Goal: Task Accomplishment & Management: Use online tool/utility

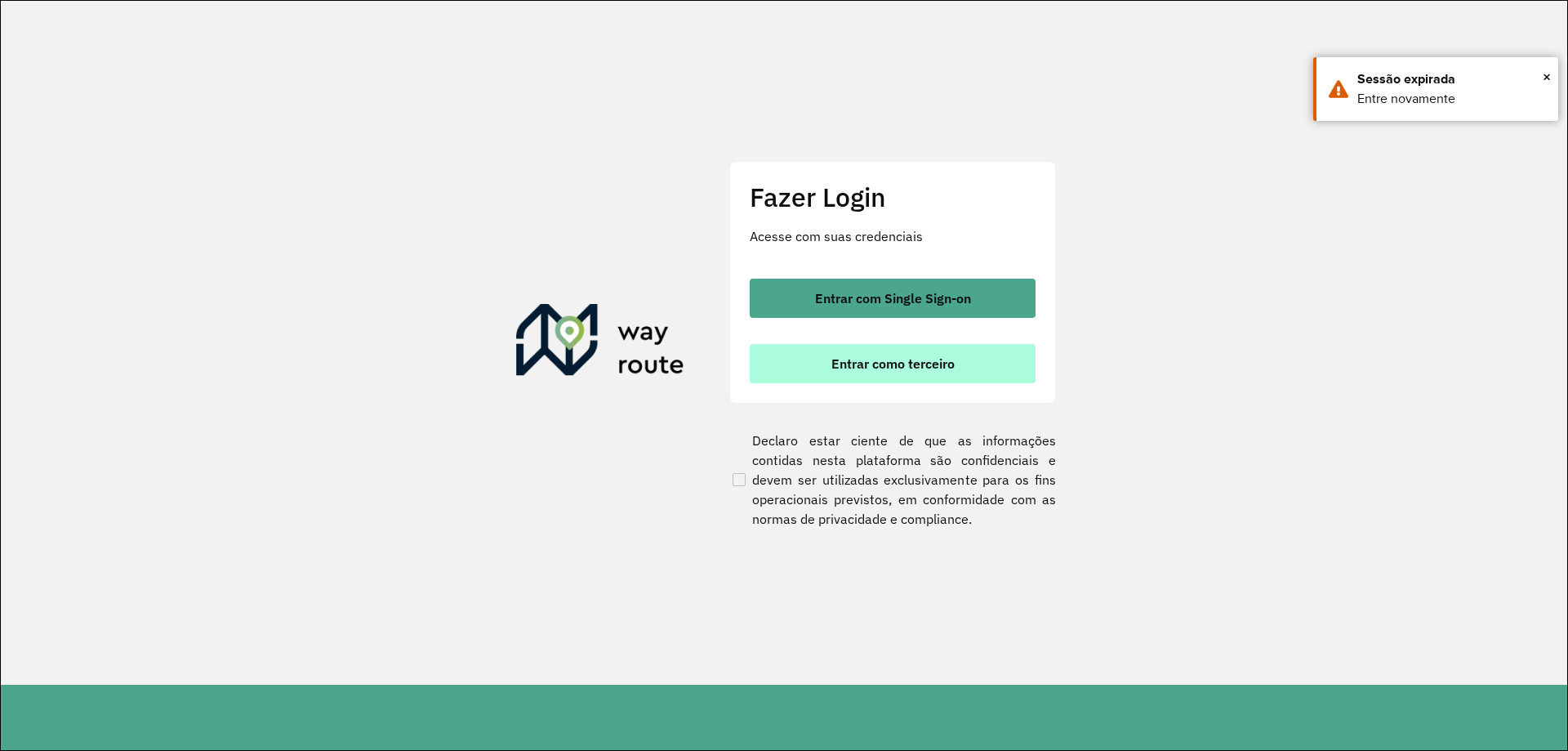
click at [1031, 378] on button "Entrar como terceiro" at bounding box center [893, 363] width 286 height 39
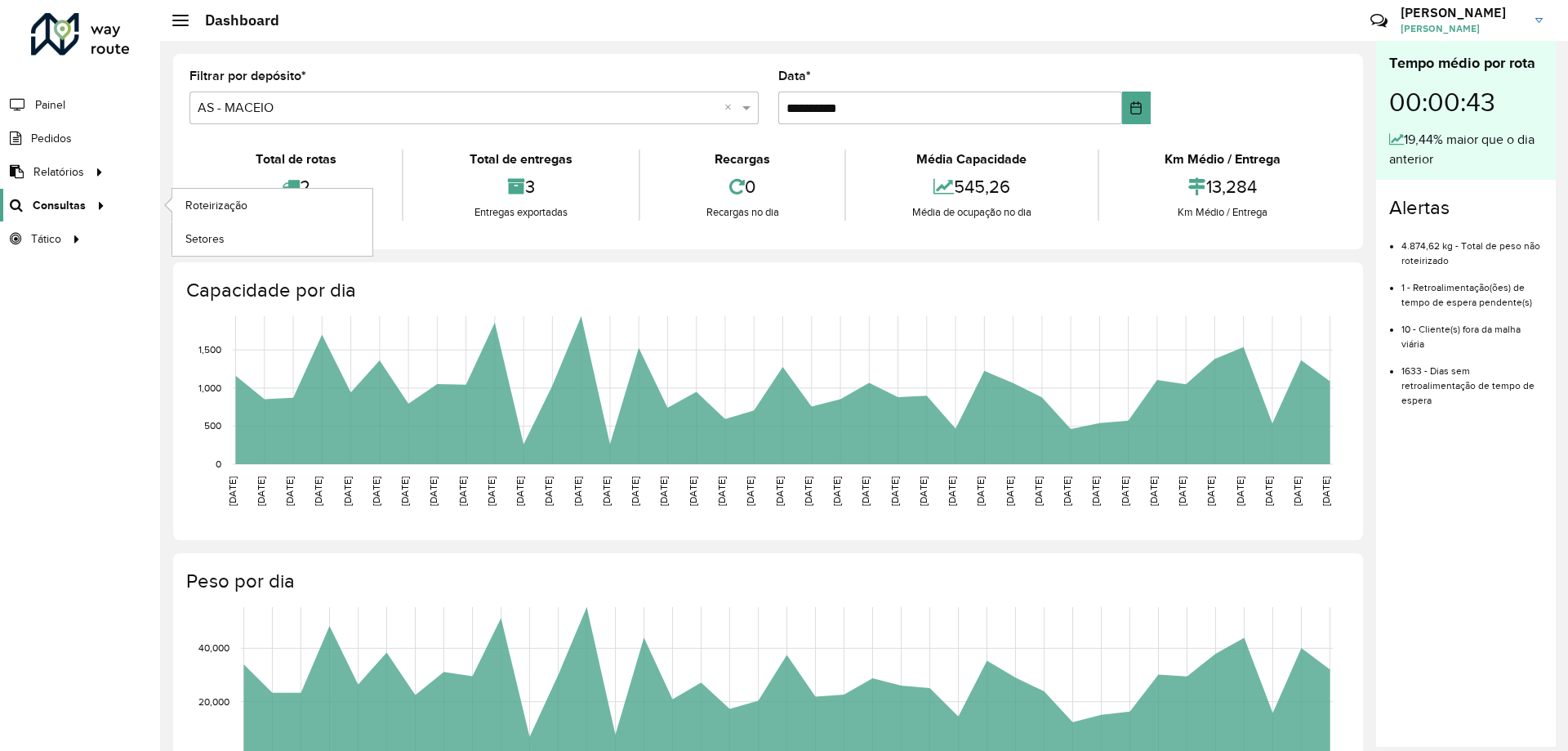
click at [44, 211] on span "Consultas" at bounding box center [59, 205] width 53 height 17
click at [219, 245] on span "Setores" at bounding box center [205, 239] width 40 height 17
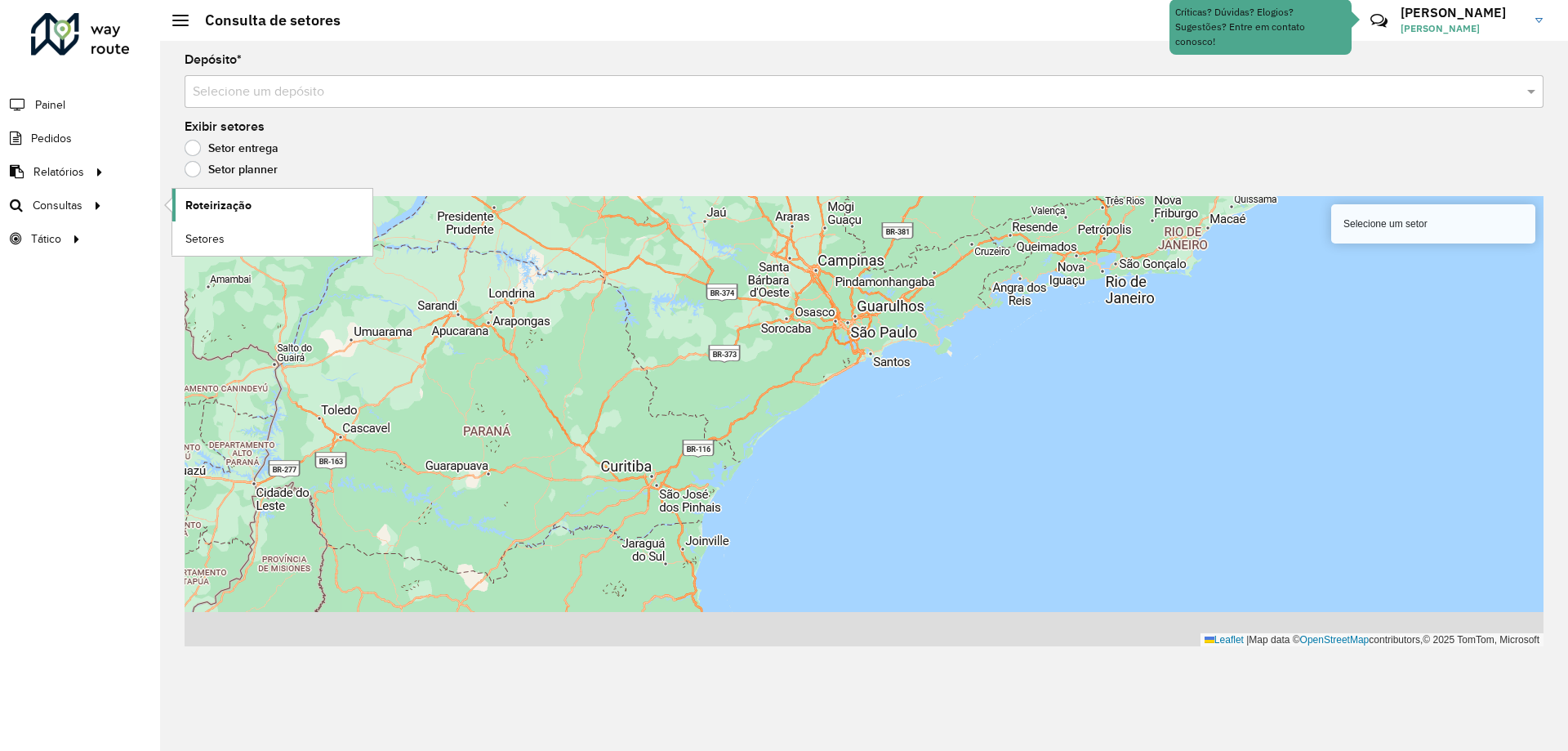
click at [270, 199] on link "Roteirização" at bounding box center [272, 205] width 200 height 33
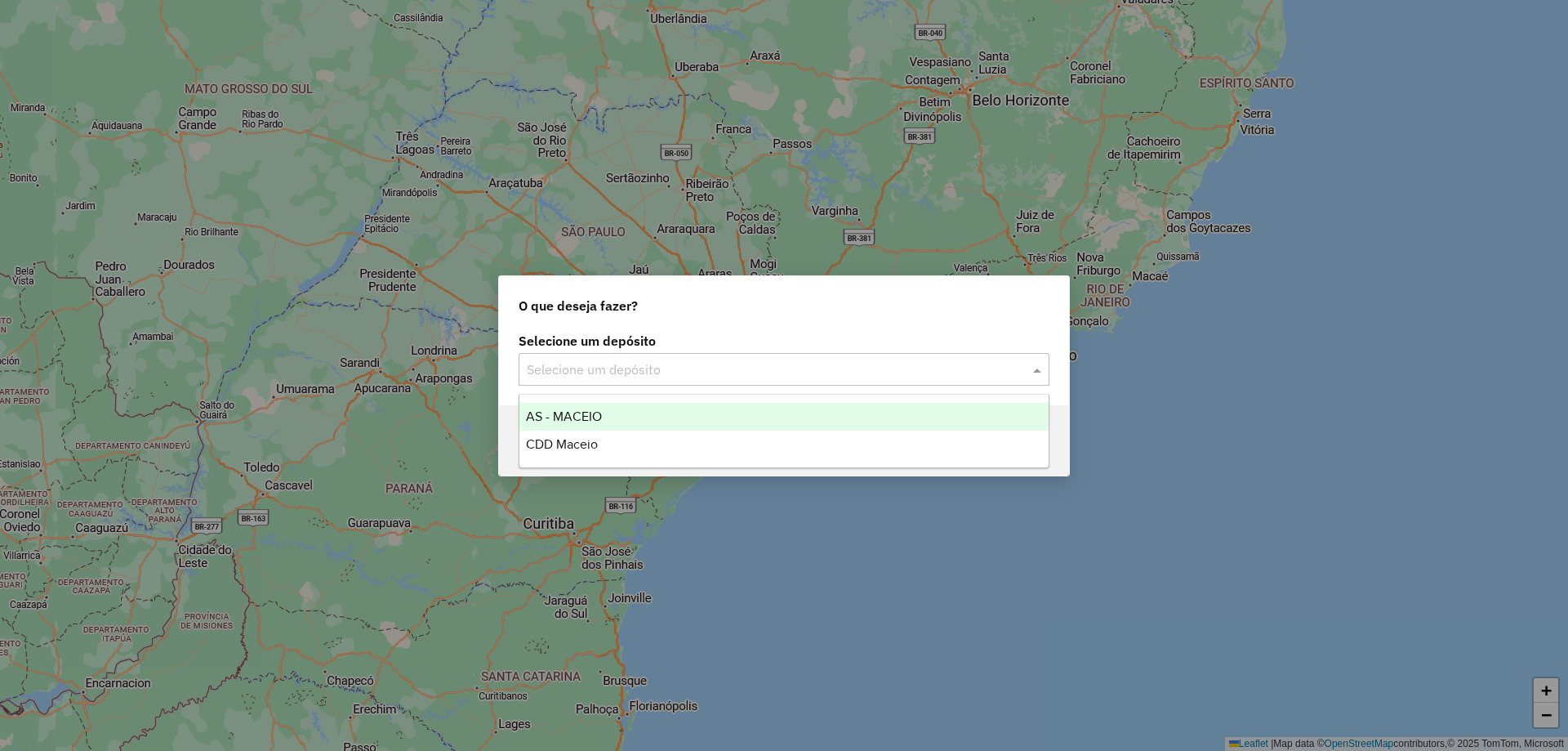
click at [673, 373] on input "text" at bounding box center [768, 370] width 482 height 20
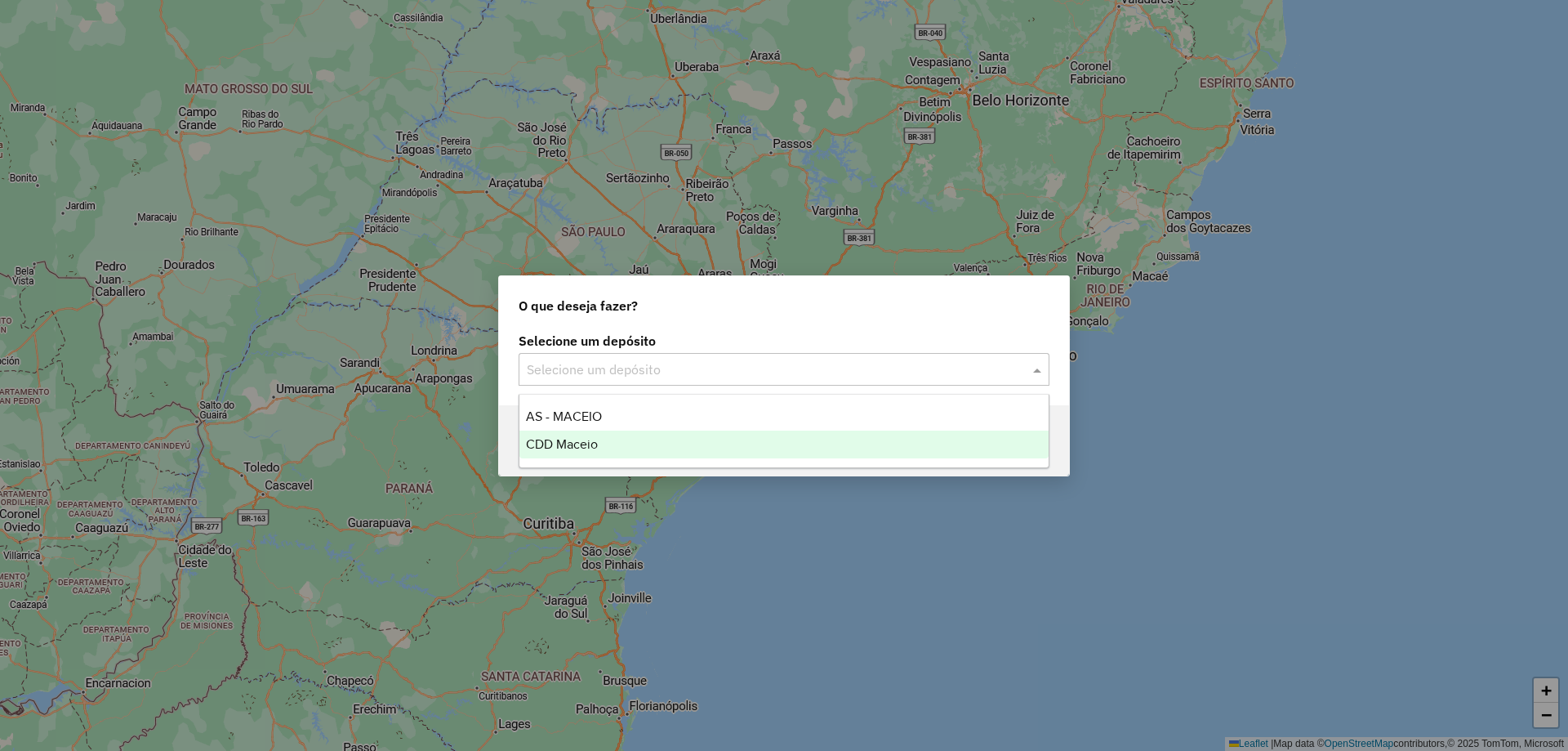
click at [599, 439] on div "CDD Maceio" at bounding box center [784, 445] width 530 height 28
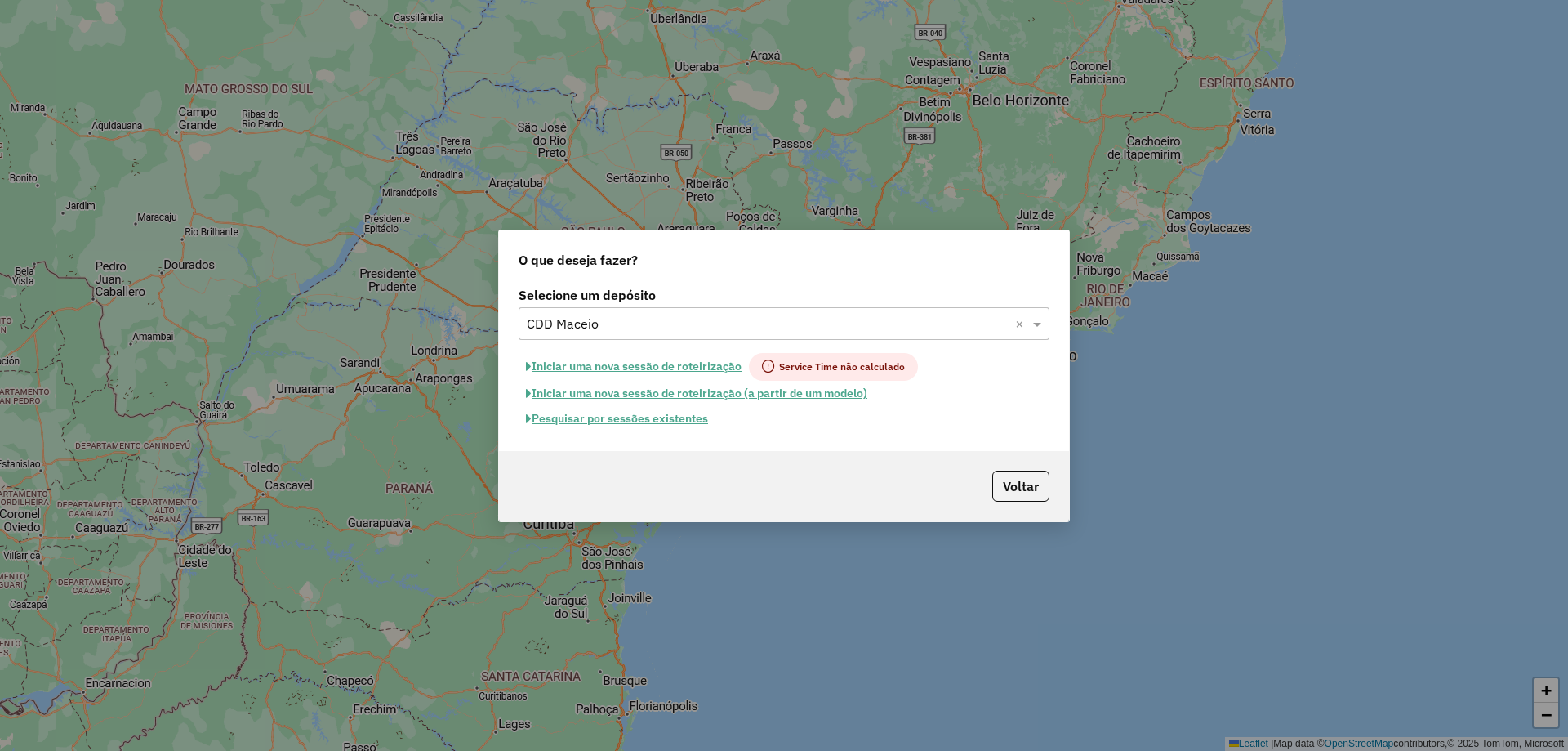
click at [671, 413] on button "Pesquisar por sessões existentes" at bounding box center [616, 418] width 197 height 25
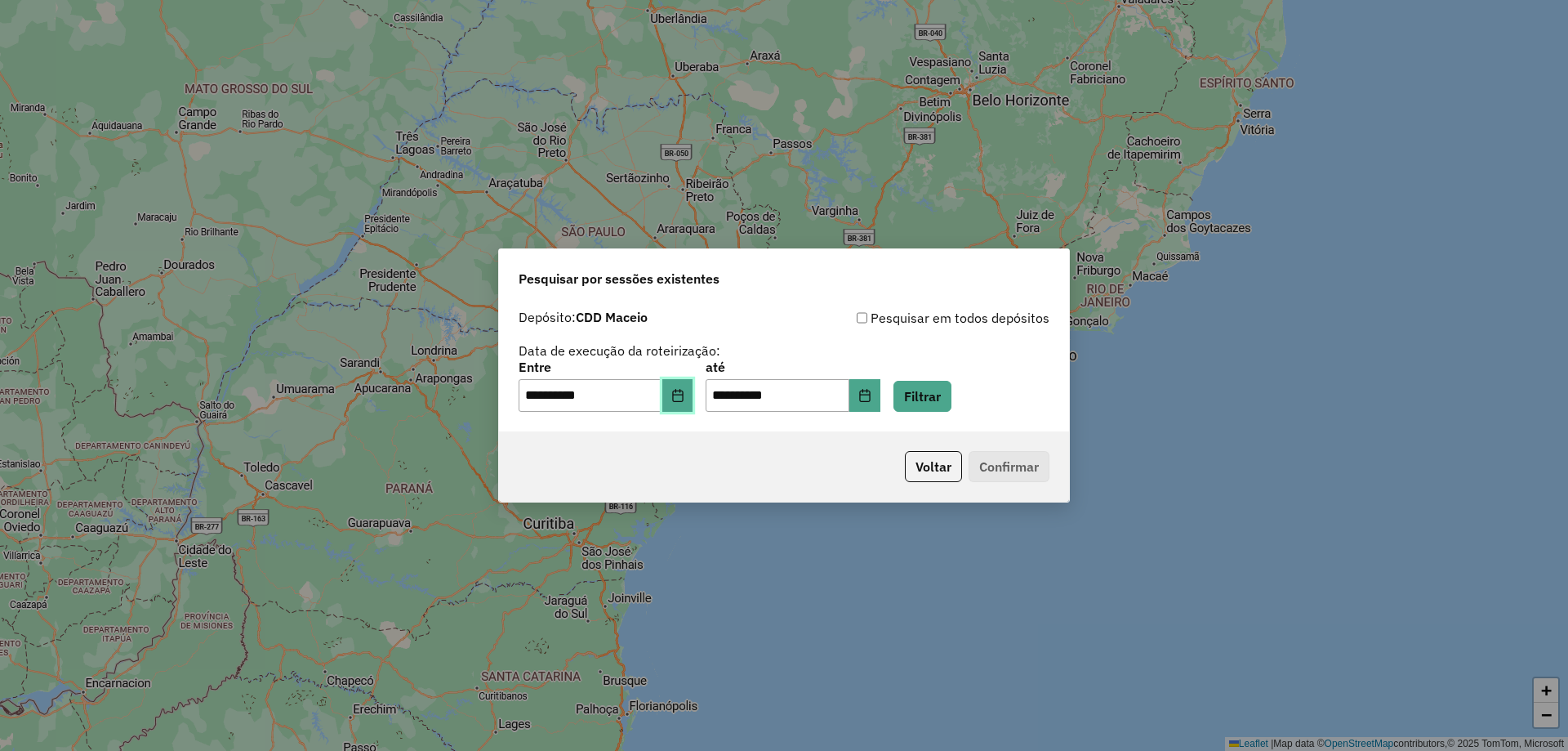
click at [693, 387] on button "Choose Date" at bounding box center [677, 395] width 31 height 33
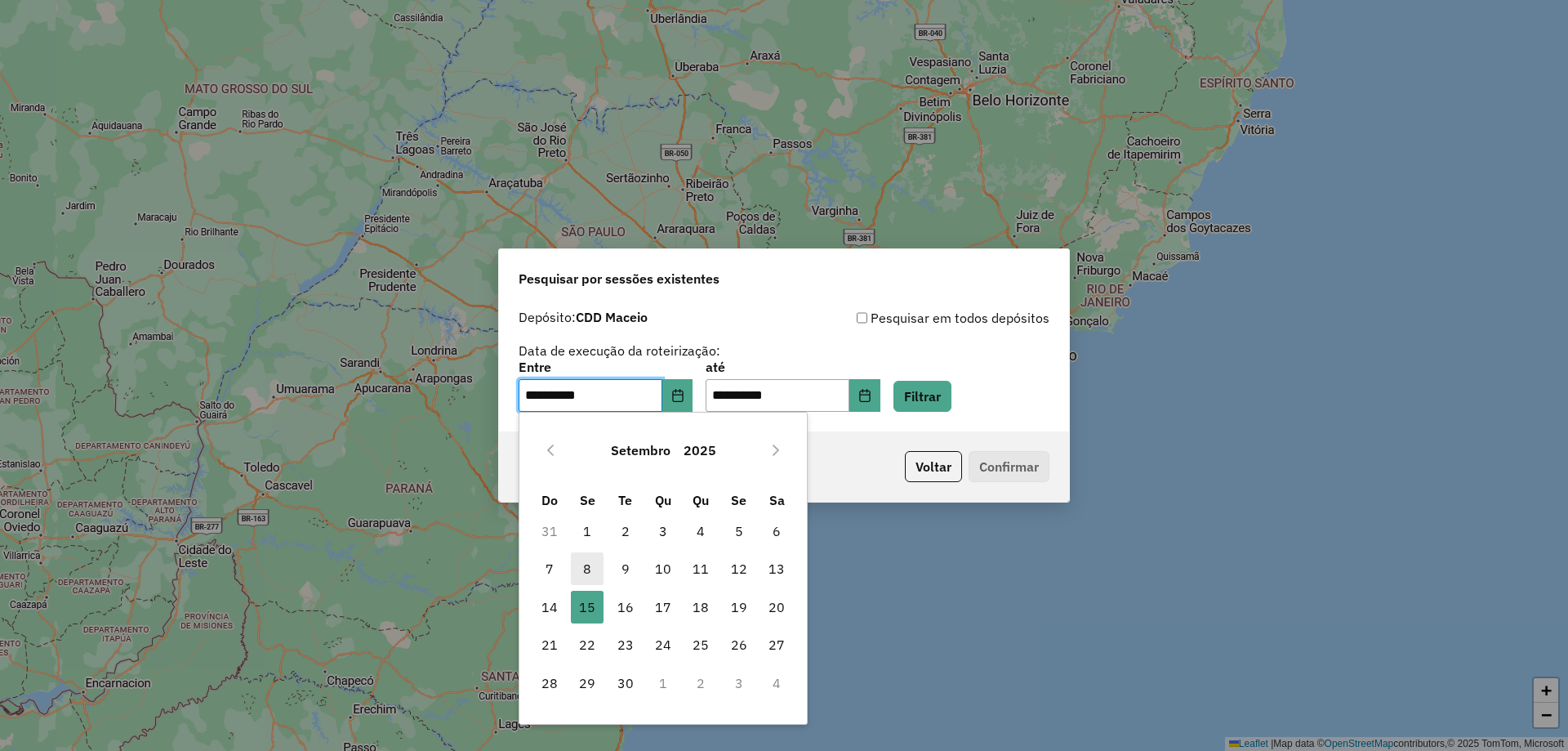
click at [587, 568] on span "8" at bounding box center [586, 568] width 33 height 33
type input "**********"
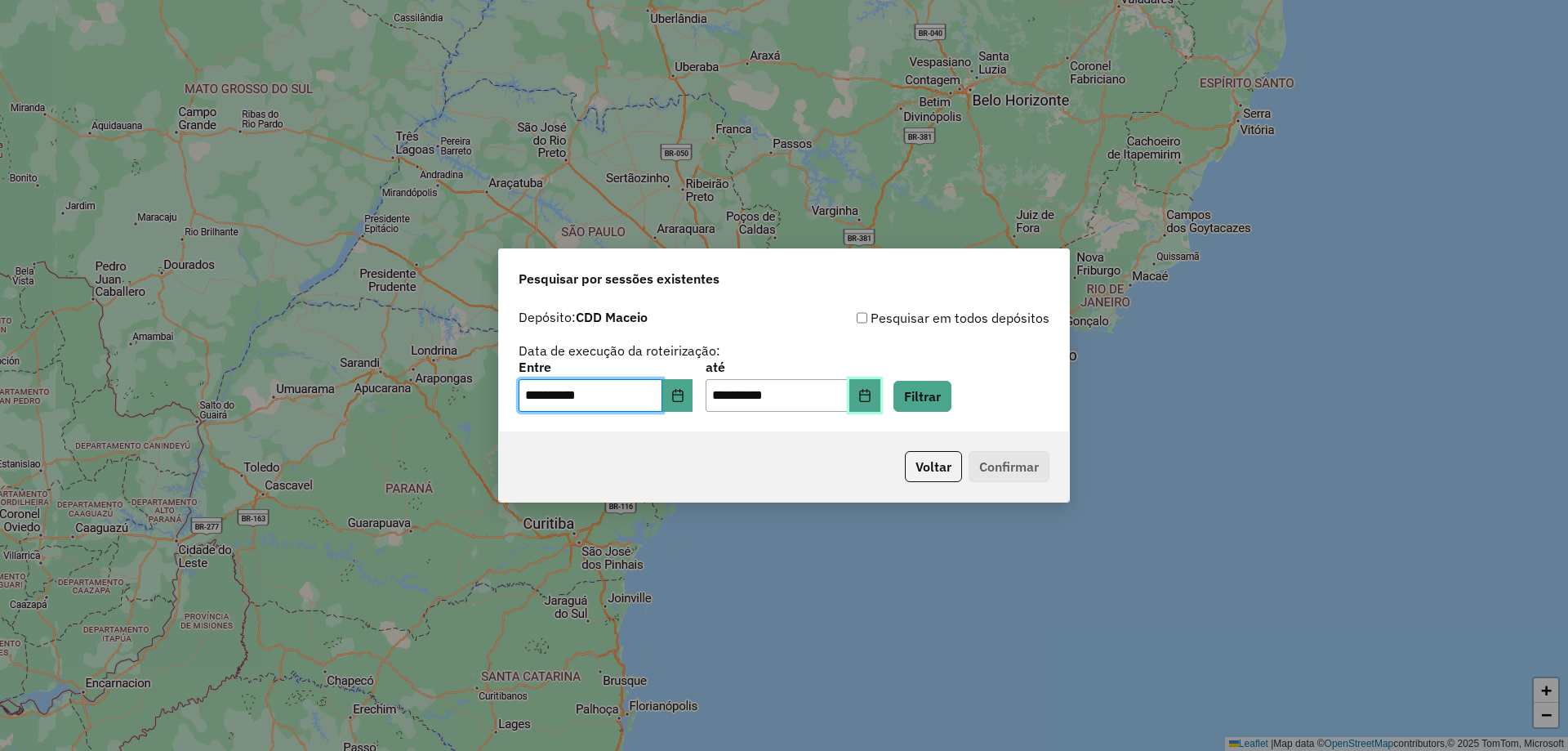
click at [881, 407] on button "Choose Date" at bounding box center [864, 395] width 31 height 33
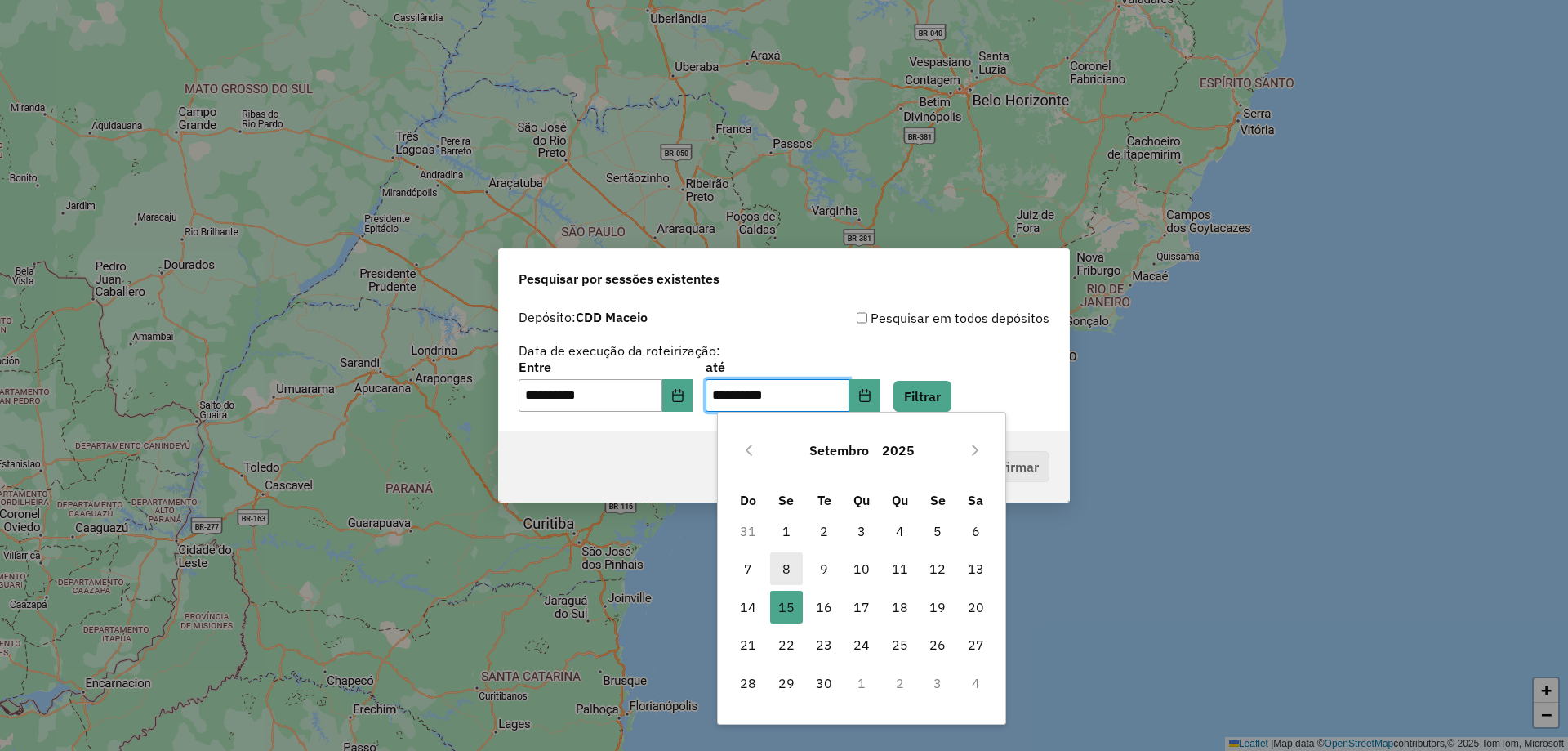
click at [793, 569] on span "8" at bounding box center [786, 568] width 33 height 33
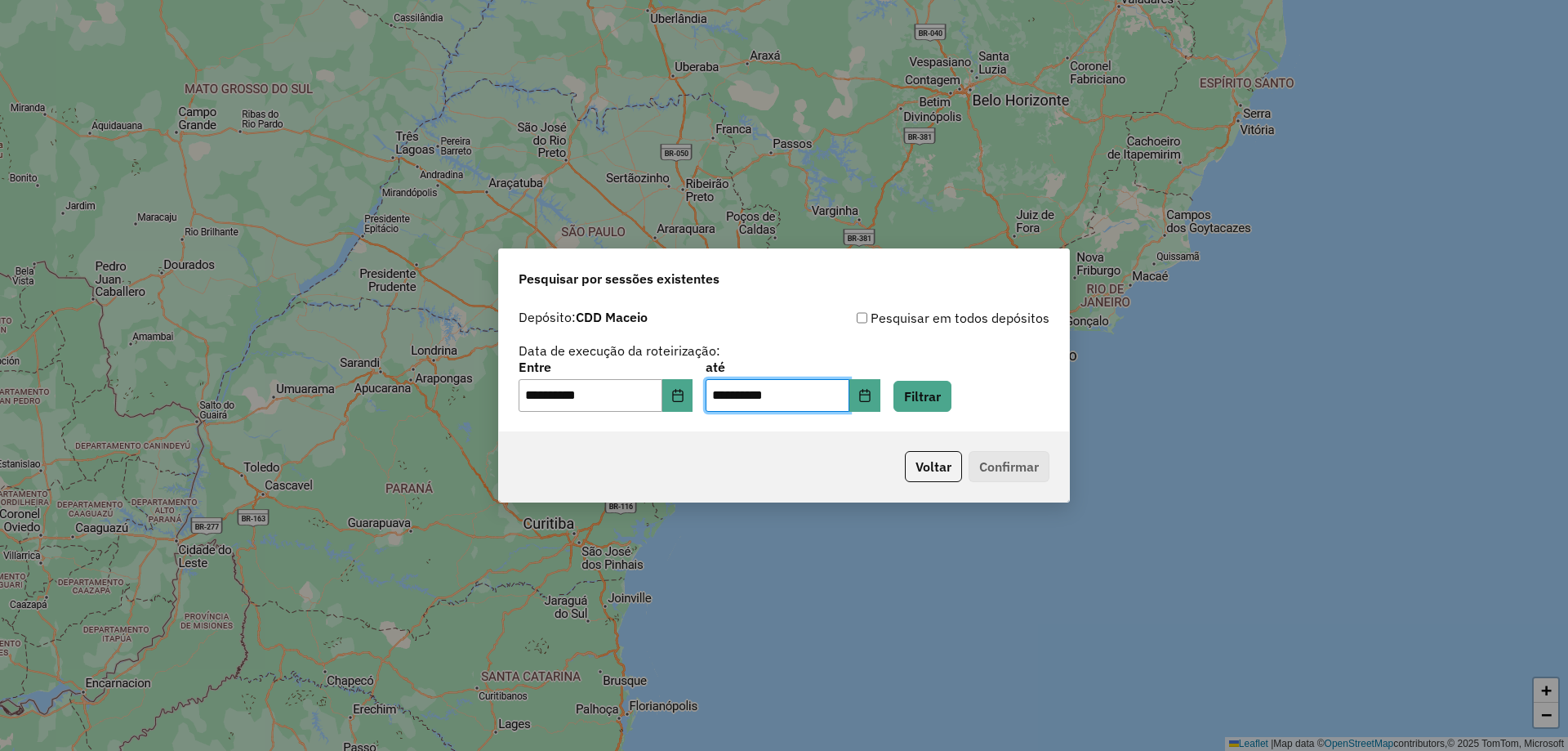
click at [944, 412] on div "**********" at bounding box center [784, 366] width 570 height 130
click at [945, 406] on button "Filtrar" at bounding box center [923, 395] width 58 height 31
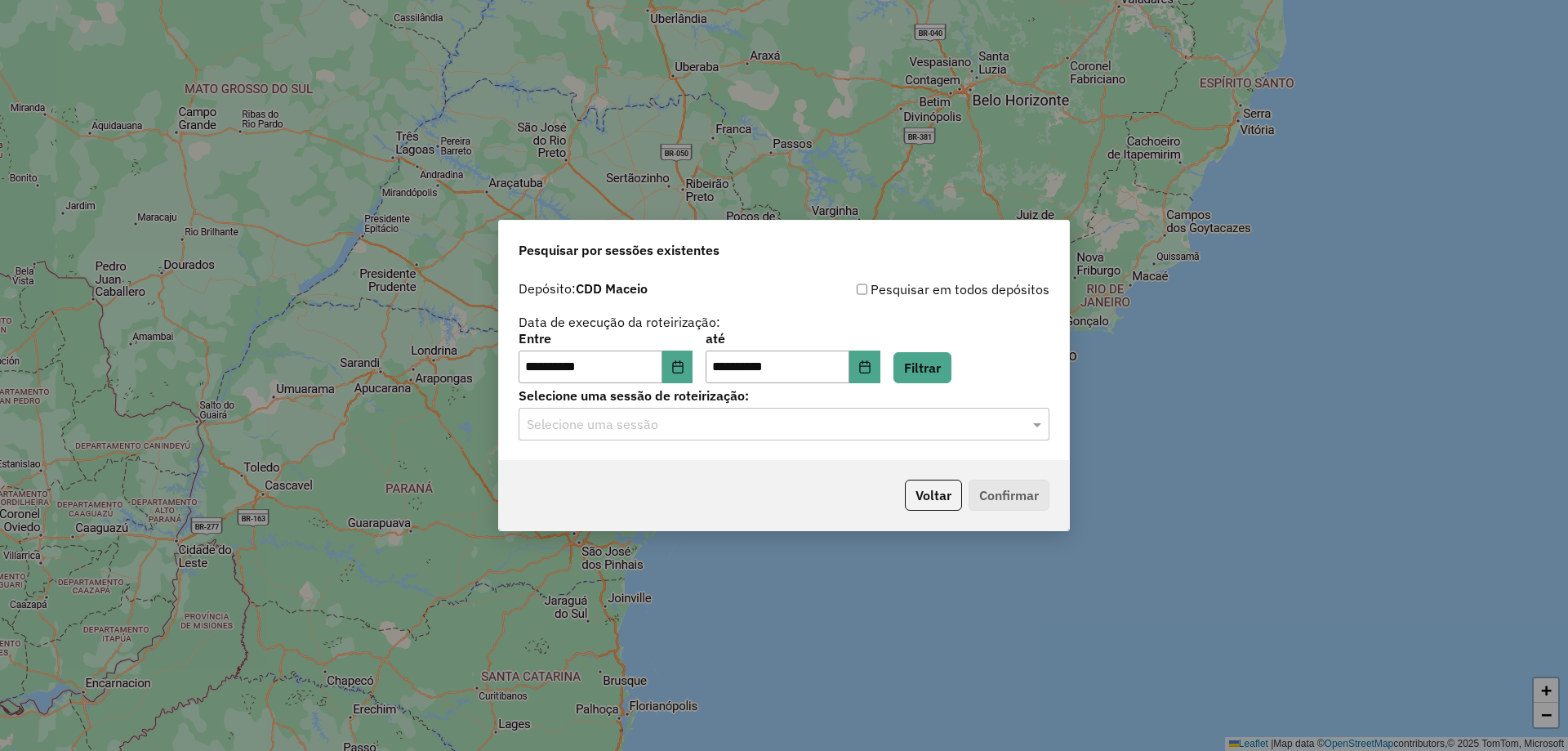
click at [973, 423] on input "text" at bounding box center [768, 424] width 482 height 20
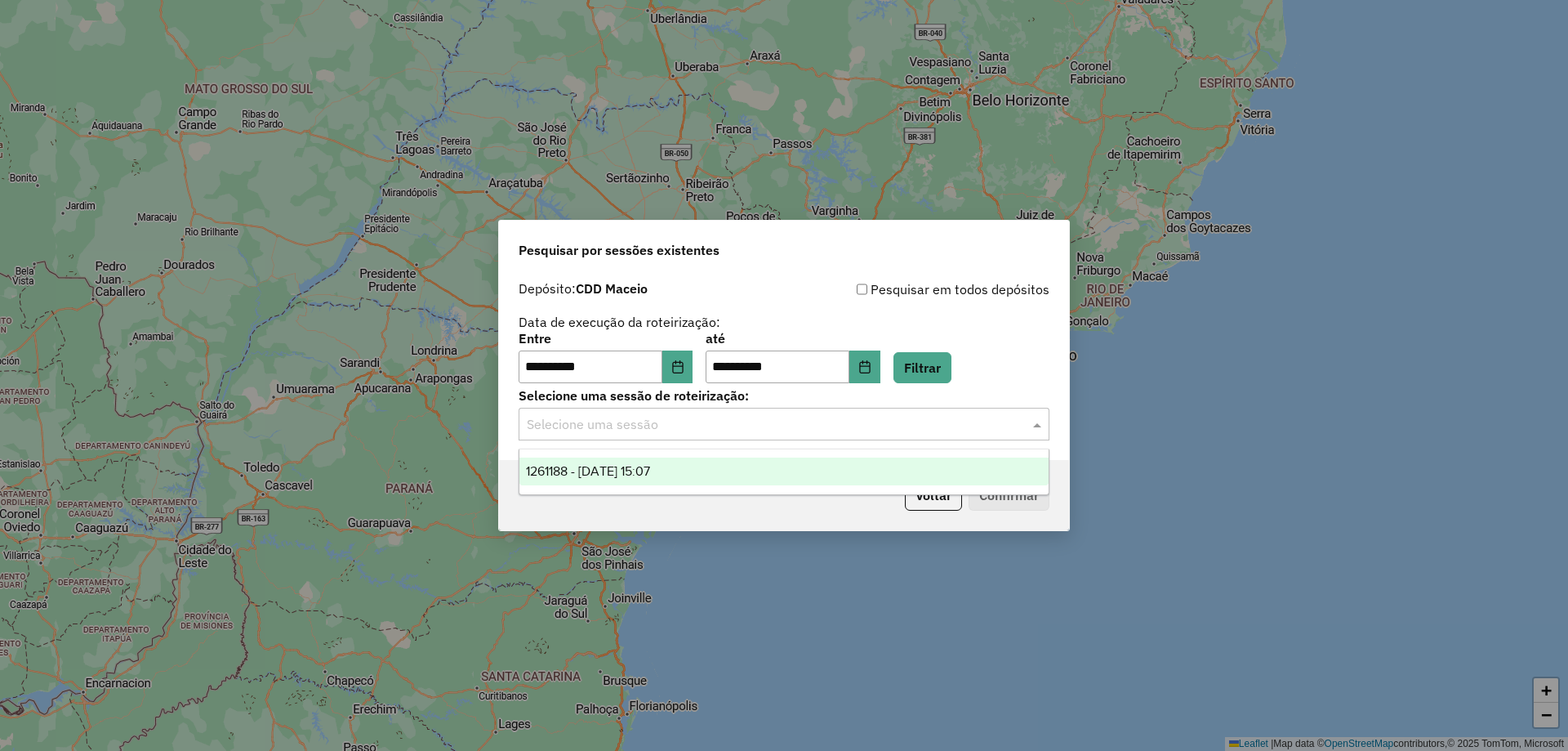
click at [712, 474] on div "1261188 - 08/09/2025 15:07" at bounding box center [784, 472] width 530 height 28
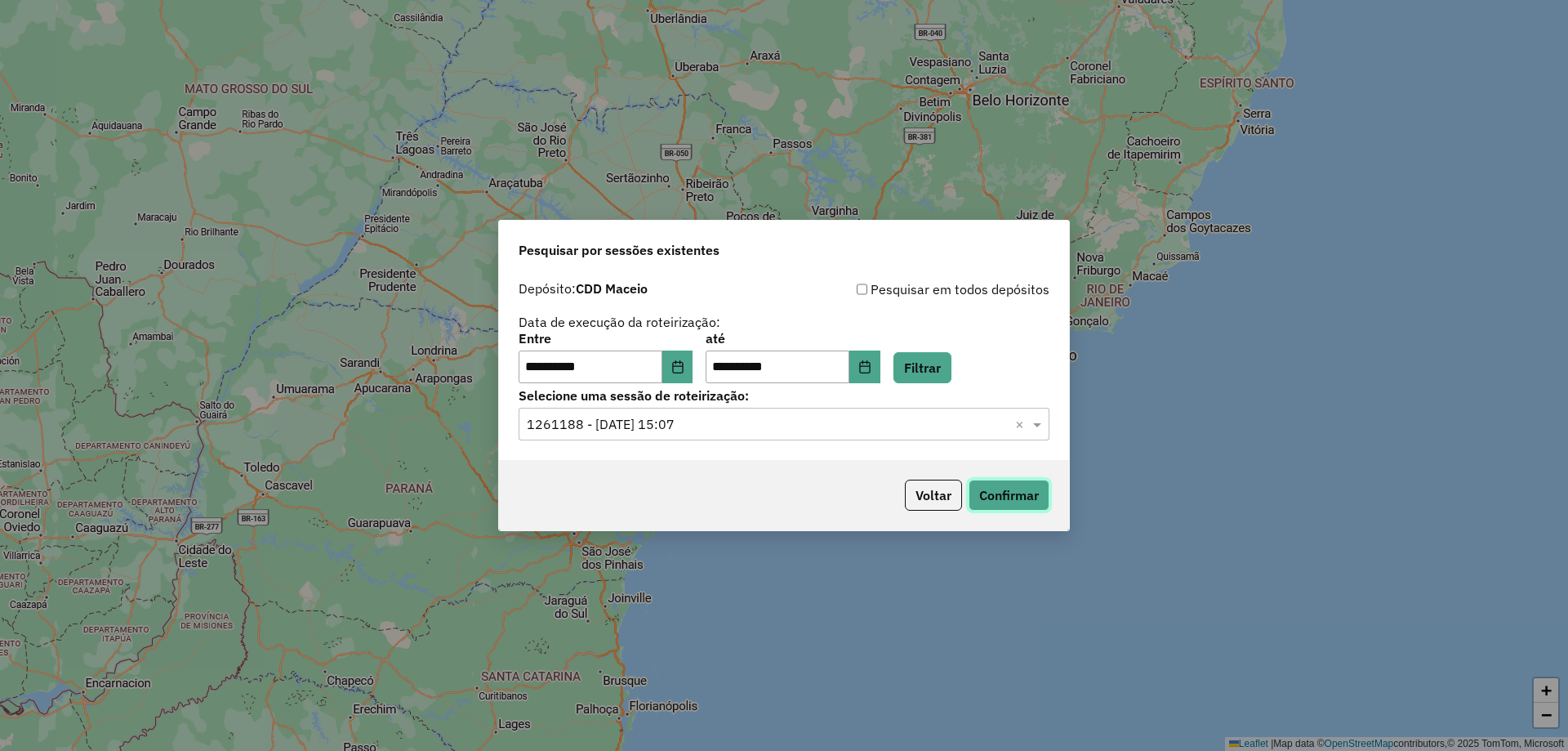
click at [1000, 493] on button "Confirmar" at bounding box center [1009, 494] width 81 height 31
click at [869, 363] on icon "Choose Date" at bounding box center [864, 367] width 10 height 13
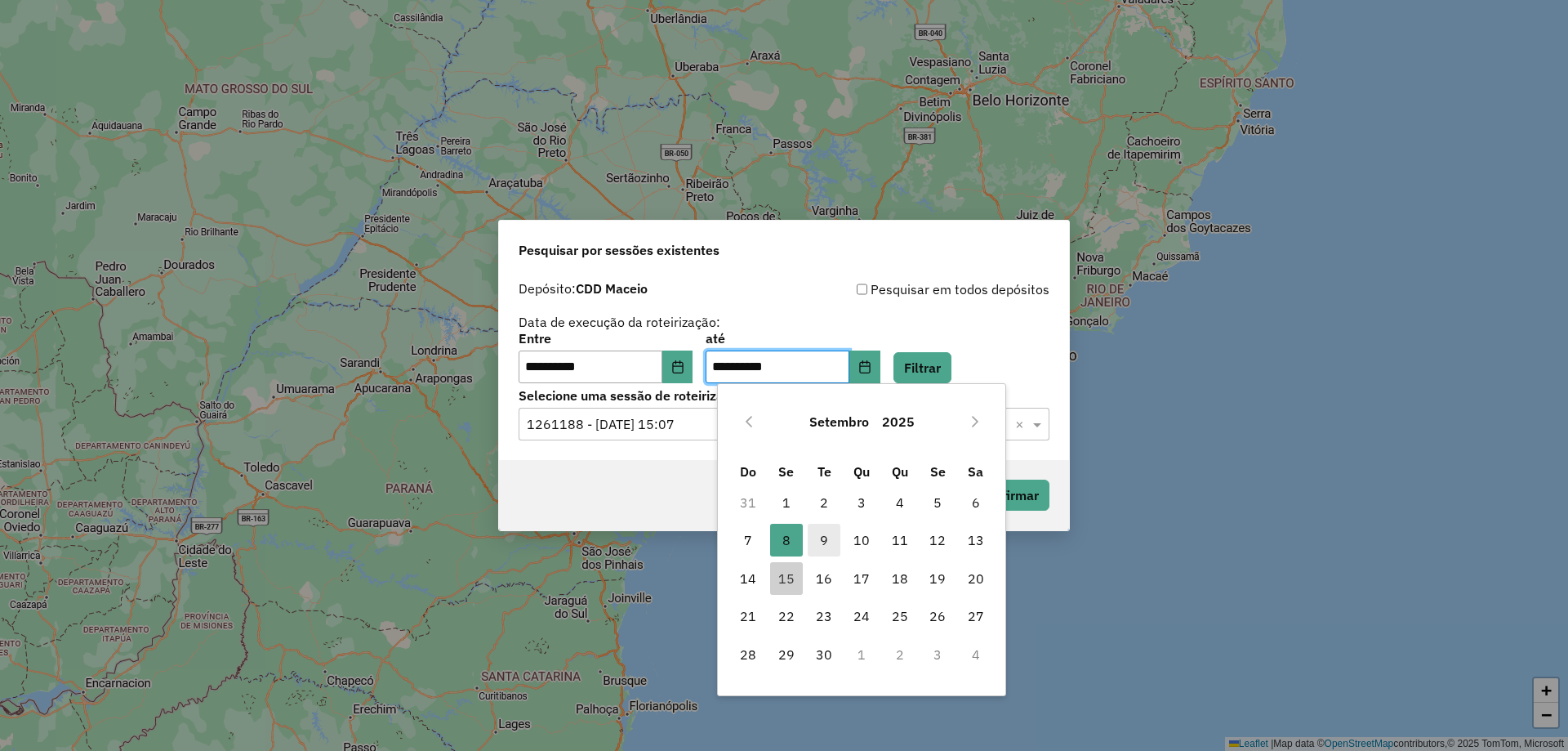
click at [822, 536] on span "9" at bounding box center [824, 539] width 33 height 33
type input "**********"
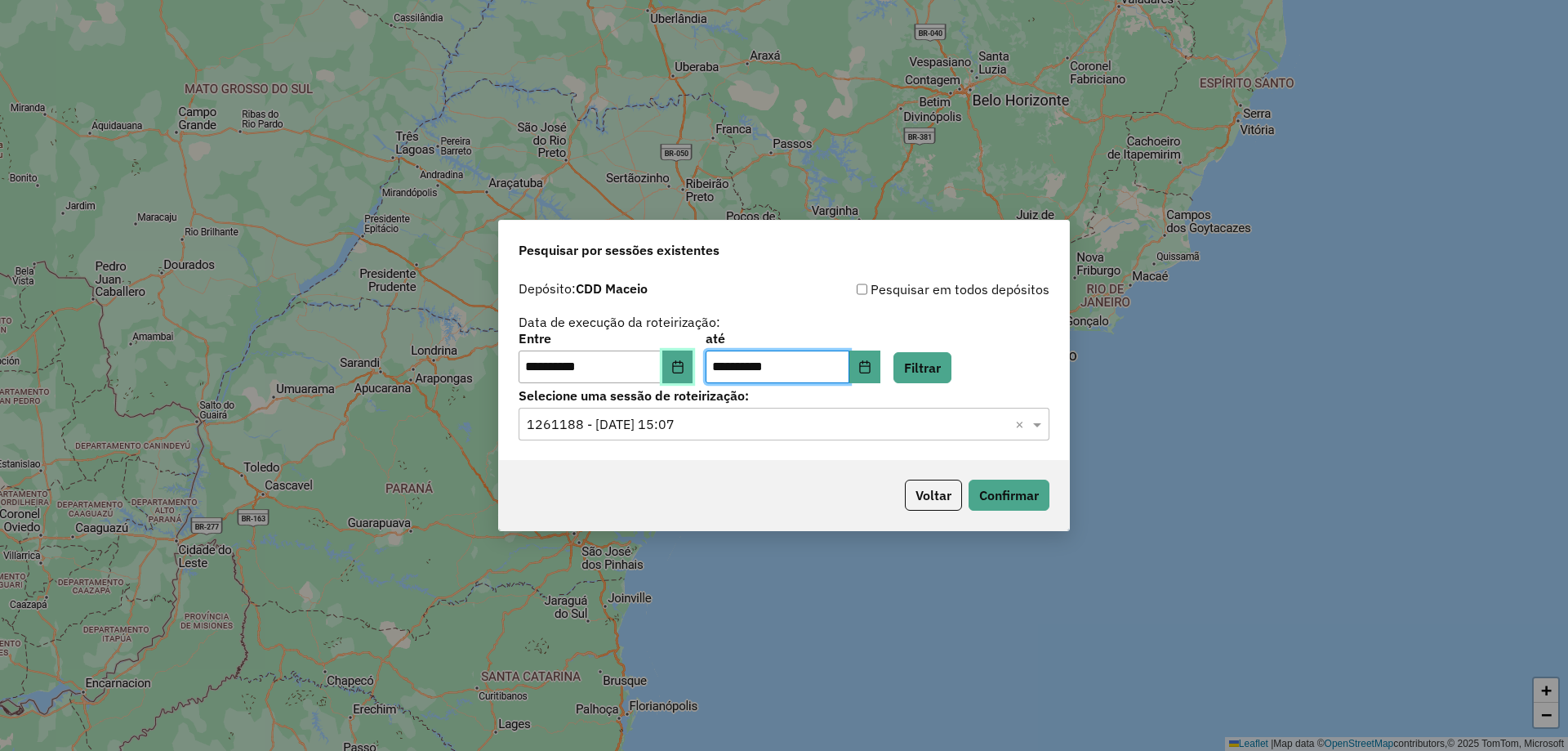
click at [685, 372] on icon "Choose Date" at bounding box center [678, 367] width 13 height 13
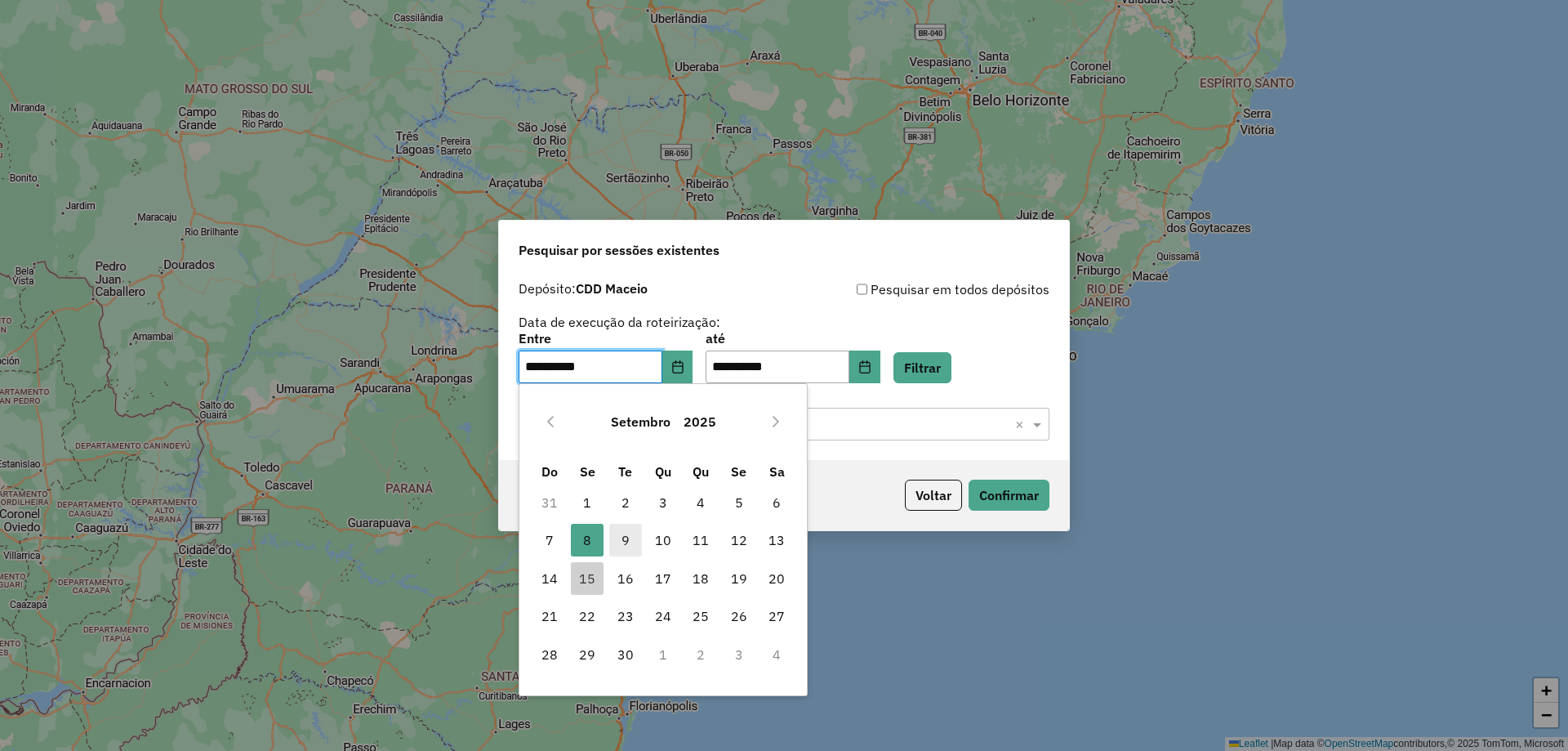
click at [625, 538] on span "9" at bounding box center [625, 539] width 33 height 33
type input "**********"
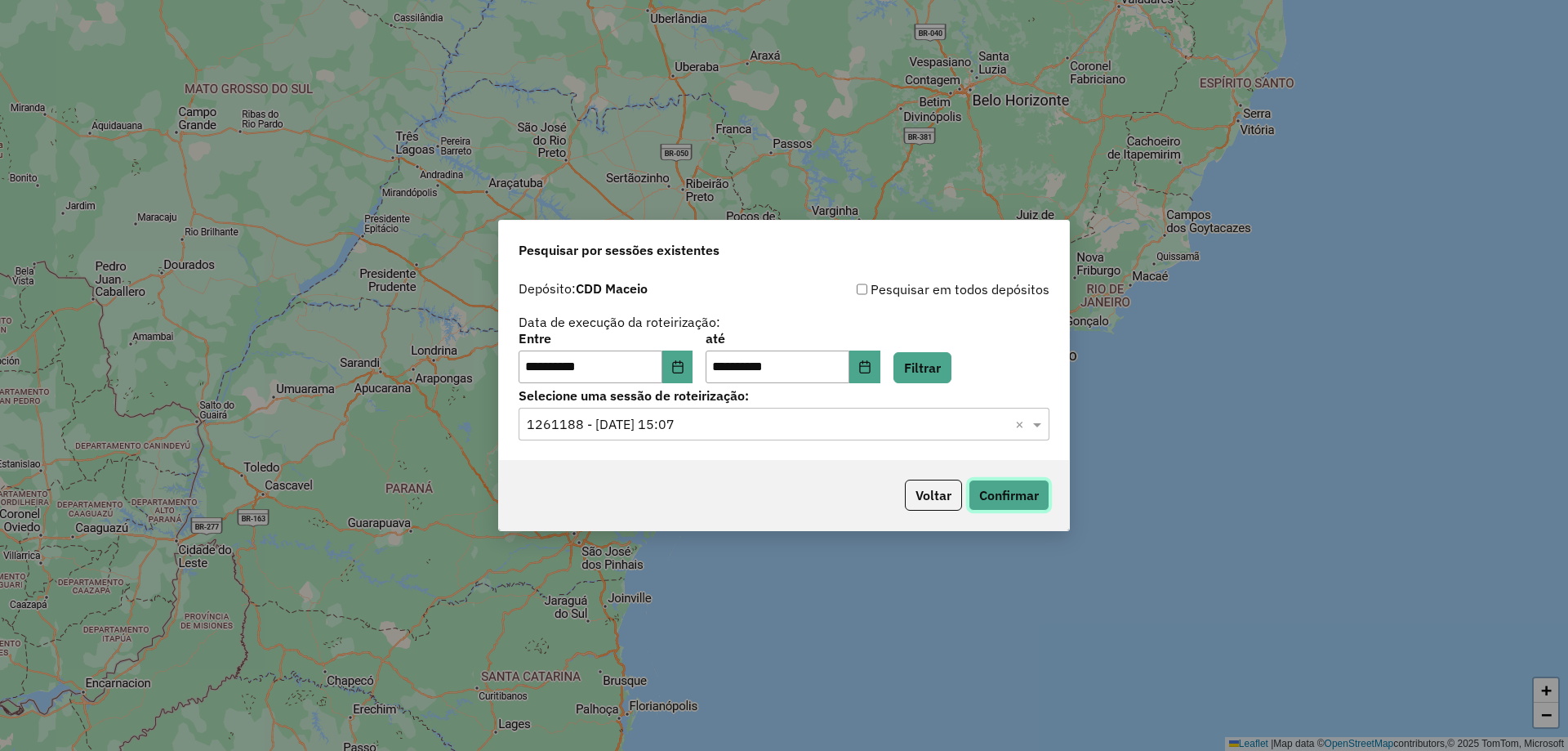
click at [1030, 495] on button "Confirmar" at bounding box center [1009, 494] width 81 height 31
click at [871, 370] on icon "Choose Date" at bounding box center [865, 367] width 13 height 13
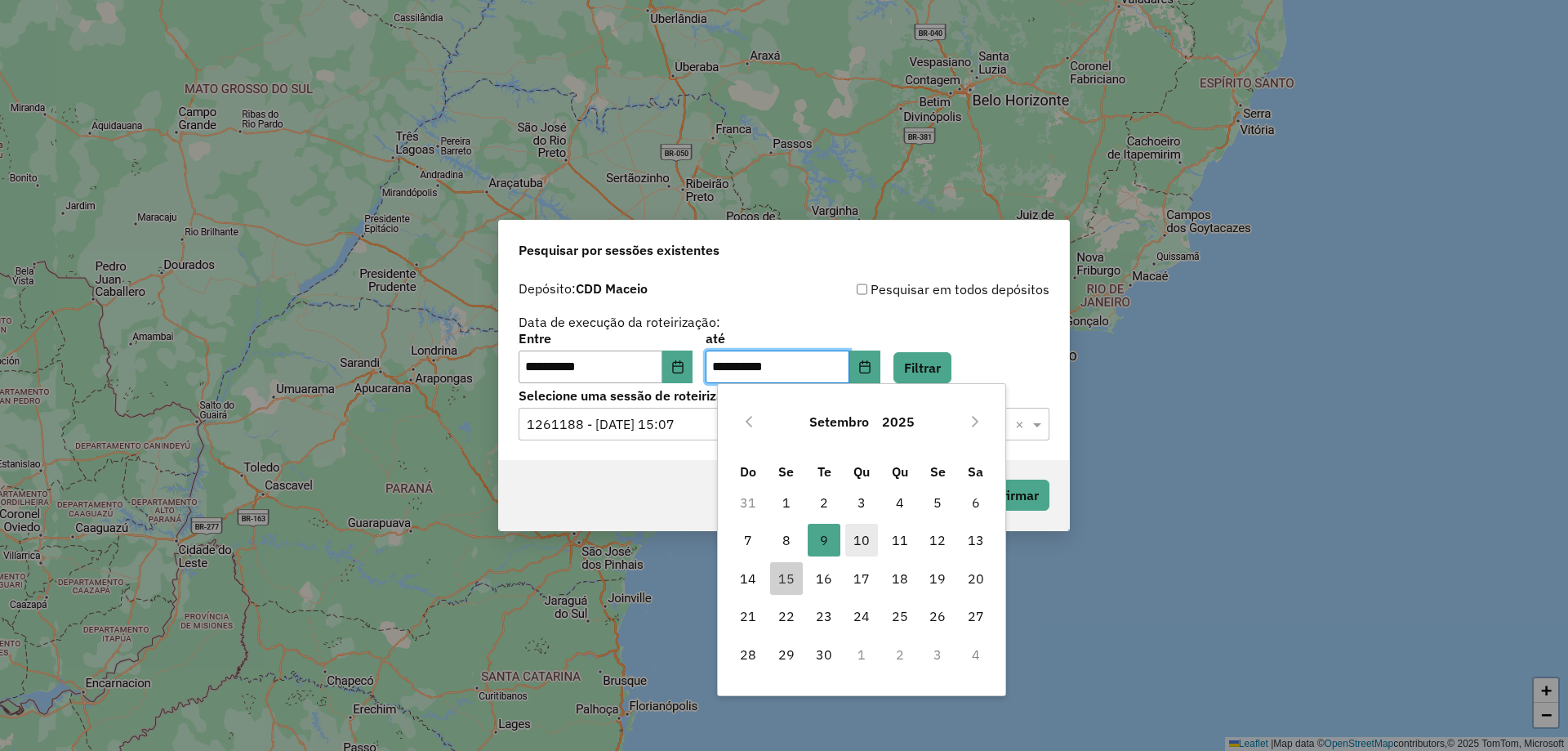
click at [868, 534] on span "10" at bounding box center [861, 539] width 33 height 33
type input "**********"
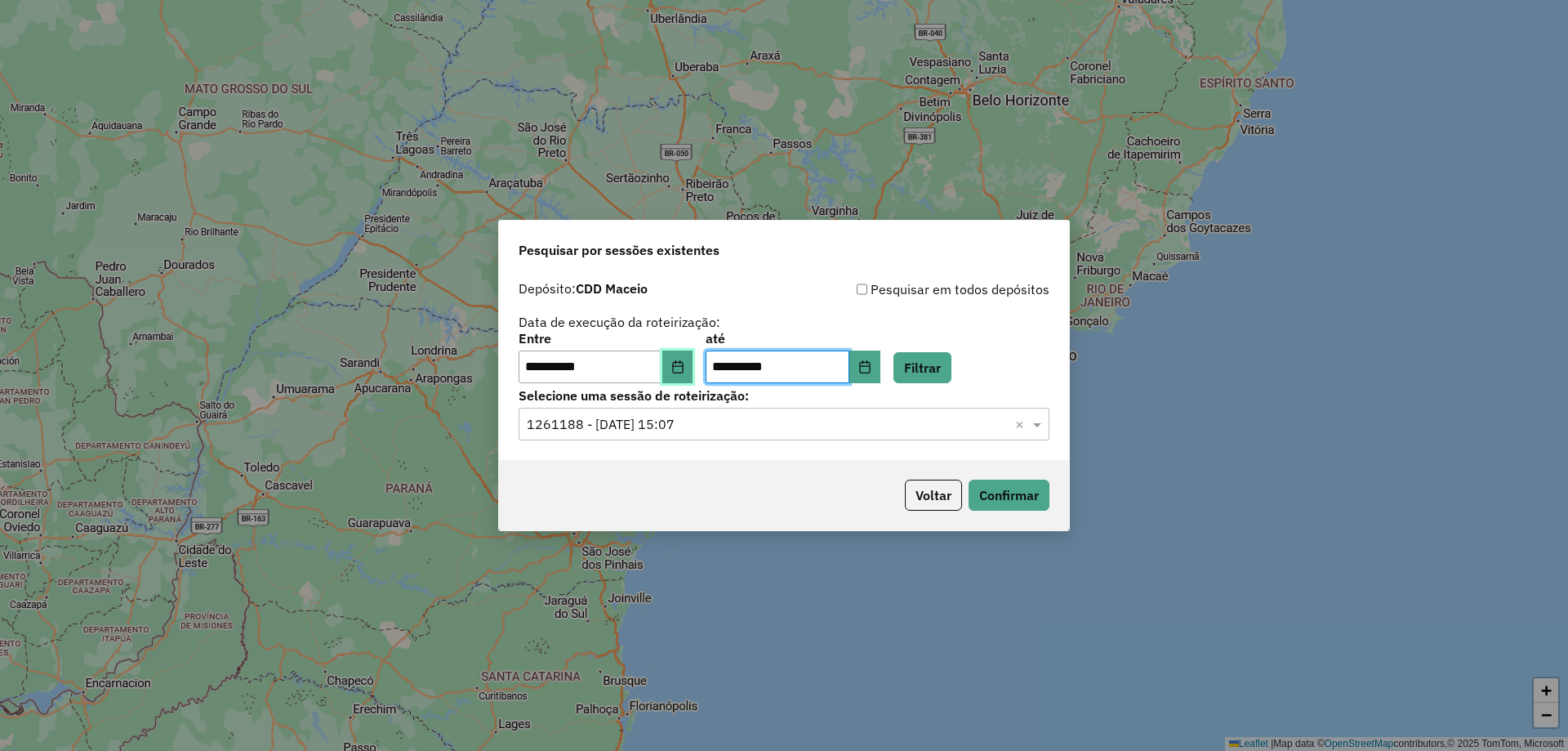
click at [693, 369] on button "Choose Date" at bounding box center [677, 366] width 31 height 33
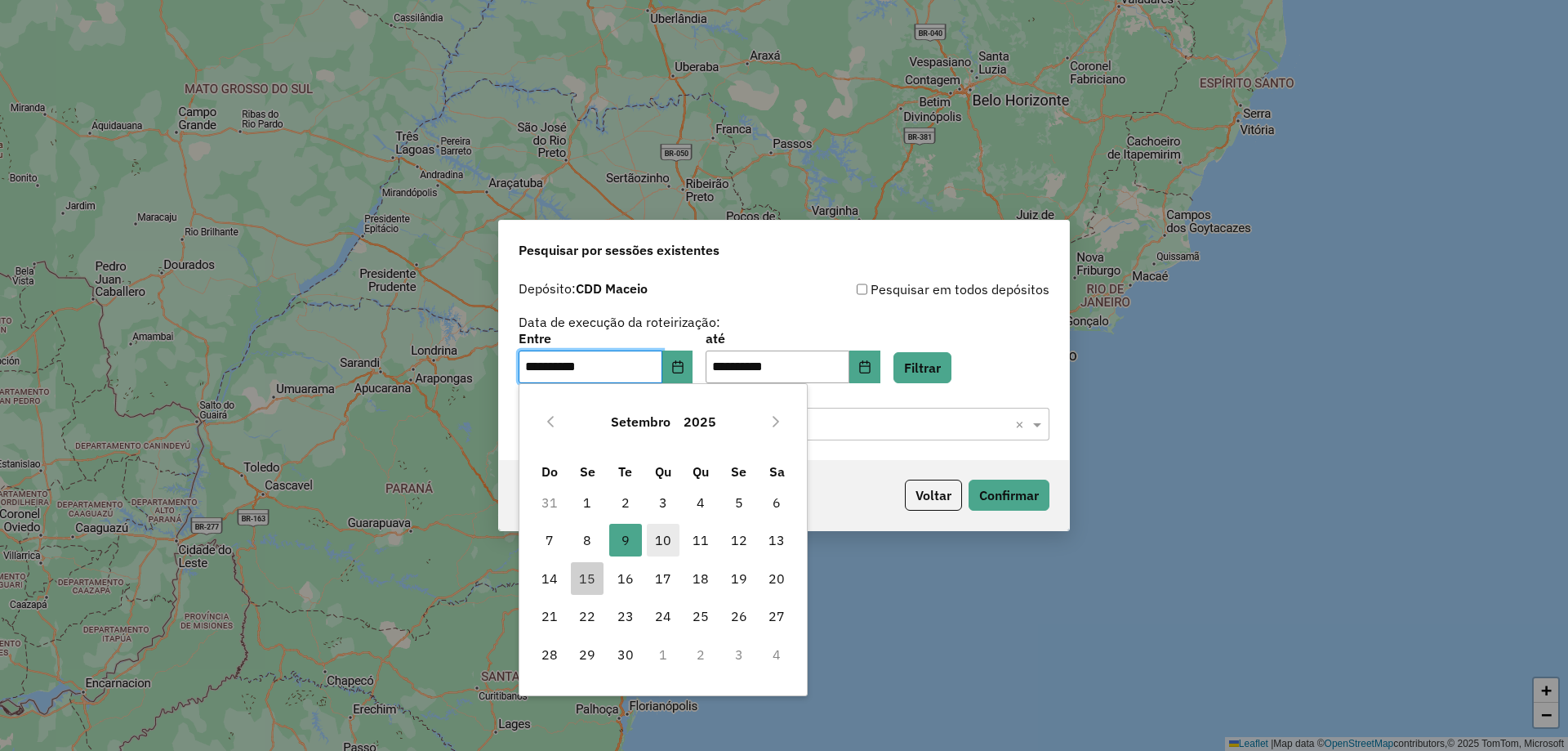
click at [673, 546] on span "10" at bounding box center [663, 539] width 33 height 33
type input "**********"
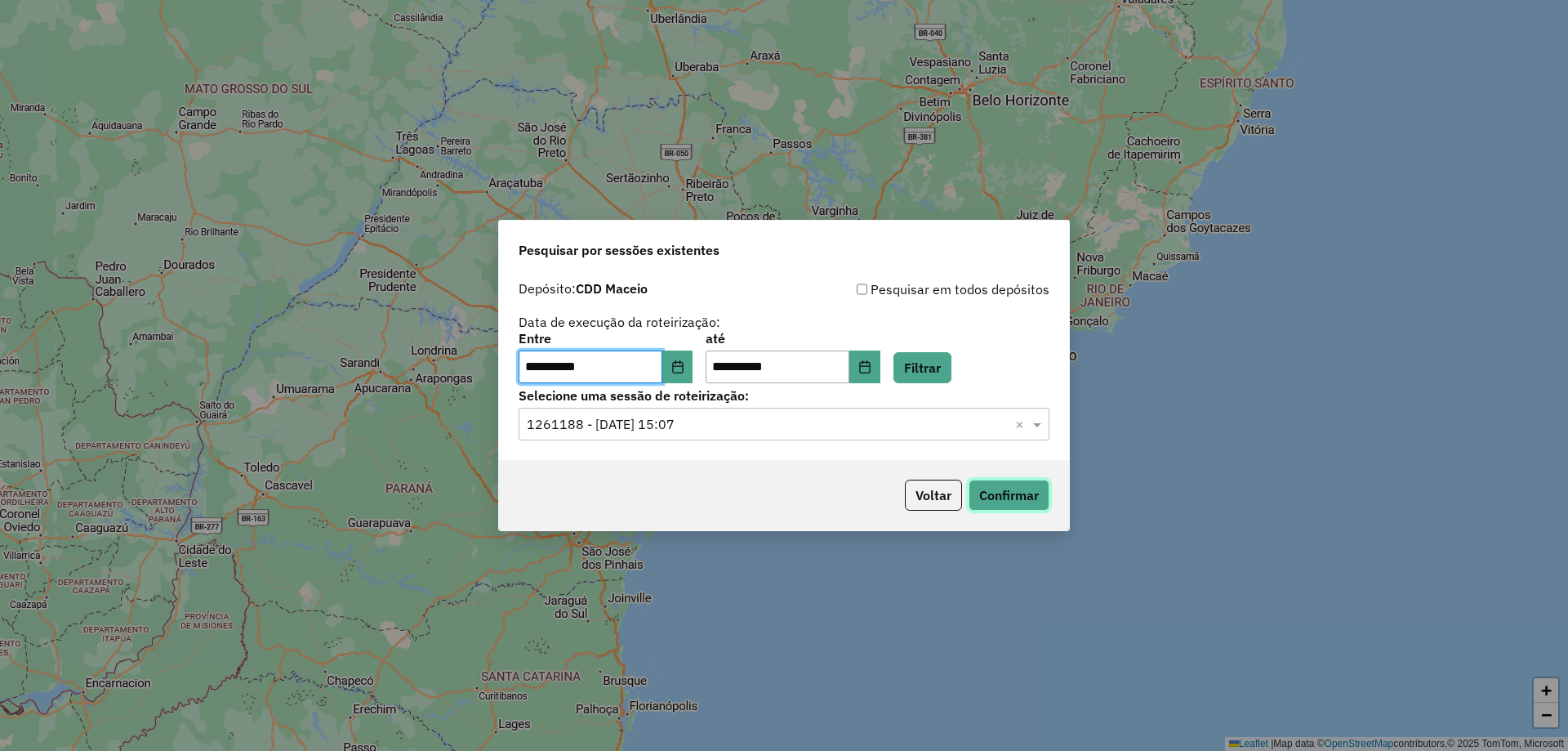
click at [1001, 498] on button "Confirmar" at bounding box center [1009, 494] width 81 height 31
click at [878, 366] on button "Choose Date" at bounding box center [864, 366] width 31 height 33
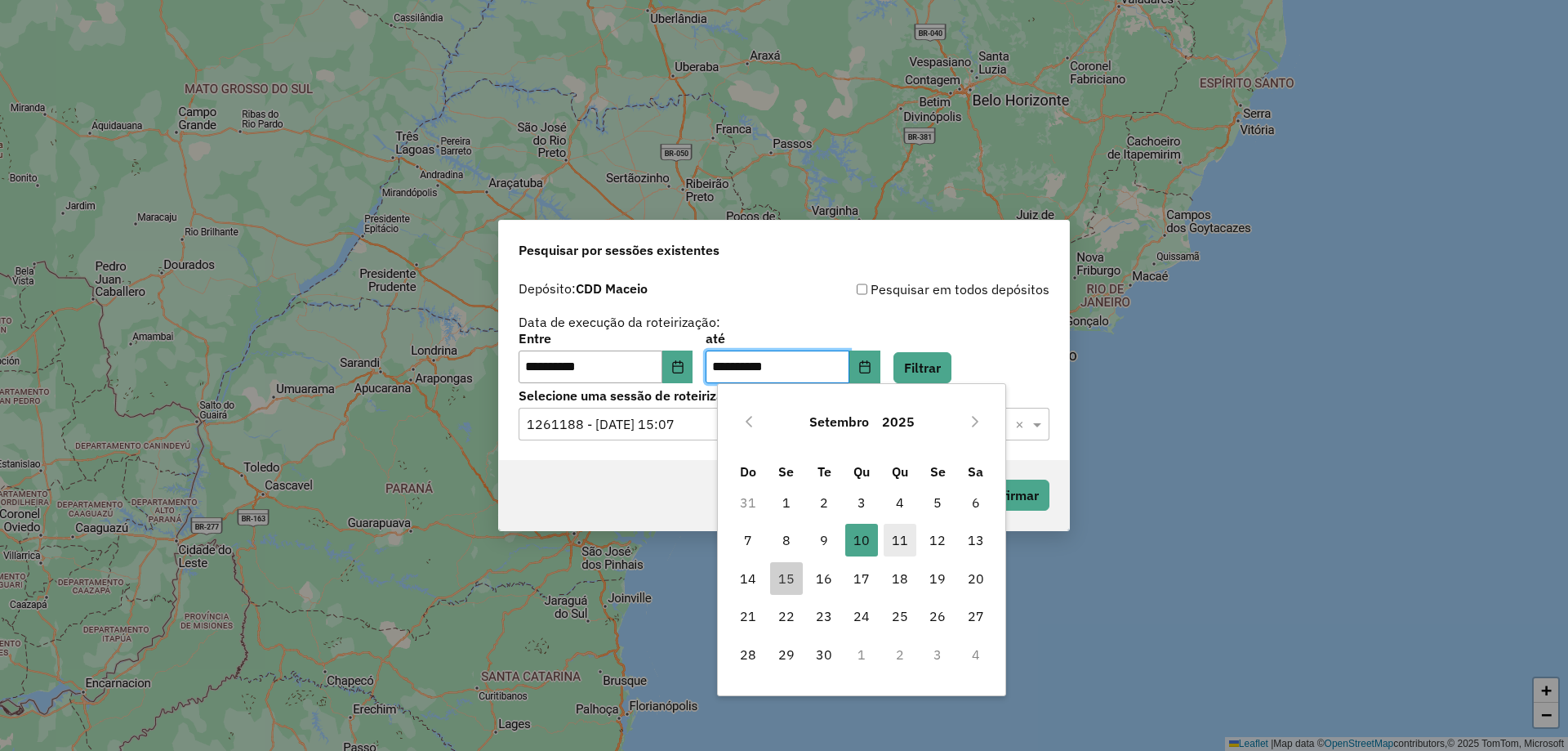
click at [900, 535] on span "11" at bounding box center [899, 539] width 33 height 33
type input "**********"
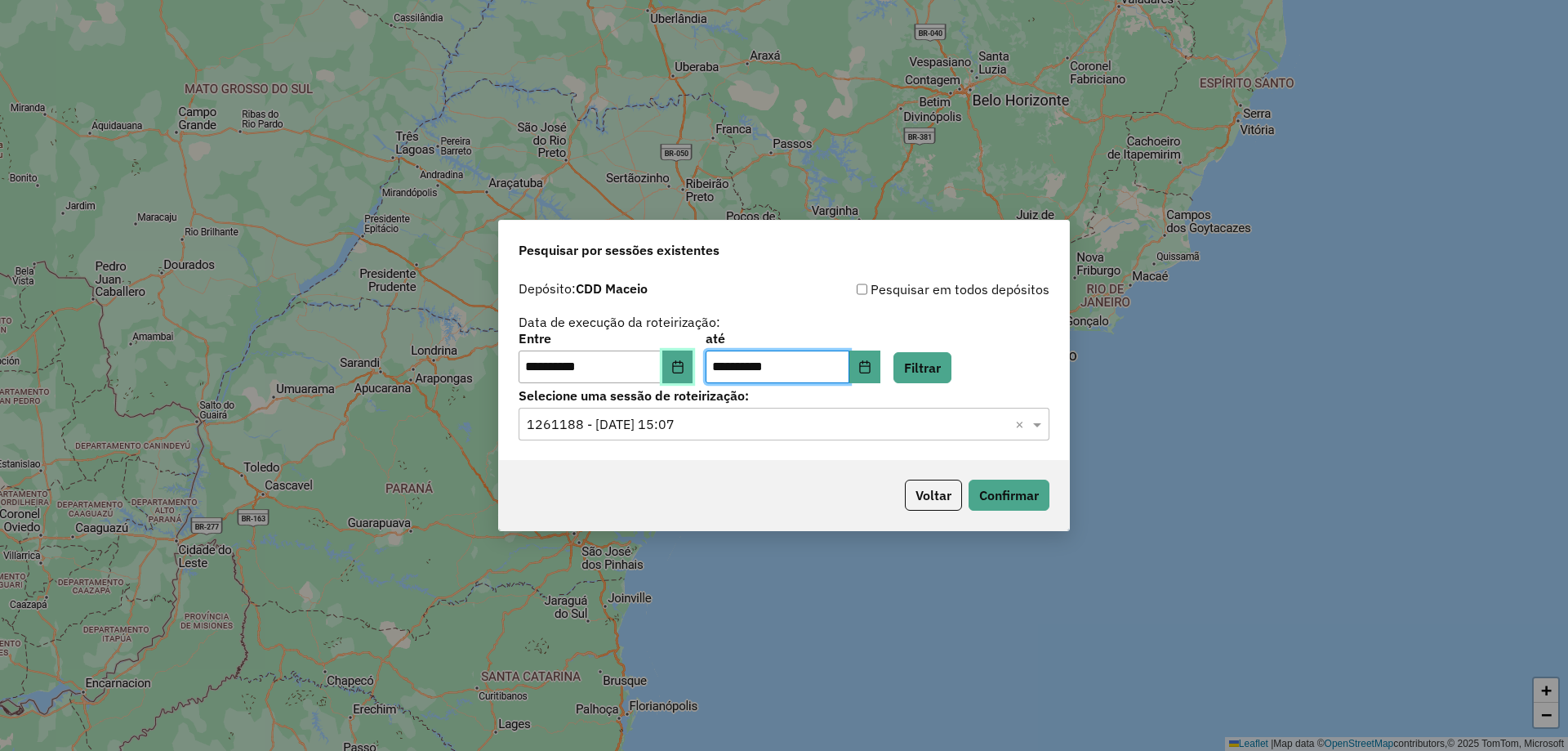
click at [679, 365] on button "Choose Date" at bounding box center [677, 366] width 31 height 33
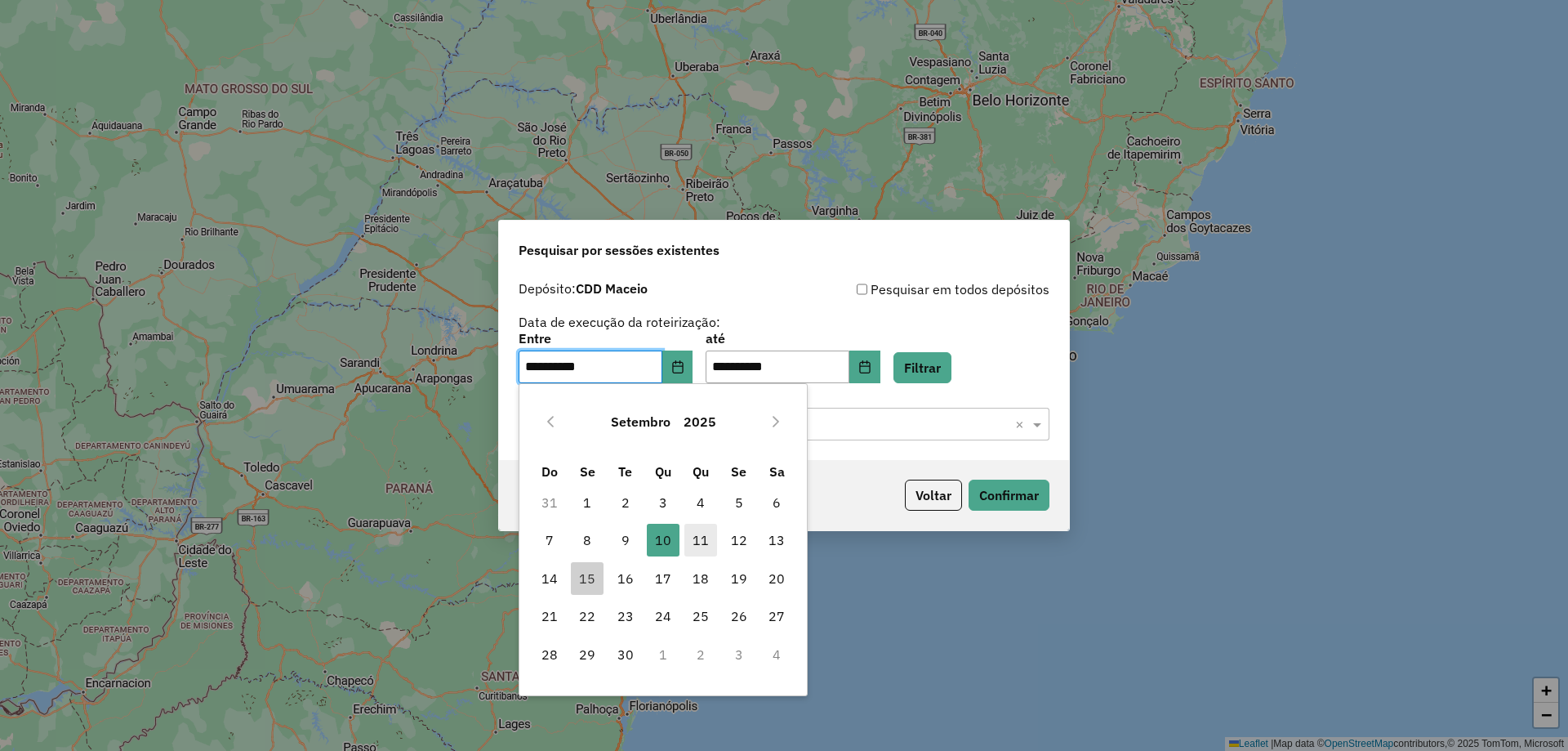
click at [705, 543] on span "11" at bounding box center [700, 539] width 33 height 33
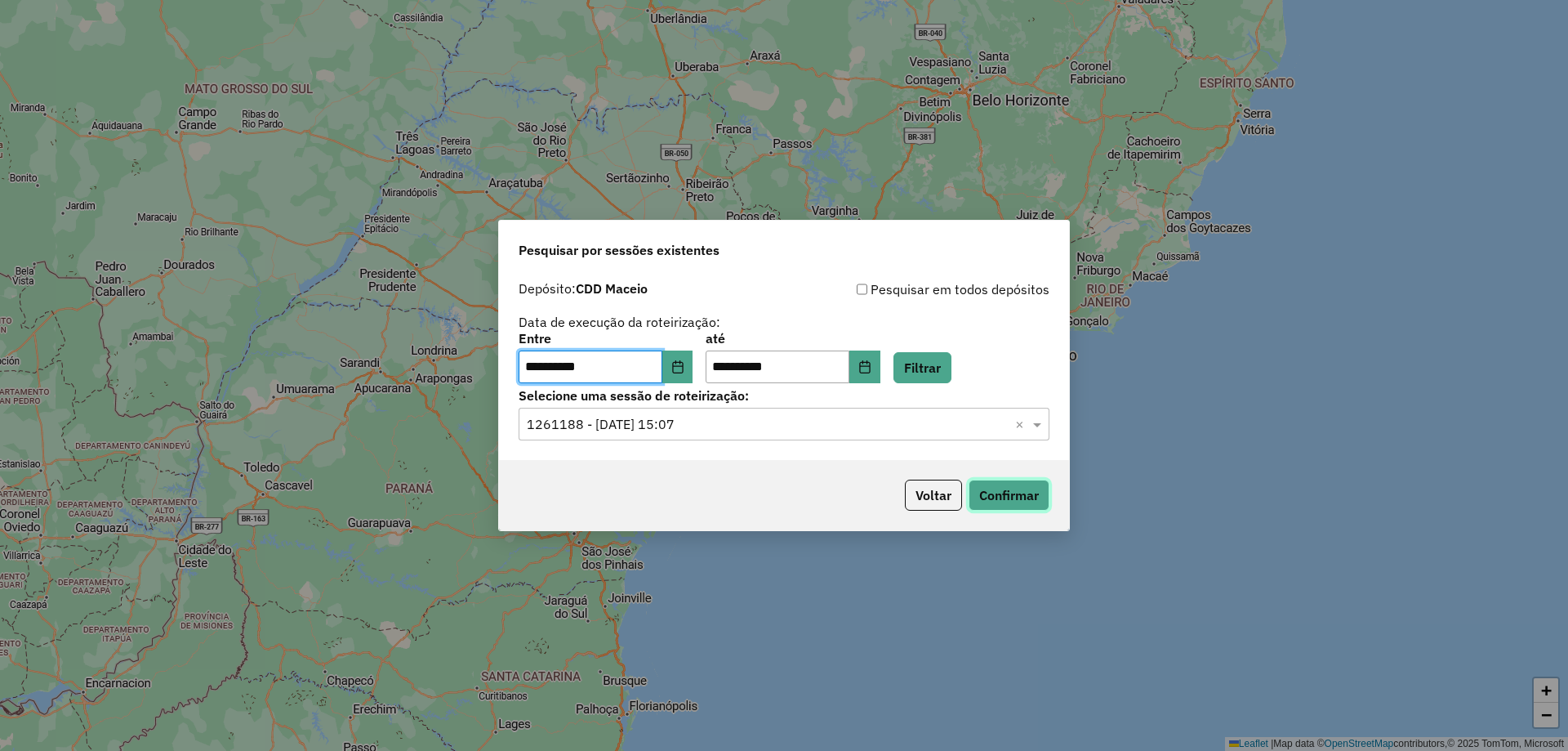
click at [1032, 490] on button "Confirmar" at bounding box center [1009, 494] width 81 height 31
click at [780, 426] on input "text" at bounding box center [768, 424] width 482 height 20
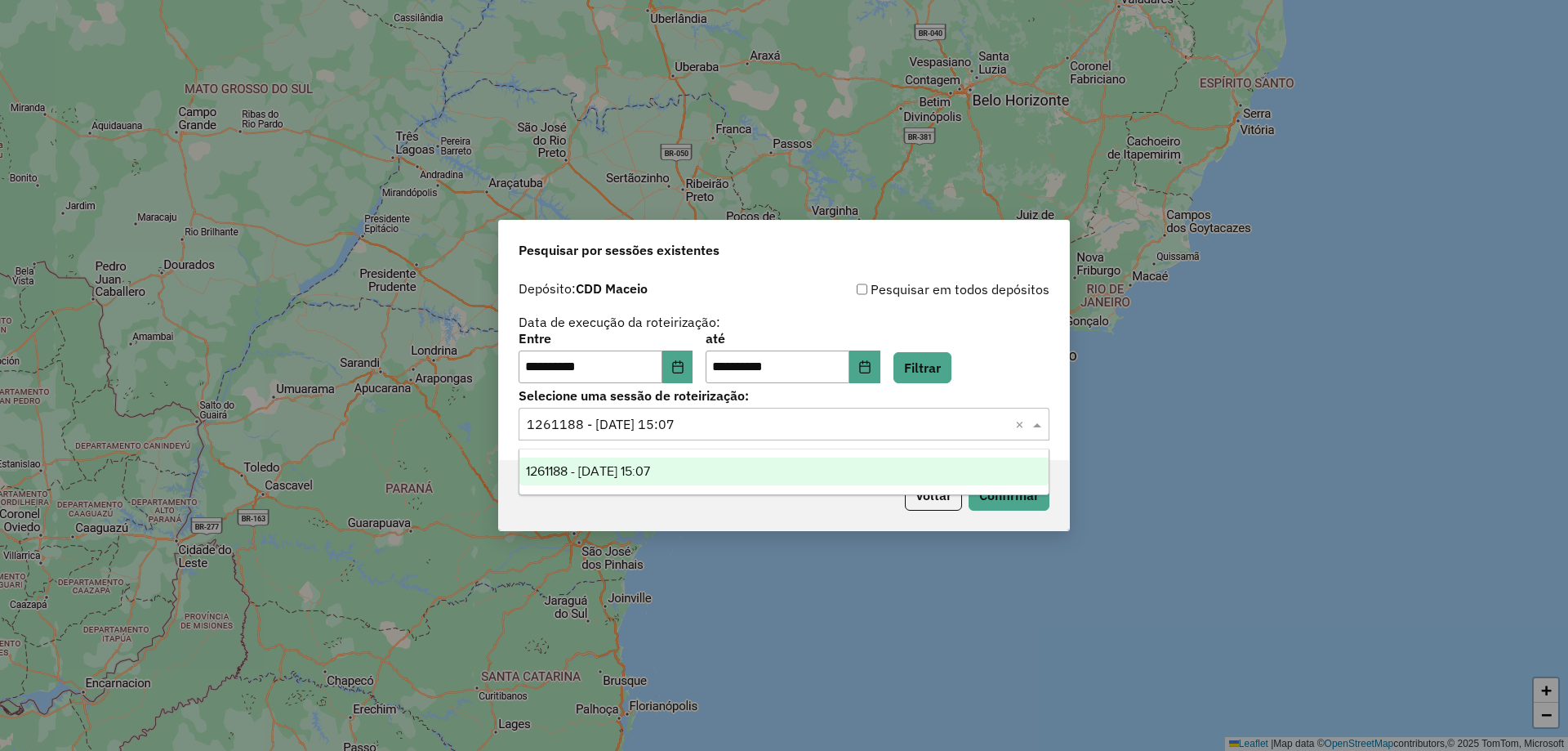
click at [992, 333] on div "**********" at bounding box center [784, 358] width 530 height 50
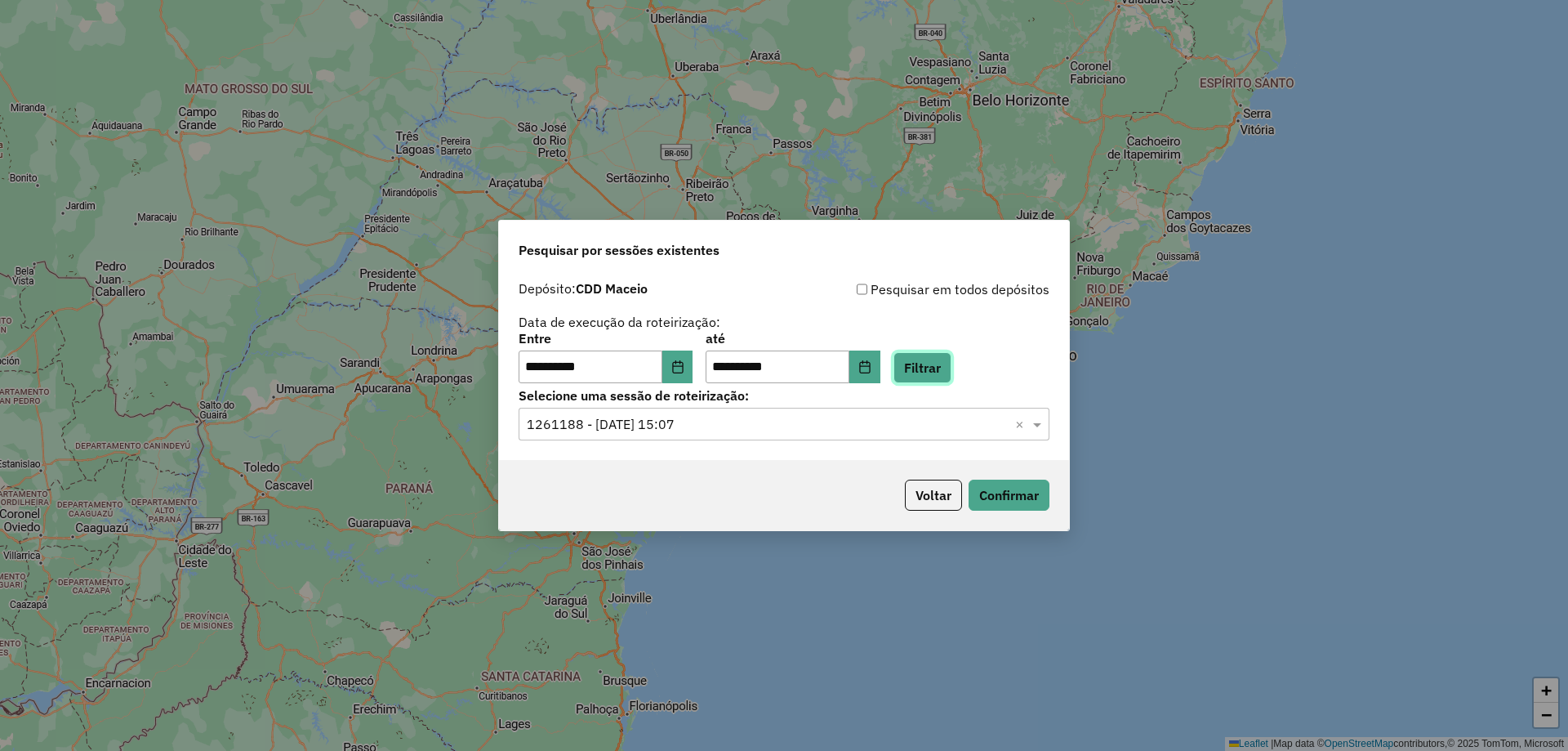
click at [949, 365] on button "Filtrar" at bounding box center [923, 367] width 58 height 31
click at [849, 421] on input "text" at bounding box center [768, 424] width 482 height 20
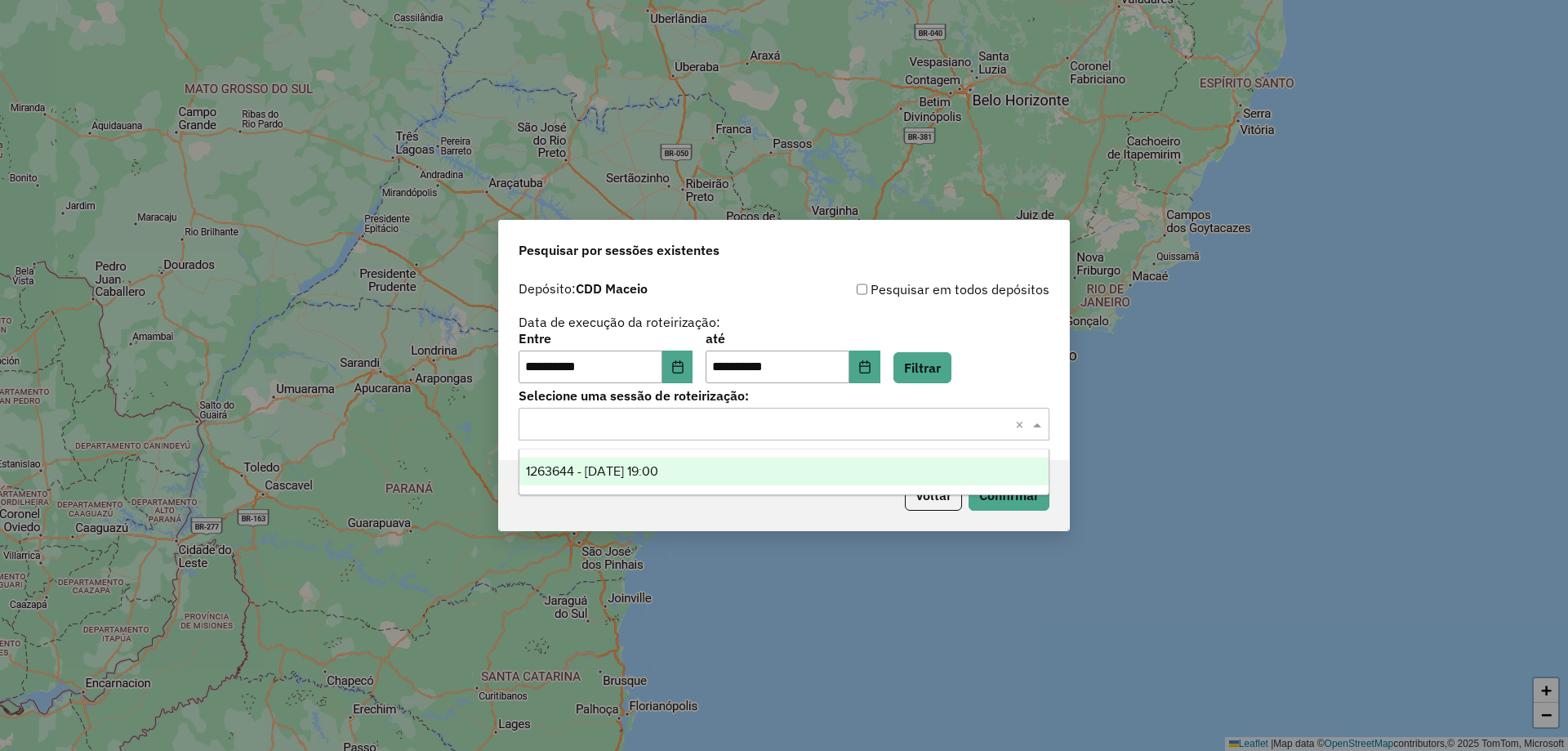
click at [654, 464] on span "1263644 - 11/09/2025 19:00" at bounding box center [592, 471] width 133 height 14
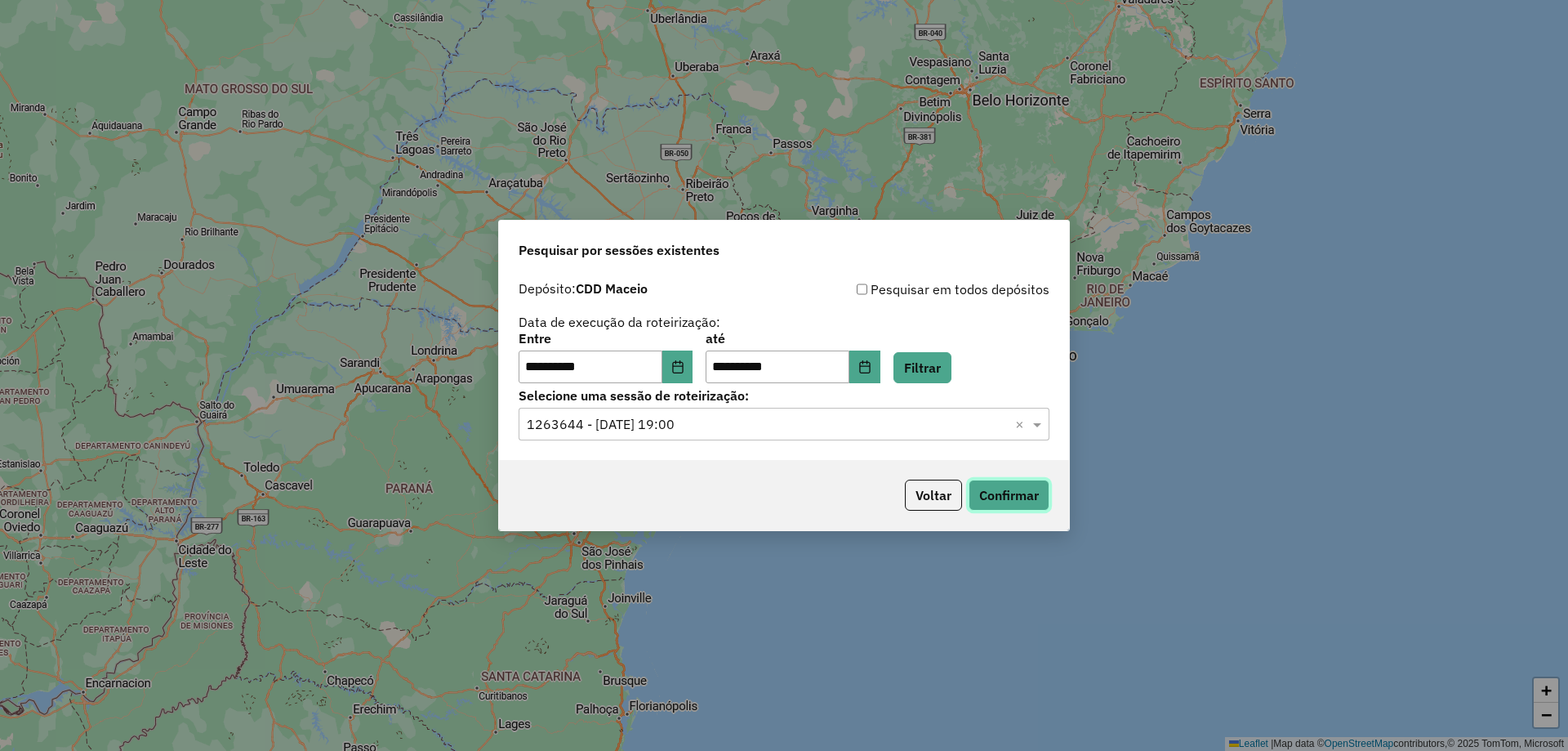
click at [1030, 491] on button "Confirmar" at bounding box center [1009, 494] width 81 height 31
click at [685, 364] on icon "Choose Date" at bounding box center [678, 367] width 13 height 13
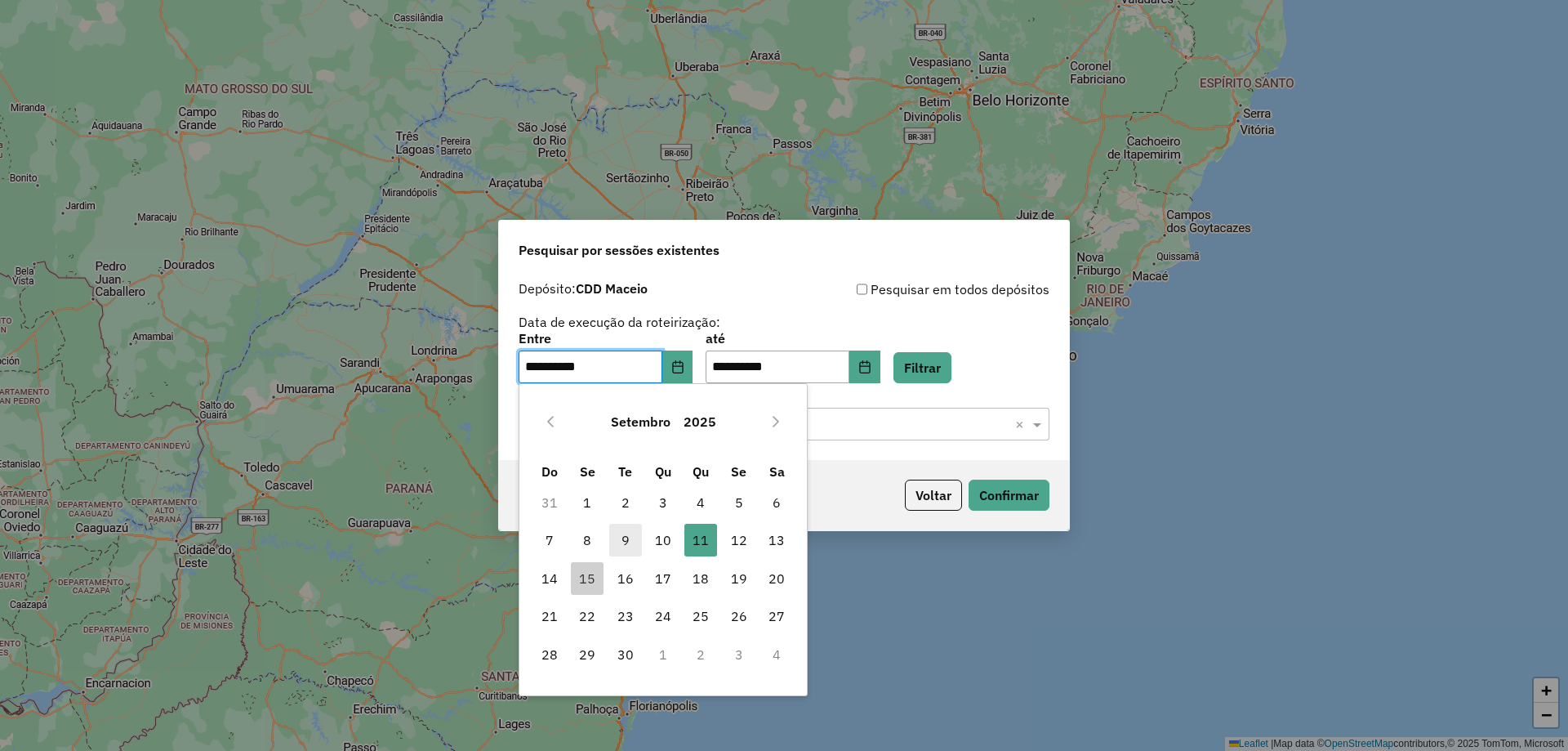
click at [628, 546] on span "9" at bounding box center [625, 539] width 33 height 33
type input "**********"
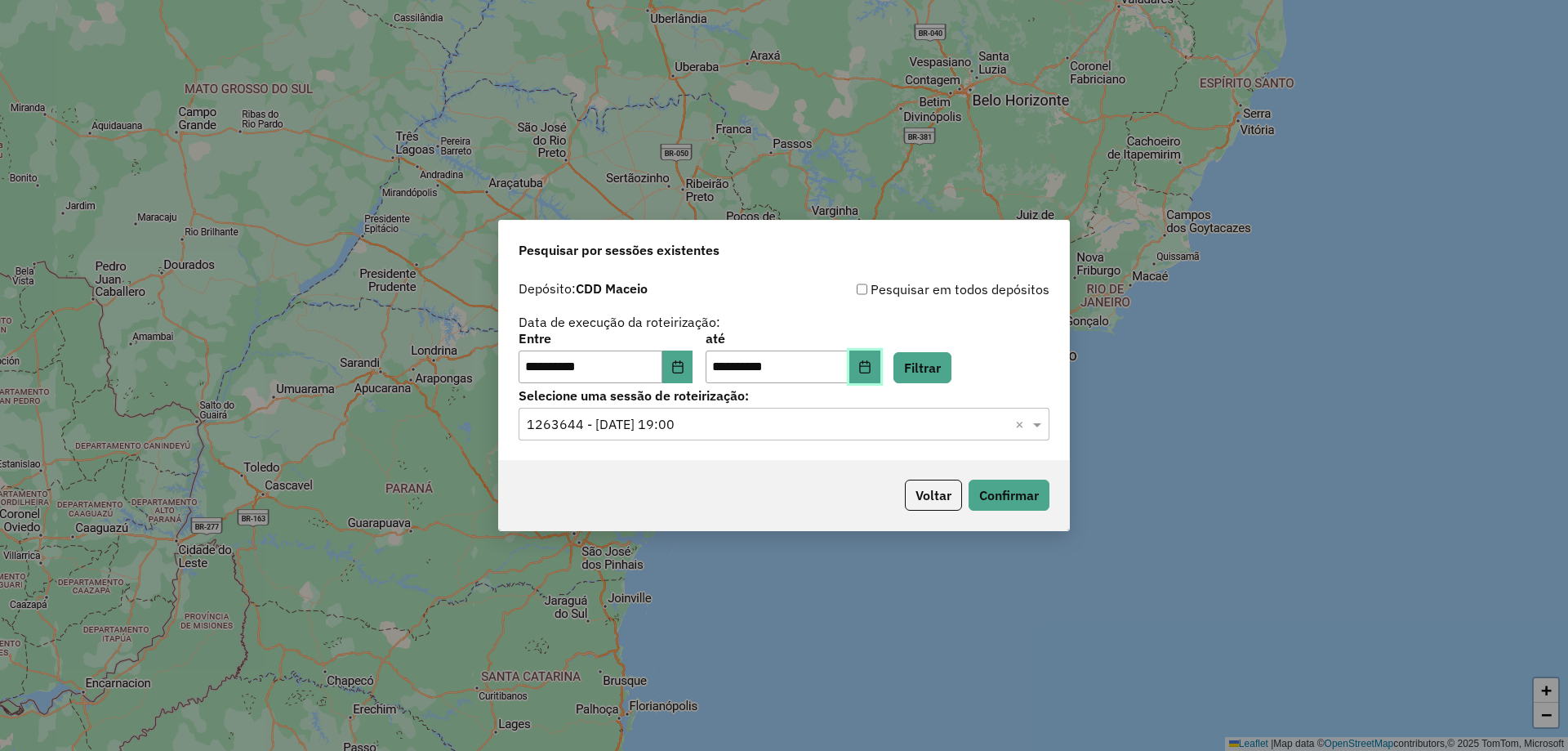
click at [875, 363] on button "Choose Date" at bounding box center [864, 366] width 31 height 33
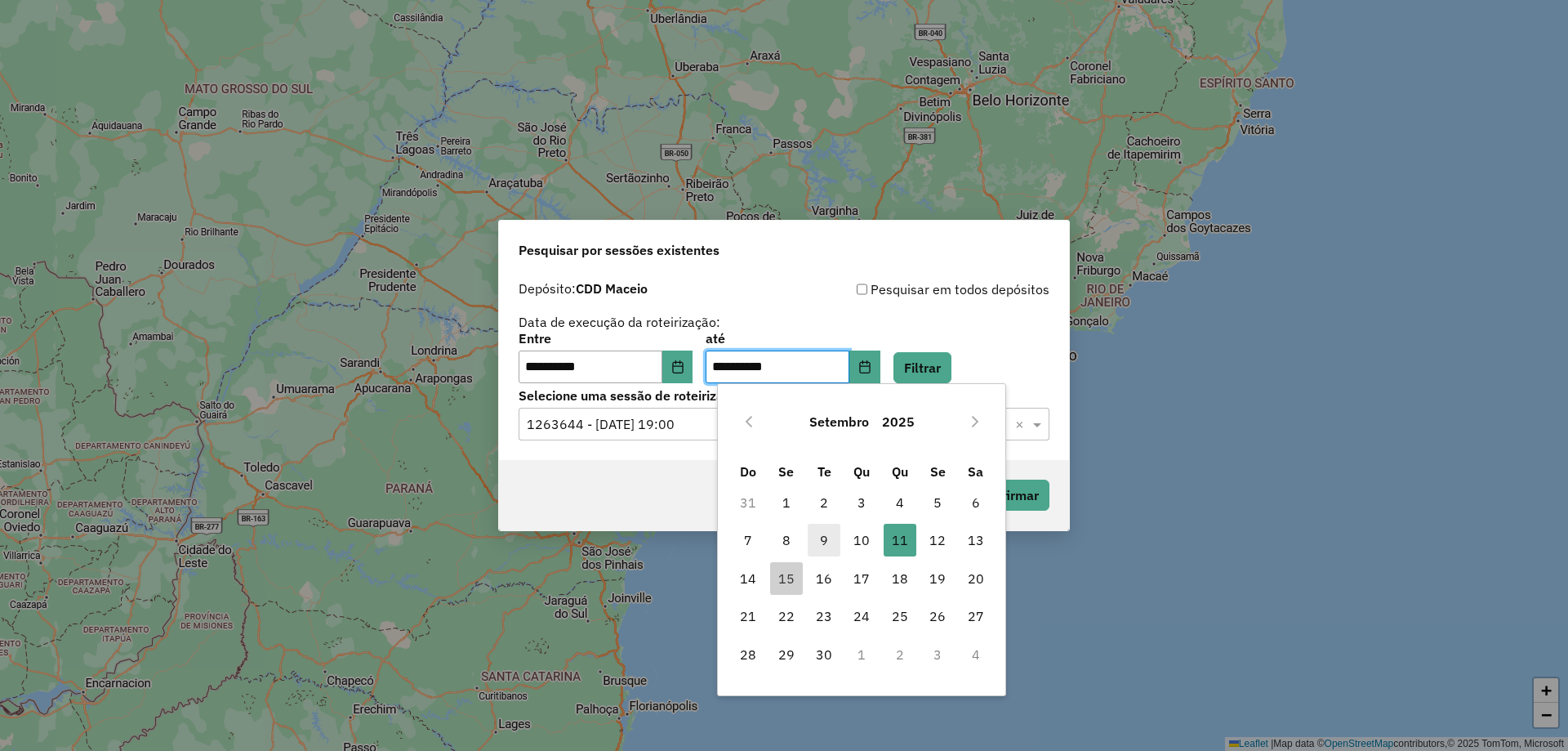
click at [815, 538] on span "9" at bounding box center [824, 539] width 33 height 33
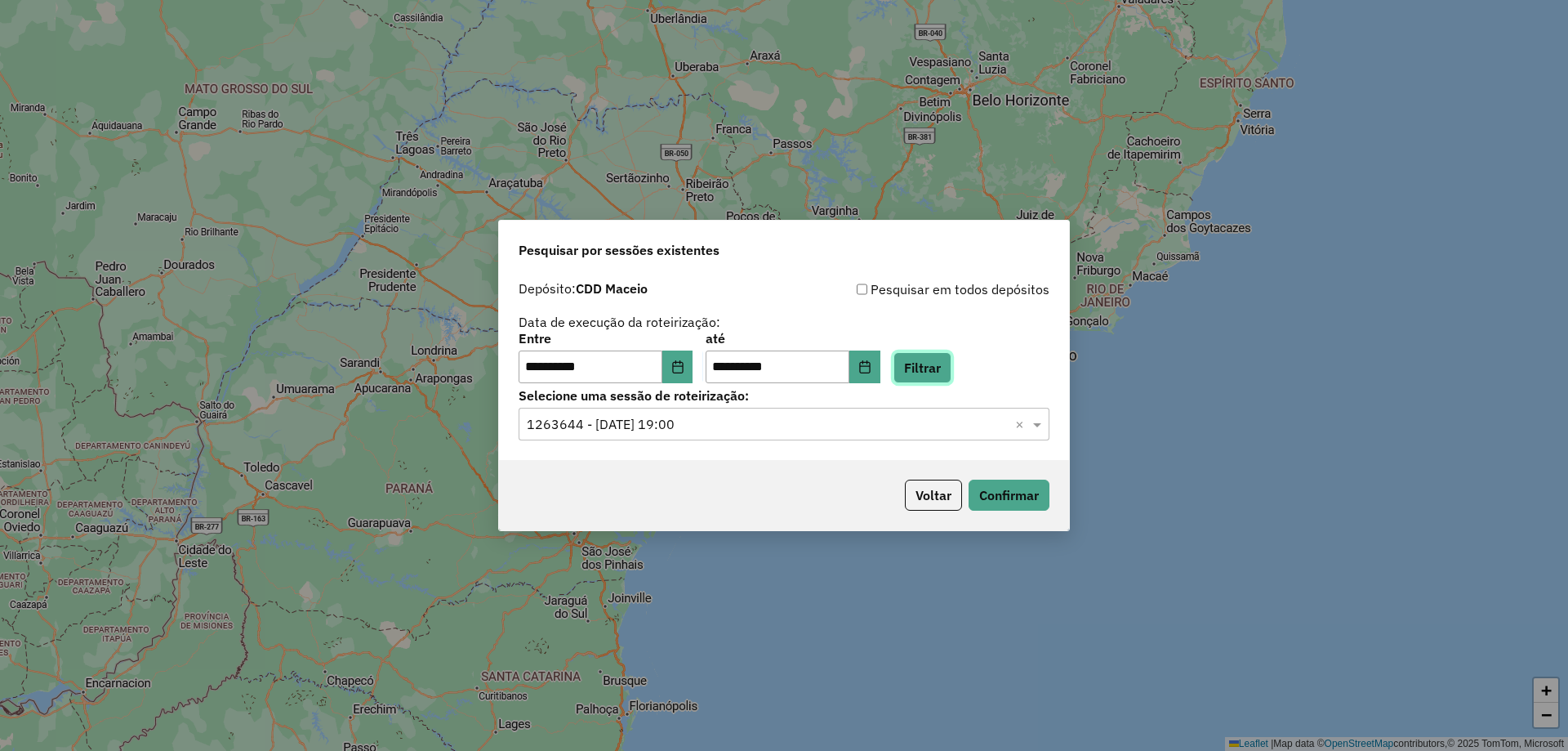
click at [950, 376] on button "Filtrar" at bounding box center [923, 367] width 58 height 31
click at [748, 432] on input "text" at bounding box center [768, 424] width 482 height 20
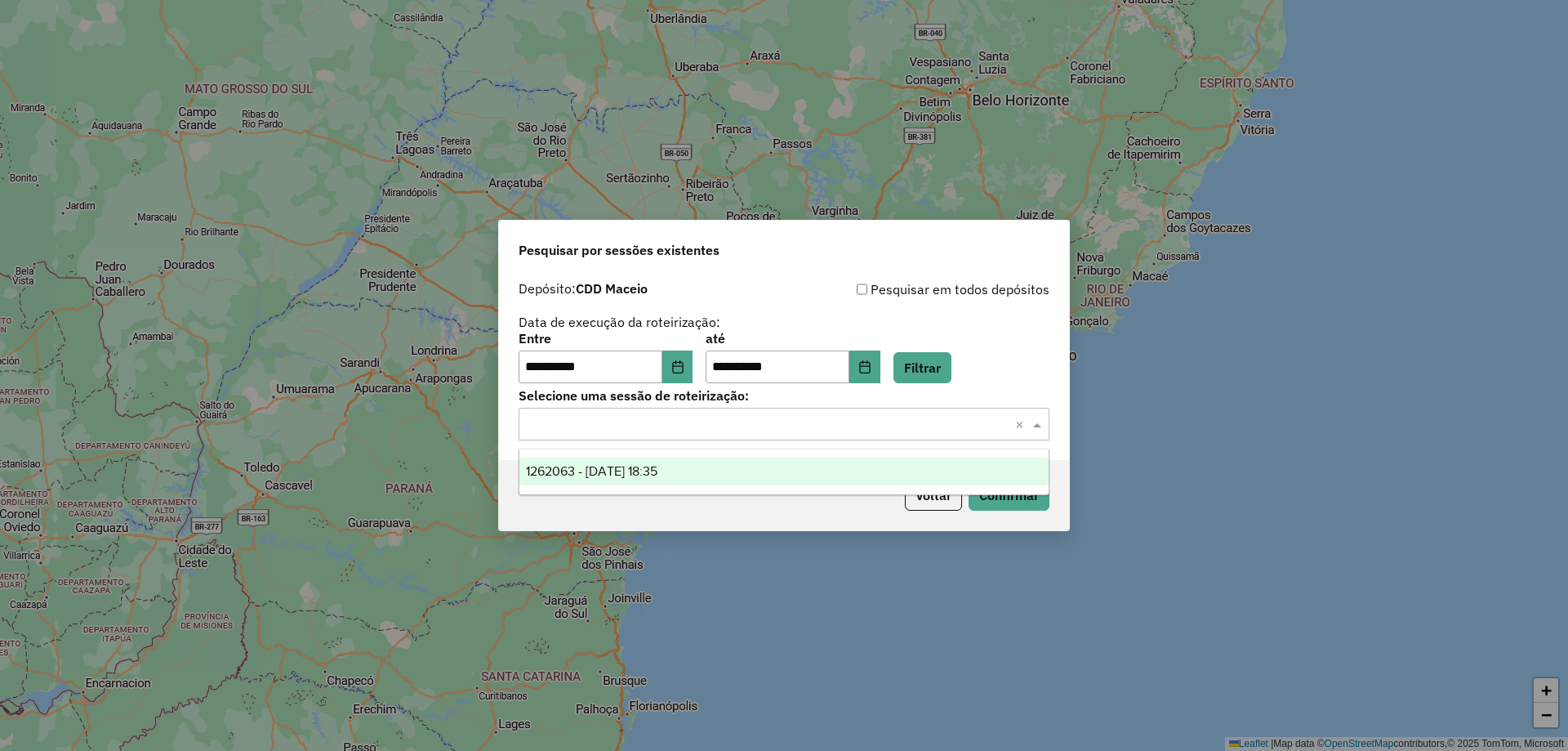
click at [706, 463] on div "1262063 - 09/09/2025 18:35" at bounding box center [784, 472] width 530 height 28
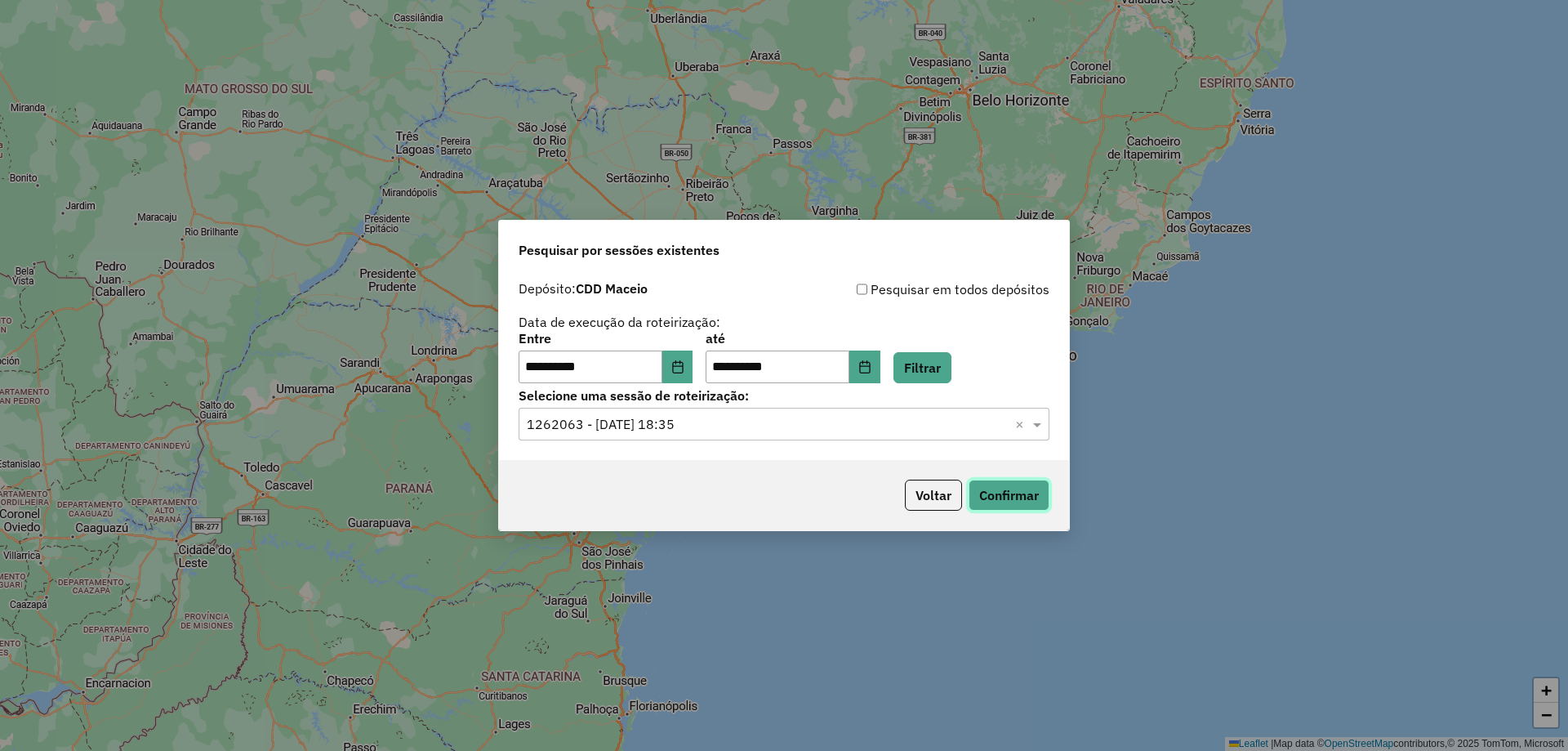
click at [998, 488] on button "Confirmar" at bounding box center [1009, 494] width 81 height 31
click at [875, 374] on button "Choose Date" at bounding box center [864, 366] width 31 height 33
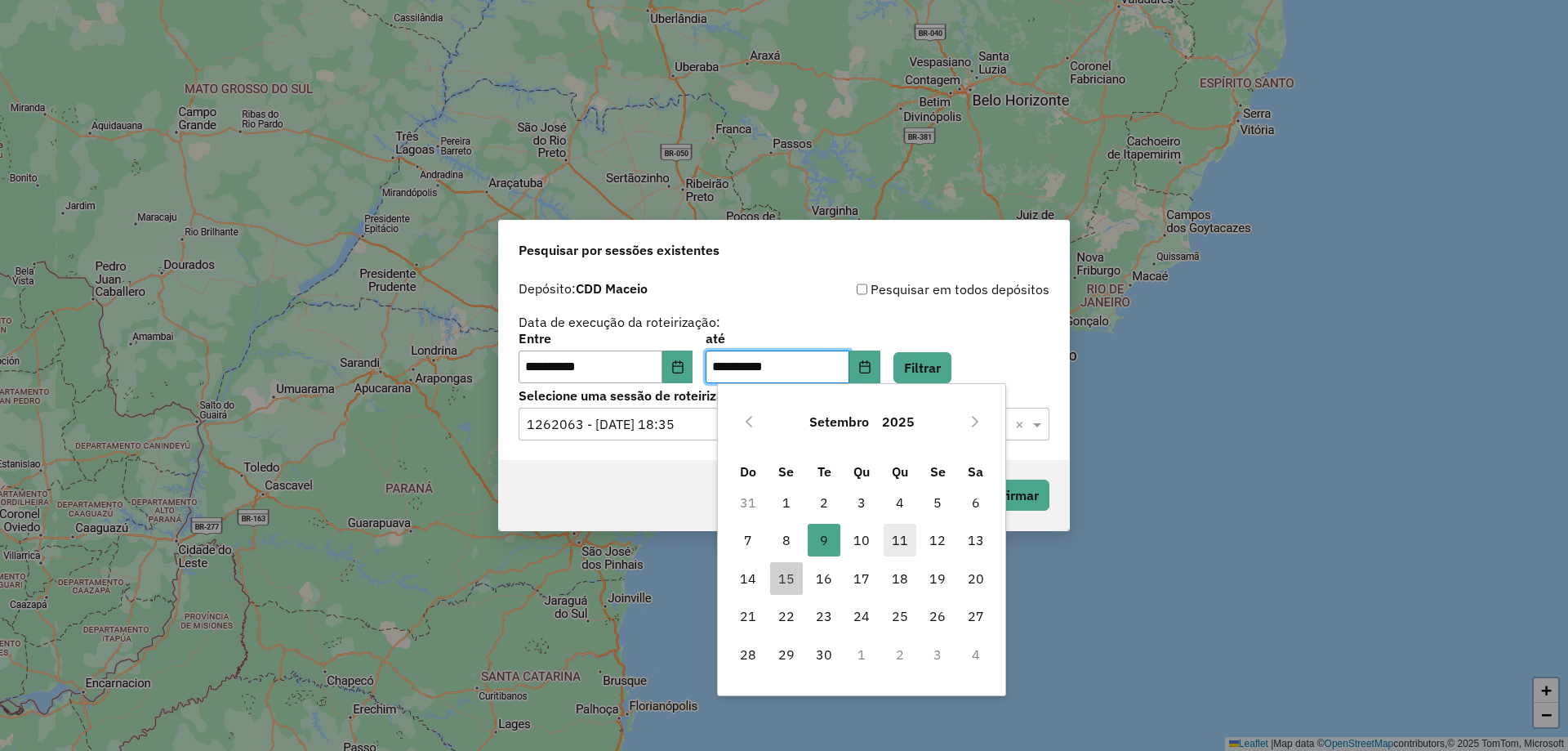
click at [902, 536] on span "11" at bounding box center [899, 539] width 33 height 33
type input "**********"
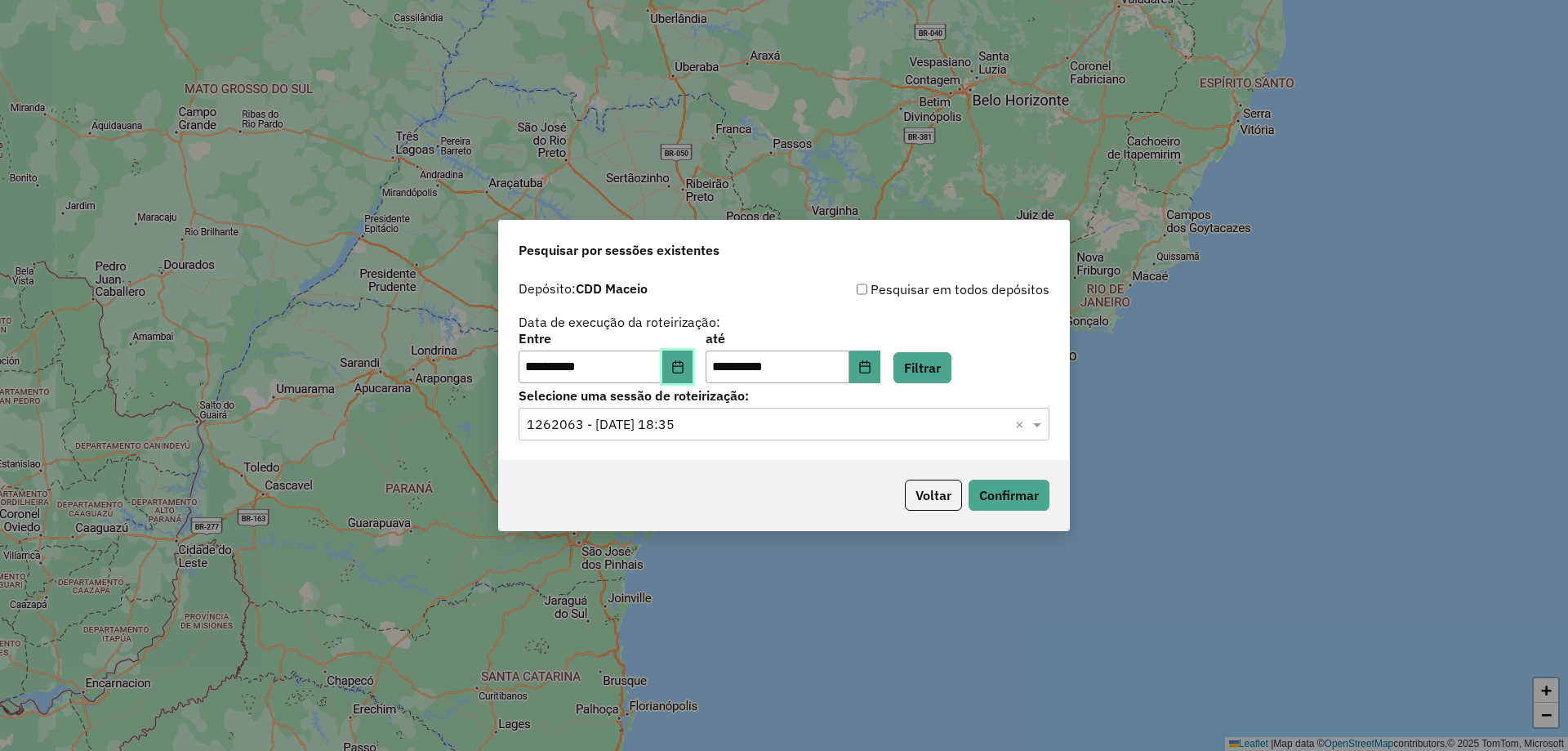
click at [685, 367] on icon "Choose Date" at bounding box center [678, 367] width 13 height 13
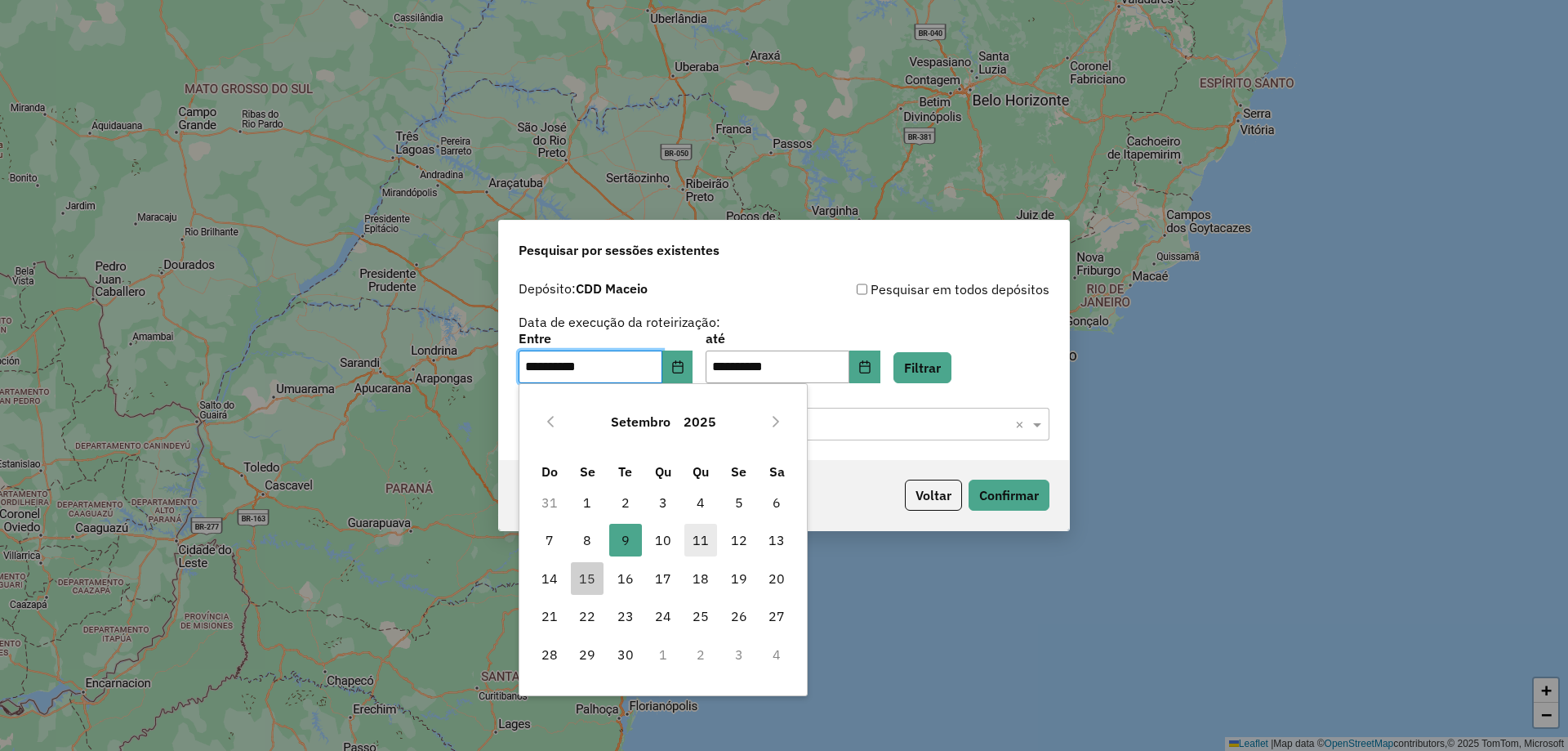
click at [690, 540] on span "11" at bounding box center [700, 539] width 33 height 33
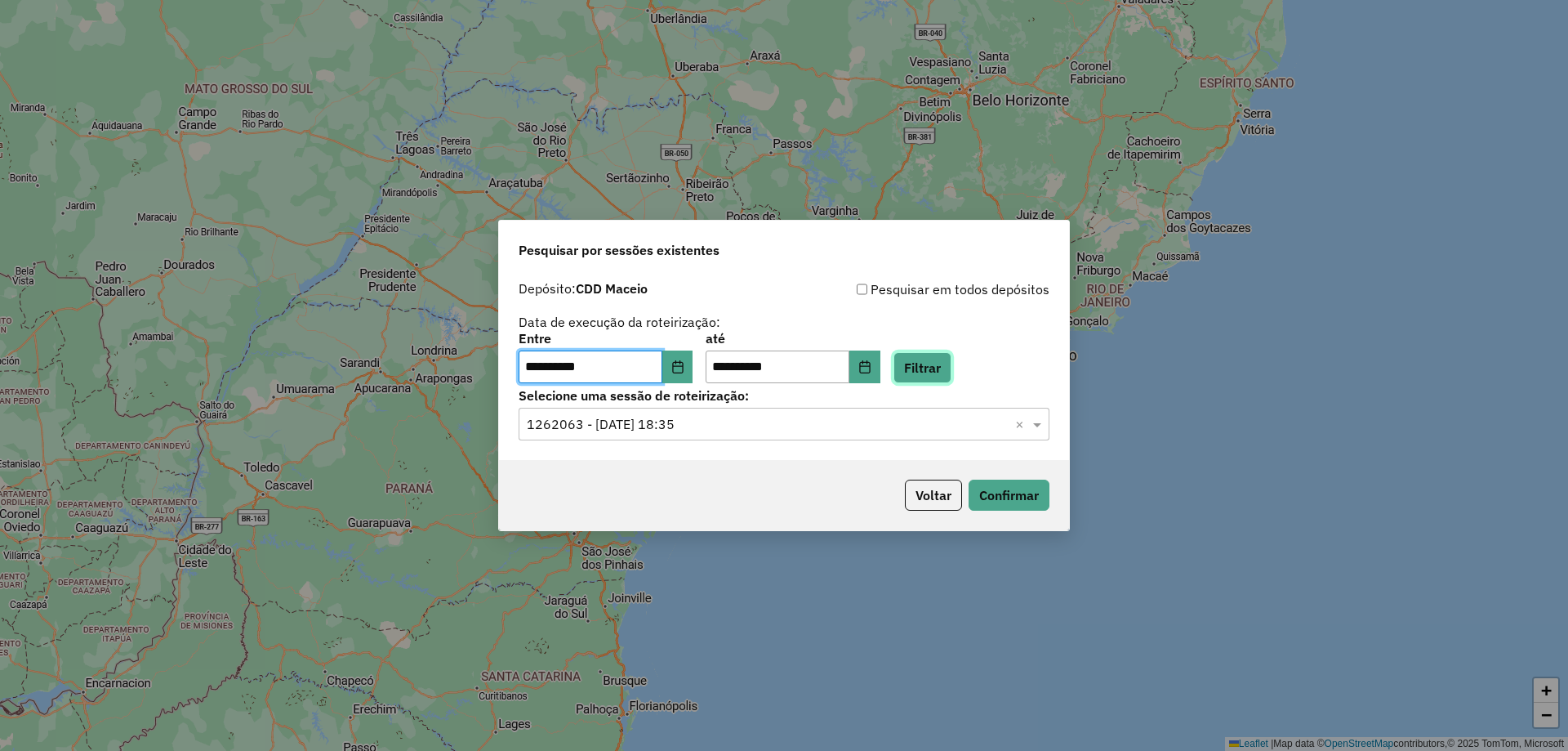
click at [952, 371] on button "Filtrar" at bounding box center [923, 367] width 58 height 31
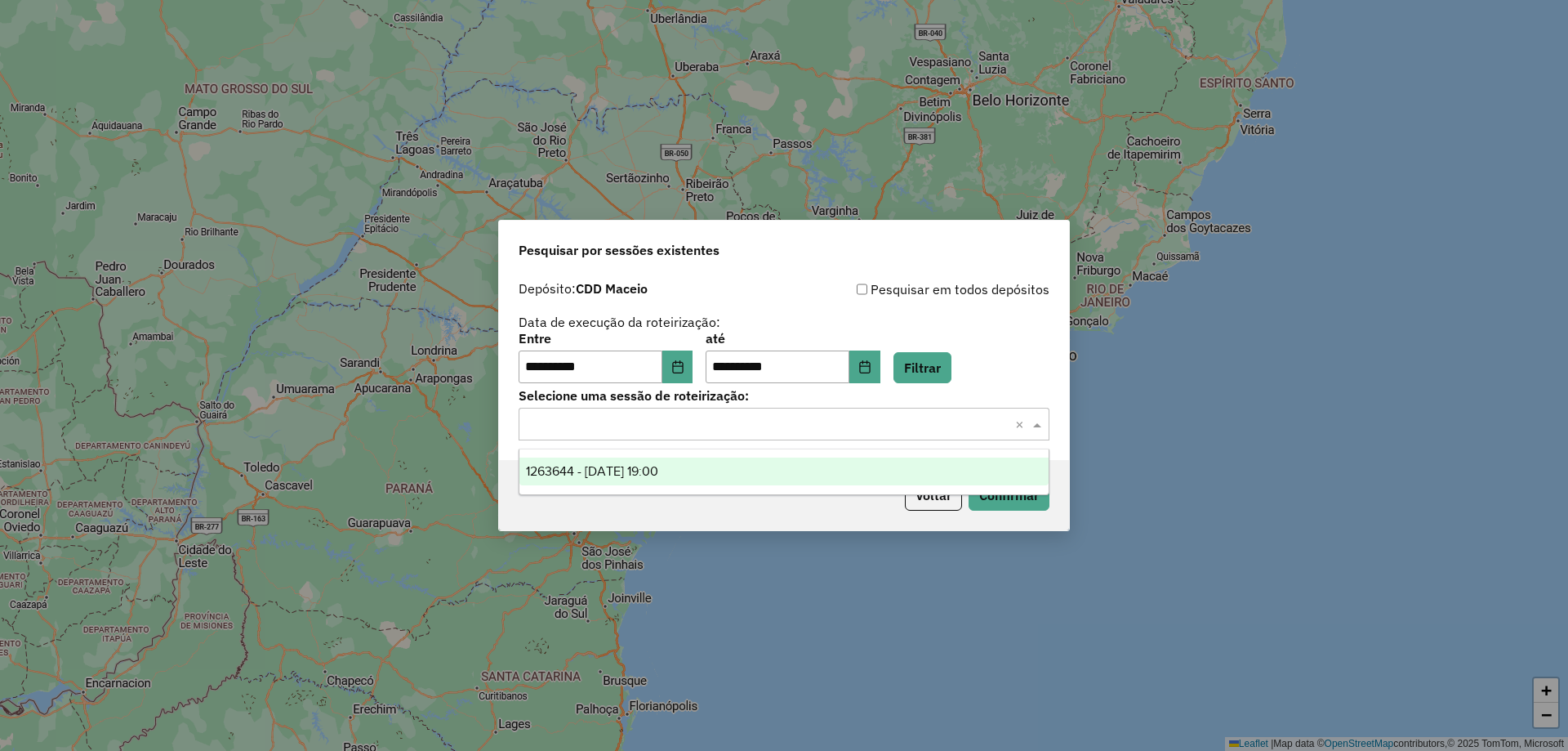
click at [786, 419] on input "text" at bounding box center [768, 424] width 482 height 20
click at [671, 461] on div "1263644 - 11/09/2025 19:00" at bounding box center [784, 472] width 530 height 28
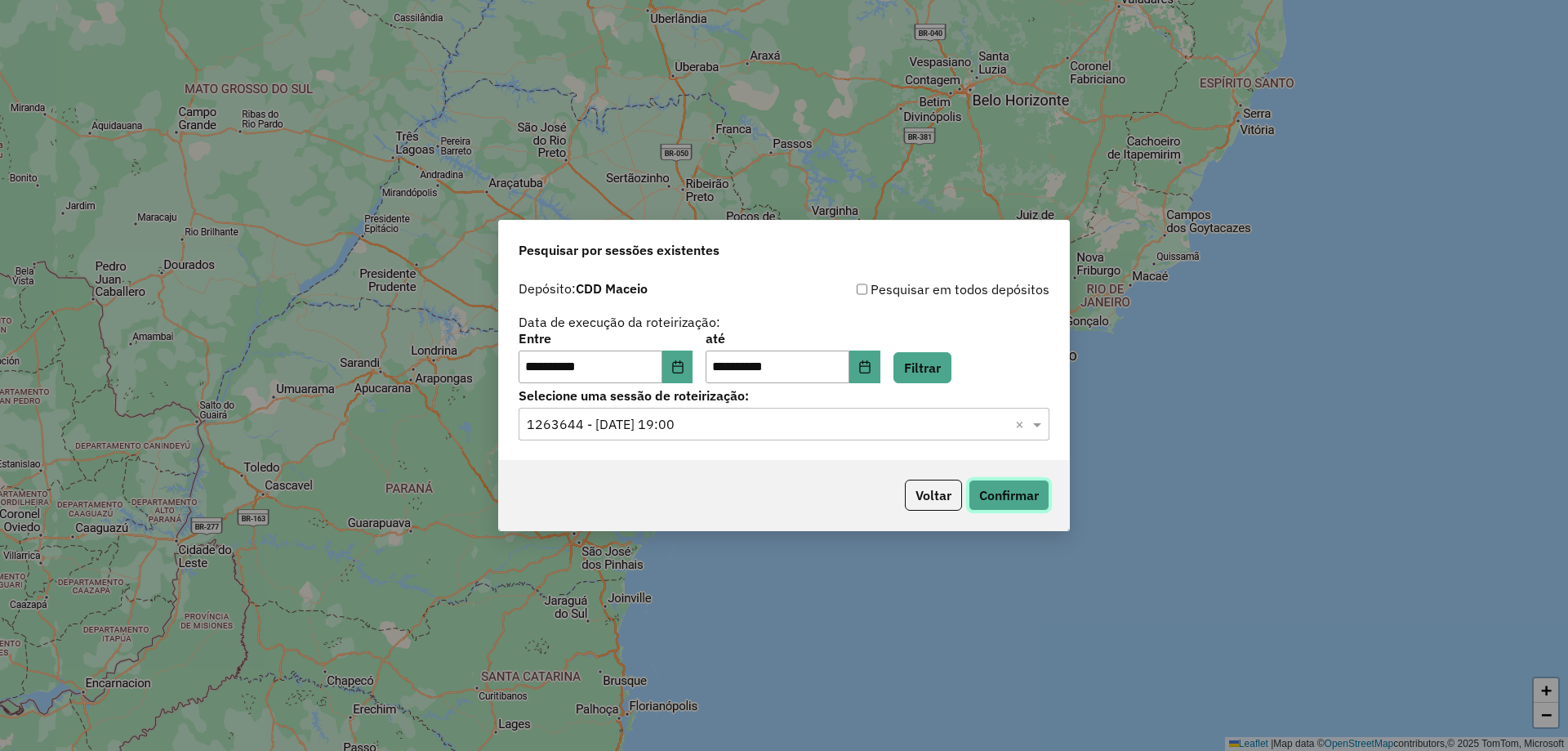
click at [1000, 490] on button "Confirmar" at bounding box center [1009, 494] width 81 height 31
click at [691, 358] on button "Choose Date" at bounding box center [677, 366] width 31 height 33
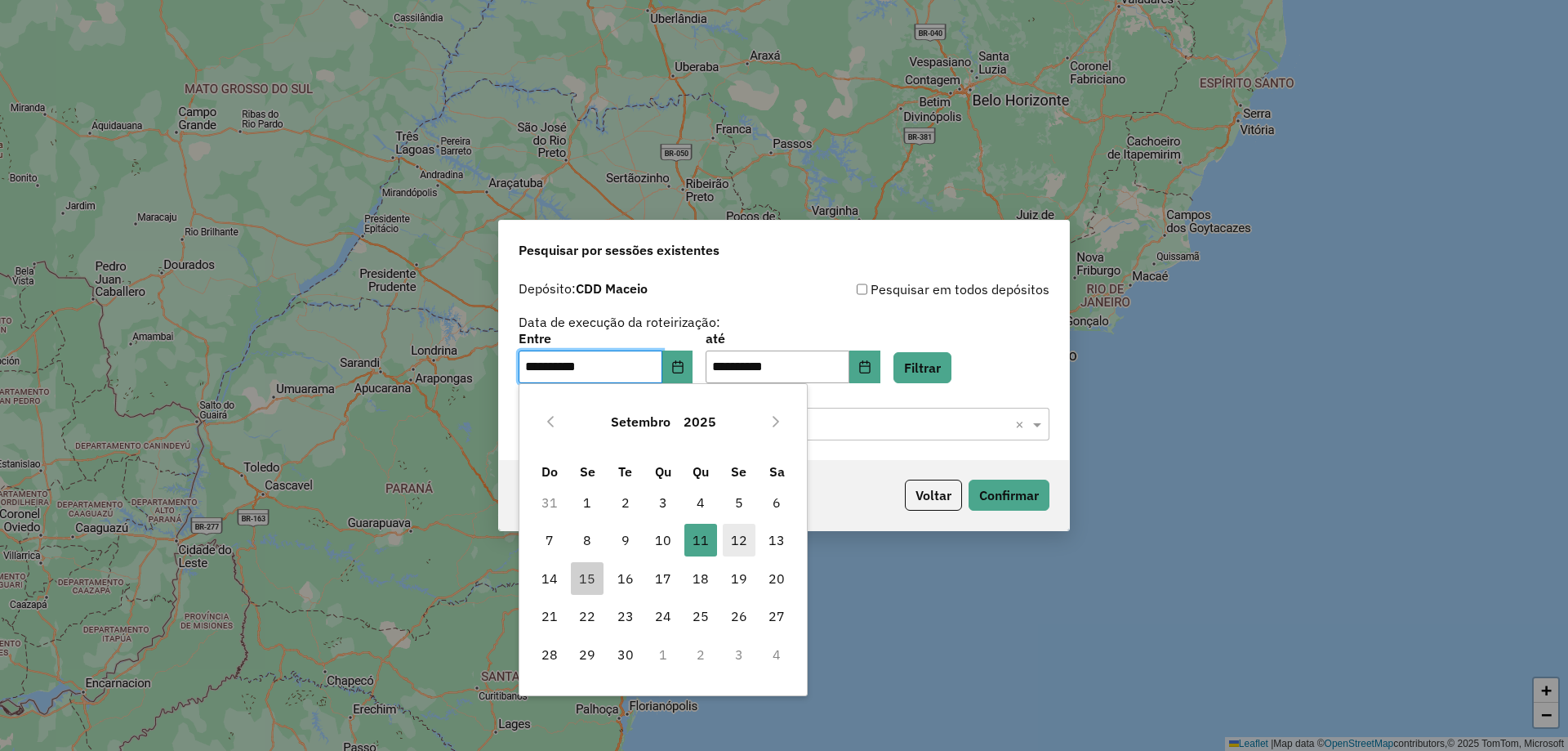
click at [739, 541] on span "12" at bounding box center [739, 539] width 33 height 33
type input "**********"
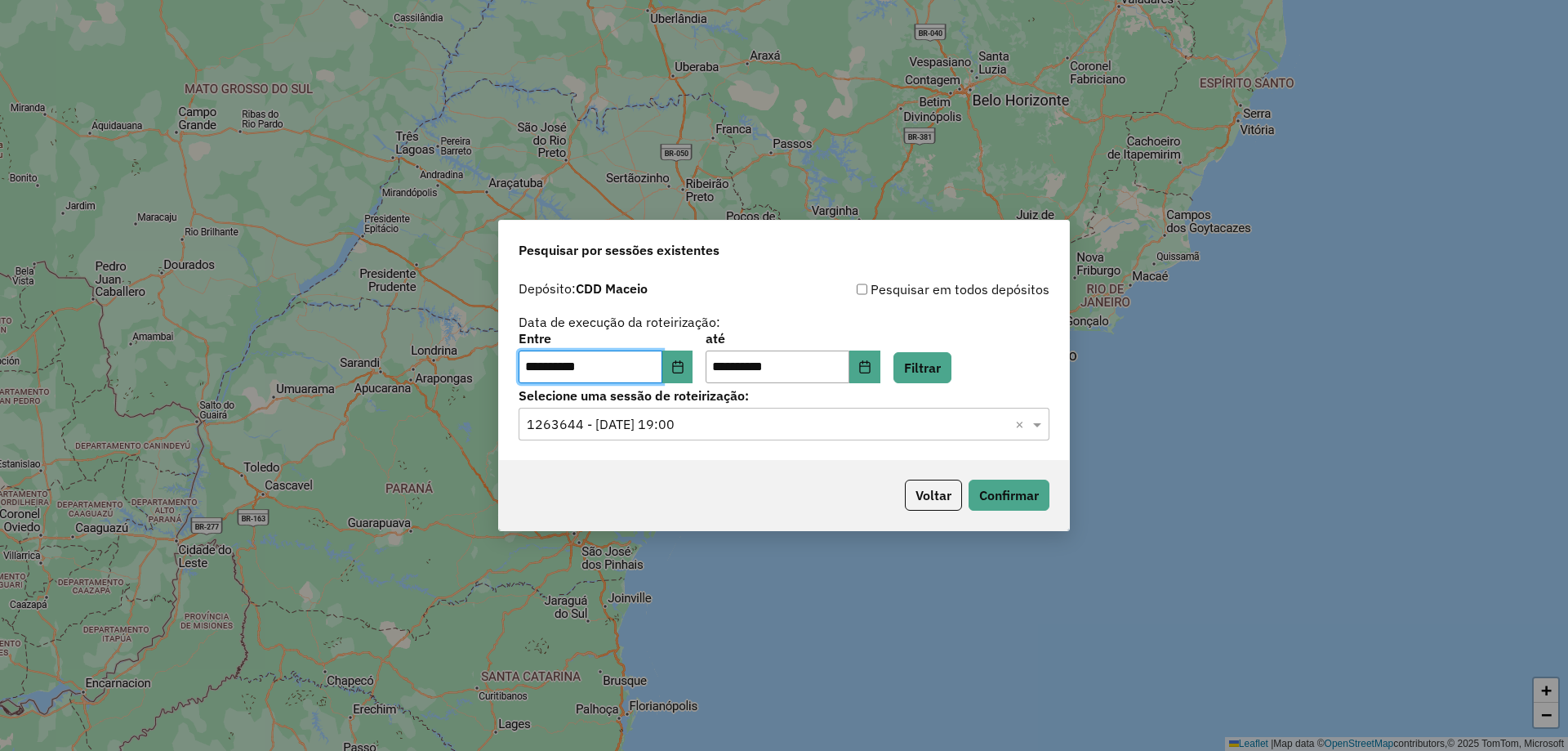
click at [784, 432] on input "text" at bounding box center [768, 424] width 482 height 20
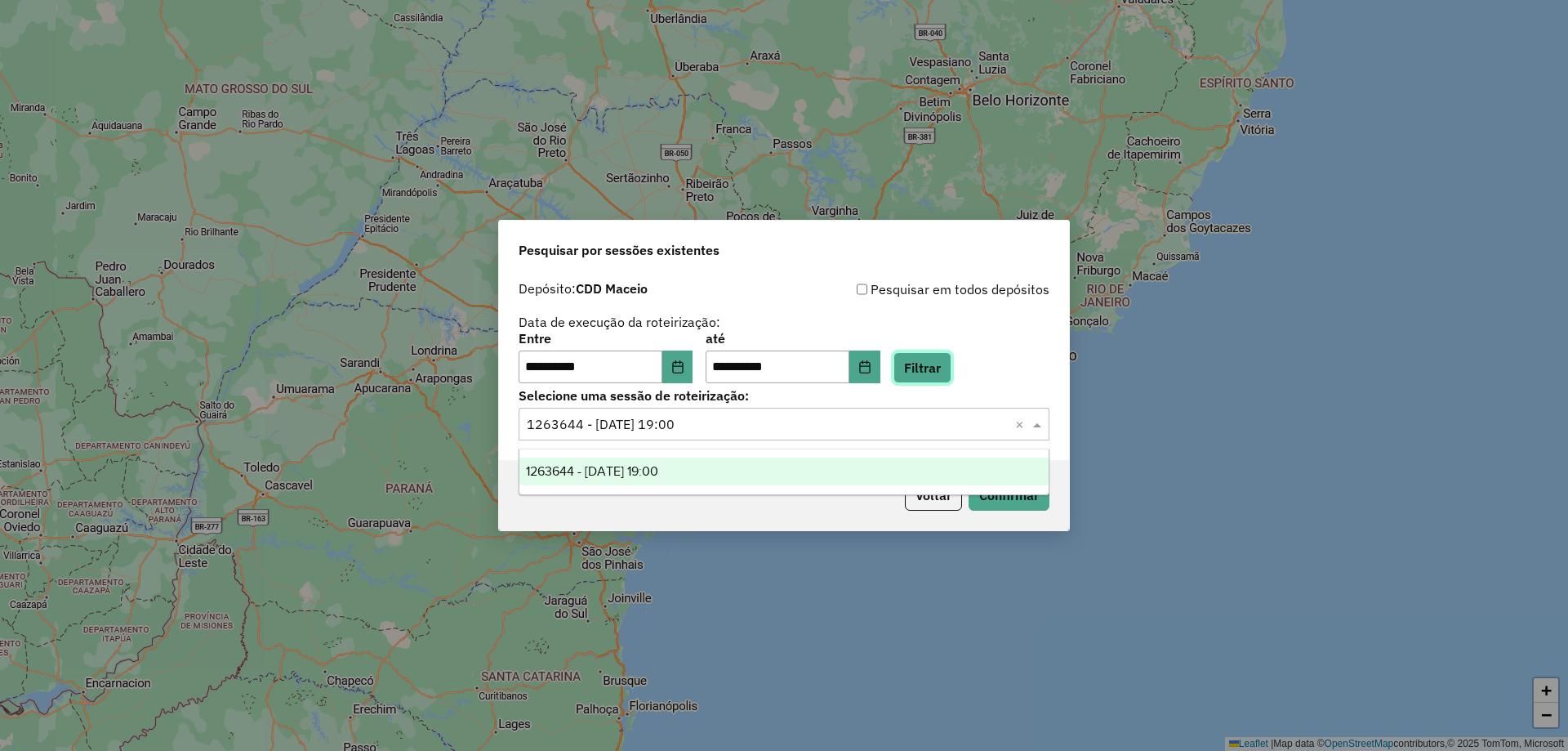
click at [946, 361] on button "Filtrar" at bounding box center [923, 367] width 58 height 31
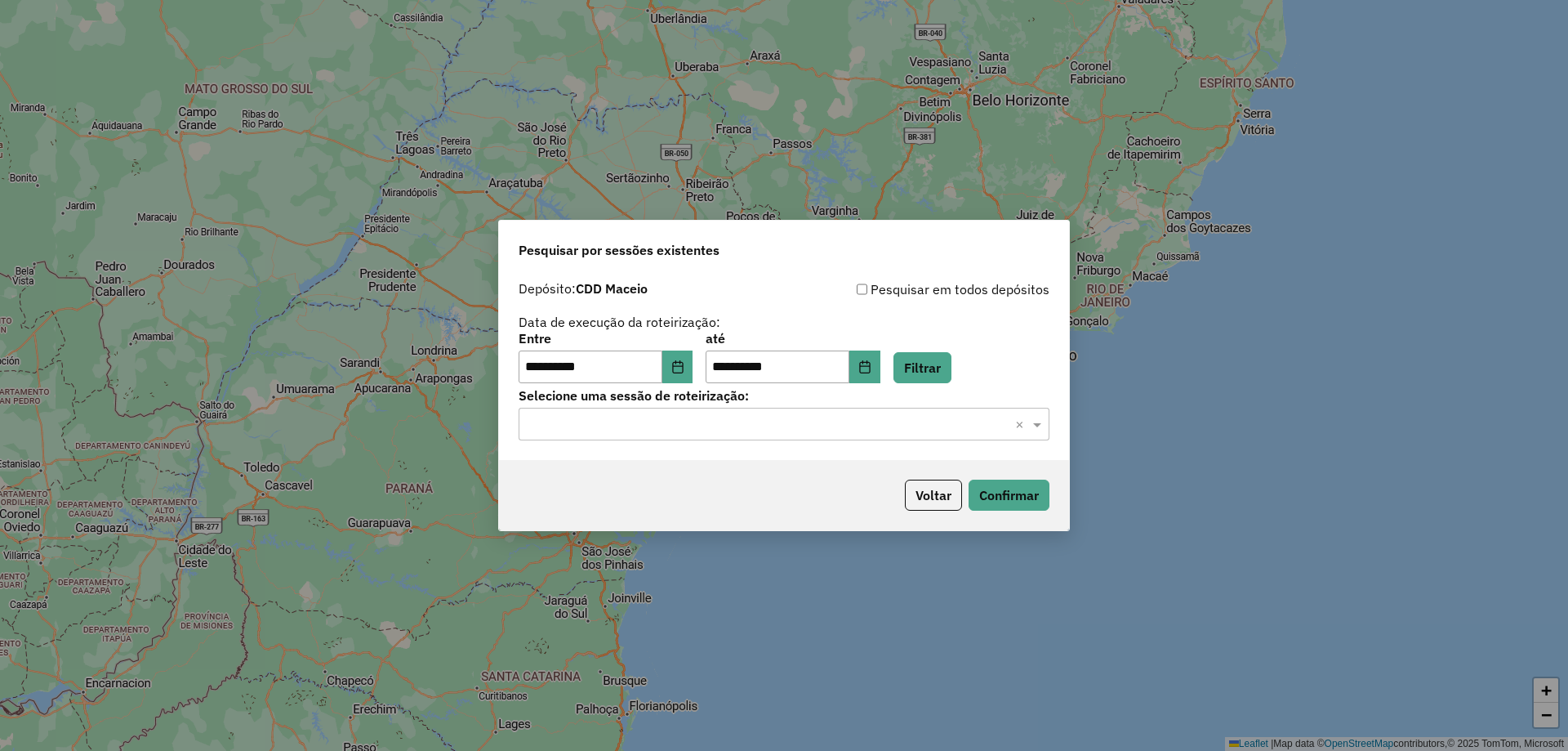
click at [744, 429] on input "text" at bounding box center [768, 424] width 482 height 20
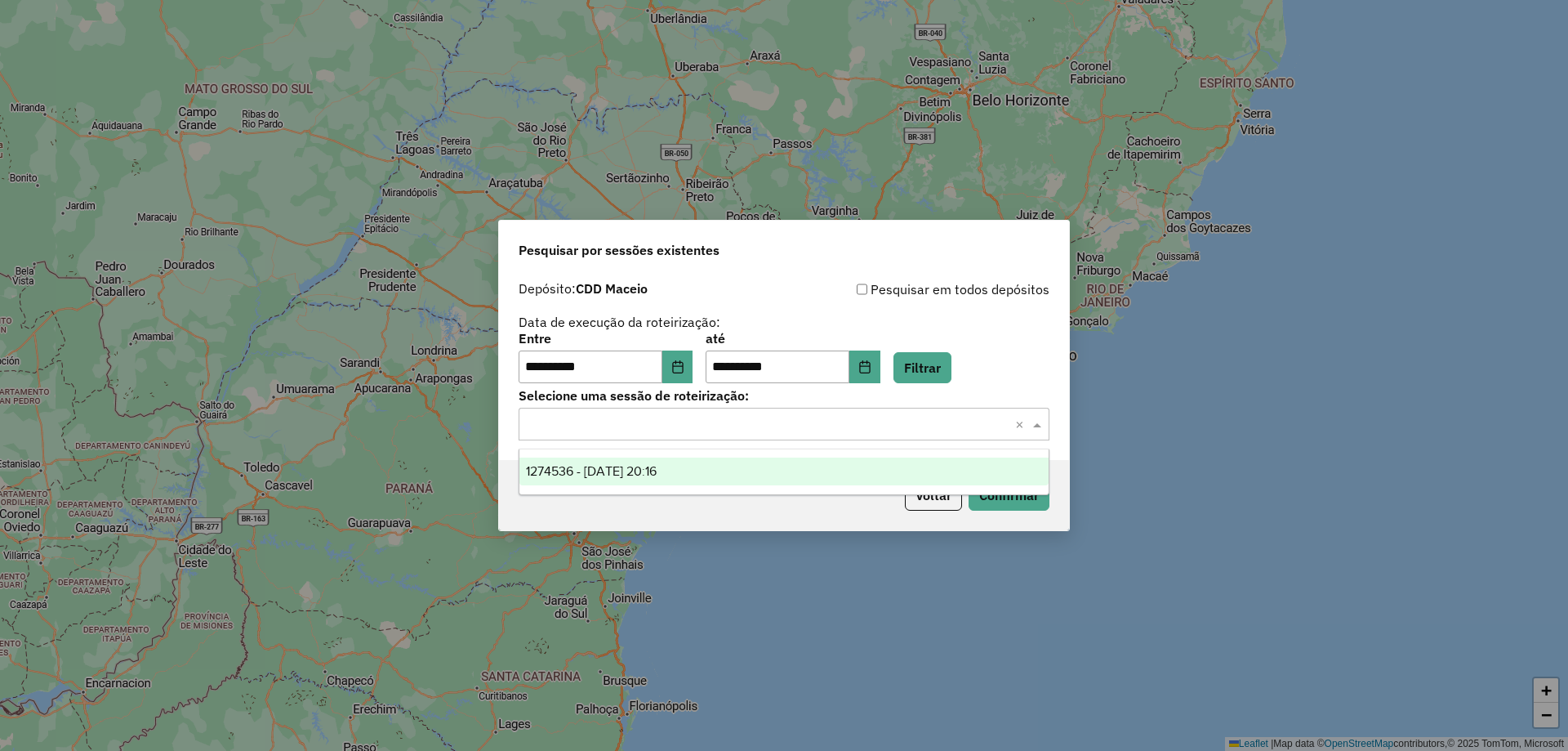
click at [666, 459] on div "1274536 - 12/09/2025 20:16" at bounding box center [784, 472] width 530 height 28
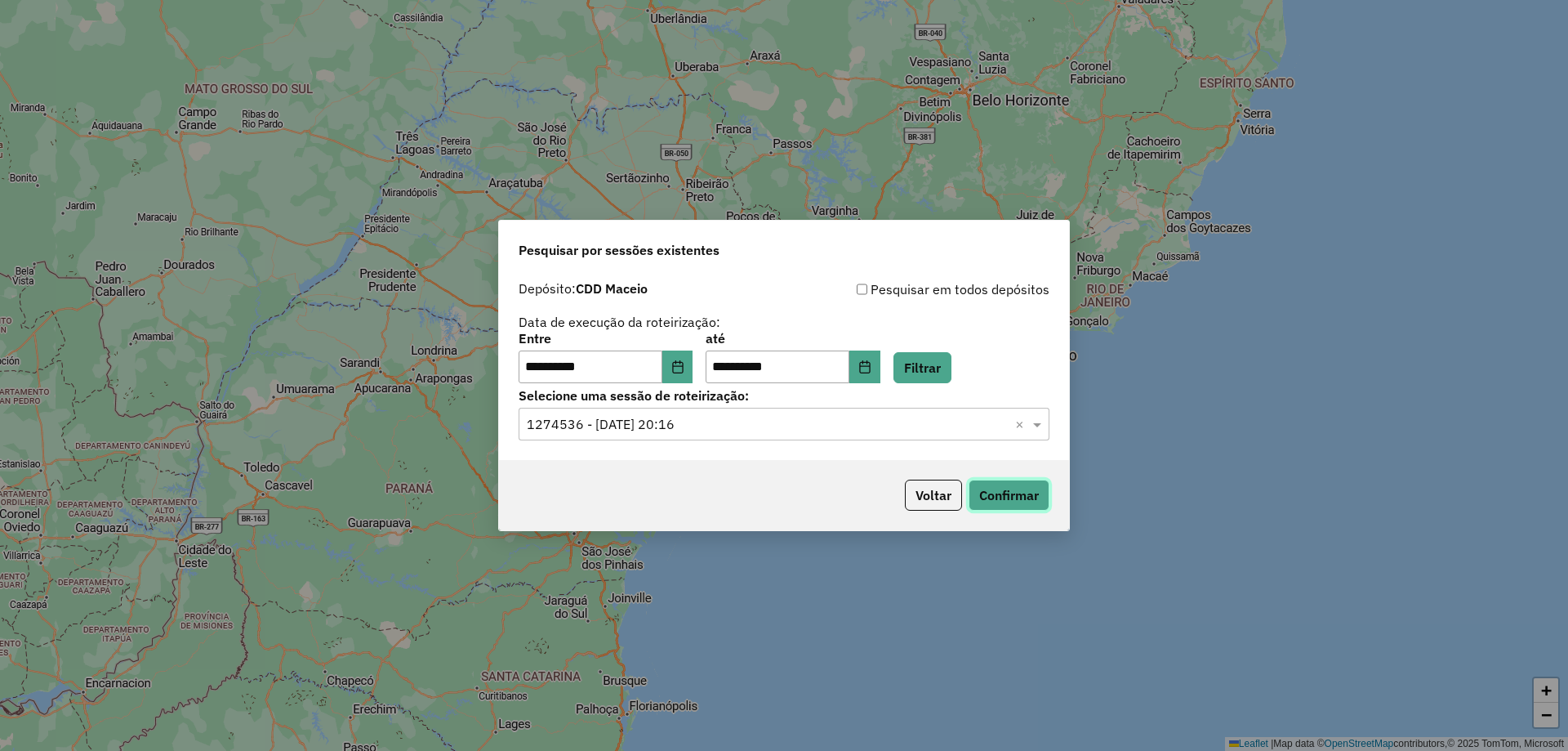
click at [991, 494] on button "Confirmar" at bounding box center [1009, 494] width 81 height 31
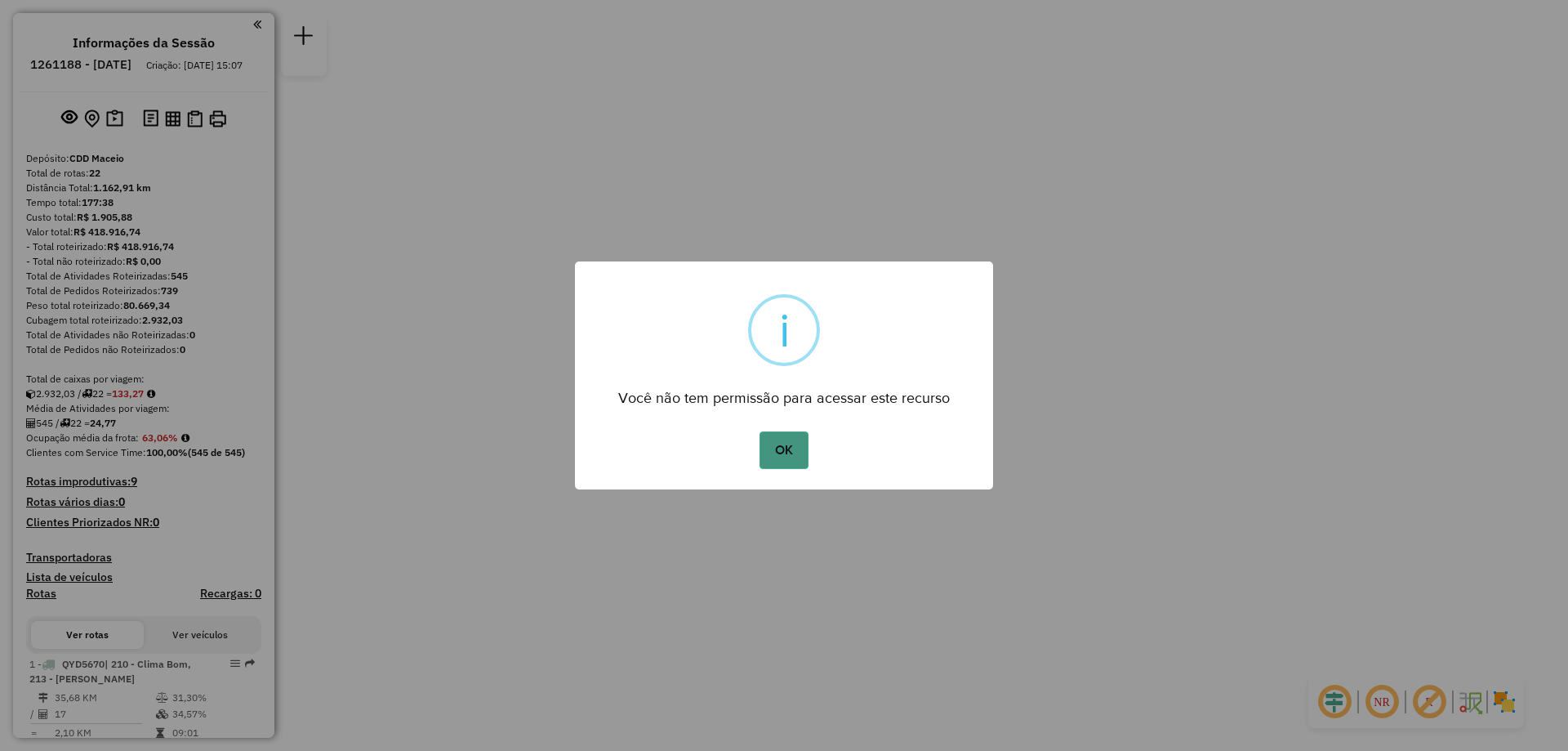
click at [788, 449] on button "OK" at bounding box center [784, 450] width 49 height 37
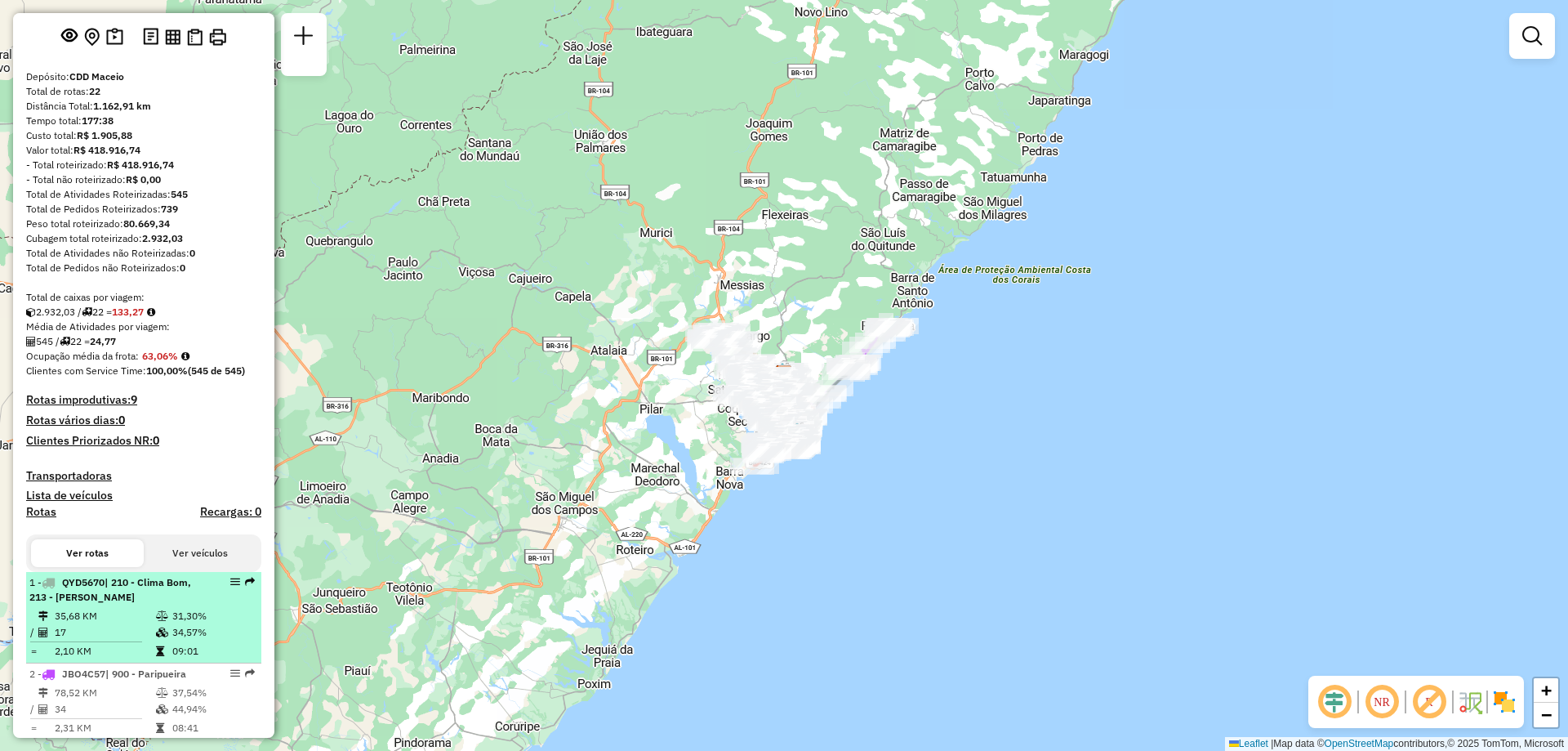
scroll to position [163, 0]
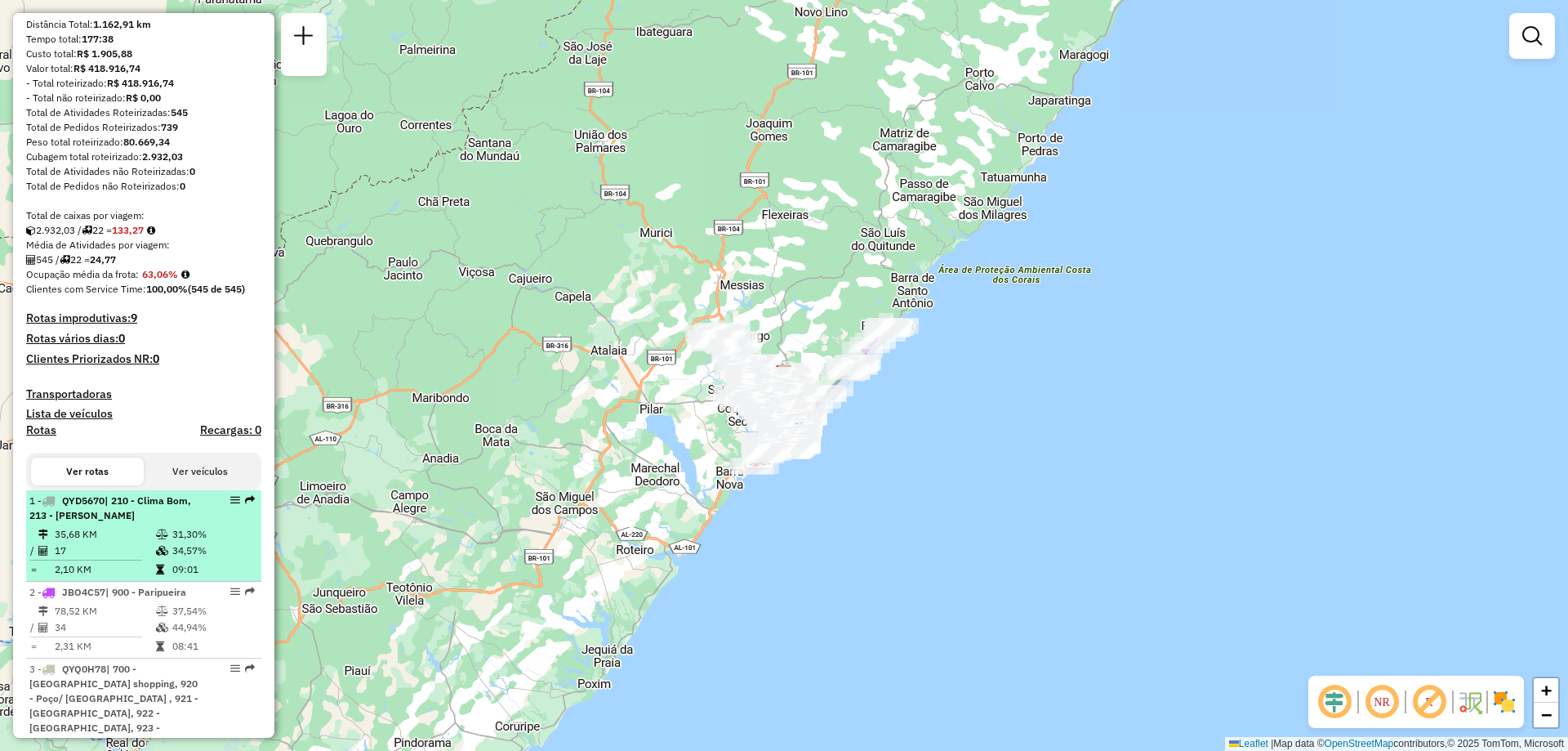
click at [207, 543] on td "31,30%" at bounding box center [213, 533] width 82 height 16
select select "**********"
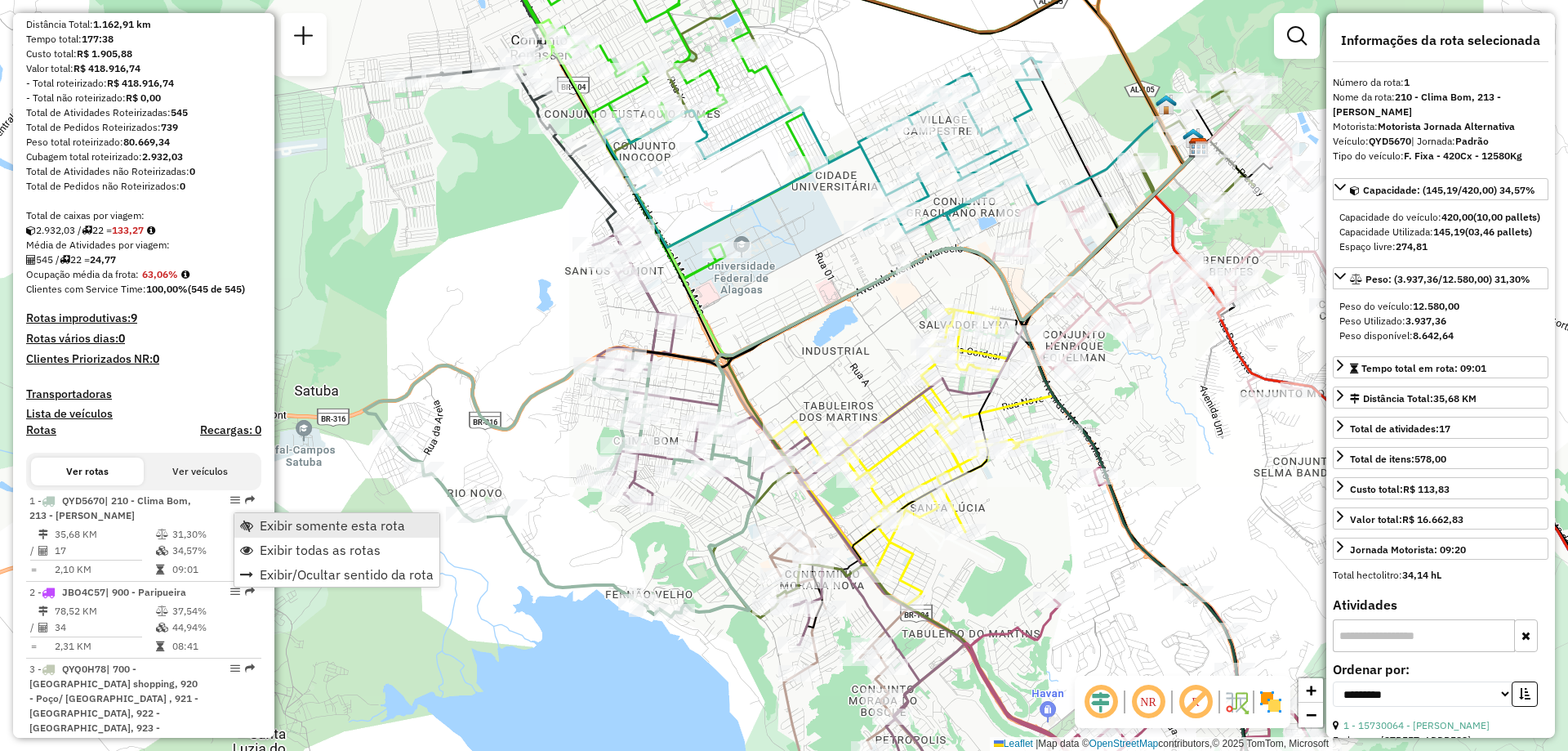
click at [257, 522] on link "Exibir somente esta rota" at bounding box center [336, 525] width 205 height 24
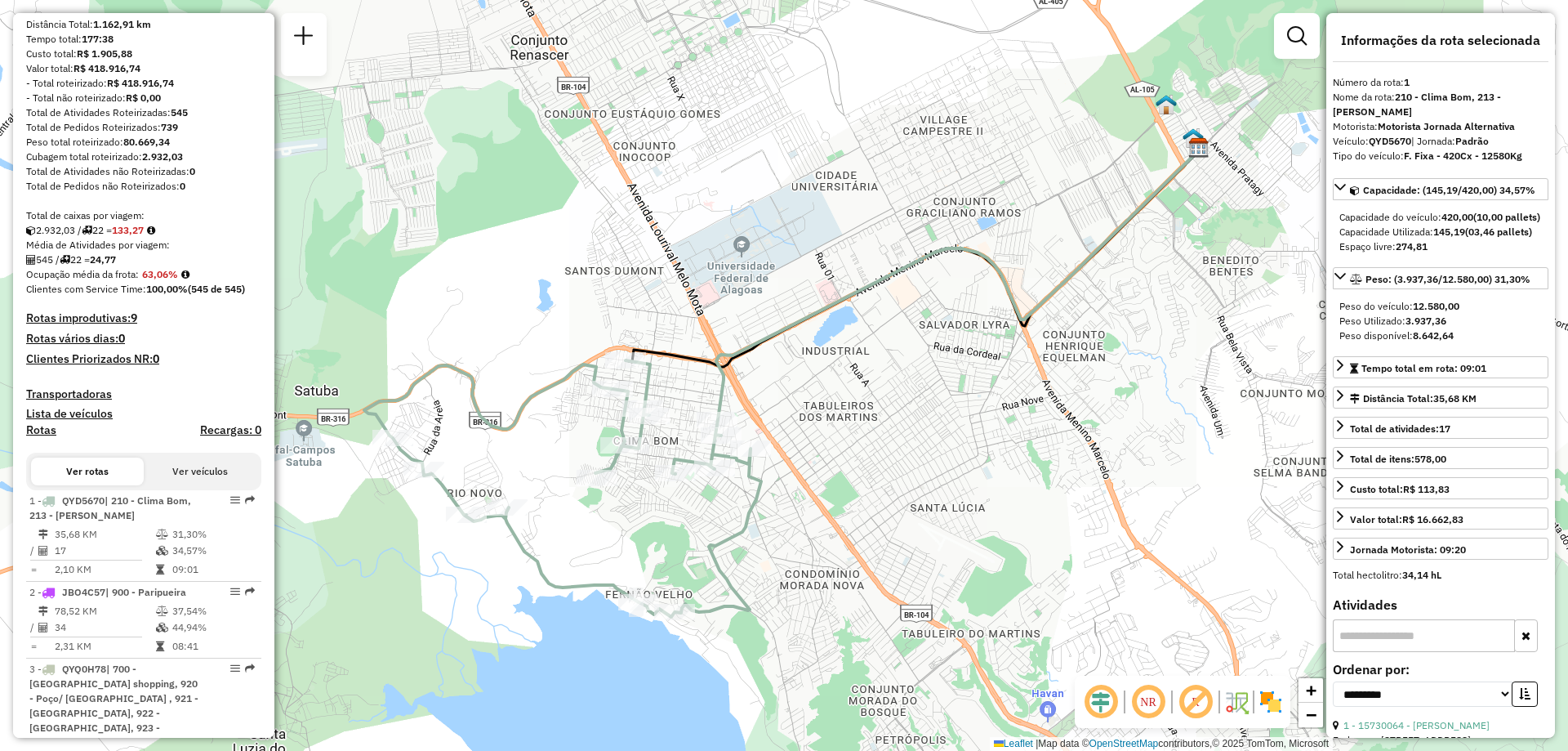
click at [1151, 703] on em at bounding box center [1148, 701] width 39 height 39
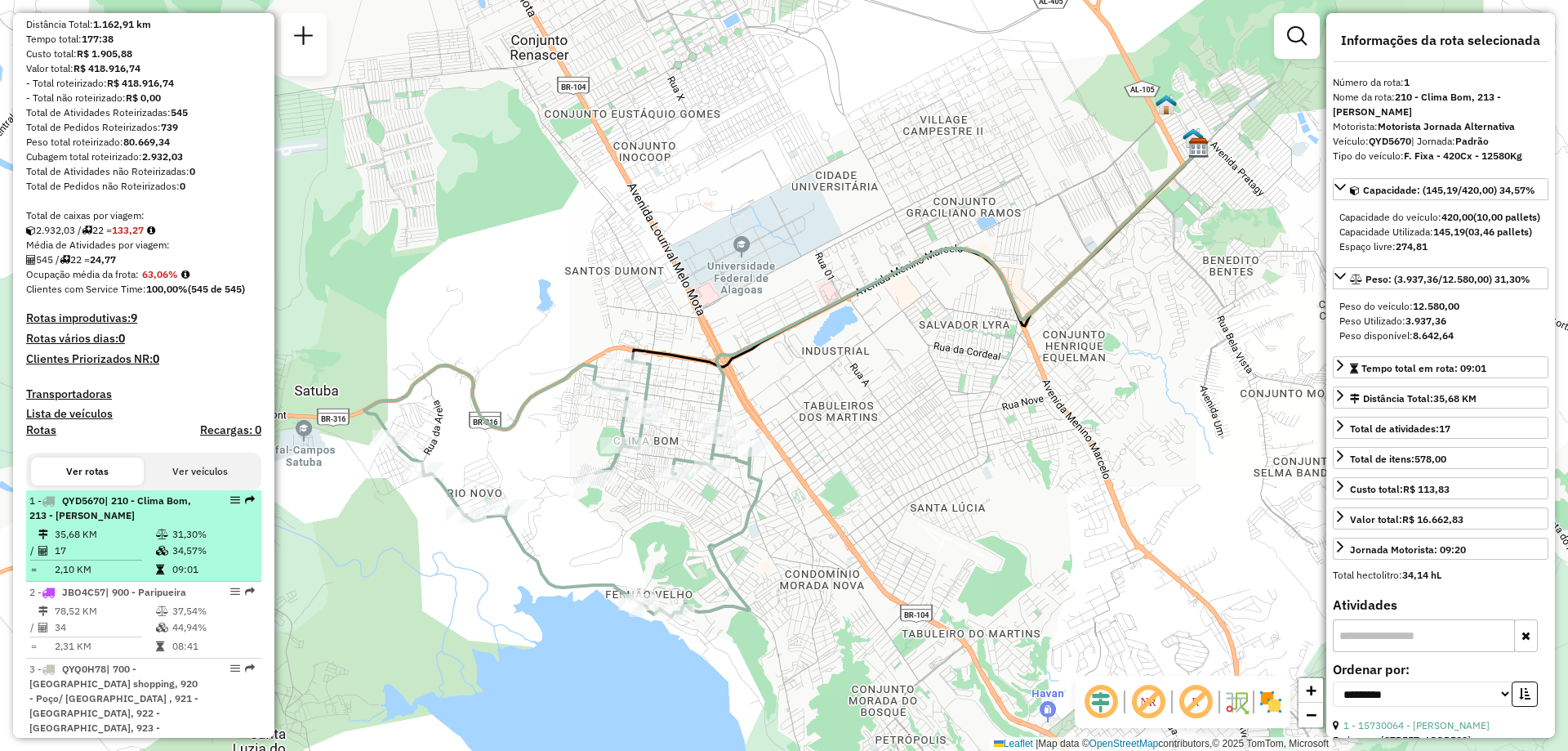
click at [166, 559] on td at bounding box center [162, 550] width 16 height 16
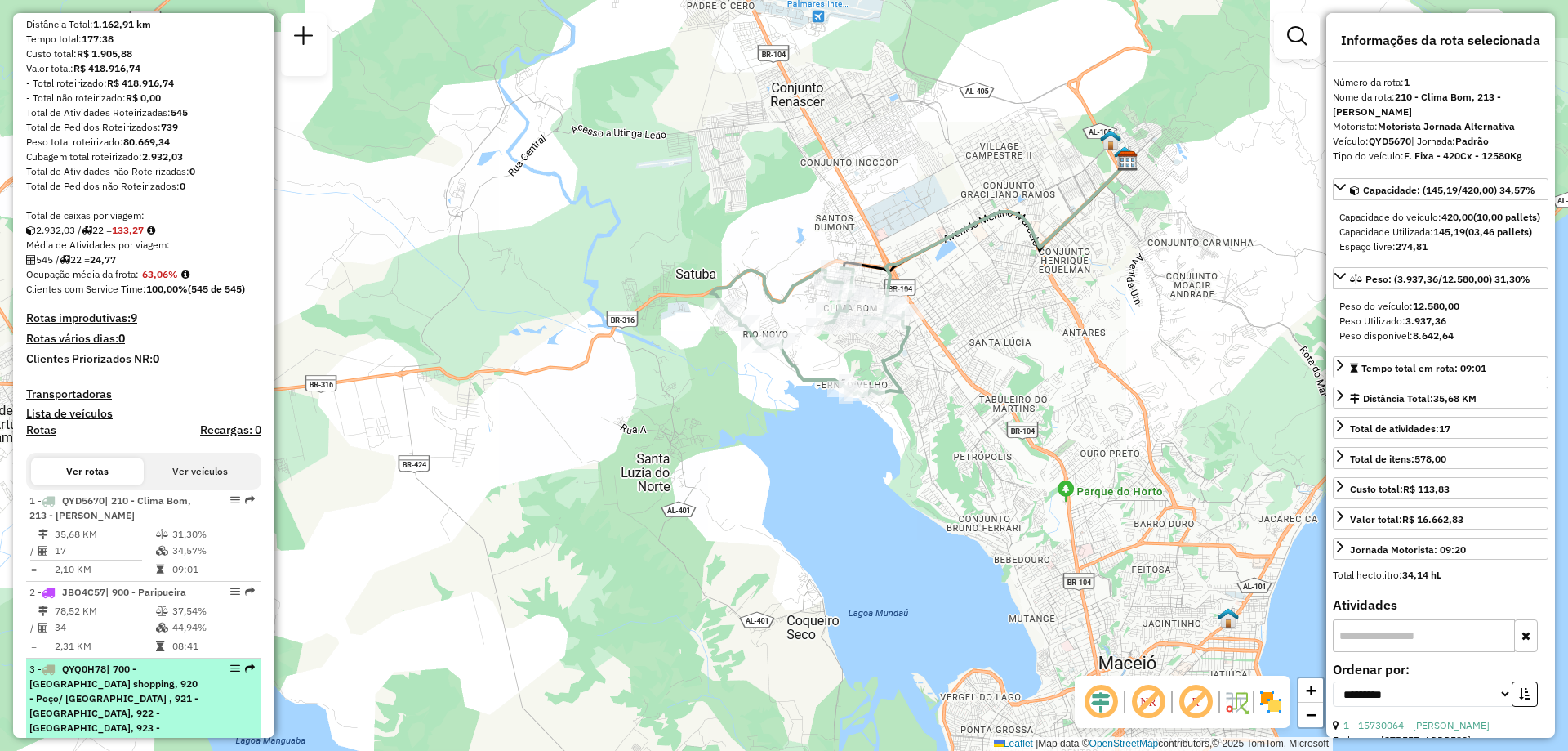
scroll to position [327, 0]
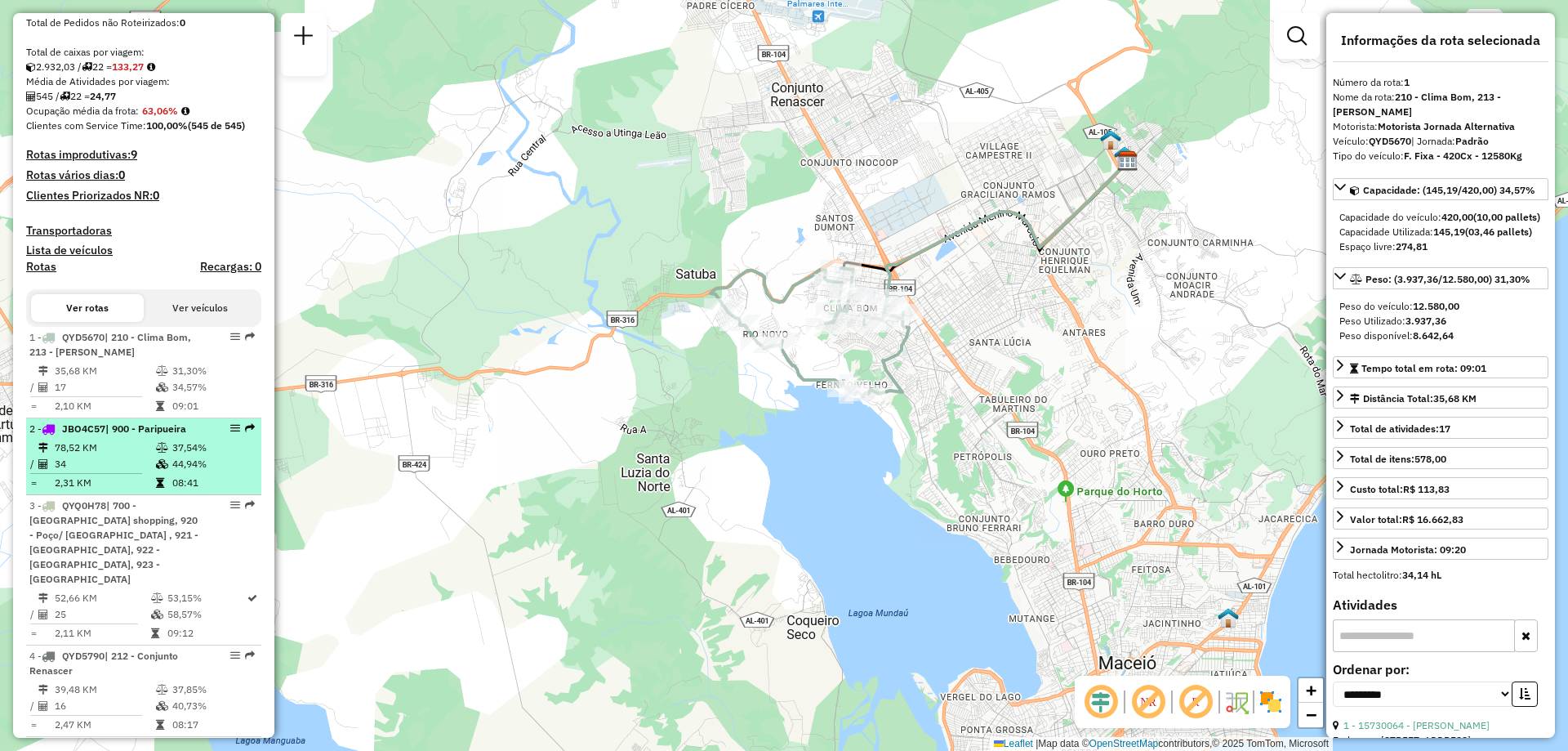
click at [173, 472] on td "44,94%" at bounding box center [213, 463] width 82 height 16
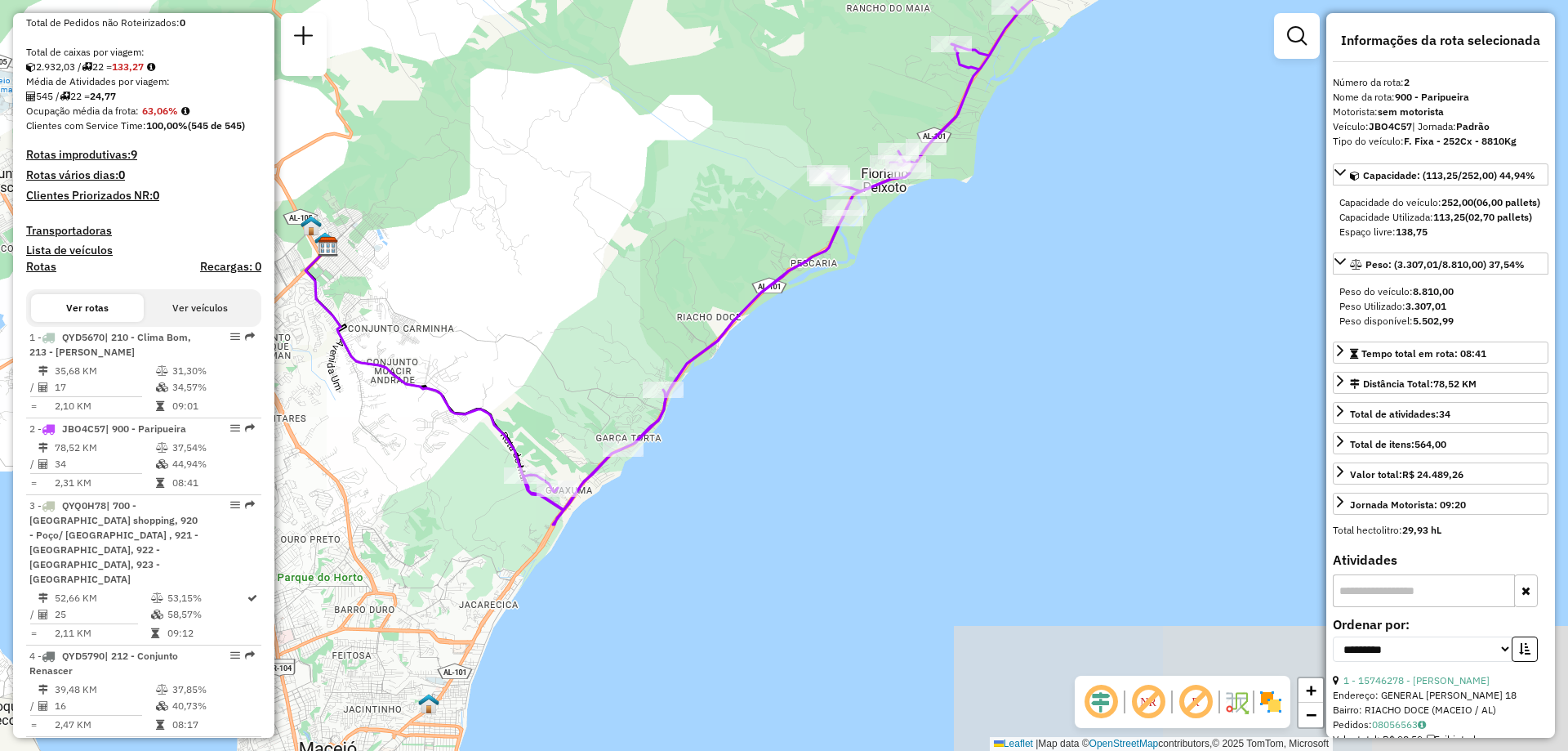
drag, startPoint x: 1076, startPoint y: 545, endPoint x: 1102, endPoint y: 335, distance: 211.6
click at [1102, 335] on div "Janela de atendimento Grade de atendimento Capacidade Transportadoras Veículos …" at bounding box center [784, 376] width 1568 height 751
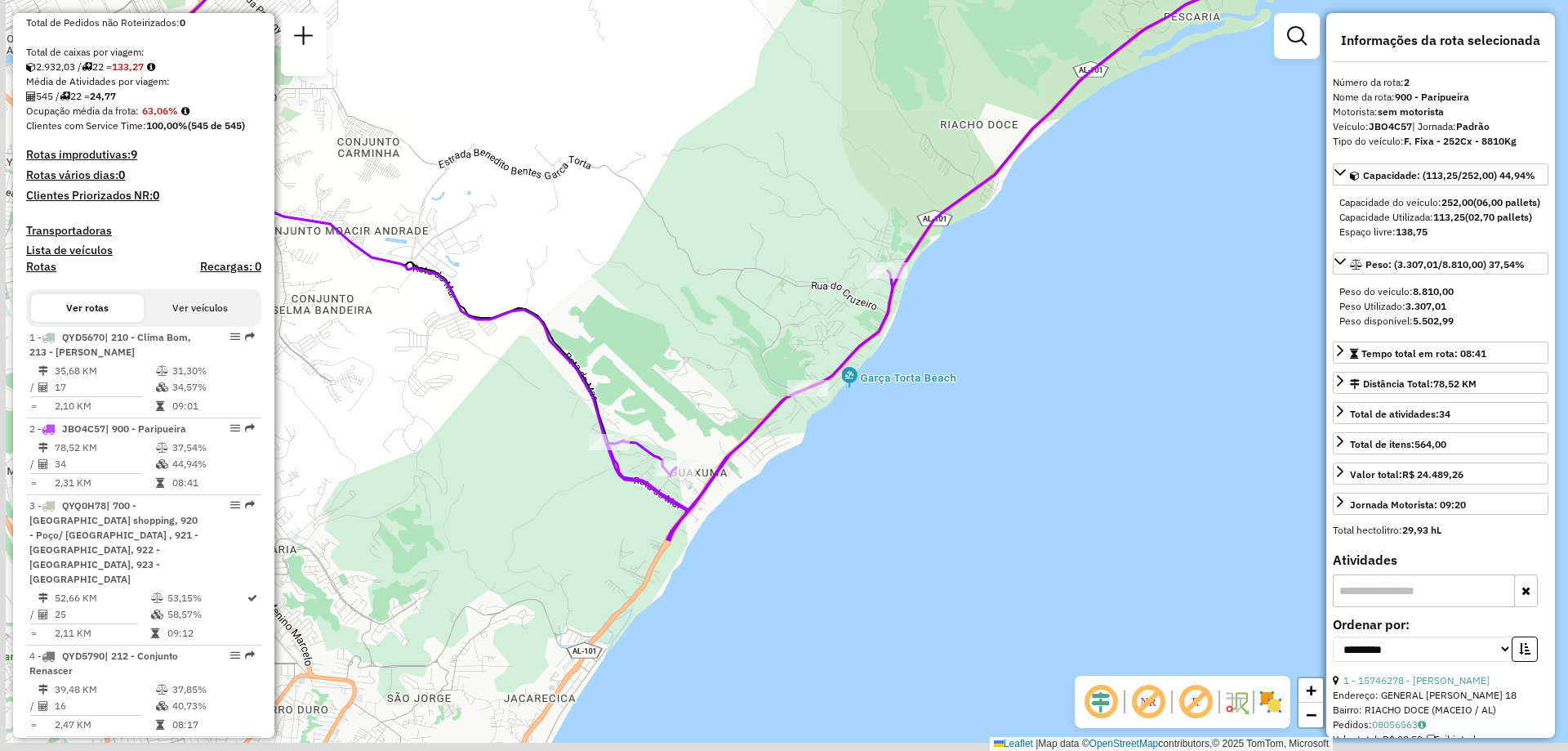
drag, startPoint x: 476, startPoint y: 587, endPoint x: 606, endPoint y: 535, distance: 140.0
click at [606, 535] on div "Janela de atendimento Grade de atendimento Capacidade Transportadoras Veículos …" at bounding box center [784, 376] width 1568 height 751
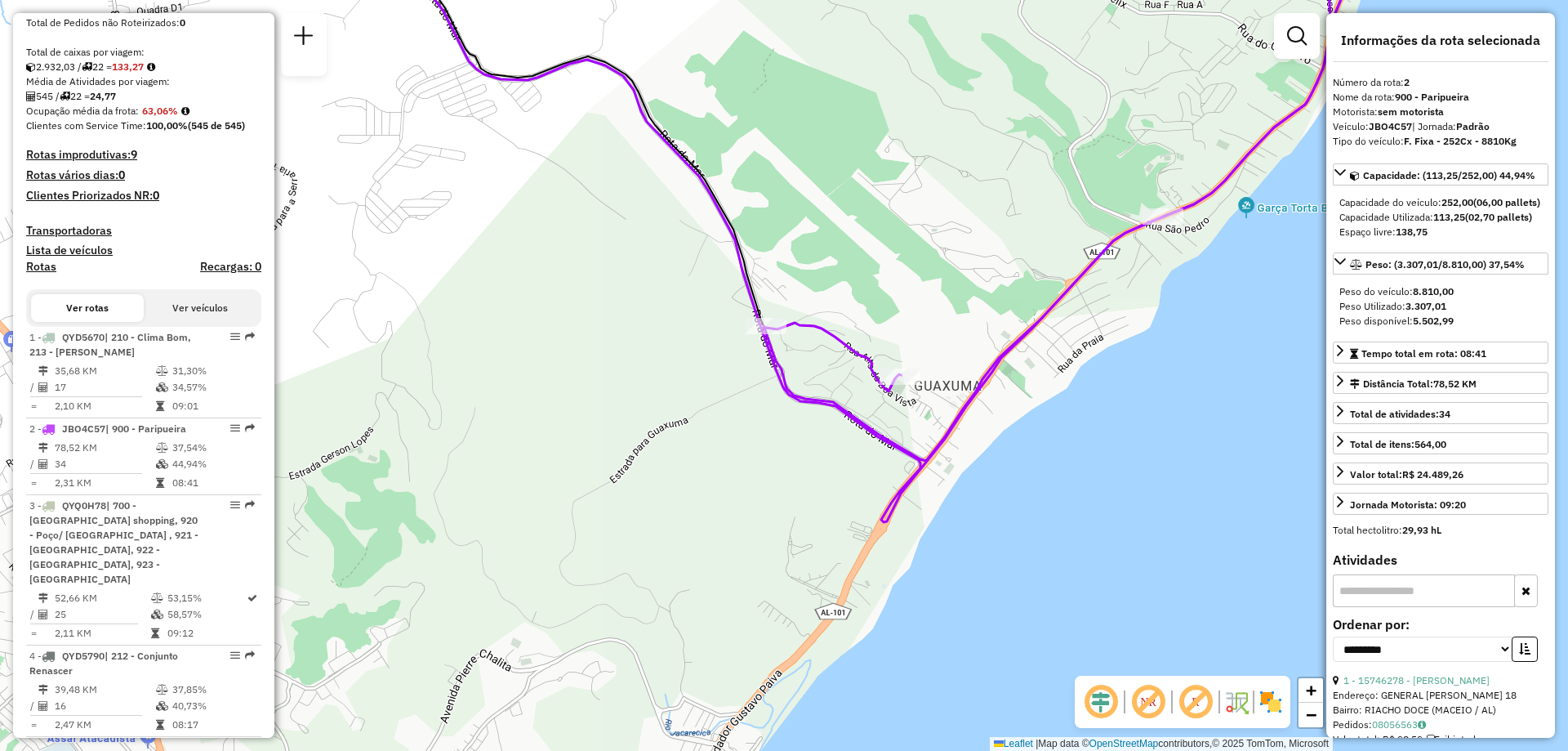
drag, startPoint x: 523, startPoint y: 511, endPoint x: 668, endPoint y: 490, distance: 146.5
click at [668, 490] on div "Janela de atendimento Grade de atendimento Capacidade Transportadoras Veículos …" at bounding box center [784, 376] width 1568 height 751
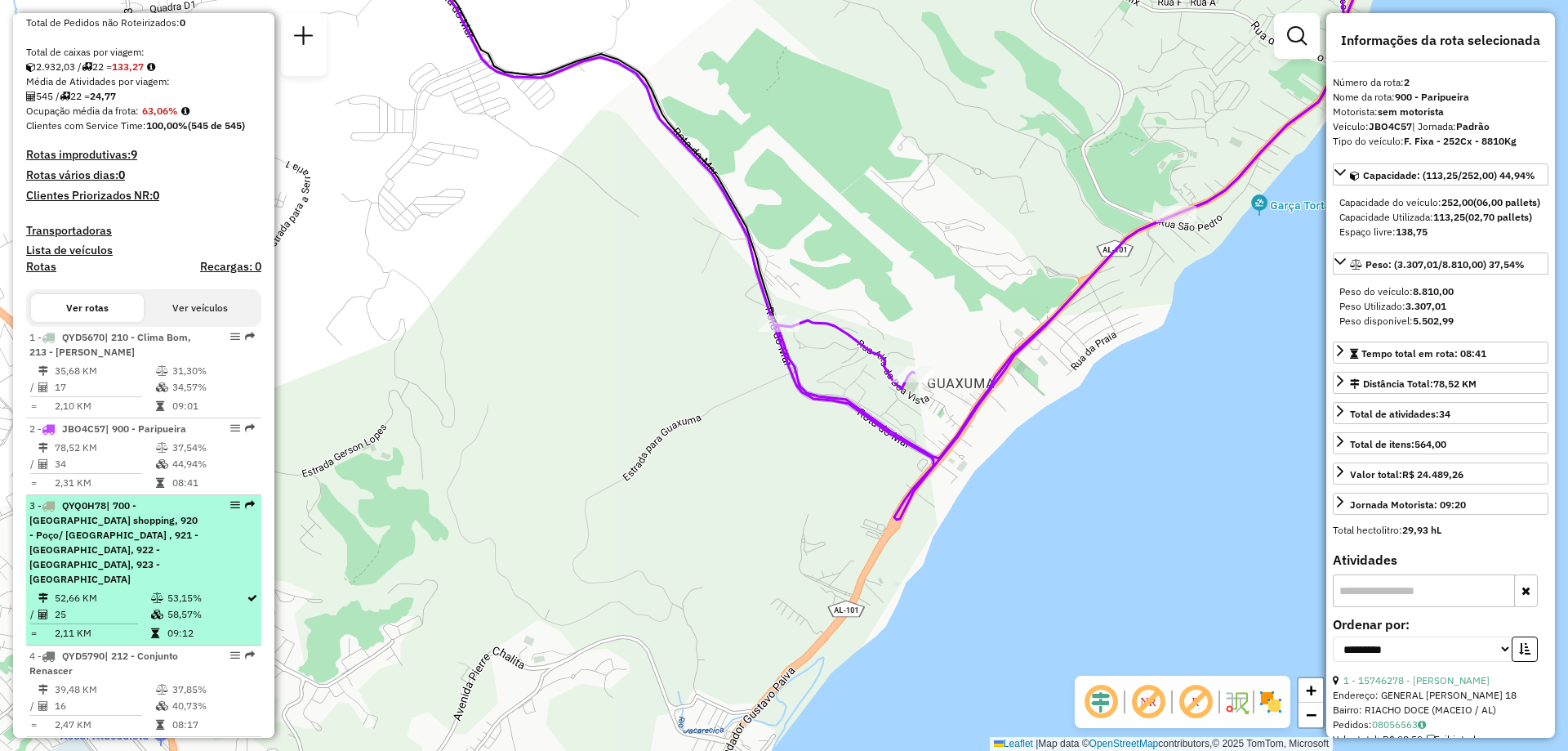
scroll to position [408, 0]
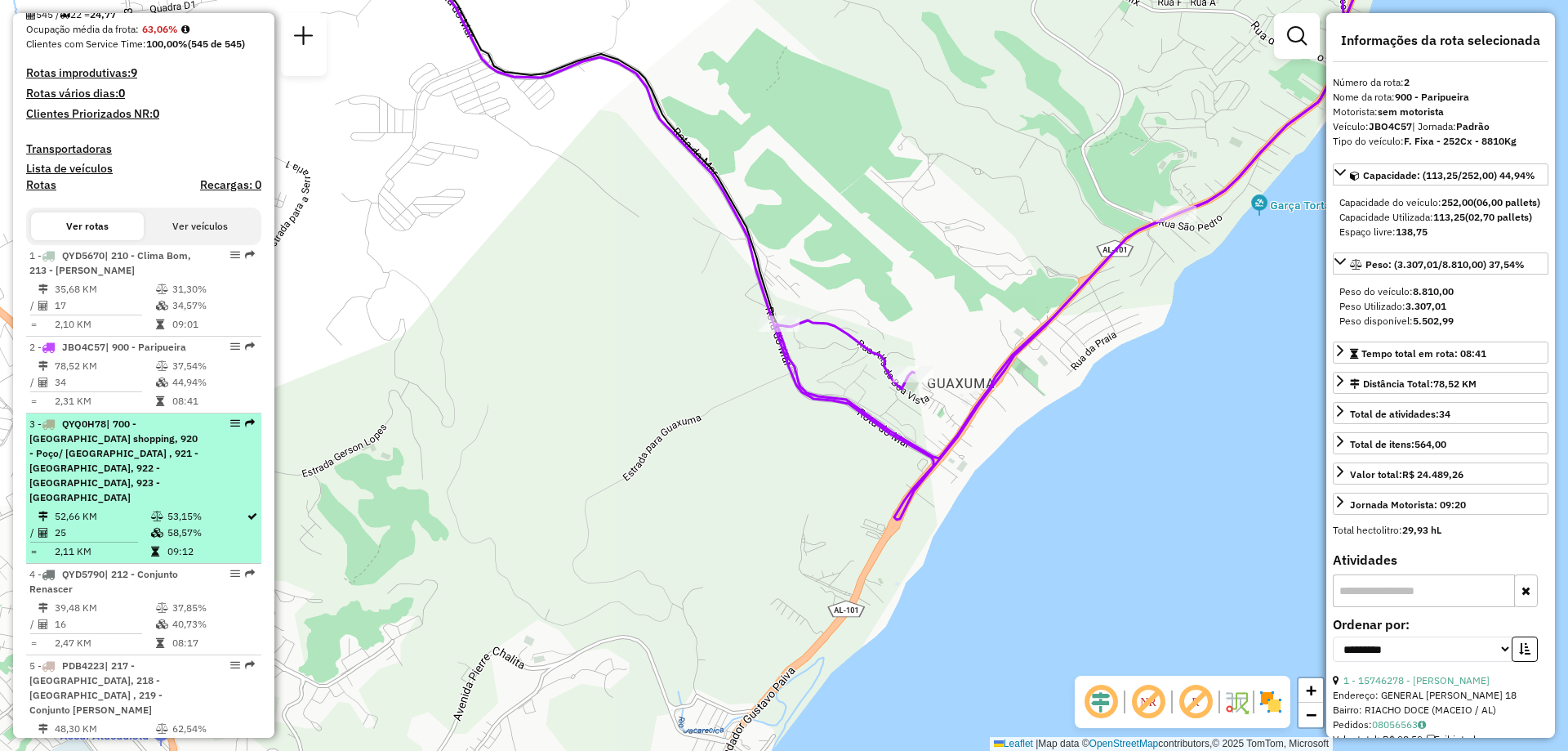
click at [198, 490] on li "3 - QYQ0H78 | 700 - Maceió shopping, 920 - Poço/ Jaragua , 921 - Ponta da terra…" at bounding box center [144, 488] width 235 height 150
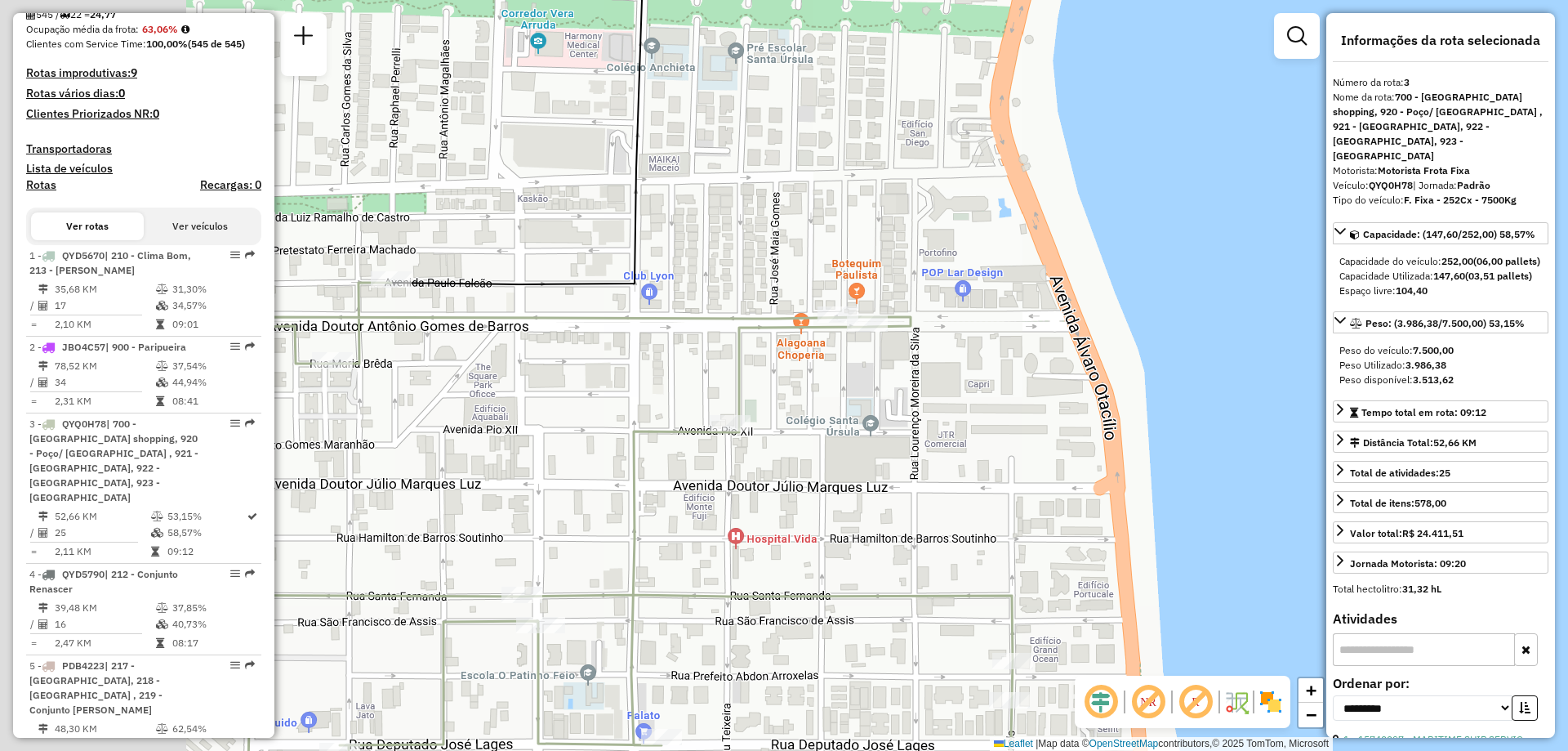
drag, startPoint x: 613, startPoint y: 613, endPoint x: 983, endPoint y: 546, distance: 376.0
click at [983, 546] on div "Janela de atendimento Grade de atendimento Capacidade Transportadoras Veículos …" at bounding box center [784, 376] width 1568 height 751
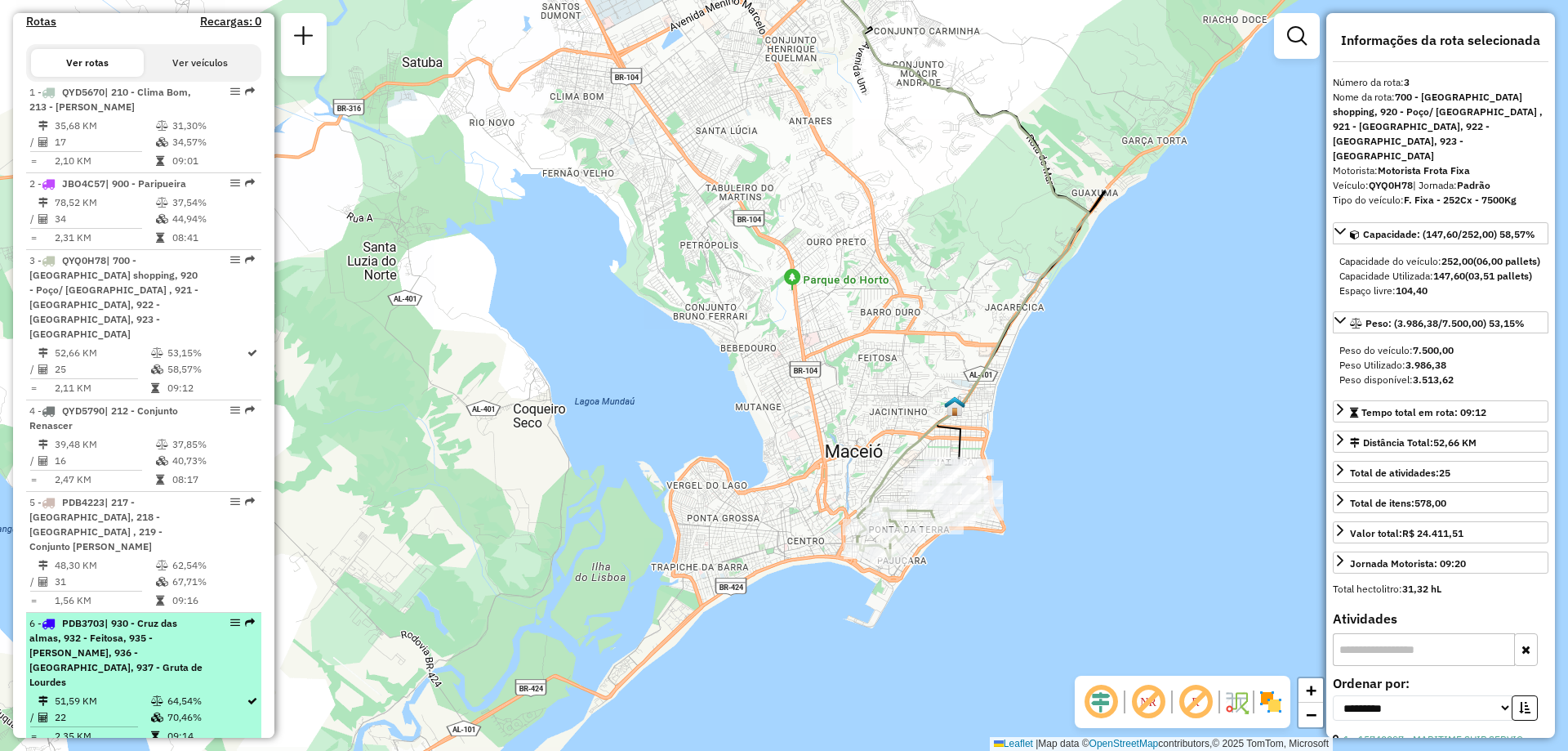
scroll to position [735, 0]
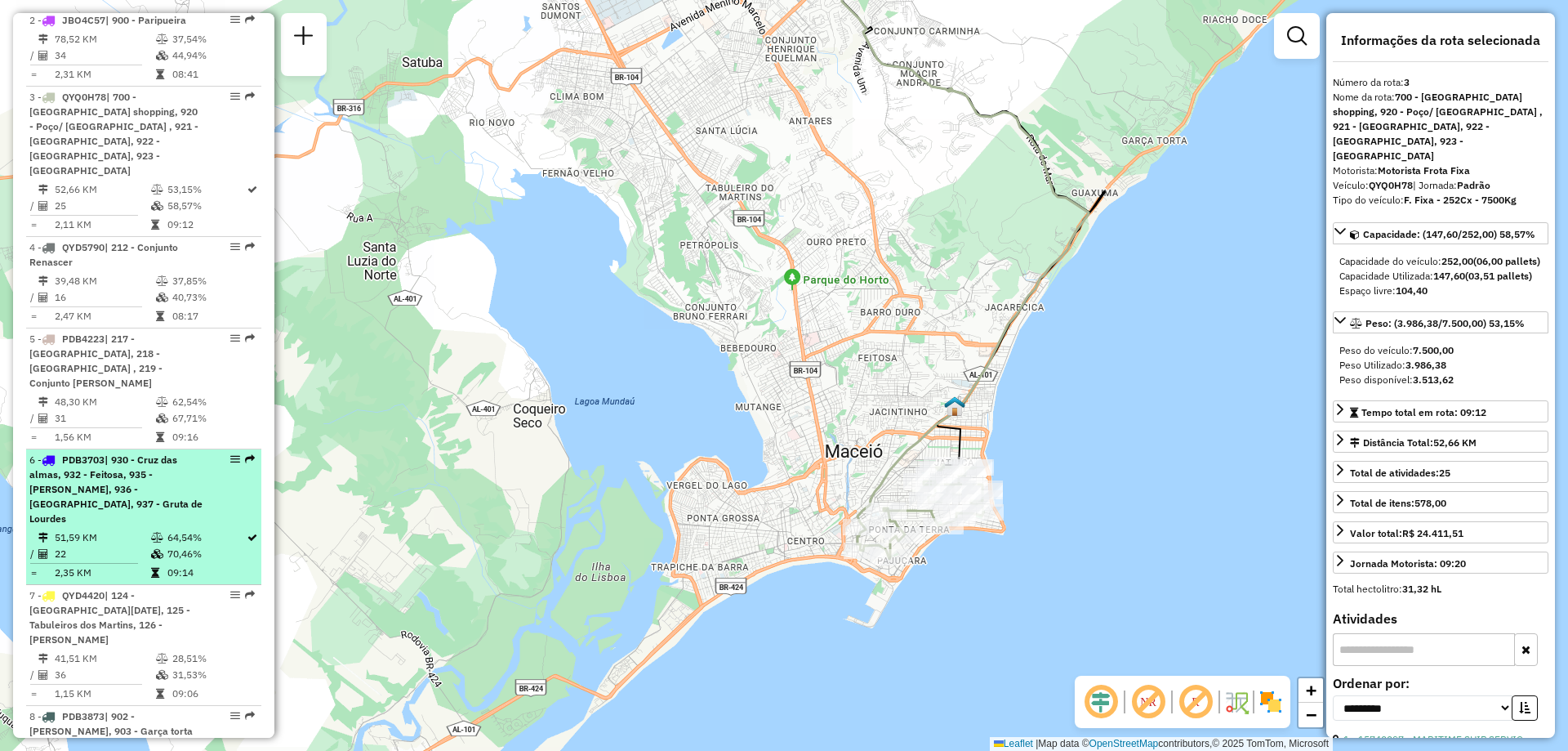
click at [177, 478] on div "6 - PDB3703 | 930 - Cruz das almas, 932 - Feitosa, 935 - Jacintinho, 936 - Mang…" at bounding box center [115, 489] width 173 height 74
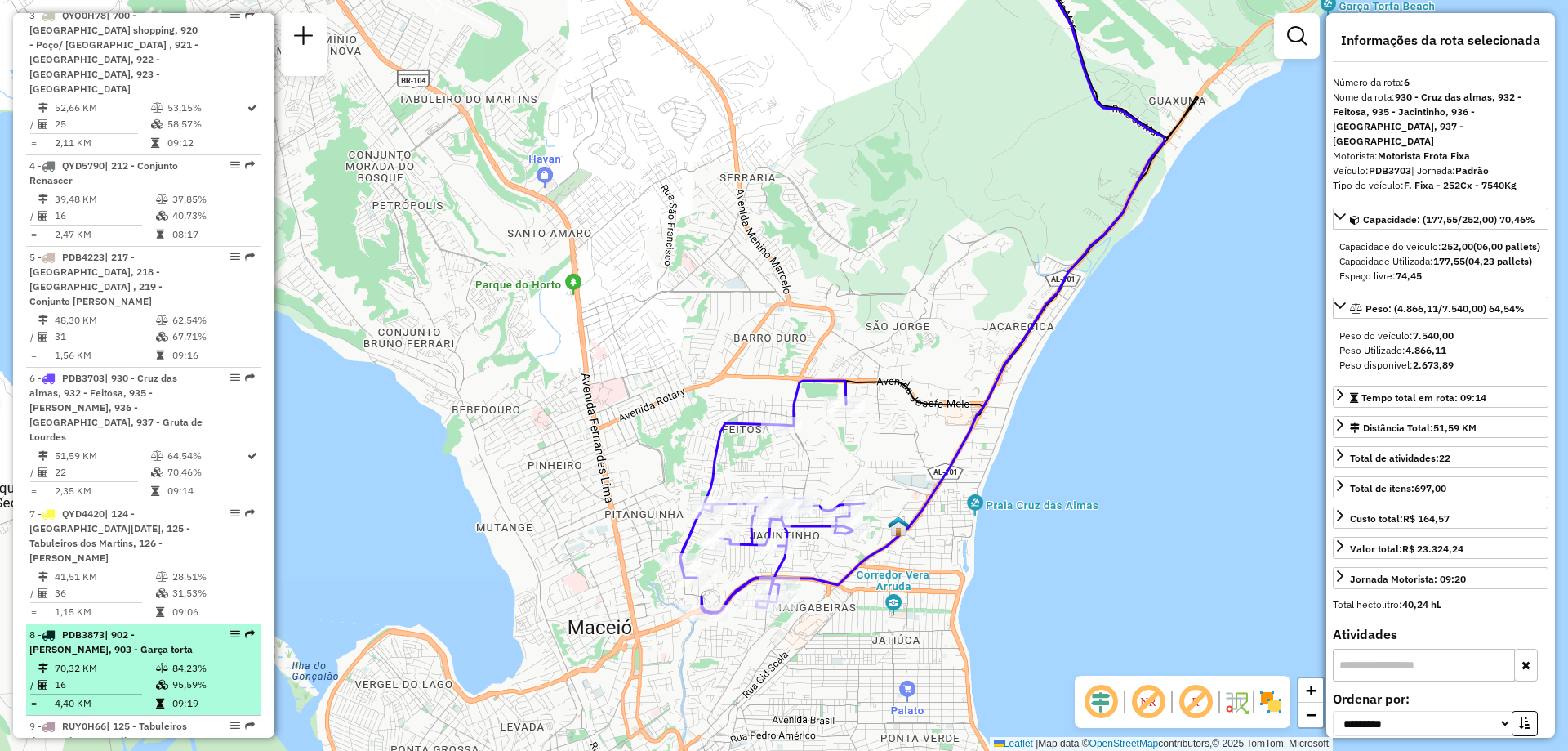
scroll to position [899, 0]
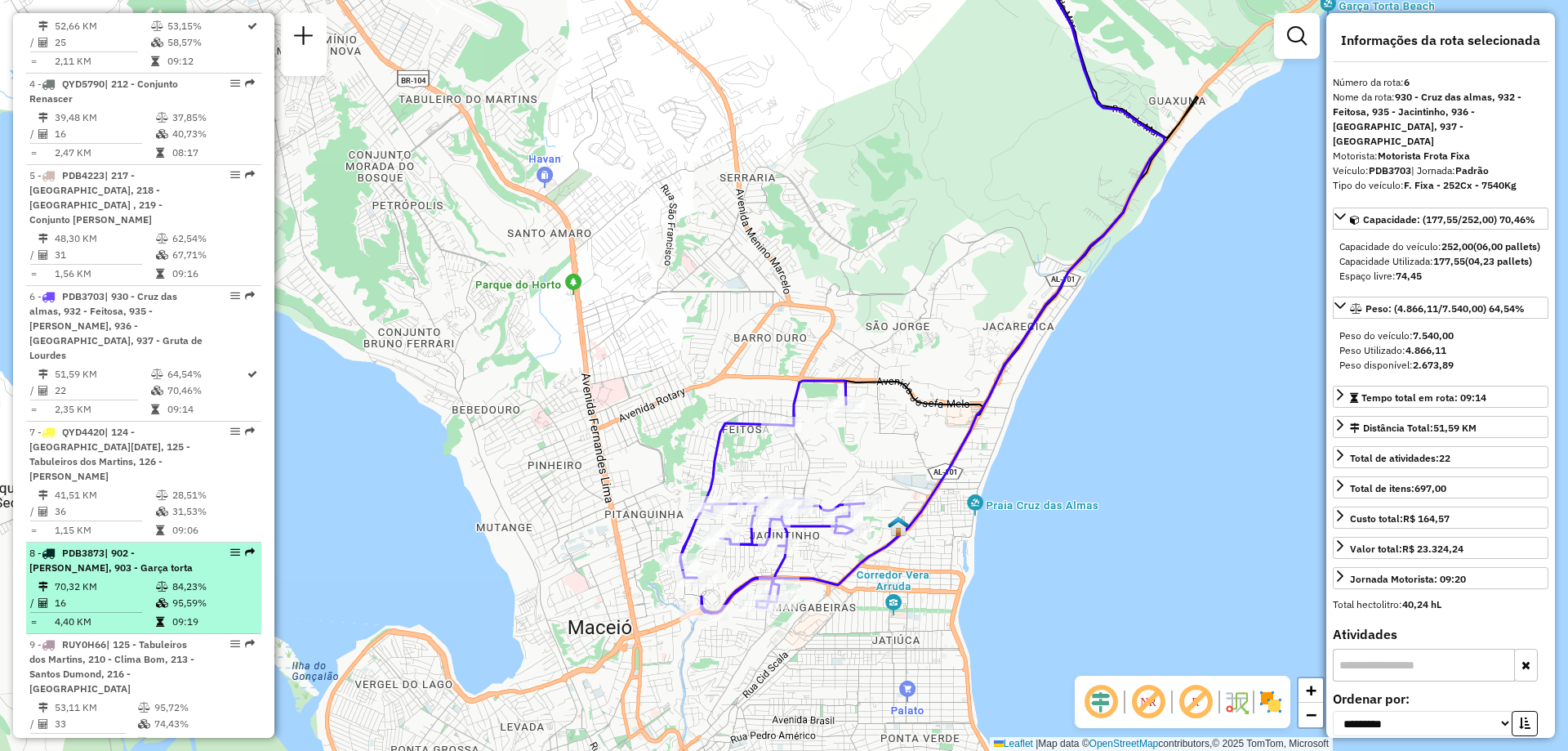
click at [172, 578] on td "84,23%" at bounding box center [213, 586] width 82 height 16
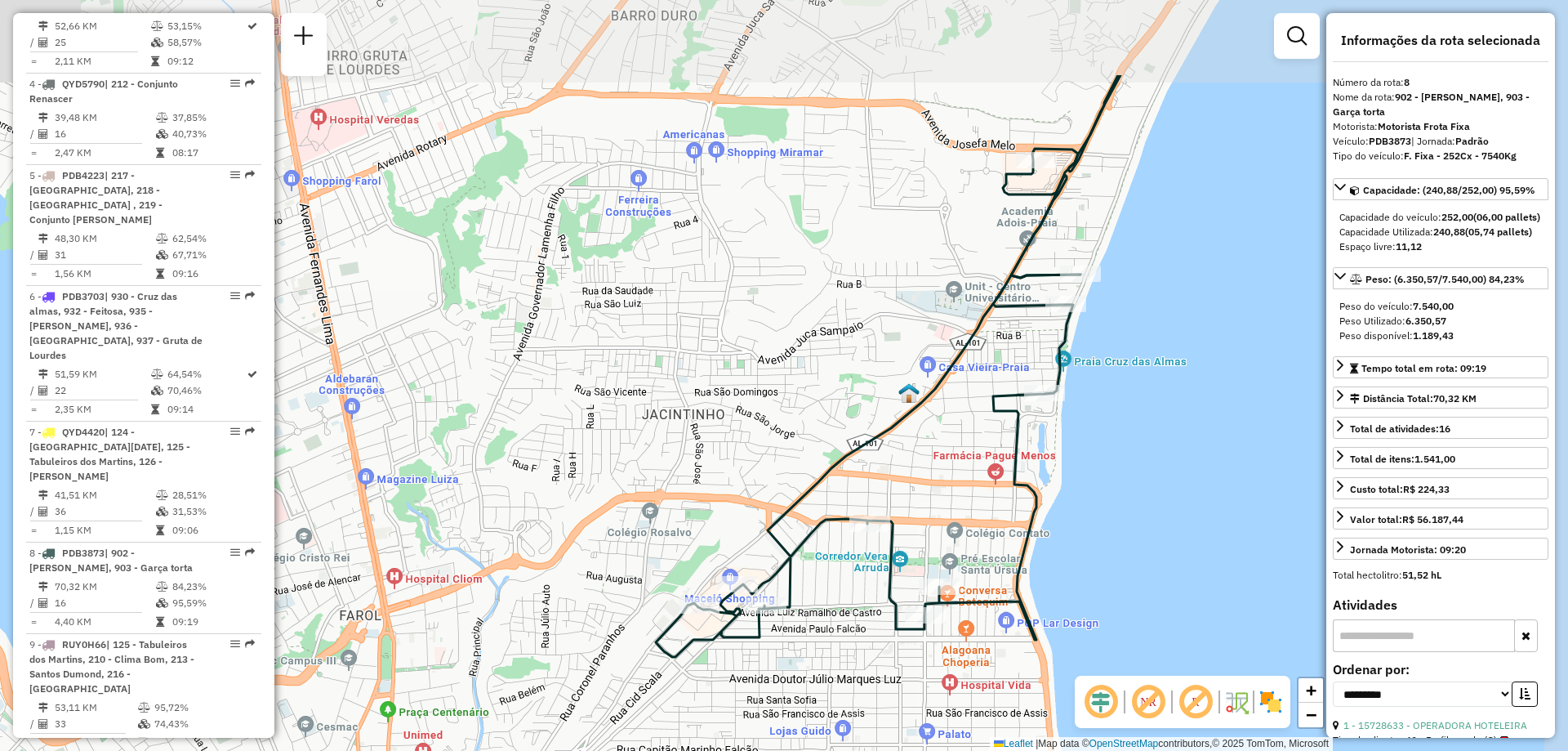
drag, startPoint x: 1248, startPoint y: 352, endPoint x: 1130, endPoint y: 503, distance: 191.6
click at [1130, 503] on div "Janela de atendimento Grade de atendimento Capacidade Transportadoras Veículos …" at bounding box center [784, 376] width 1568 height 751
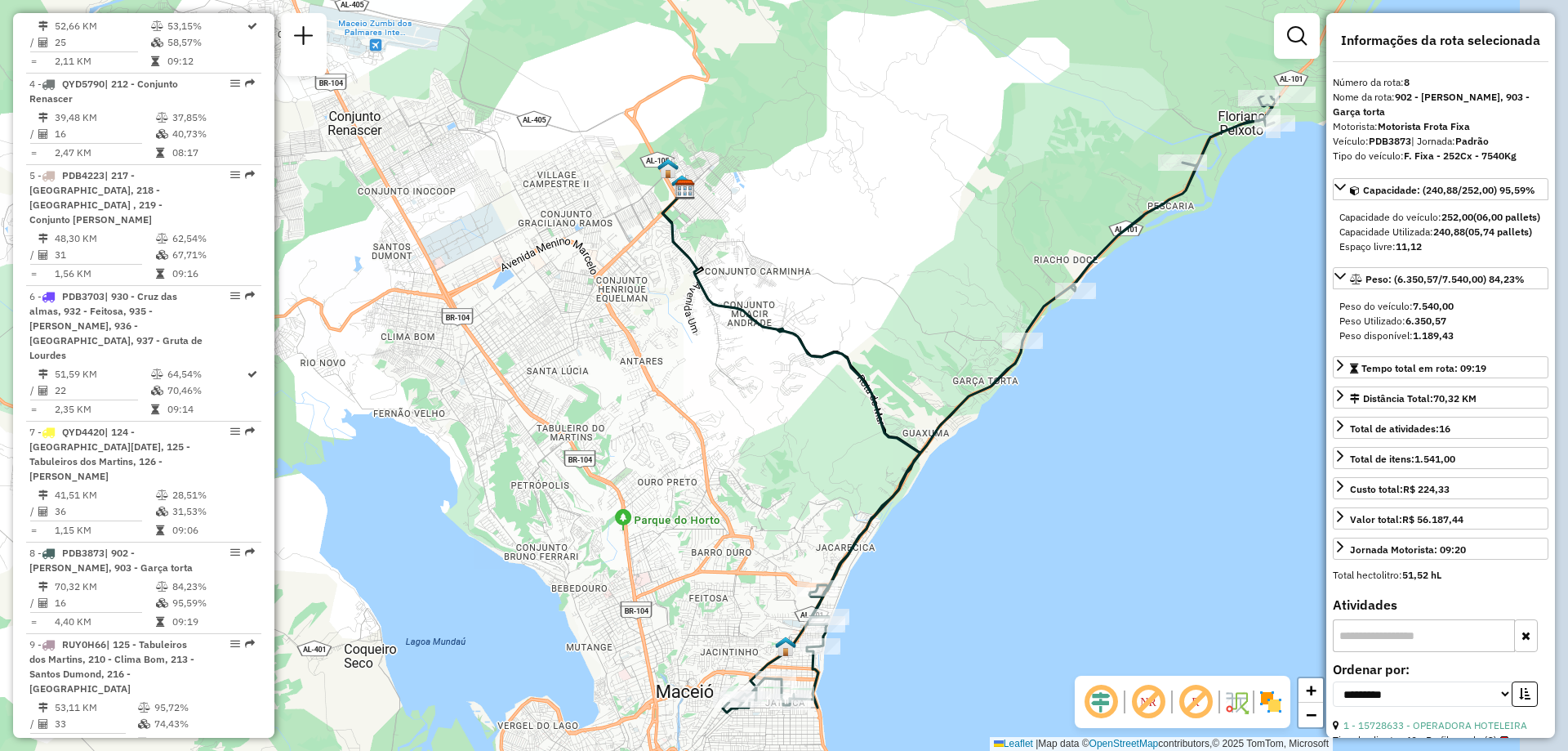
drag, startPoint x: 1217, startPoint y: 390, endPoint x: 894, endPoint y: 565, distance: 367.4
click at [894, 565] on div "Janela de atendimento Grade de atendimento Capacidade Transportadoras Veículos …" at bounding box center [784, 376] width 1568 height 751
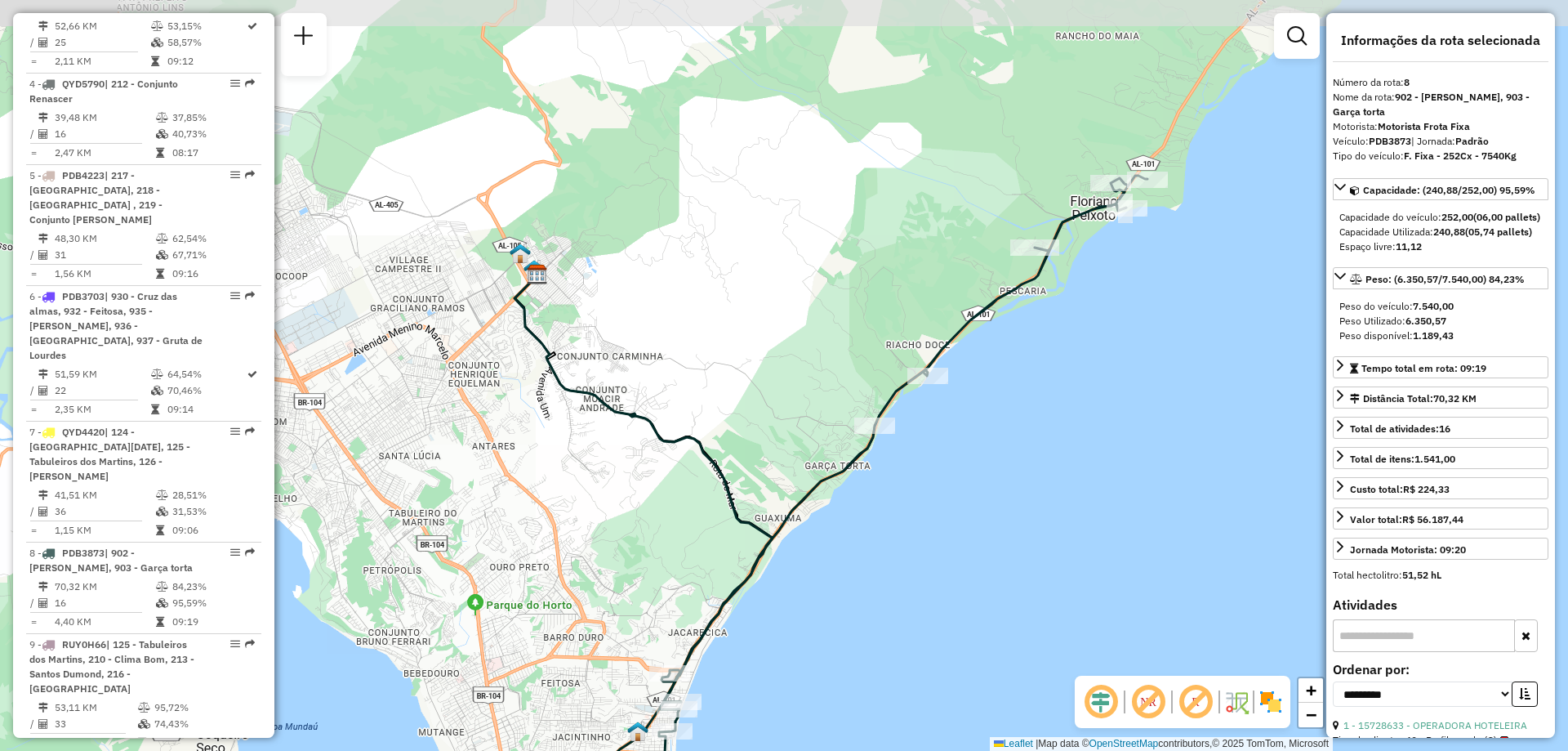
drag, startPoint x: 1184, startPoint y: 375, endPoint x: 1064, endPoint y: 461, distance: 147.6
click at [1064, 461] on div "Janela de atendimento Grade de atendimento Capacidade Transportadoras Veículos …" at bounding box center [784, 376] width 1568 height 751
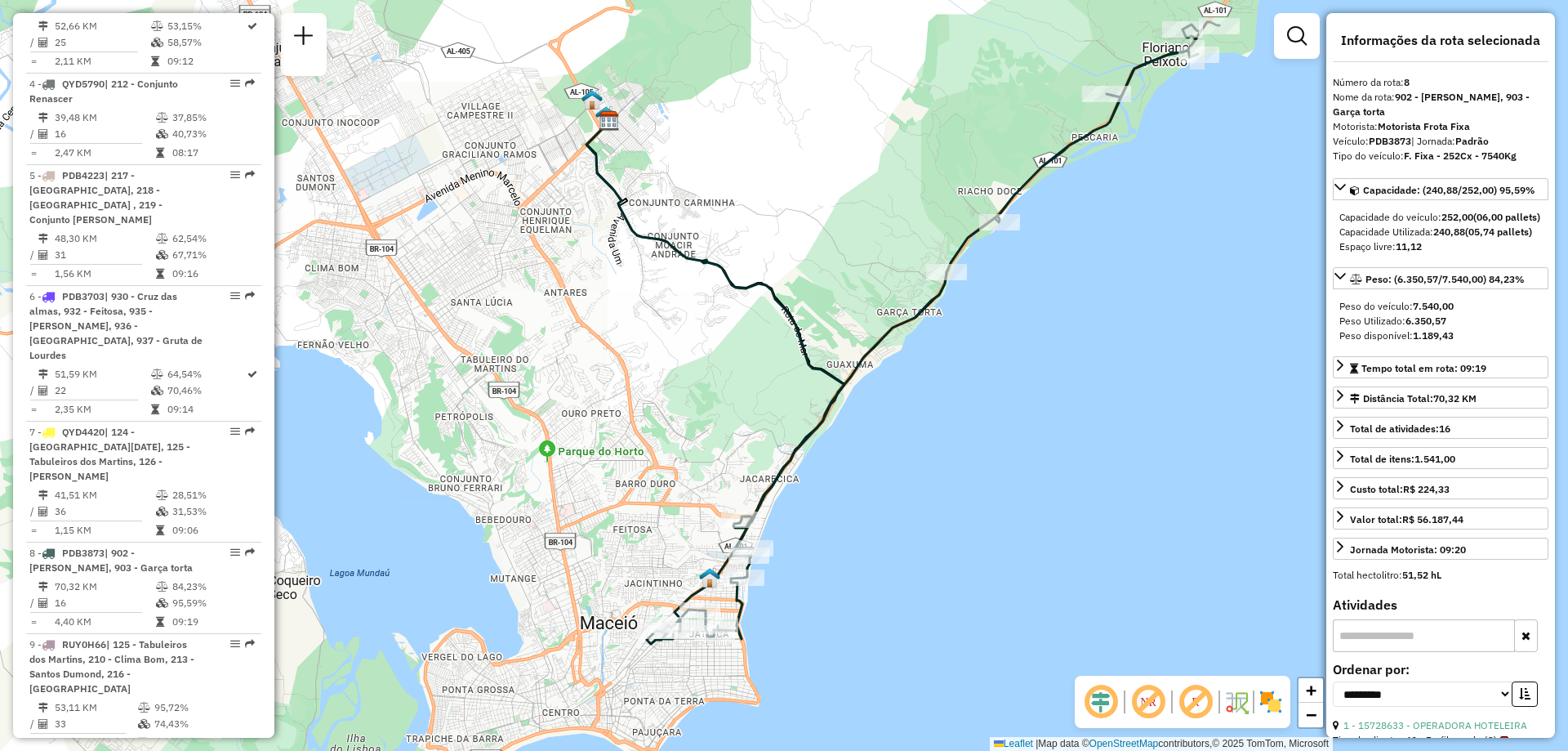
drag, startPoint x: 999, startPoint y: 517, endPoint x: 1078, endPoint y: 357, distance: 178.4
click at [1078, 357] on div "Janela de atendimento Grade de atendimento Capacidade Transportadoras Veículos …" at bounding box center [784, 376] width 1568 height 751
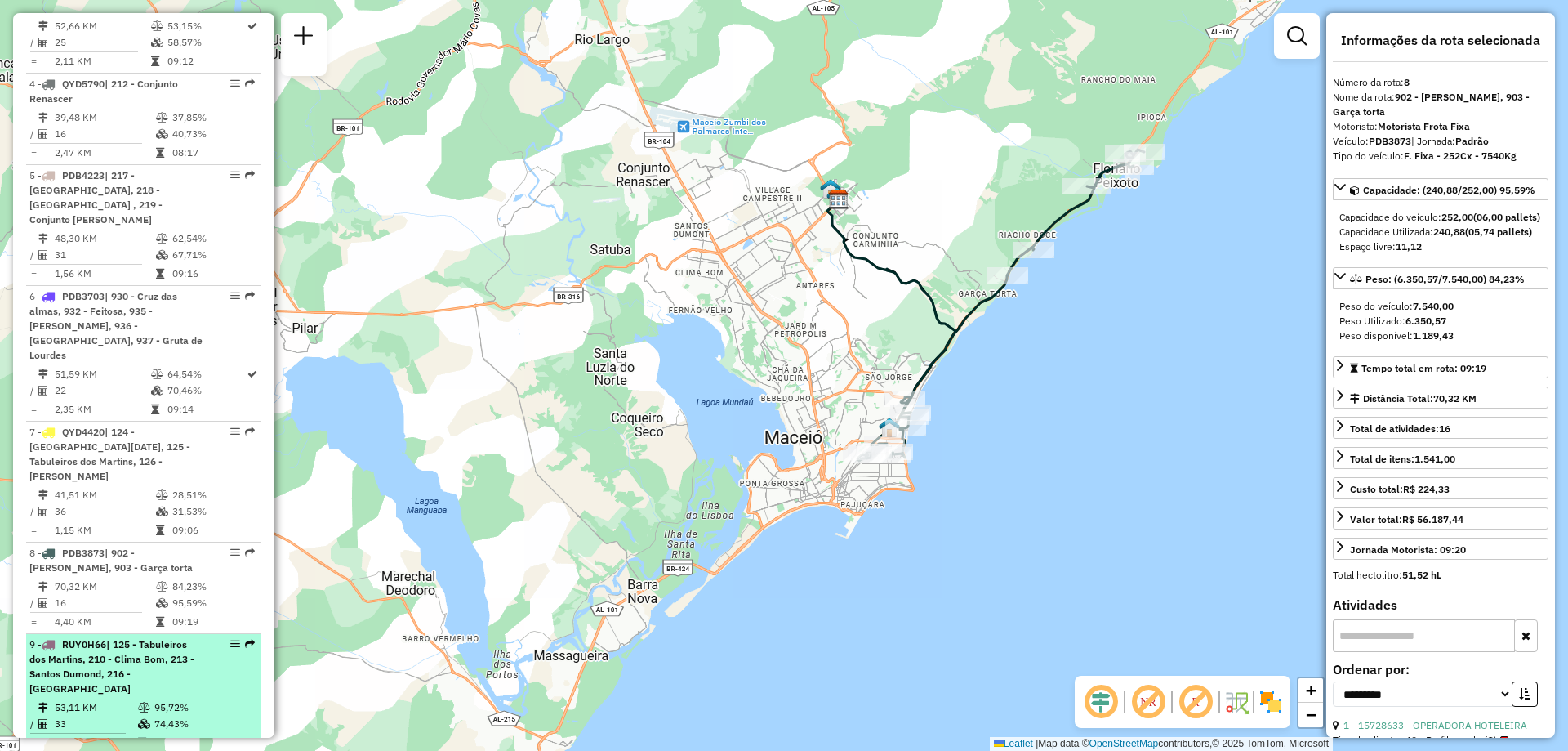
scroll to position [980, 0]
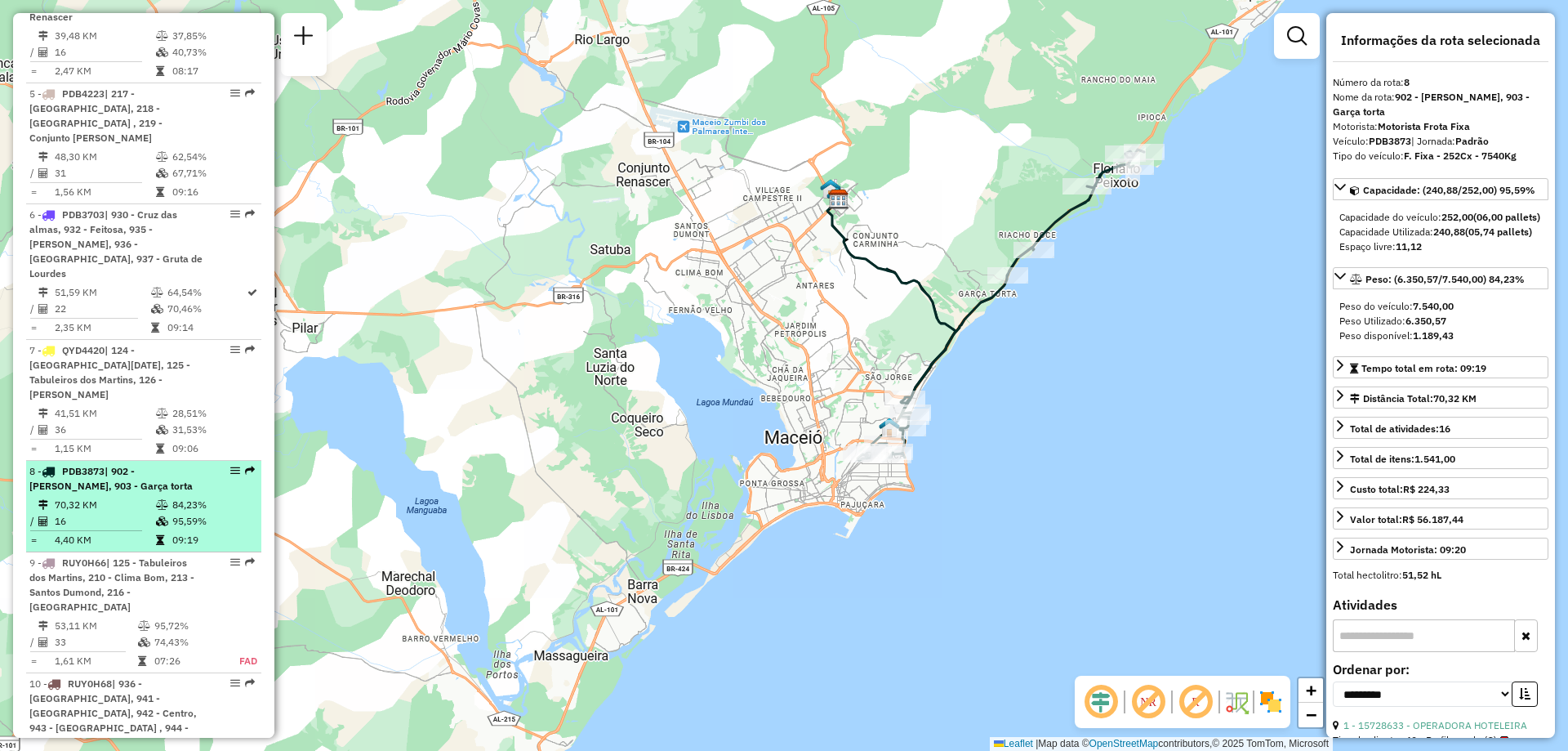
click at [184, 497] on td "84,23%" at bounding box center [213, 504] width 82 height 16
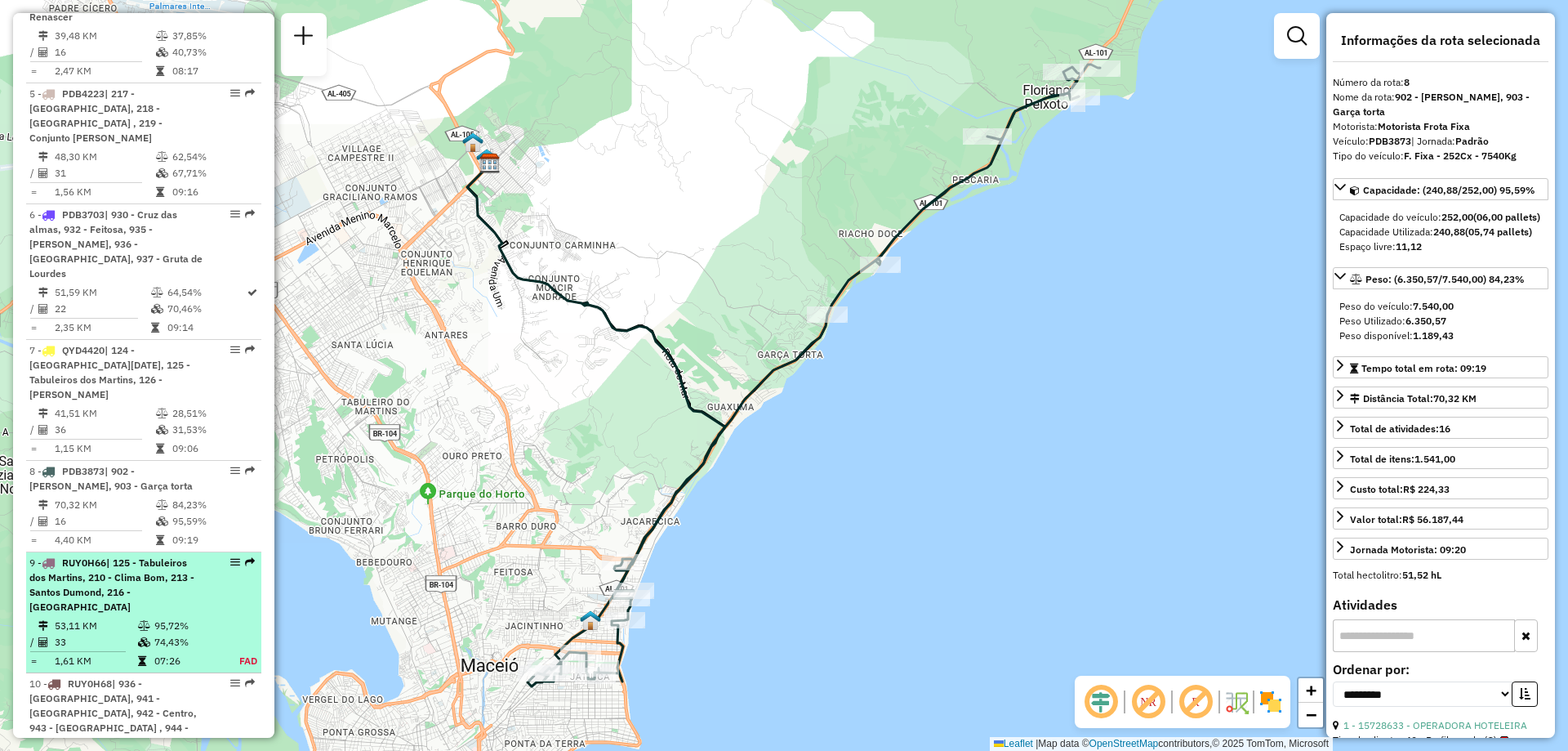
scroll to position [1062, 0]
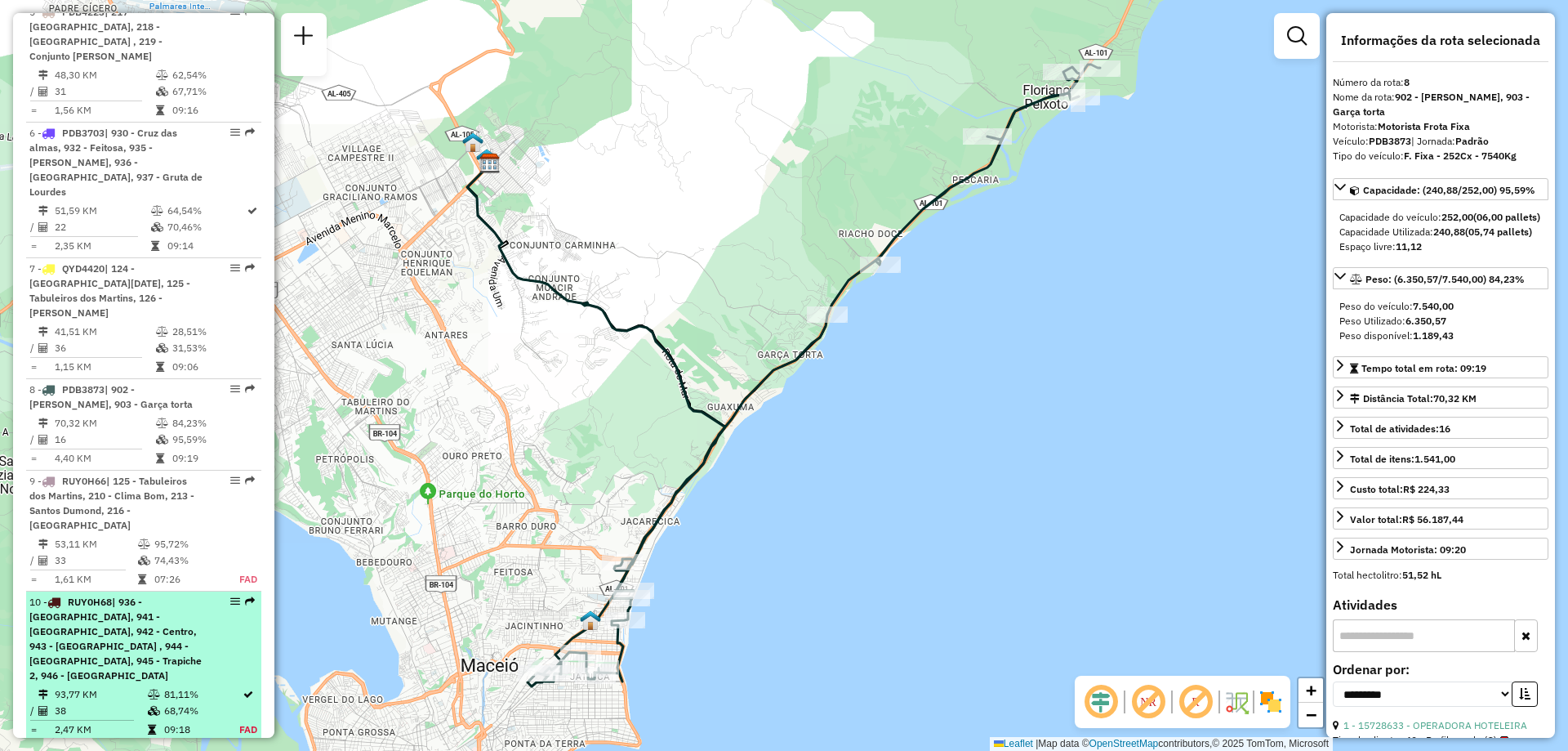
click at [198, 595] on div "10 - RUY0H68 | 936 - Mangabeiras, 941 - Lavanda, 942 - Centro, 943 - Vergel do …" at bounding box center [143, 639] width 229 height 88
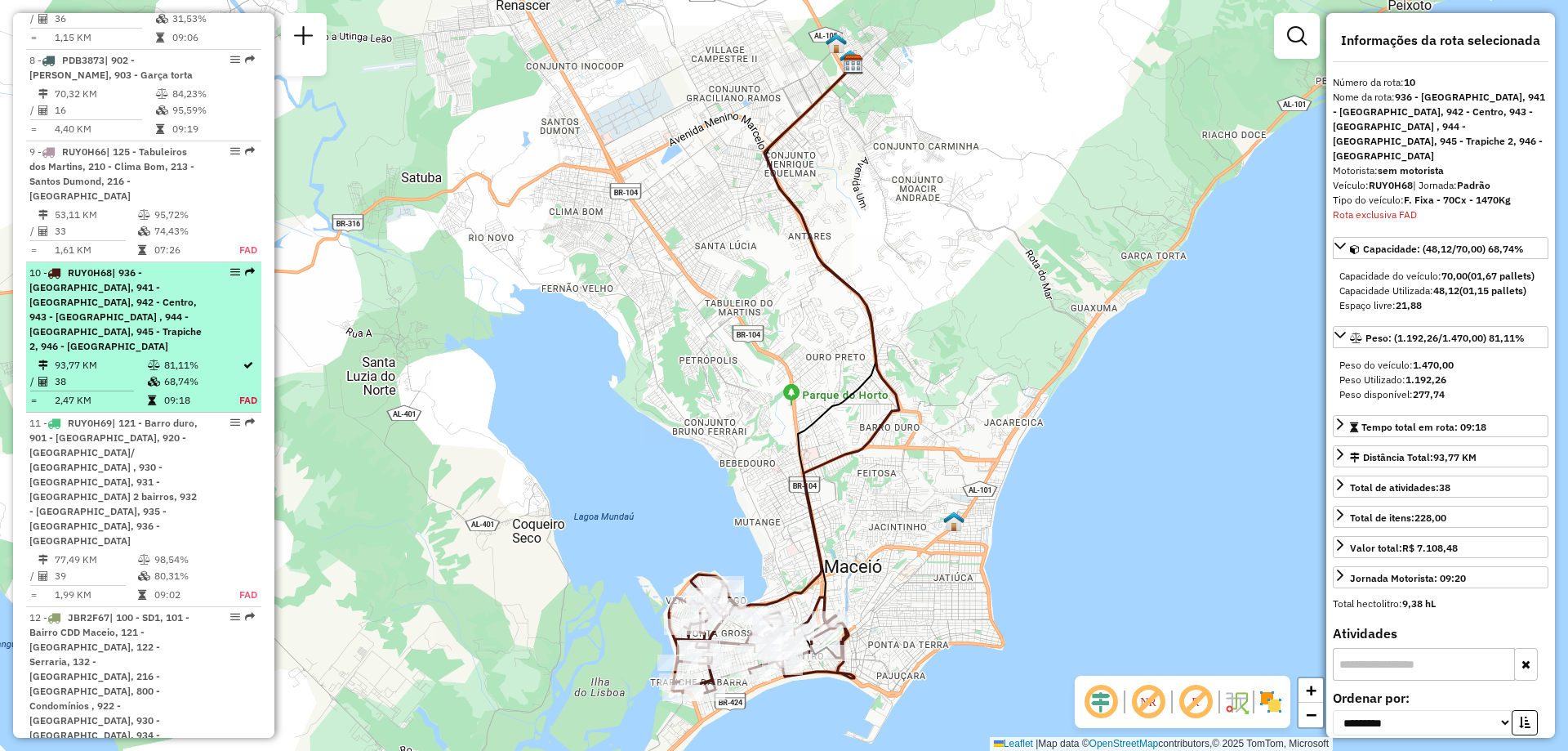
scroll to position [1566, 0]
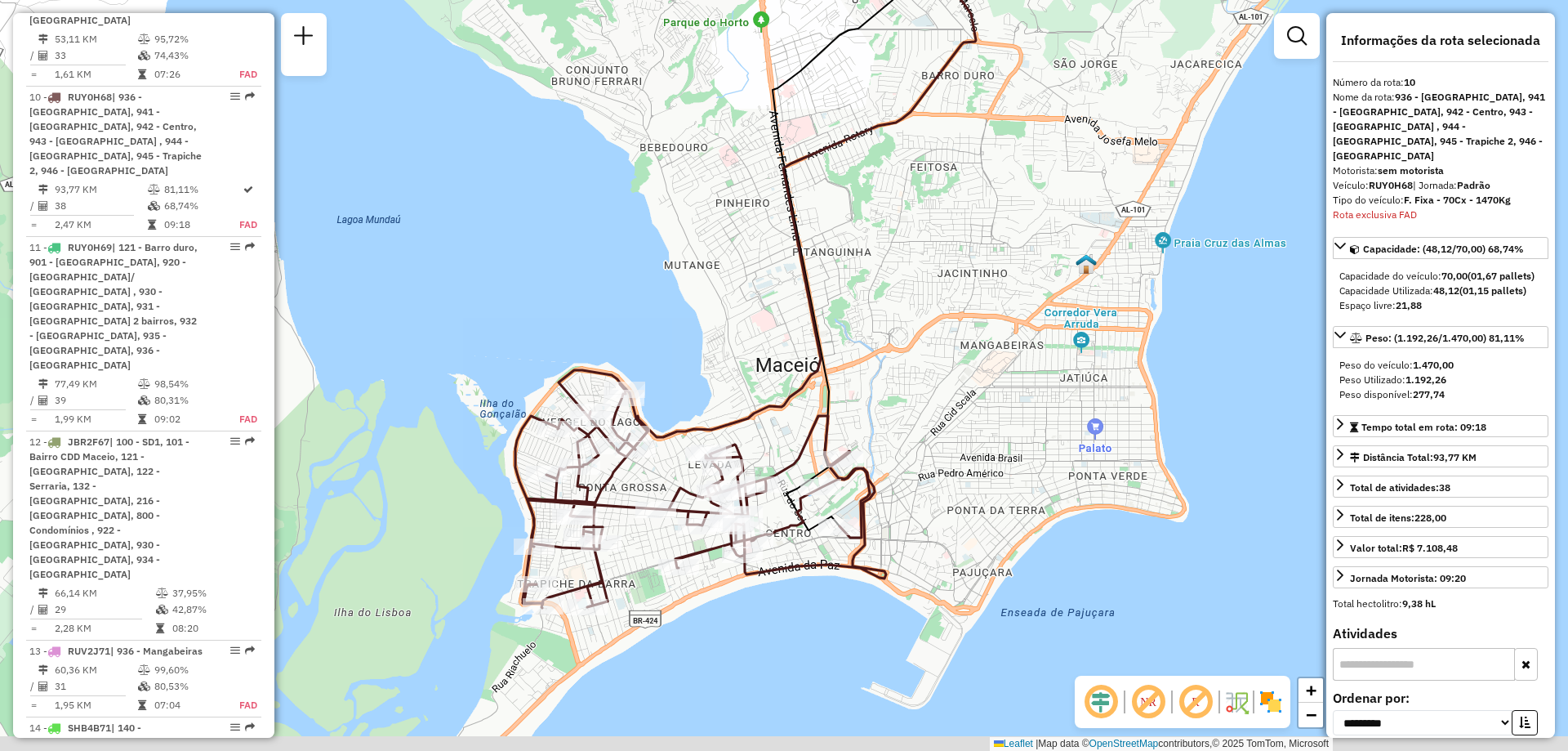
drag, startPoint x: 846, startPoint y: 640, endPoint x: 873, endPoint y: 433, distance: 208.8
click at [875, 432] on div "Janela de atendimento Grade de atendimento Capacidade Transportadoras Veículos …" at bounding box center [784, 376] width 1568 height 751
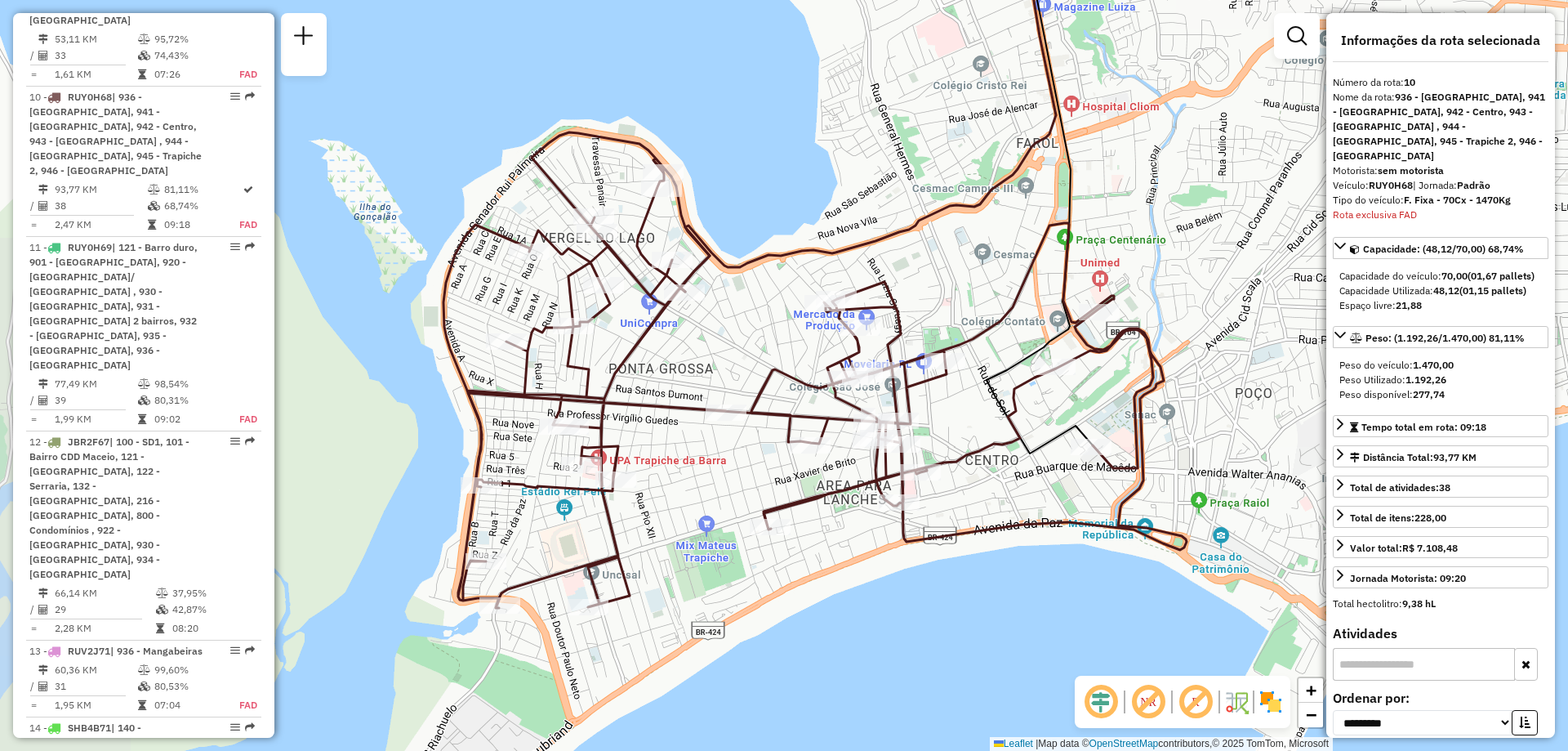
drag, startPoint x: 586, startPoint y: 548, endPoint x: 755, endPoint y: 504, distance: 174.6
click at [755, 504] on div "Janela de atendimento Grade de atendimento Capacidade Transportadoras Veículos …" at bounding box center [784, 376] width 1568 height 751
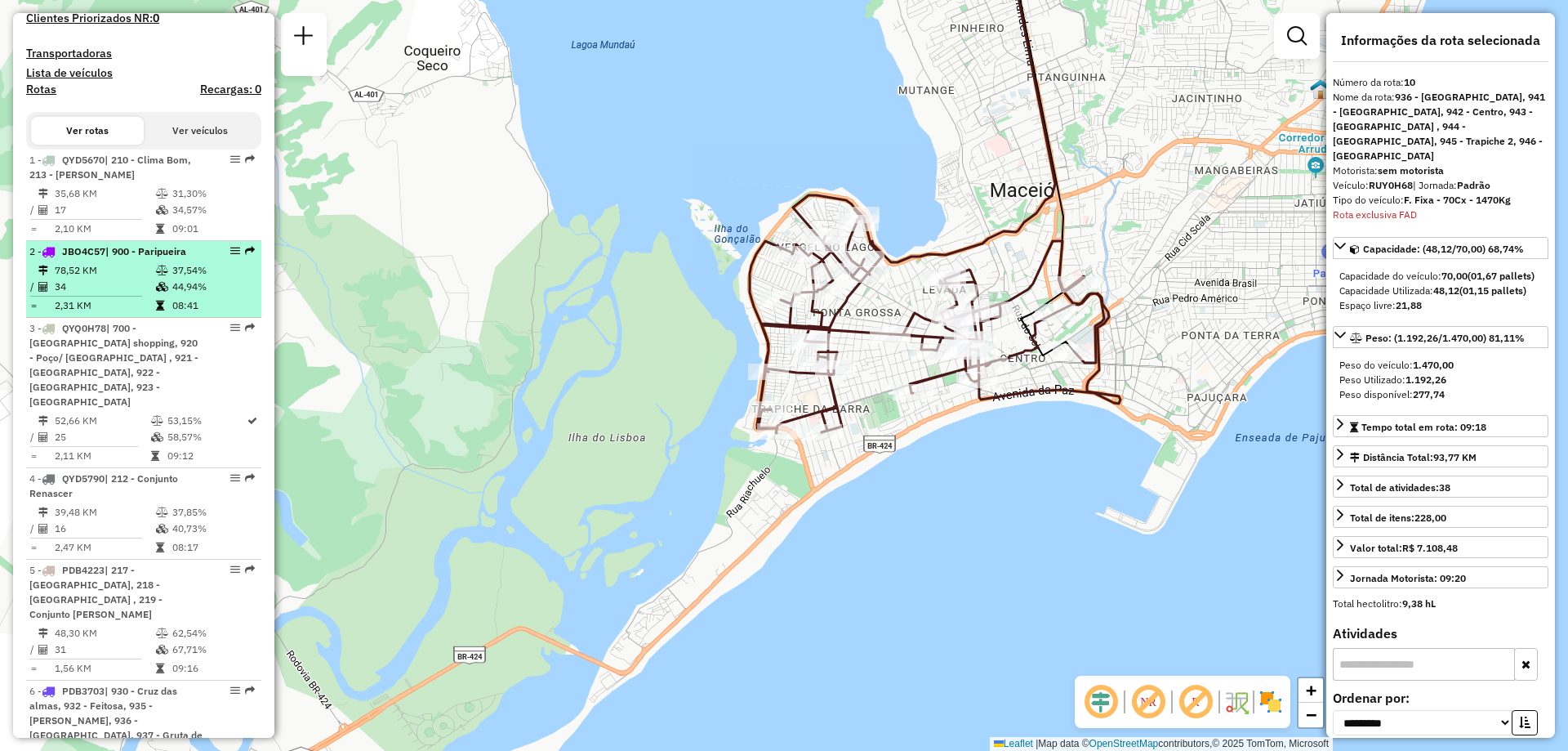
scroll to position [586, 0]
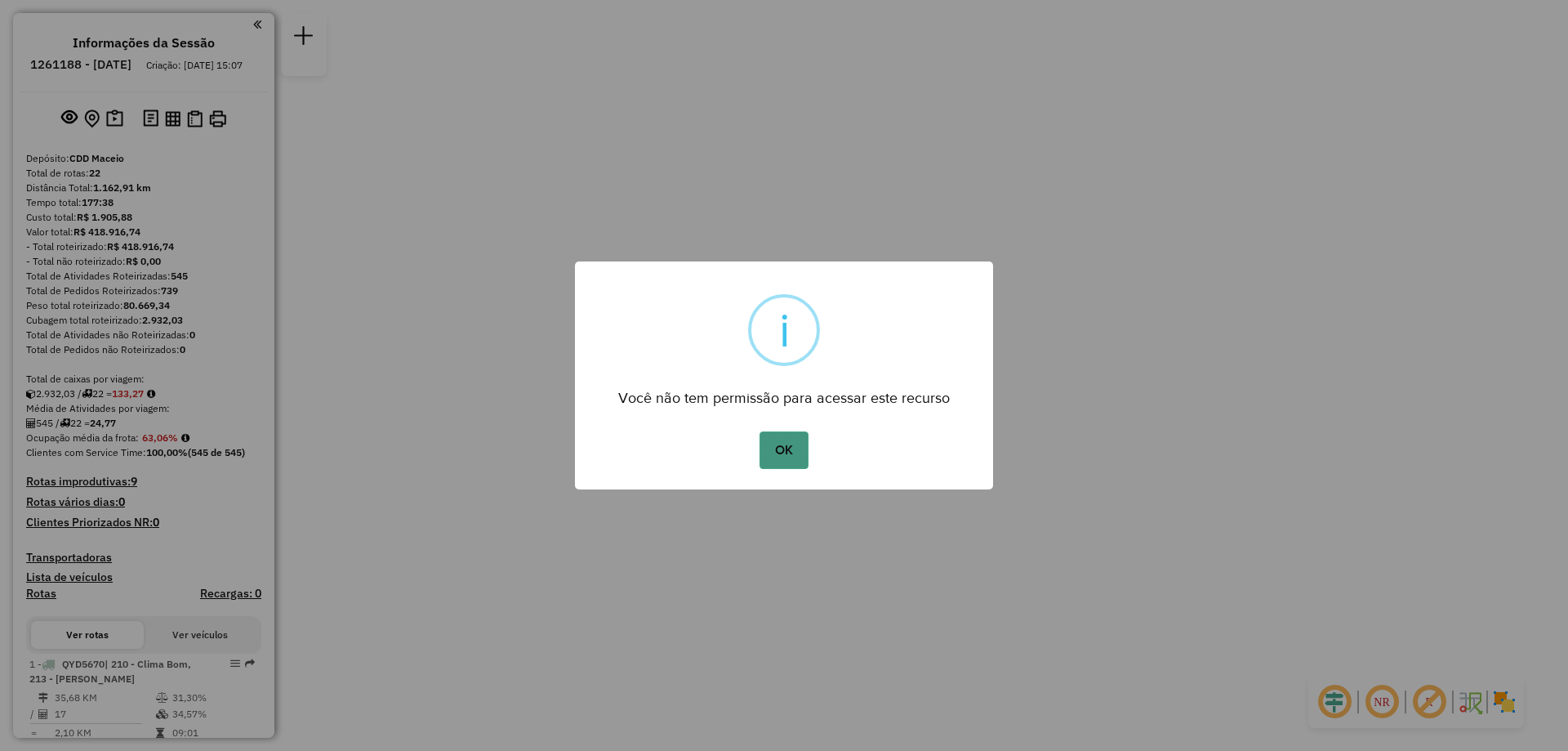
click at [788, 452] on button "OK" at bounding box center [784, 450] width 49 height 37
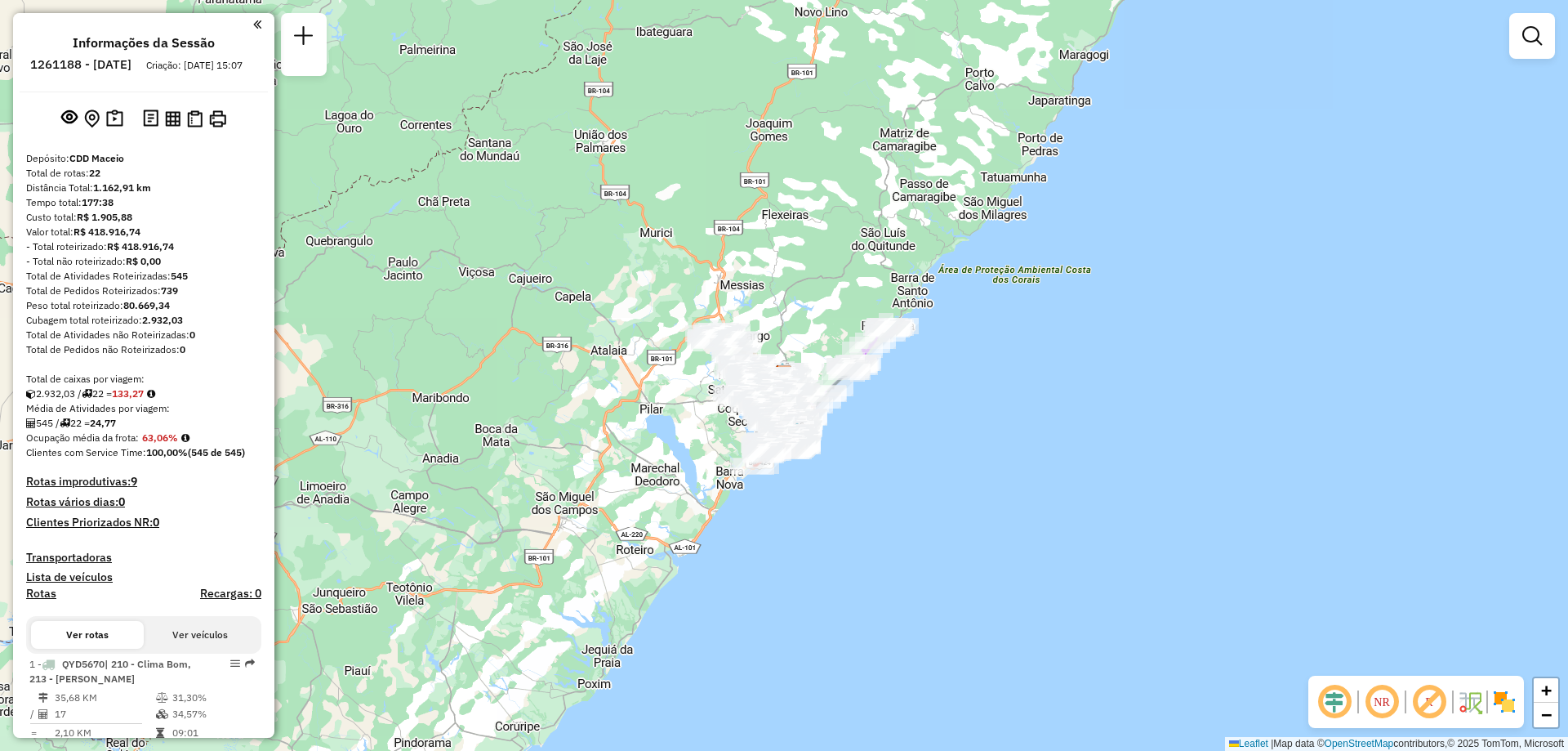
click at [1378, 702] on em at bounding box center [1382, 701] width 39 height 39
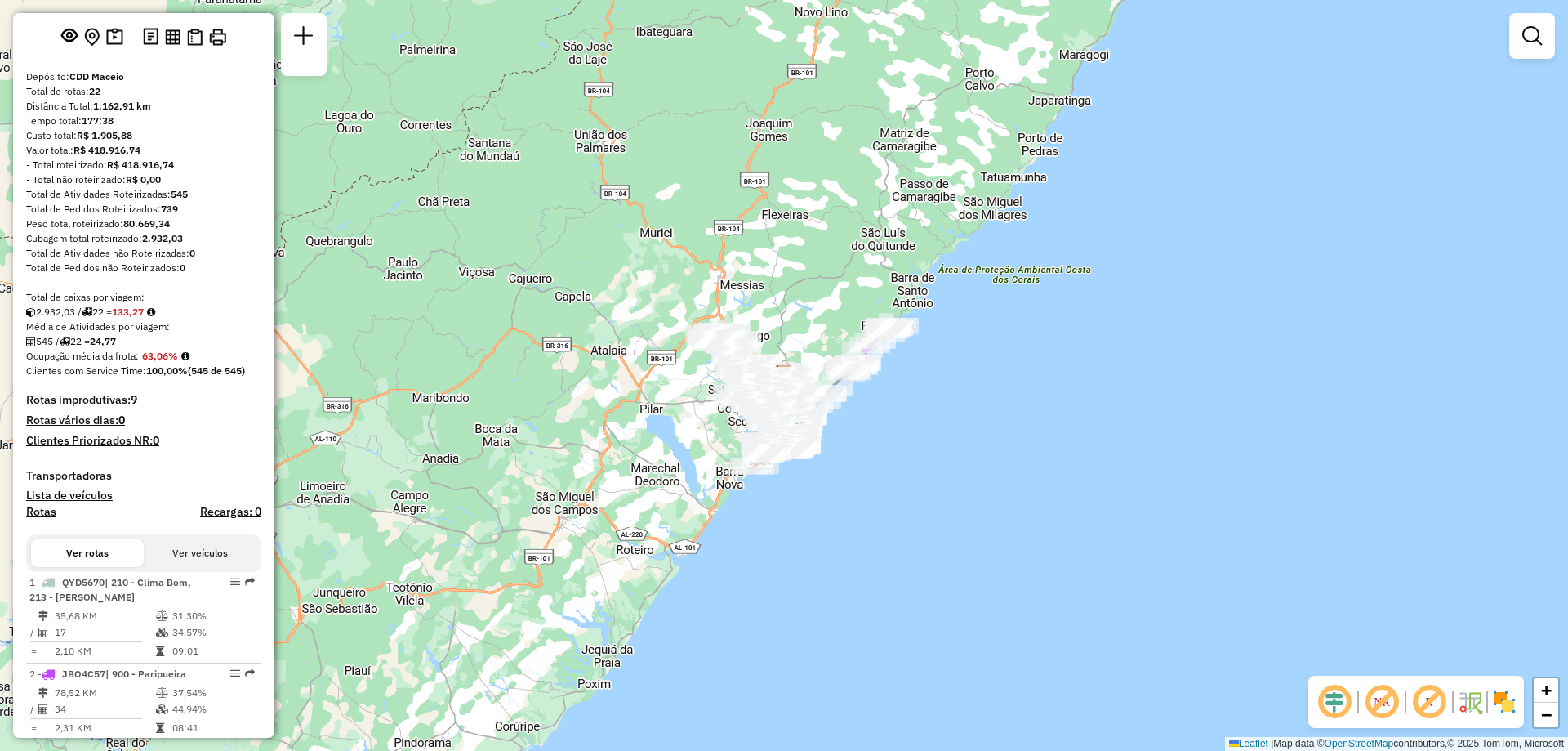
scroll to position [245, 0]
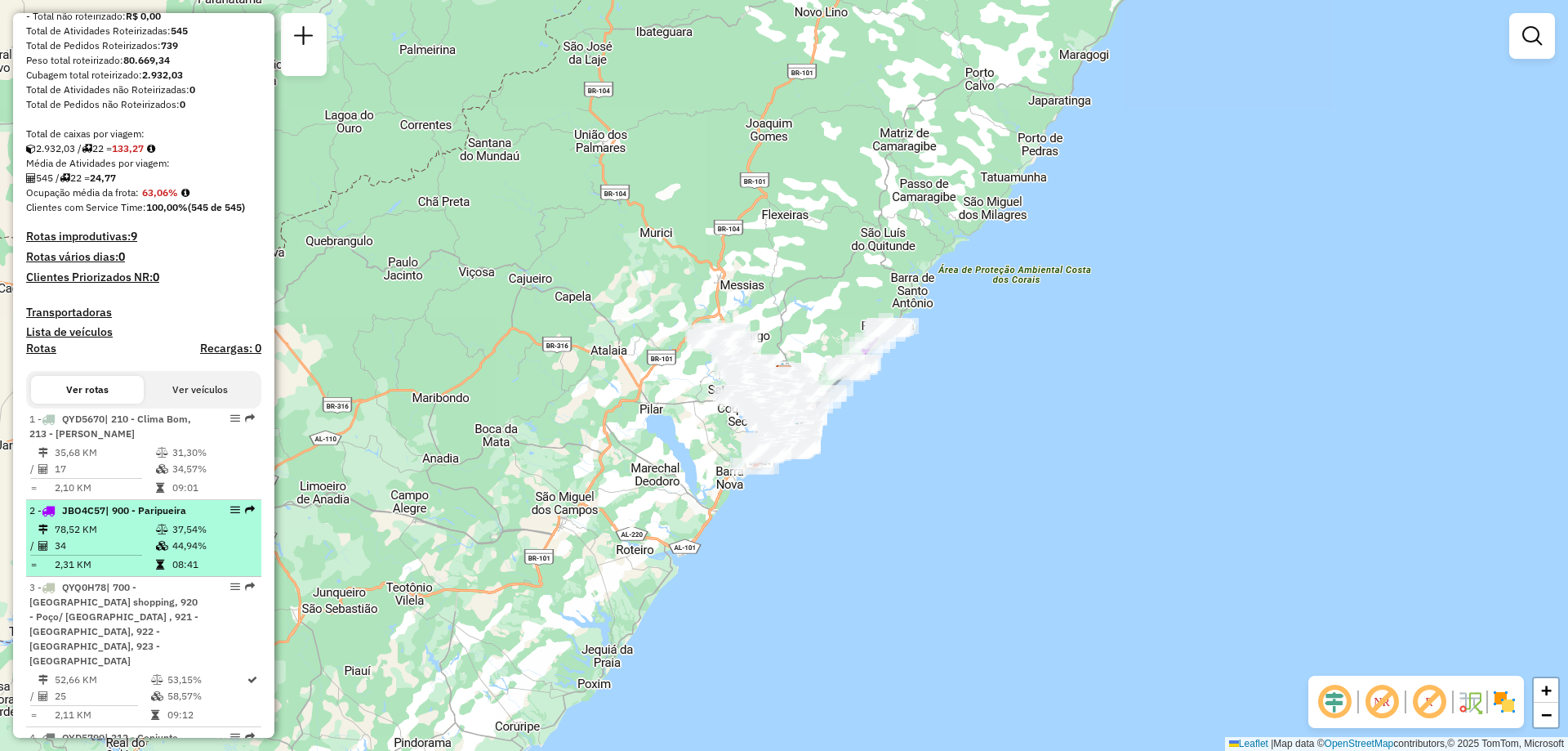
click at [179, 554] on td "44,94%" at bounding box center [213, 545] width 82 height 16
select select "**********"
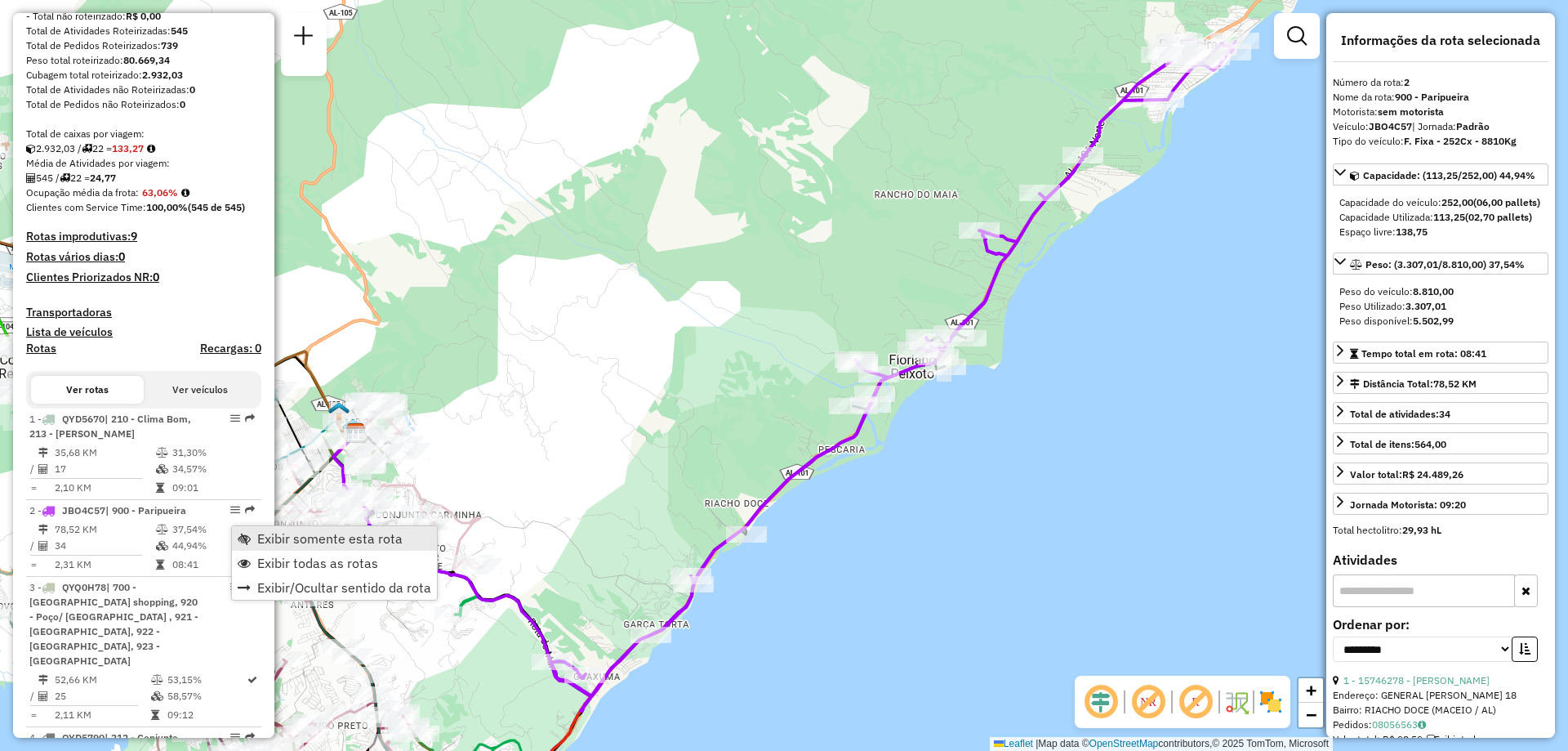
click at [246, 533] on span "Exibir somente esta rota" at bounding box center [244, 538] width 13 height 13
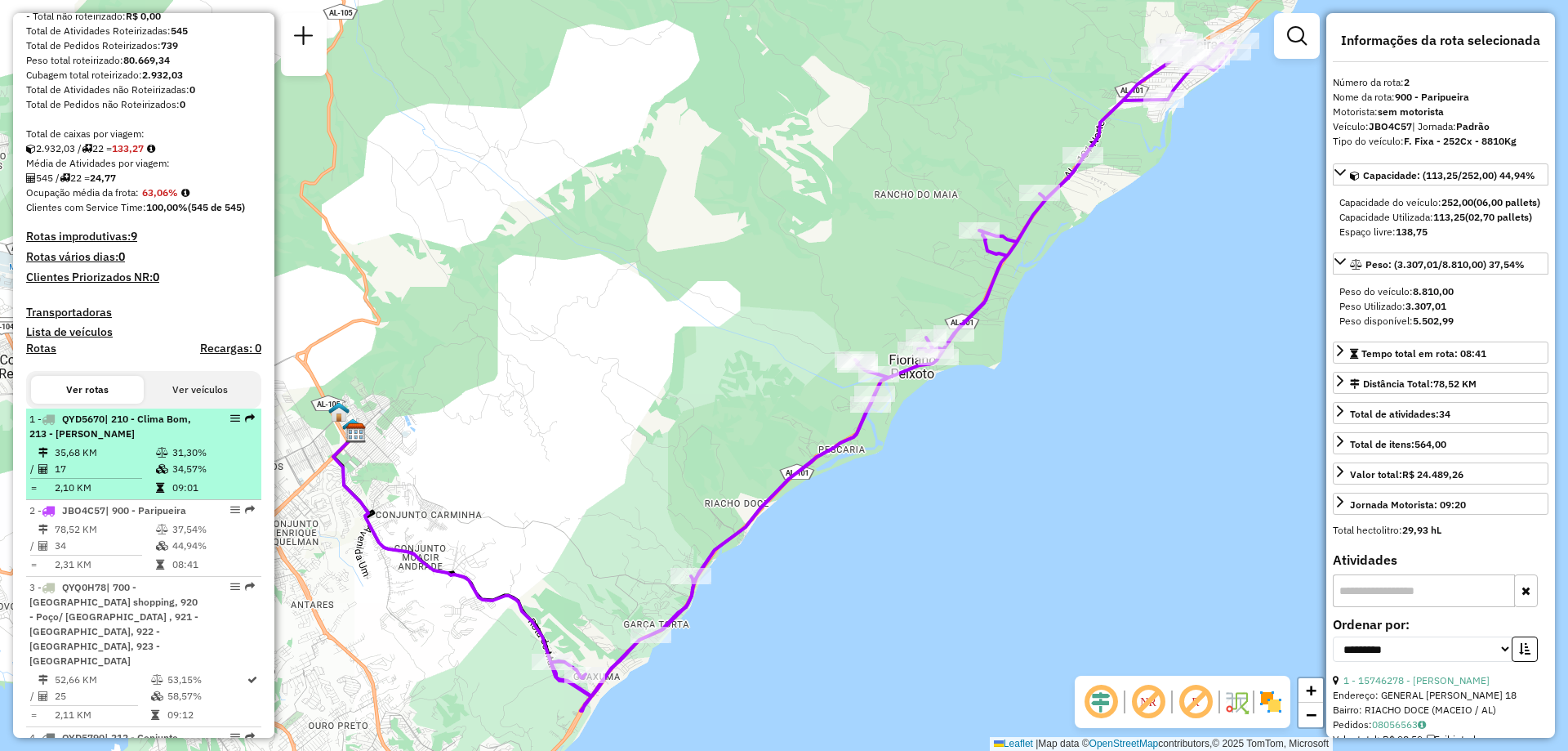
click at [191, 496] on td "09:01" at bounding box center [213, 487] width 82 height 16
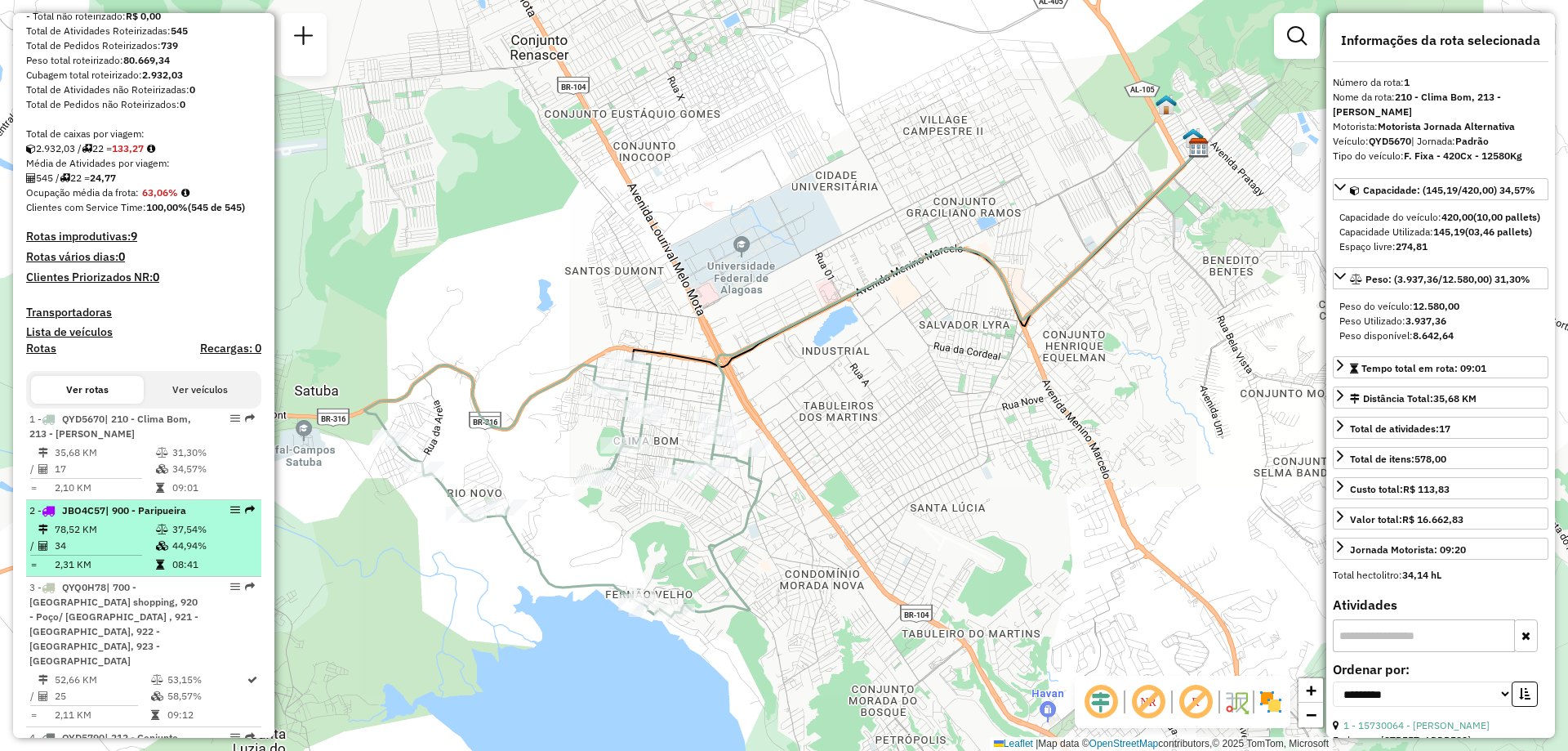
scroll to position [327, 0]
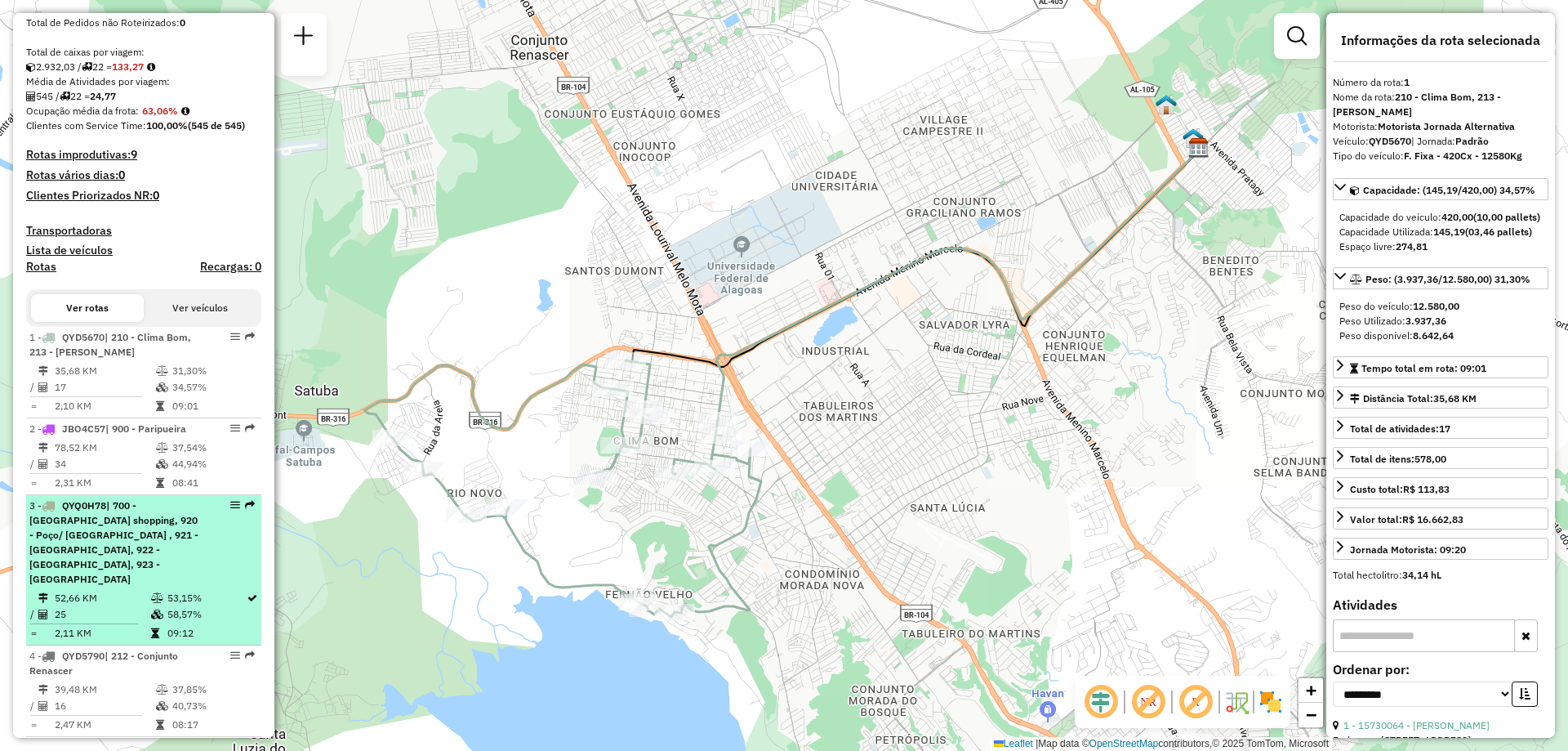
click at [212, 606] on td "58,57%" at bounding box center [205, 614] width 79 height 16
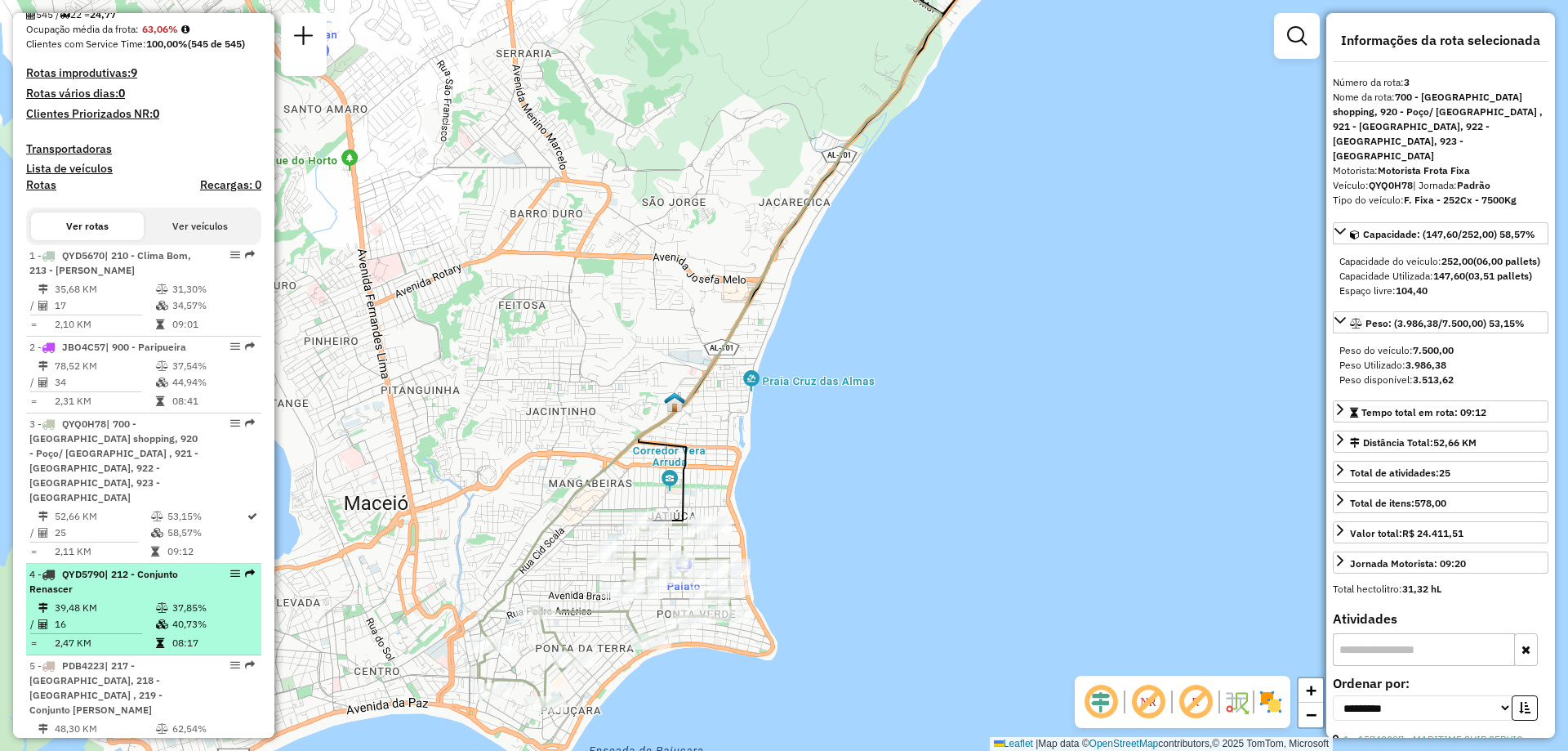
scroll to position [572, 0]
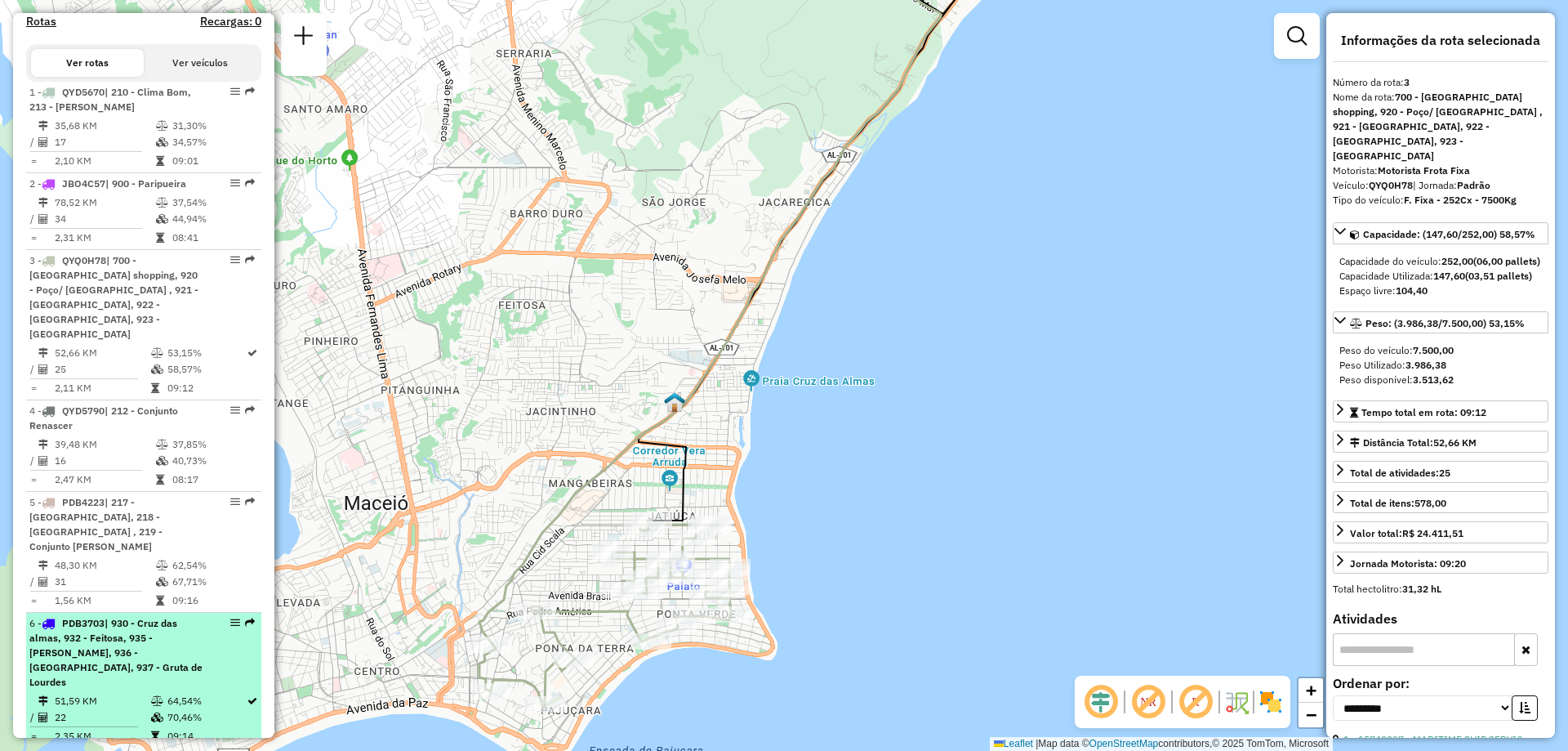
click at [175, 637] on div "6 - PDB3703 | 930 - Cruz das almas, 932 - Feitosa, 935 - Jacintinho, 936 - Mang…" at bounding box center [115, 652] width 173 height 74
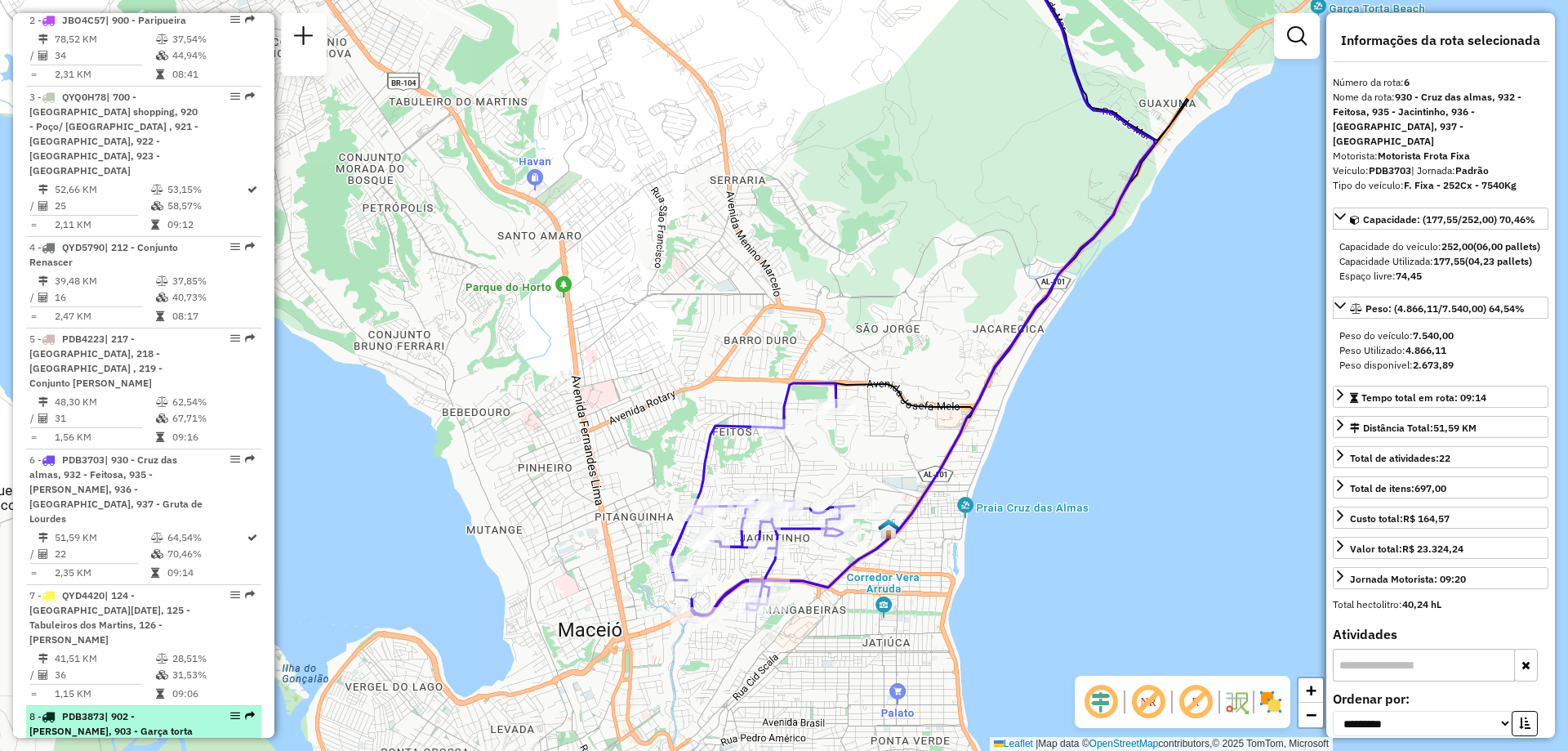
scroll to position [816, 0]
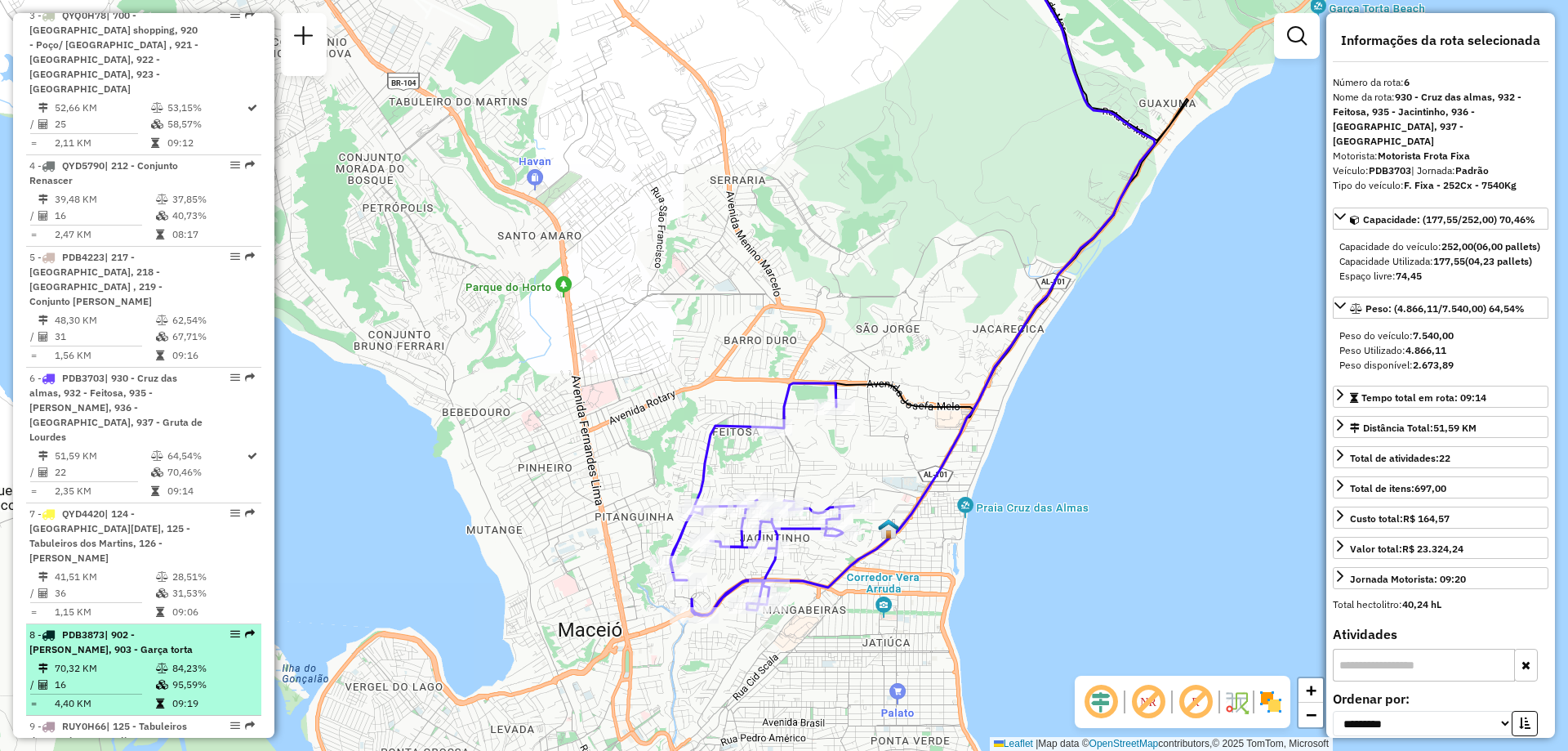
click at [211, 676] on td "95,59%" at bounding box center [213, 684] width 82 height 16
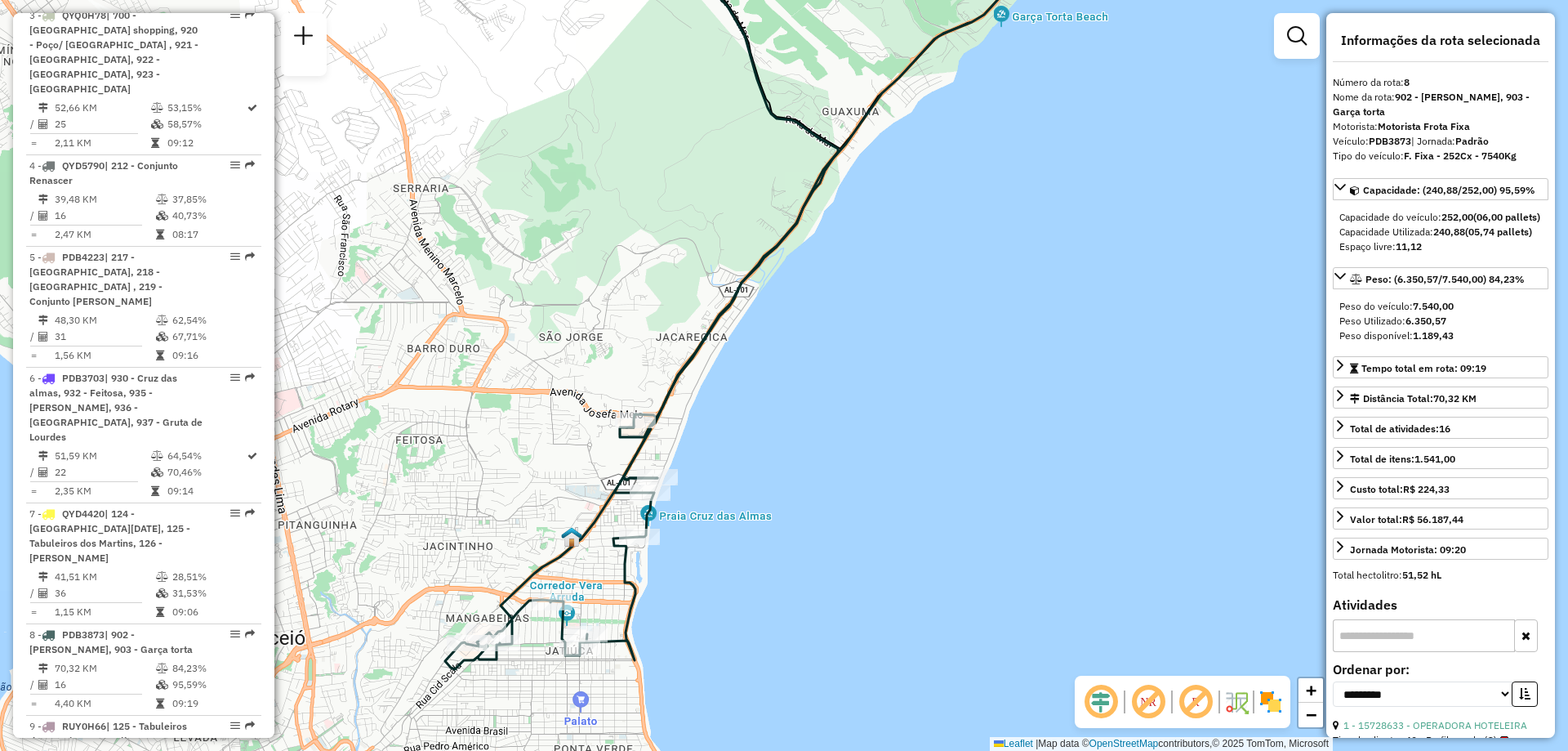
drag, startPoint x: 661, startPoint y: 660, endPoint x: 701, endPoint y: 556, distance: 111.4
click at [701, 556] on div "Janela de atendimento Grade de atendimento Capacidade Transportadoras Veículos …" at bounding box center [784, 376] width 1568 height 751
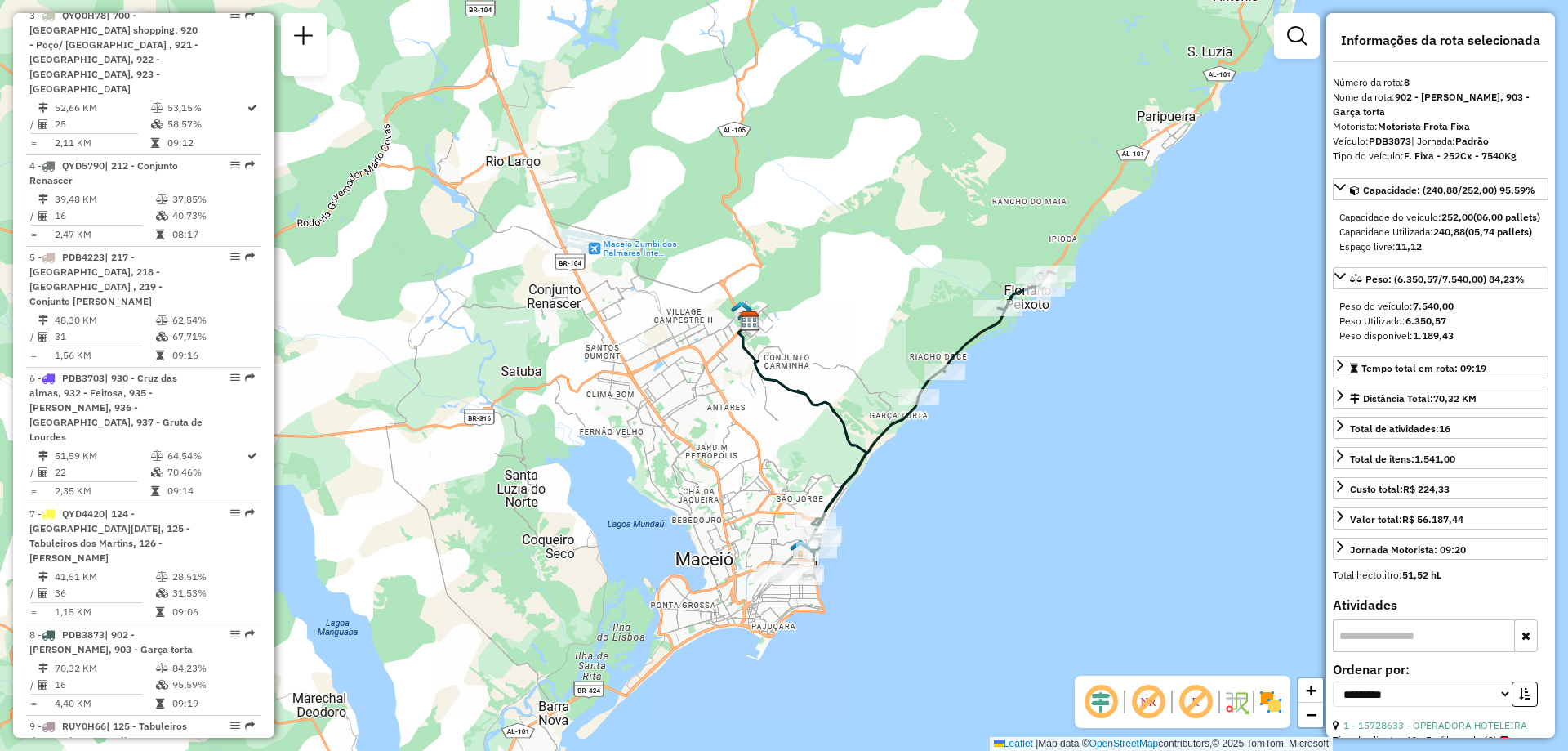
drag, startPoint x: 1185, startPoint y: 212, endPoint x: 980, endPoint y: 463, distance: 324.1
click at [980, 463] on div "Janela de atendimento Grade de atendimento Capacidade Transportadoras Veículos …" at bounding box center [784, 376] width 1568 height 751
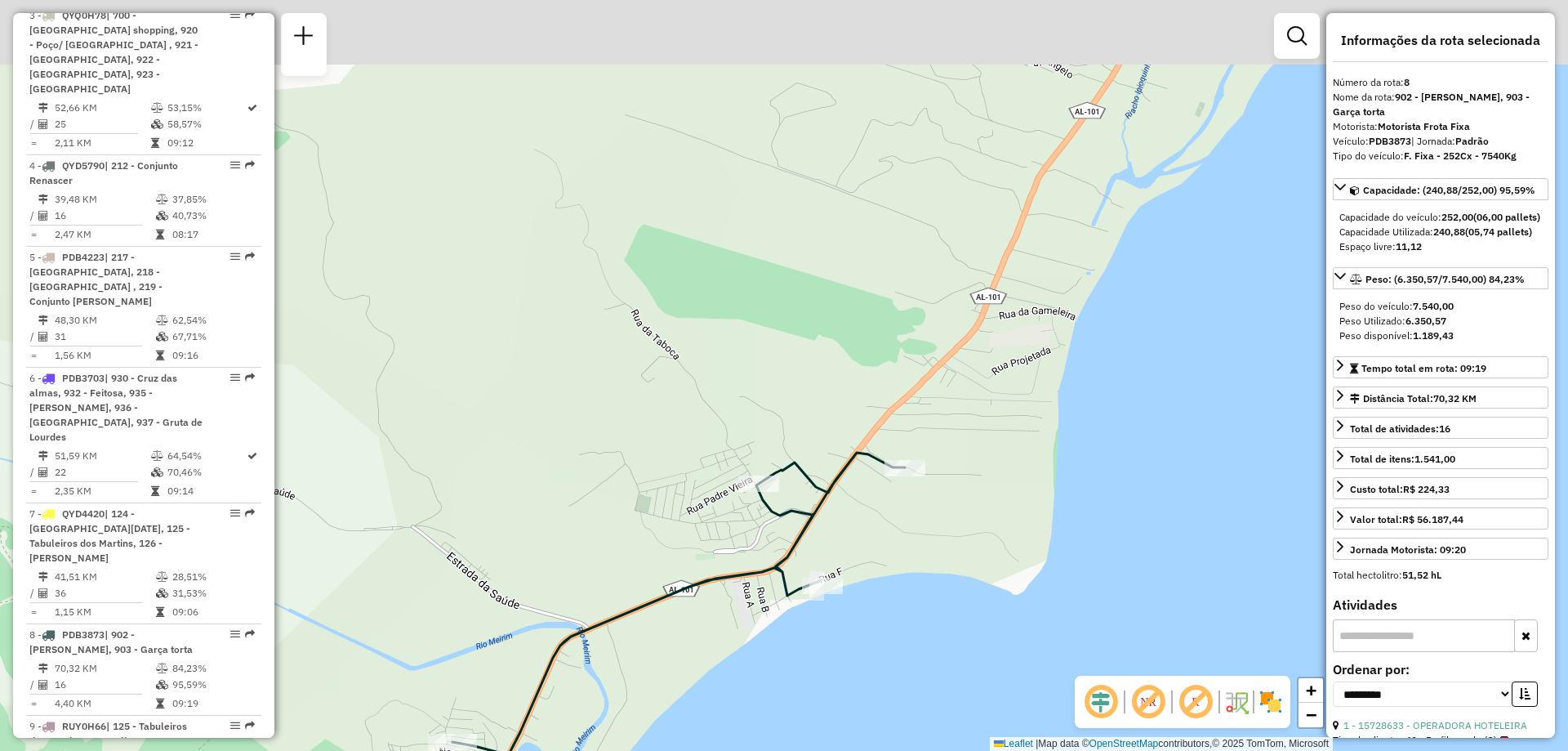
drag, startPoint x: 1183, startPoint y: 242, endPoint x: 1058, endPoint y: 448, distance: 241.0
click at [1058, 448] on div "Janela de atendimento Grade de atendimento Capacidade Transportadoras Veículos …" at bounding box center [784, 376] width 1568 height 751
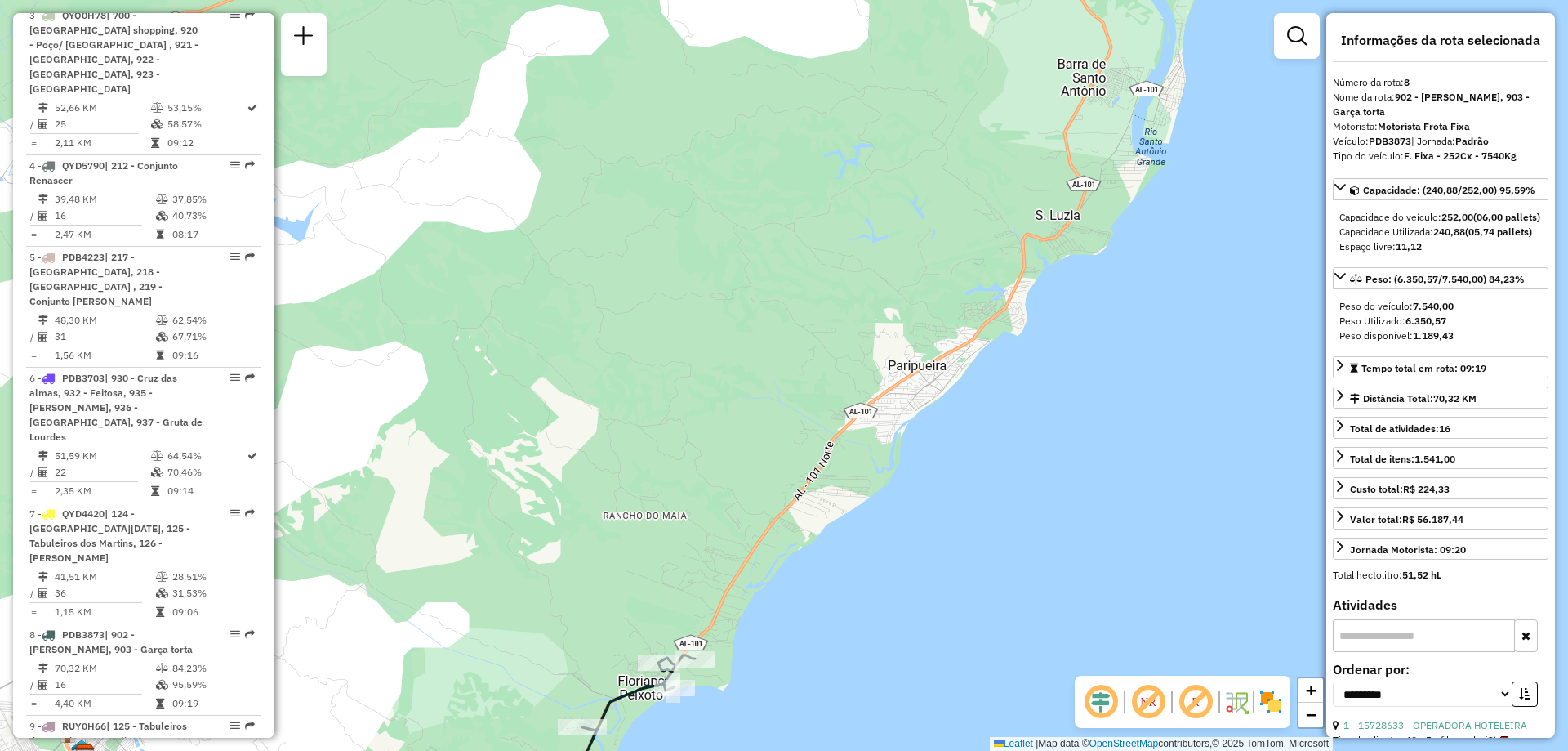
drag, startPoint x: 1214, startPoint y: 280, endPoint x: 887, endPoint y: 543, distance: 419.6
click at [887, 543] on div "Janela de atendimento Grade de atendimento Capacidade Transportadoras Veículos …" at bounding box center [784, 376] width 1568 height 751
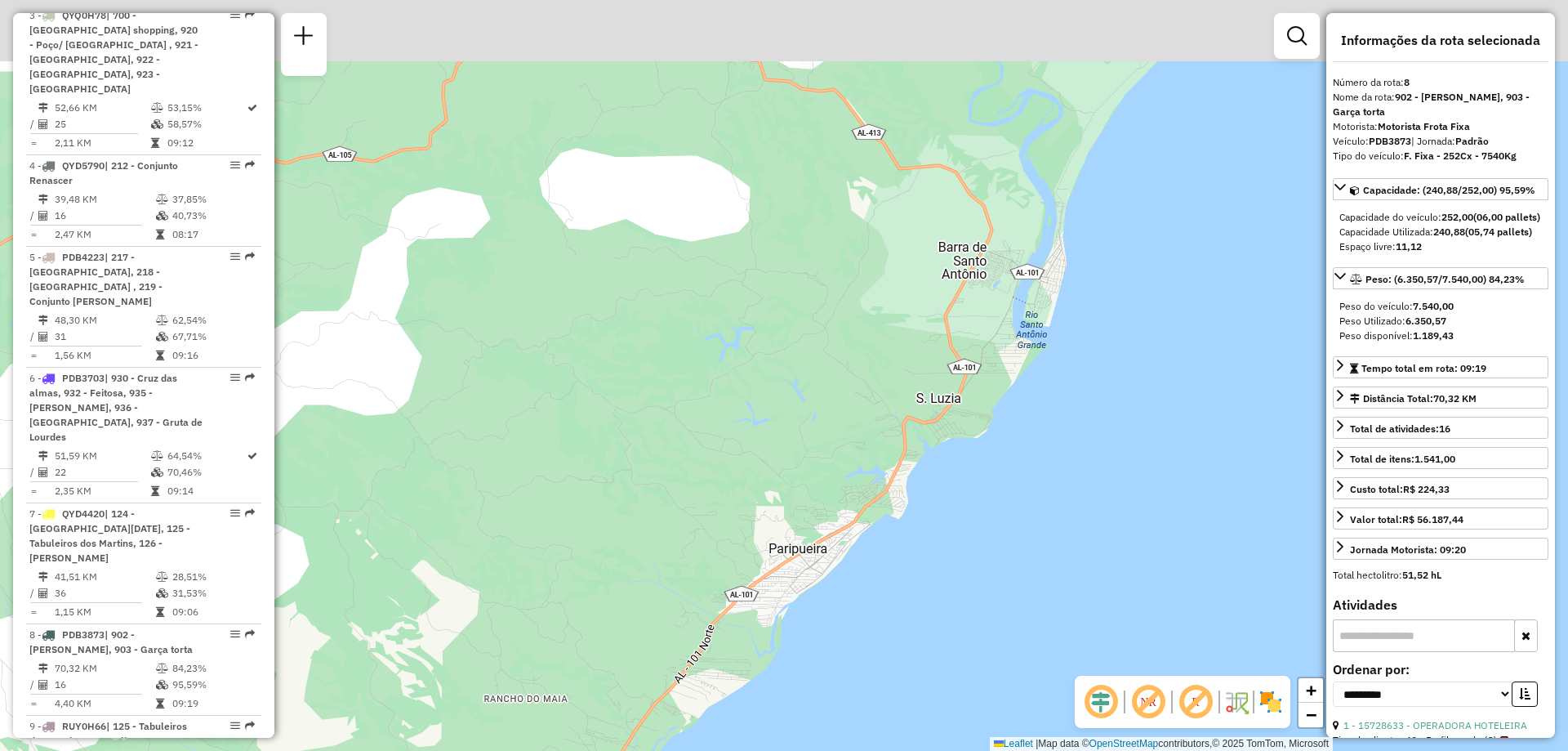
drag, startPoint x: 1081, startPoint y: 340, endPoint x: 957, endPoint y: 485, distance: 190.8
click at [958, 488] on div "Janela de atendimento Grade de atendimento Capacidade Transportadoras Veículos …" at bounding box center [784, 376] width 1568 height 751
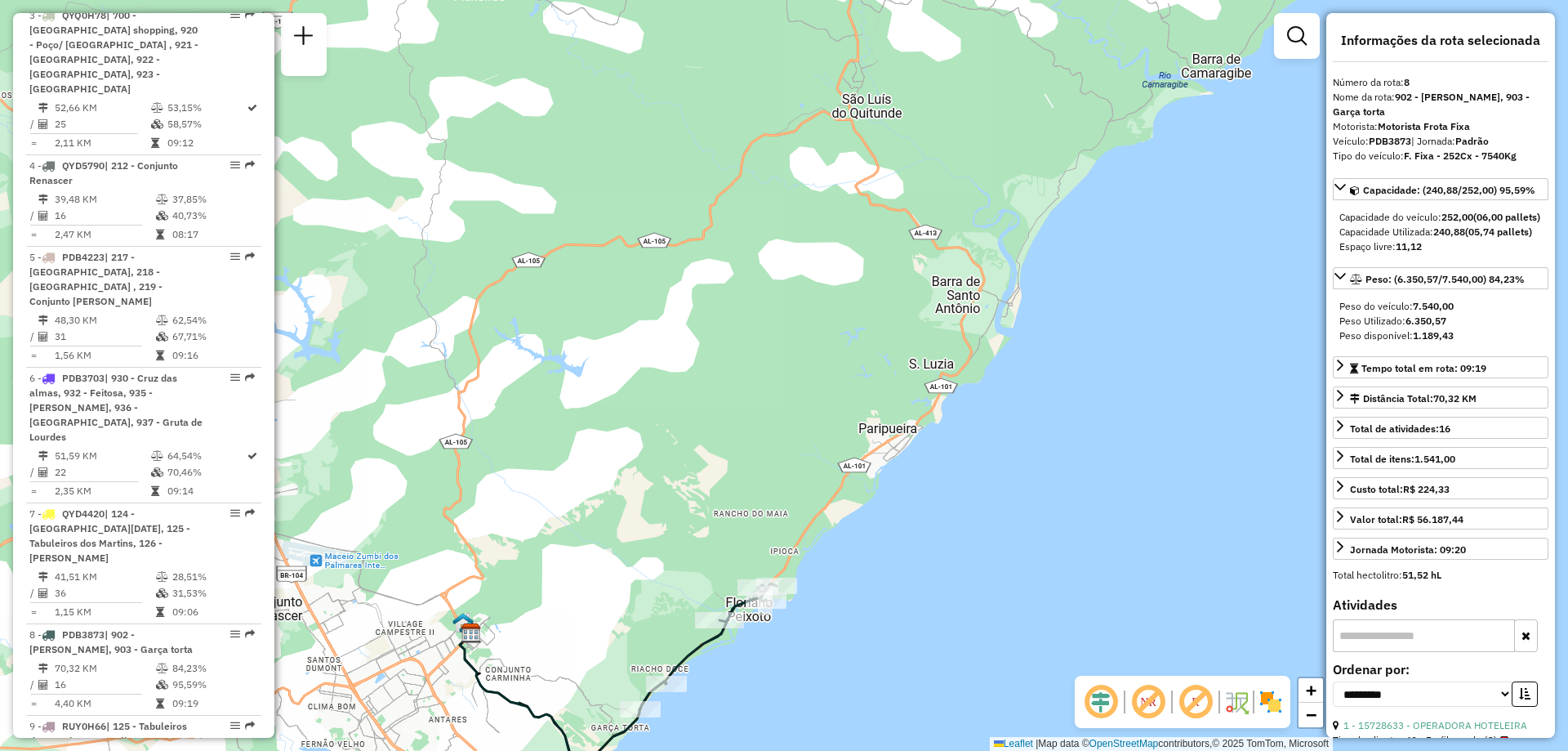
drag, startPoint x: 1206, startPoint y: 191, endPoint x: 1135, endPoint y: 211, distance: 73.8
click at [1135, 211] on div "Janela de atendimento Grade de atendimento Capacidade Transportadoras Veículos …" at bounding box center [784, 376] width 1568 height 751
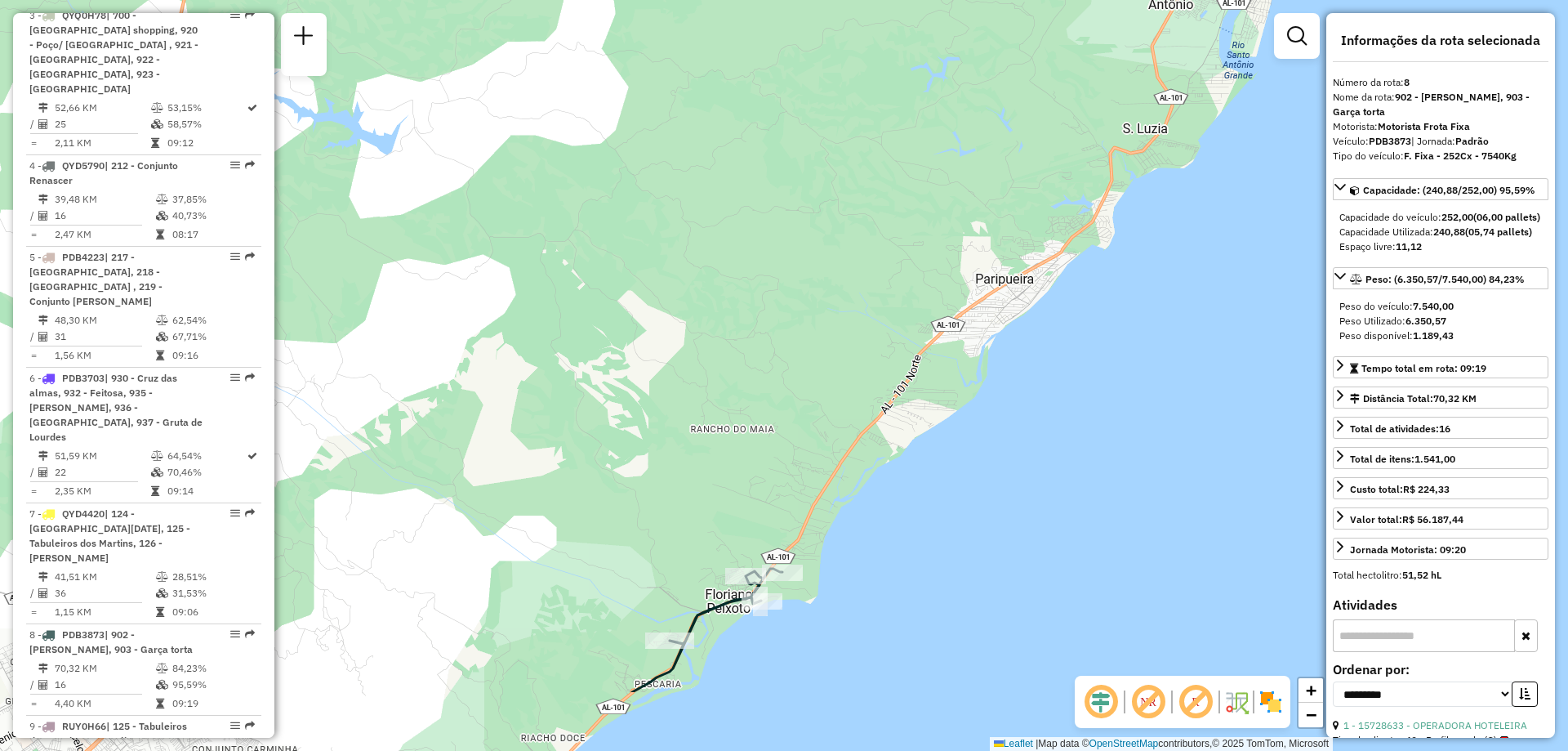
drag, startPoint x: 830, startPoint y: 554, endPoint x: 949, endPoint y: 435, distance: 168.3
click at [949, 435] on div "Janela de atendimento Grade de atendimento Capacidade Transportadoras Veículos …" at bounding box center [784, 376] width 1568 height 751
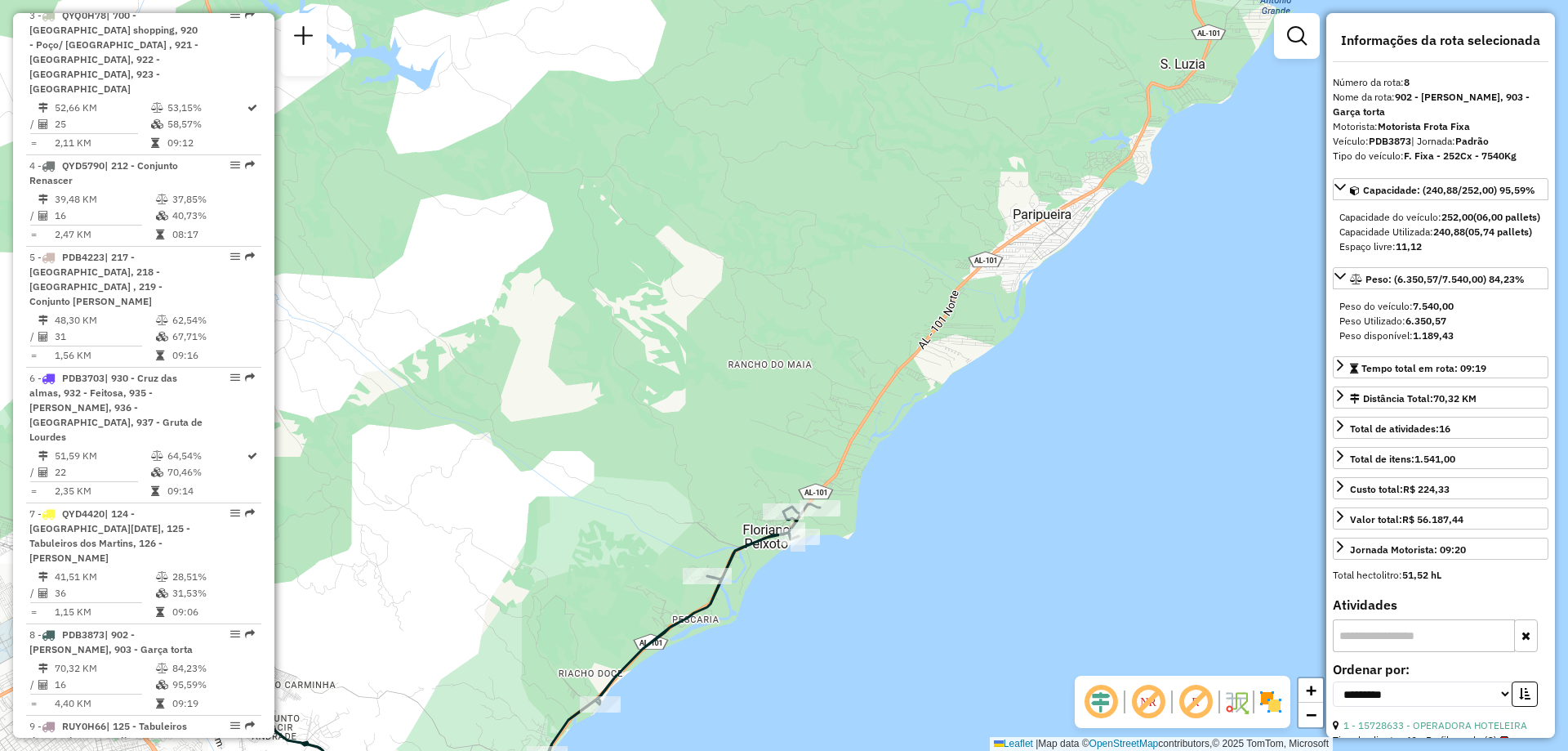
drag, startPoint x: 881, startPoint y: 573, endPoint x: 957, endPoint y: 448, distance: 146.3
click at [957, 448] on div "Janela de atendimento Grade de atendimento Capacidade Transportadoras Veículos …" at bounding box center [784, 376] width 1568 height 751
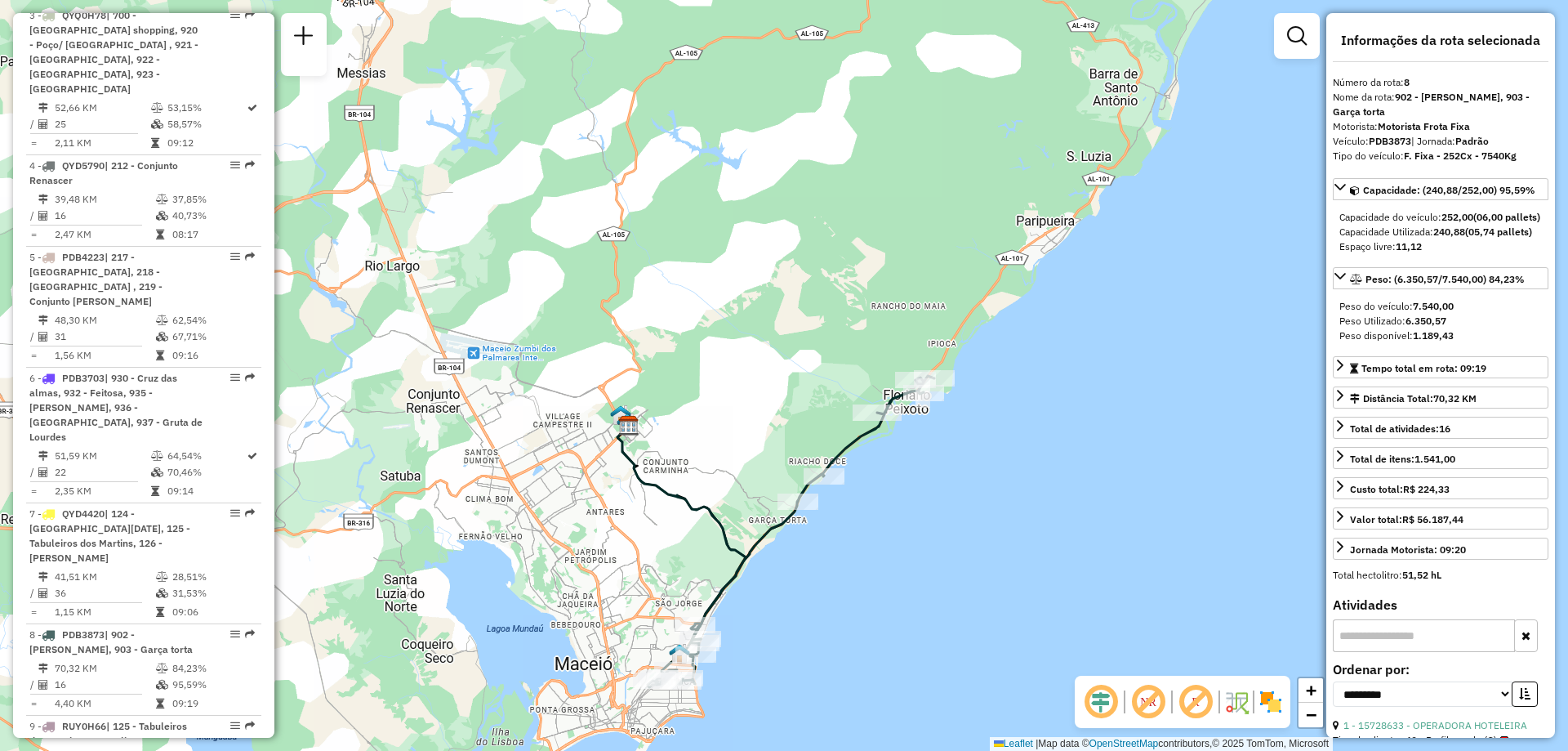
drag, startPoint x: 894, startPoint y: 556, endPoint x: 959, endPoint y: 453, distance: 121.8
click at [959, 453] on div "Janela de atendimento Grade de atendimento Capacidade Transportadoras Veículos …" at bounding box center [784, 376] width 1568 height 751
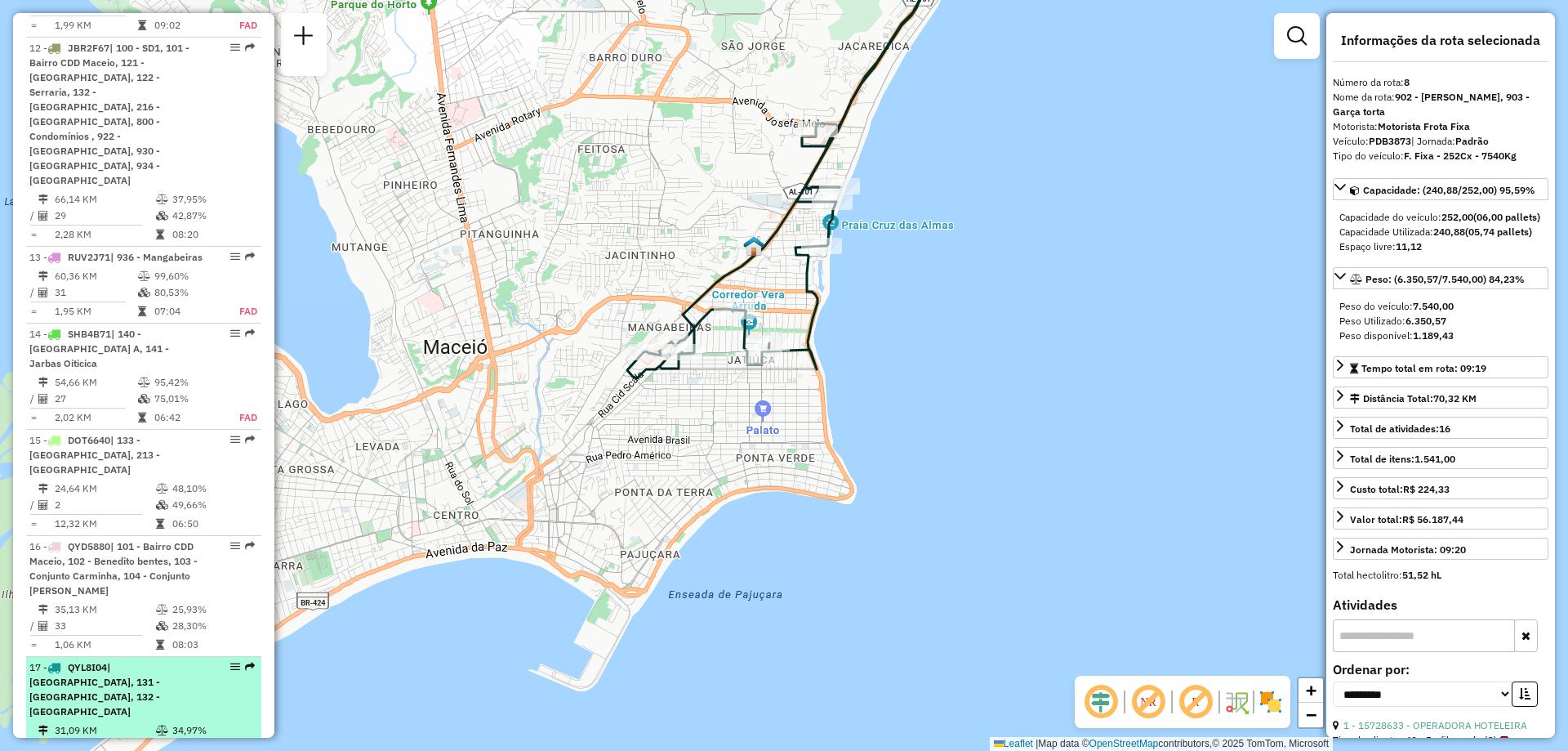
scroll to position [2123, 0]
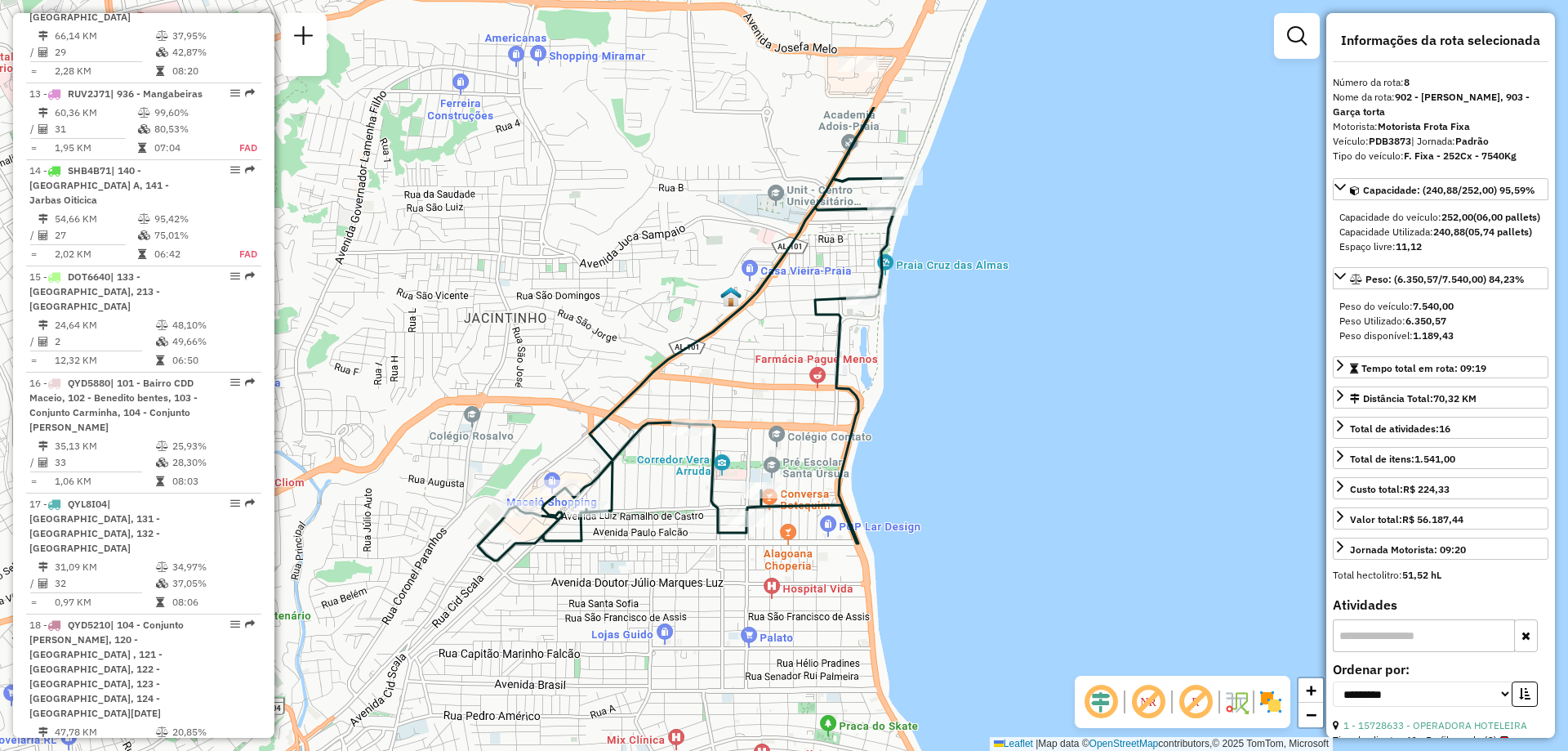
drag, startPoint x: 1054, startPoint y: 120, endPoint x: 1033, endPoint y: 313, distance: 194.1
click at [1033, 313] on div "Janela de atendimento Grade de atendimento Capacidade Transportadoras Veículos …" at bounding box center [784, 376] width 1568 height 751
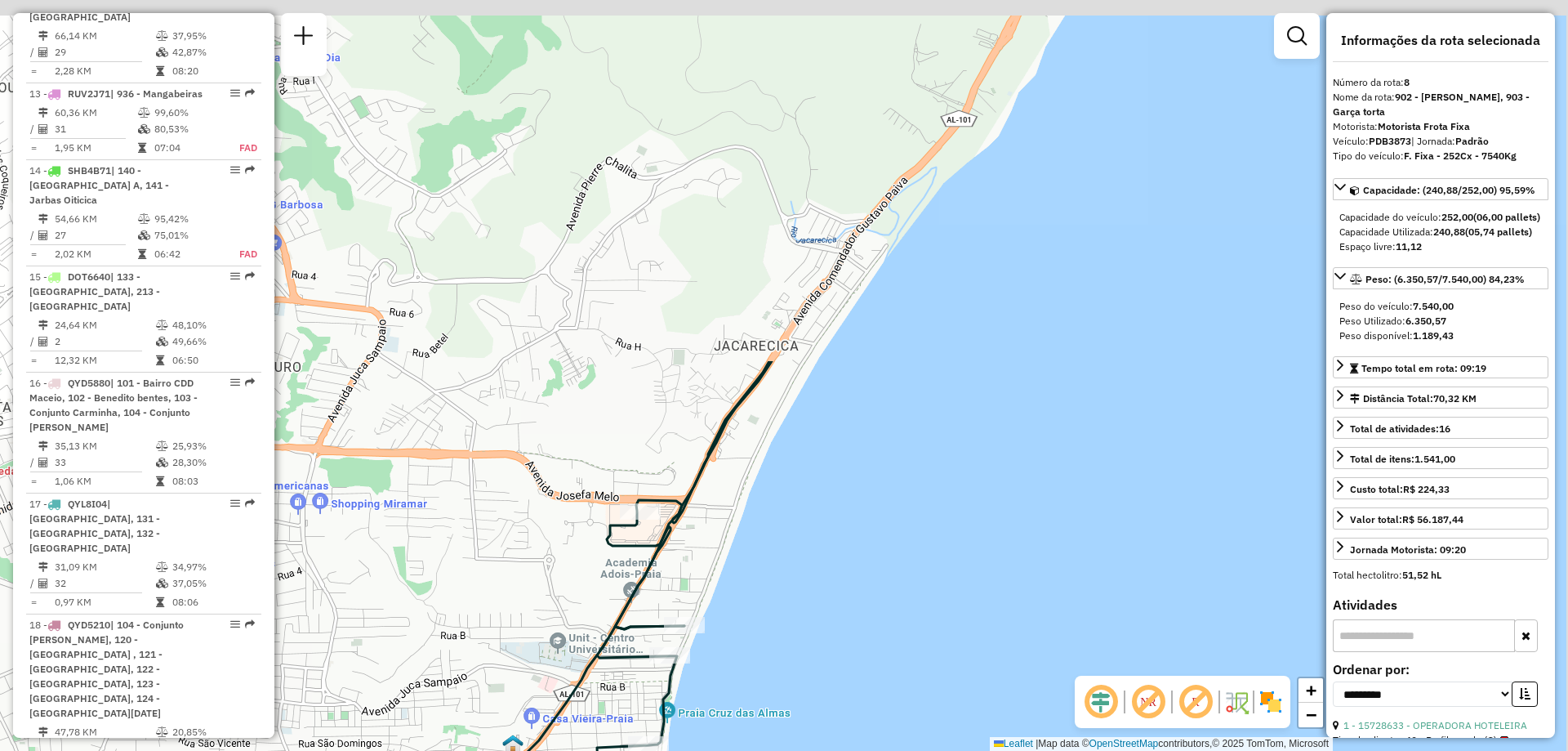
drag, startPoint x: 1064, startPoint y: 116, endPoint x: 847, endPoint y: 552, distance: 487.0
click at [847, 552] on div "Janela de atendimento Grade de atendimento Capacidade Transportadoras Veículos …" at bounding box center [784, 376] width 1568 height 751
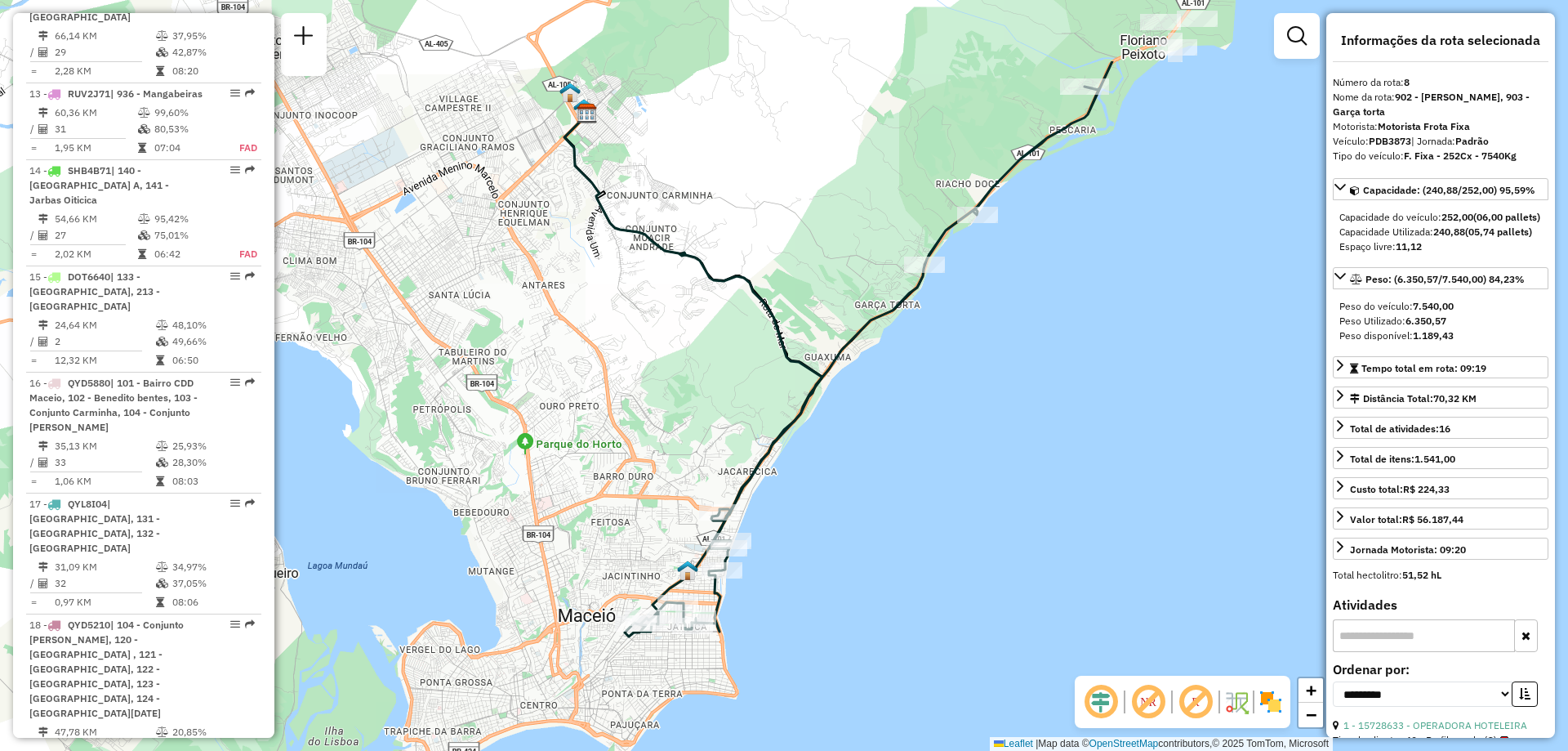
drag, startPoint x: 1182, startPoint y: 231, endPoint x: 1005, endPoint y: 360, distance: 219.0
click at [1008, 368] on div "Janela de atendimento Grade de atendimento Capacidade Transportadoras Veículos …" at bounding box center [784, 376] width 1568 height 751
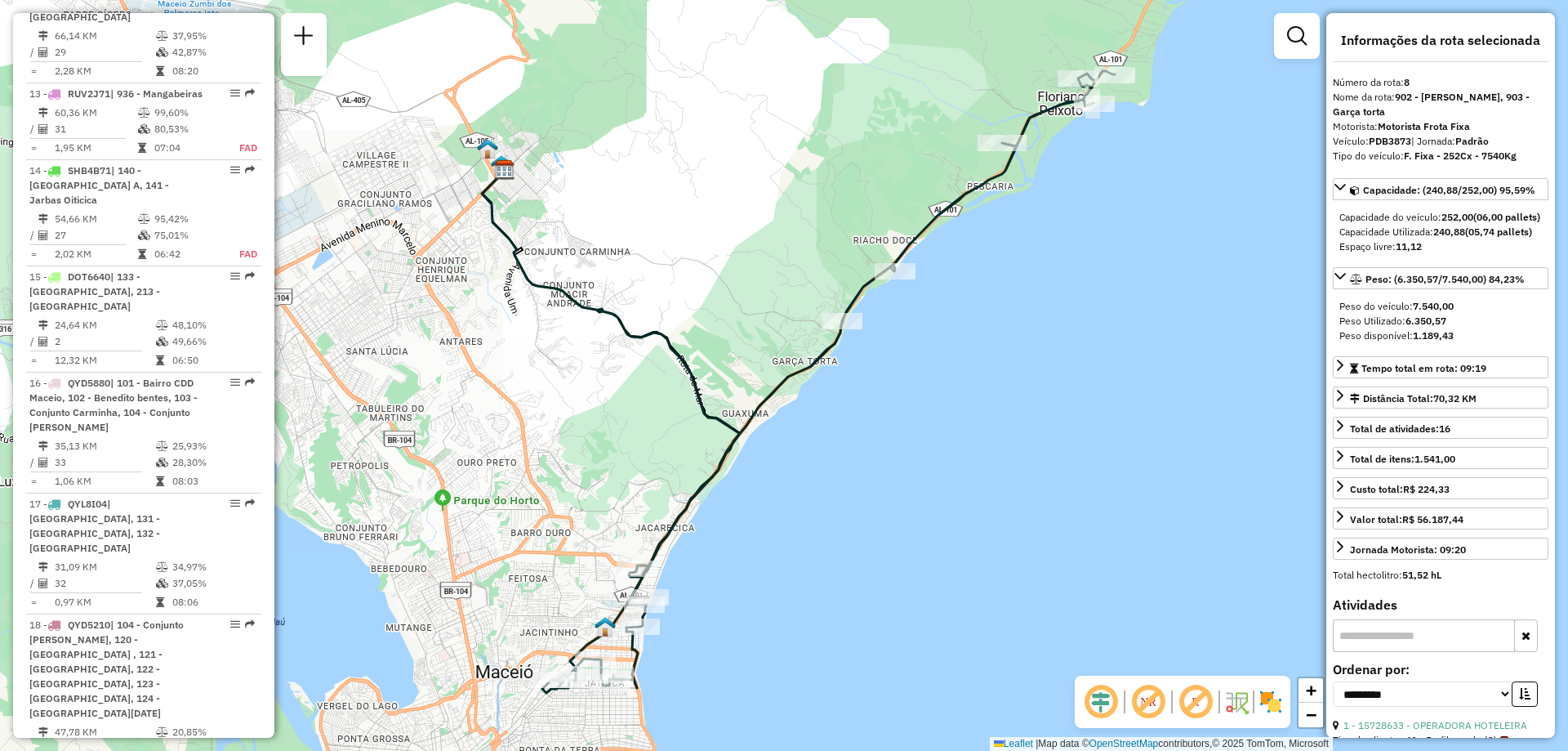
drag, startPoint x: 1055, startPoint y: 273, endPoint x: 1002, endPoint y: 383, distance: 122.1
click at [1002, 383] on div "Janela de atendimento Grade de atendimento Capacidade Transportadoras Veículos …" at bounding box center [784, 376] width 1568 height 751
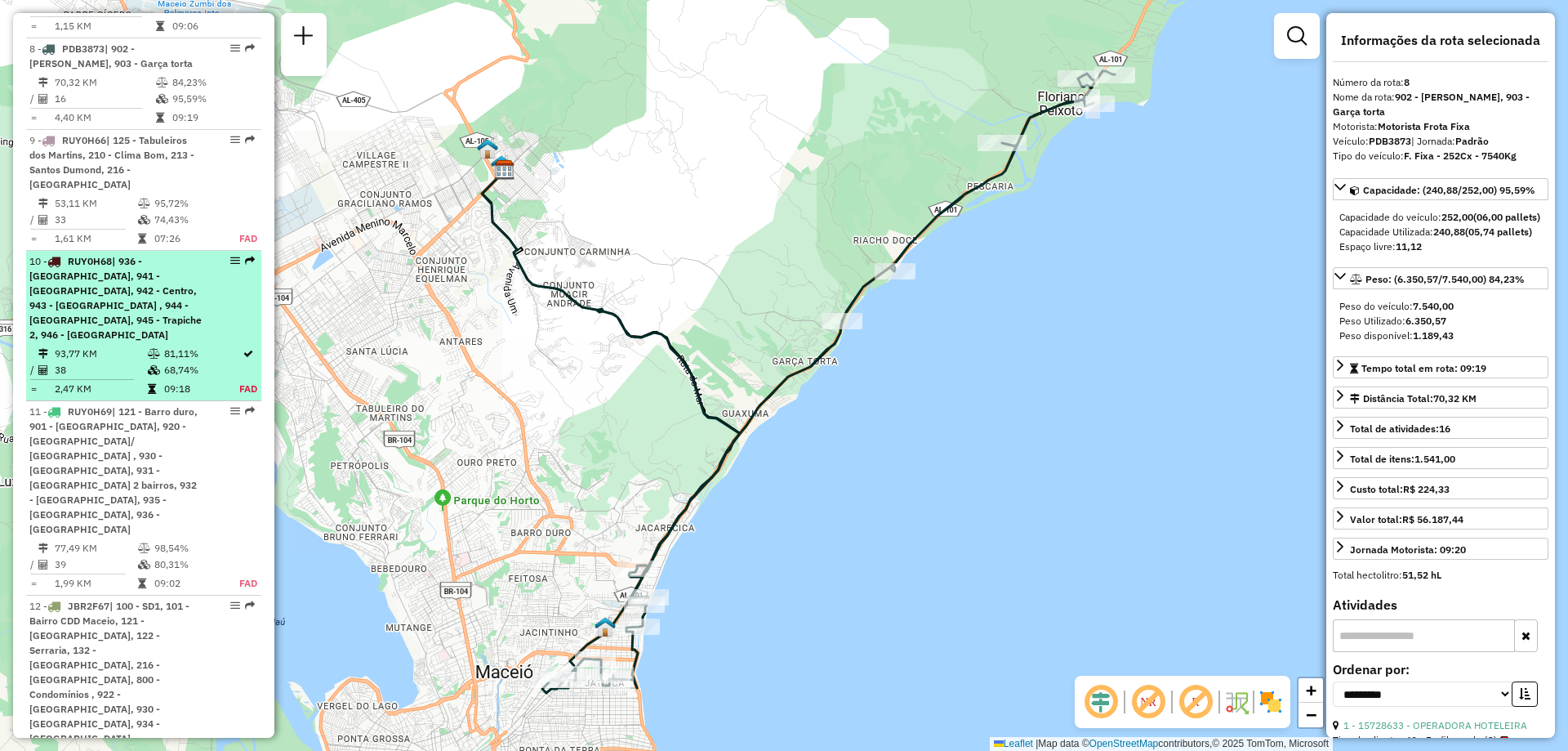
scroll to position [1321, 0]
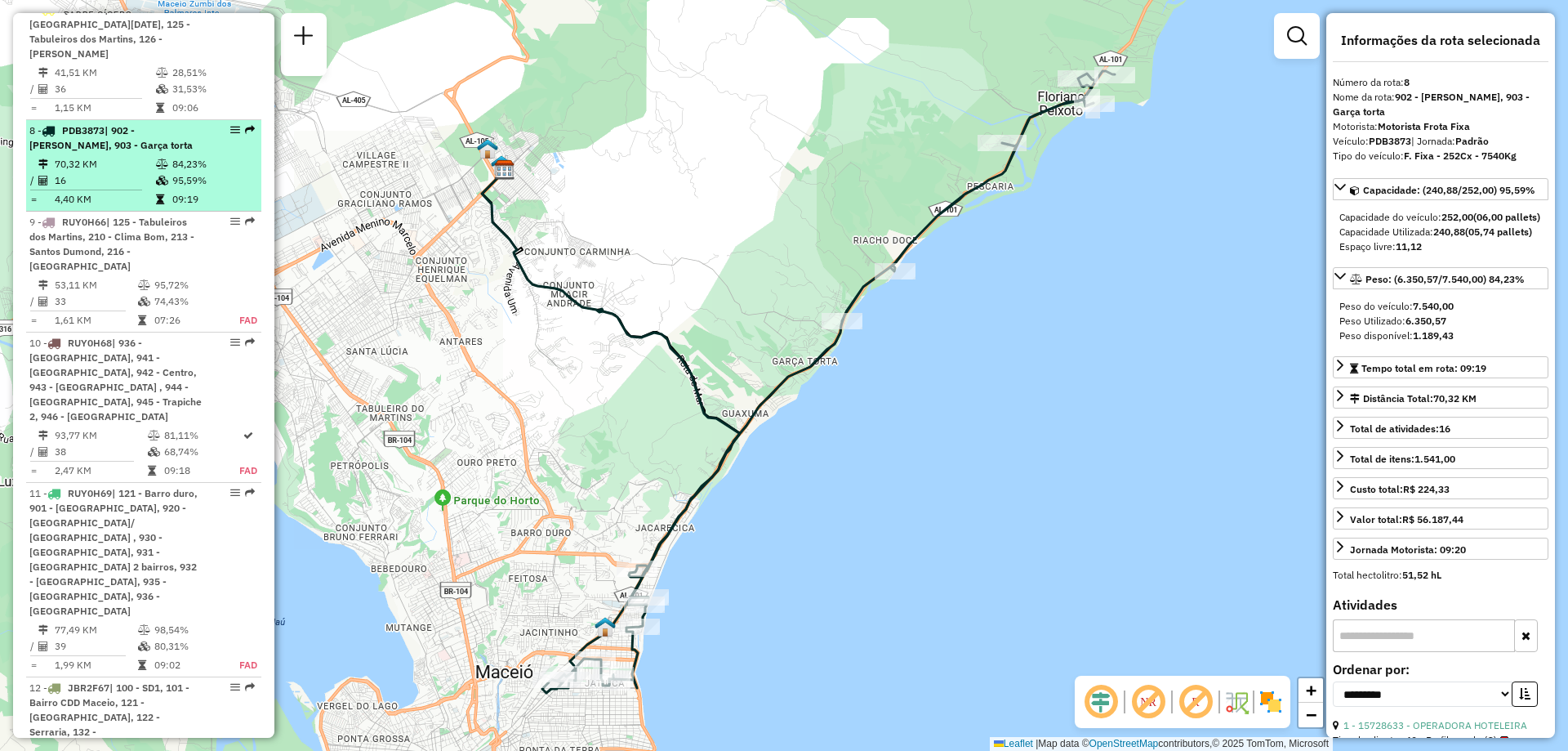
click at [186, 172] on td "95,59%" at bounding box center [213, 179] width 82 height 16
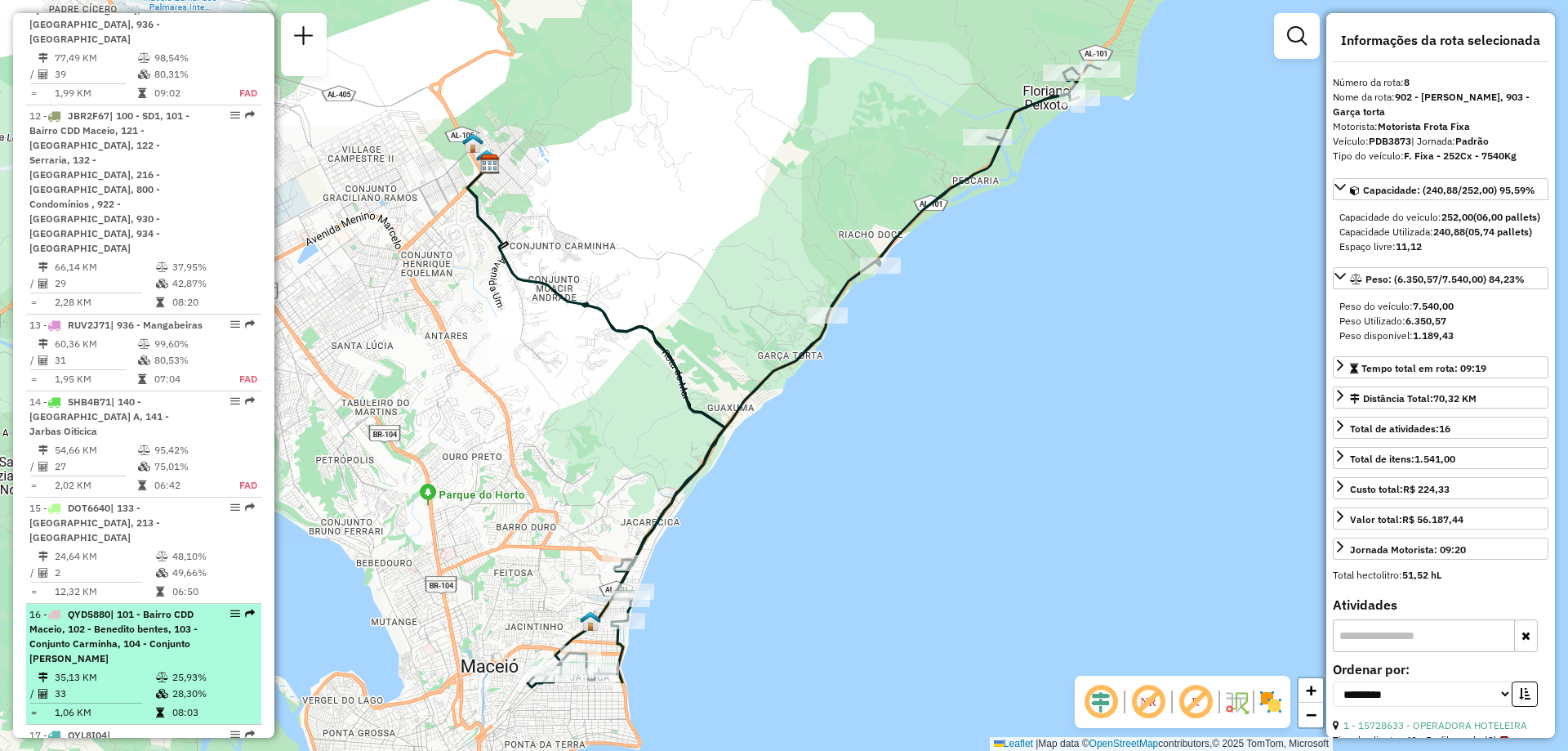
scroll to position [2056, 0]
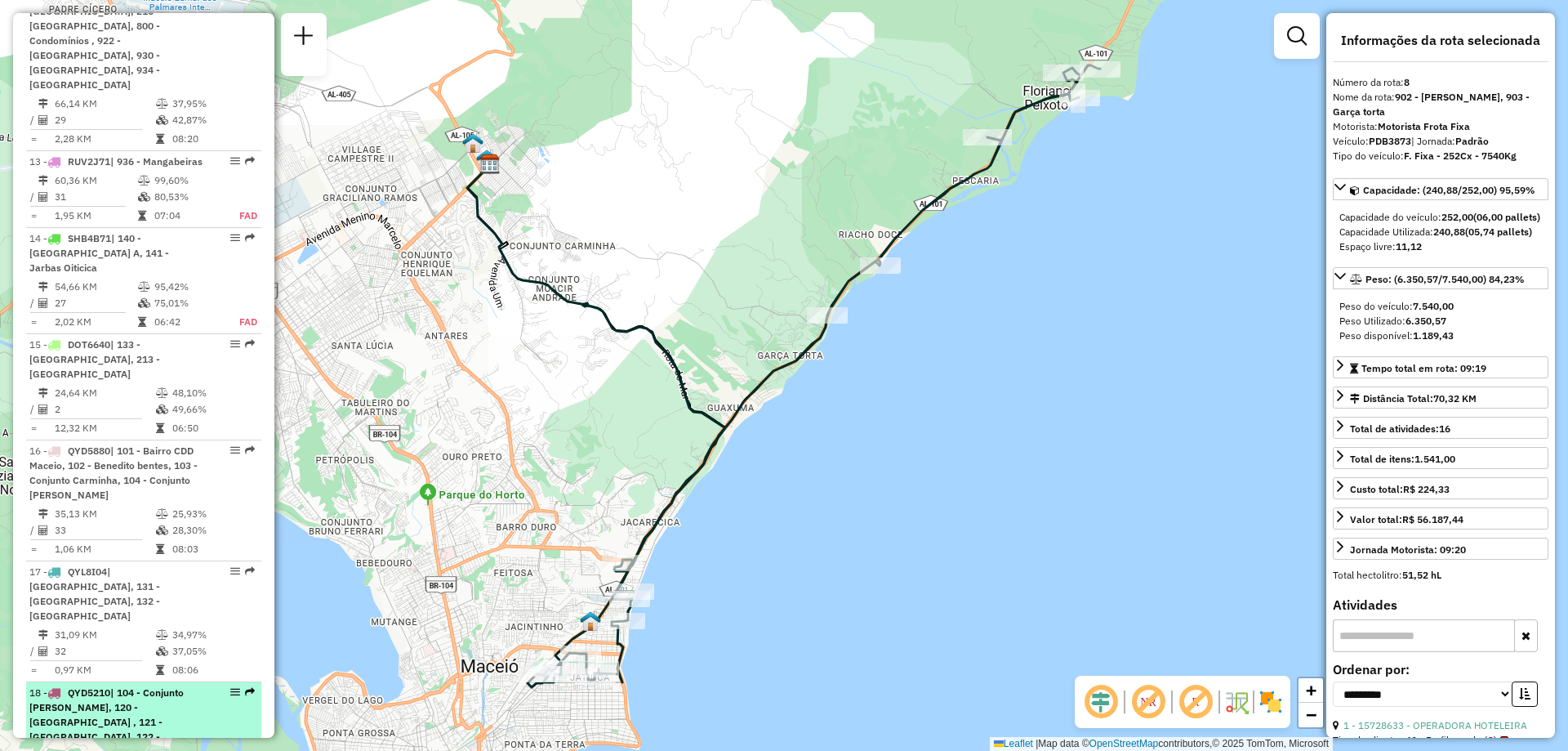
click at [197, 686] on div "18 - QYD5210 | 104 - Conjunto Selma Maria, 120 - Ouro Preto , 121 - Barro duro,…" at bounding box center [115, 737] width 173 height 103
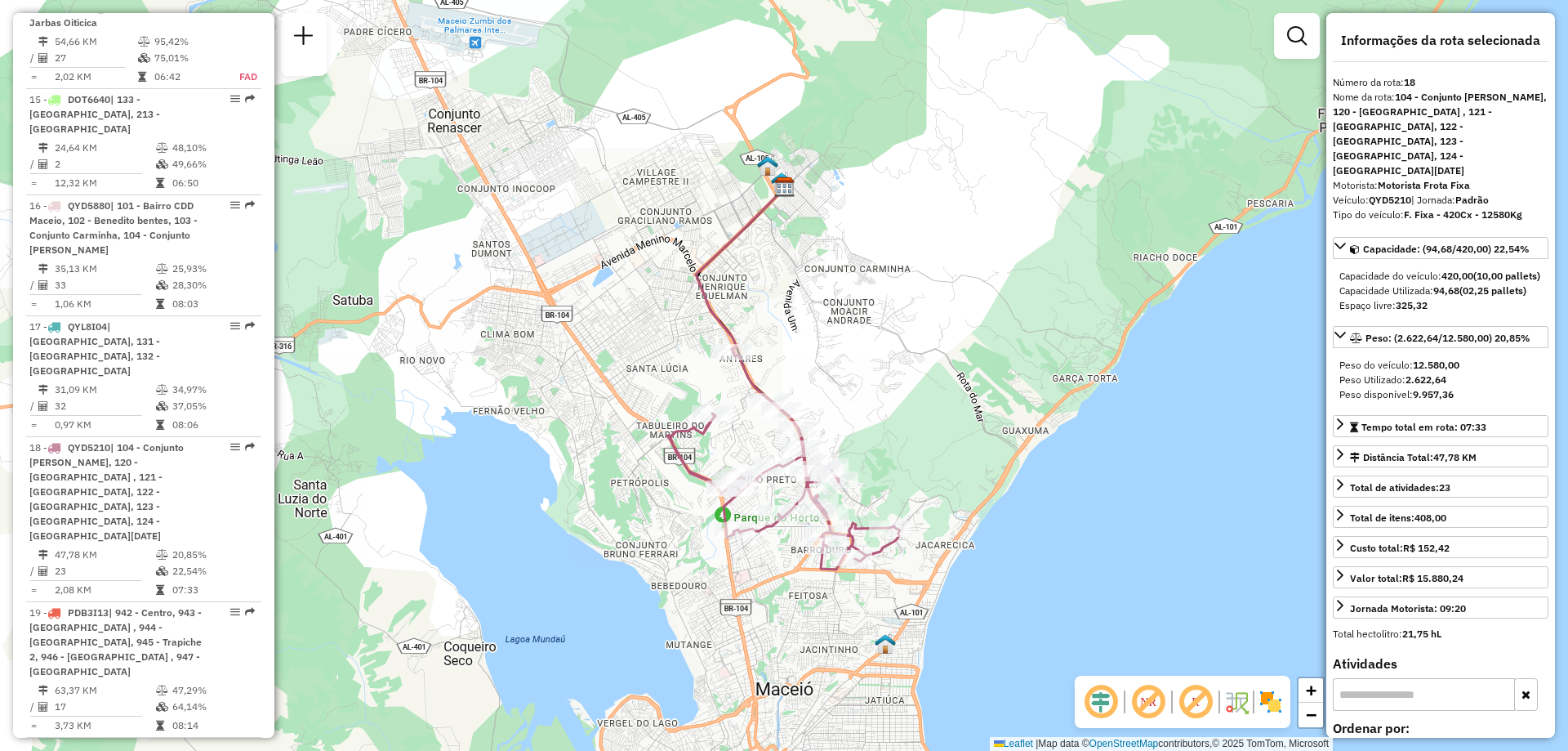
scroll to position [2383, 0]
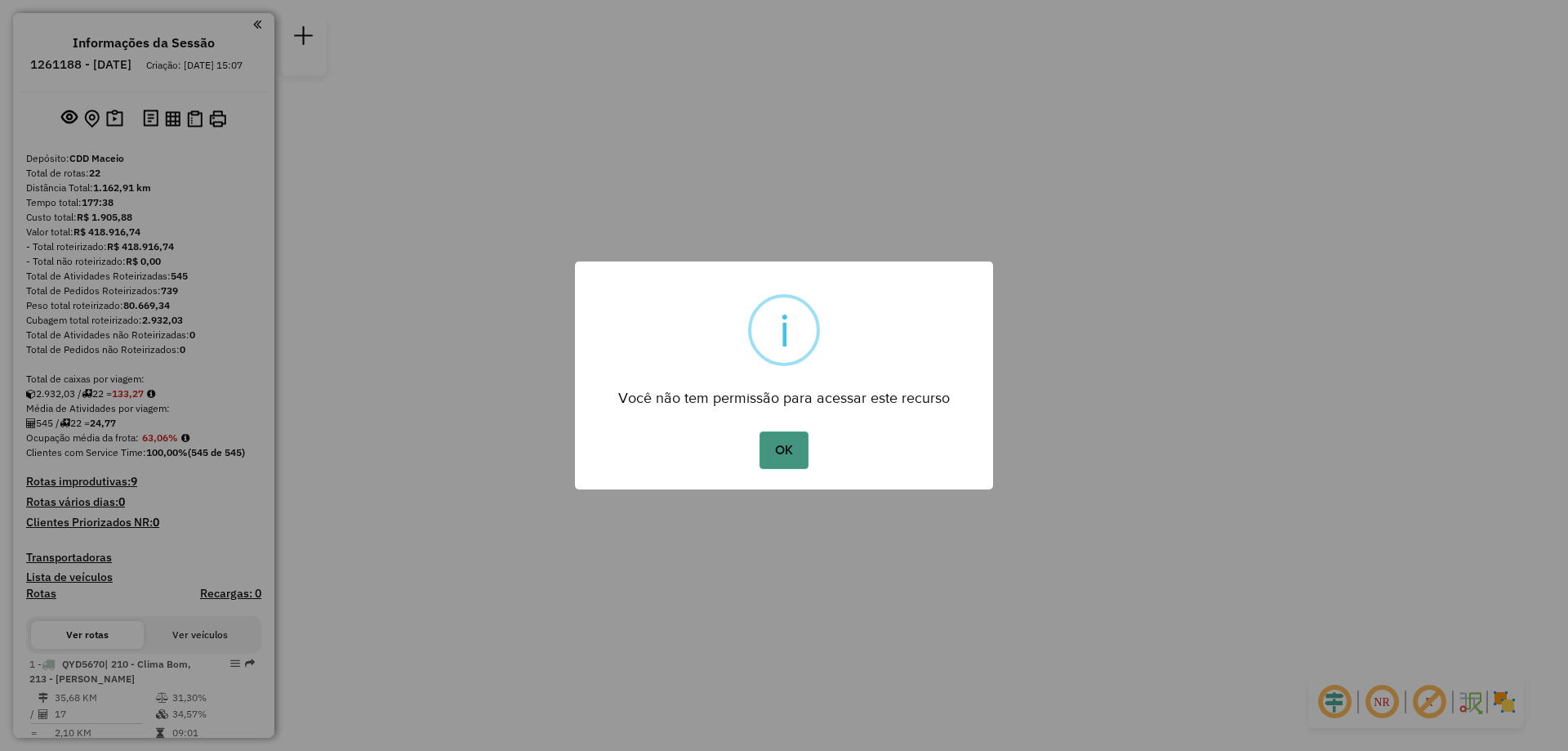
click at [764, 439] on button "OK" at bounding box center [784, 450] width 49 height 37
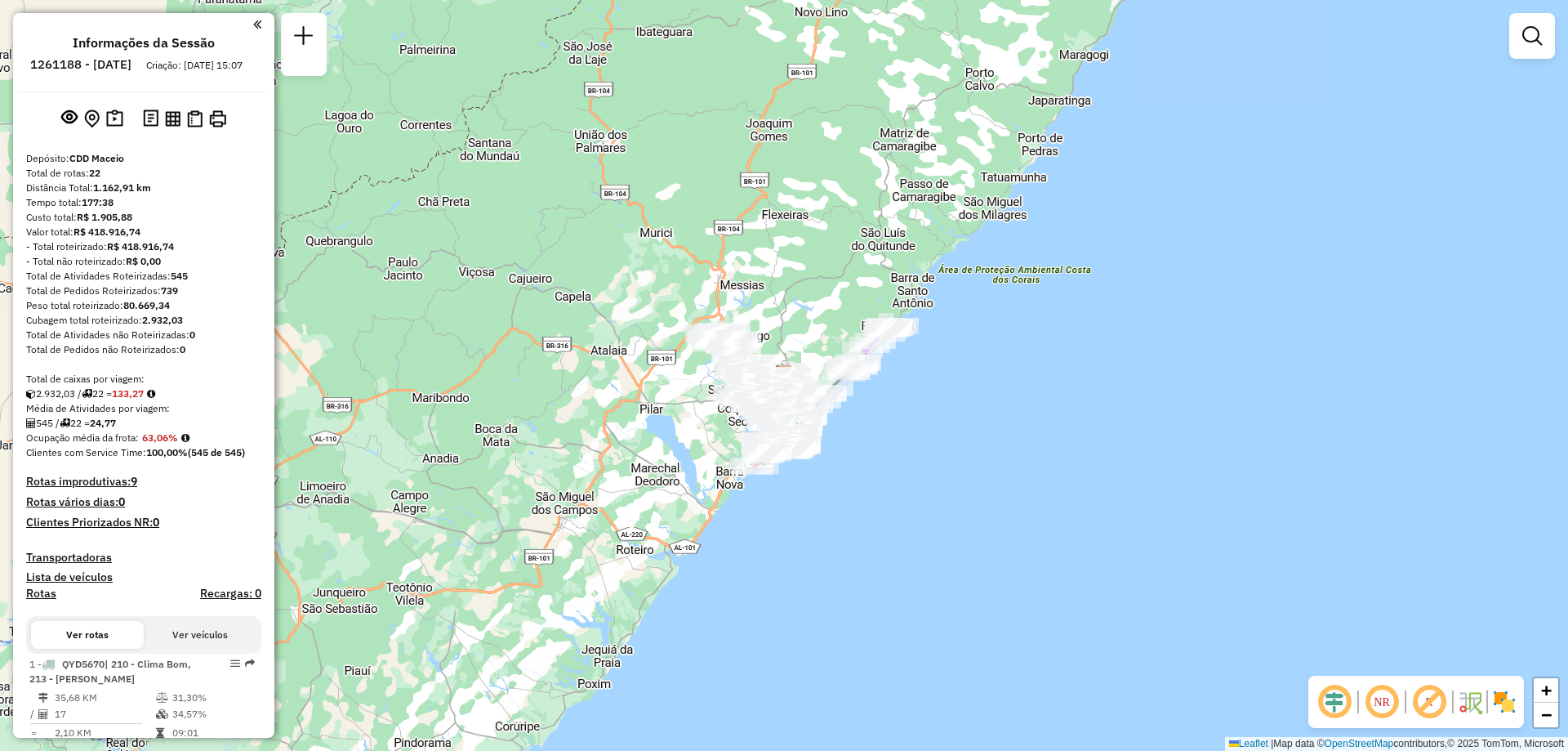
click at [1381, 698] on em at bounding box center [1382, 701] width 39 height 39
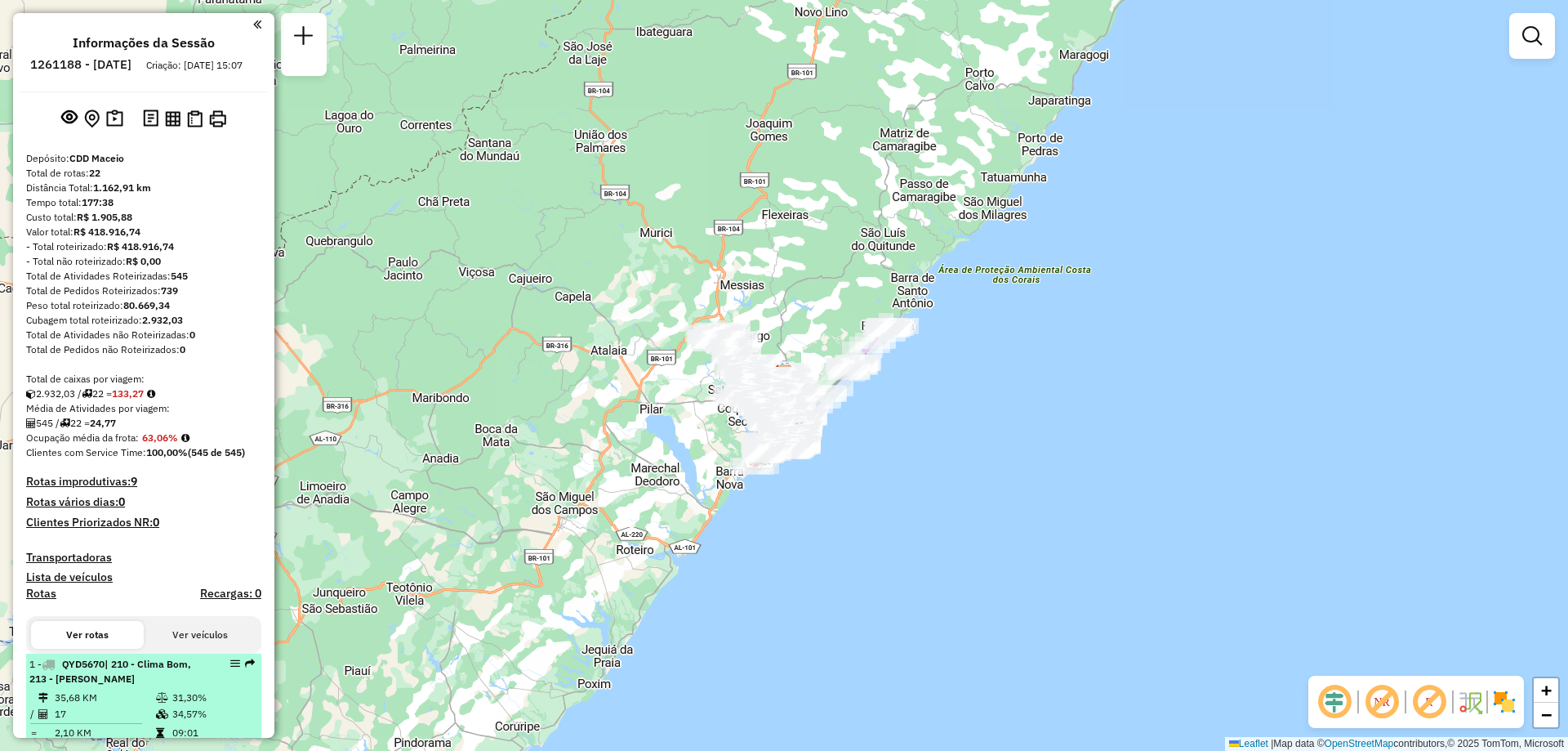
scroll to position [163, 0]
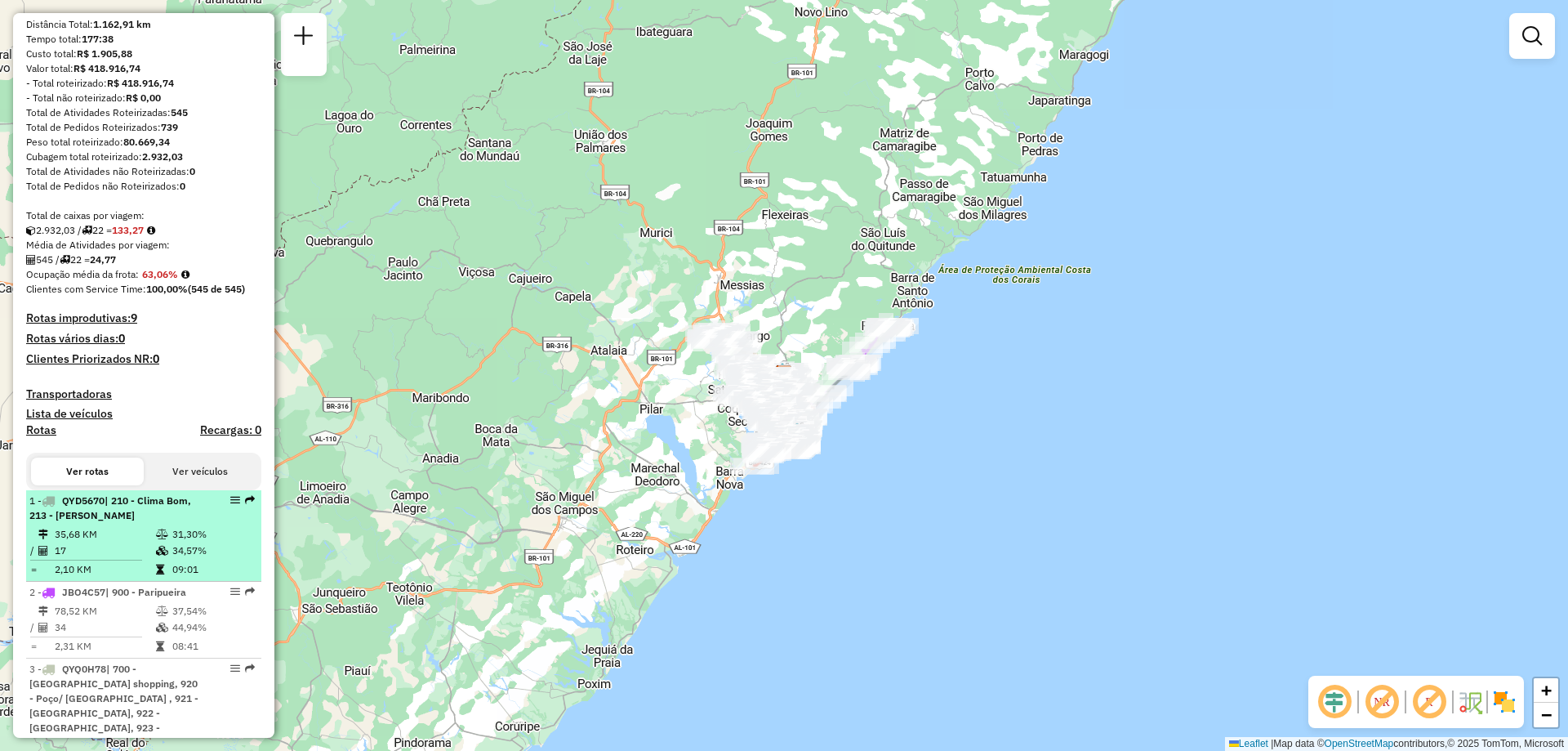
click at [145, 559] on td "17" at bounding box center [105, 550] width 101 height 16
select select "**********"
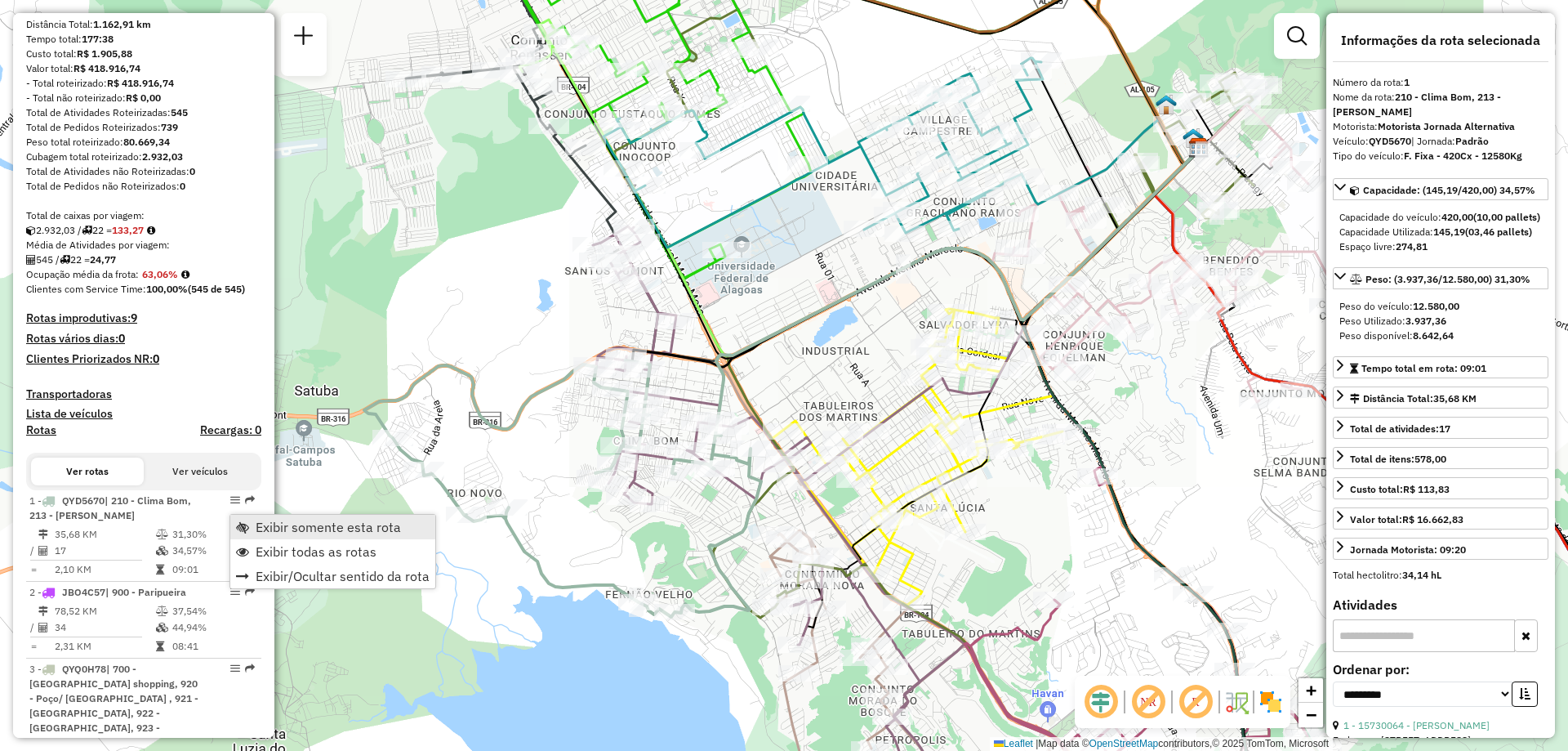
click at [253, 524] on link "Exibir somente esta rota" at bounding box center [332, 527] width 205 height 24
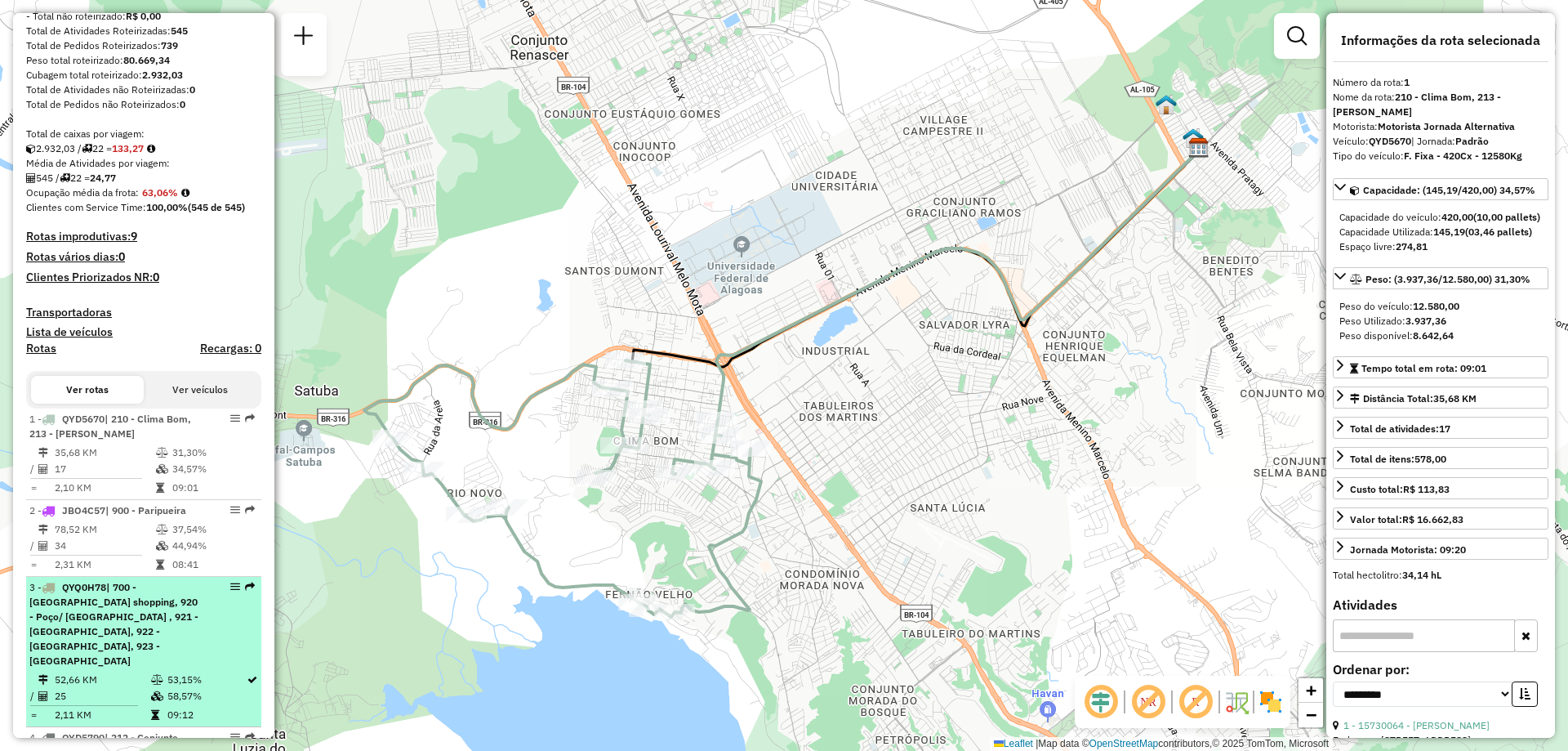
scroll to position [327, 0]
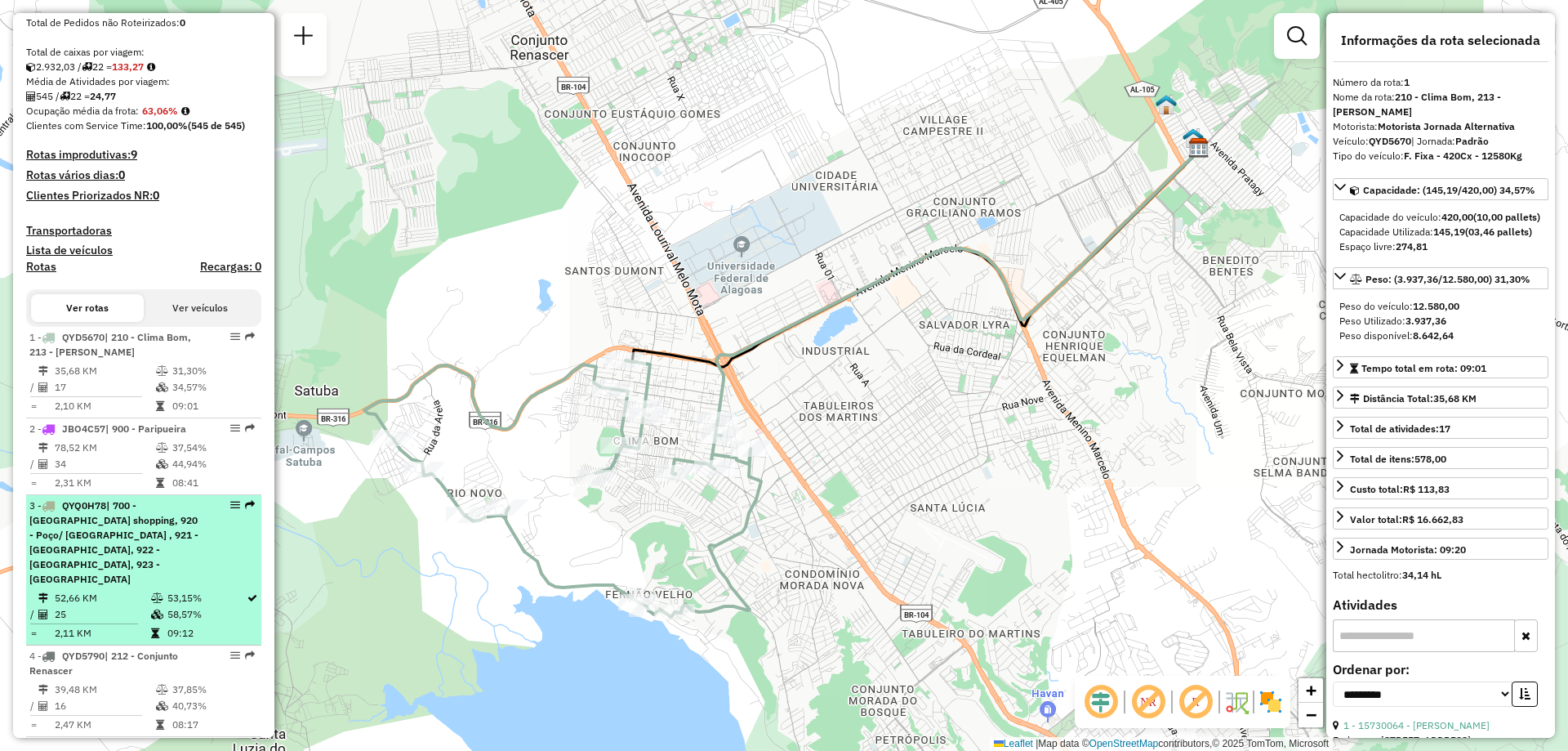
click at [207, 606] on td "58,57%" at bounding box center [205, 614] width 79 height 16
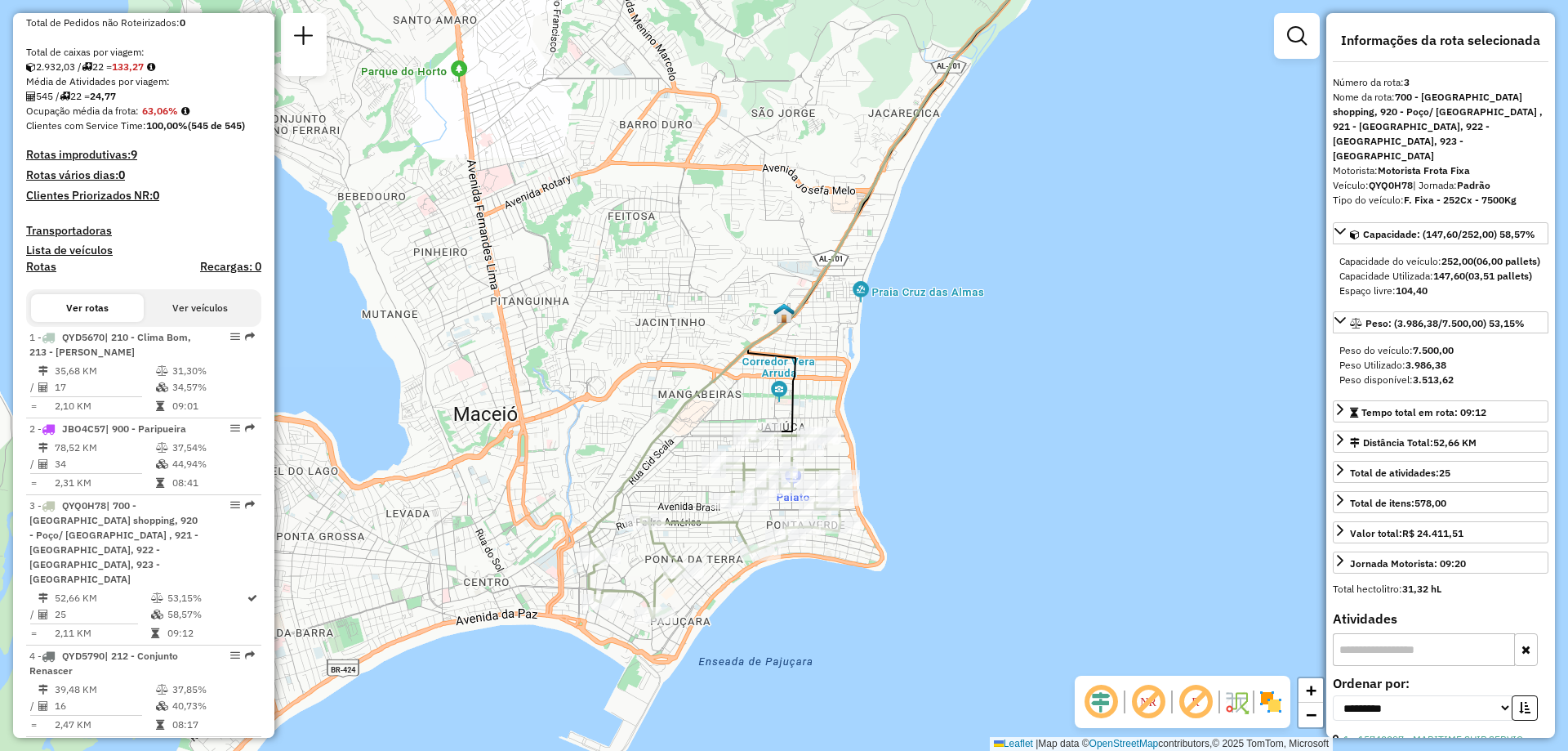
drag, startPoint x: 859, startPoint y: 631, endPoint x: 939, endPoint y: 502, distance: 151.8
click at [939, 502] on div "Janela de atendimento Grade de atendimento Capacidade Transportadoras Veículos …" at bounding box center [784, 376] width 1568 height 751
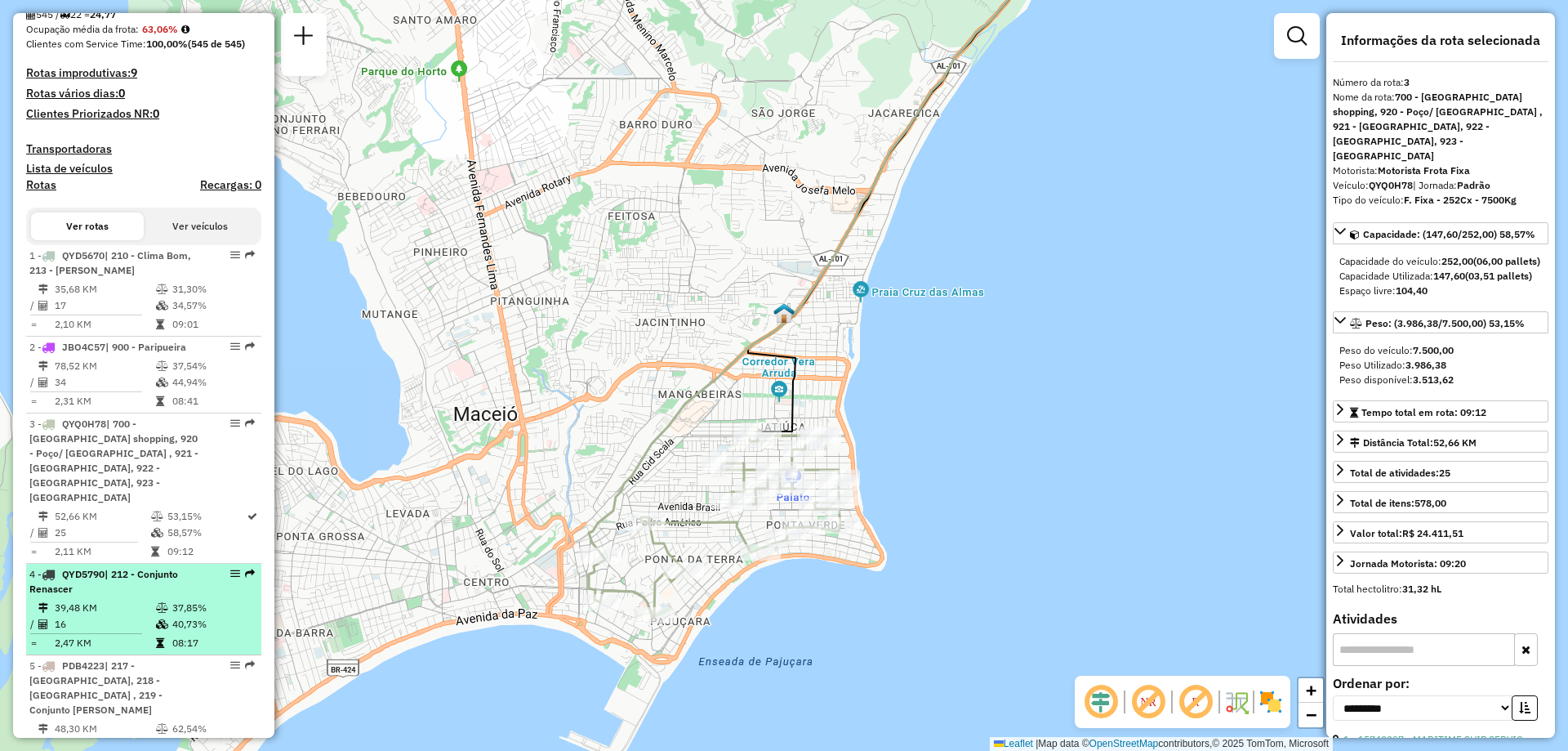
scroll to position [490, 0]
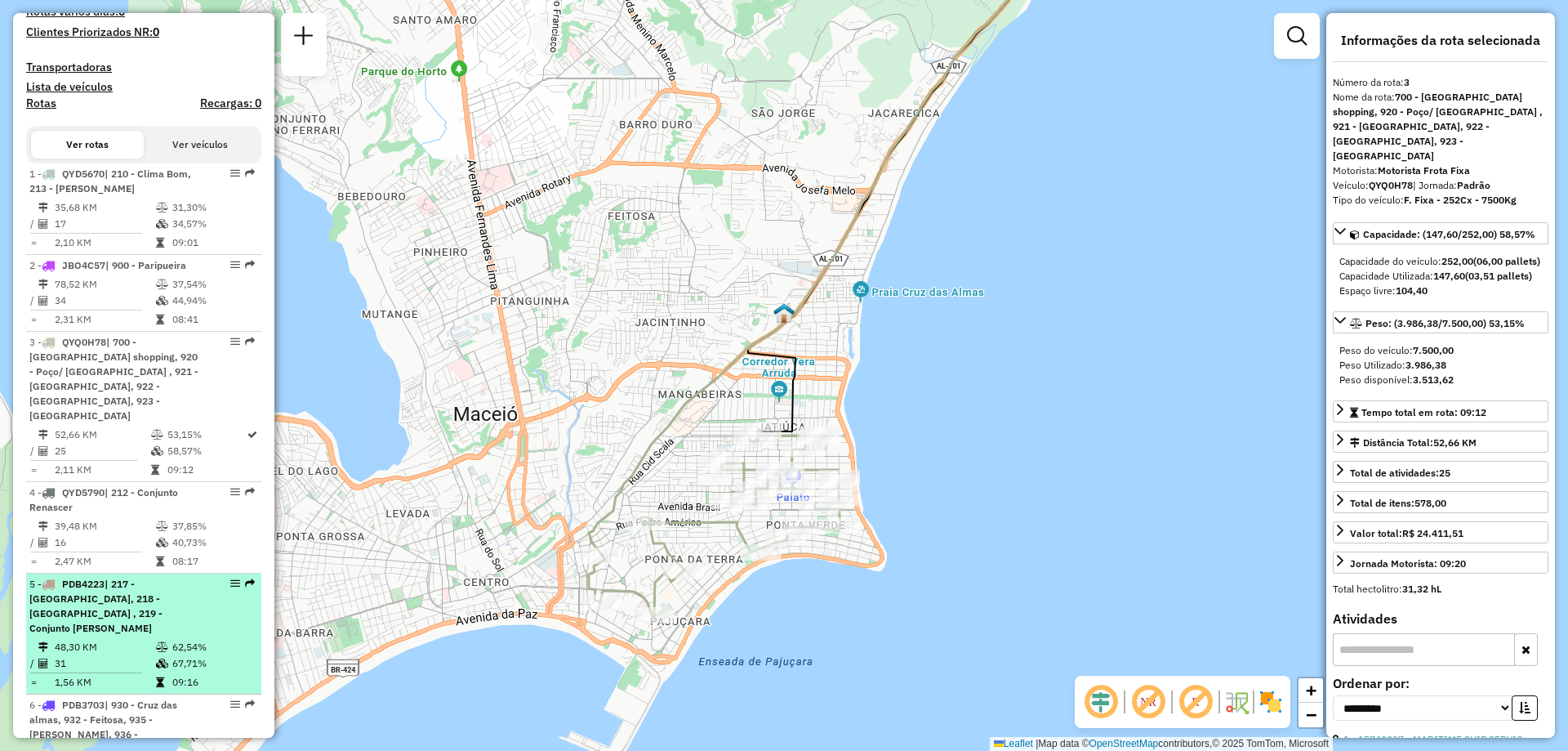
click at [197, 602] on div "5 - PDB4223 | 217 - Petrópolis, 218 - Santo Amaro , 219 - Conjunto Bruno Ferrari" at bounding box center [115, 605] width 173 height 59
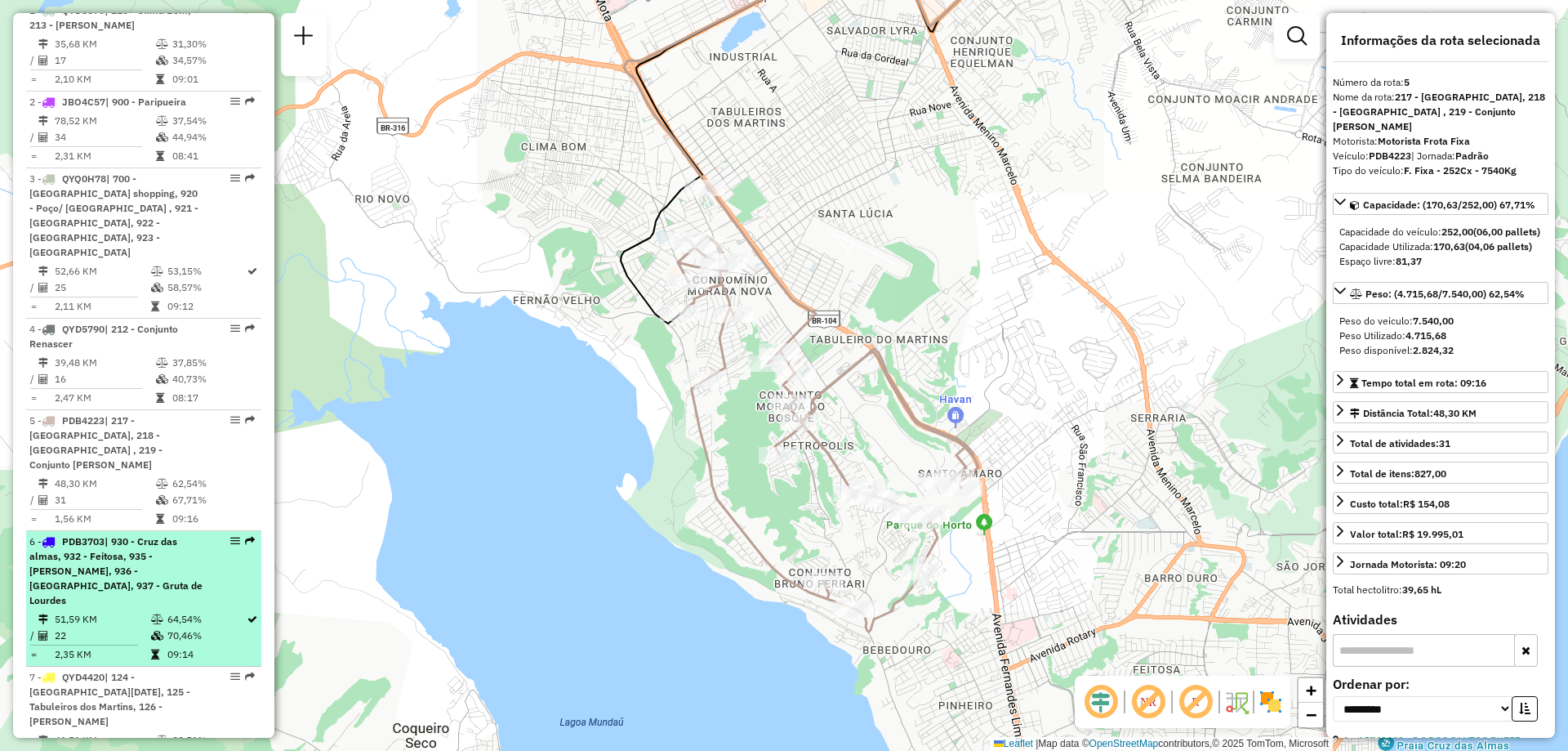
scroll to position [816, 0]
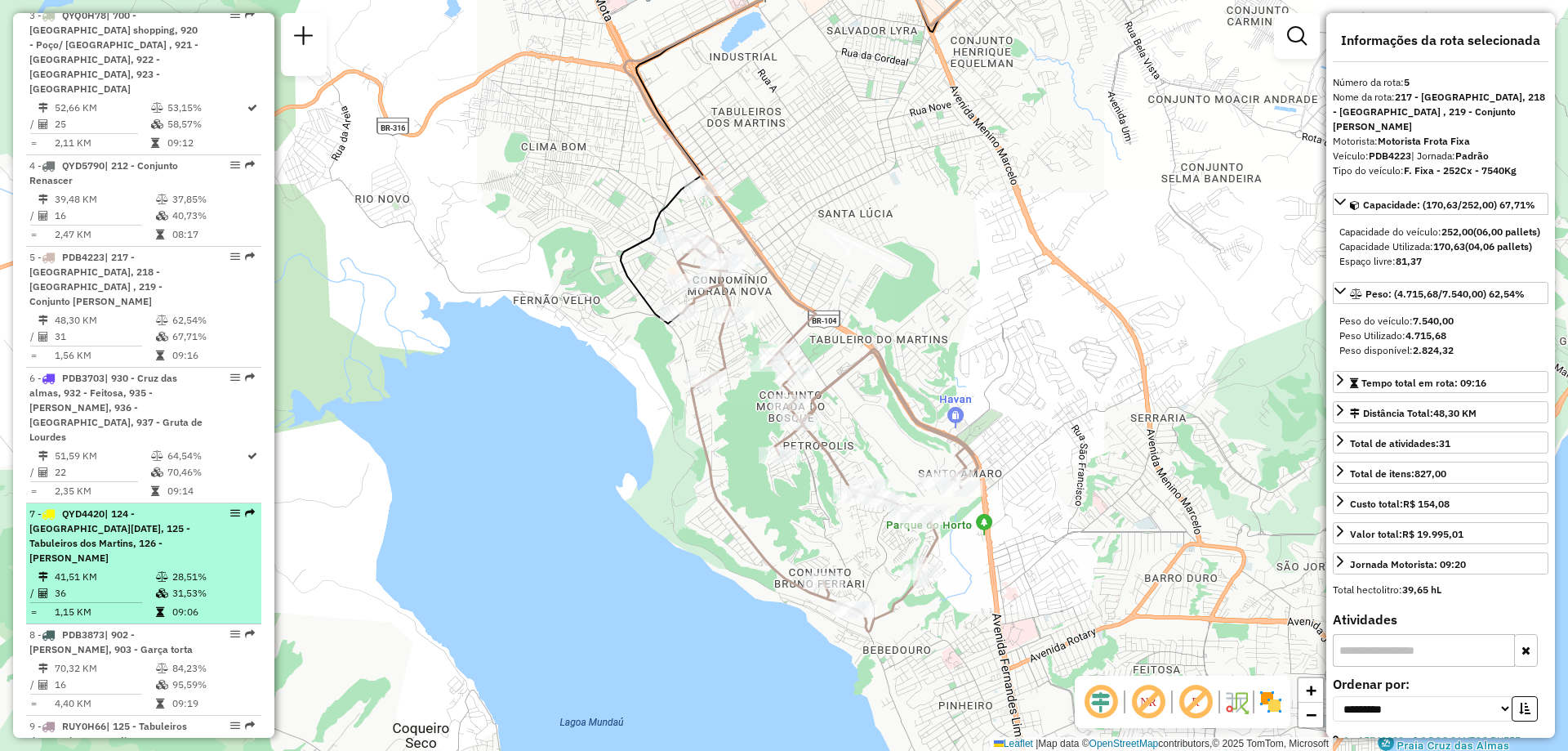
click at [221, 569] on td "28,51%" at bounding box center [213, 576] width 82 height 16
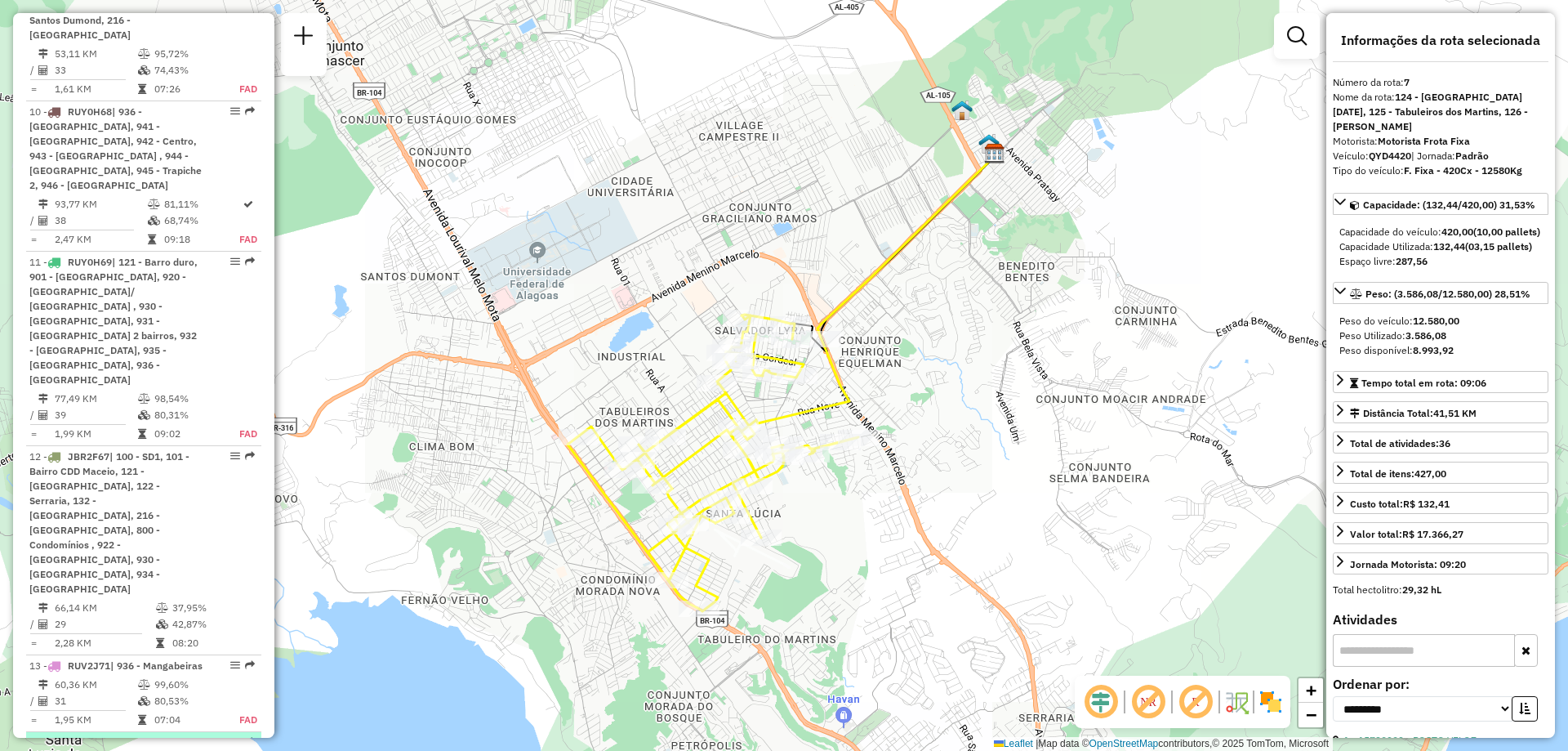
scroll to position [1634, 0]
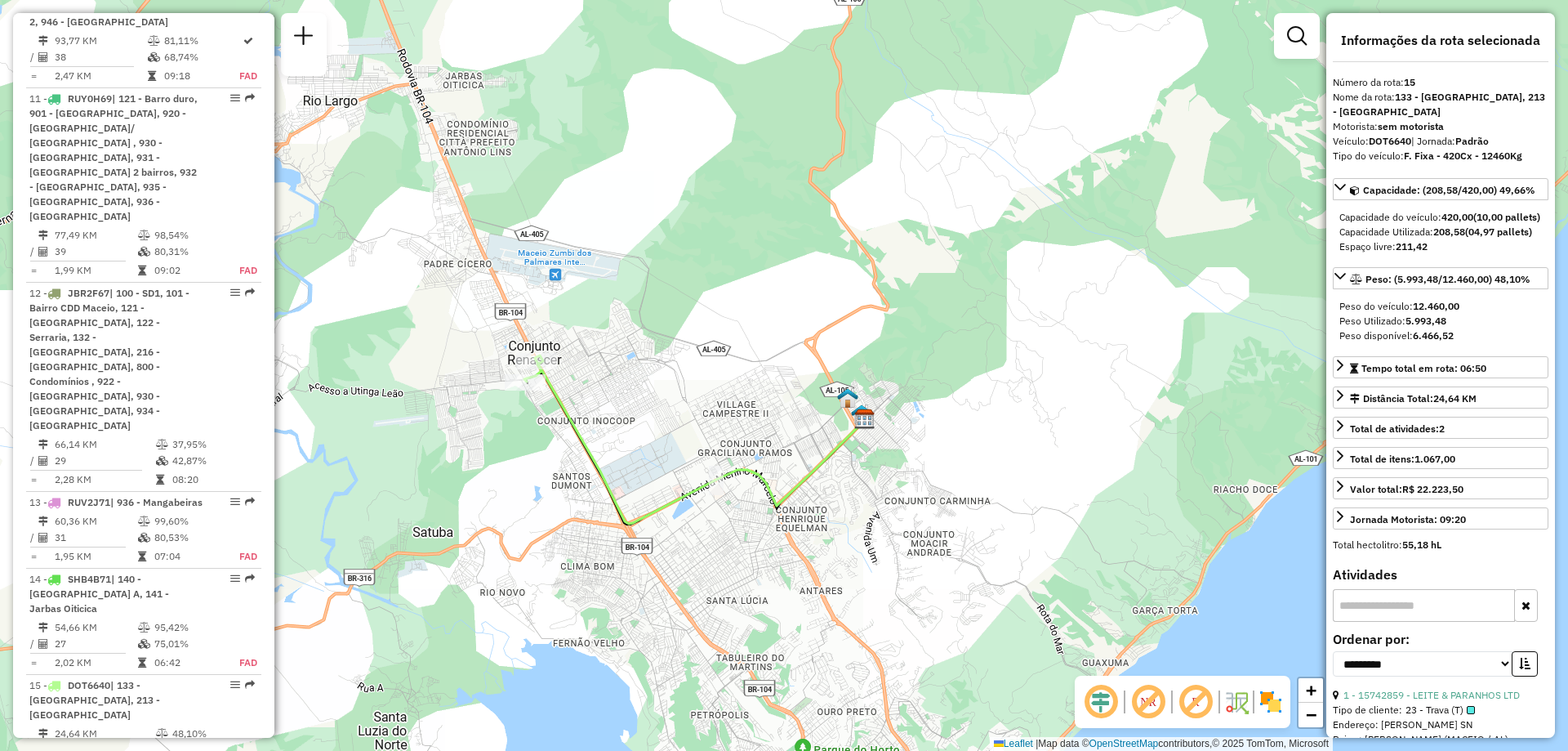
scroll to position [1797, 0]
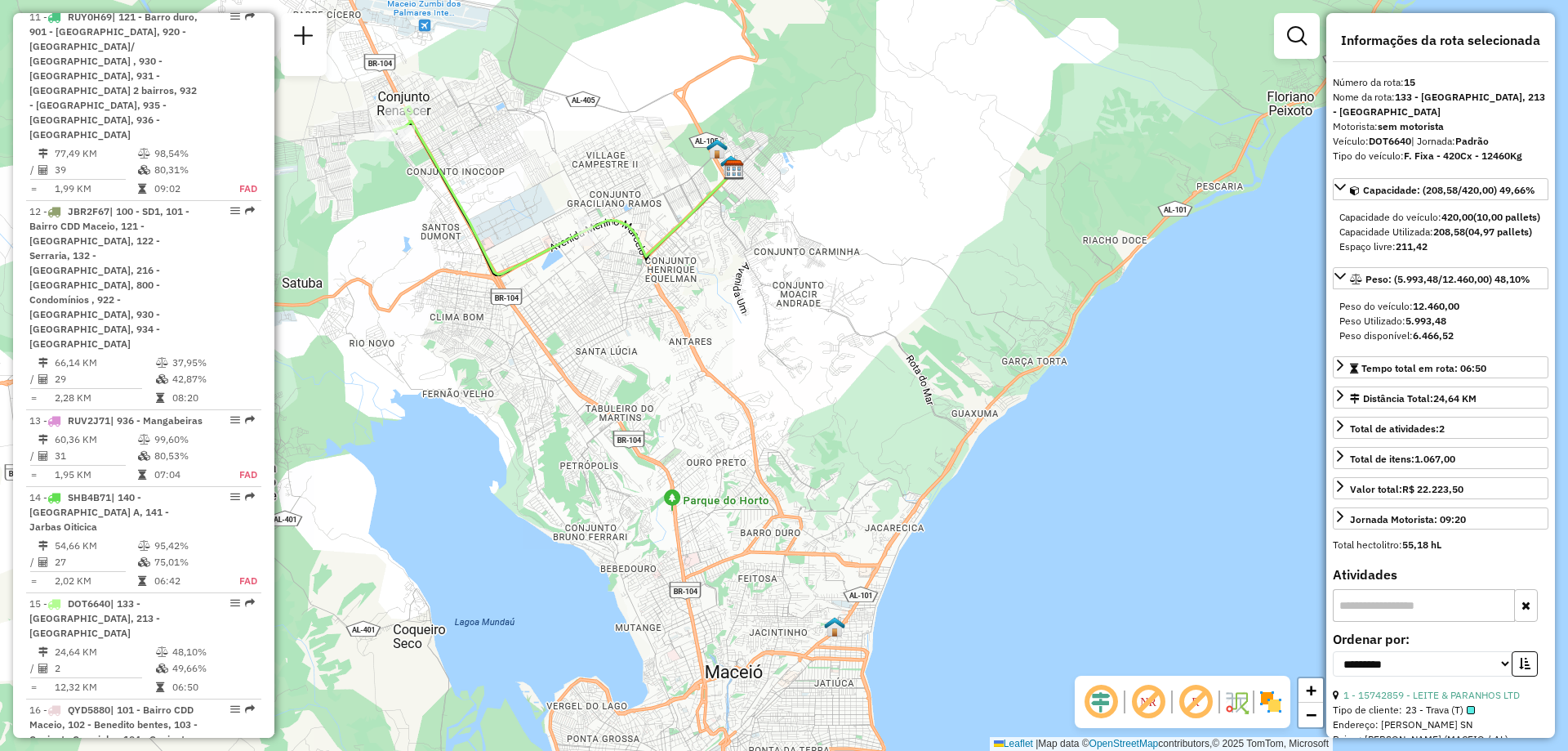
drag, startPoint x: 1011, startPoint y: 477, endPoint x: 922, endPoint y: 288, distance: 208.9
click at [922, 288] on div "Janela de atendimento Grade de atendimento Capacidade Transportadoras Veículos …" at bounding box center [784, 376] width 1568 height 751
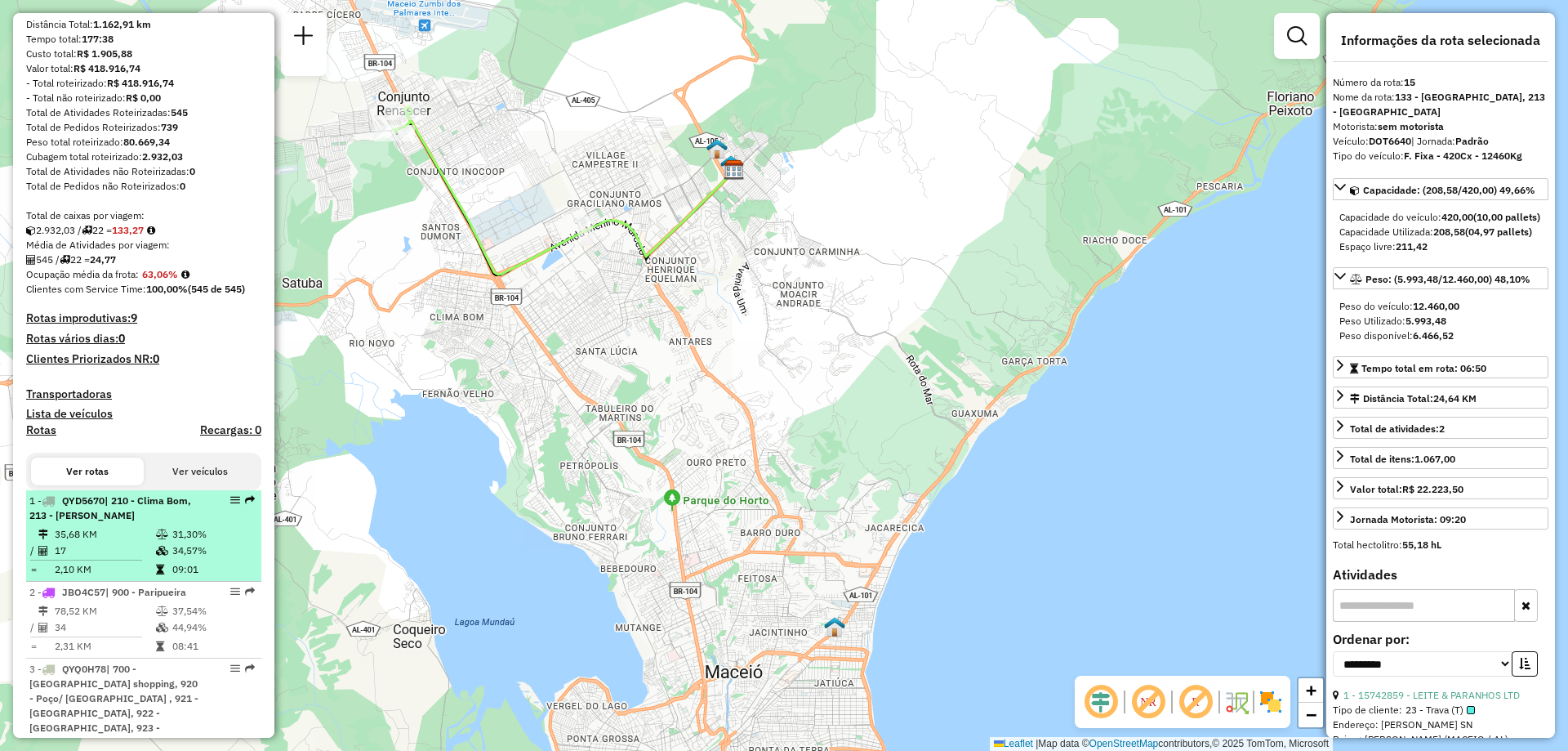
scroll to position [245, 0]
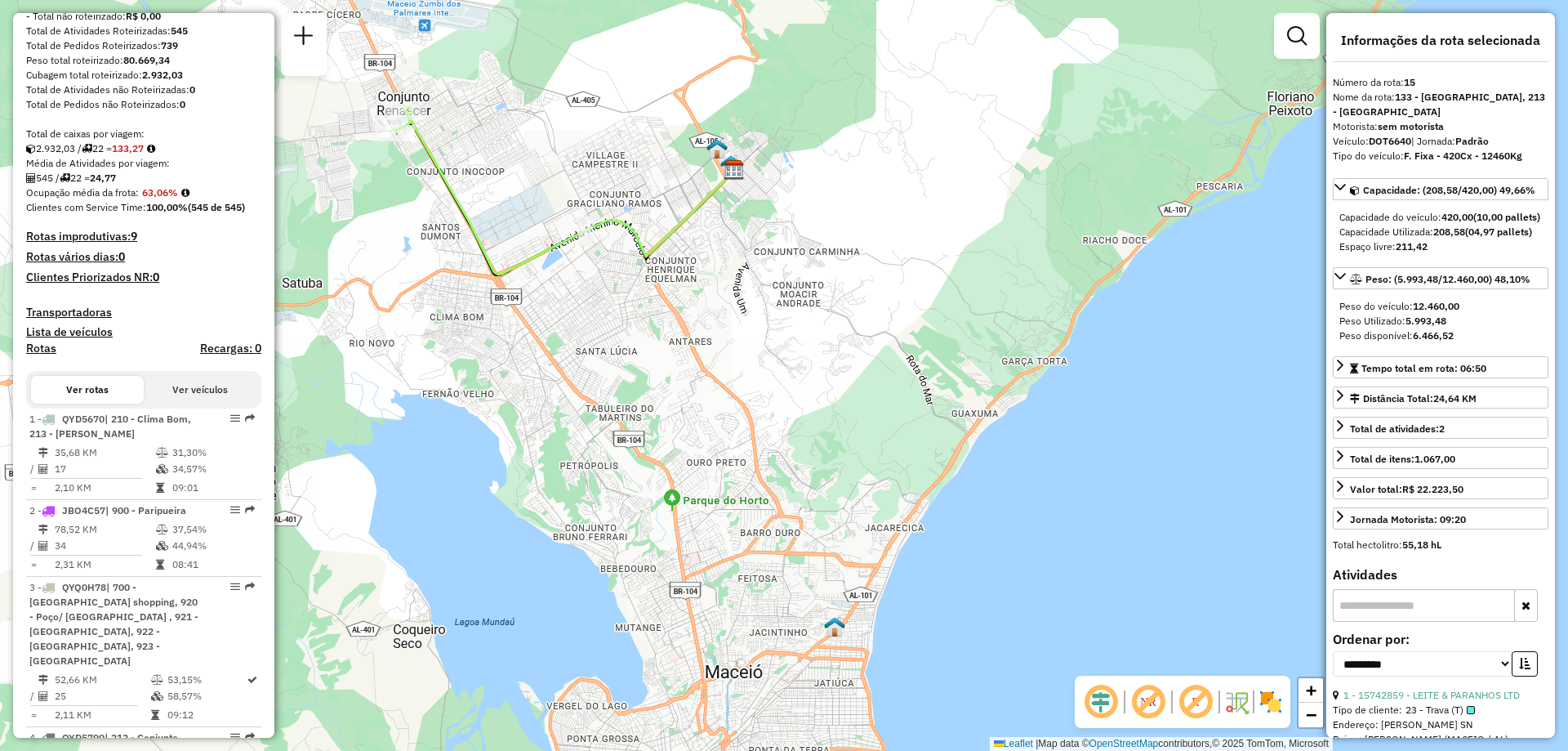
click at [186, 399] on button "Ver veículos" at bounding box center [200, 390] width 113 height 28
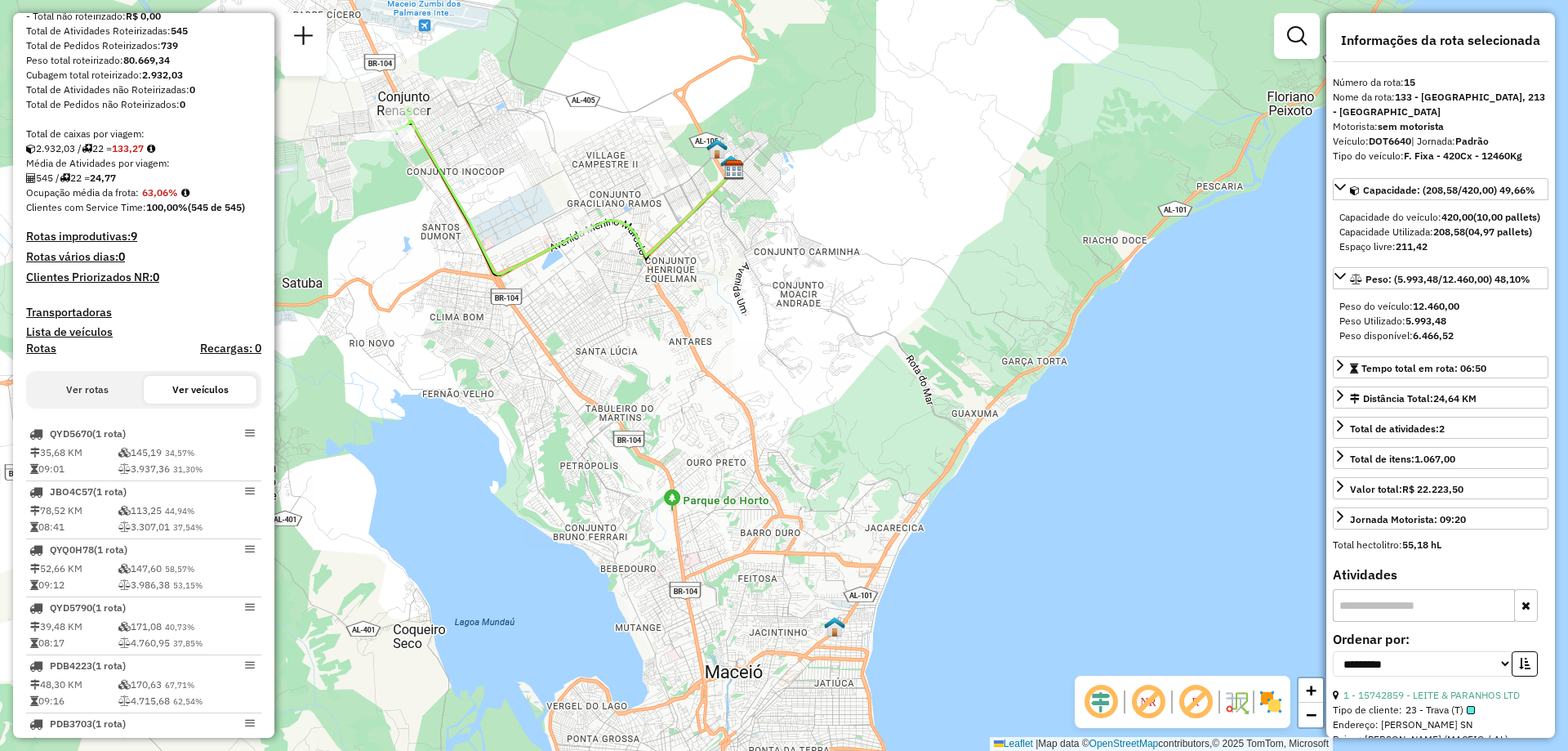
click at [105, 390] on button "Ver rotas" at bounding box center [87, 390] width 113 height 28
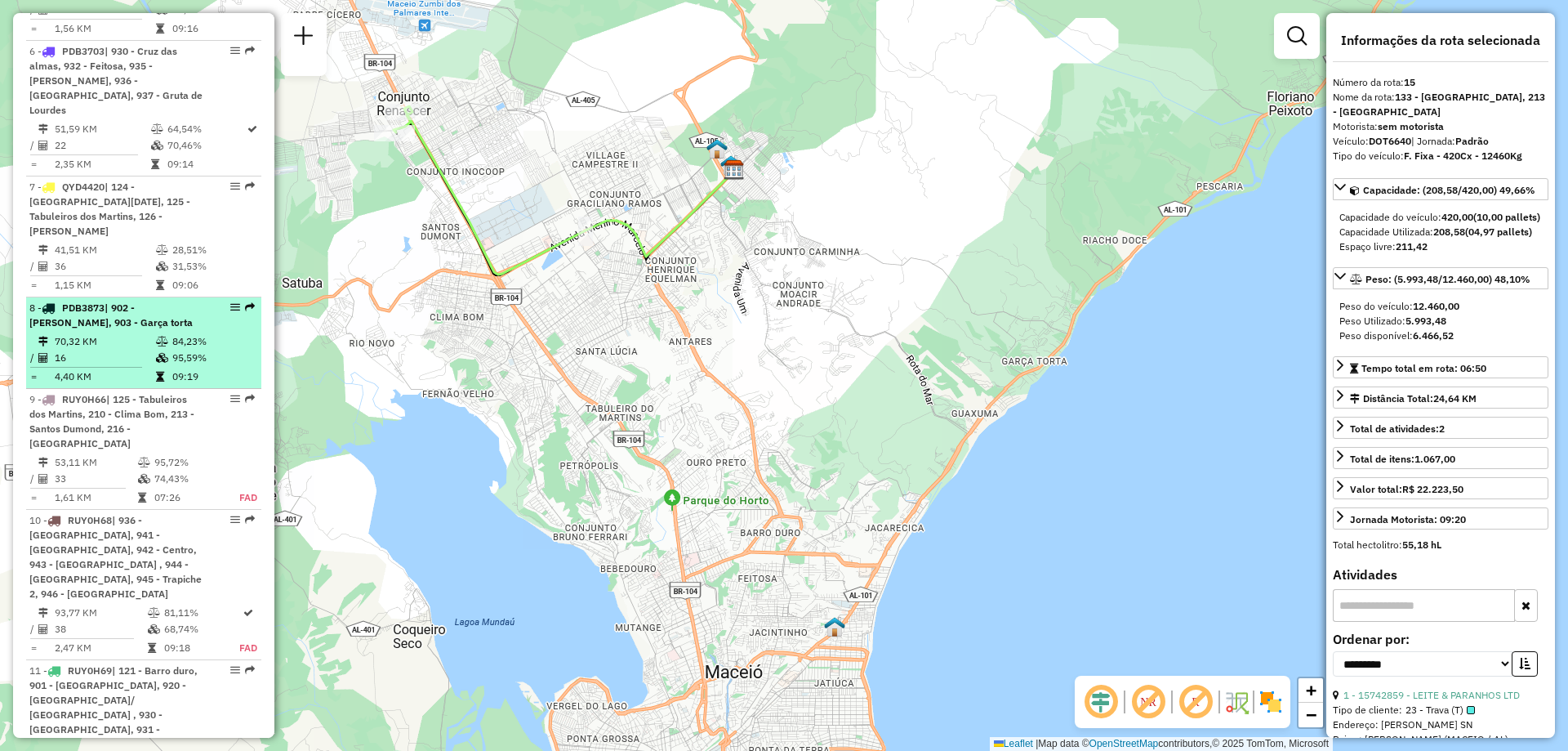
scroll to position [1307, 0]
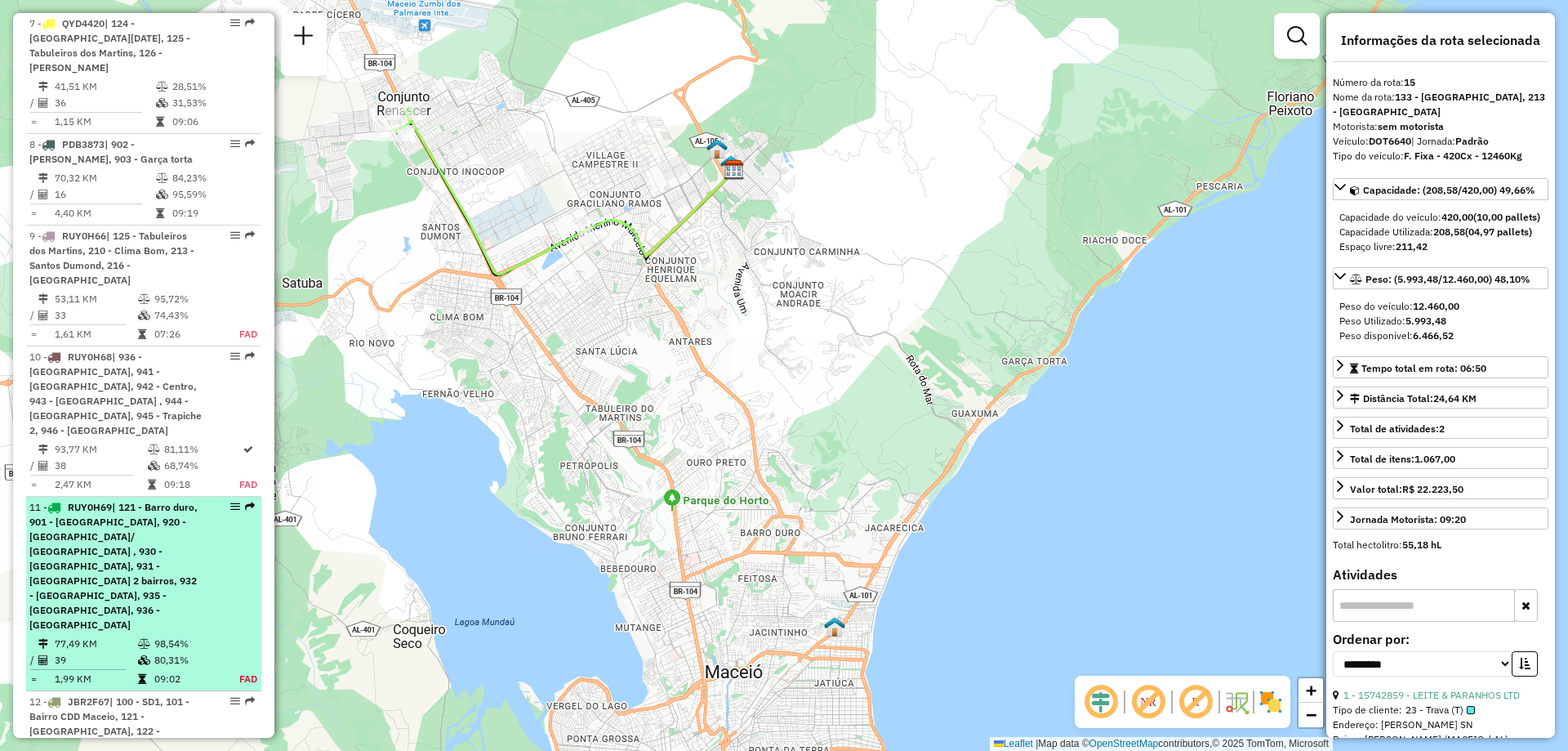
click at [224, 635] on table "77,49 KM 98,54% / 39 80,31% = 1,99 KM 09:02 FAD" at bounding box center [143, 660] width 229 height 51
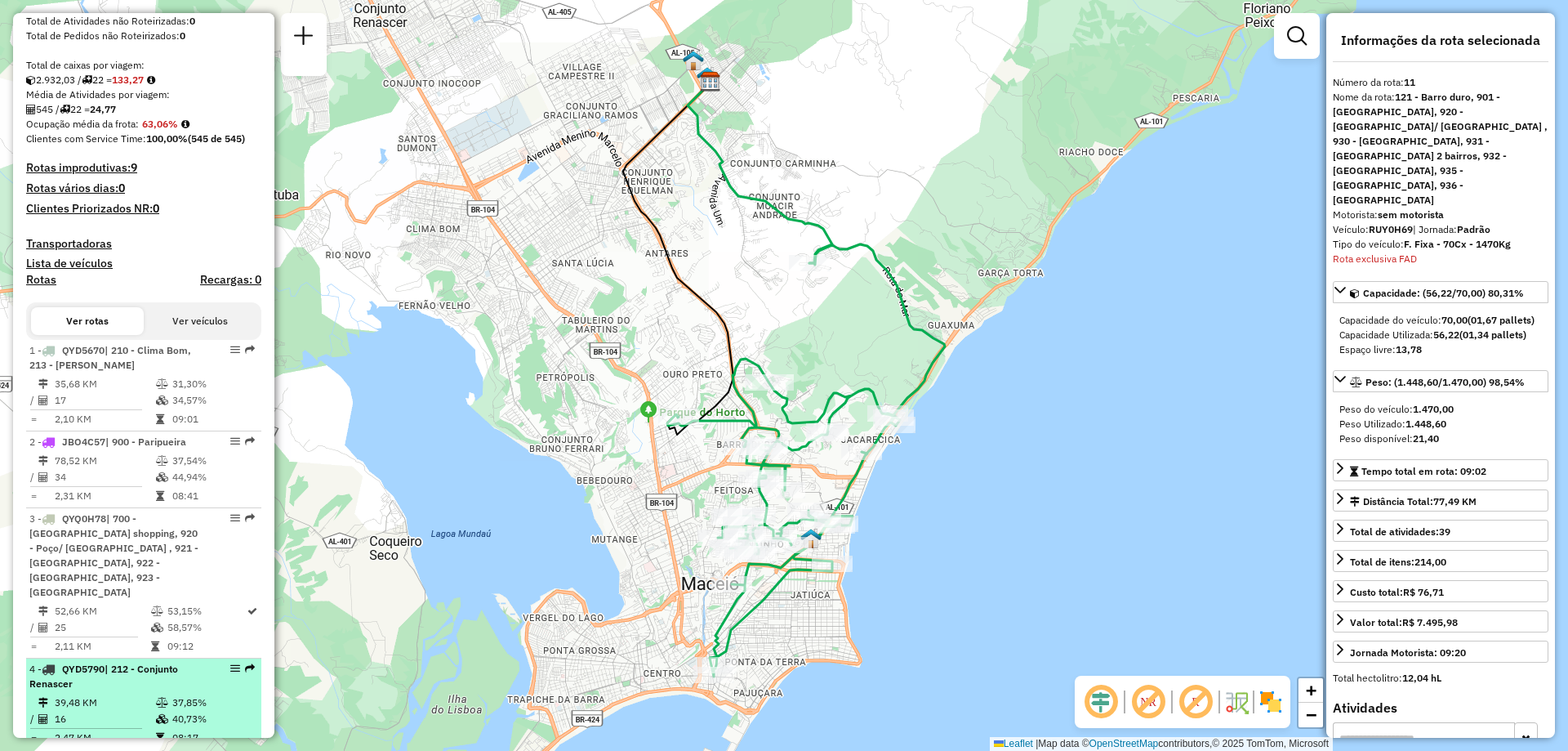
scroll to position [395, 0]
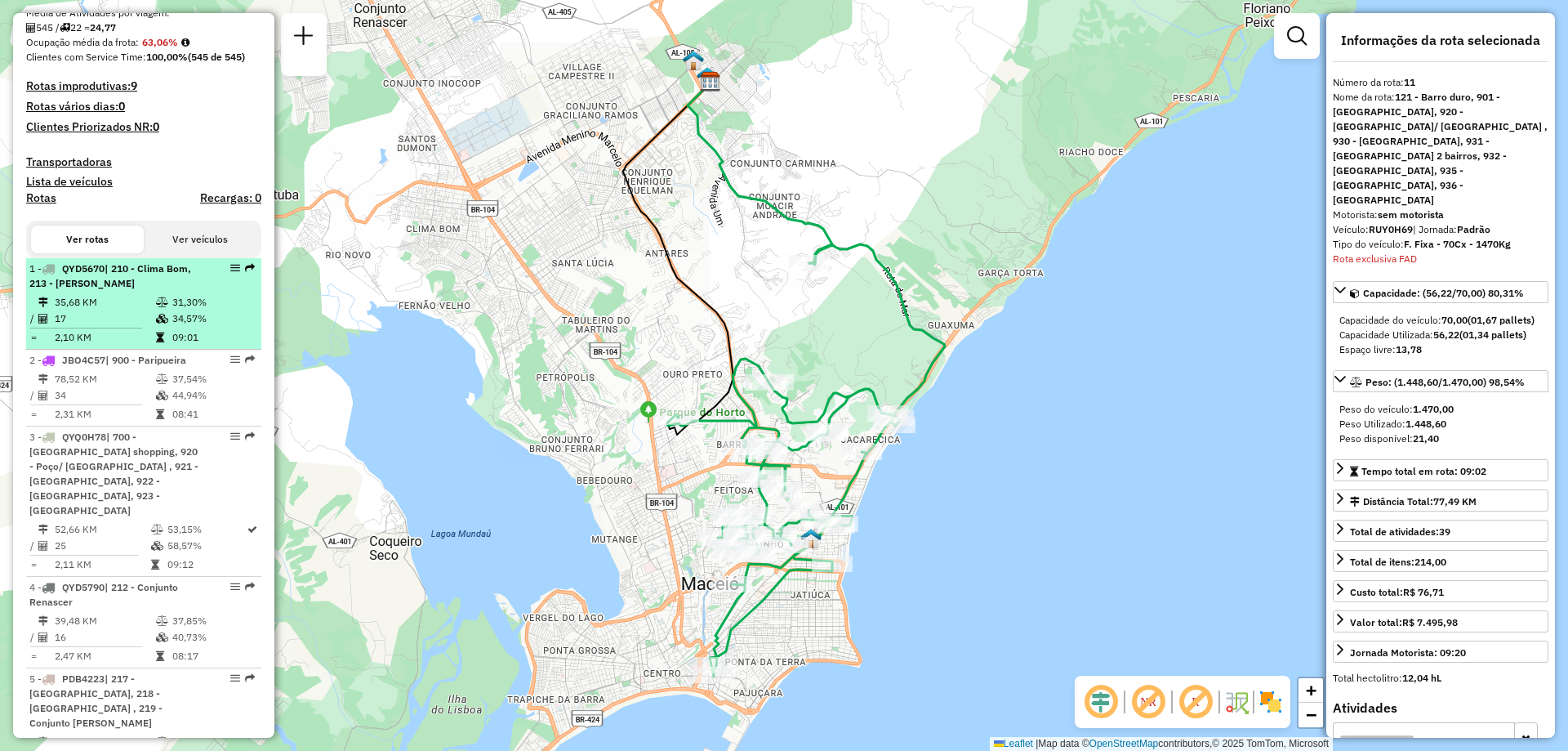
click at [172, 327] on td "34,57%" at bounding box center [213, 318] width 82 height 16
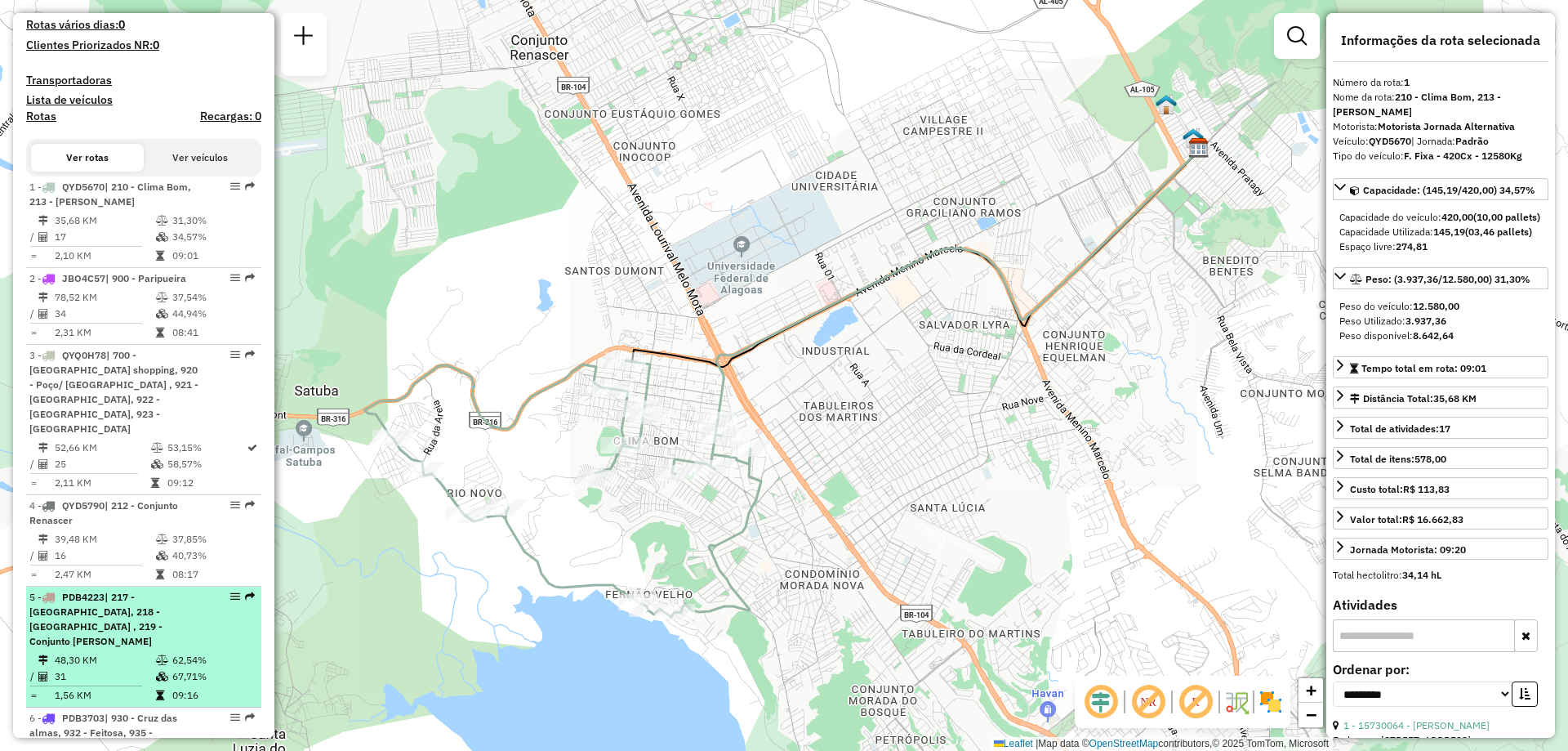
scroll to position [559, 0]
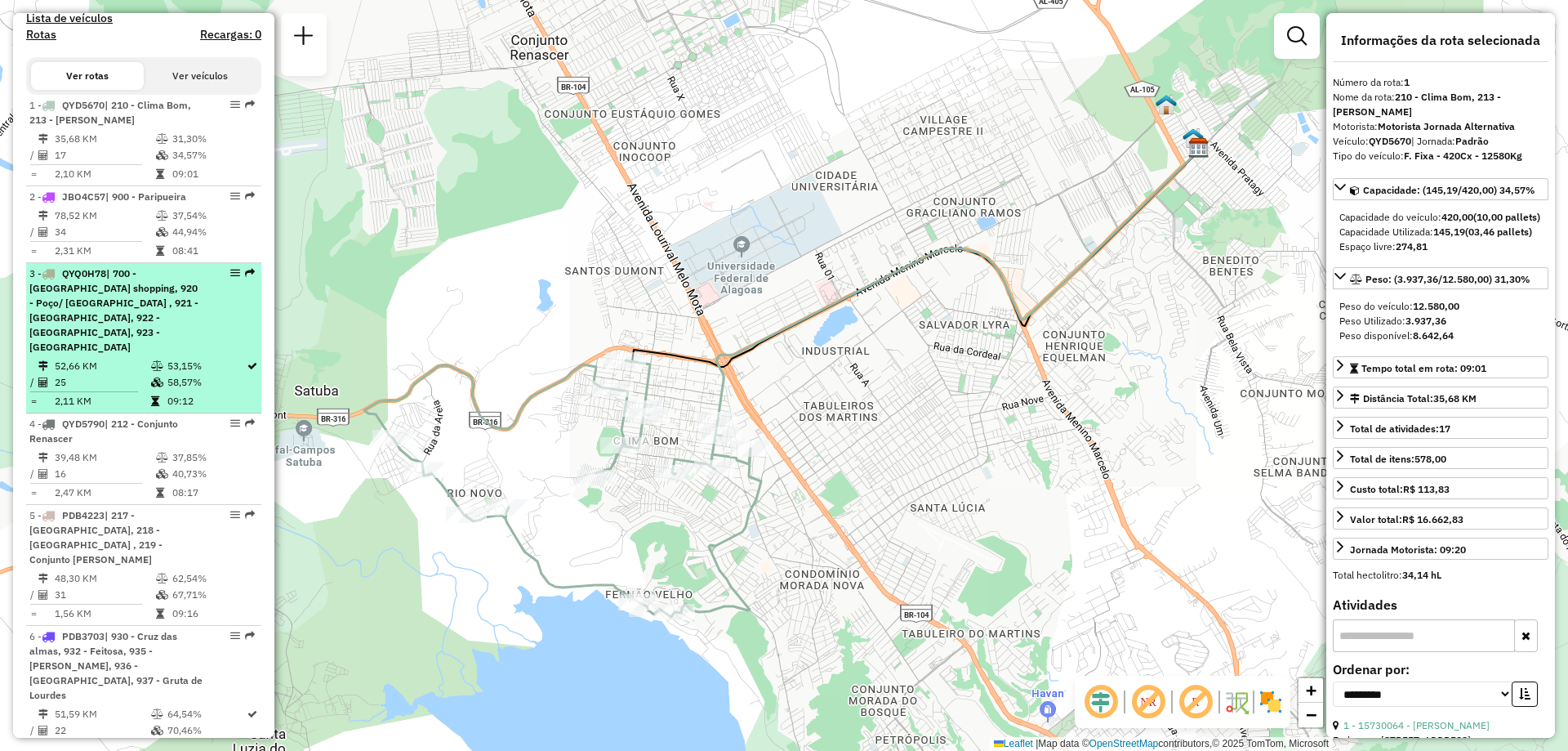
click at [198, 358] on td "53,15%" at bounding box center [205, 365] width 79 height 16
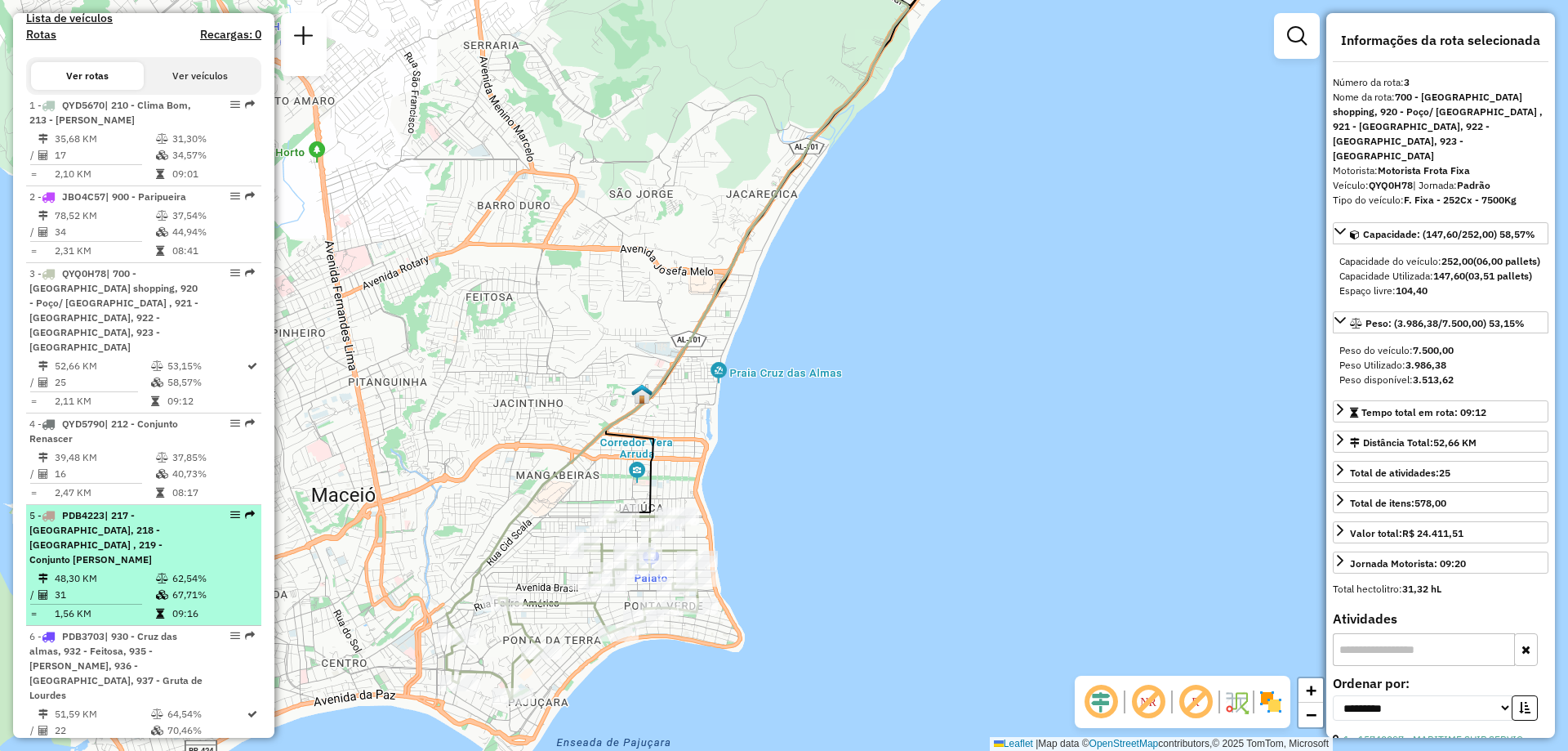
scroll to position [722, 0]
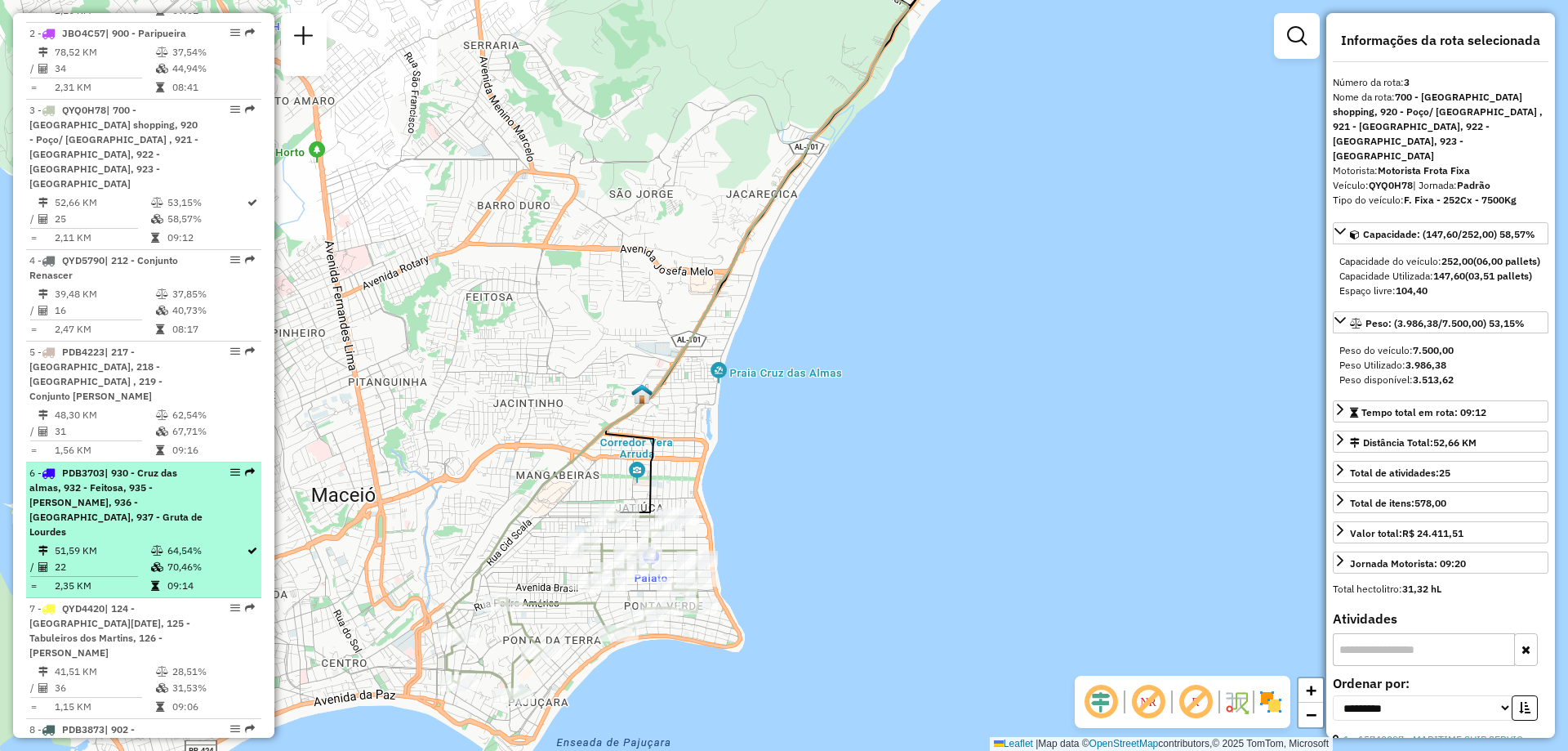
click at [215, 559] on td "70,46%" at bounding box center [205, 566] width 79 height 16
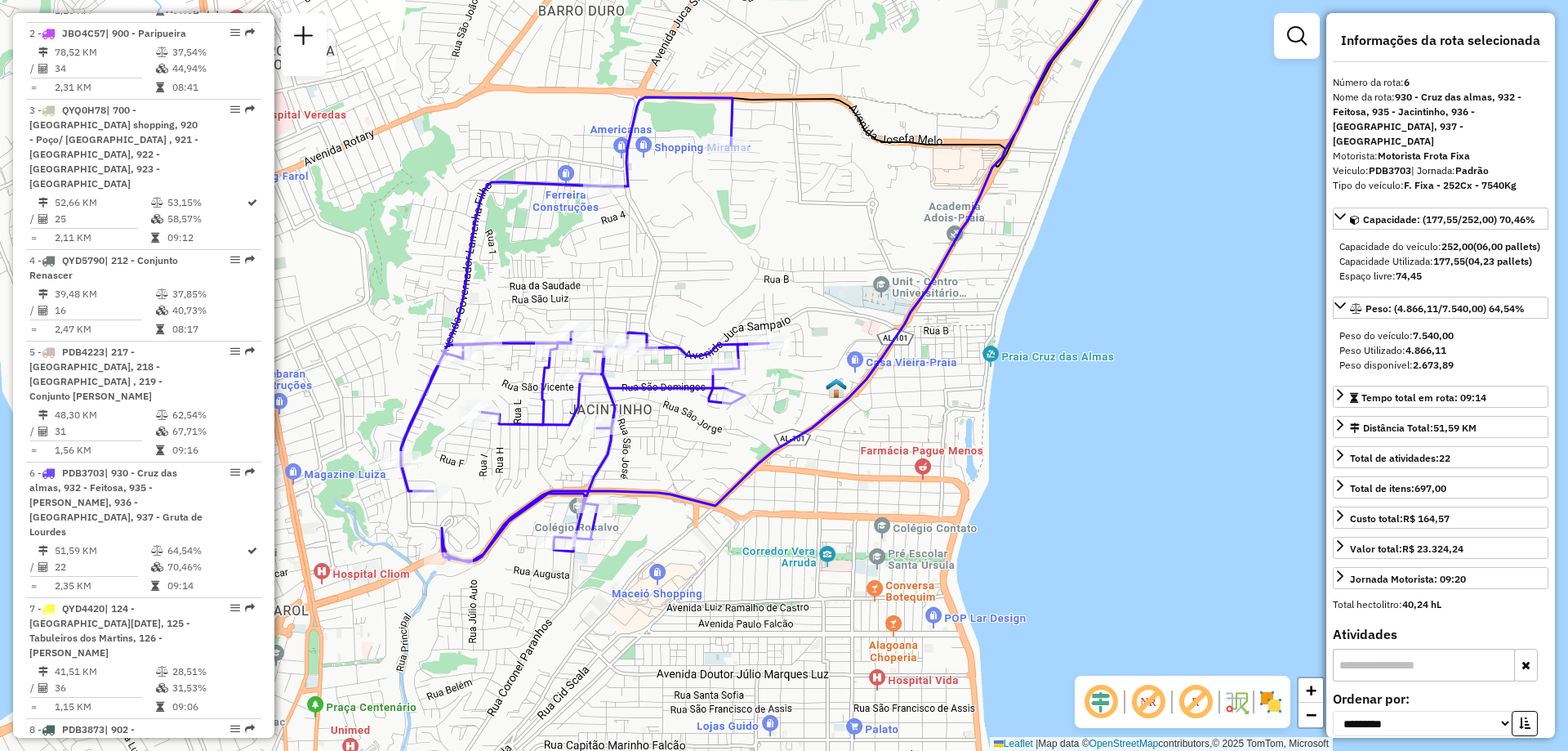
drag, startPoint x: 445, startPoint y: 449, endPoint x: 722, endPoint y: 434, distance: 277.4
click at [722, 434] on div "Janela de atendimento Grade de atendimento Capacidade Transportadoras Veículos …" at bounding box center [784, 376] width 1568 height 751
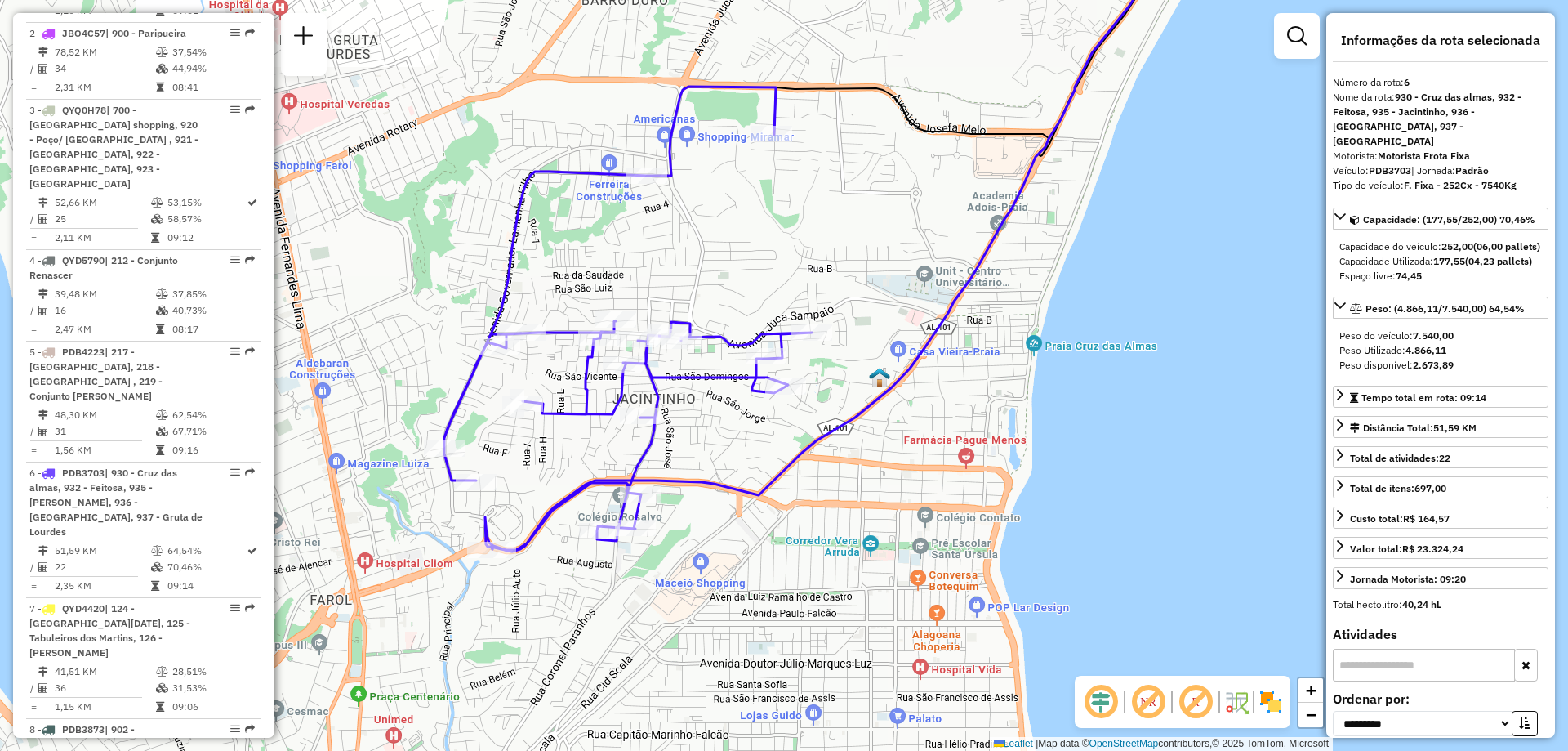
drag, startPoint x: 605, startPoint y: 590, endPoint x: 651, endPoint y: 579, distance: 47.3
click at [651, 579] on div "Janela de atendimento Grade de atendimento Capacidade Transportadoras Veículos …" at bounding box center [784, 376] width 1568 height 751
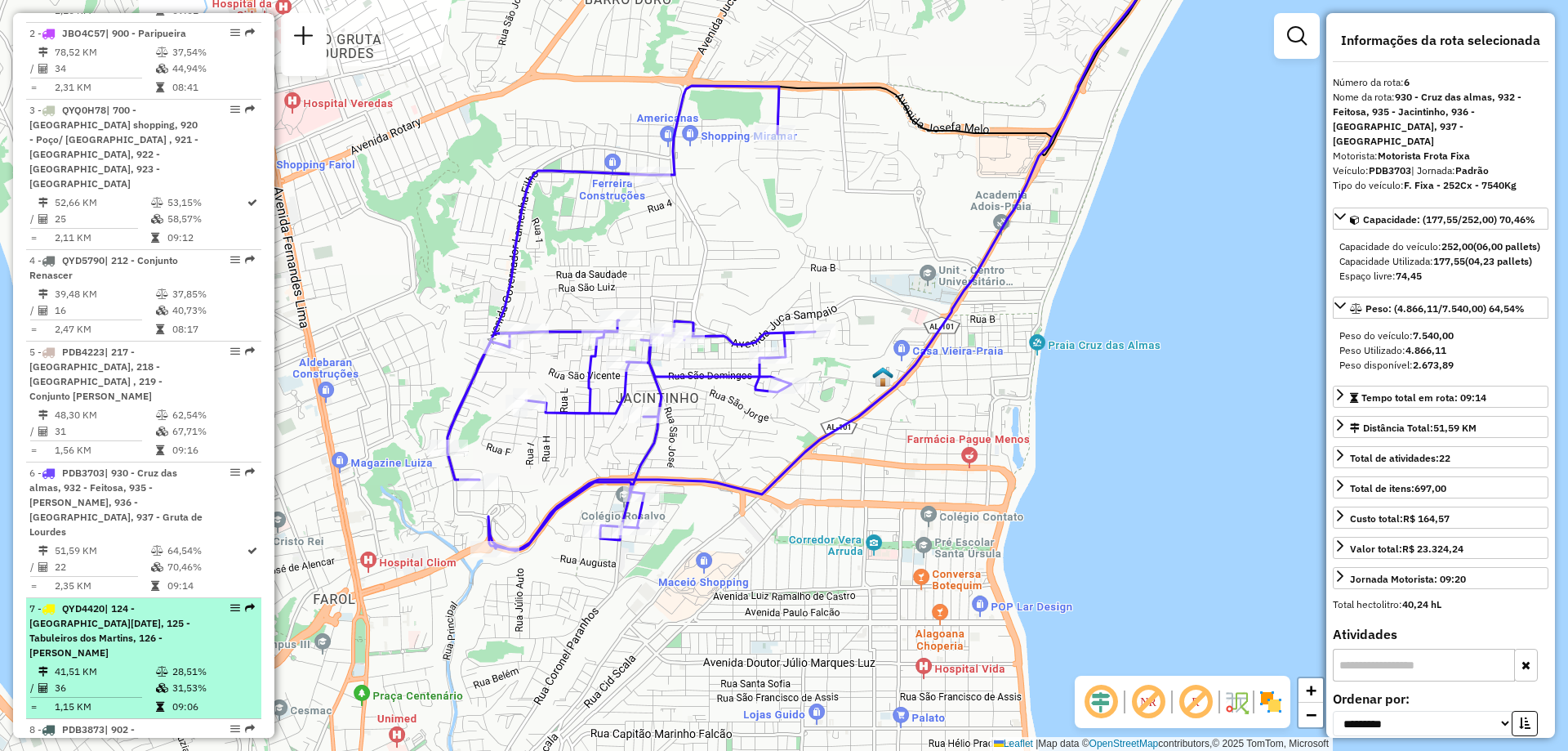
scroll to position [803, 0]
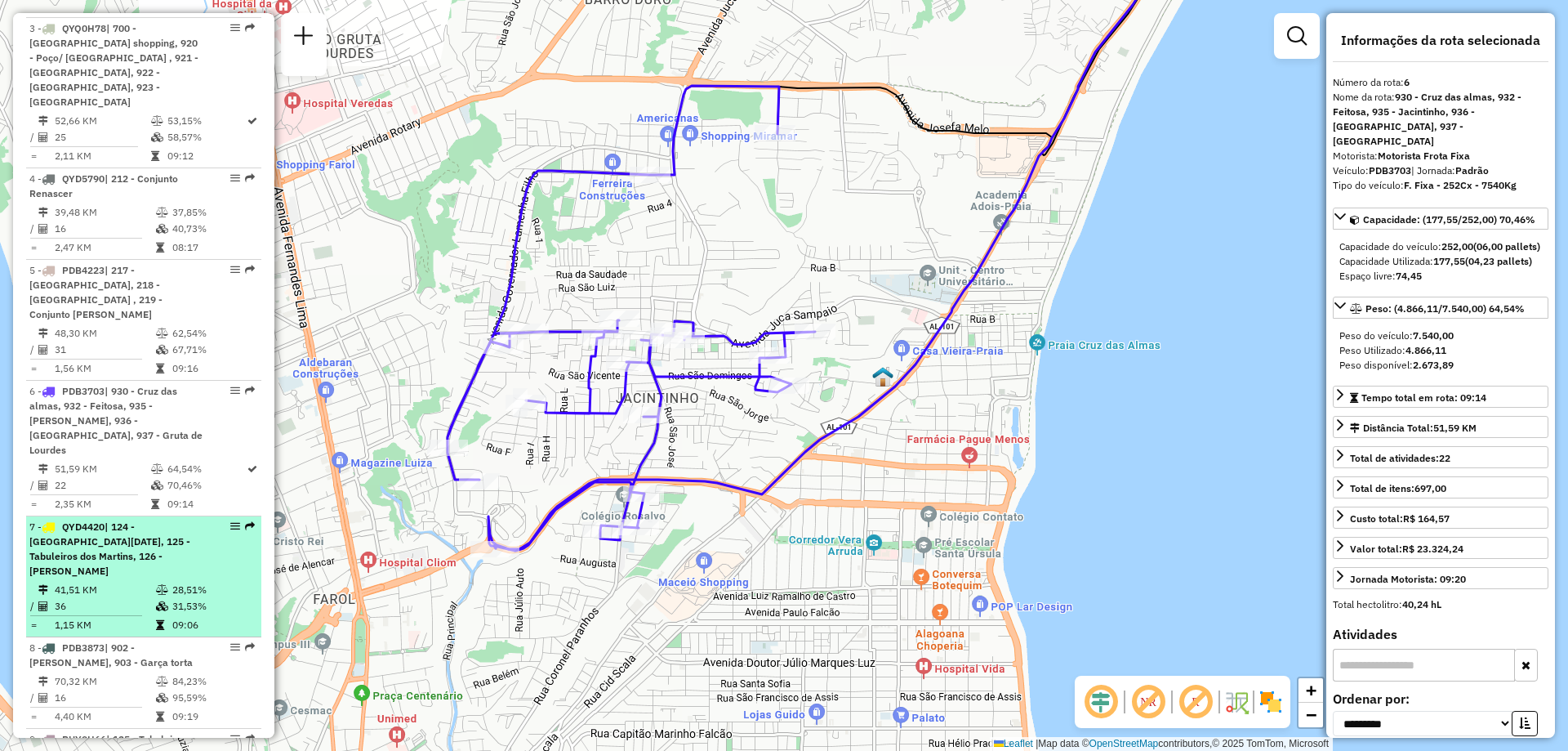
click at [218, 519] on div "7 - QYD4420 | 124 - Santa Lucia, 125 - Tabuleiros dos Martins, 126 - Salvador L…" at bounding box center [143, 548] width 229 height 59
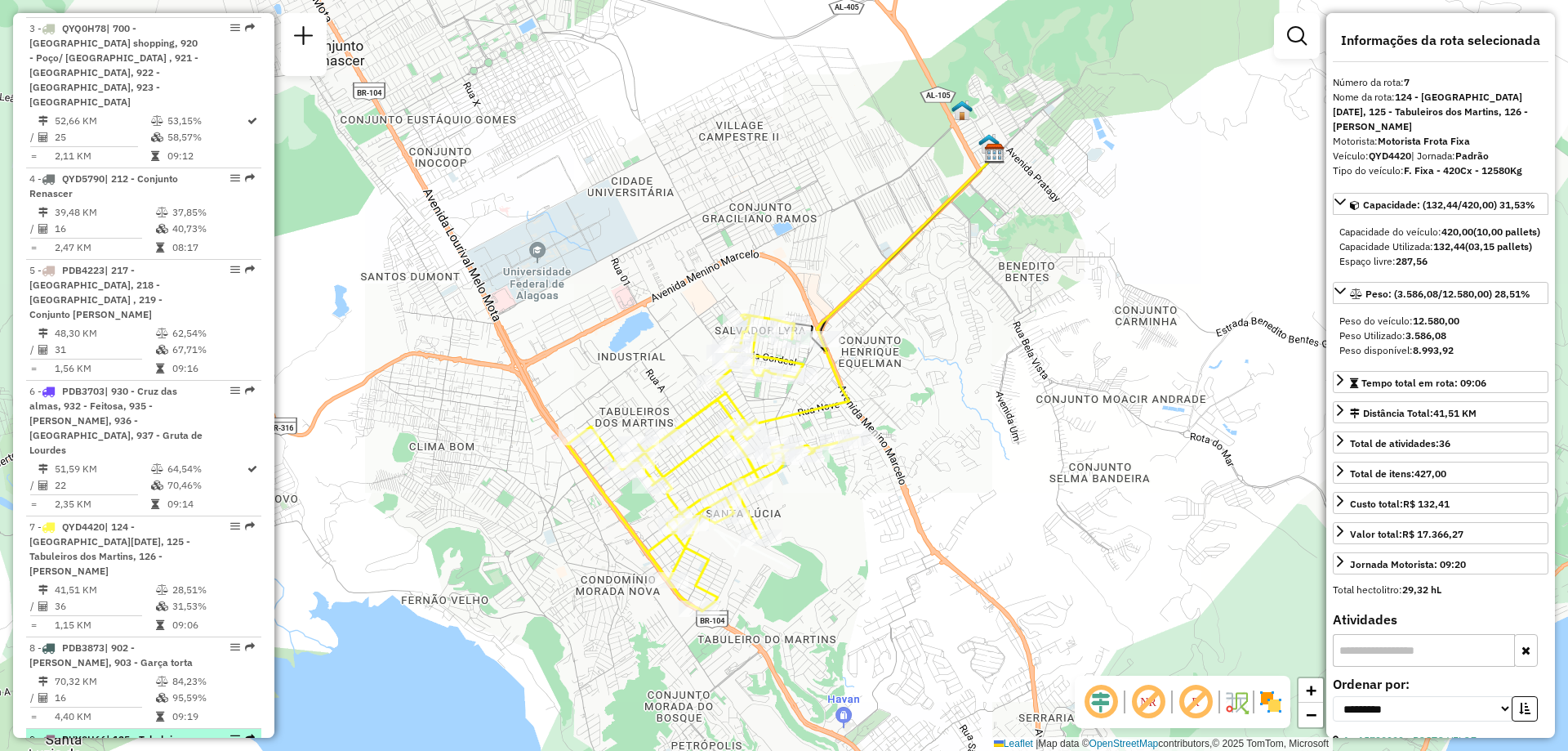
scroll to position [967, 0]
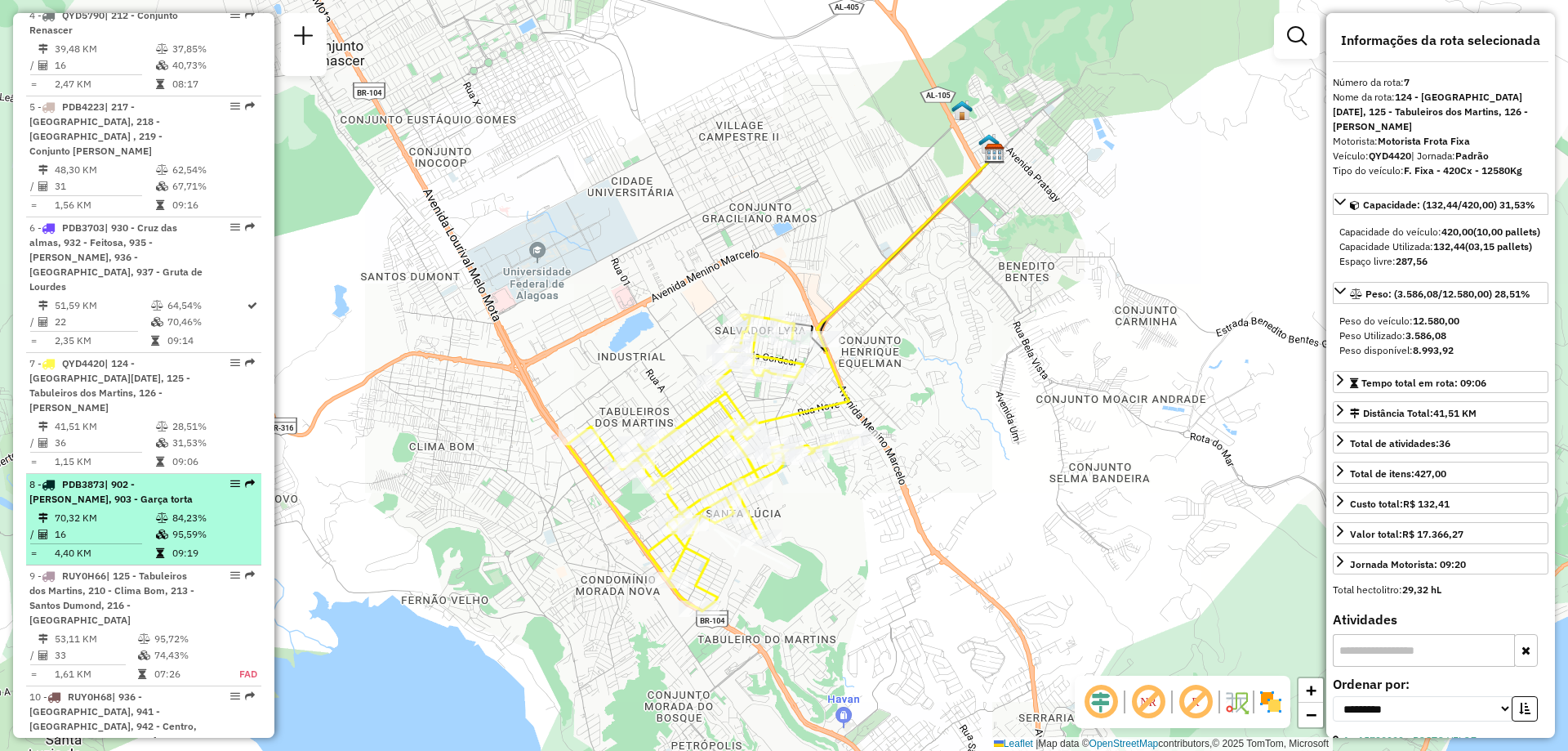
click at [200, 510] on td "84,23%" at bounding box center [213, 517] width 82 height 16
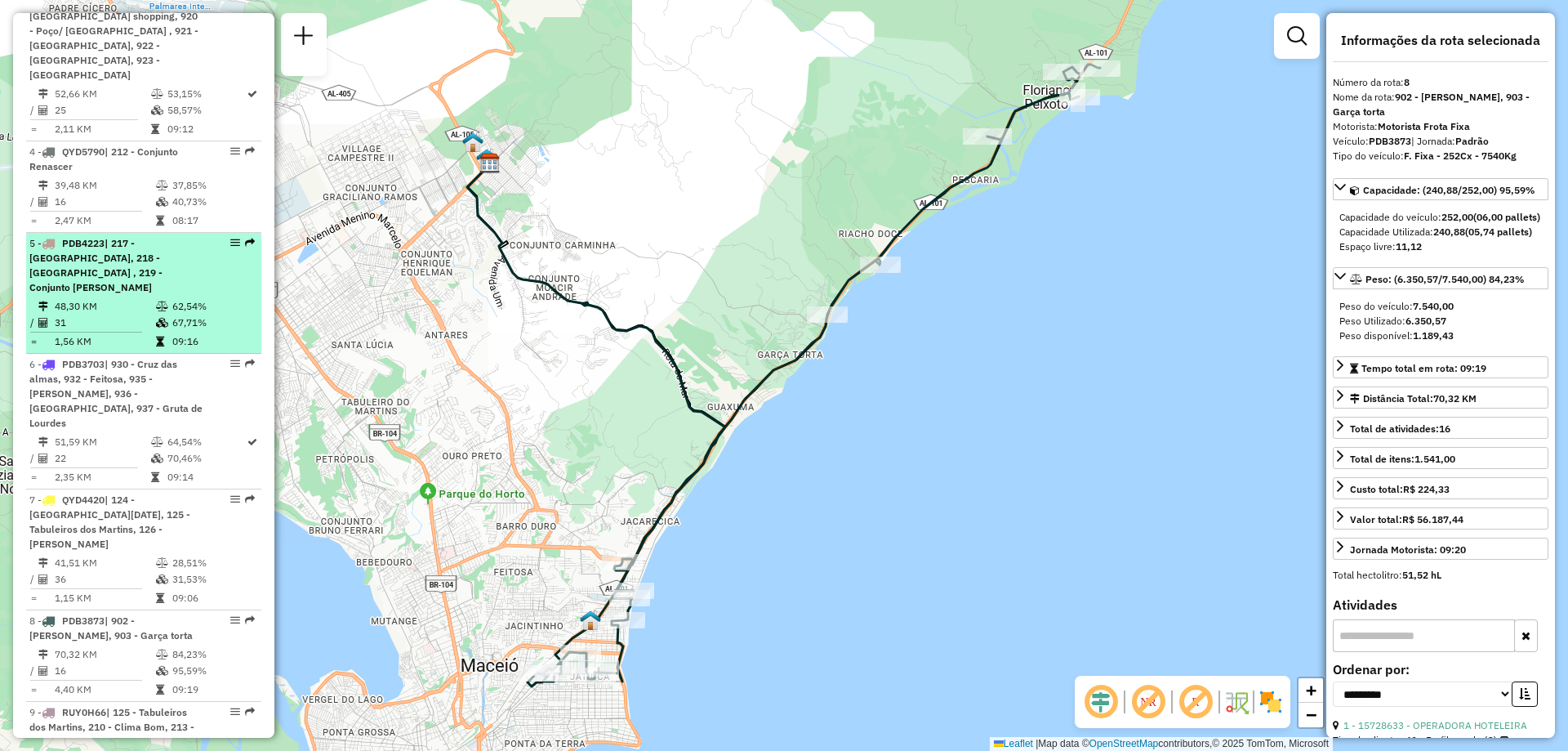
scroll to position [667, 0]
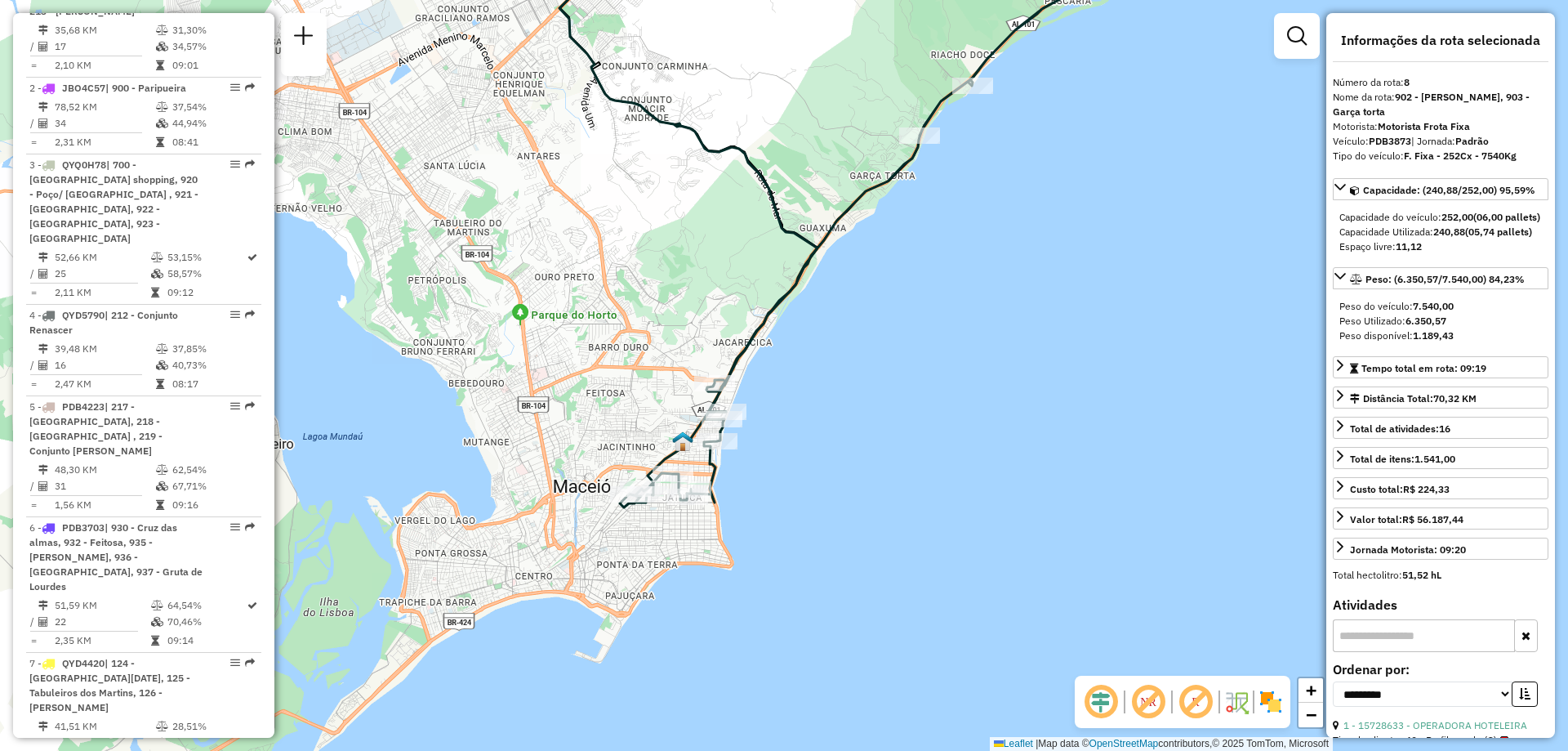
drag, startPoint x: 744, startPoint y: 579, endPoint x: 837, endPoint y: 400, distance: 201.7
click at [837, 400] on div "Janela de atendimento Grade de atendimento Capacidade Transportadoras Veículos …" at bounding box center [784, 376] width 1568 height 751
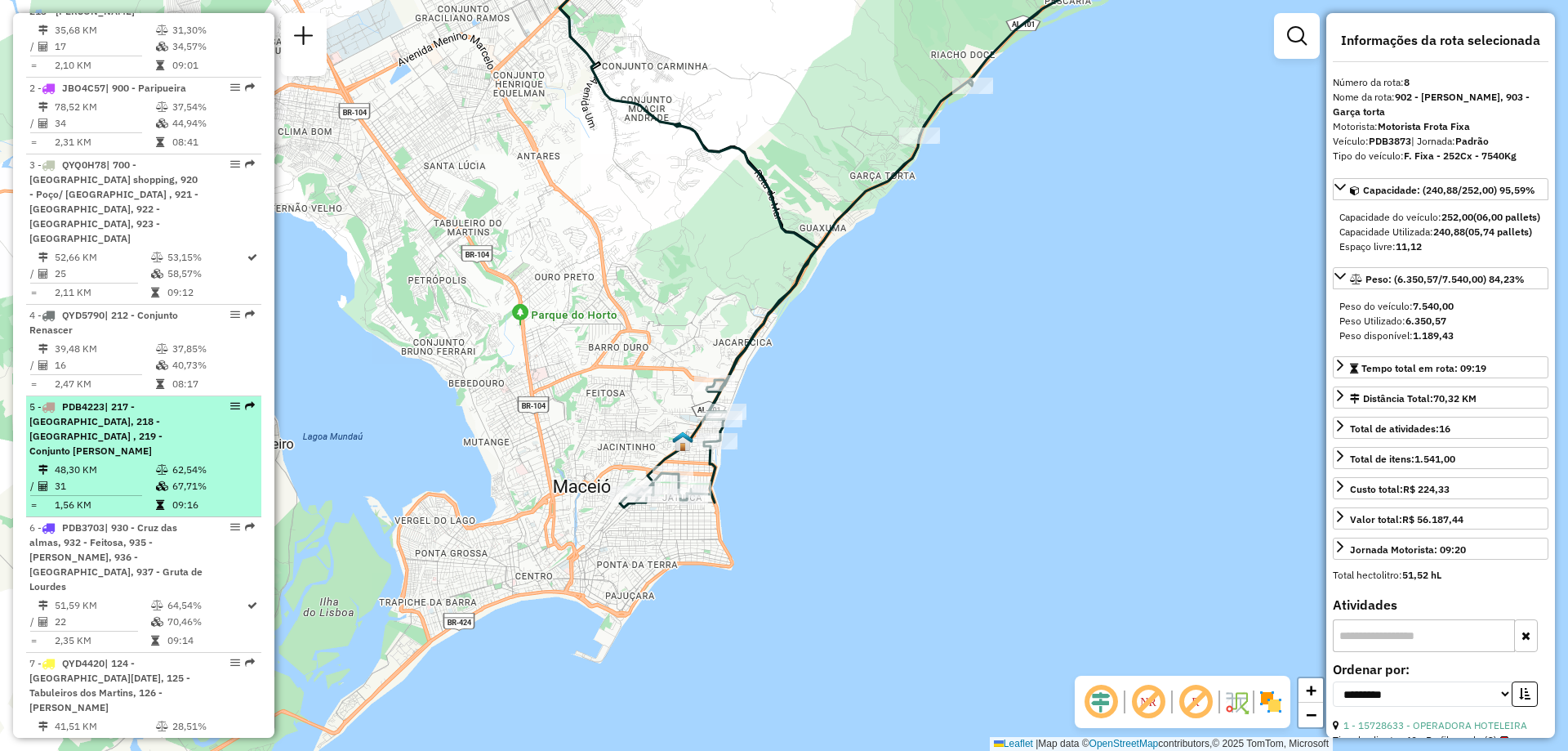
click at [221, 478] on td "67,71%" at bounding box center [213, 486] width 82 height 16
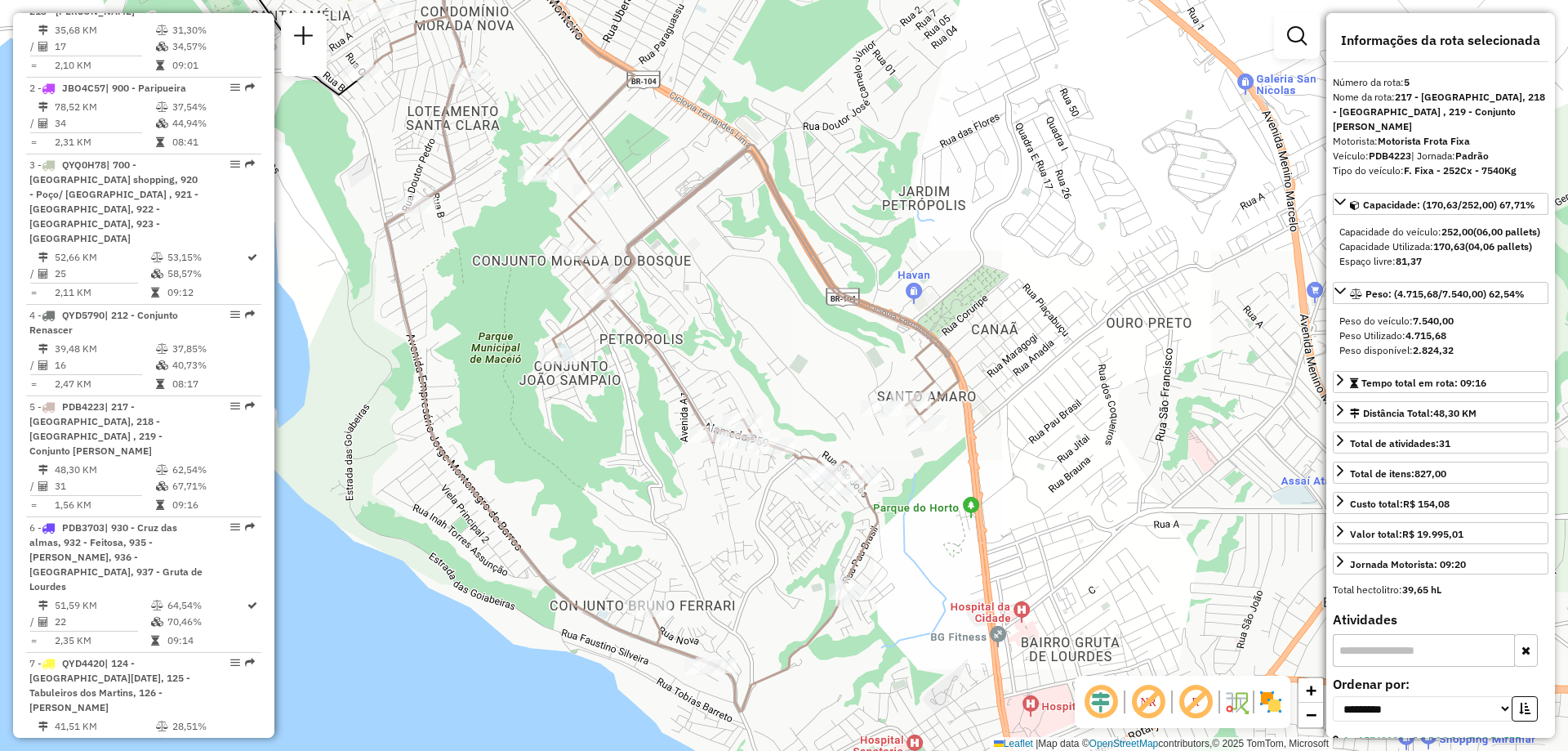
drag, startPoint x: 702, startPoint y: 634, endPoint x: 928, endPoint y: 536, distance: 246.3
click at [928, 536] on div "Janela de atendimento Grade de atendimento Capacidade Transportadoras Veículos …" at bounding box center [784, 376] width 1568 height 751
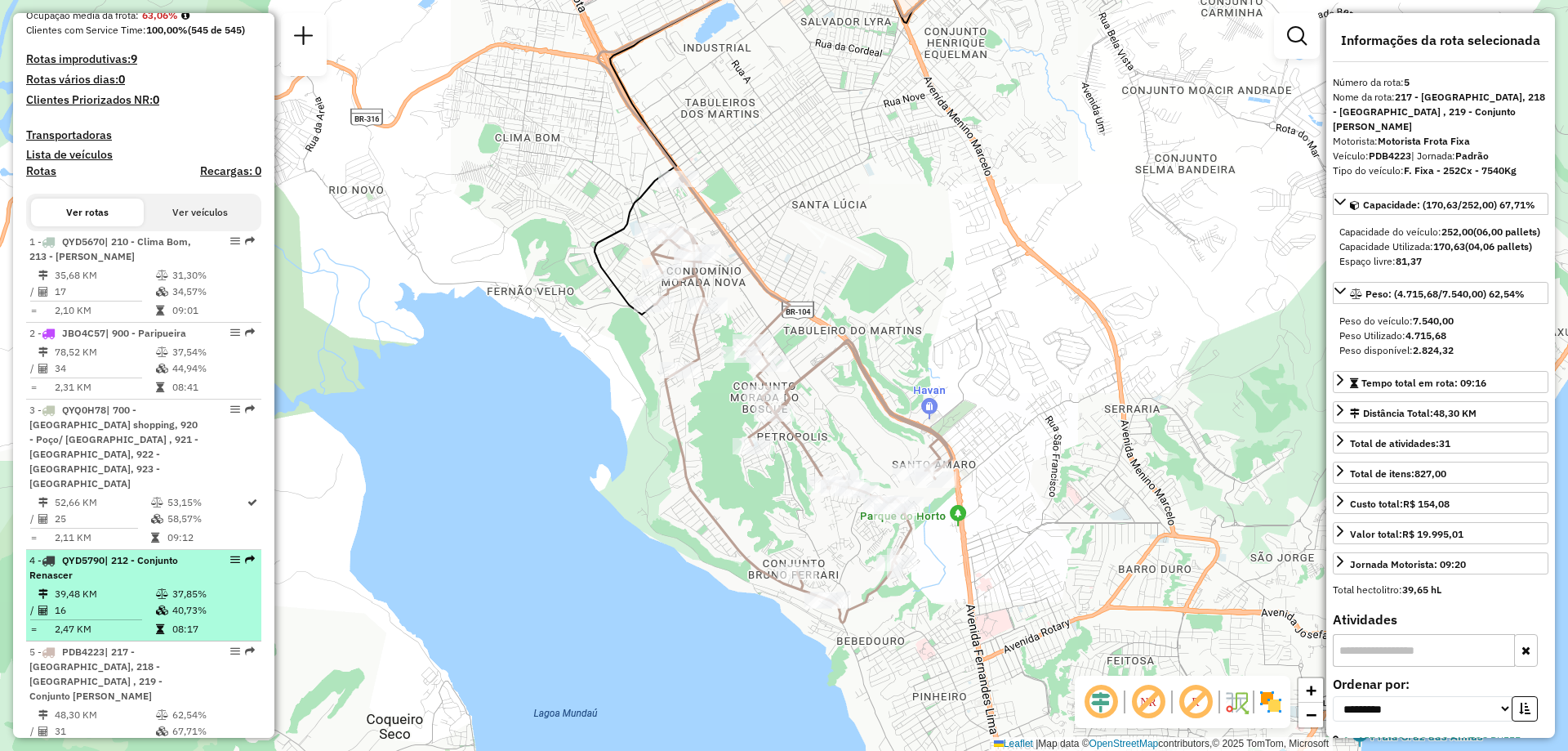
scroll to position [504, 0]
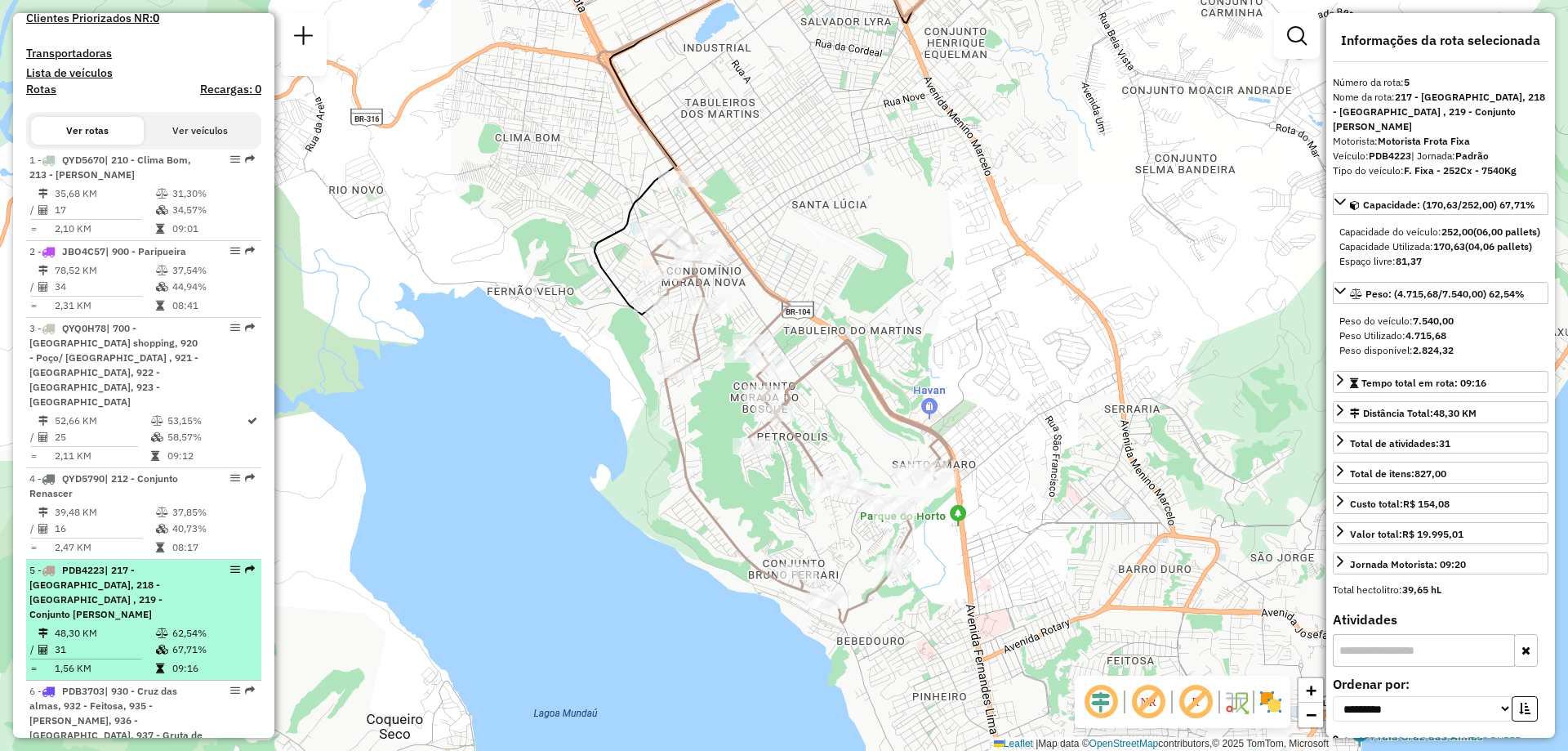
click at [198, 588] on div "5 - PDB4223 | 217 - Petrópolis, 218 - Santo Amaro , 219 - Conjunto Bruno Ferrari" at bounding box center [143, 591] width 229 height 59
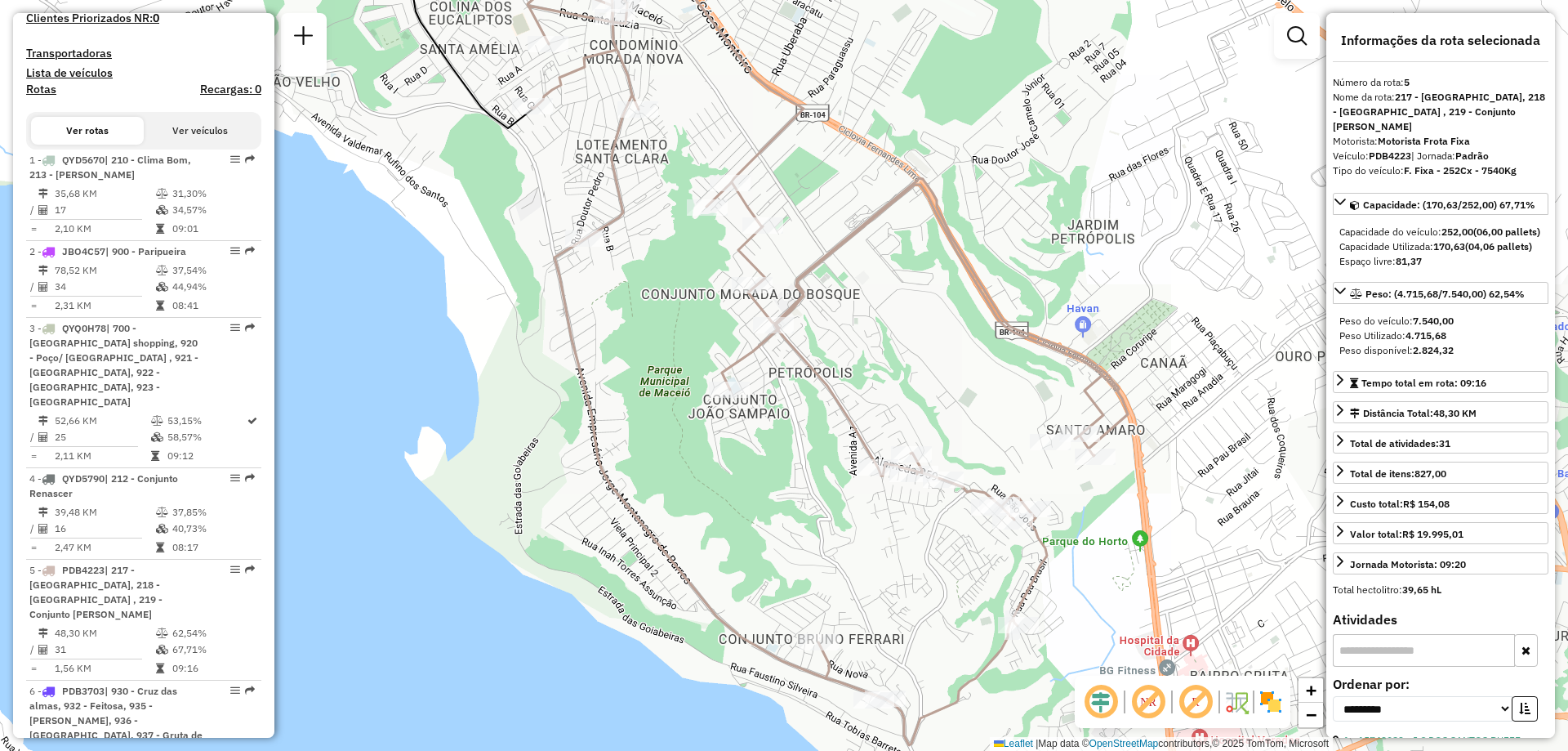
drag, startPoint x: 1092, startPoint y: 464, endPoint x: 798, endPoint y: 485, distance: 294.7
click at [798, 485] on div "Janela de atendimento Grade de atendimento Capacidade Transportadoras Veículos …" at bounding box center [784, 376] width 1568 height 751
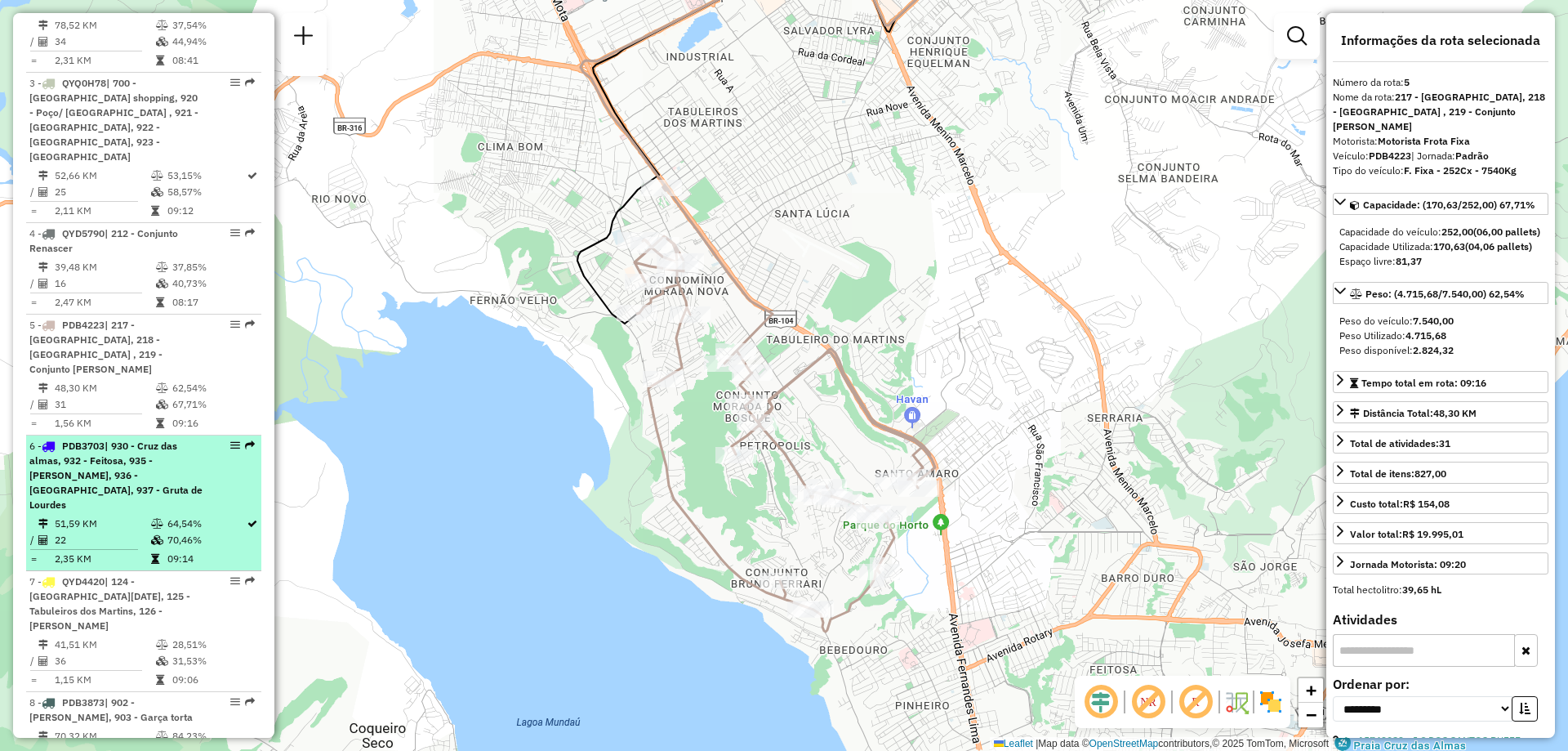
scroll to position [667, 0]
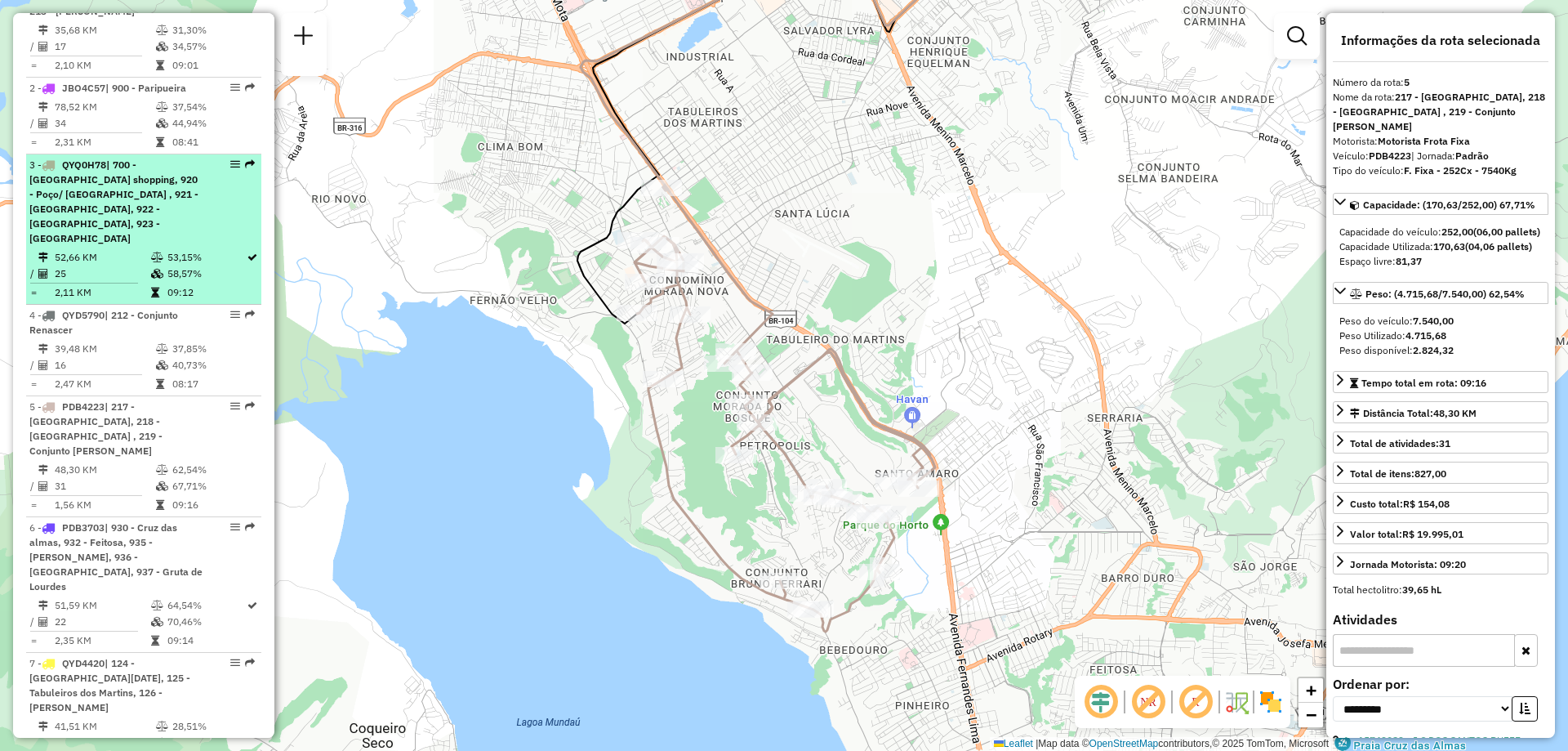
click at [191, 265] on td "58,57%" at bounding box center [205, 273] width 79 height 16
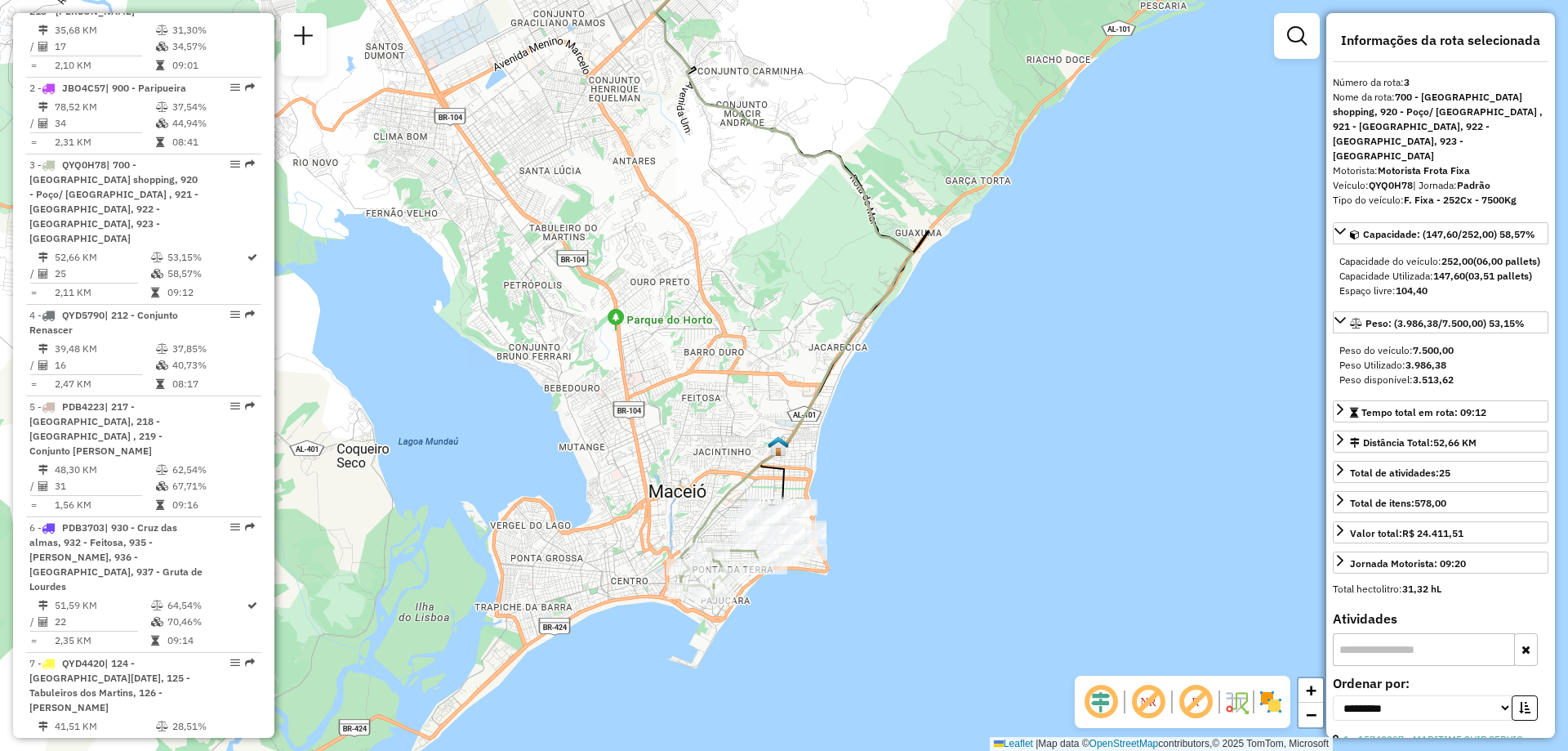
drag, startPoint x: 885, startPoint y: 592, endPoint x: 889, endPoint y: 496, distance: 96.1
click at [893, 505] on div "Janela de atendimento Grade de atendimento Capacidade Transportadoras Veículos …" at bounding box center [784, 376] width 1568 height 751
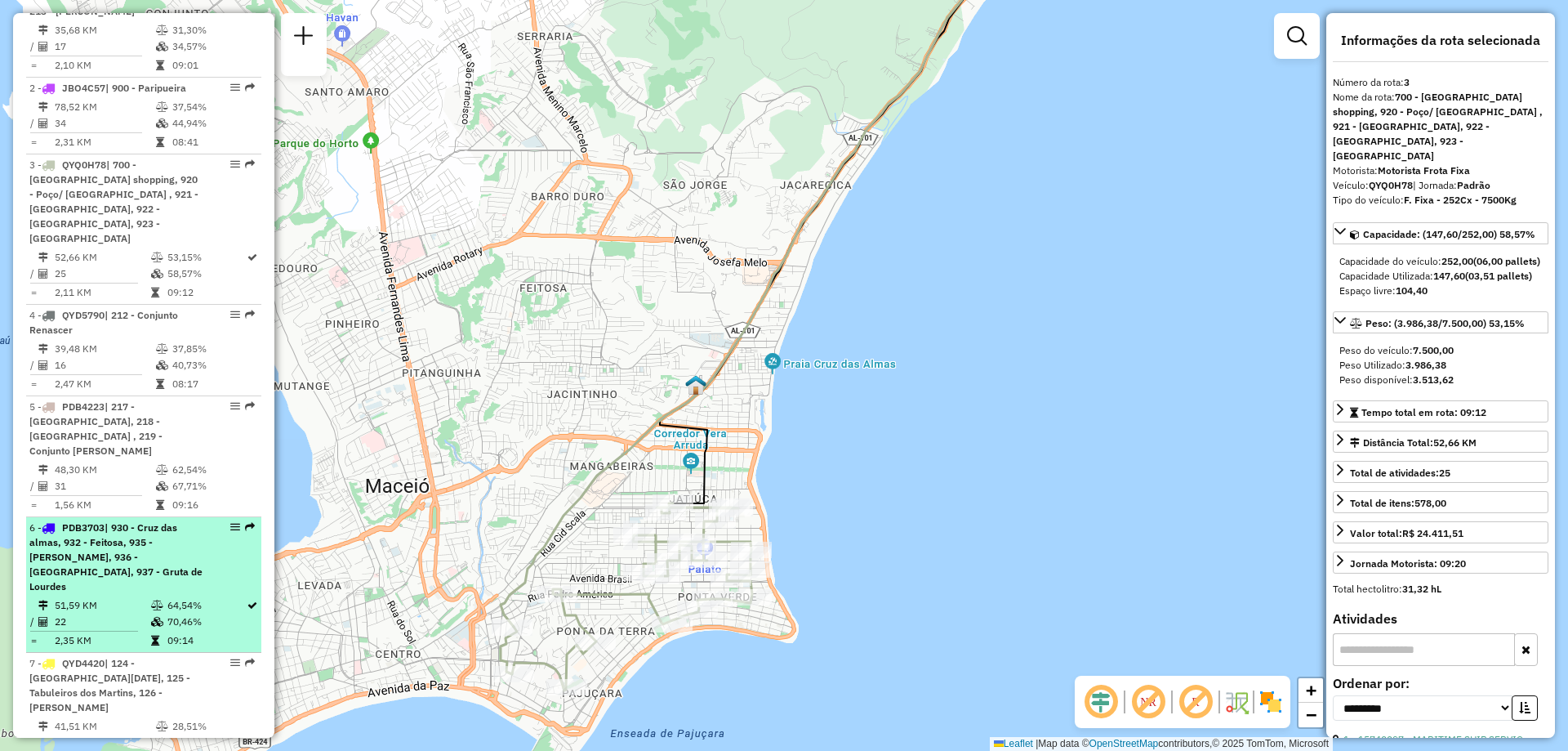
click at [196, 597] on td "64,54%" at bounding box center [205, 604] width 79 height 16
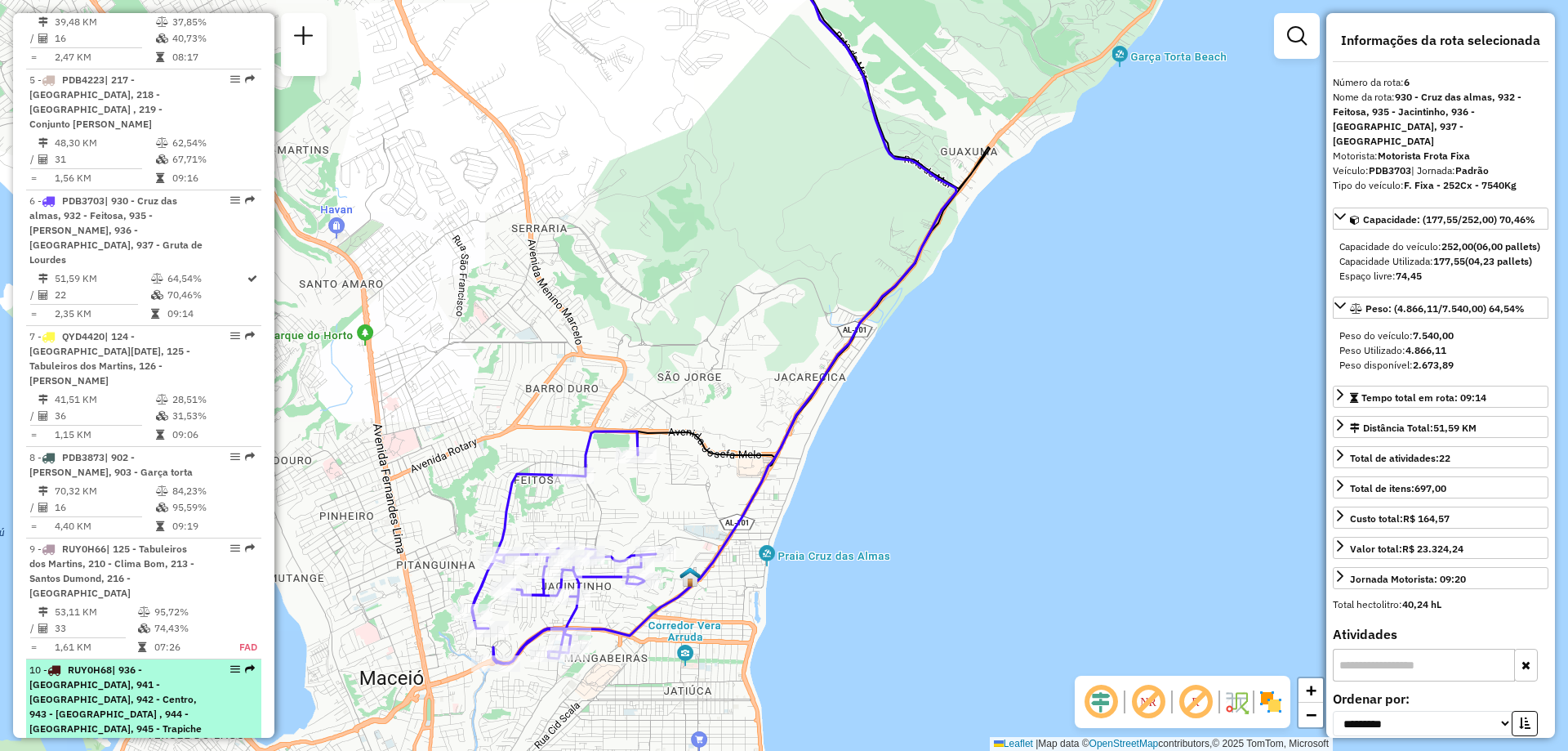
scroll to position [1157, 0]
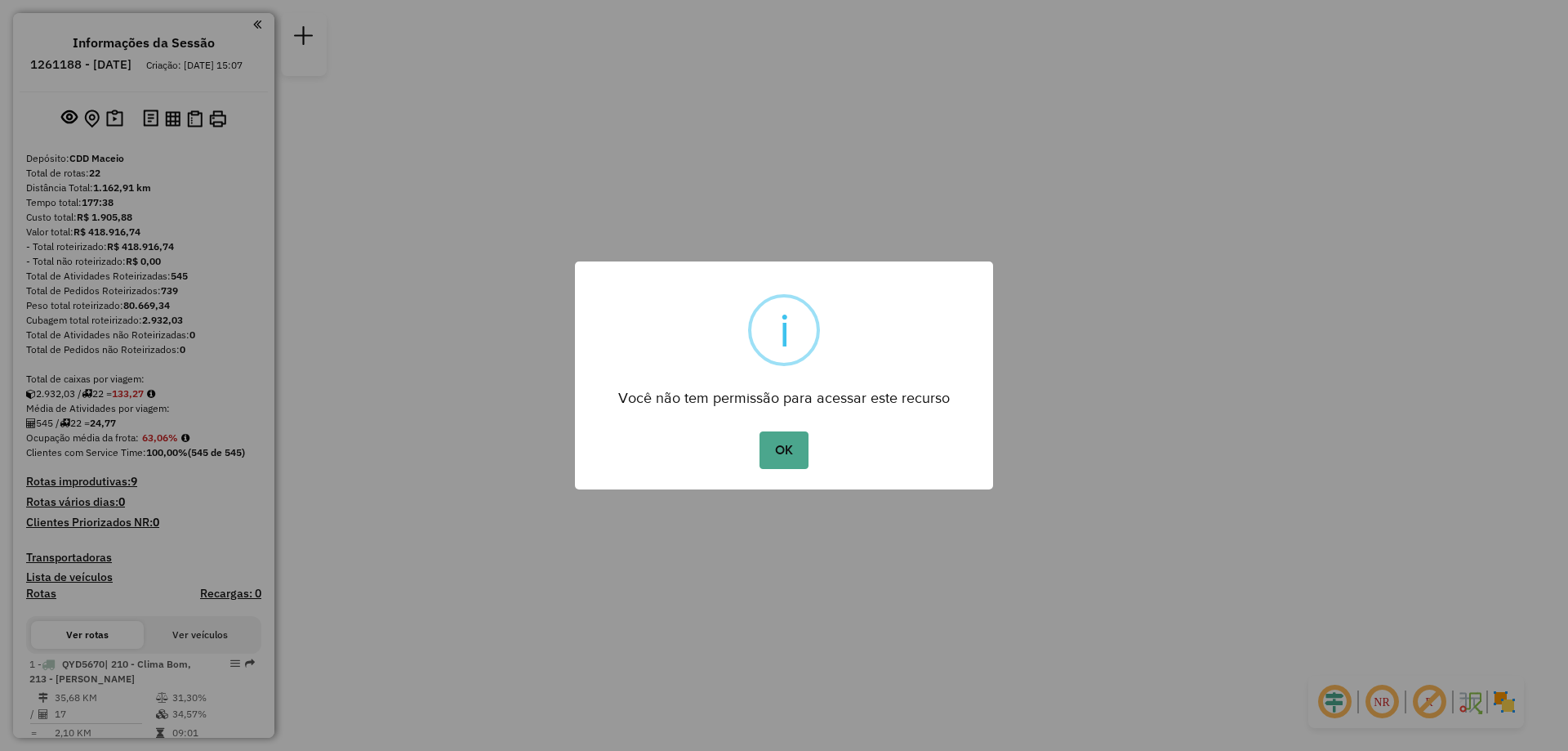
click at [789, 430] on div "OK No Cancel" at bounding box center [784, 449] width 418 height 46
click at [789, 437] on button "OK" at bounding box center [784, 450] width 49 height 37
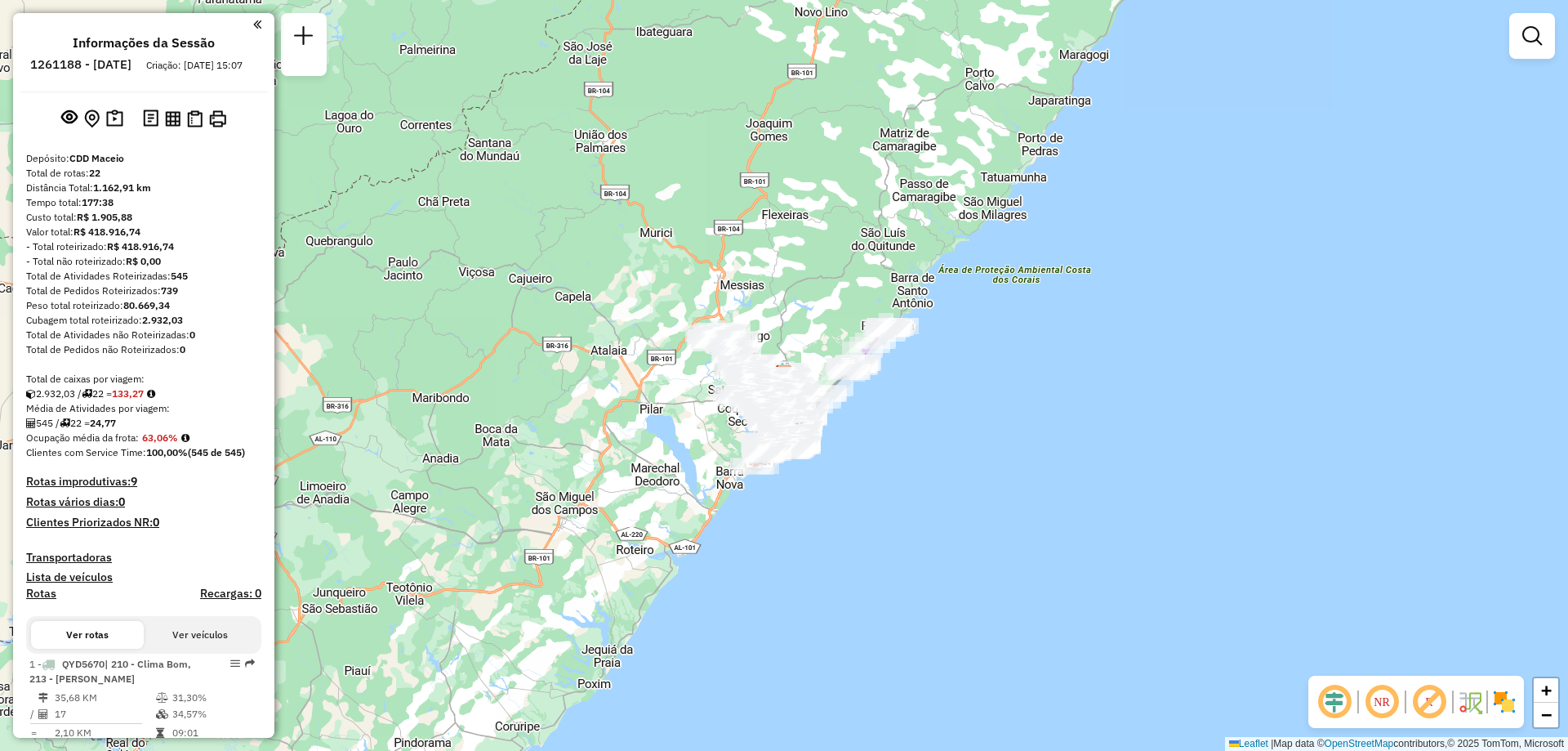
click at [1375, 712] on em at bounding box center [1382, 701] width 39 height 39
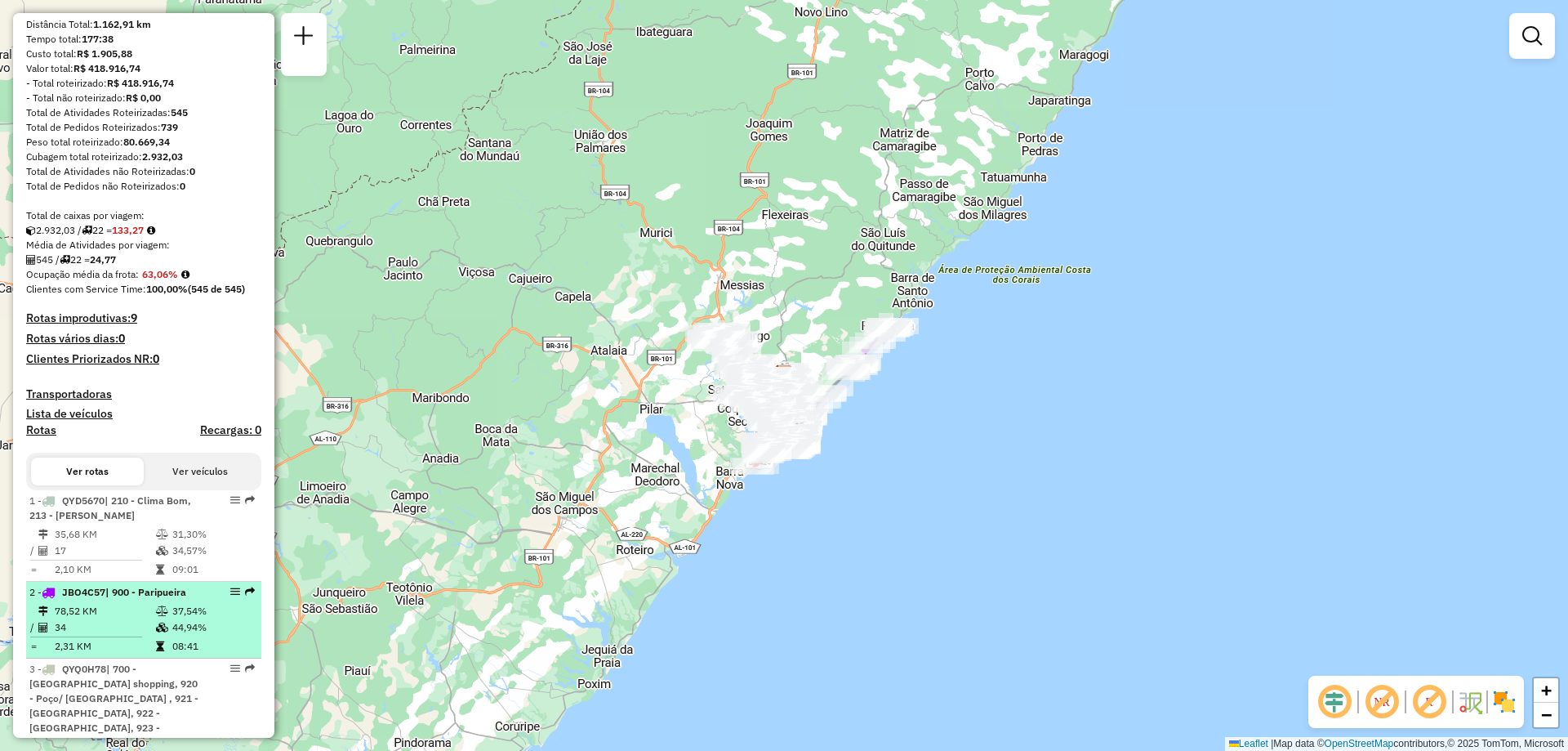
scroll to position [245, 0]
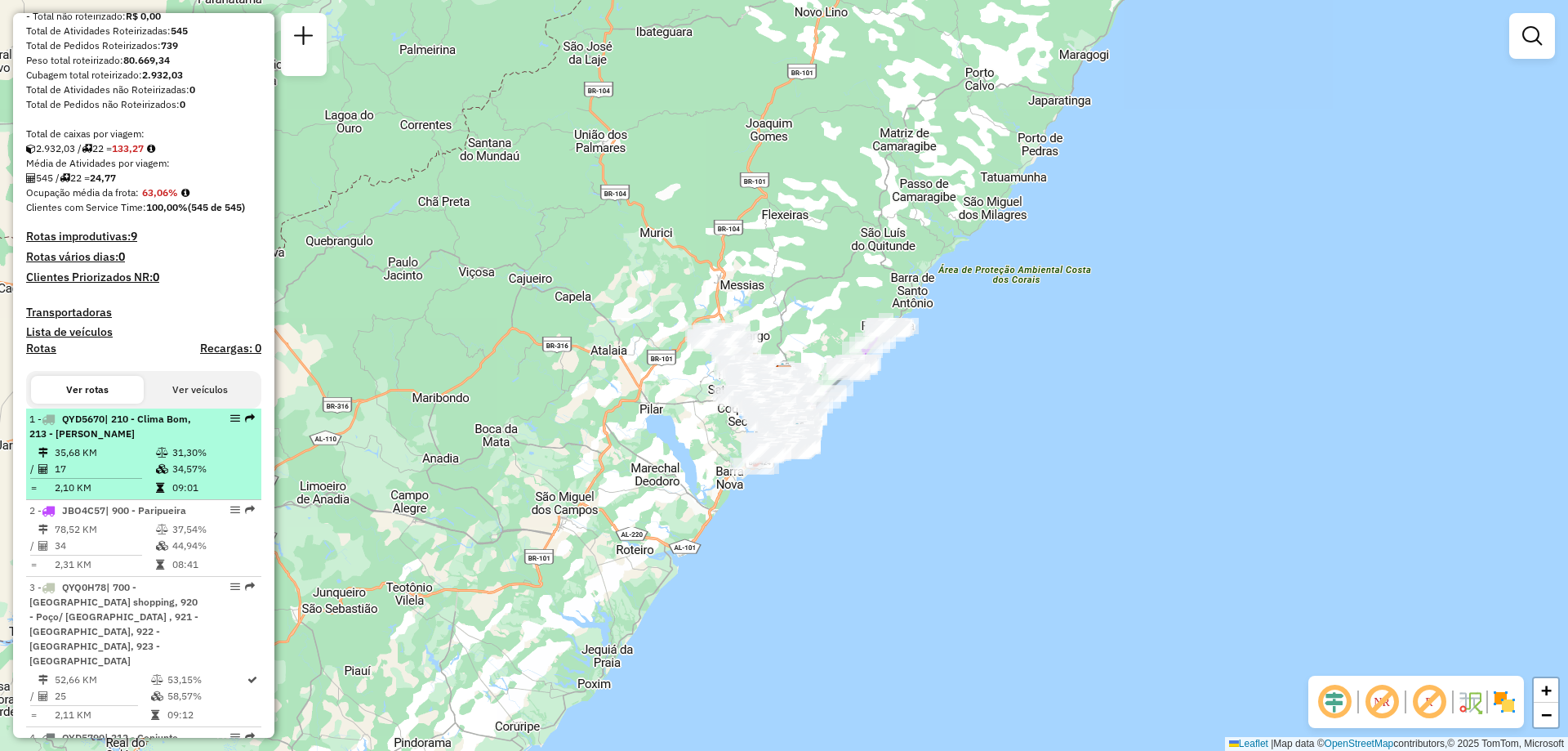
click at [186, 477] on td "34,57%" at bounding box center [213, 468] width 82 height 16
select select "**********"
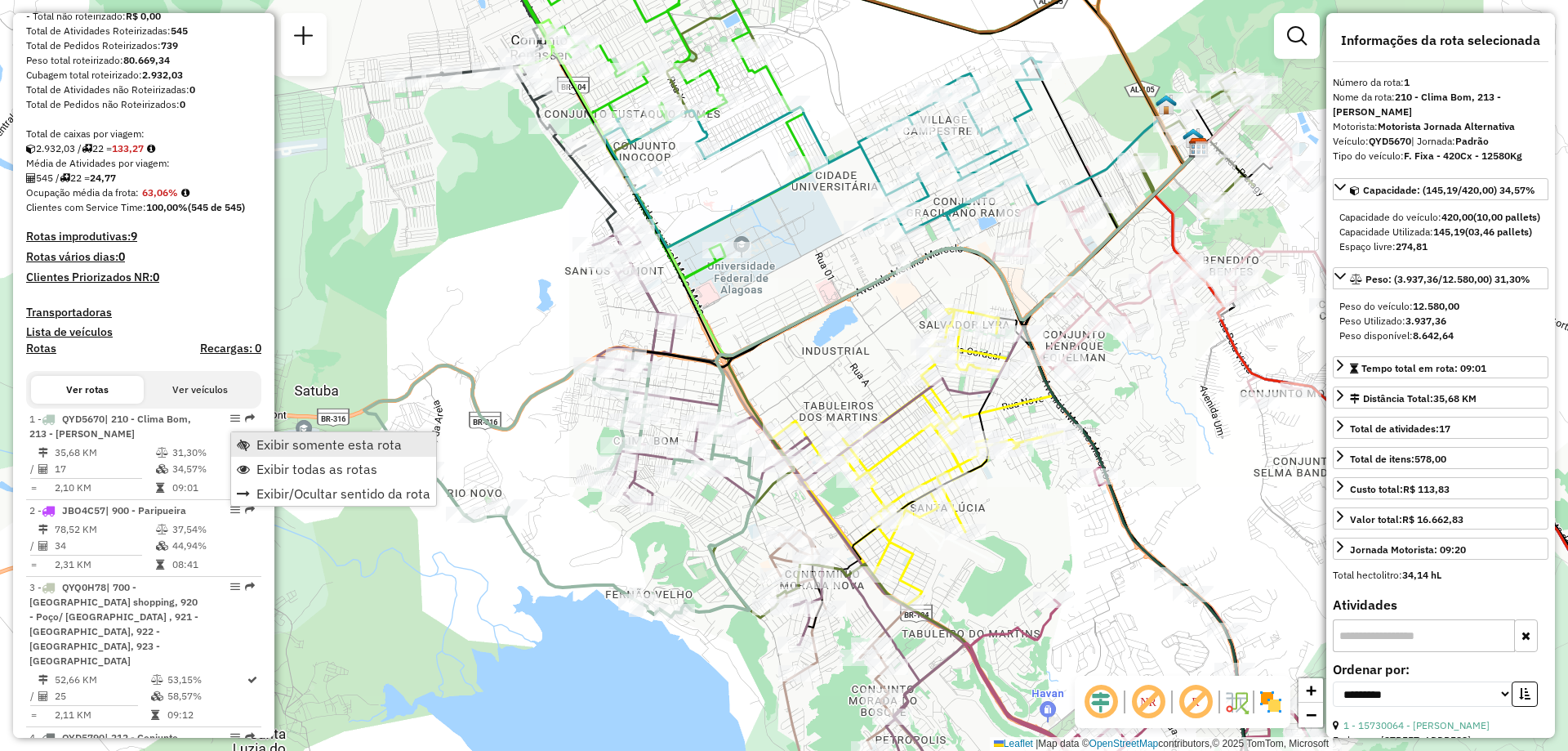
click at [251, 448] on link "Exibir somente esta rota" at bounding box center [332, 445] width 205 height 24
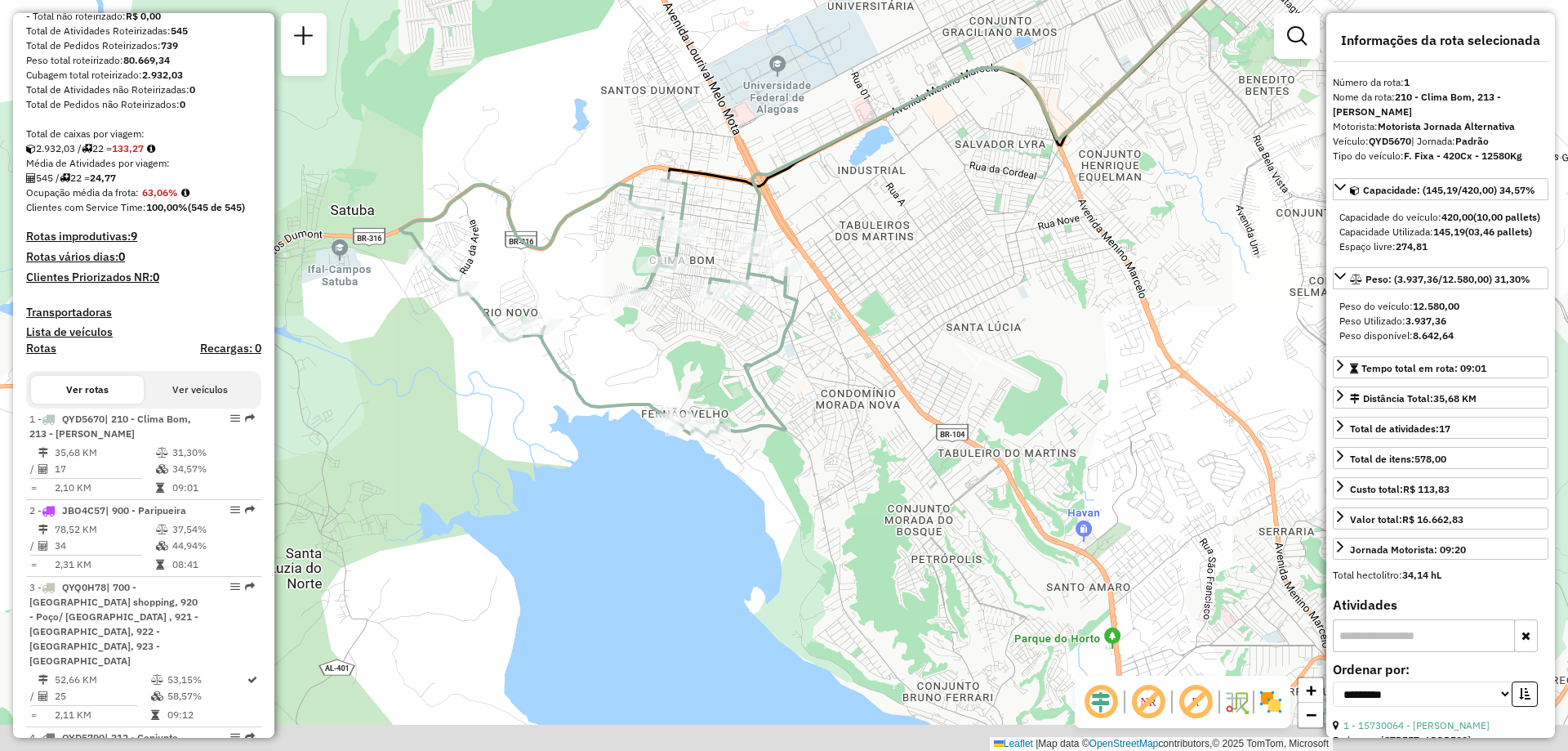
drag, startPoint x: 944, startPoint y: 585, endPoint x: 980, endPoint y: 403, distance: 185.5
click at [980, 403] on div "Janela de atendimento Grade de atendimento Capacidade Transportadoras Veículos …" at bounding box center [784, 376] width 1568 height 751
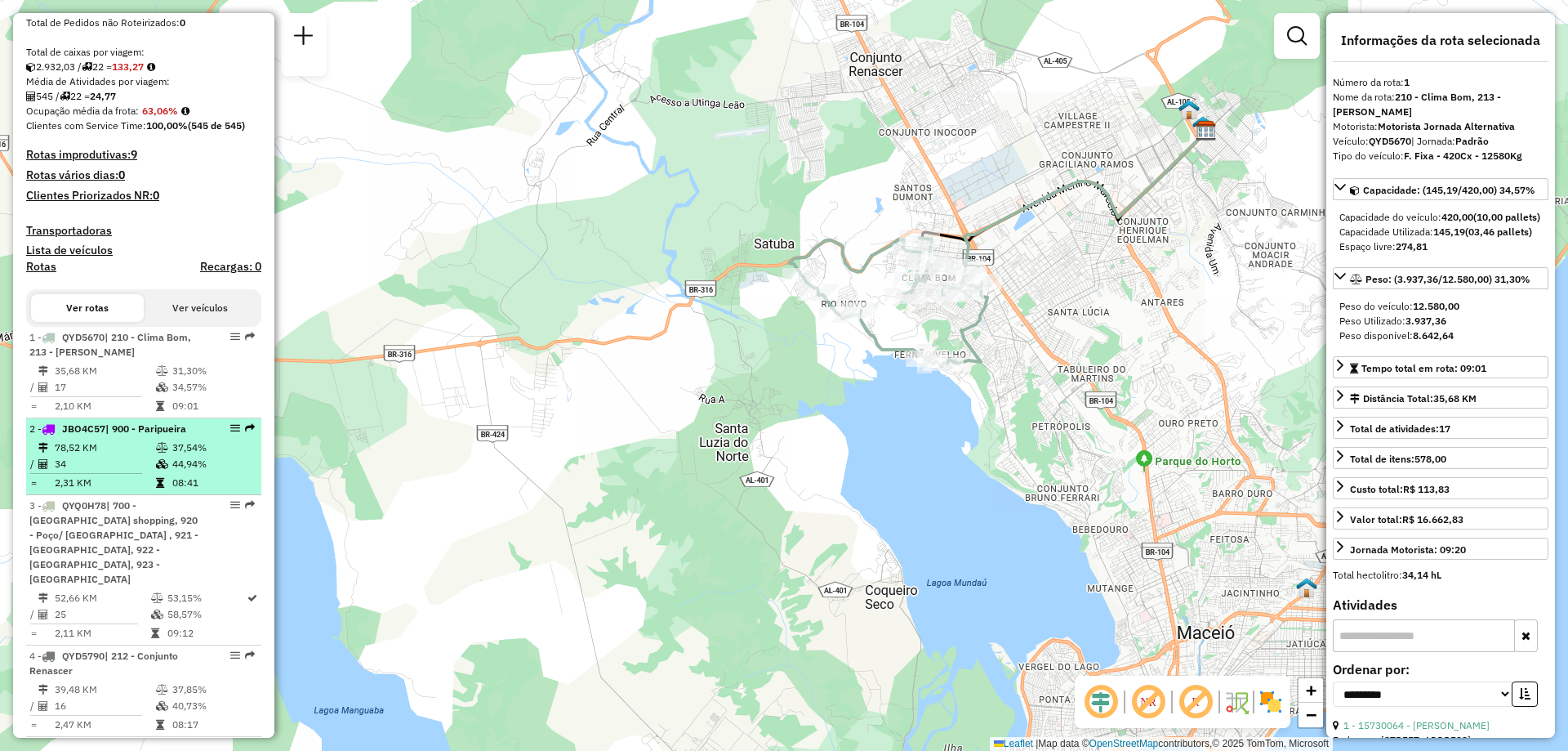
scroll to position [408, 0]
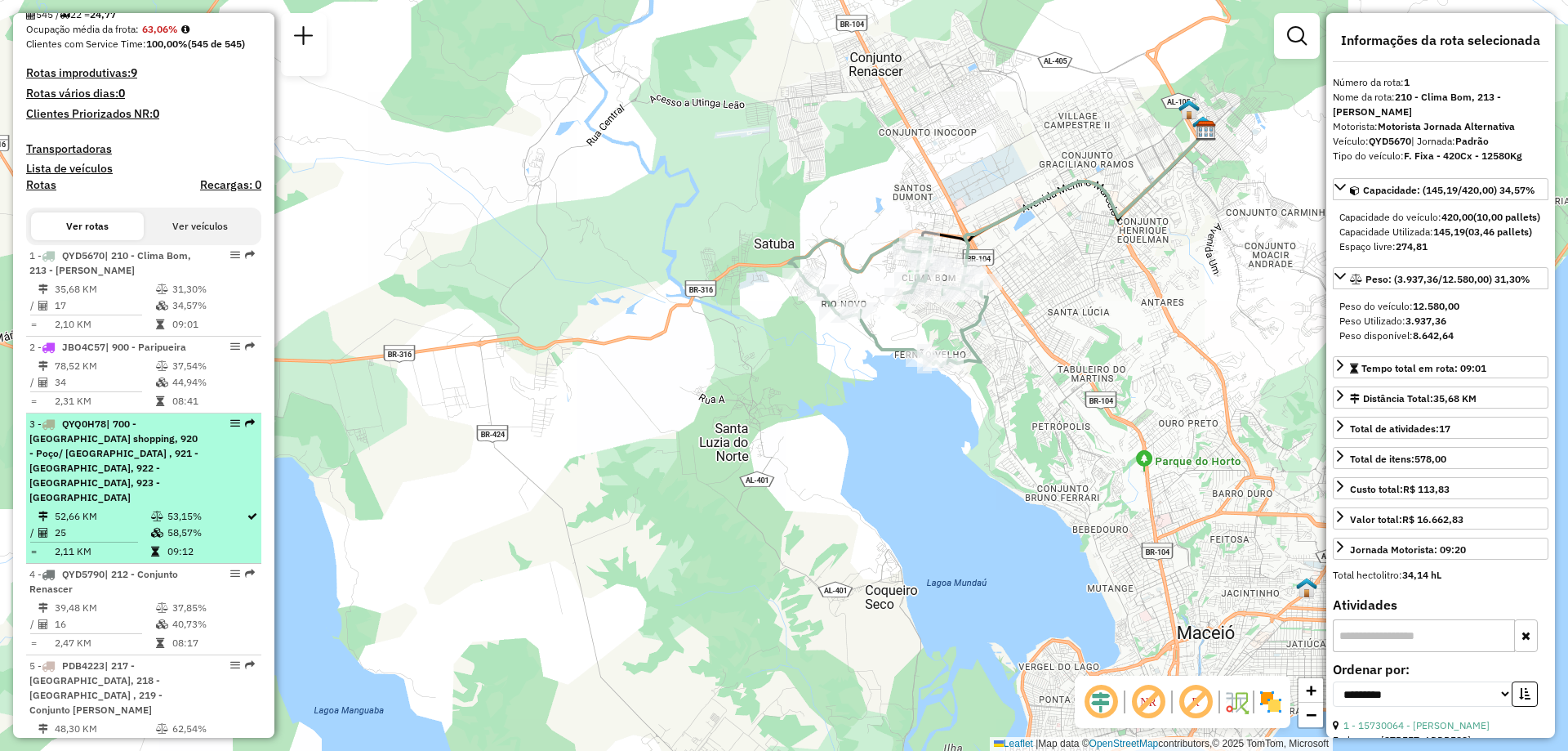
click at [176, 478] on div "3 - QYQ0H78 | 700 - Maceió shopping, 920 - Poço/ Jaragua , 921 - Ponta da terra…" at bounding box center [115, 461] width 173 height 88
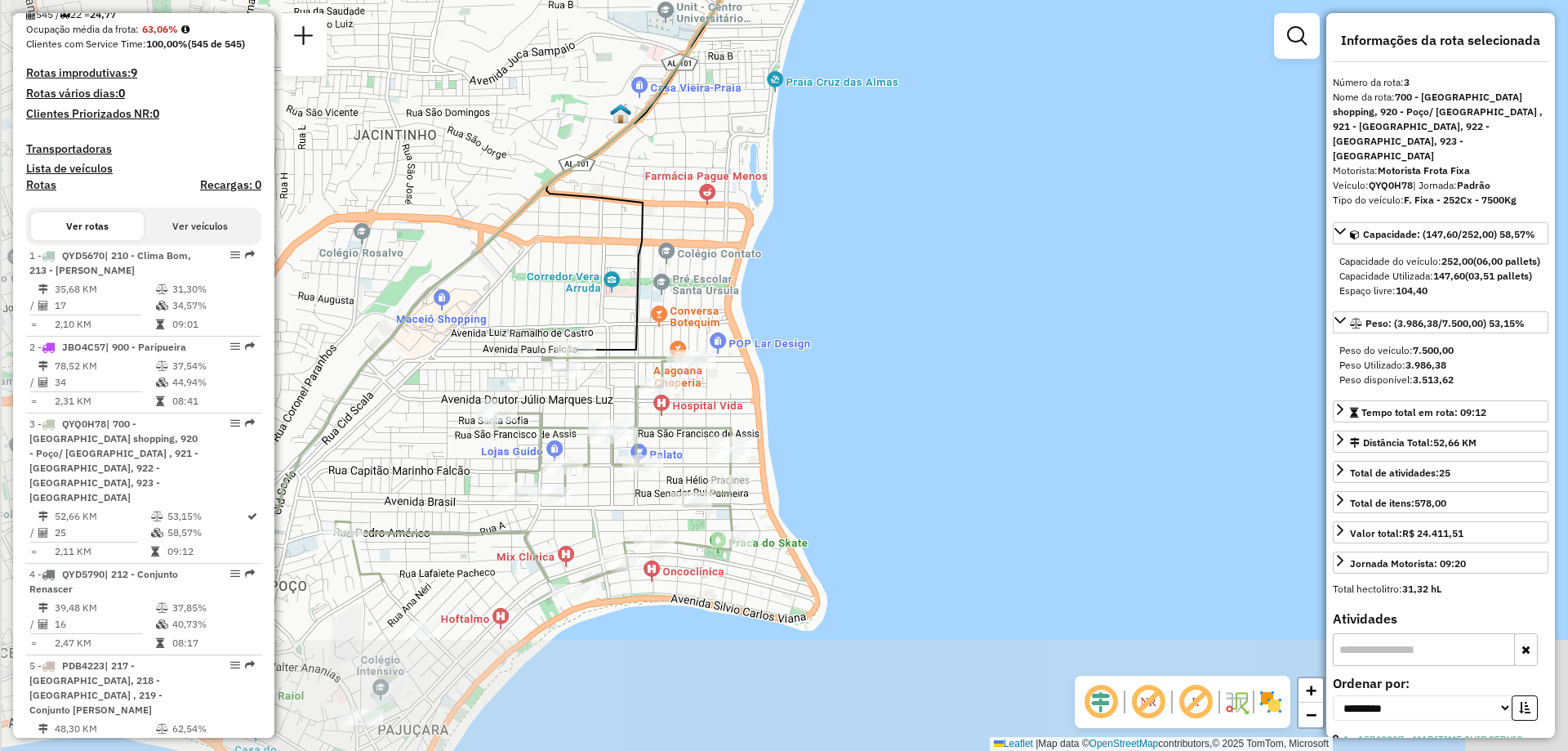
drag, startPoint x: 694, startPoint y: 603, endPoint x: 946, endPoint y: 344, distance: 361.4
click at [946, 344] on div "Janela de atendimento Grade de atendimento Capacidade Transportadoras Veículos …" at bounding box center [784, 376] width 1568 height 751
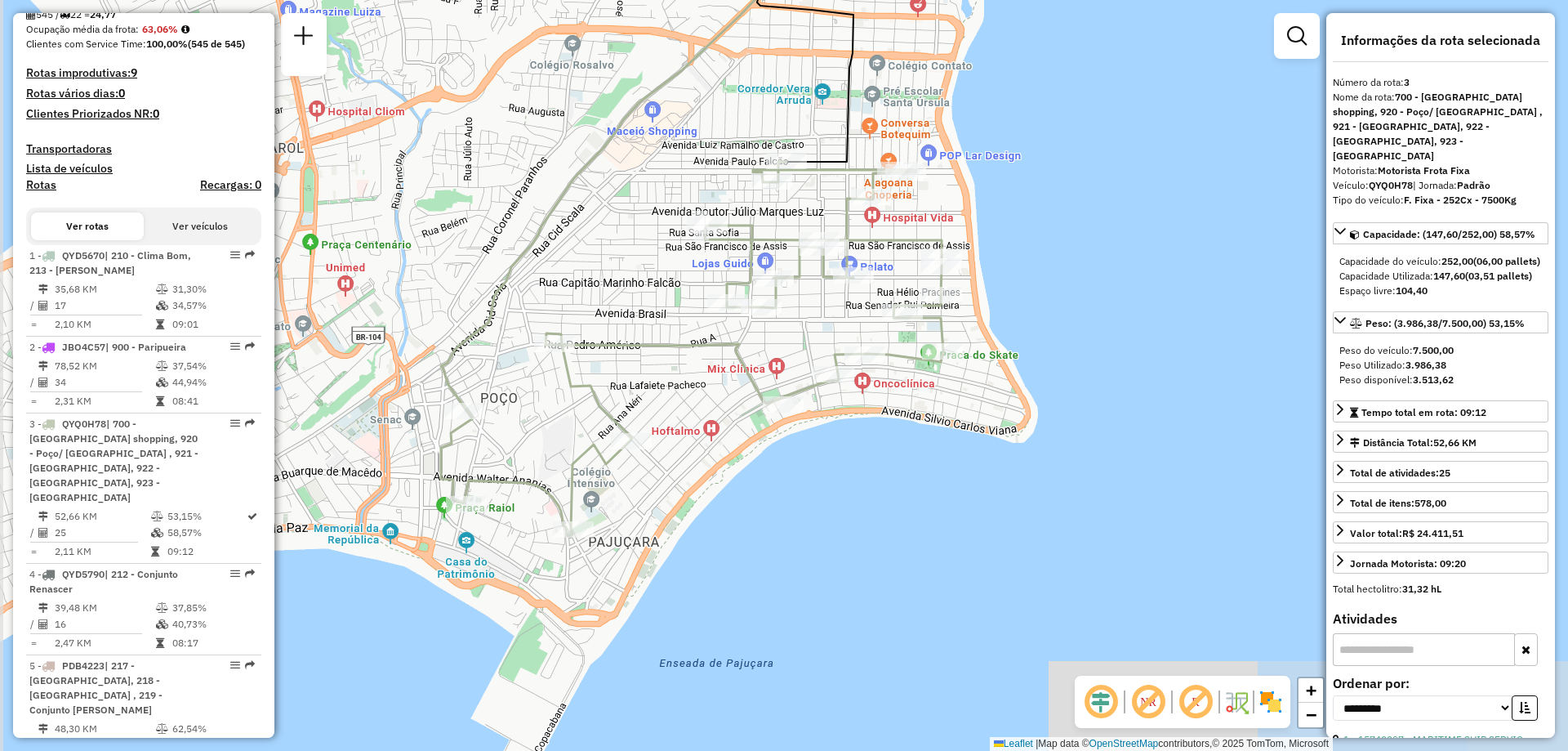
drag, startPoint x: 837, startPoint y: 532, endPoint x: 1027, endPoint y: 361, distance: 255.6
click at [1027, 361] on div "Janela de atendimento Grade de atendimento Capacidade Transportadoras Veículos …" at bounding box center [784, 376] width 1568 height 751
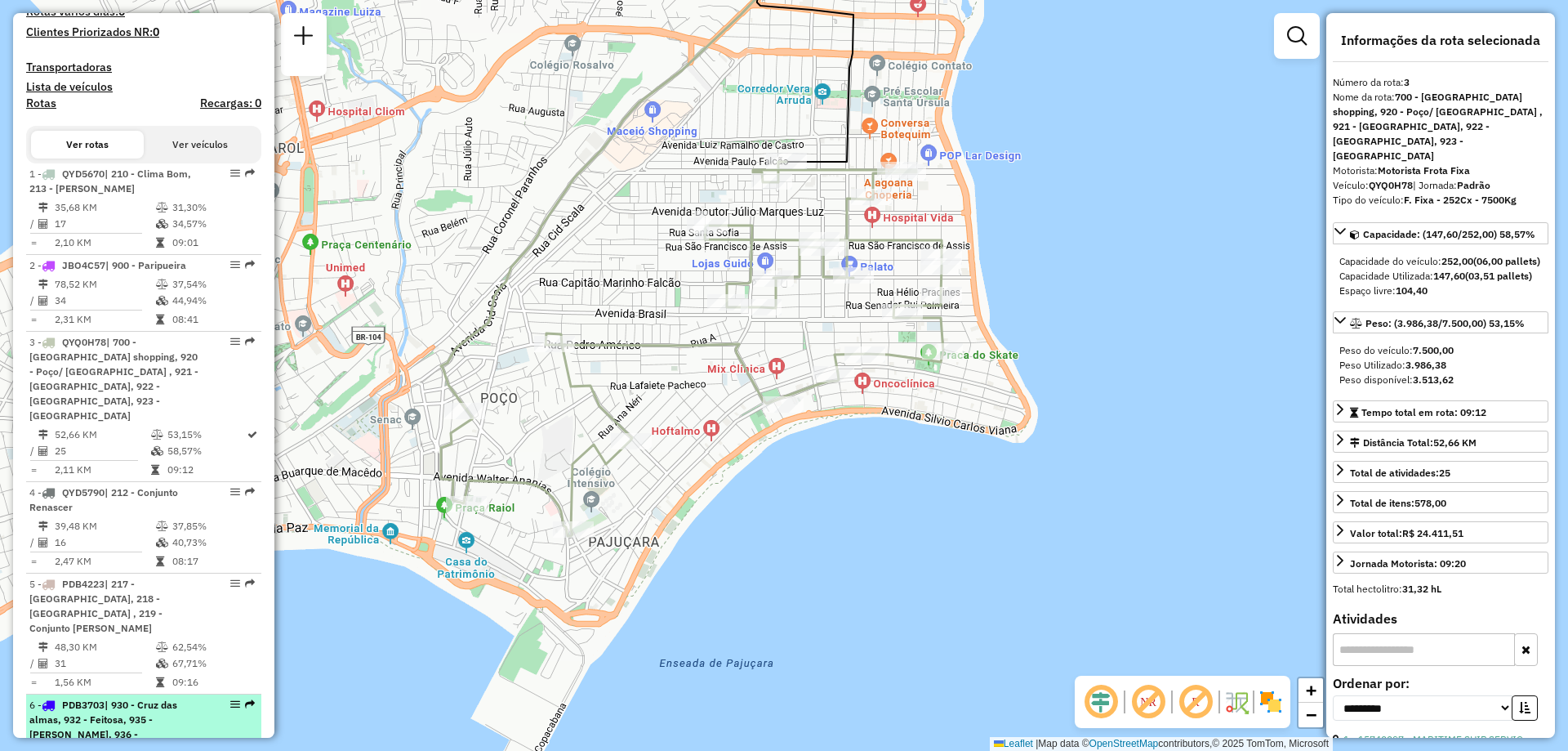
scroll to position [572, 0]
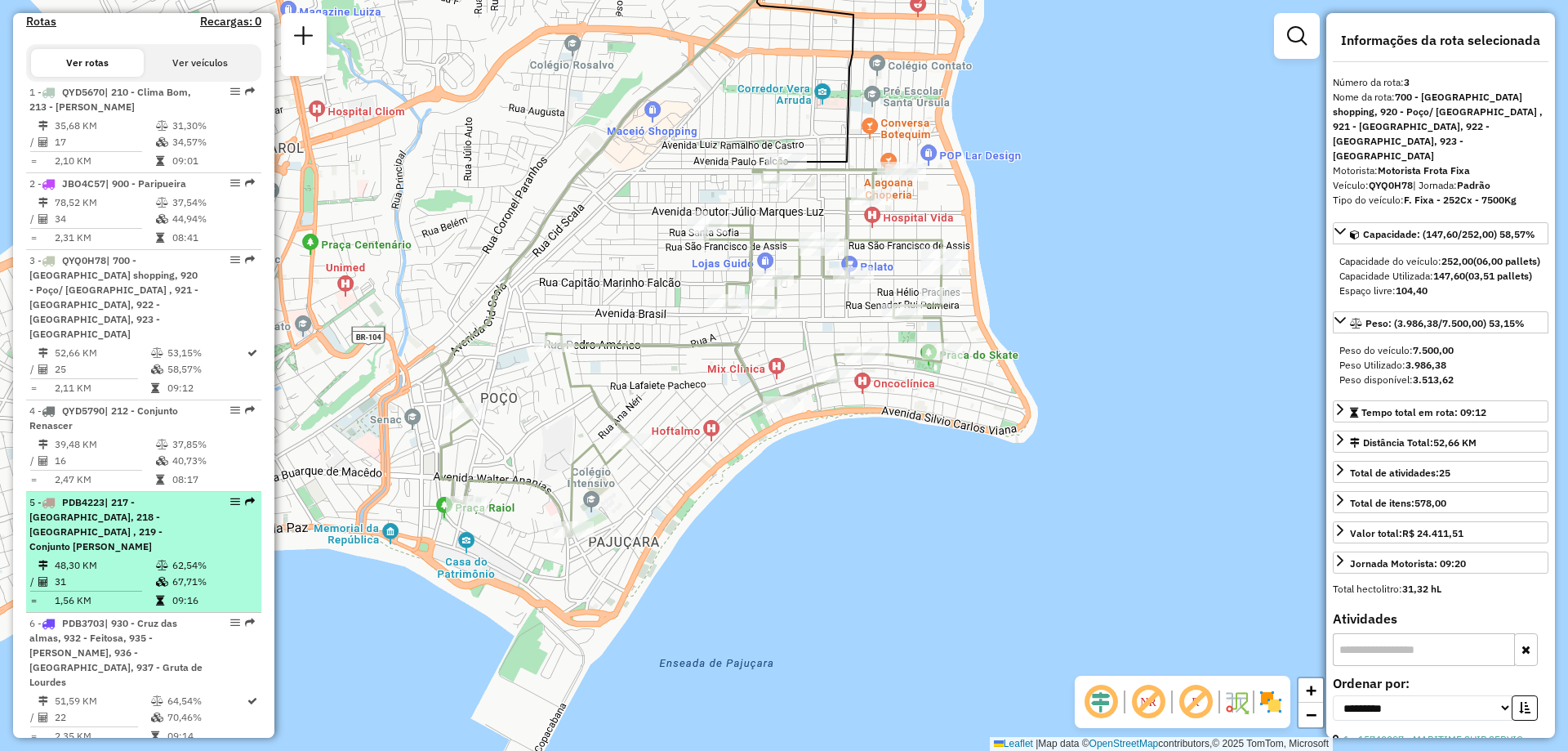
click at [217, 574] on td "67,71%" at bounding box center [213, 581] width 82 height 16
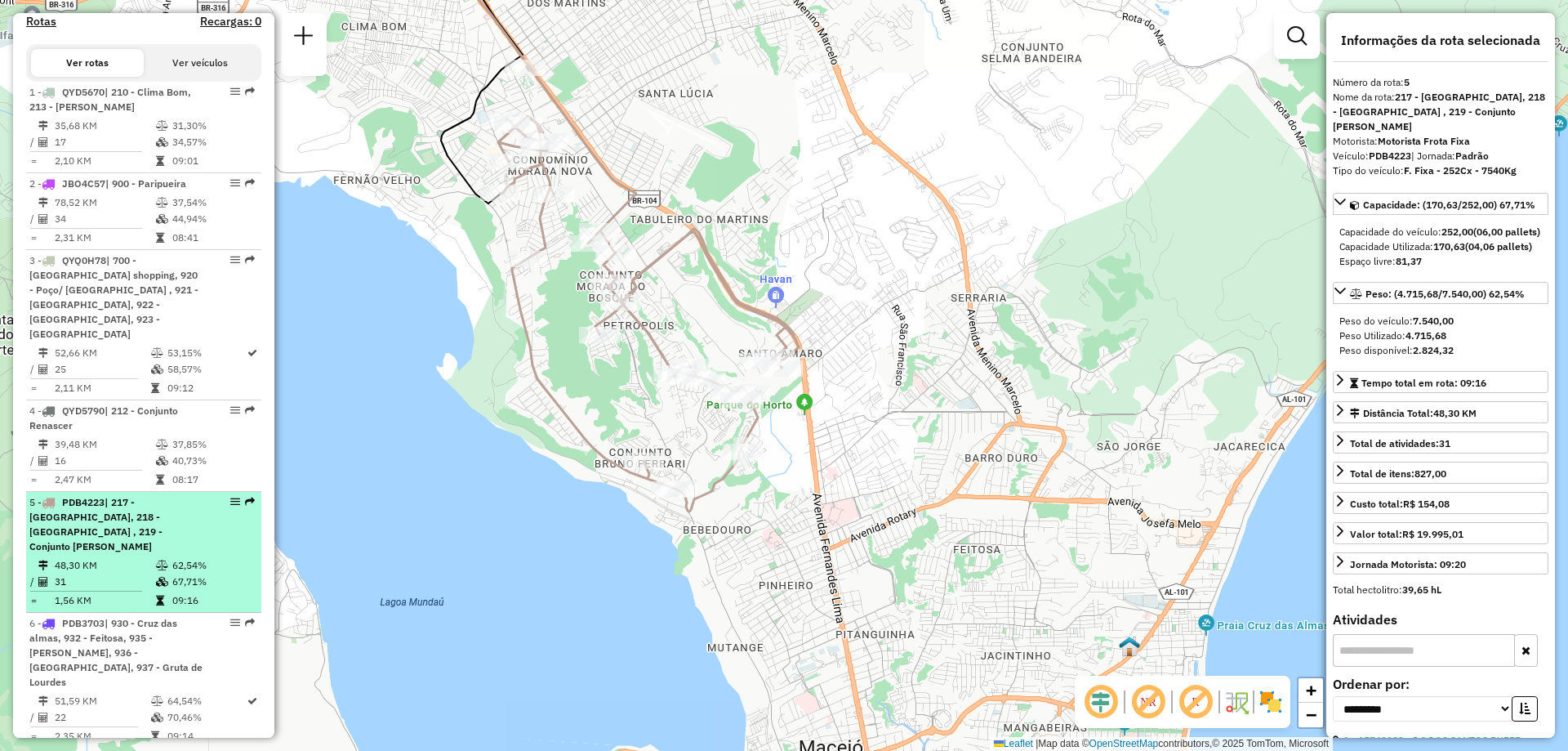
scroll to position [654, 0]
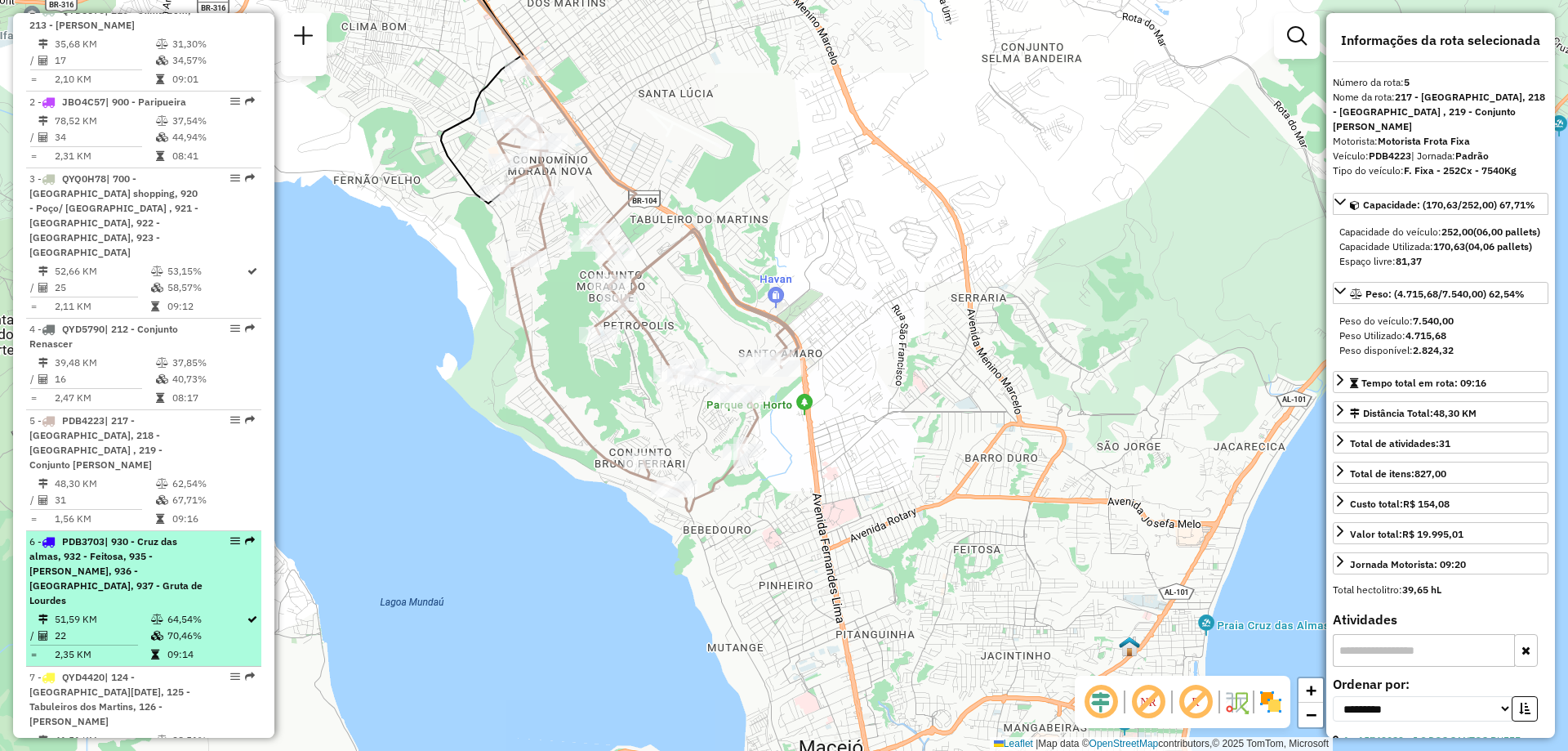
click at [192, 611] on td "64,54%" at bounding box center [205, 618] width 79 height 16
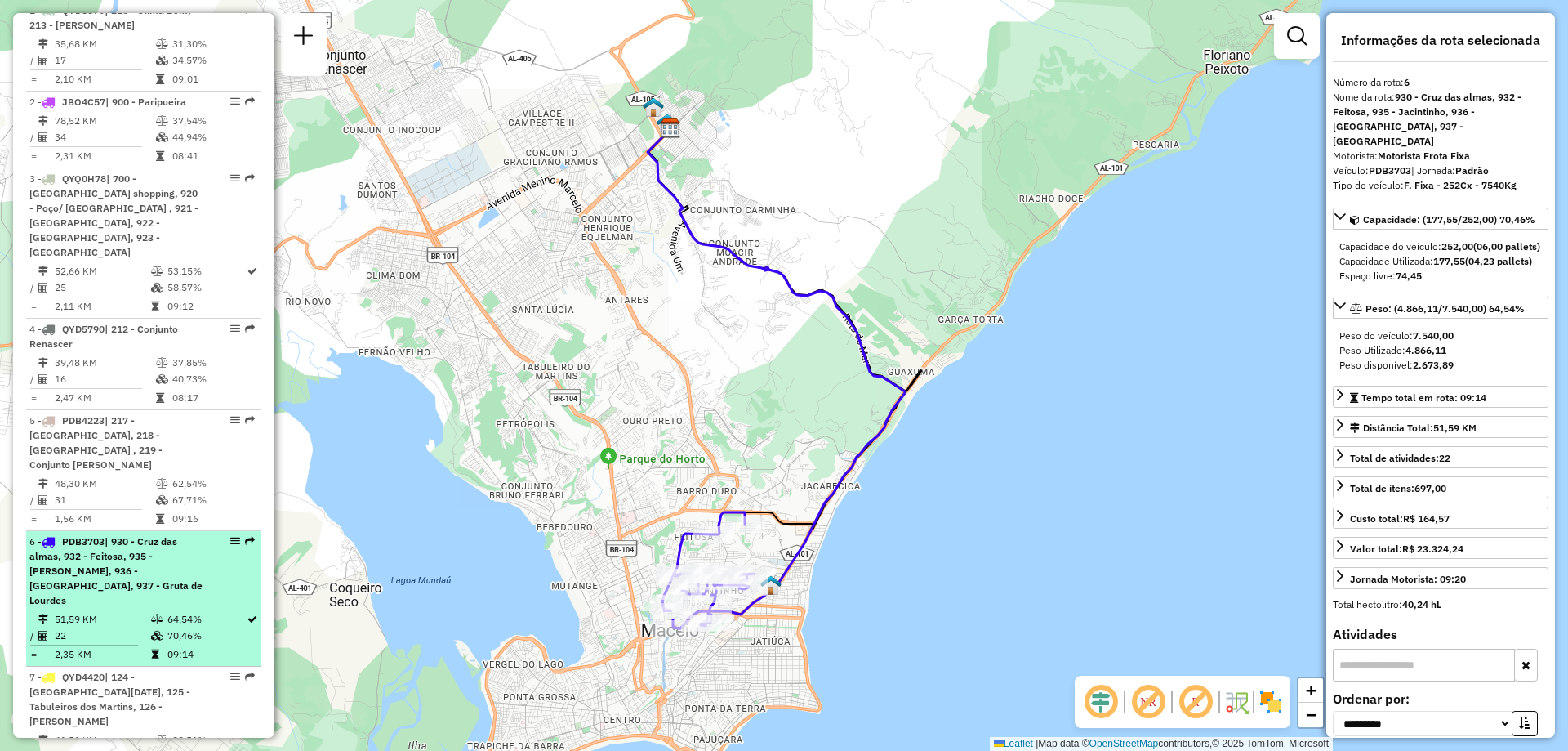
scroll to position [735, 0]
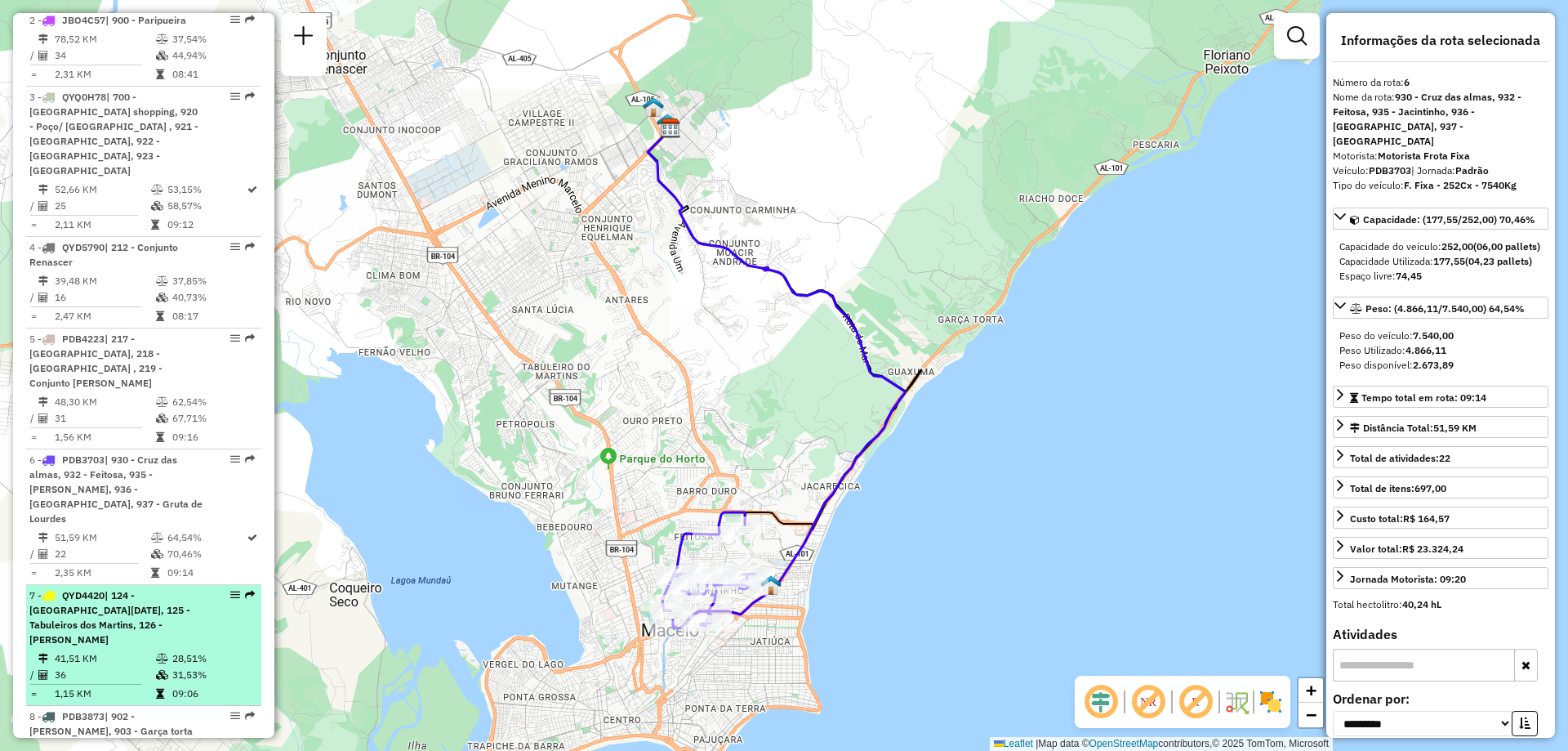
click at [201, 650] on td "28,51%" at bounding box center [213, 658] width 82 height 16
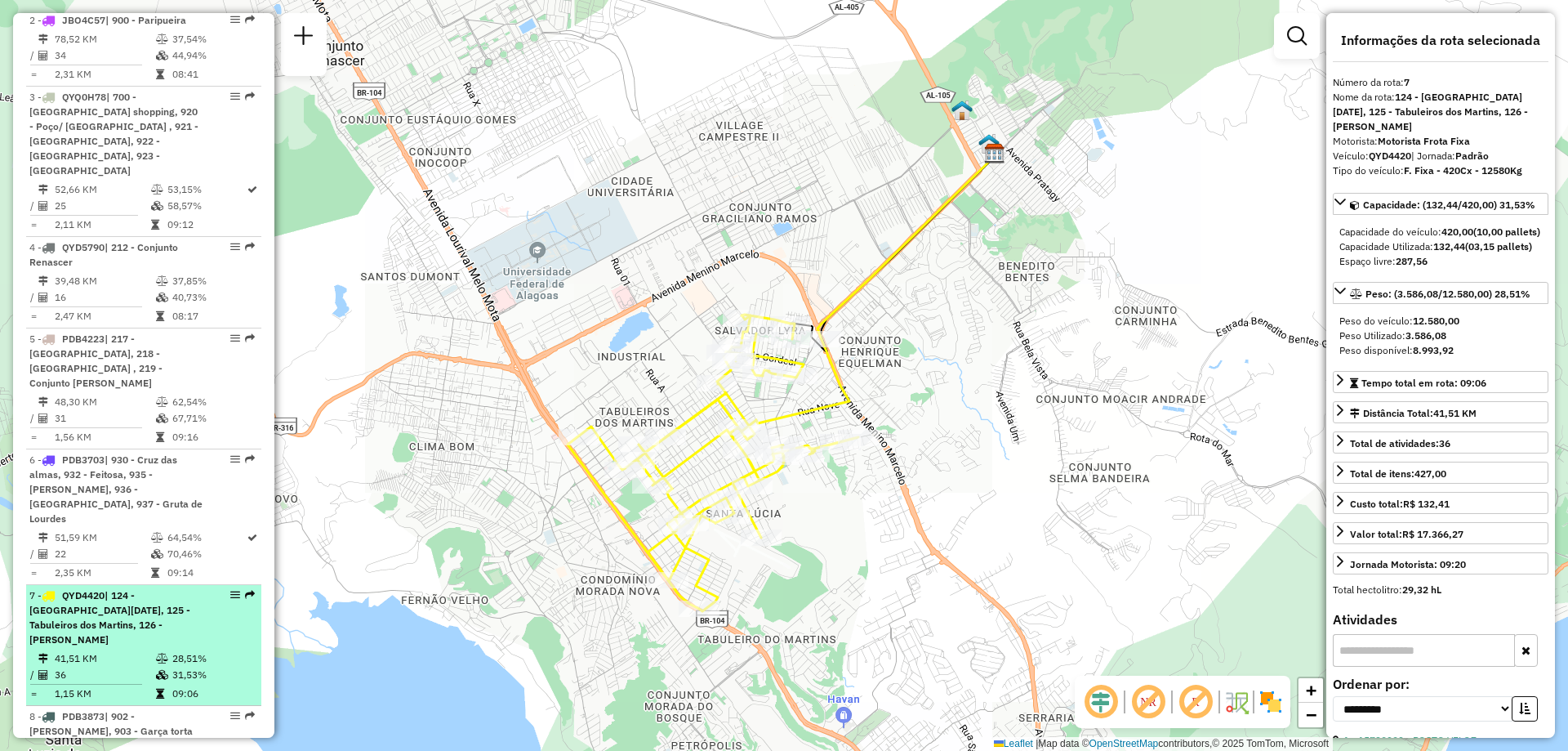
scroll to position [816, 0]
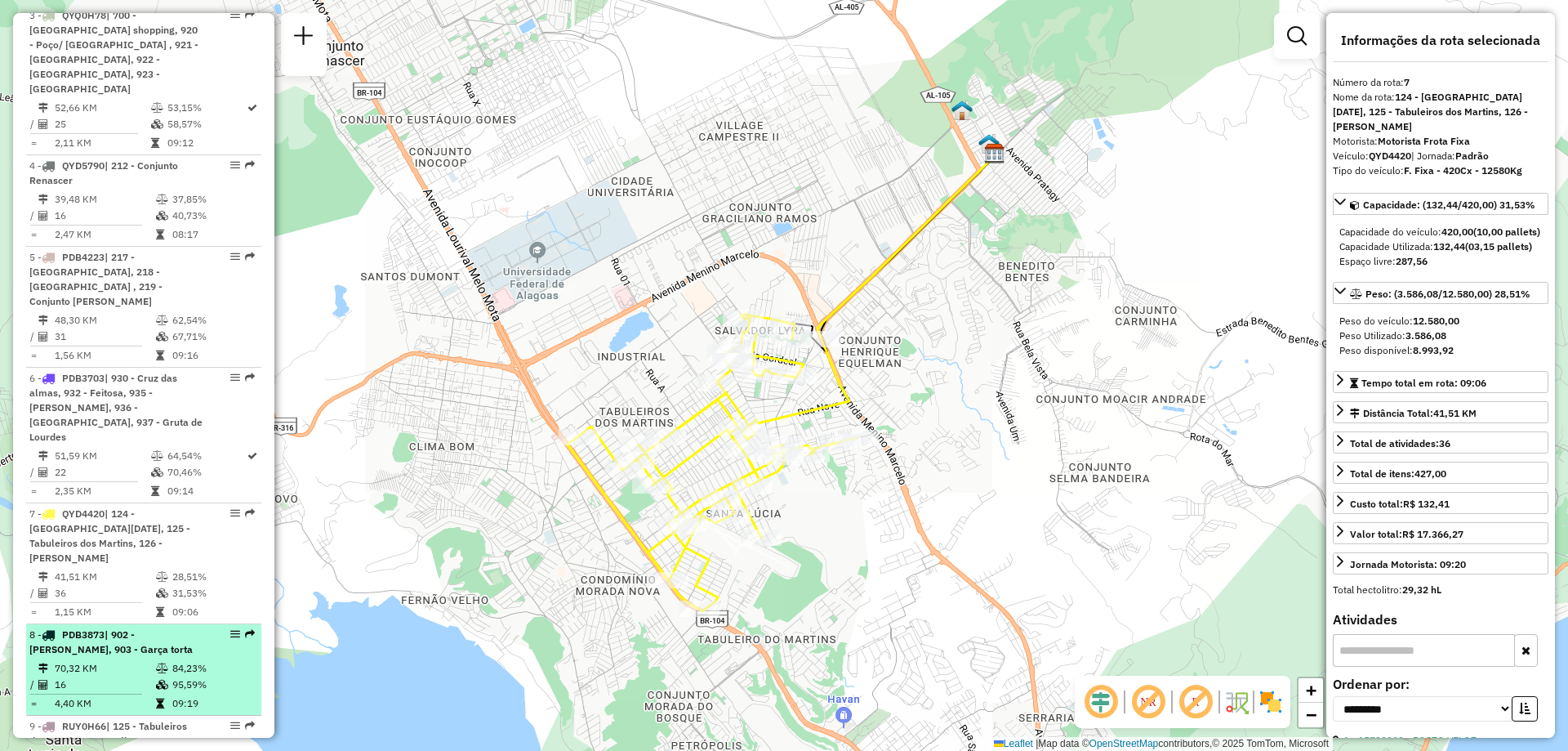
click at [185, 676] on td "95,59%" at bounding box center [213, 684] width 82 height 16
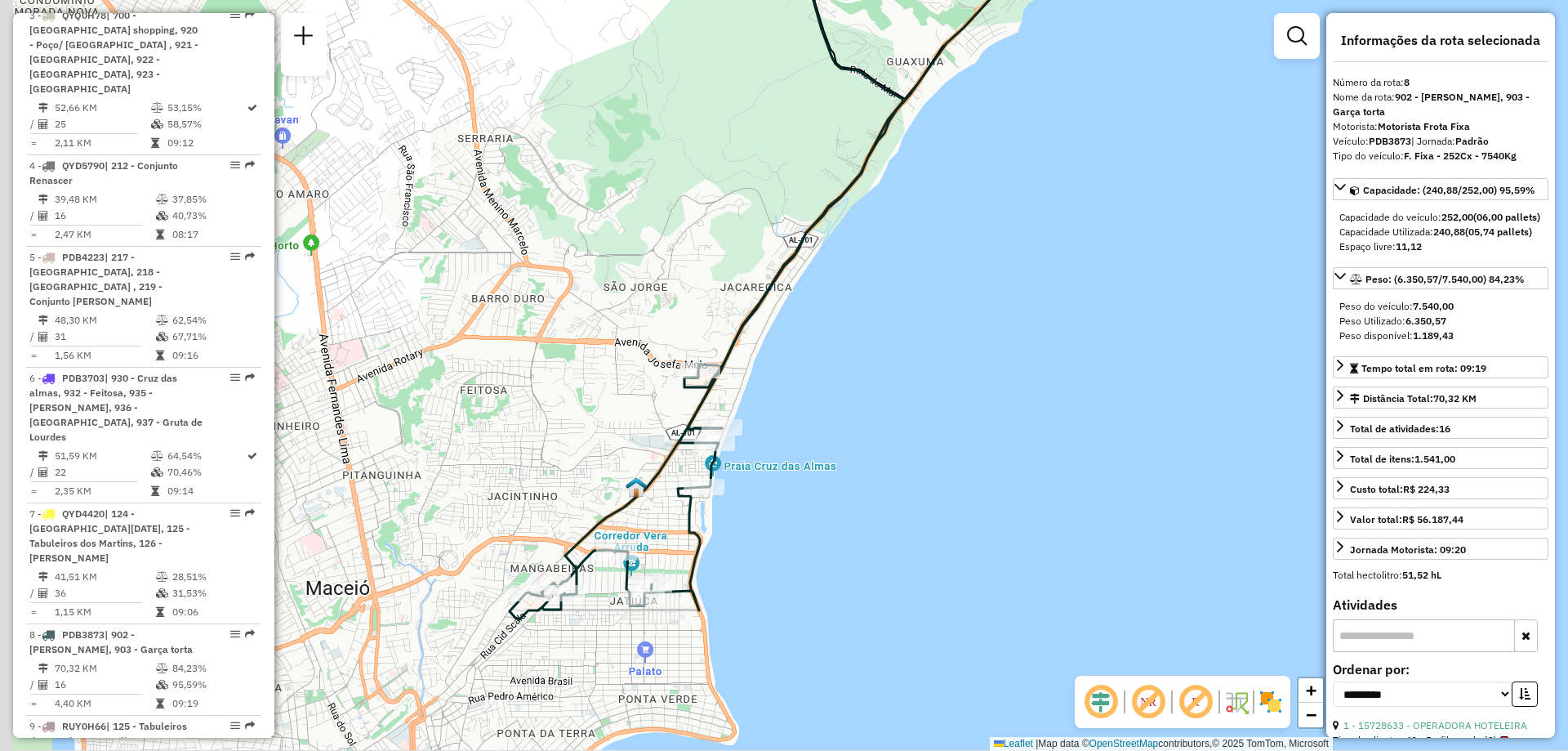
drag, startPoint x: 627, startPoint y: 667, endPoint x: 775, endPoint y: 546, distance: 191.2
click at [775, 546] on div "Janela de atendimento Grade de atendimento Capacidade Transportadoras Veículos …" at bounding box center [784, 376] width 1568 height 751
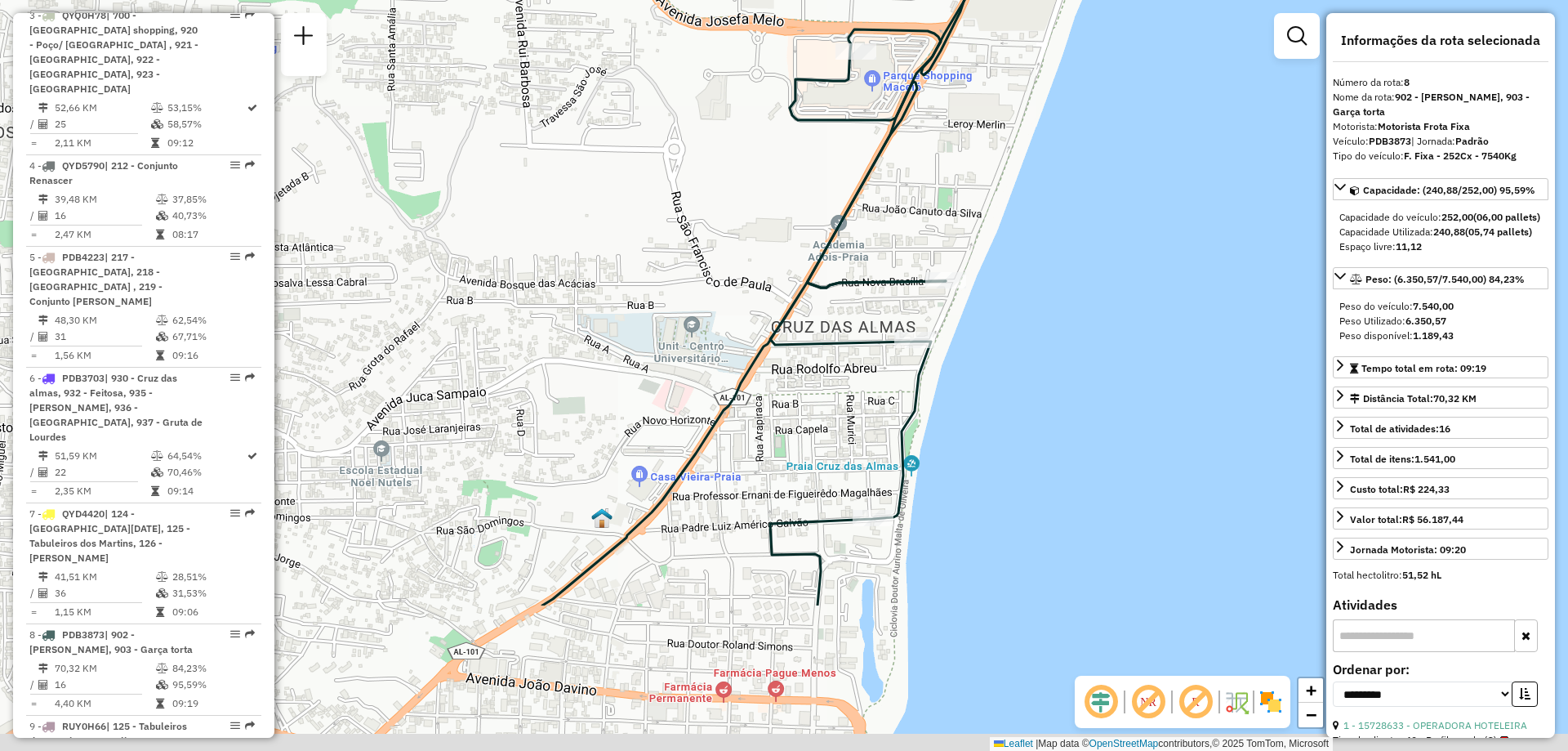
drag, startPoint x: 974, startPoint y: 563, endPoint x: 1090, endPoint y: 354, distance: 239.0
click at [1090, 354] on div "Janela de atendimento Grade de atendimento Capacidade Transportadoras Veículos …" at bounding box center [784, 376] width 1568 height 751
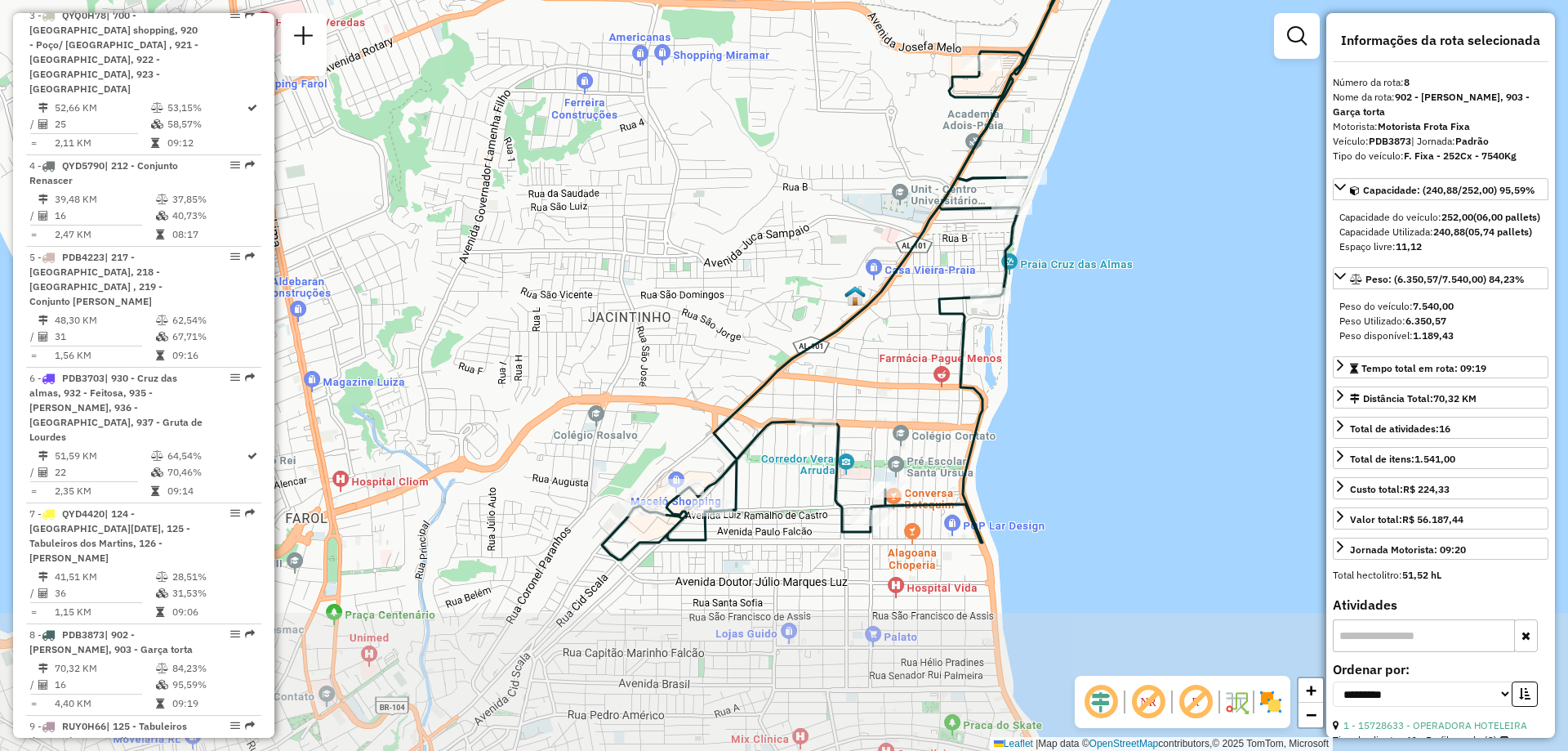
drag, startPoint x: 993, startPoint y: 619, endPoint x: 1009, endPoint y: 464, distance: 155.8
click at [1009, 464] on div "Janela de atendimento Grade de atendimento Capacidade Transportadoras Veículos …" at bounding box center [784, 376] width 1568 height 751
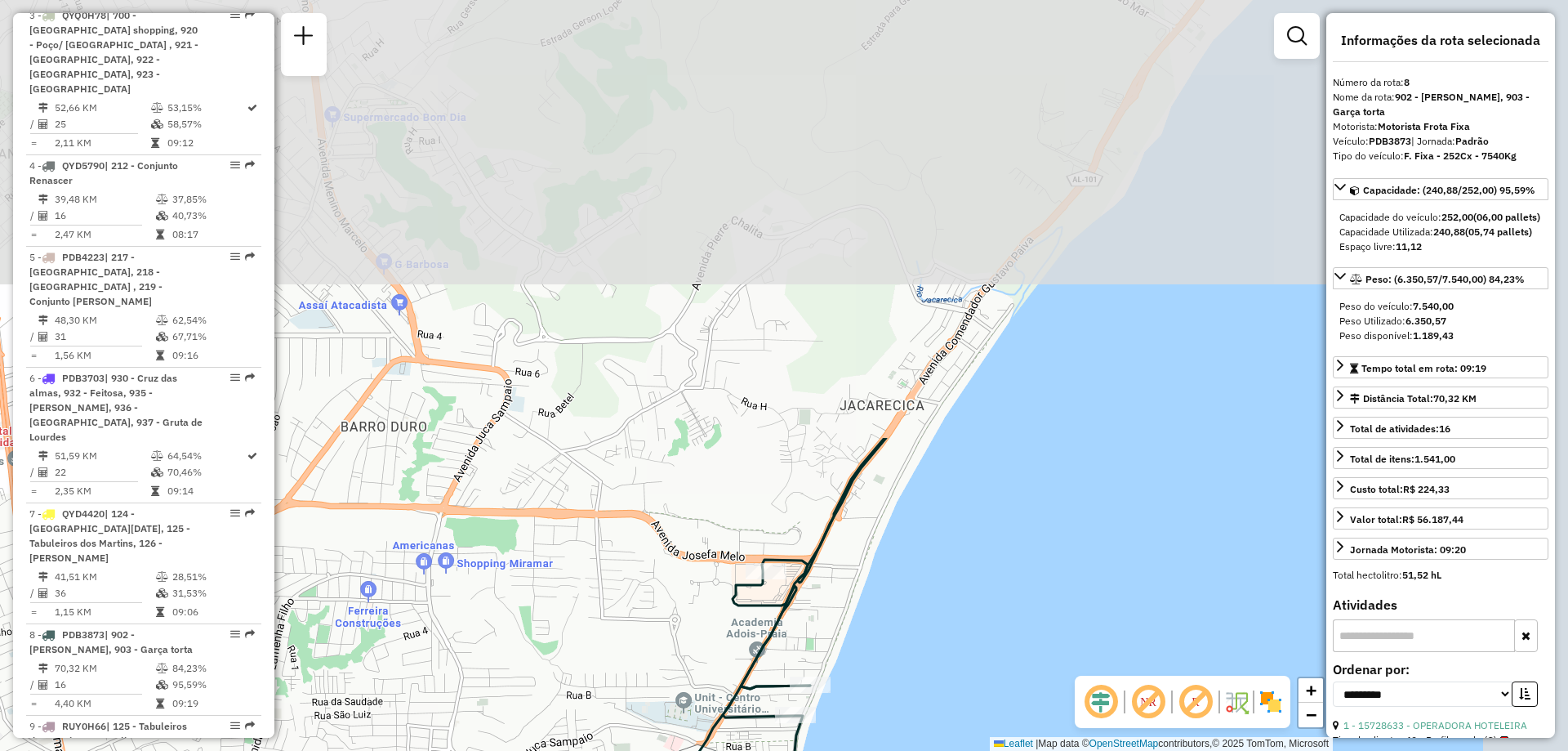
drag, startPoint x: 1174, startPoint y: 262, endPoint x: 943, endPoint y: 783, distance: 569.9
click at [943, 750] on html "Aguarde... Pop-up bloqueado! Seu navegador bloqueou automáticamente a abertura …" at bounding box center [784, 376] width 1568 height 751
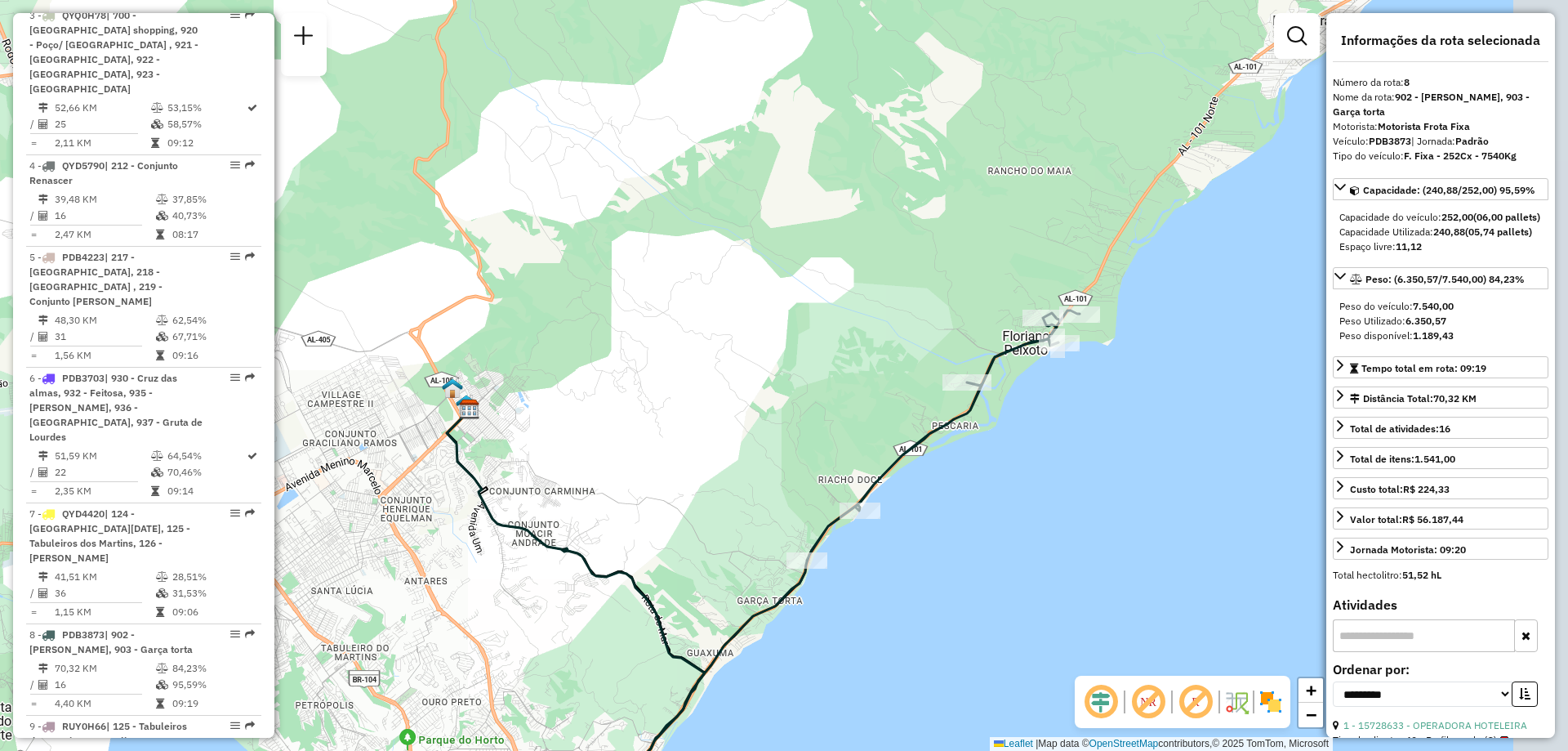
drag, startPoint x: 1194, startPoint y: 330, endPoint x: 868, endPoint y: 549, distance: 392.7
click at [869, 549] on div "Janela de atendimento Grade de atendimento Capacidade Transportadoras Veículos …" at bounding box center [784, 376] width 1568 height 751
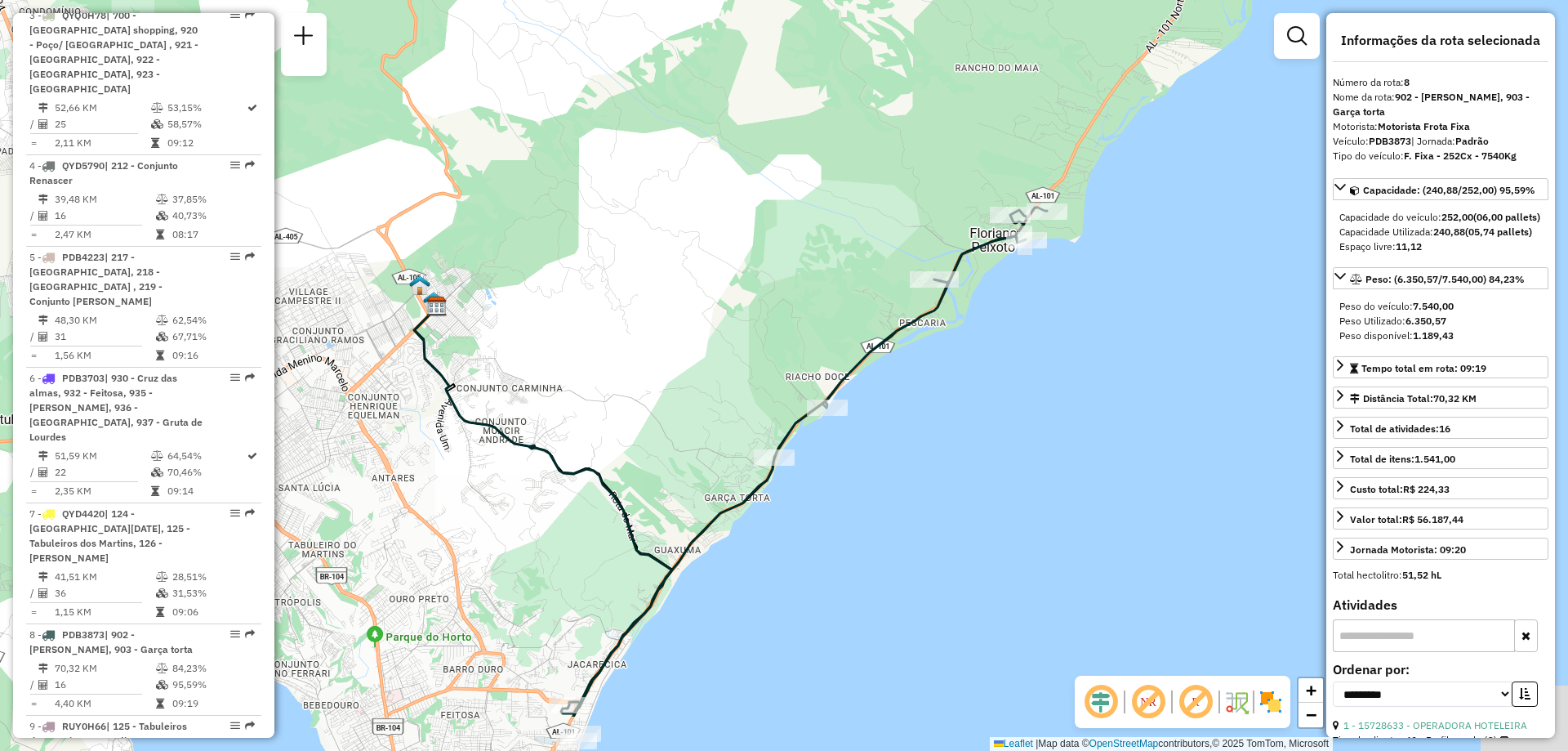
drag, startPoint x: 1075, startPoint y: 433, endPoint x: 1076, endPoint y: 303, distance: 130.0
click at [1076, 303] on div "Janela de atendimento Grade de atendimento Capacidade Transportadoras Veículos …" at bounding box center [784, 376] width 1568 height 751
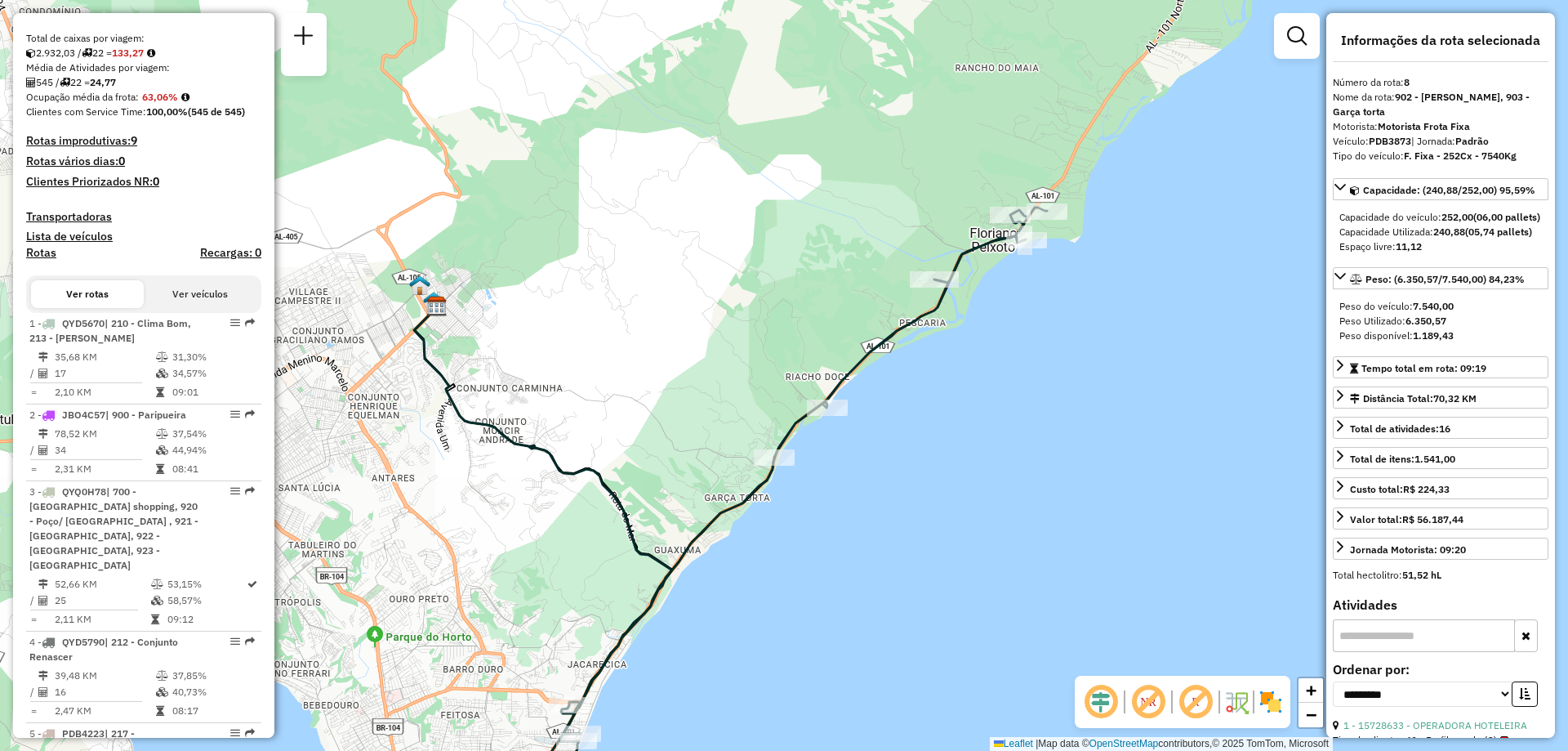
scroll to position [0, 0]
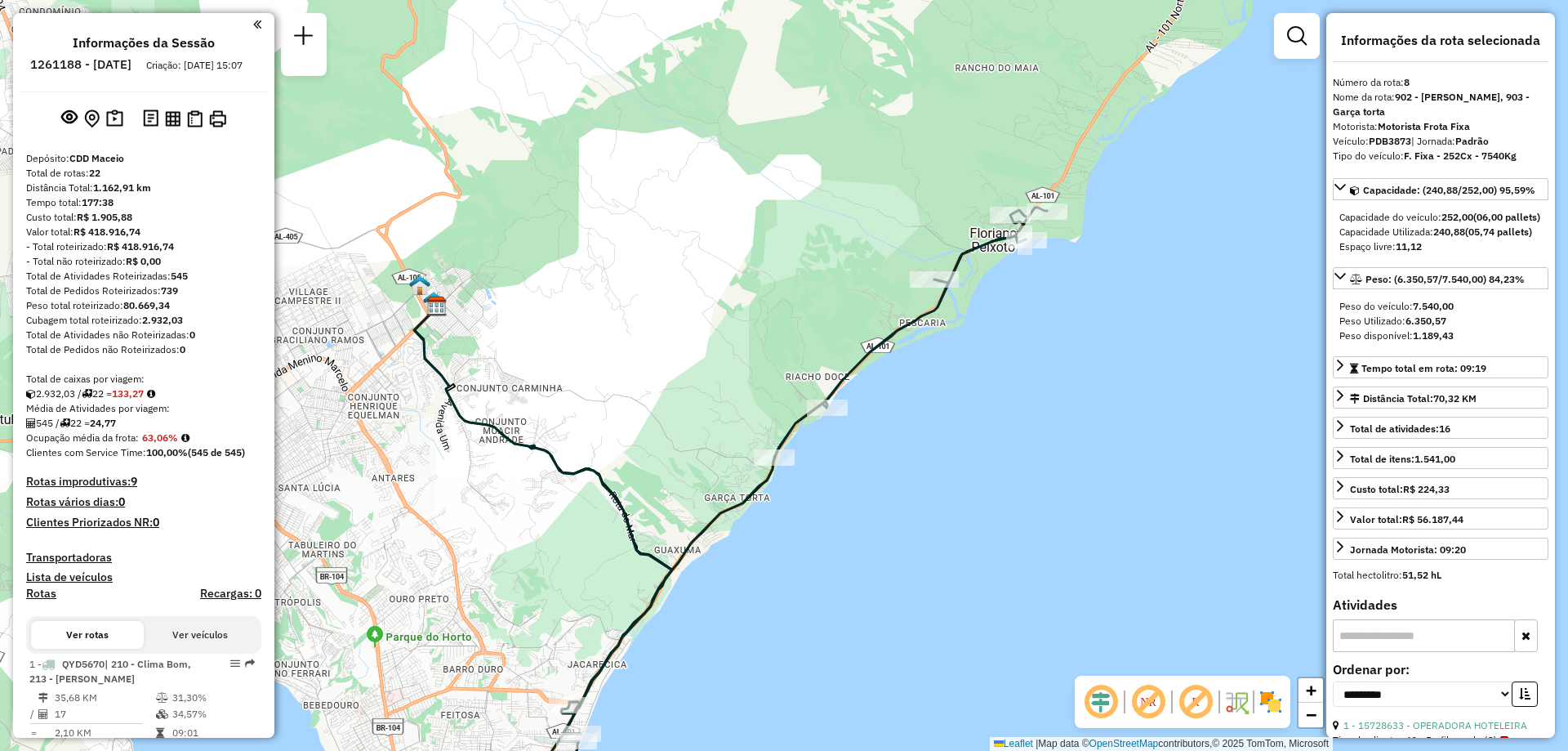
click at [132, 67] on h6 "1261188 - 08/09/2025" at bounding box center [80, 64] width 101 height 15
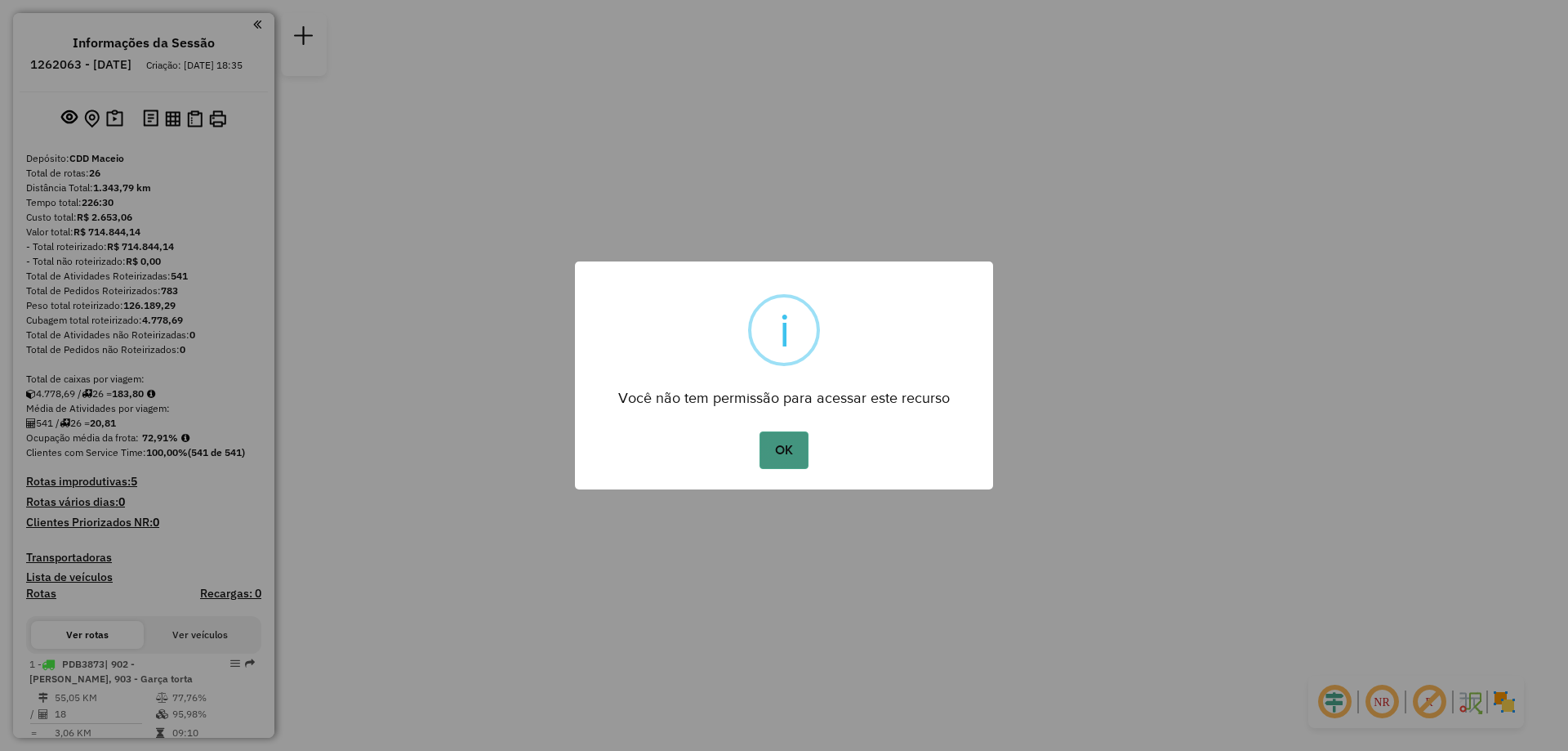
click at [784, 444] on button "OK" at bounding box center [784, 450] width 49 height 37
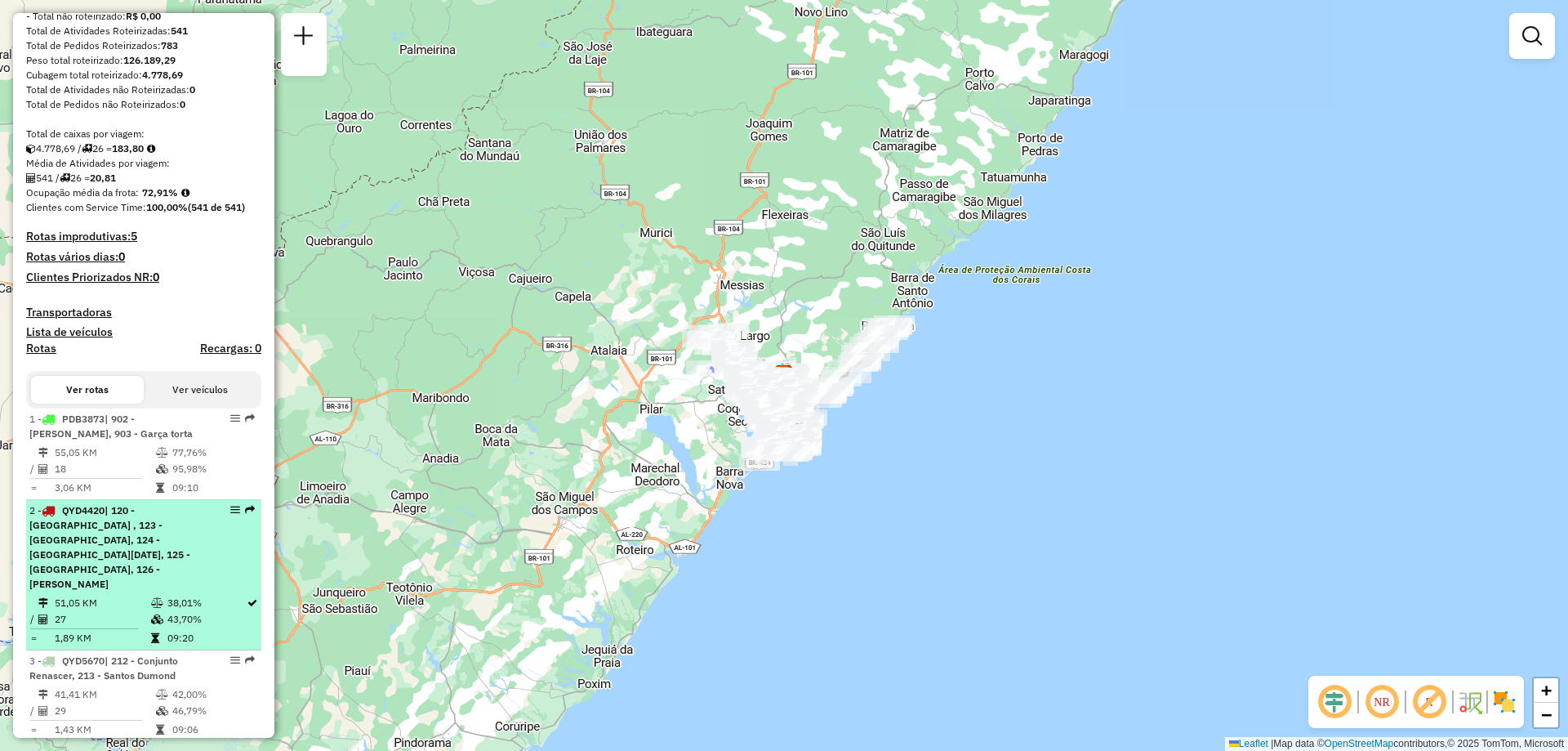
scroll to position [327, 0]
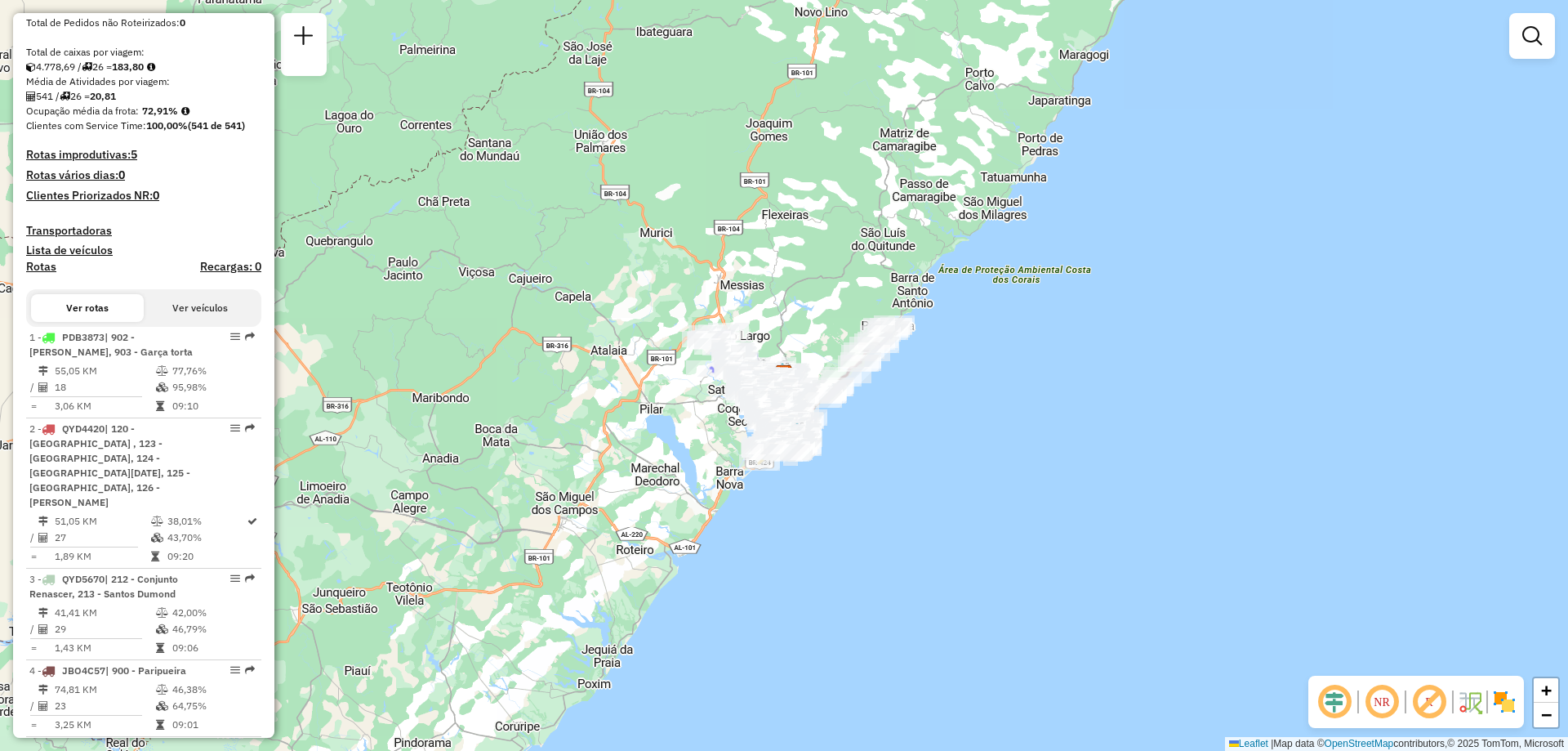
click at [1384, 705] on em at bounding box center [1382, 701] width 39 height 39
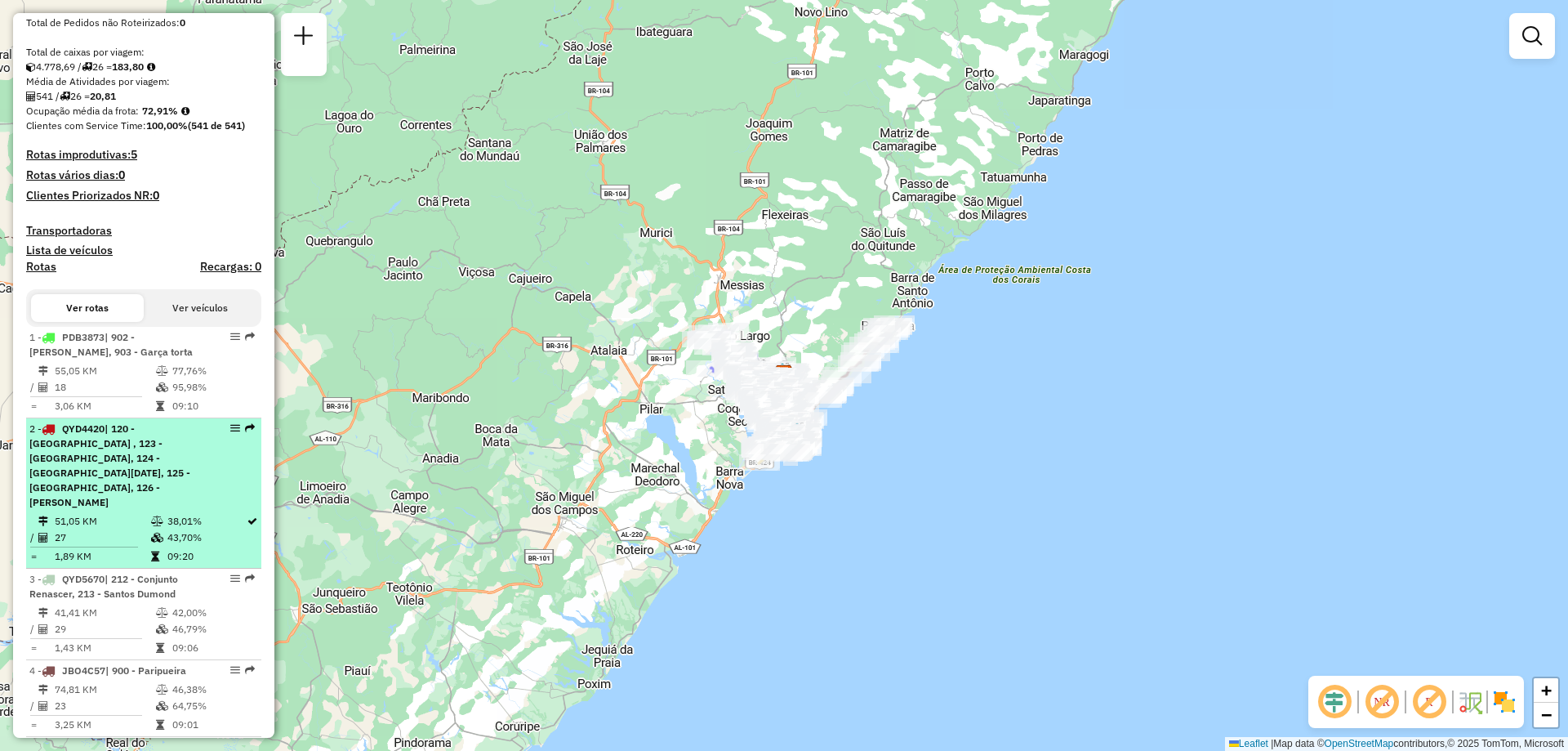
click at [151, 456] on span "| 120 - [GEOGRAPHIC_DATA] , 123 - [GEOGRAPHIC_DATA], 124 - [GEOGRAPHIC_DATA][DA…" at bounding box center [109, 465] width 161 height 86
select select "**********"
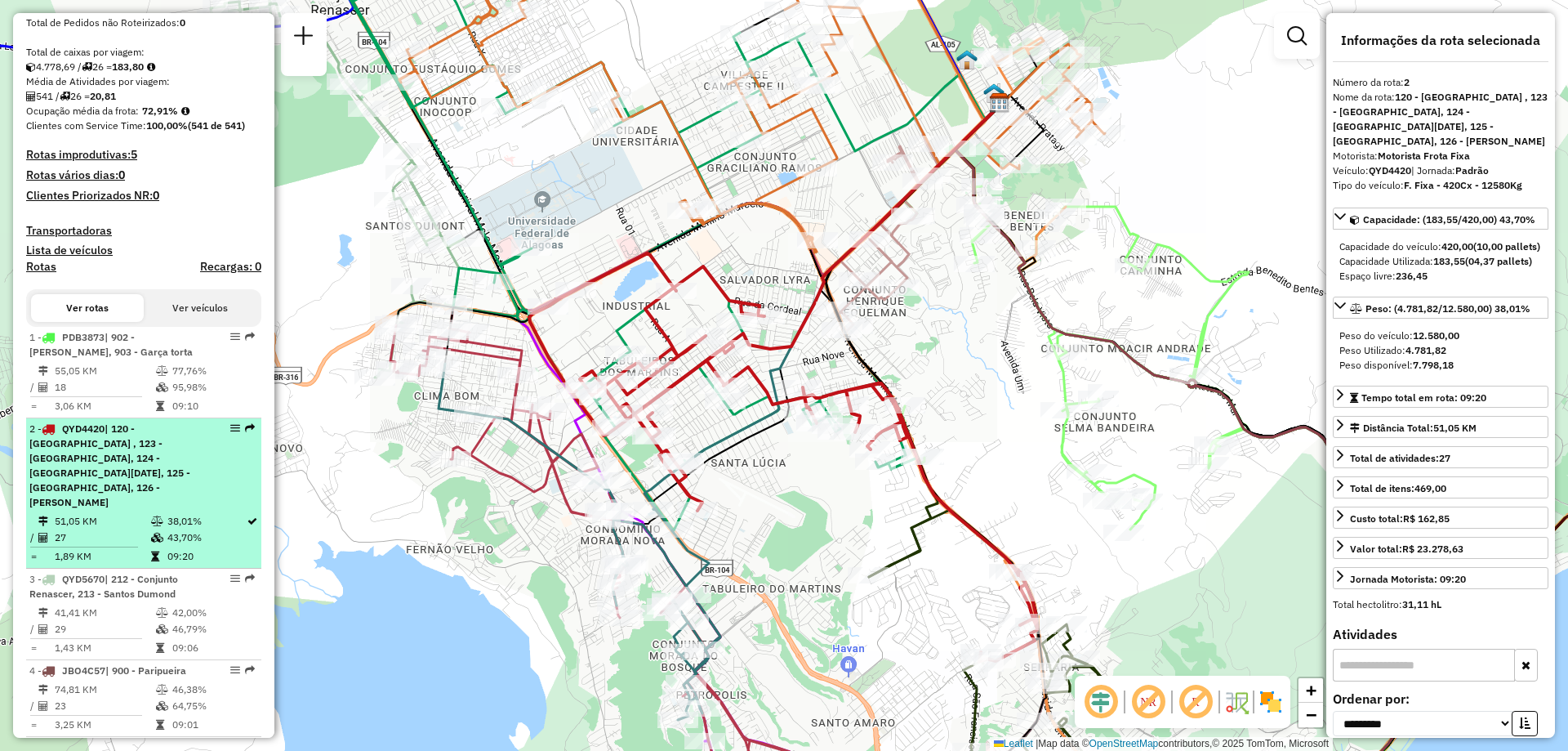
drag, startPoint x: 228, startPoint y: 436, endPoint x: 233, endPoint y: 465, distance: 29.4
click at [232, 484] on div "2 - QYD4420 | 120 - Ouro Preto , 123 - Jardim Petrópolis, 124 - Santa Lucia, 12…" at bounding box center [143, 465] width 229 height 88
click at [231, 432] on em at bounding box center [235, 428] width 9 height 9
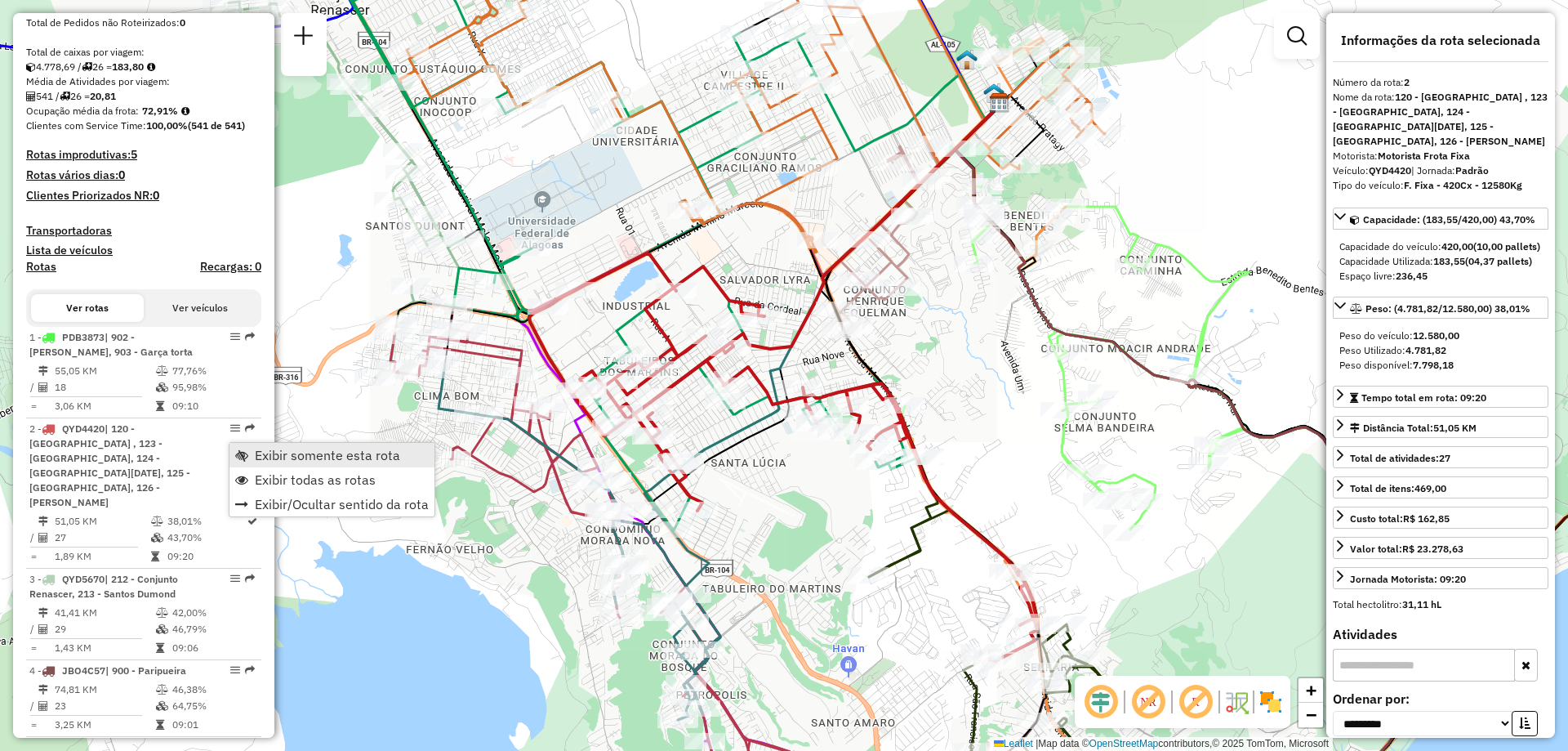
click at [245, 449] on span "Exibir somente esta rota" at bounding box center [242, 455] width 13 height 13
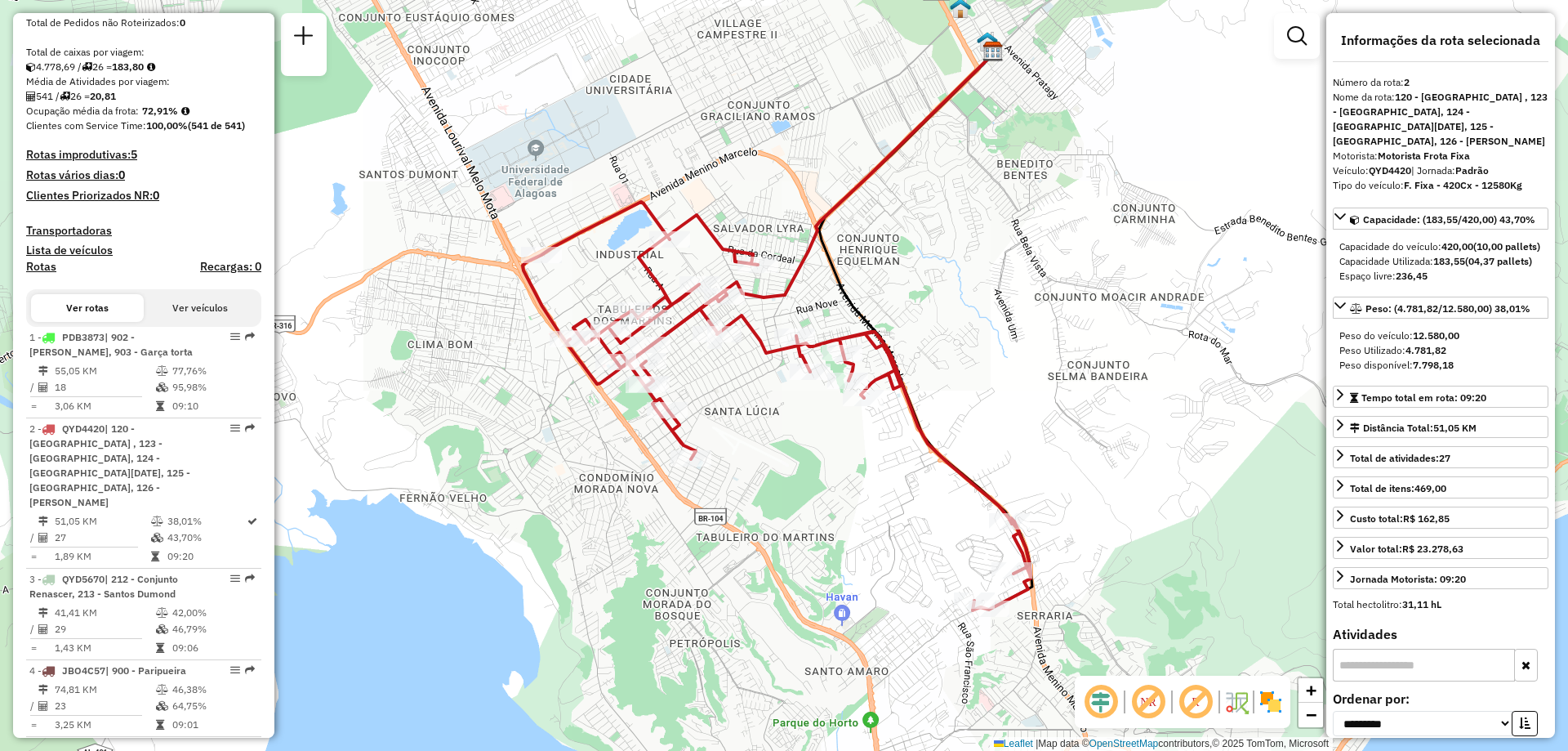
drag, startPoint x: 799, startPoint y: 500, endPoint x: 799, endPoint y: 446, distance: 54.0
click at [799, 446] on div "Janela de atendimento Grade de atendimento Capacidade Transportadoras Veículos …" at bounding box center [784, 376] width 1568 height 751
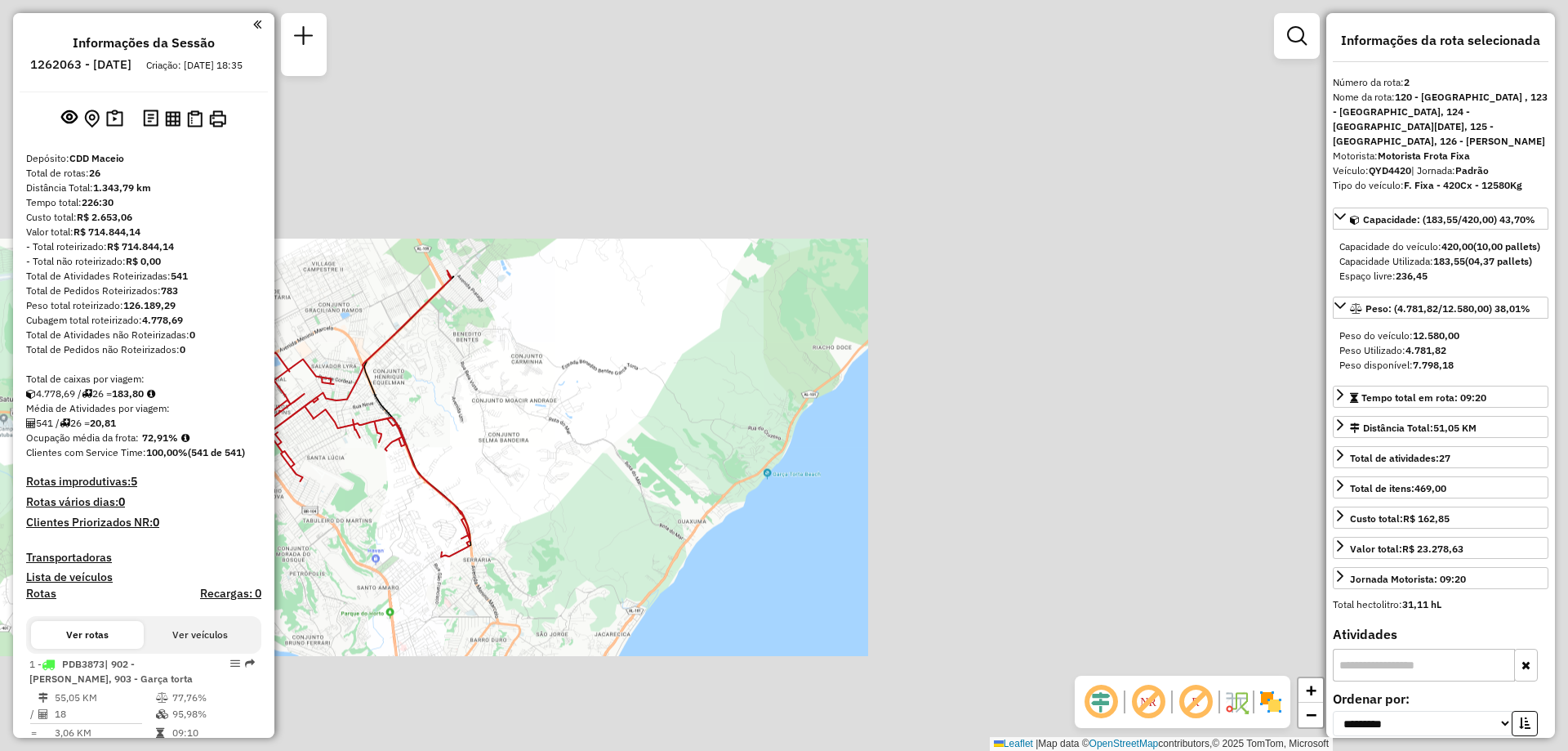
scroll to position [81, 0]
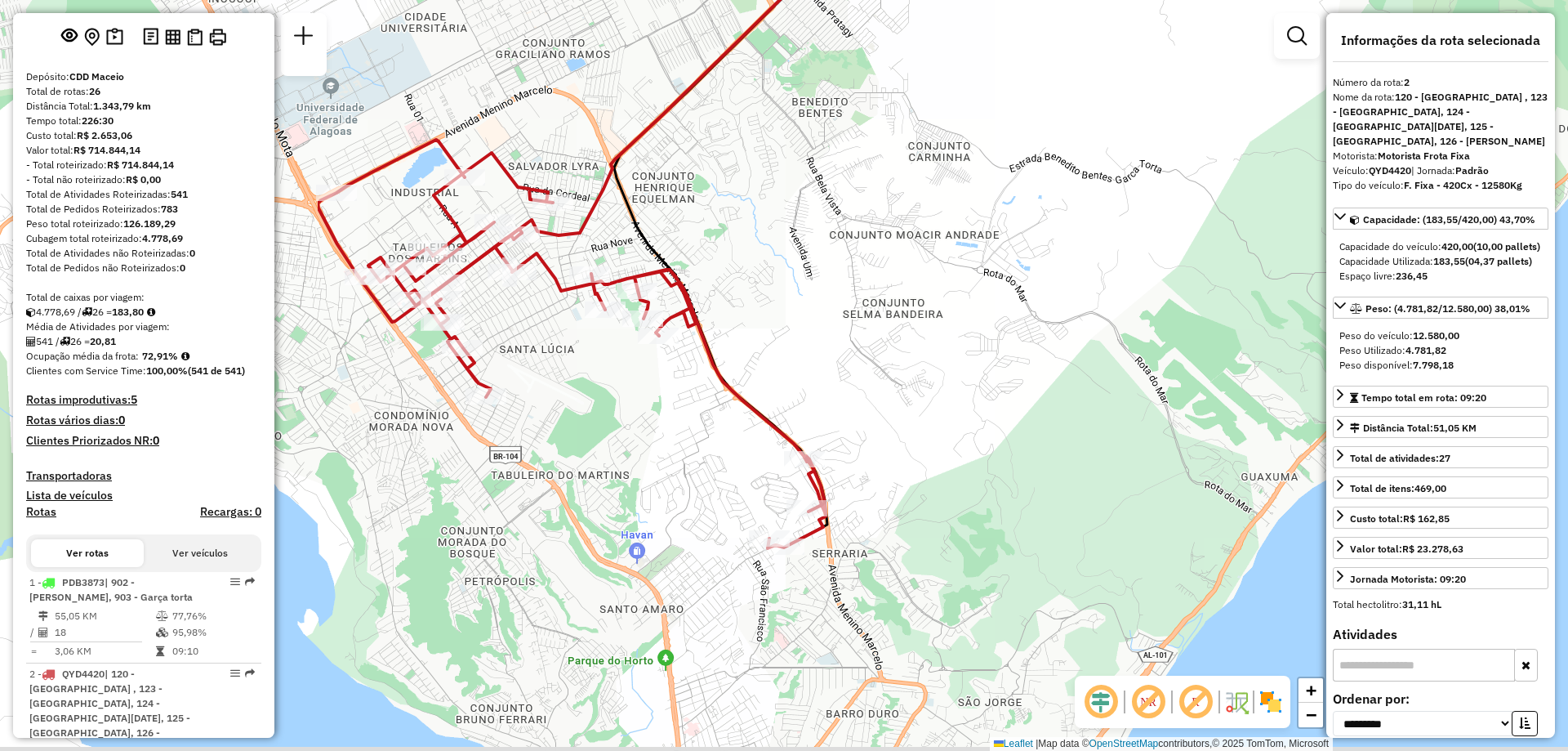
drag, startPoint x: 412, startPoint y: 492, endPoint x: 888, endPoint y: 454, distance: 477.5
click at [888, 454] on div "Janela de atendimento Grade de atendimento Capacidade Transportadoras Veículos …" at bounding box center [784, 376] width 1568 height 751
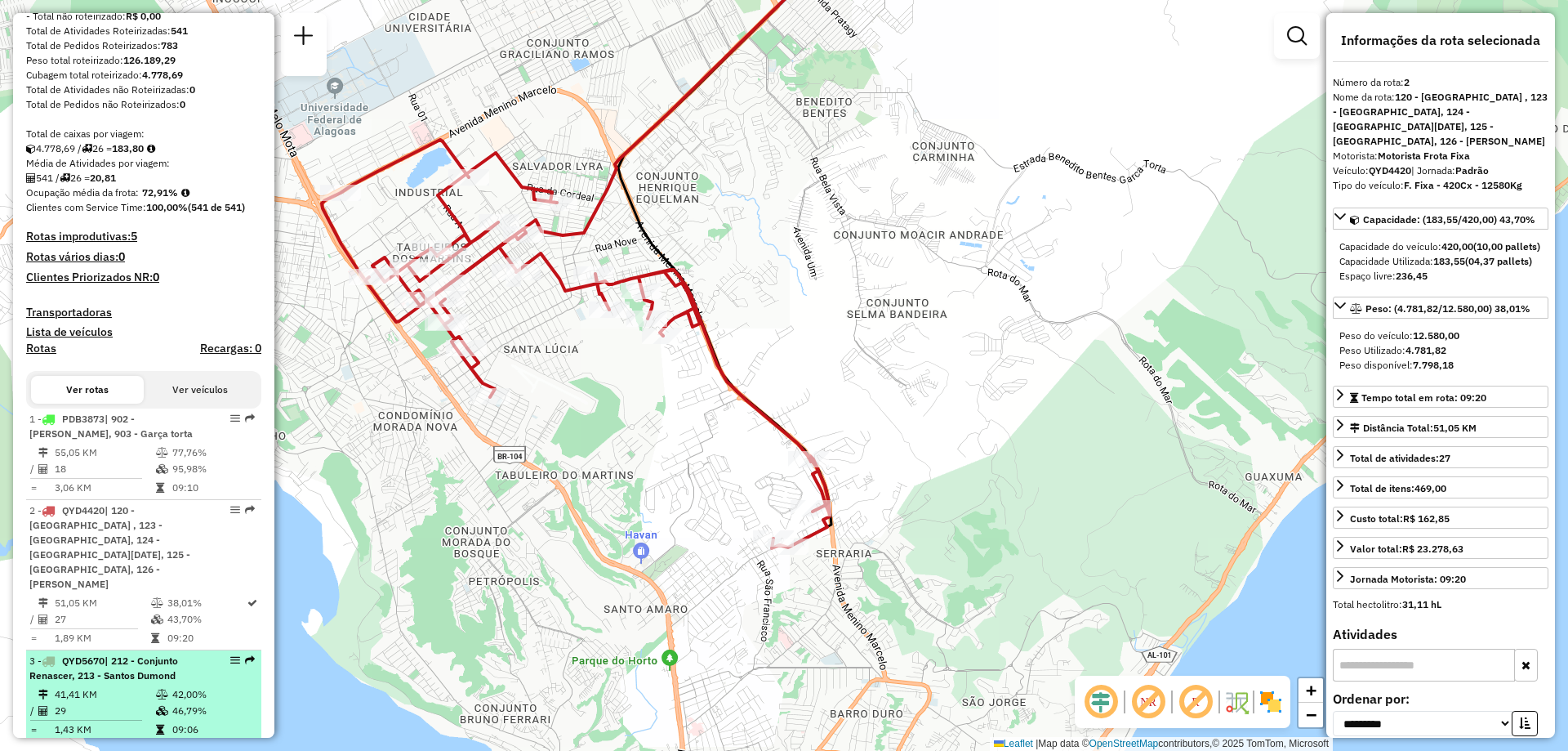
scroll to position [327, 0]
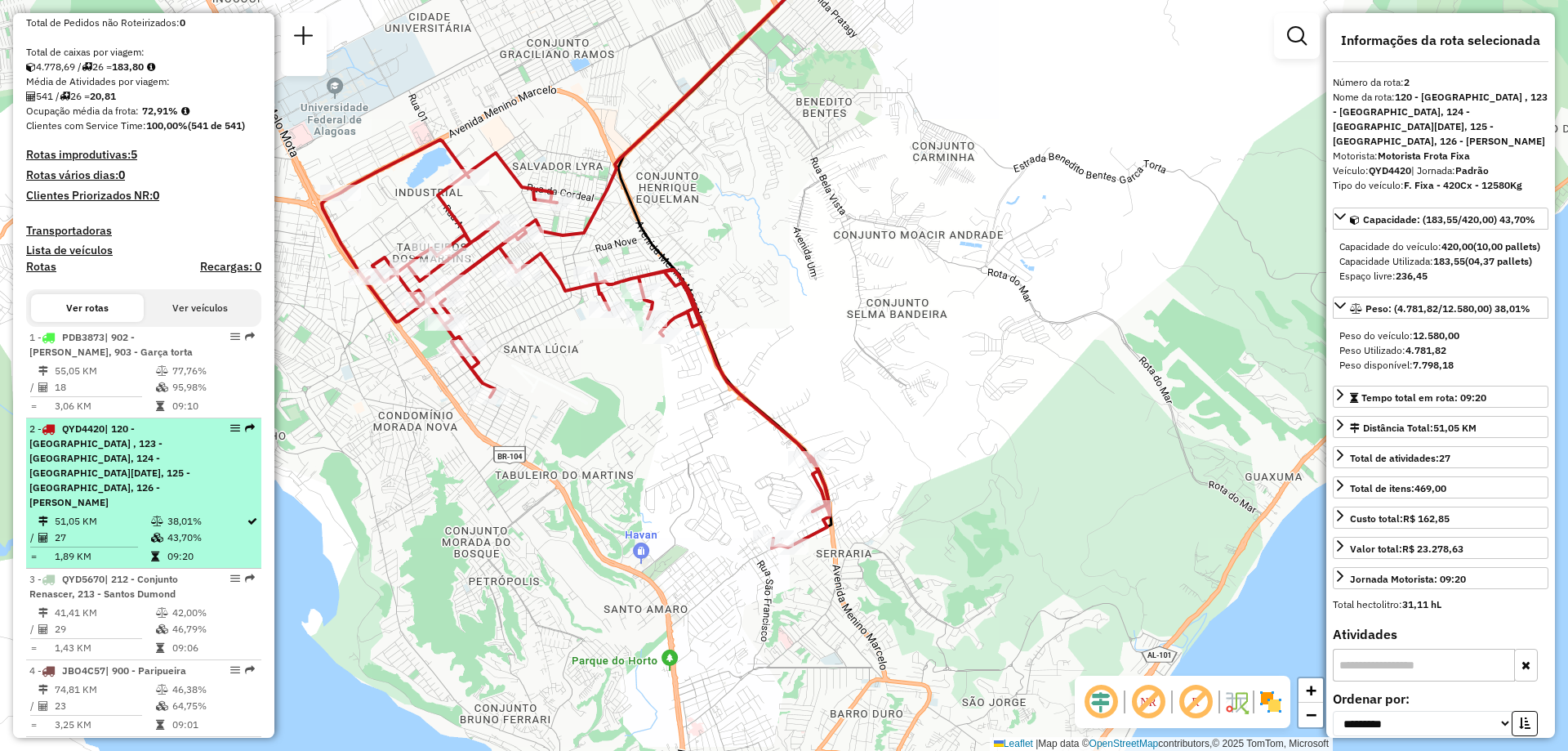
click at [193, 530] on td "43,70%" at bounding box center [205, 537] width 79 height 16
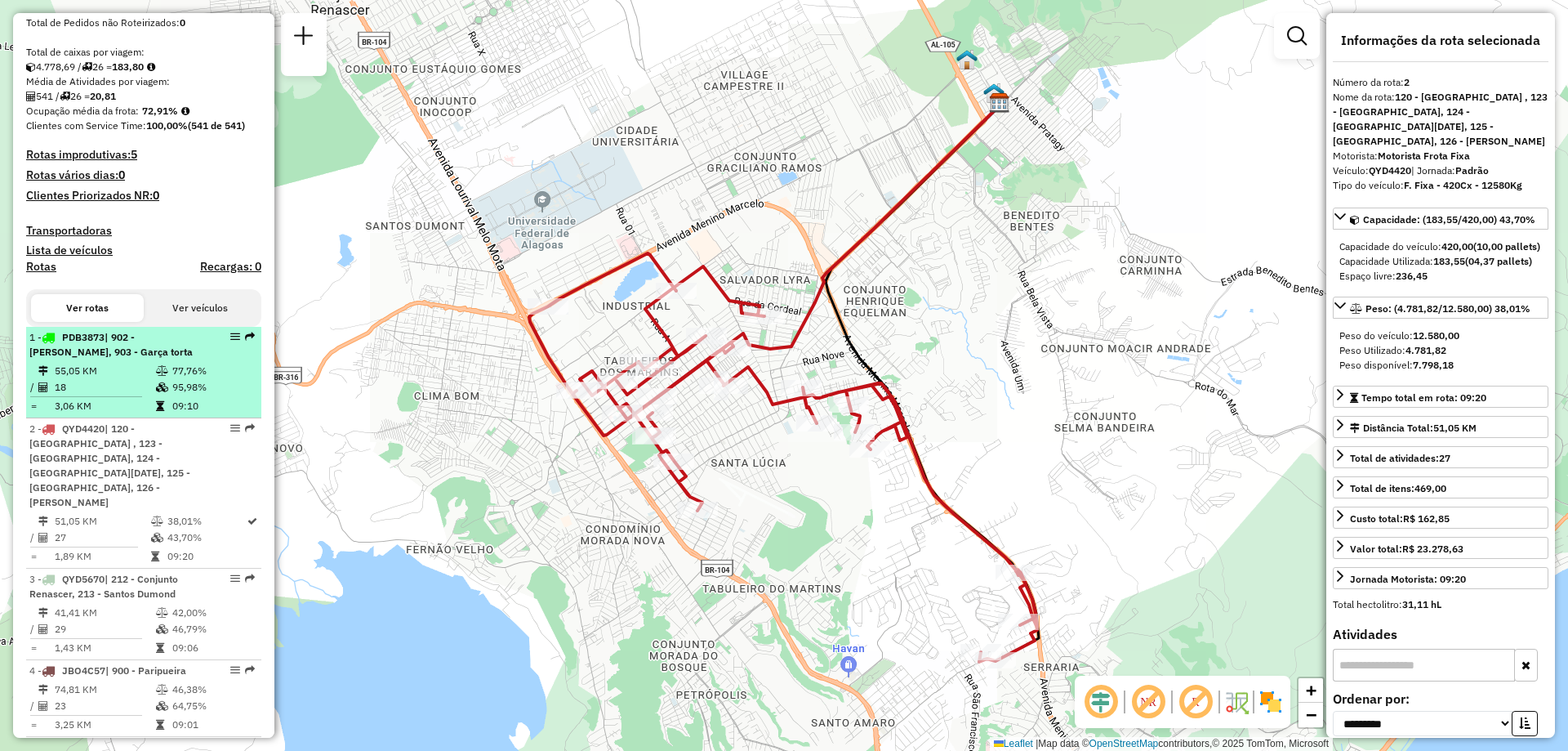
scroll to position [245, 0]
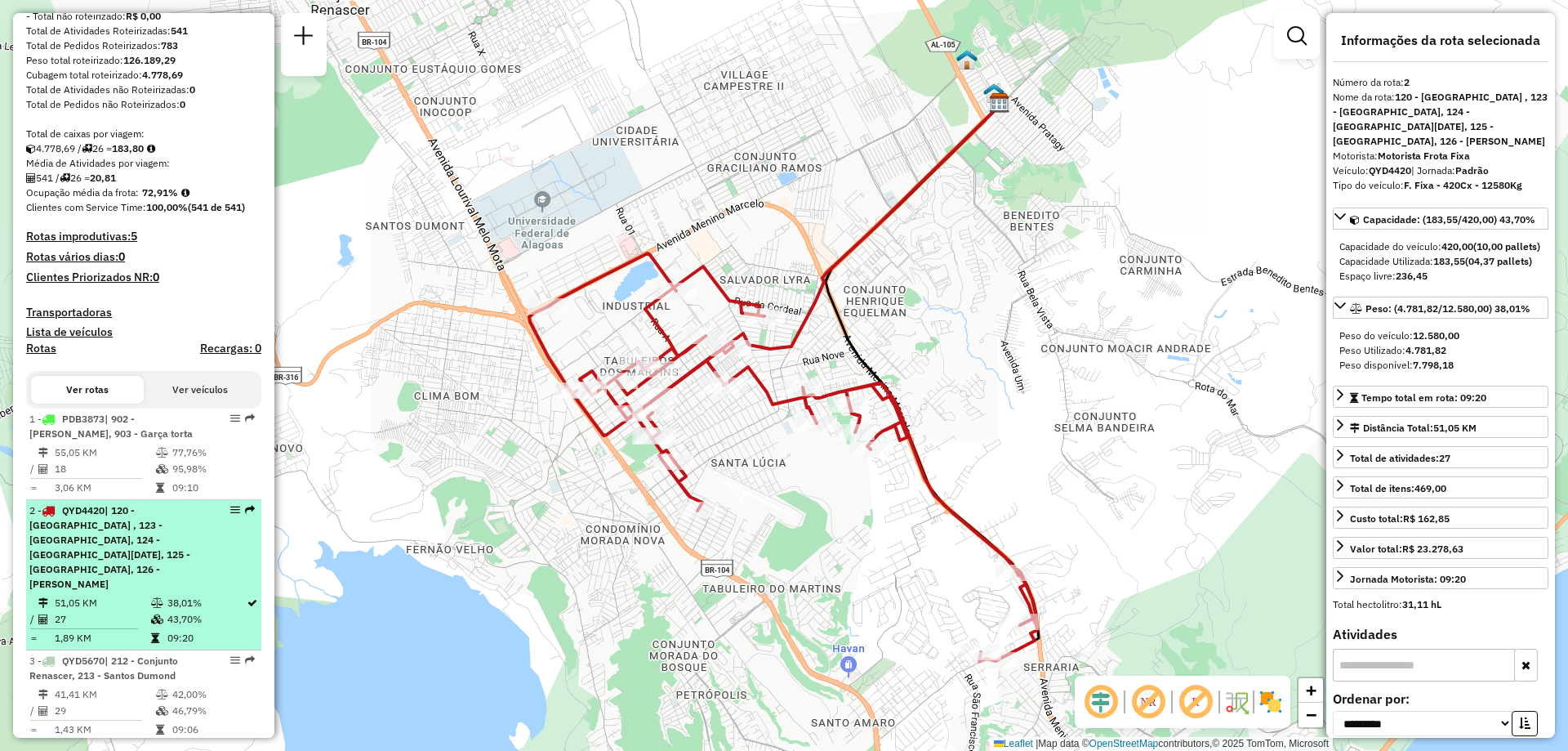
click at [188, 553] on span "| 120 - [GEOGRAPHIC_DATA] , 123 - [GEOGRAPHIC_DATA], 124 - [GEOGRAPHIC_DATA][DA…" at bounding box center [109, 547] width 161 height 86
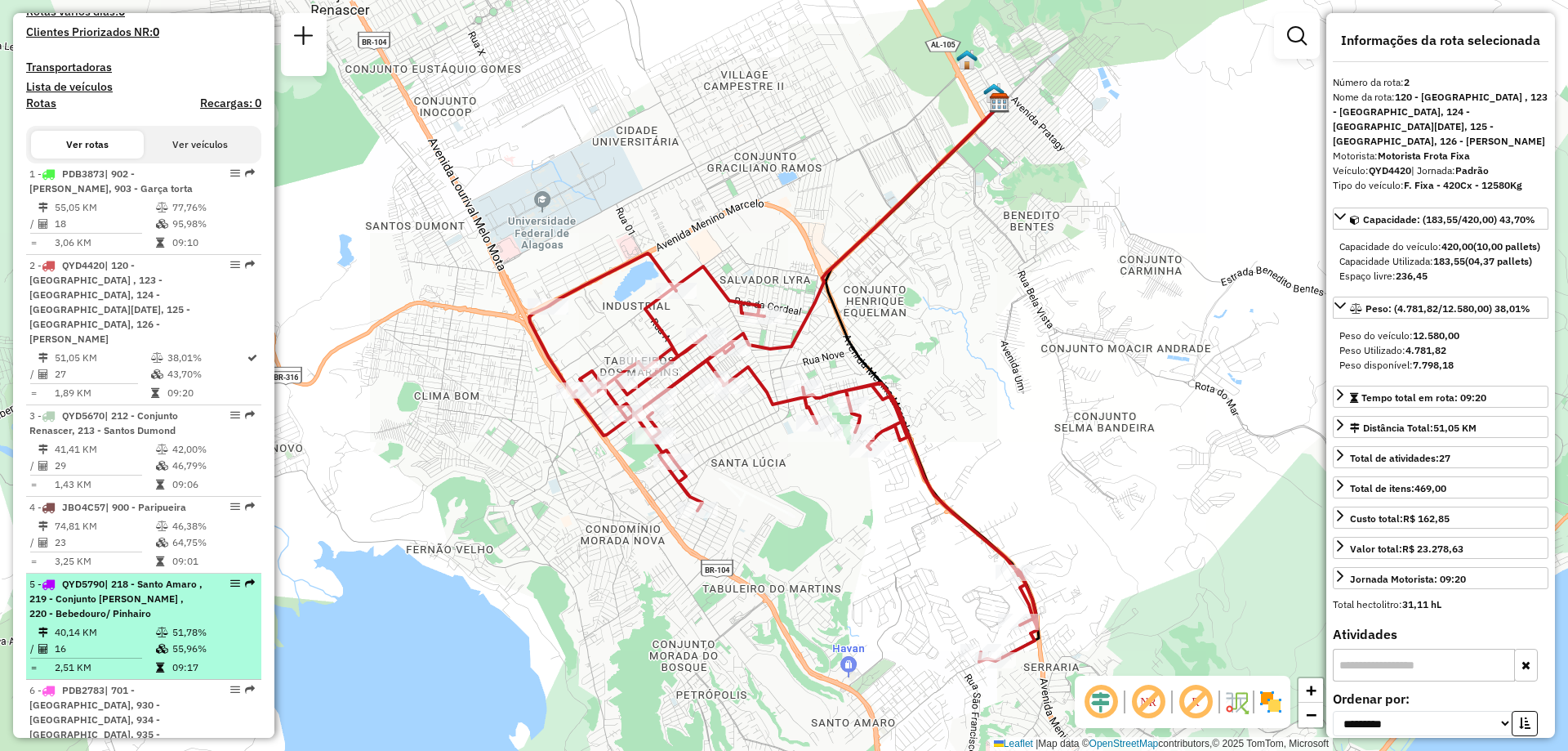
scroll to position [572, 0]
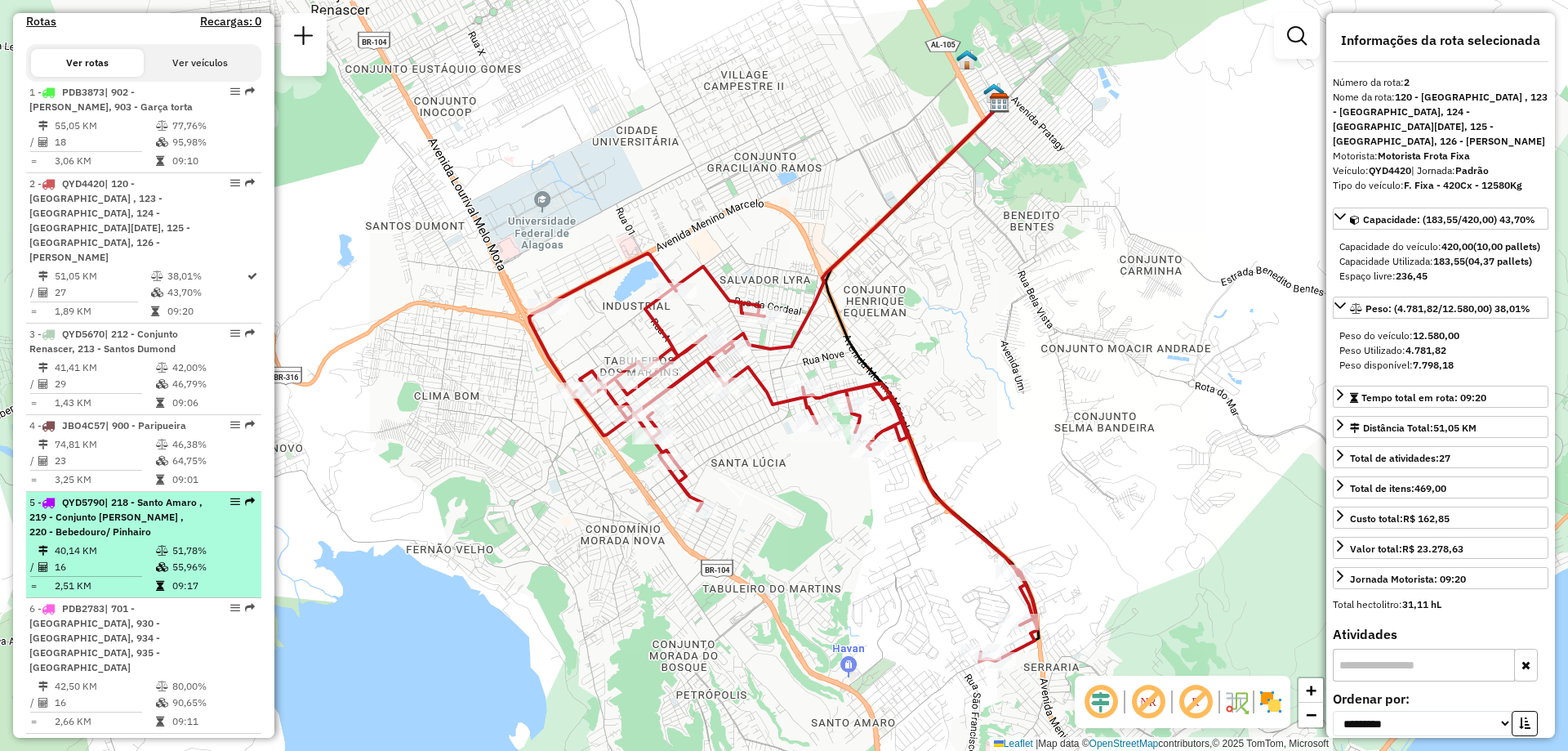
click at [192, 559] on td "55,96%" at bounding box center [213, 566] width 82 height 16
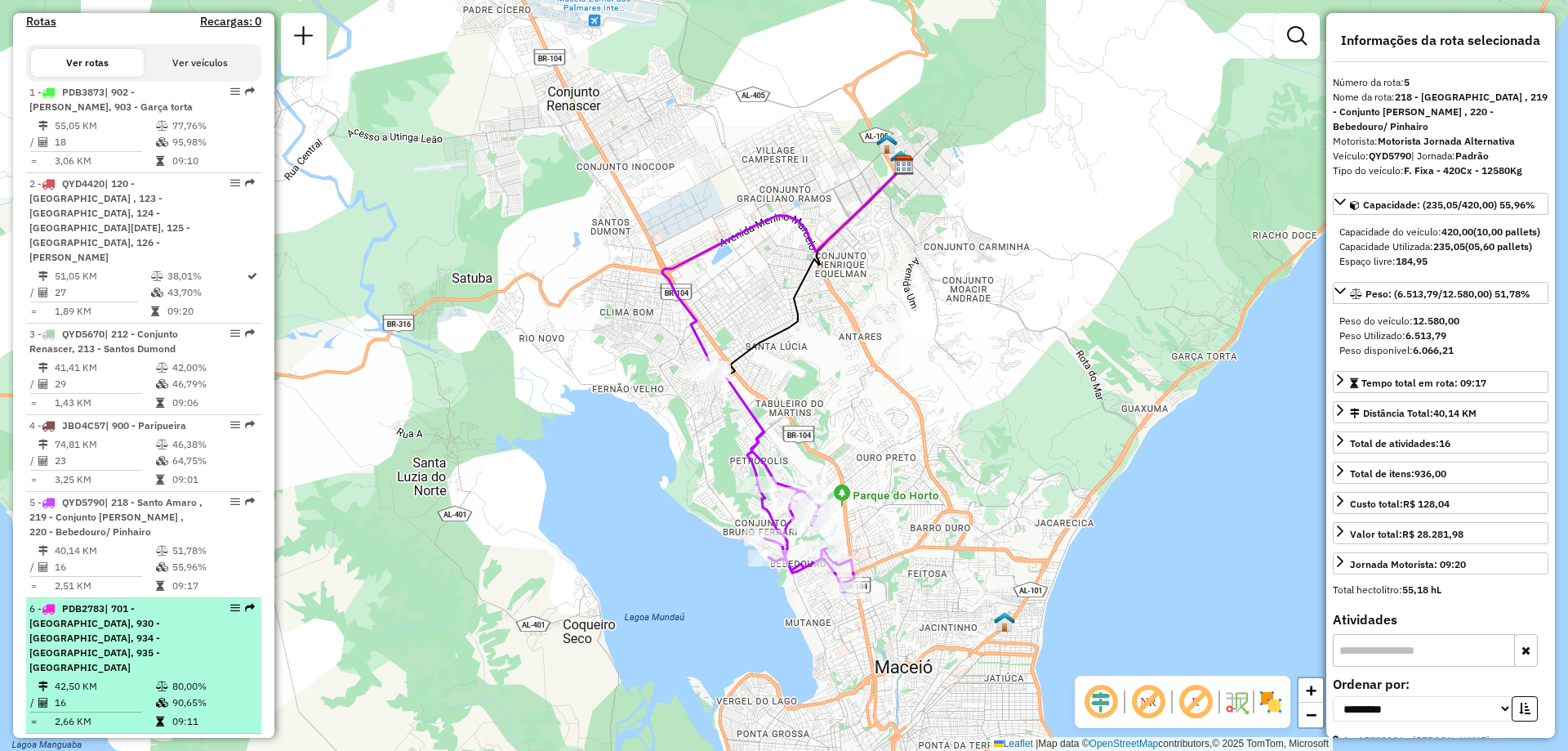
click at [190, 629] on div "6 - PDB2783 | 701 - Parque shopping Maceio, 930 - Cruz das almas, 934 - Pitangu…" at bounding box center [115, 638] width 173 height 74
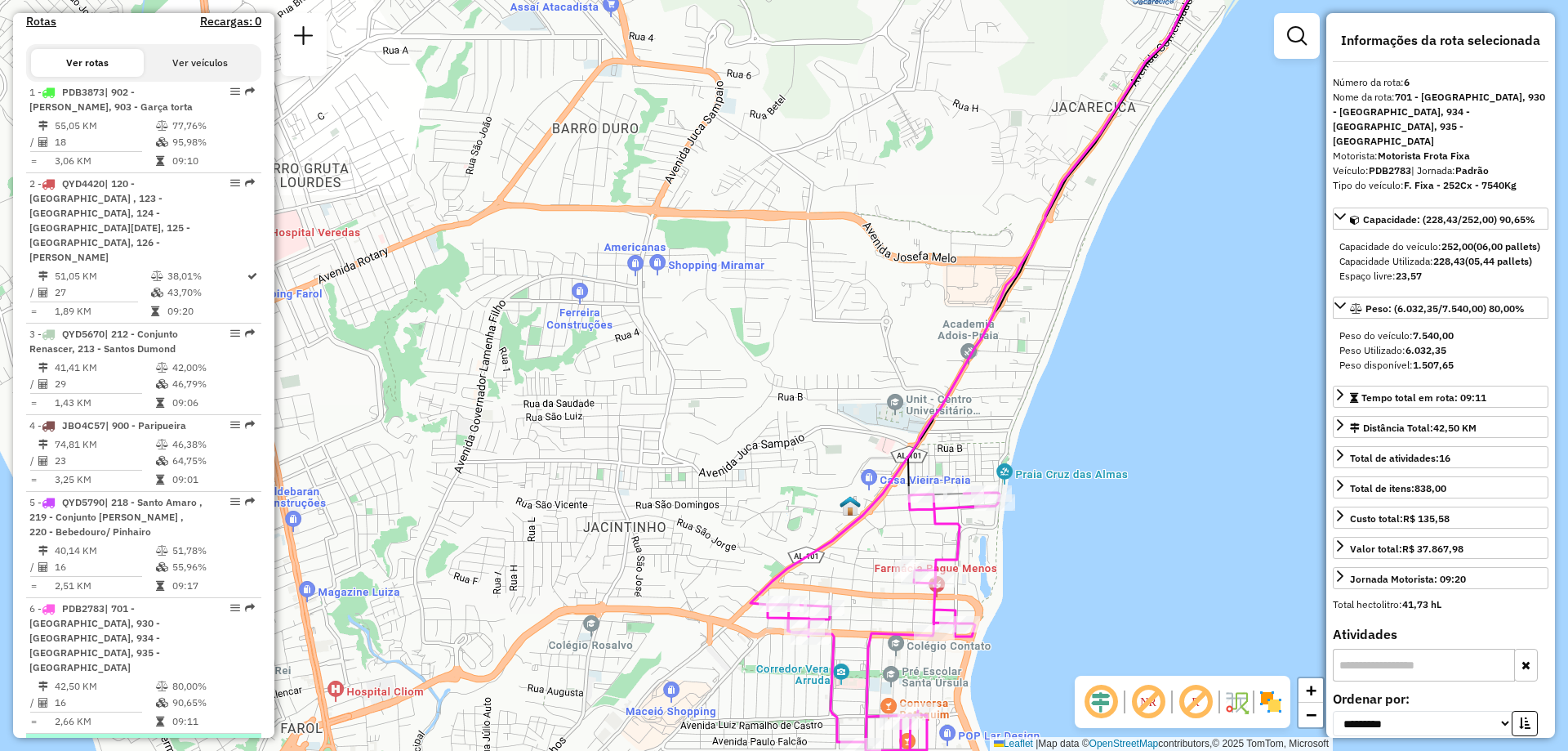
scroll to position [735, 0]
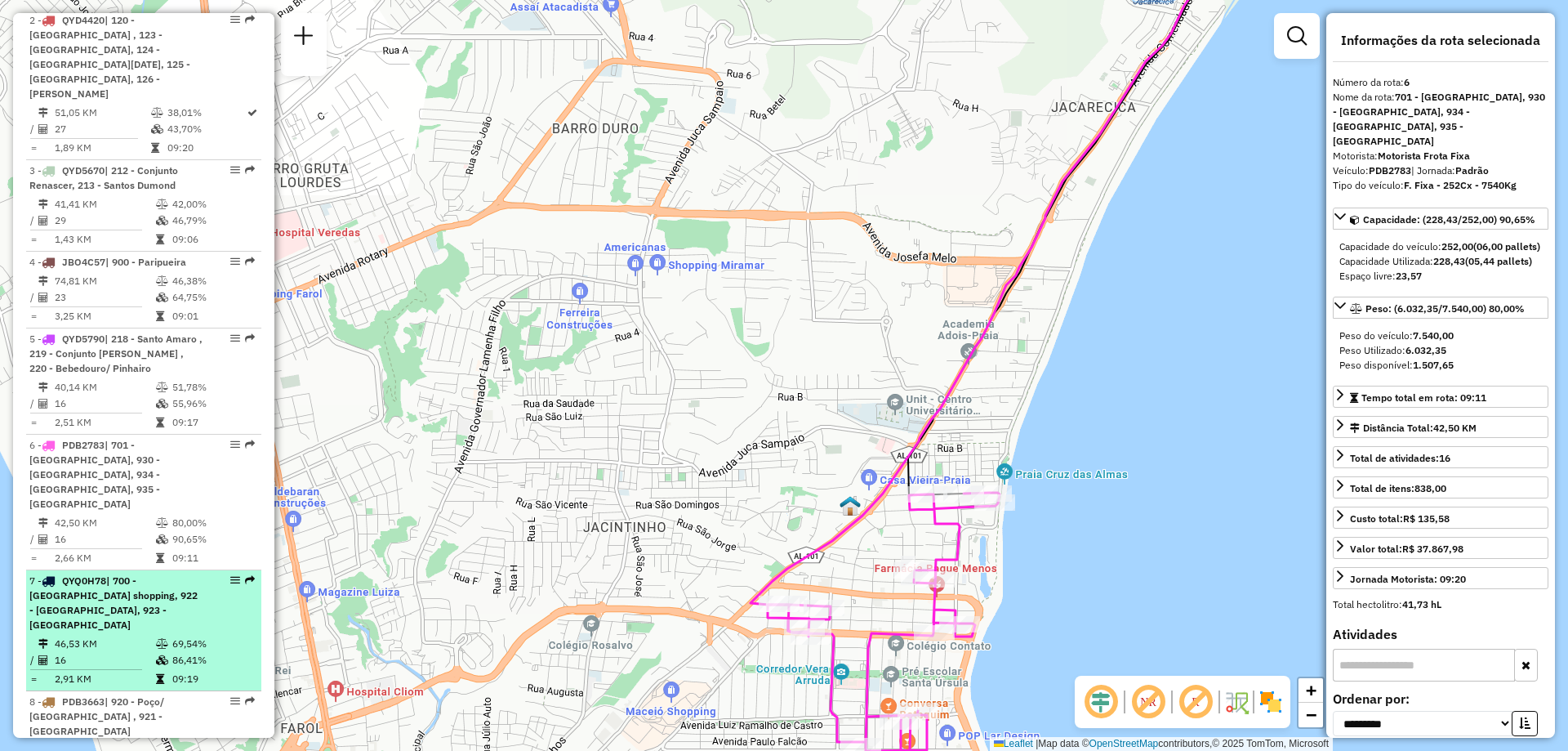
click at [219, 652] on td "86,41%" at bounding box center [213, 659] width 82 height 16
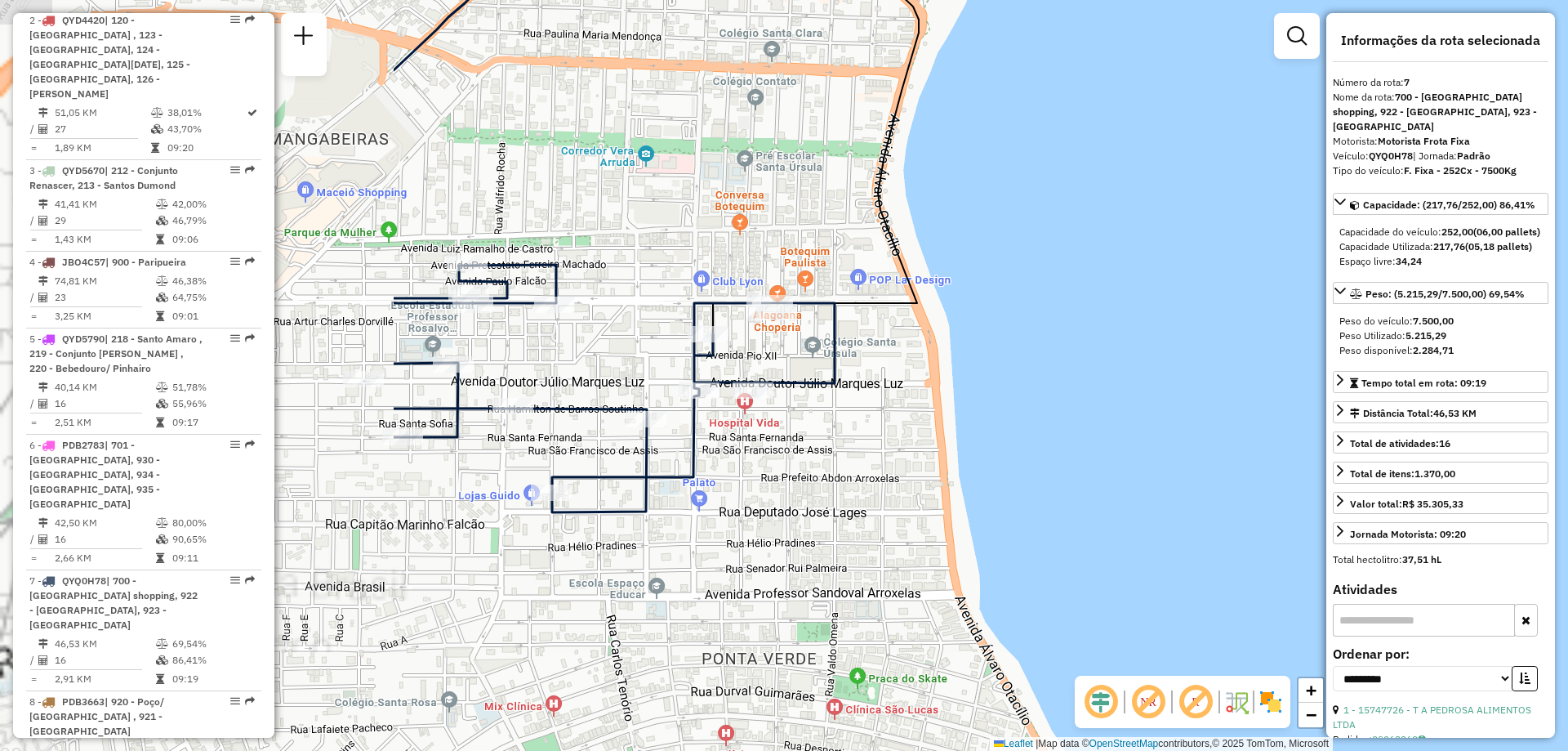
drag, startPoint x: 564, startPoint y: 652, endPoint x: 1024, endPoint y: 595, distance: 463.5
click at [1024, 595] on div "Janela de atendimento Grade de atendimento Capacidade Transportadoras Veículos …" at bounding box center [784, 376] width 1568 height 751
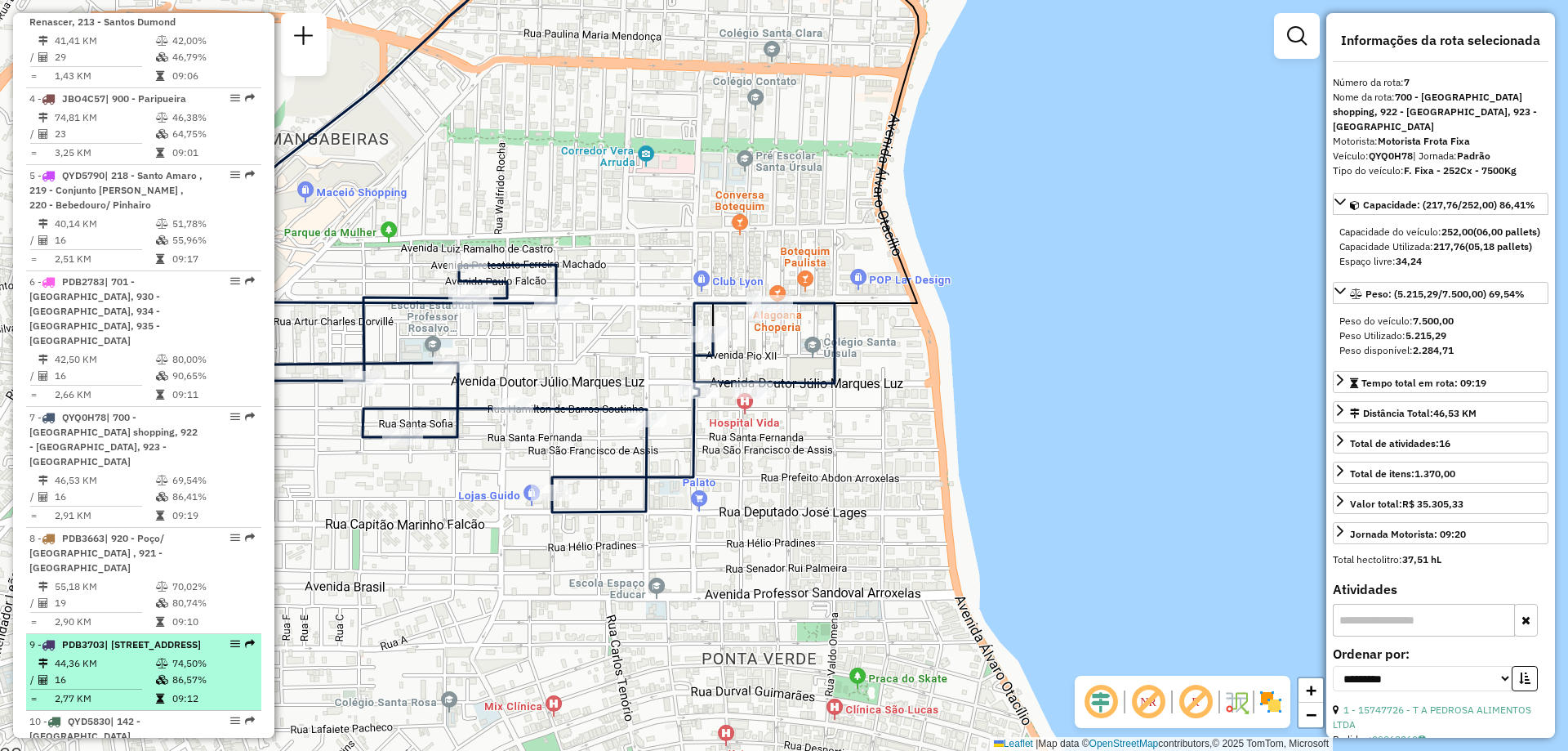
scroll to position [980, 0]
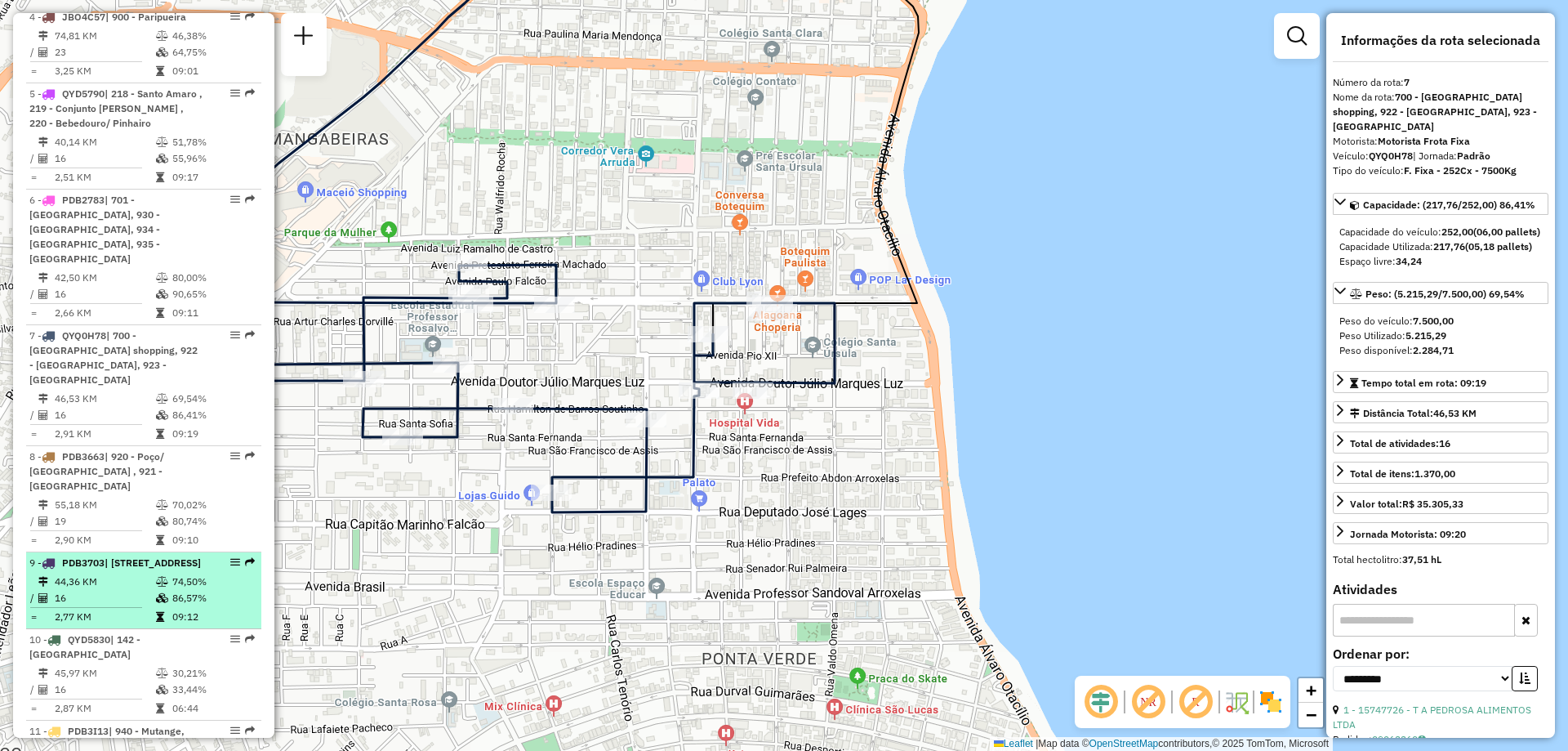
click at [177, 552] on li "9 - PDB3703 | 940 - Mutange, 941 - Lavanda, 942 - Centro, 944 - Ponta Grossa 44…" at bounding box center [144, 590] width 235 height 77
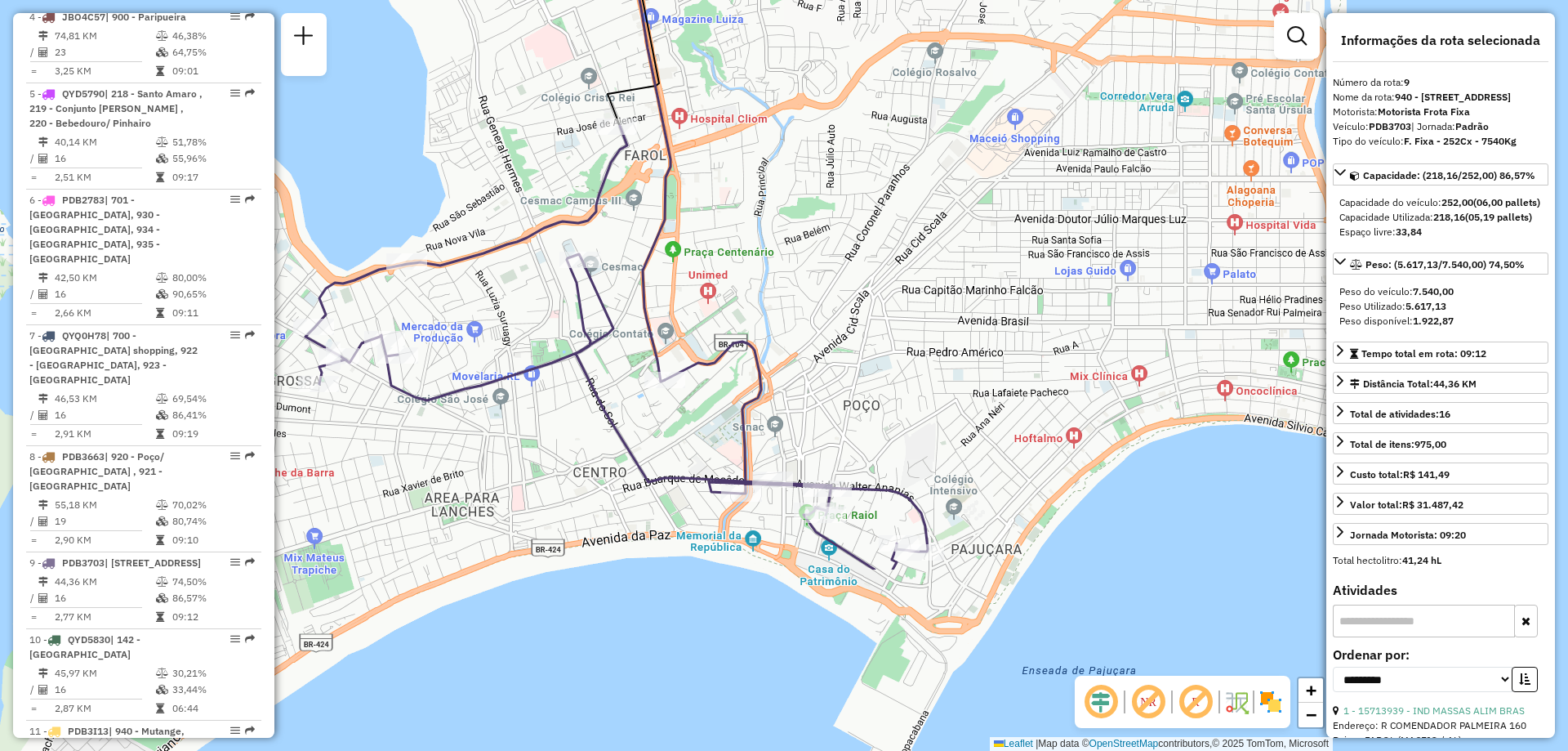
drag, startPoint x: 838, startPoint y: 680, endPoint x: 913, endPoint y: 424, distance: 266.8
click at [913, 424] on div "Janela de atendimento Grade de atendimento Capacidade Transportadoras Veículos …" at bounding box center [784, 376] width 1568 height 751
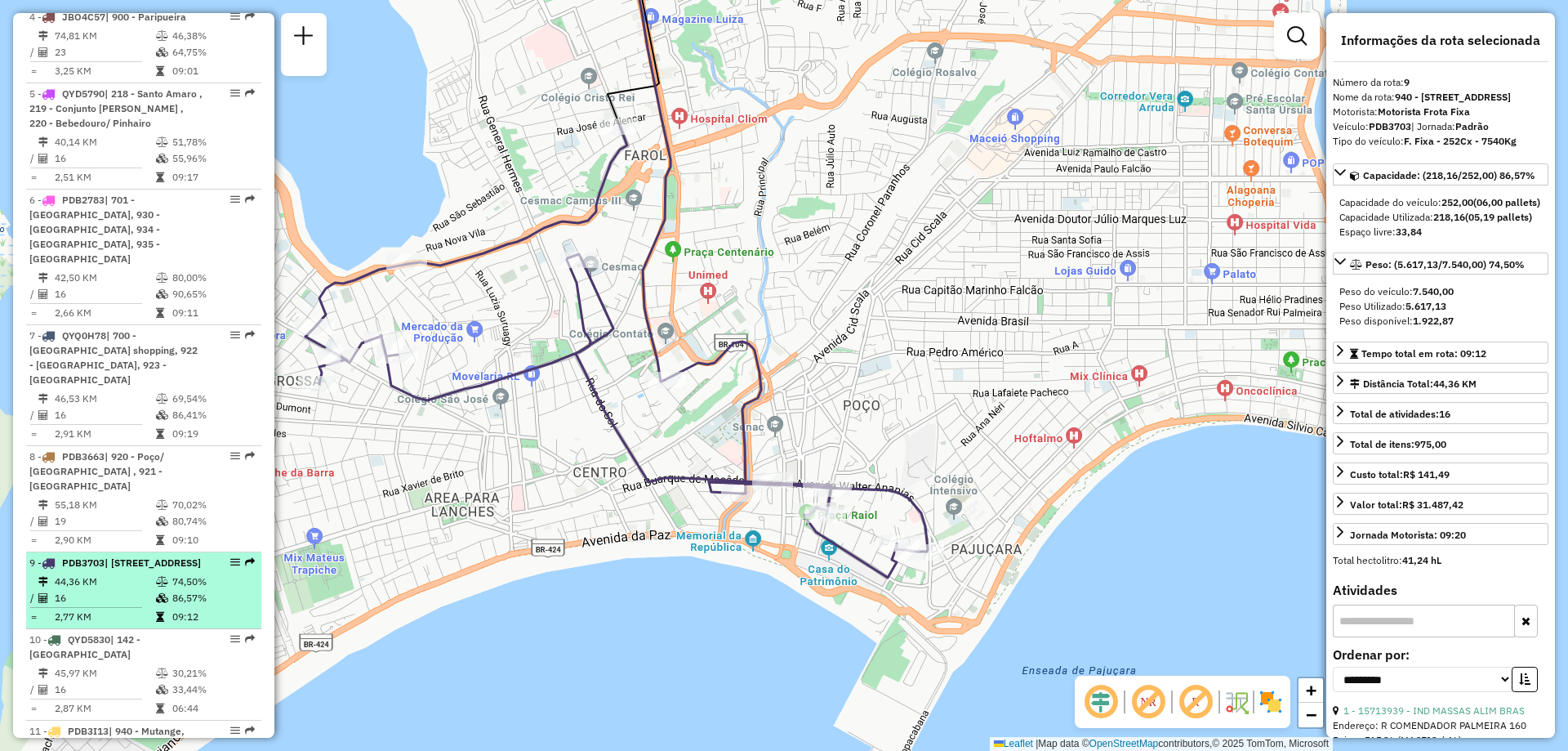
click at [185, 574] on td "74,50%" at bounding box center [213, 581] width 82 height 16
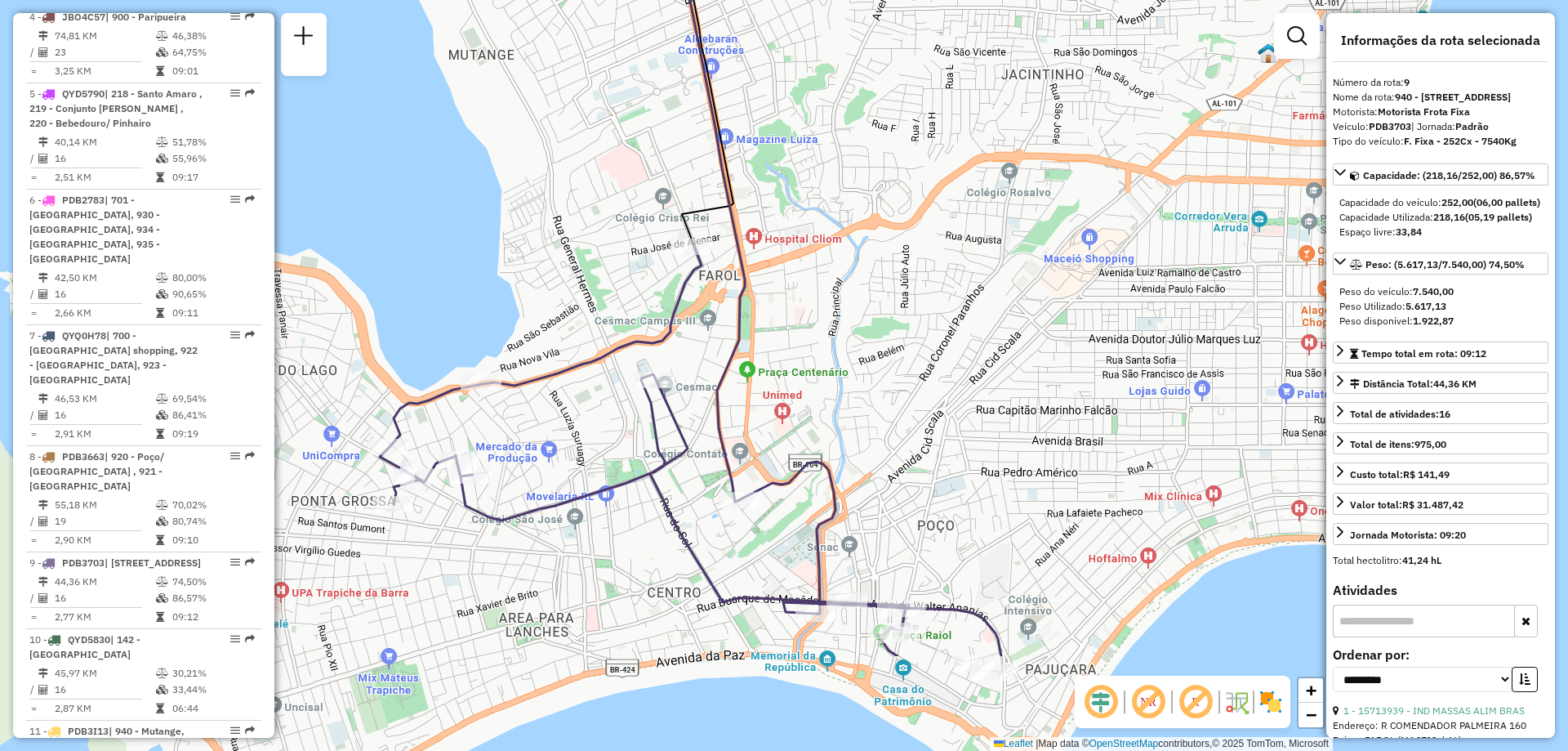
drag, startPoint x: 698, startPoint y: 606, endPoint x: 858, endPoint y: 437, distance: 232.7
click at [858, 437] on div "Janela de atendimento Grade de atendimento Capacidade Transportadoras Veículos …" at bounding box center [784, 376] width 1568 height 751
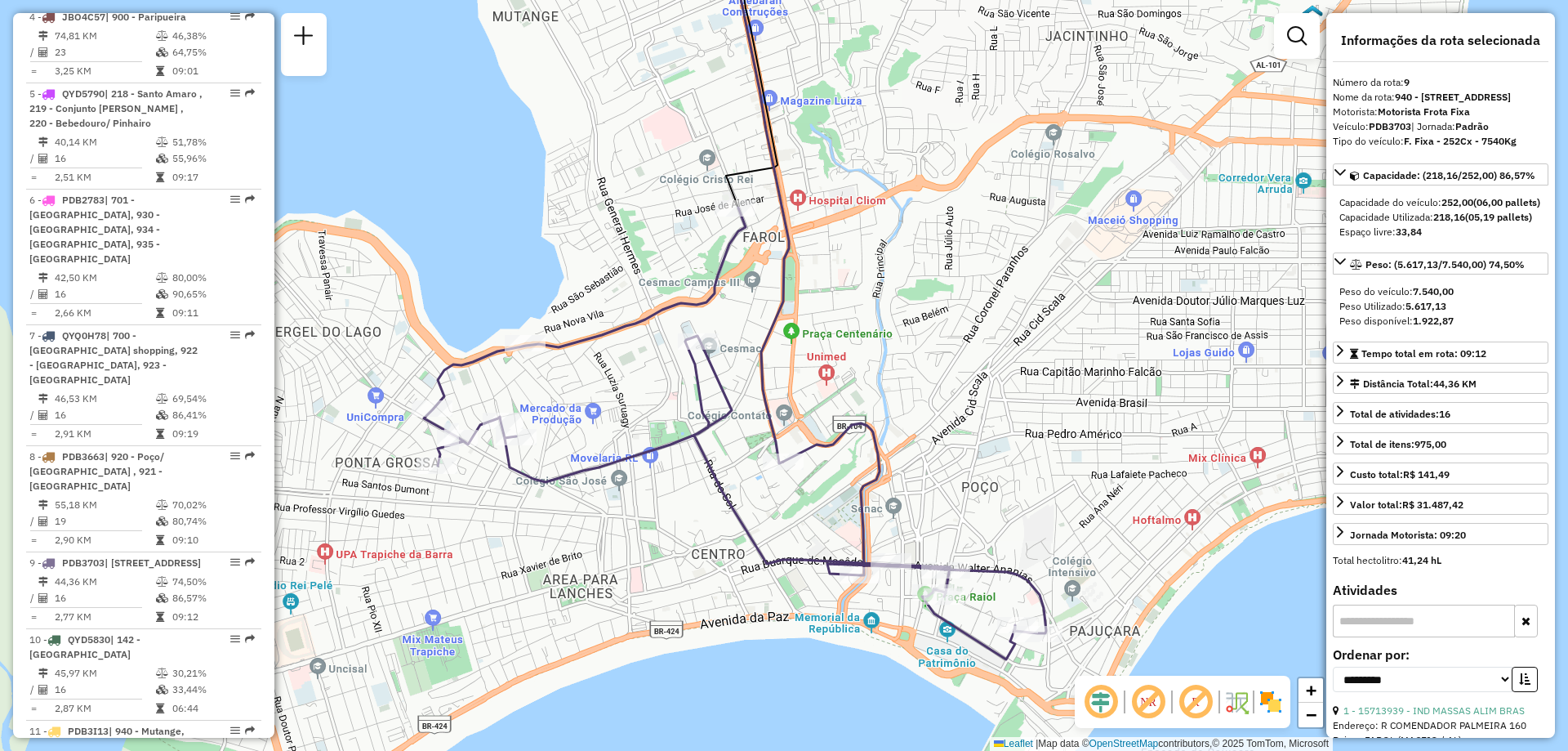
drag, startPoint x: 667, startPoint y: 511, endPoint x: 639, endPoint y: 476, distance: 44.8
click at [639, 476] on div "Janela de atendimento Grade de atendimento Capacidade Transportadoras Veículos …" at bounding box center [784, 376] width 1568 height 751
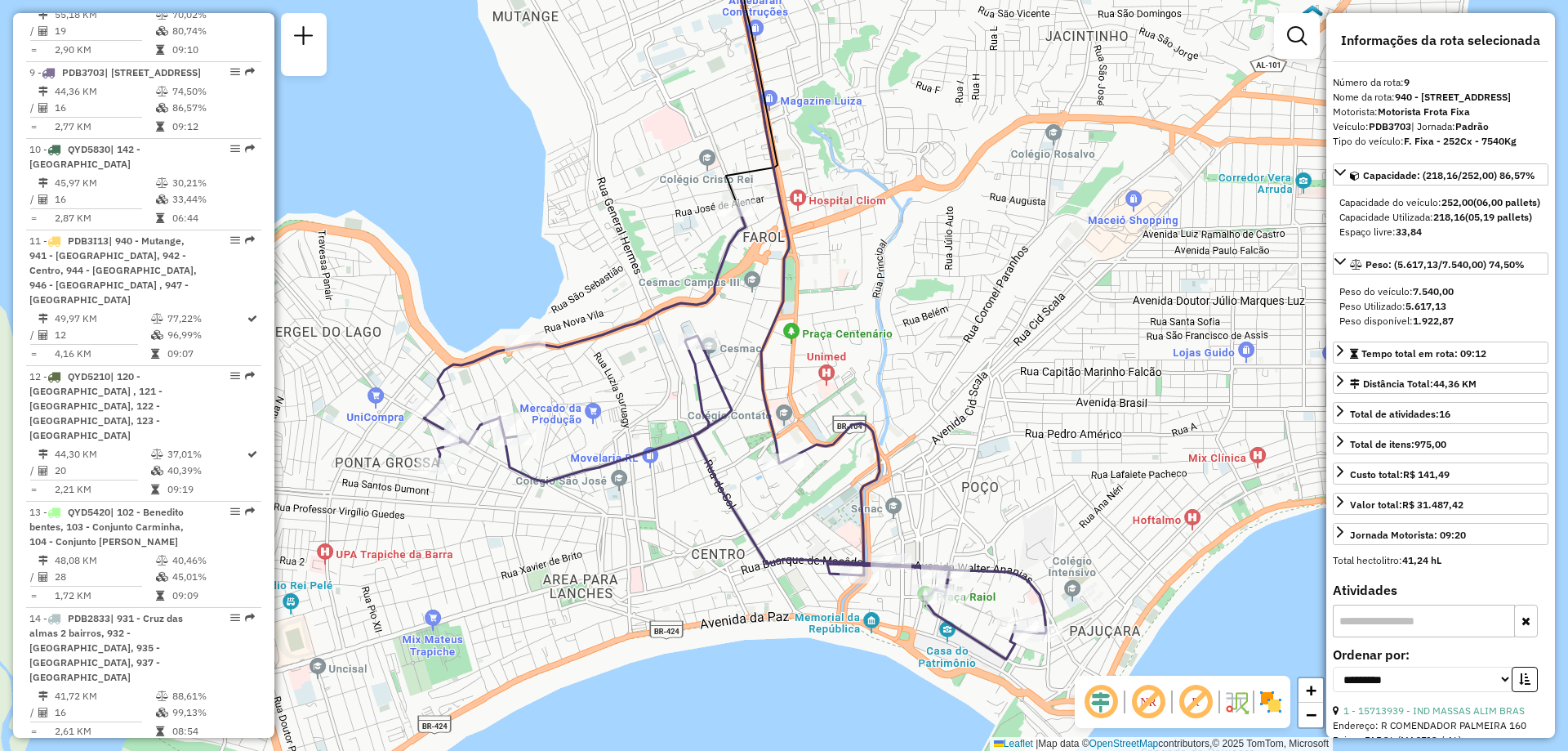
scroll to position [1552, 0]
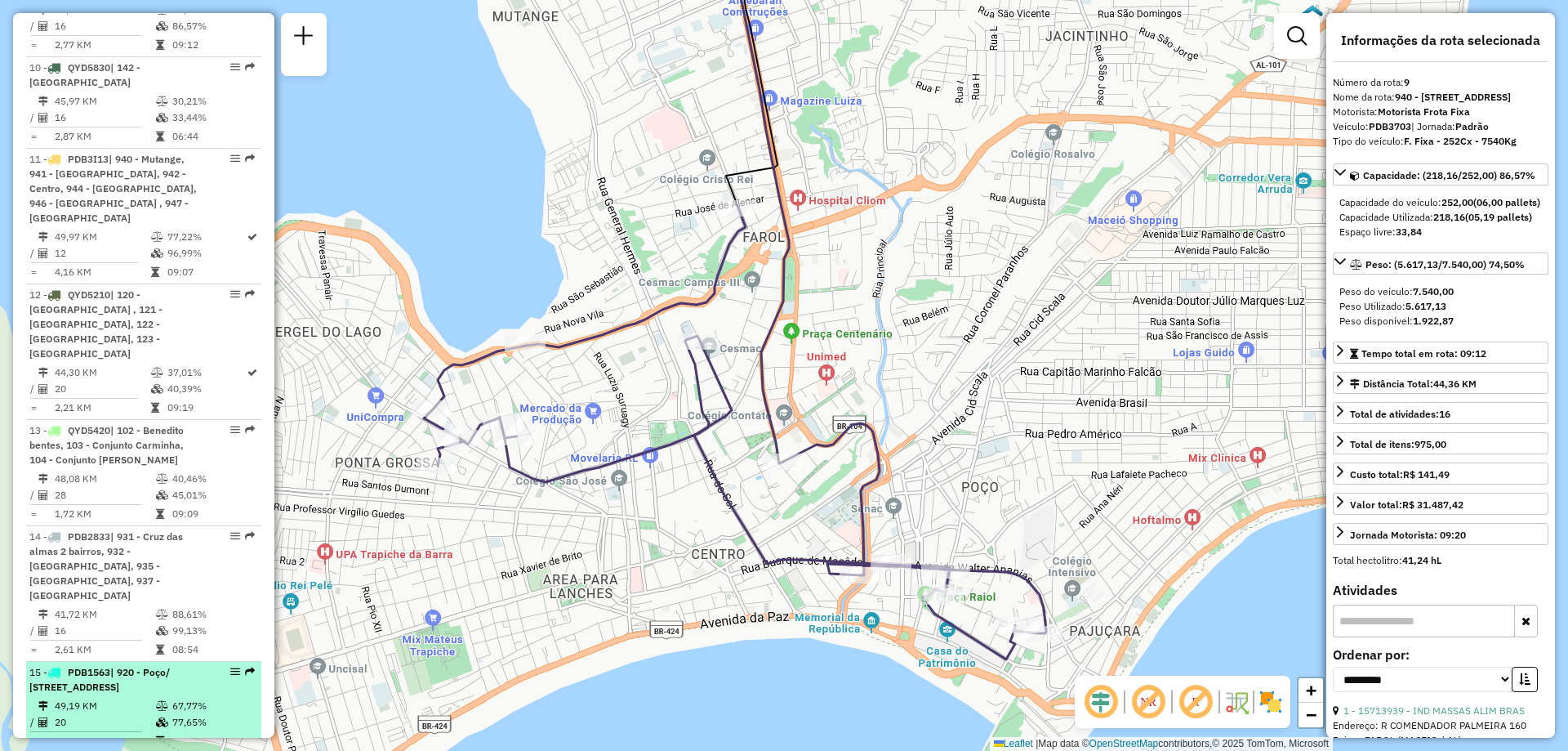
click at [178, 698] on td "67,77%" at bounding box center [213, 705] width 82 height 16
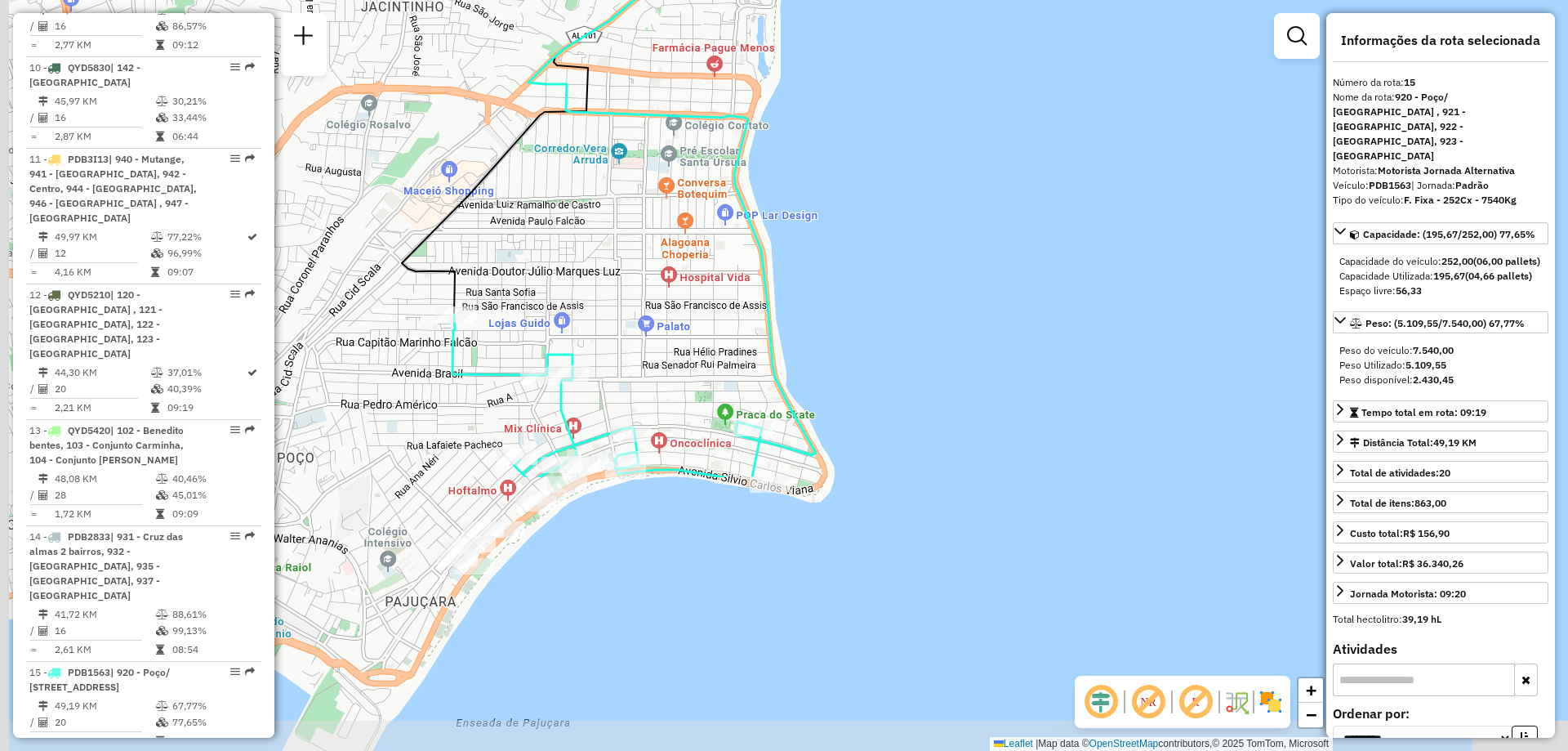
drag, startPoint x: 671, startPoint y: 621, endPoint x: 929, endPoint y: 290, distance: 419.7
click at [929, 290] on div "Janela de atendimento Grade de atendimento Capacidade Transportadoras Veículos …" at bounding box center [784, 376] width 1568 height 751
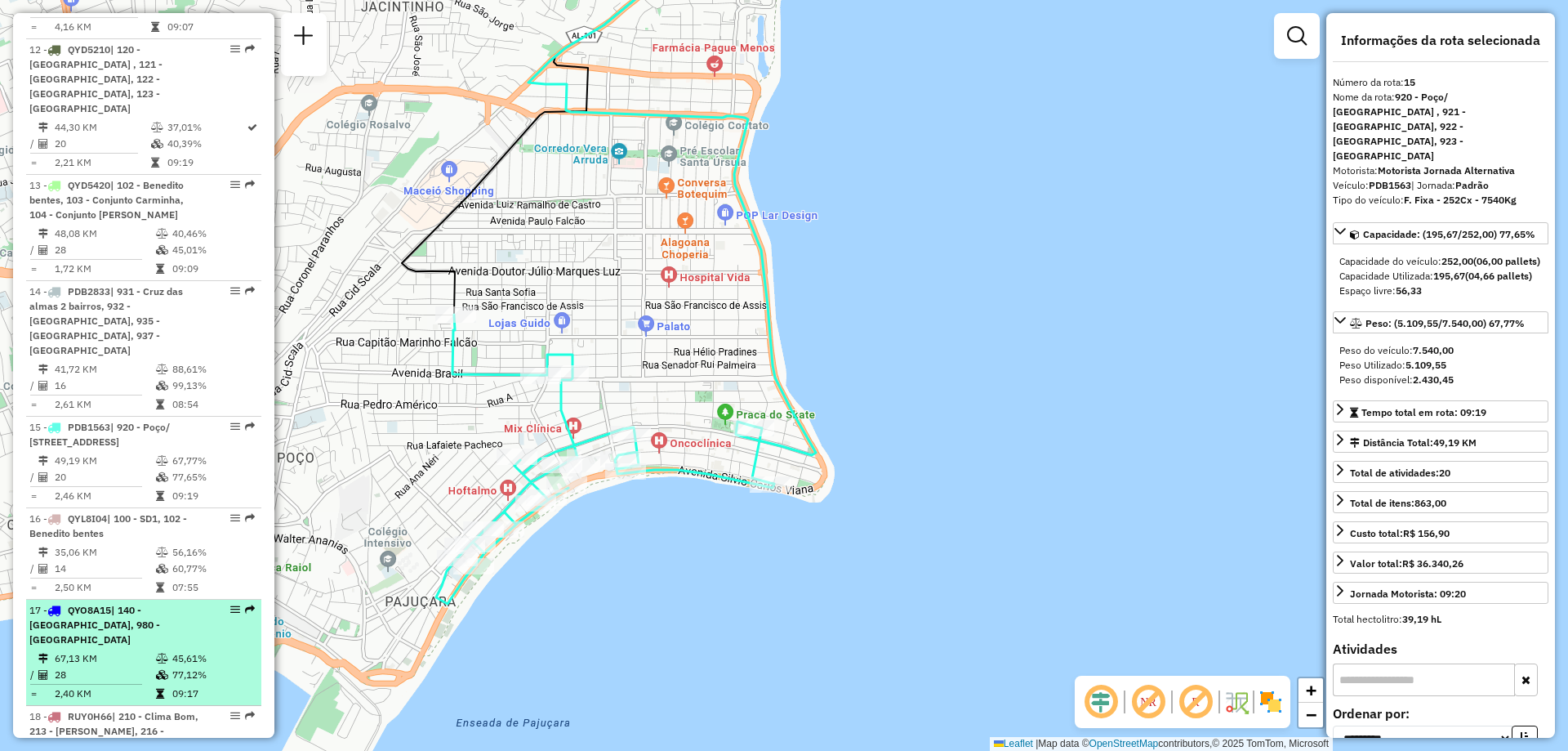
scroll to position [1878, 0]
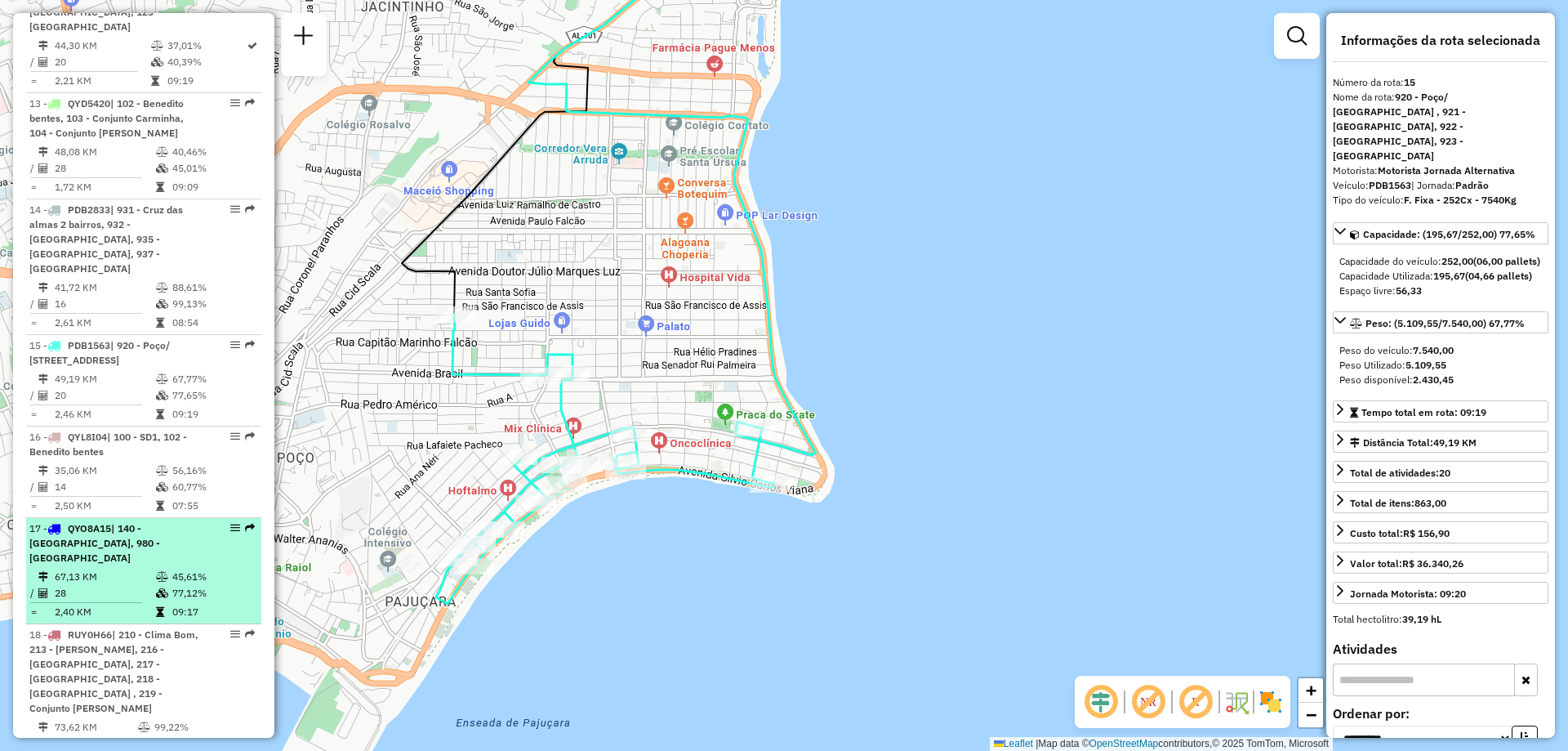
click at [213, 569] on td "45,61%" at bounding box center [213, 576] width 82 height 16
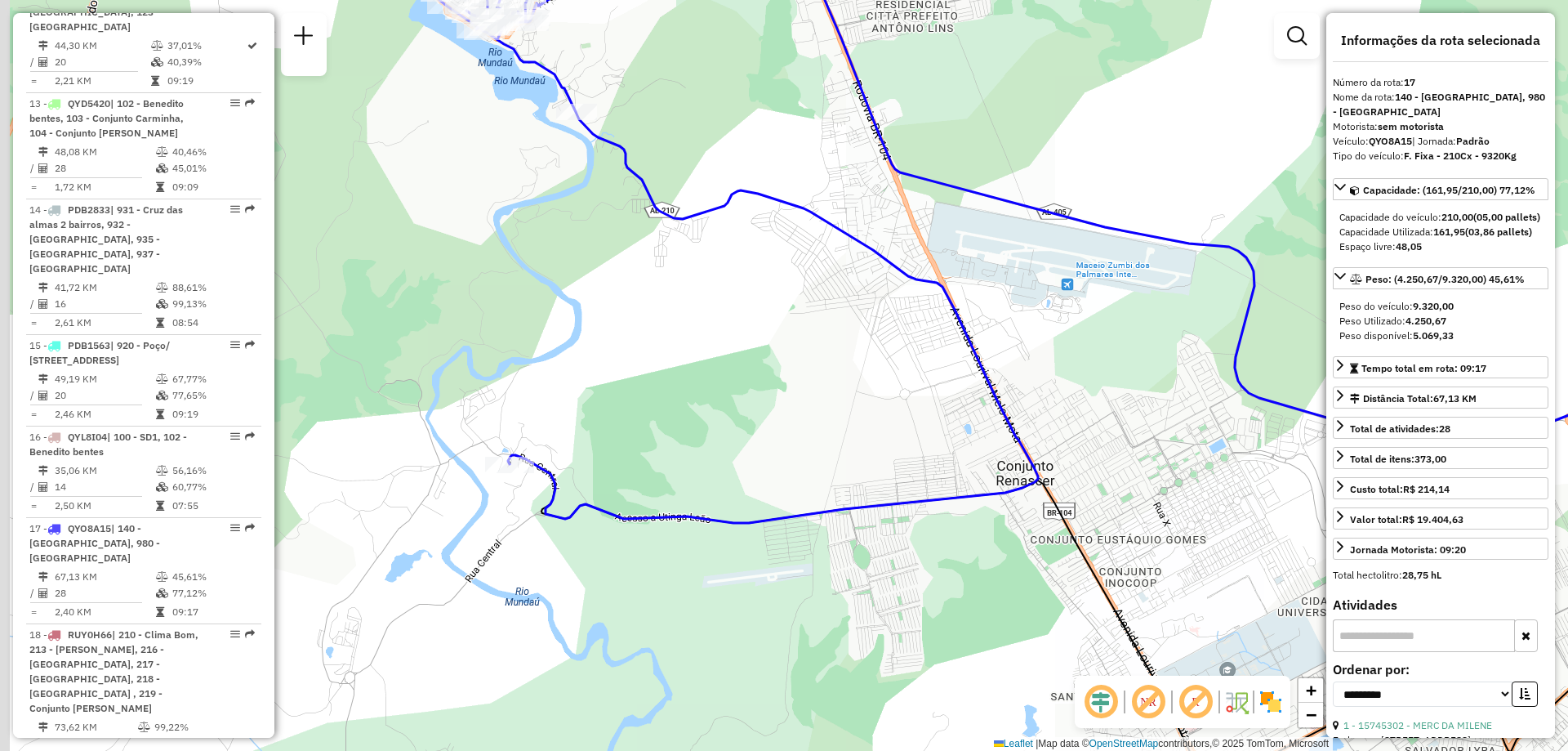
drag, startPoint x: 596, startPoint y: 418, endPoint x: 743, endPoint y: 424, distance: 147.1
click at [743, 424] on div "Janela de atendimento Grade de atendimento Capacidade Transportadoras Veículos …" at bounding box center [784, 376] width 1568 height 751
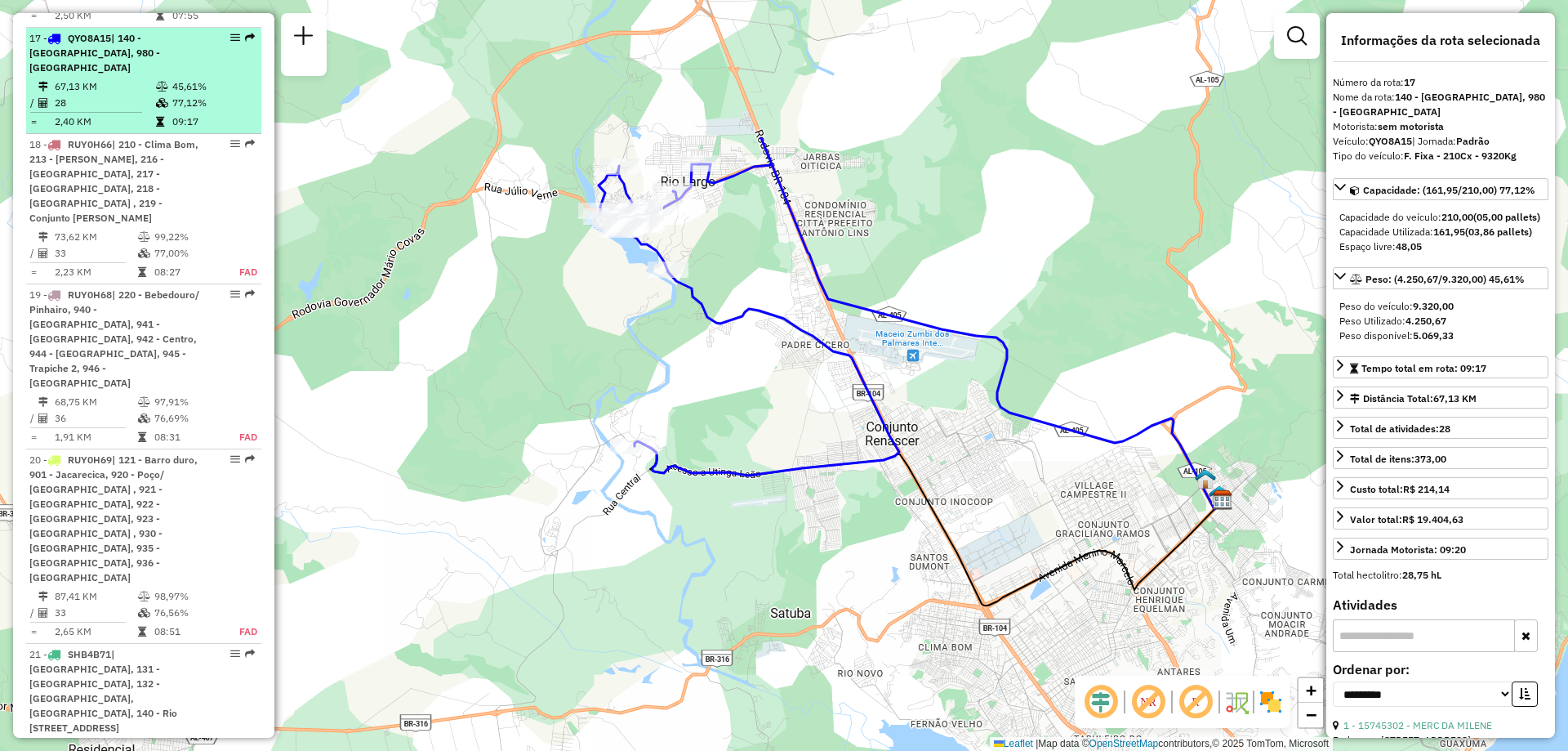
scroll to position [2450, 0]
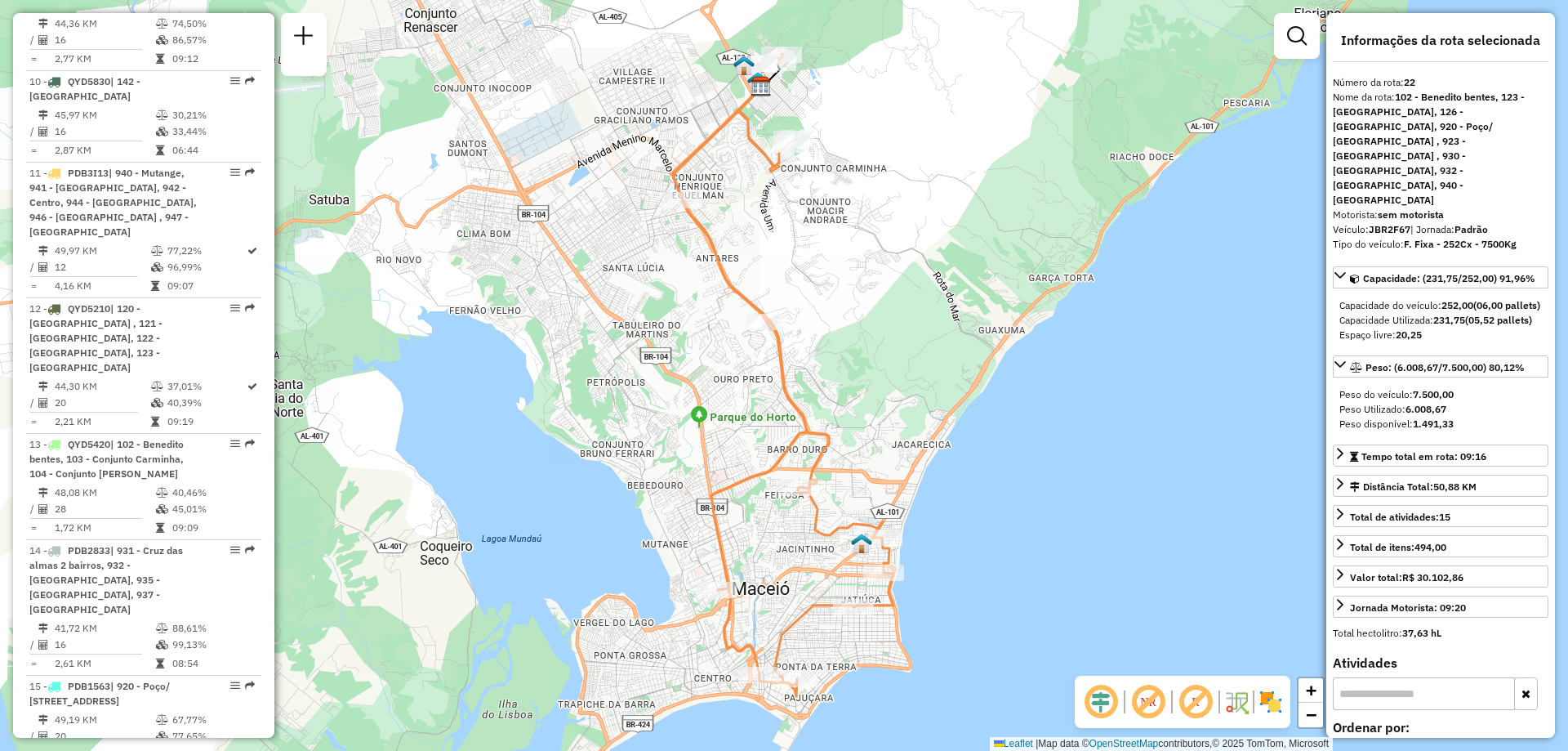
scroll to position [1293, 0]
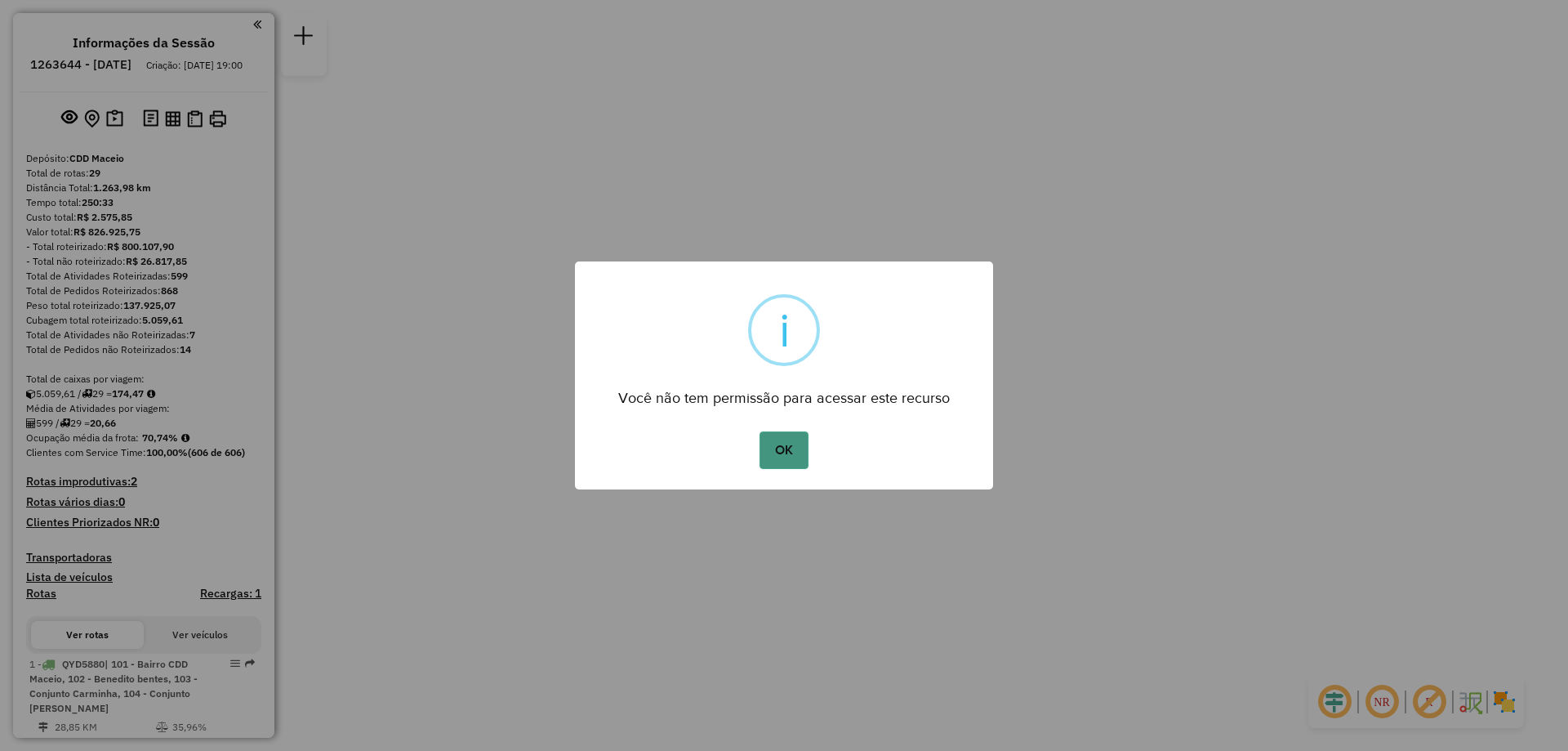
click at [771, 445] on button "OK" at bounding box center [784, 450] width 49 height 37
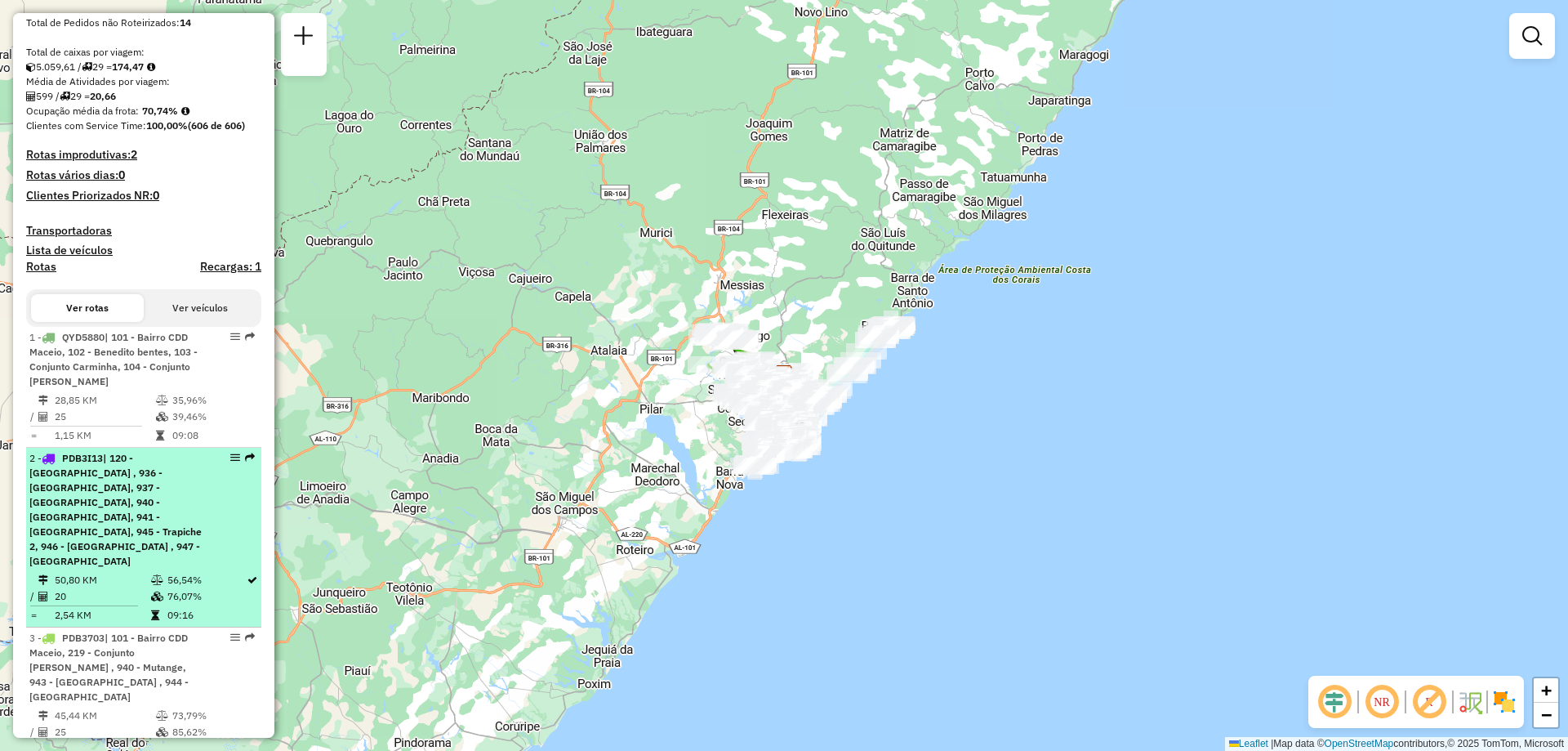
scroll to position [490, 0]
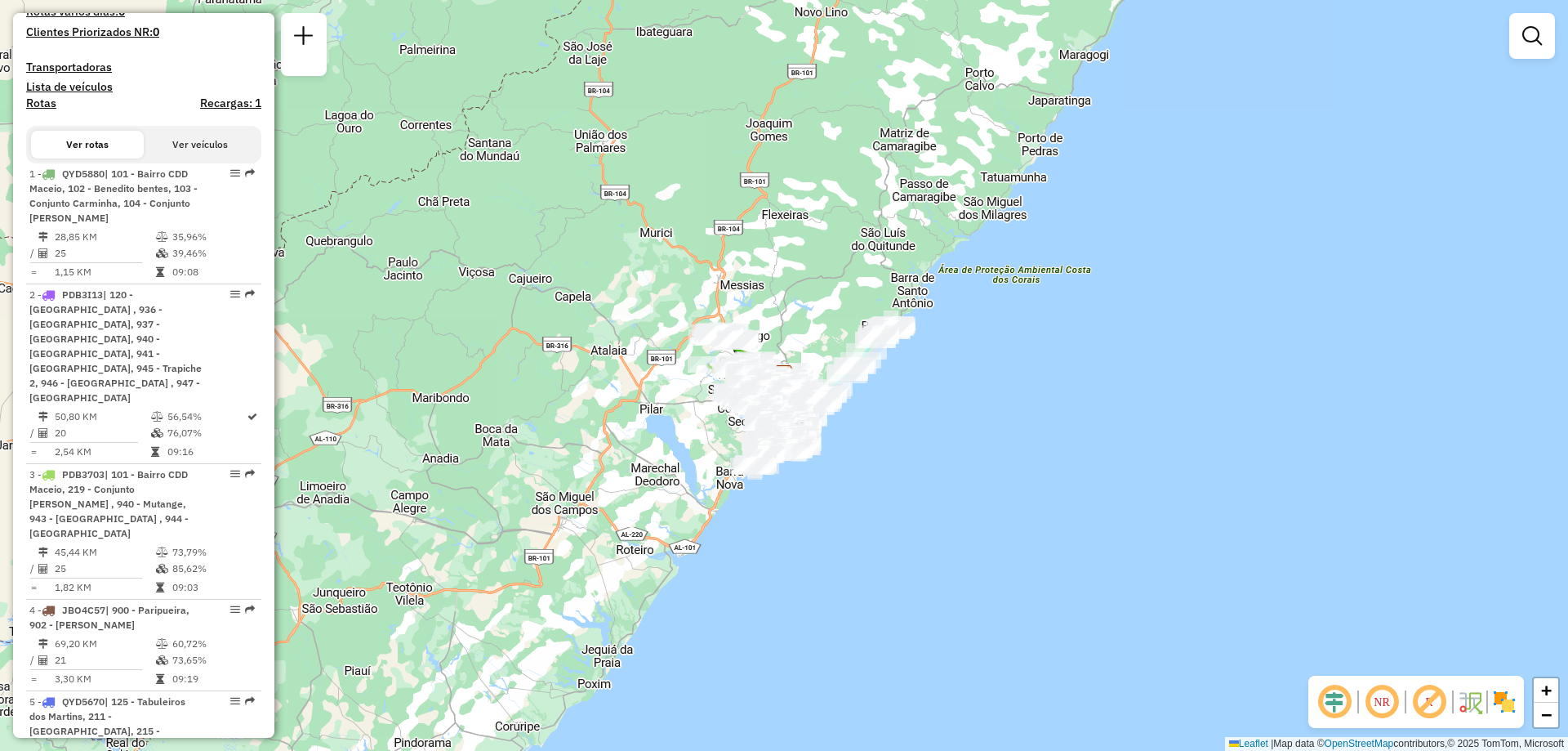
click at [1383, 706] on em at bounding box center [1382, 701] width 39 height 39
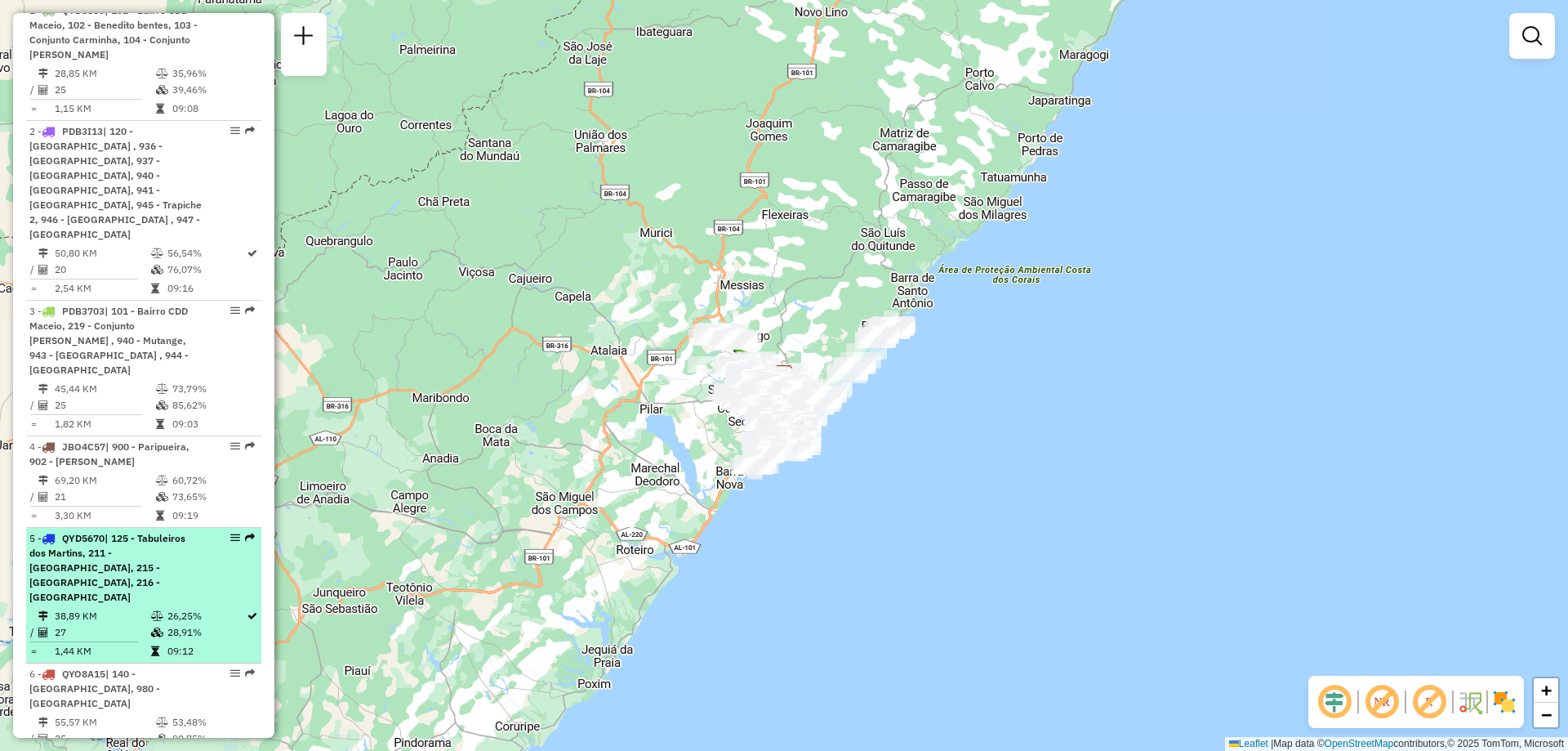
scroll to position [899, 0]
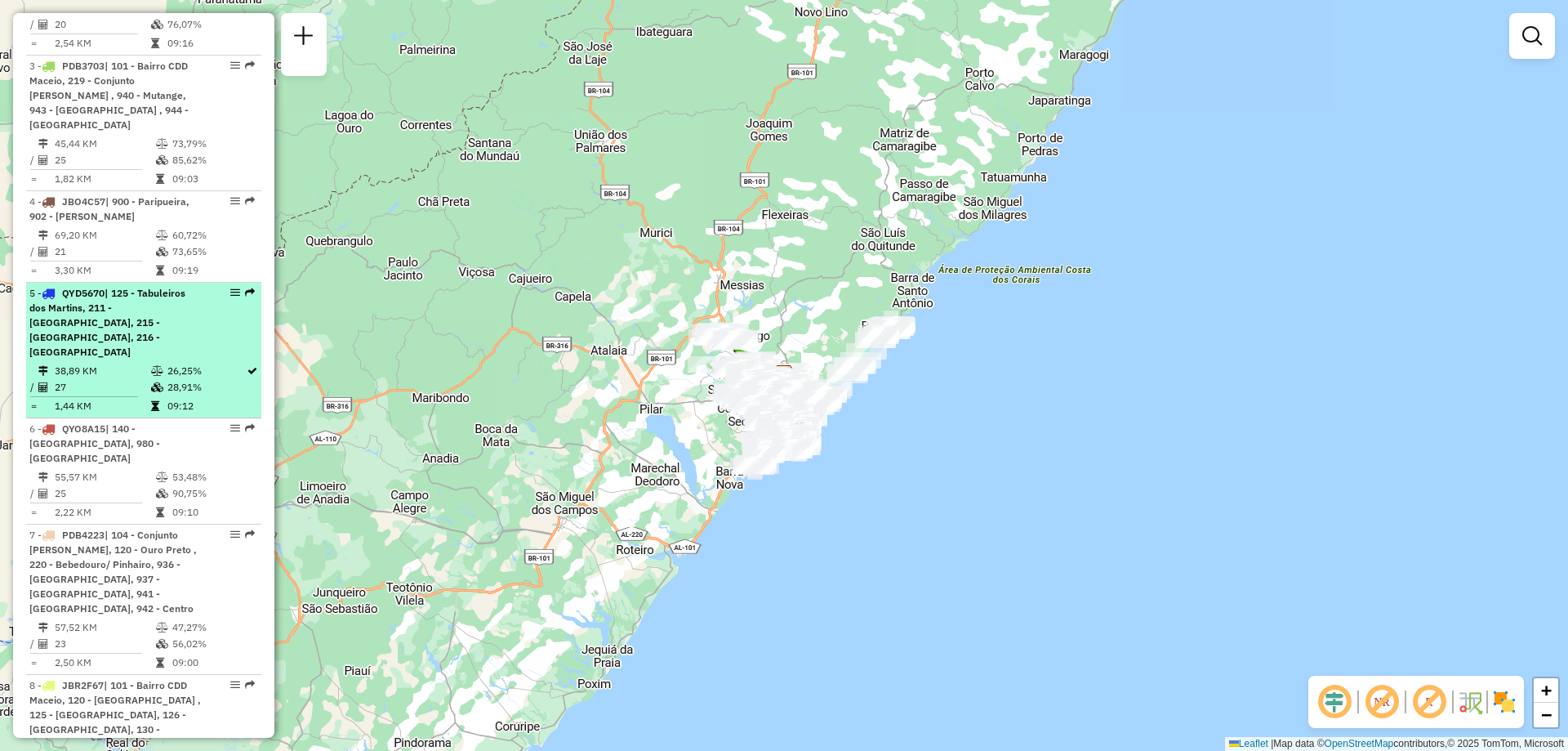
click at [137, 379] on td "27" at bounding box center [102, 387] width 96 height 16
select select "**********"
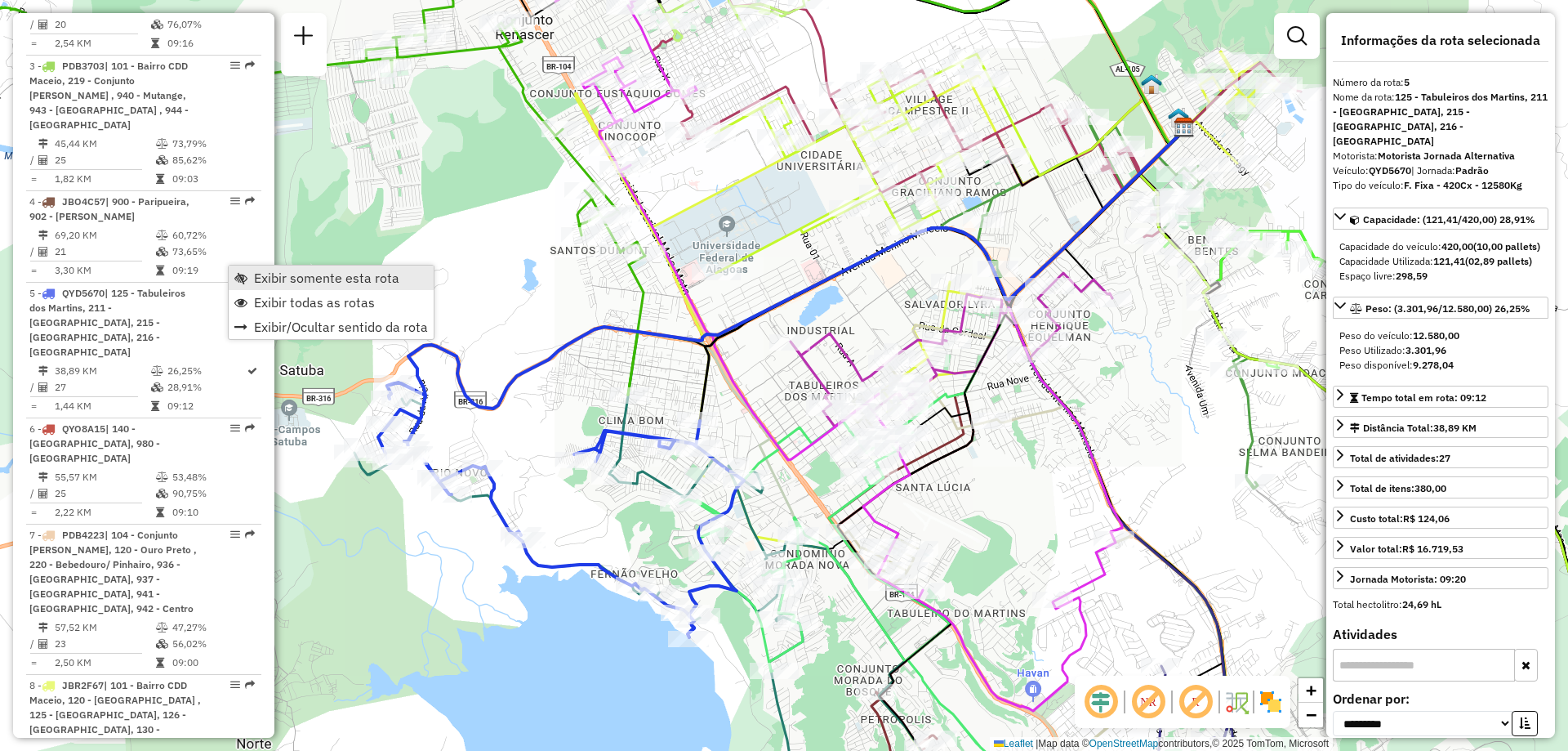
click at [252, 278] on link "Exibir somente esta rota" at bounding box center [331, 277] width 205 height 24
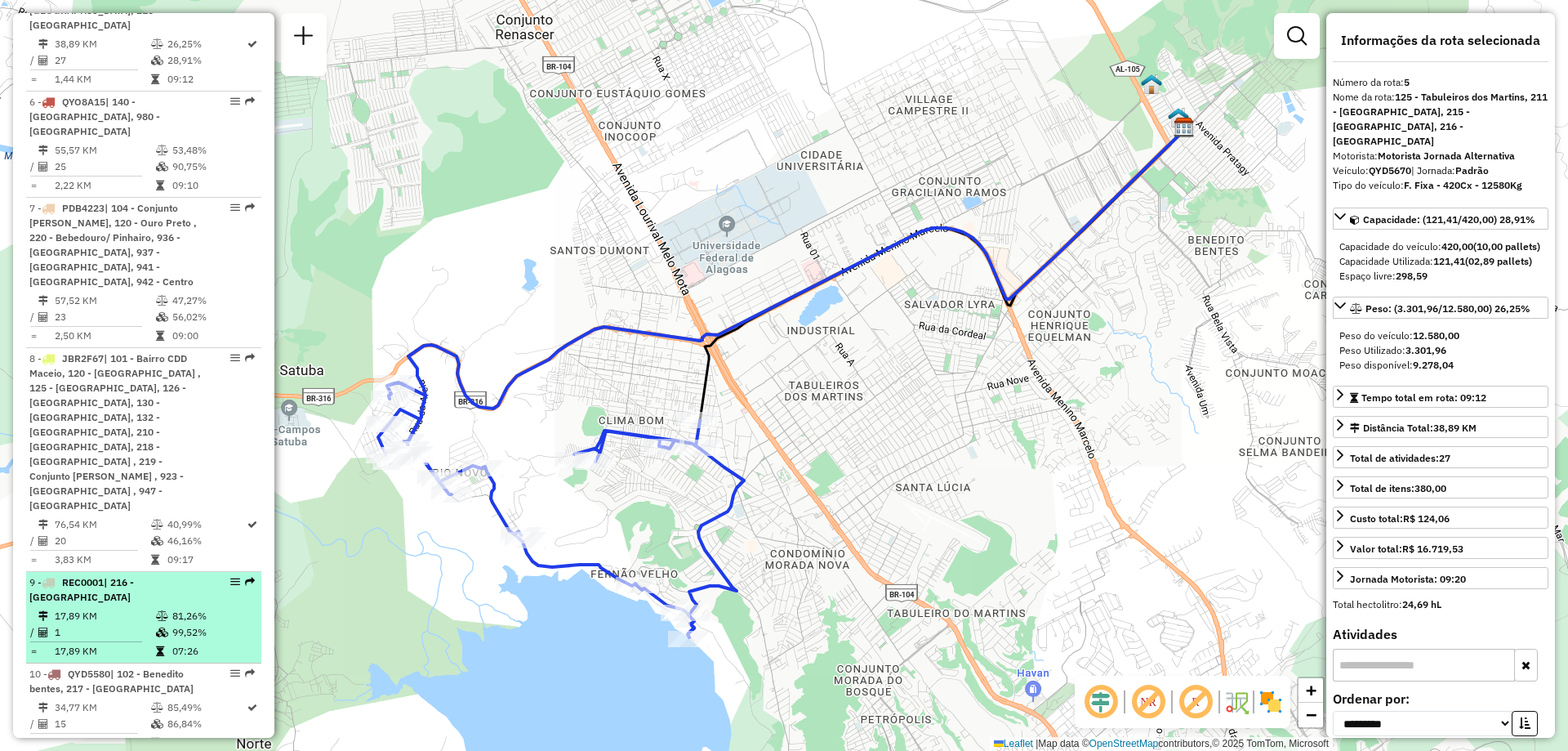
scroll to position [1388, 0]
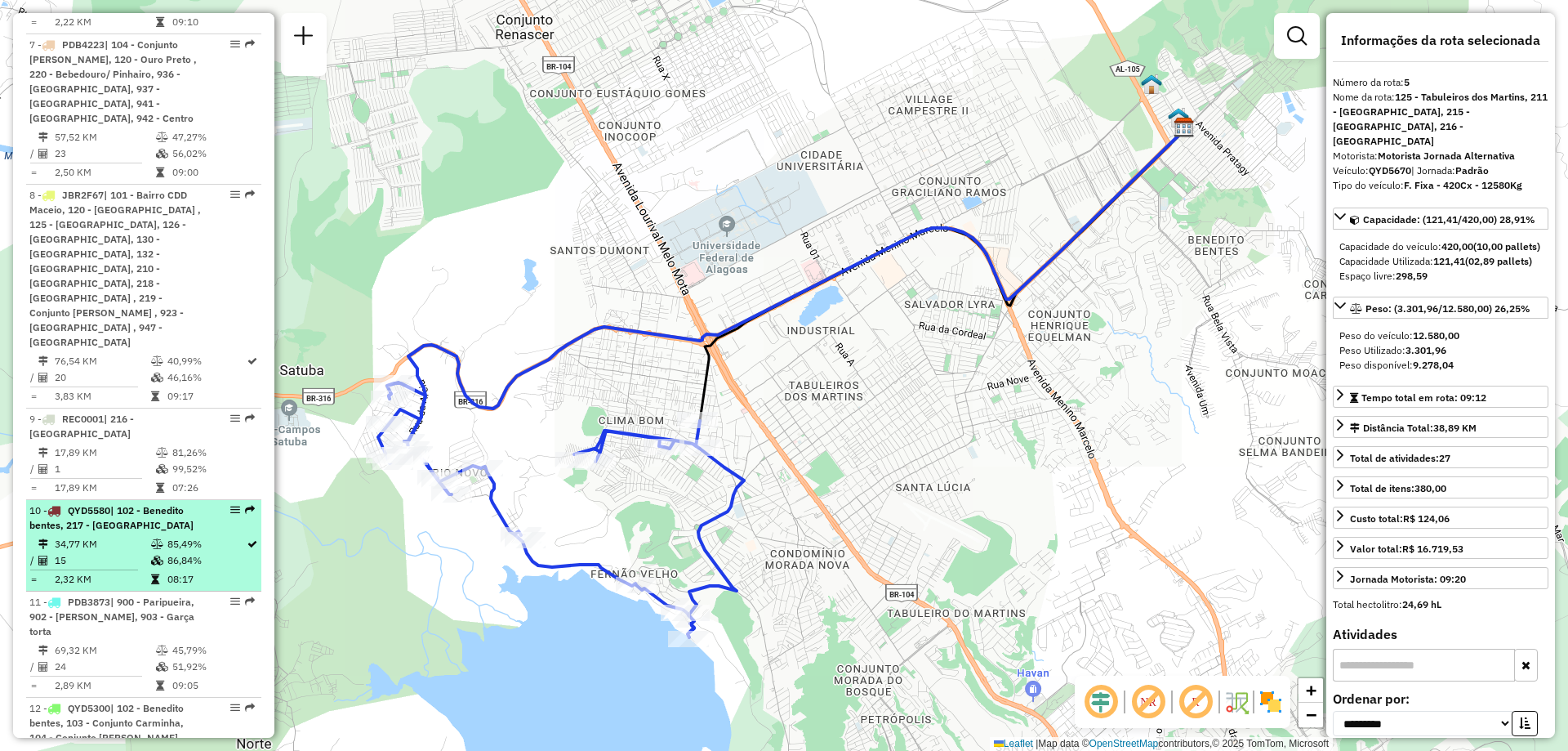
click at [160, 539] on icon at bounding box center [157, 544] width 12 height 9
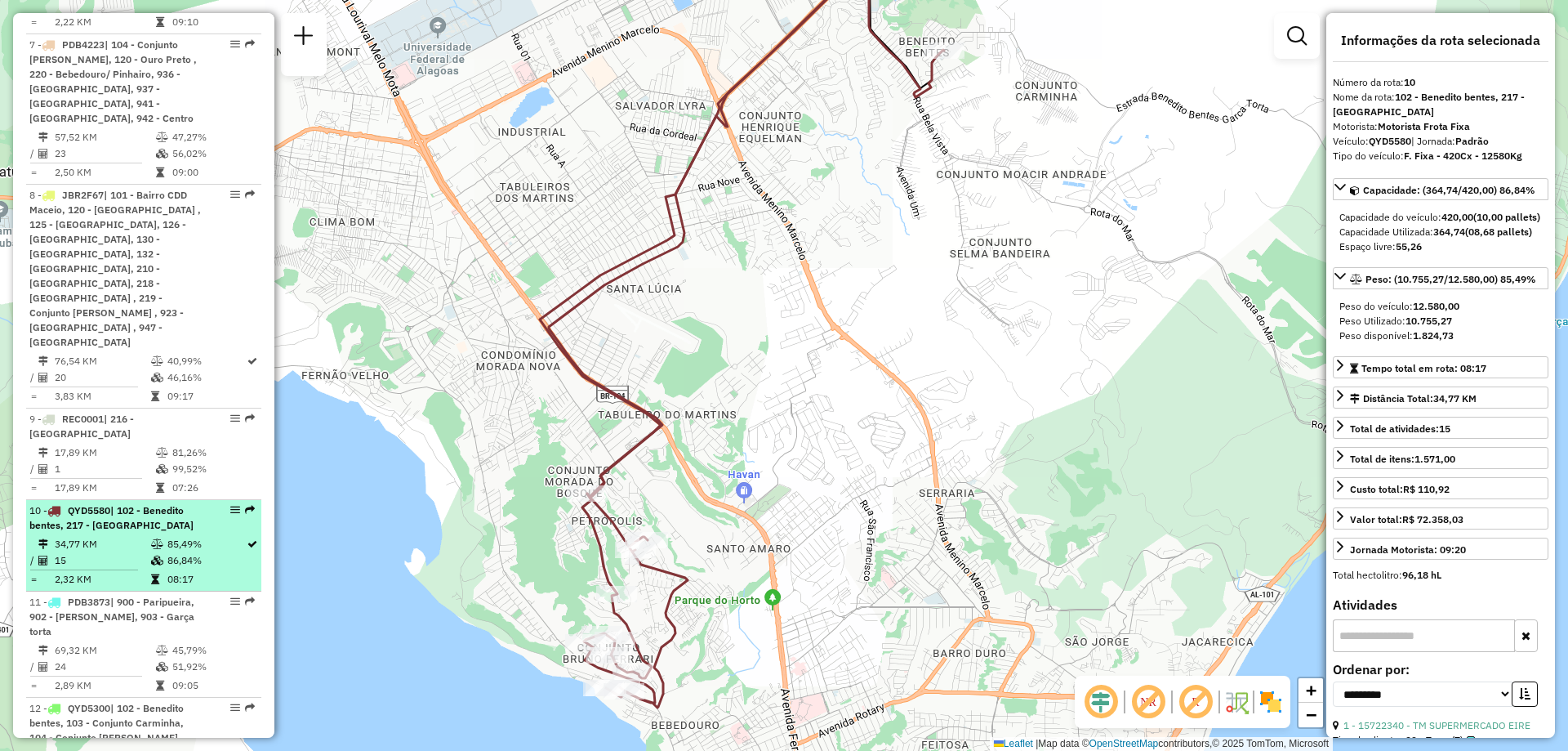
click at [210, 552] on td "86,84%" at bounding box center [205, 560] width 79 height 16
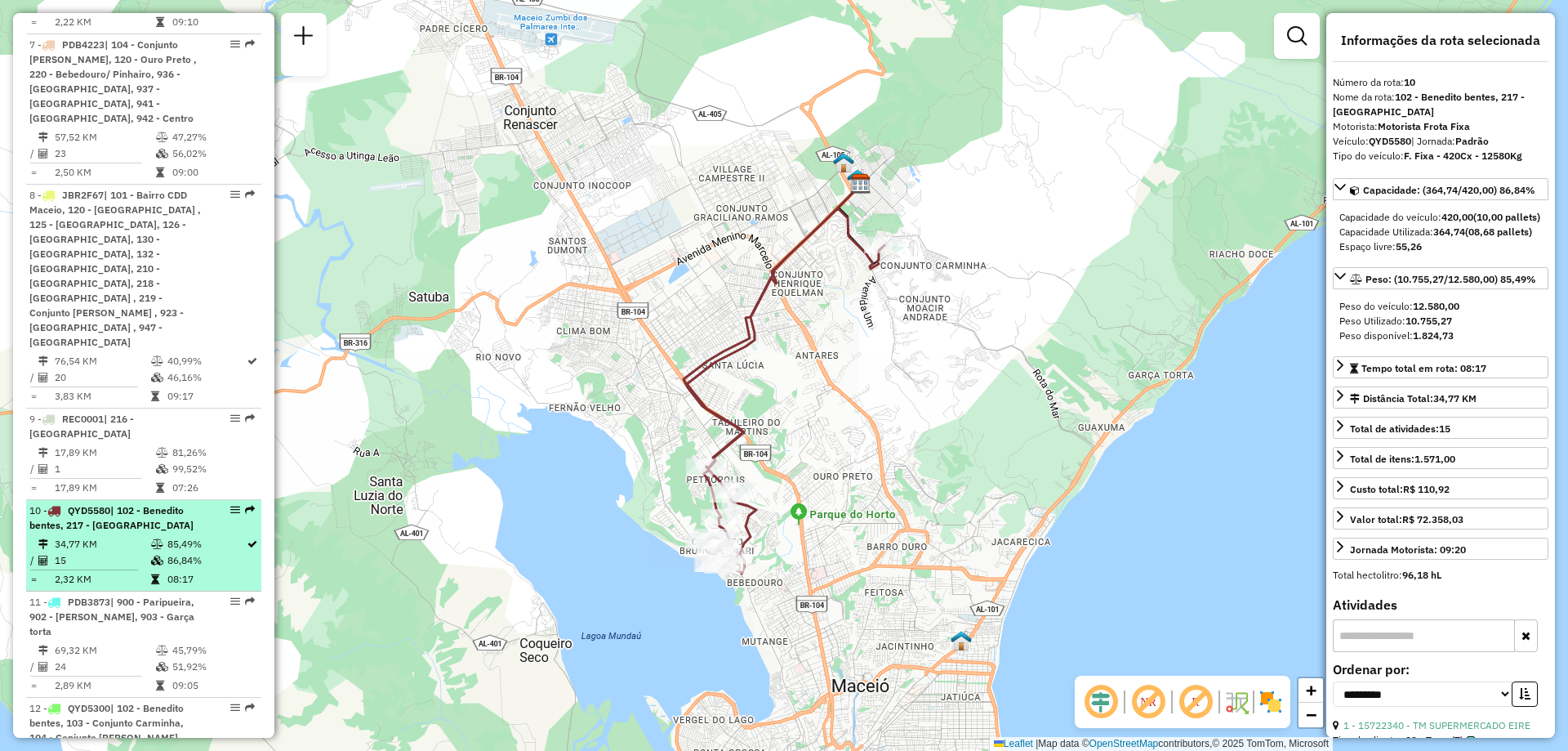
click at [210, 552] on td "86,84%" at bounding box center [205, 560] width 79 height 16
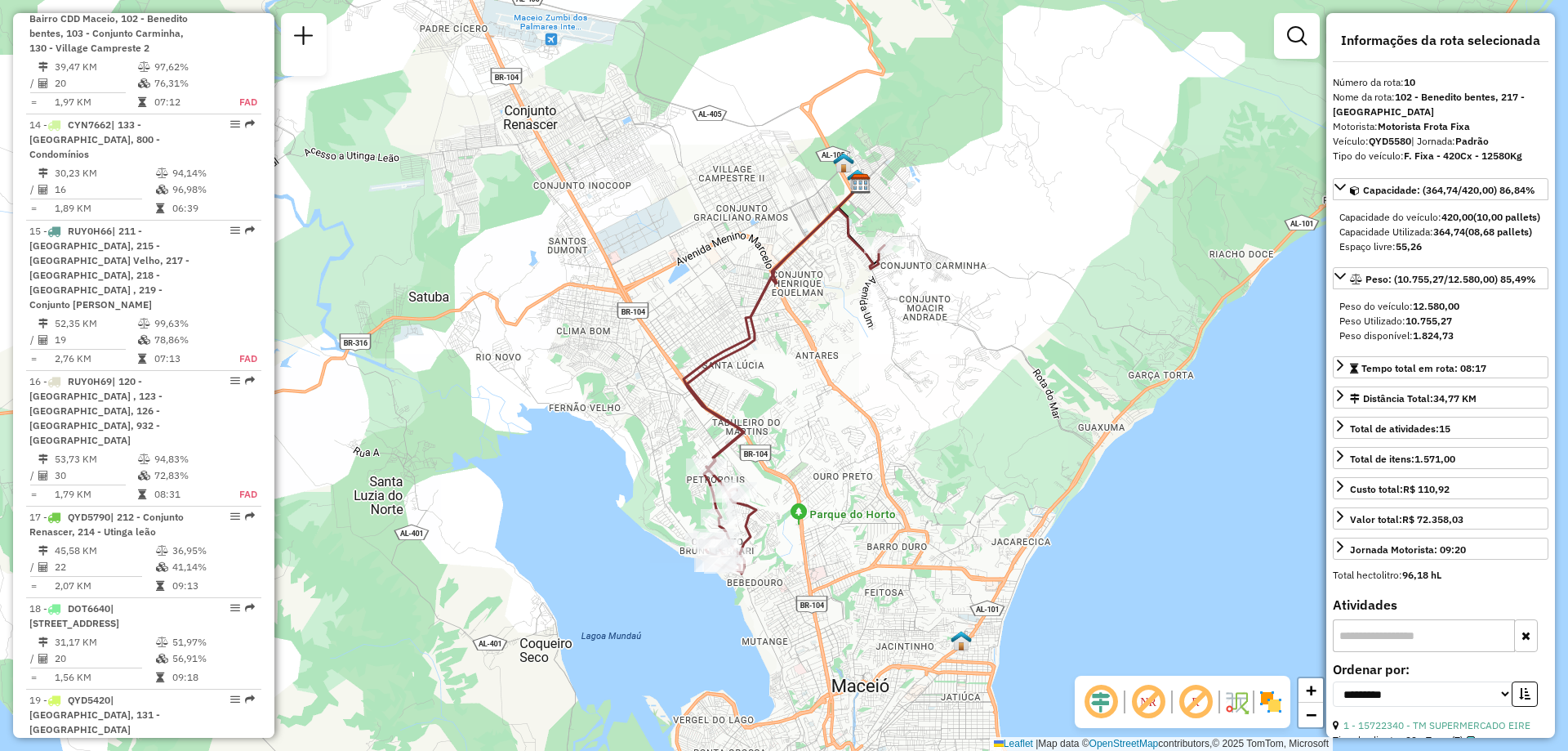
scroll to position [380, 0]
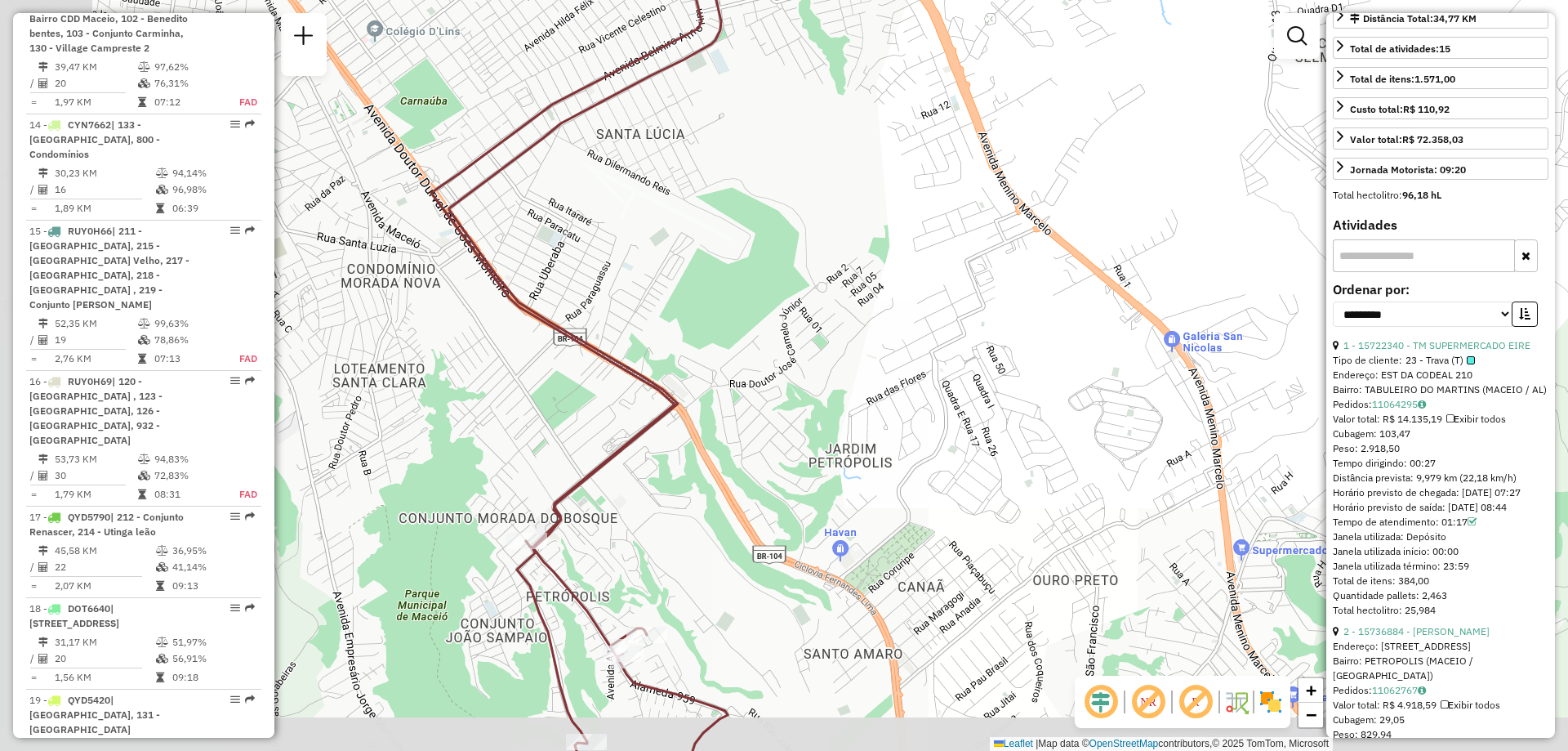
drag, startPoint x: 534, startPoint y: 569, endPoint x: 698, endPoint y: 517, distance: 172.0
click at [698, 517] on div "Janela de atendimento Grade de atendimento Capacidade Transportadoras Veículos …" at bounding box center [784, 376] width 1568 height 751
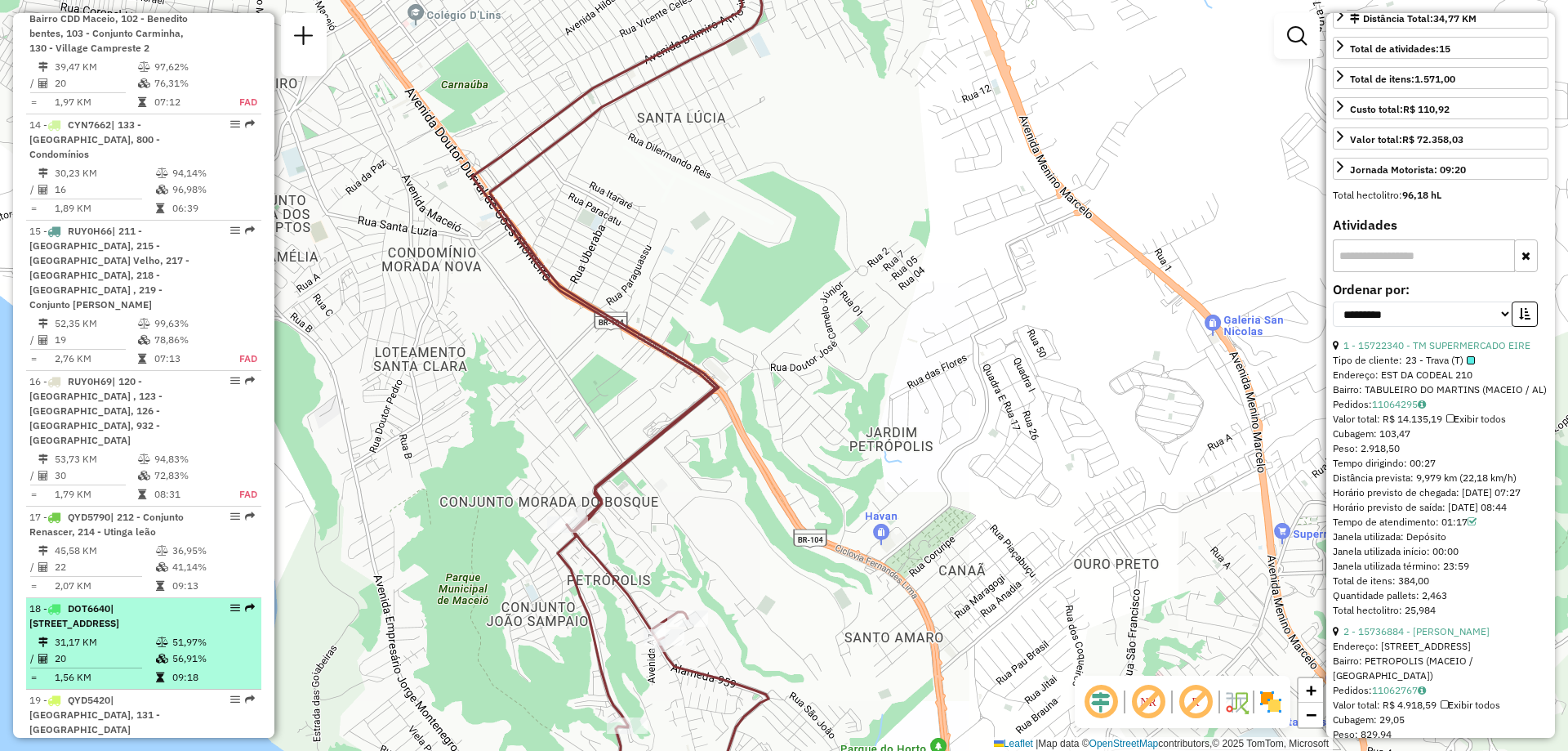
click at [227, 634] on td "51,97%" at bounding box center [213, 642] width 82 height 16
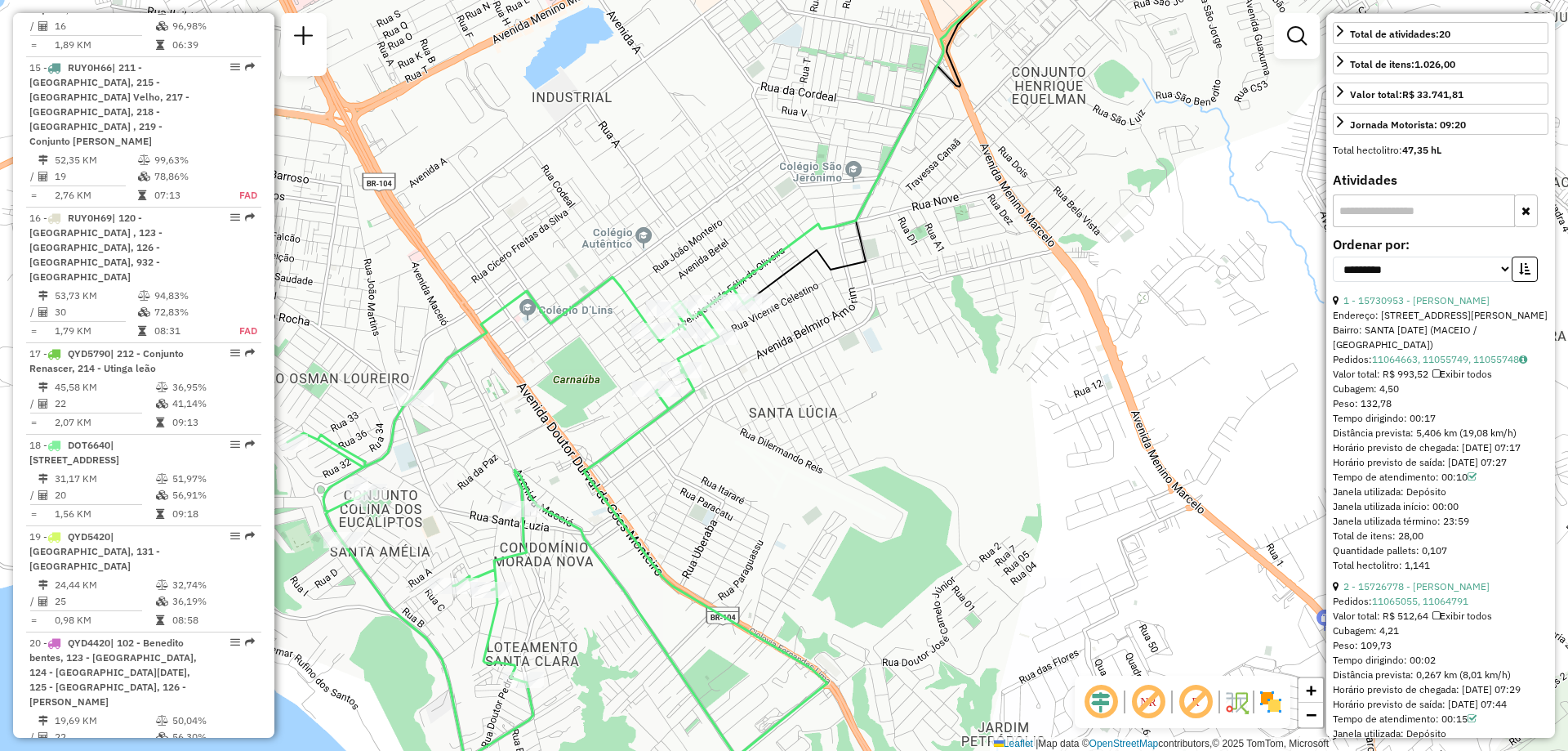
scroll to position [2526, 0]
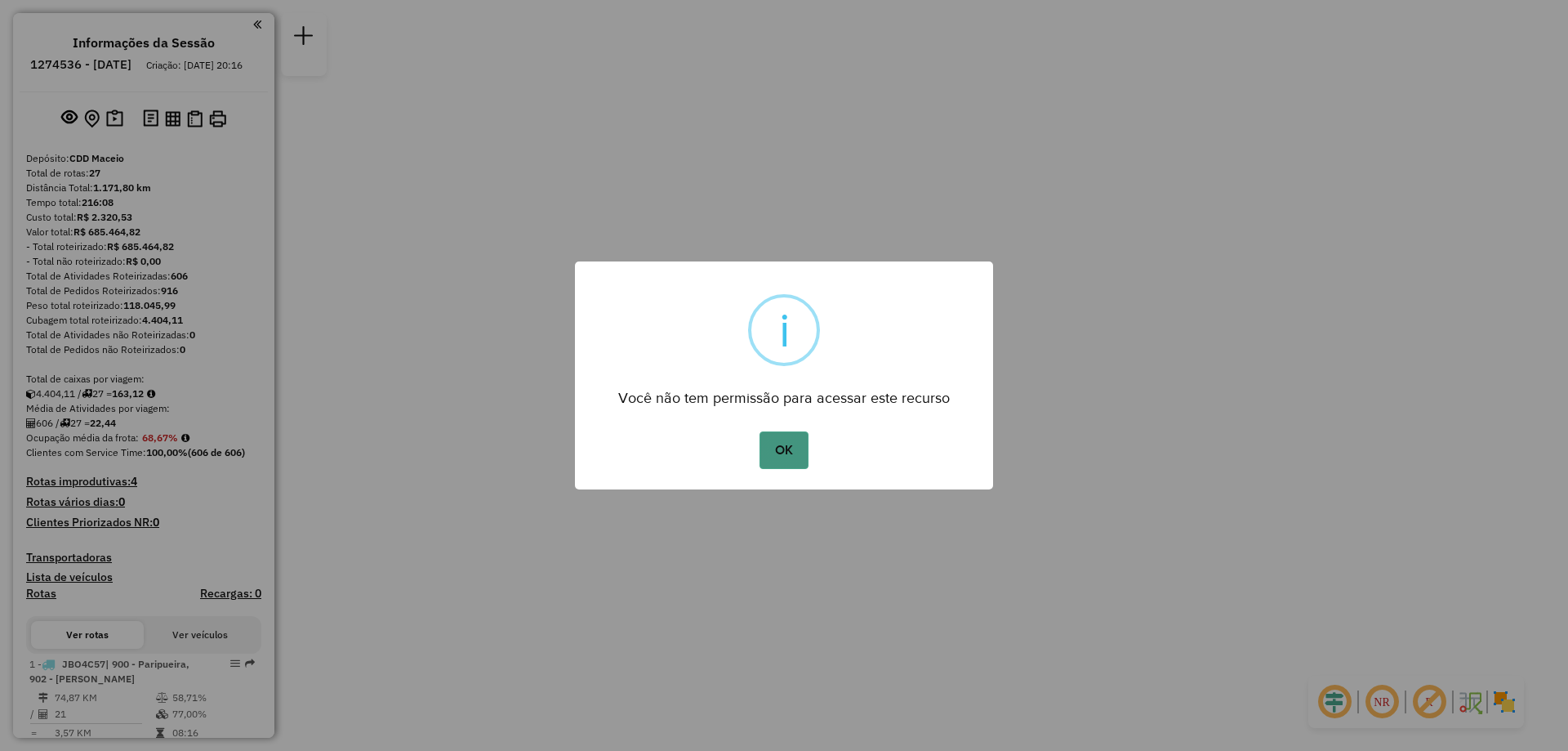
click at [790, 439] on button "OK" at bounding box center [784, 450] width 49 height 37
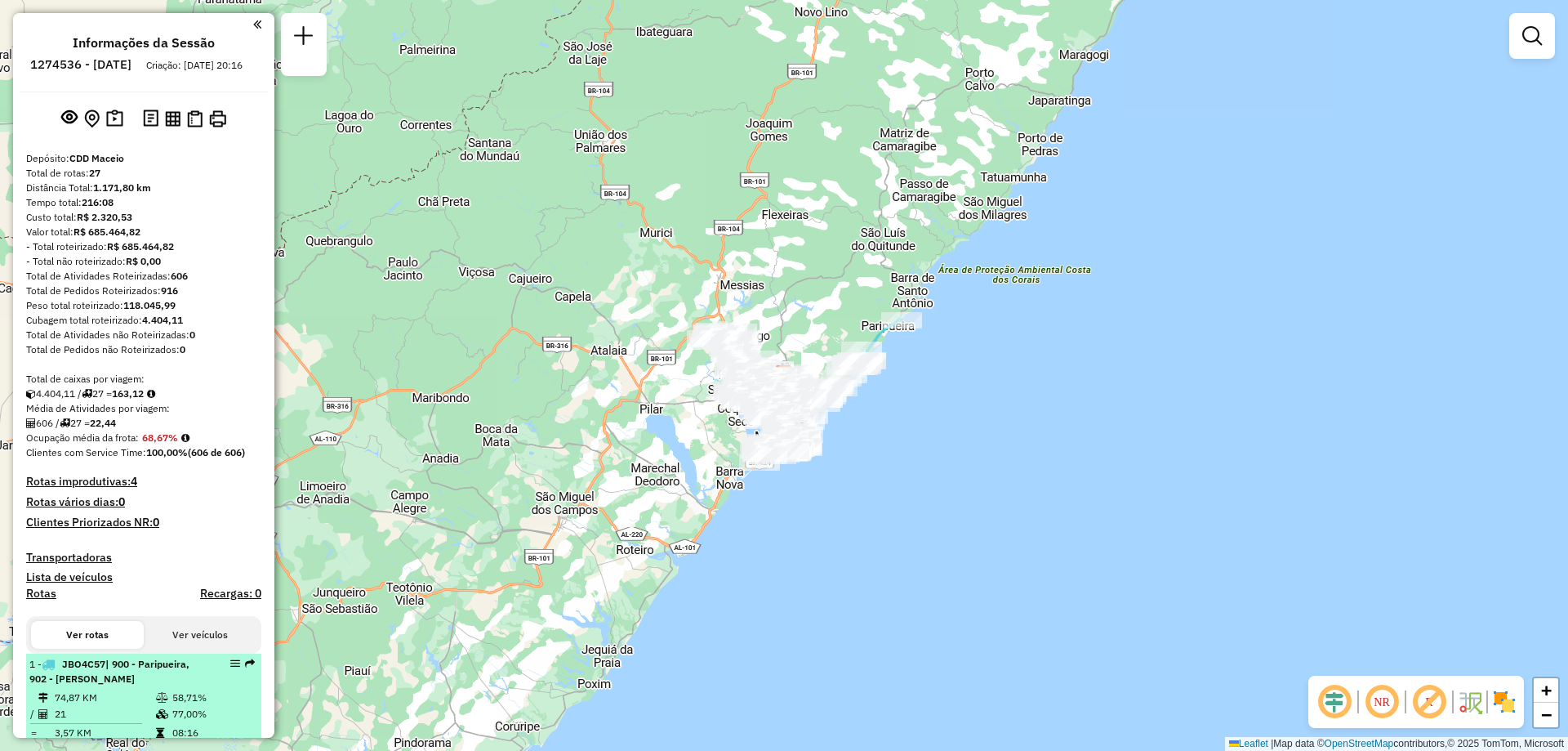
click at [105, 685] on span "| 900 - Paripueira, 902 - [PERSON_NAME]" at bounding box center [108, 671] width 160 height 27
select select "**********"
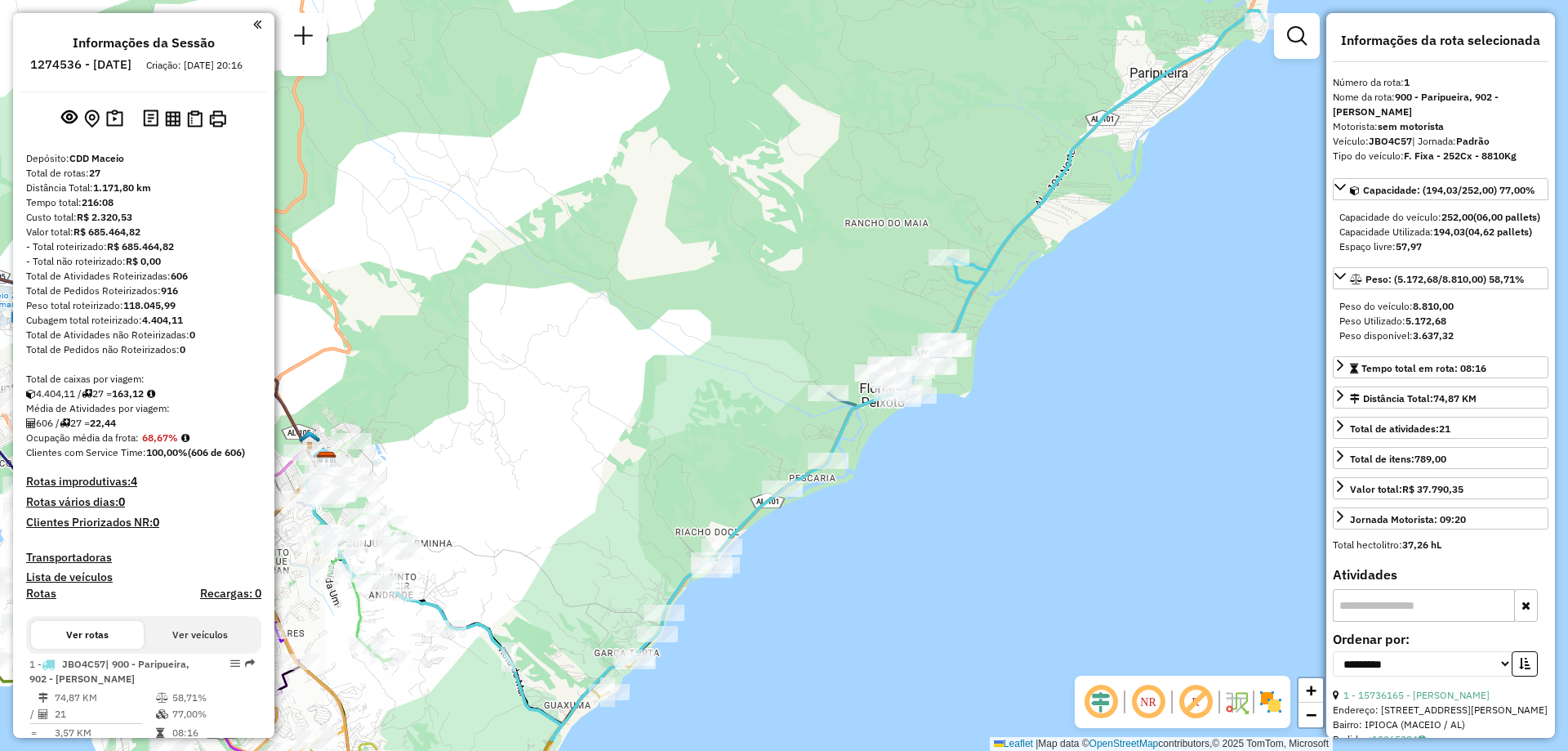
click at [1149, 697] on em at bounding box center [1148, 701] width 39 height 39
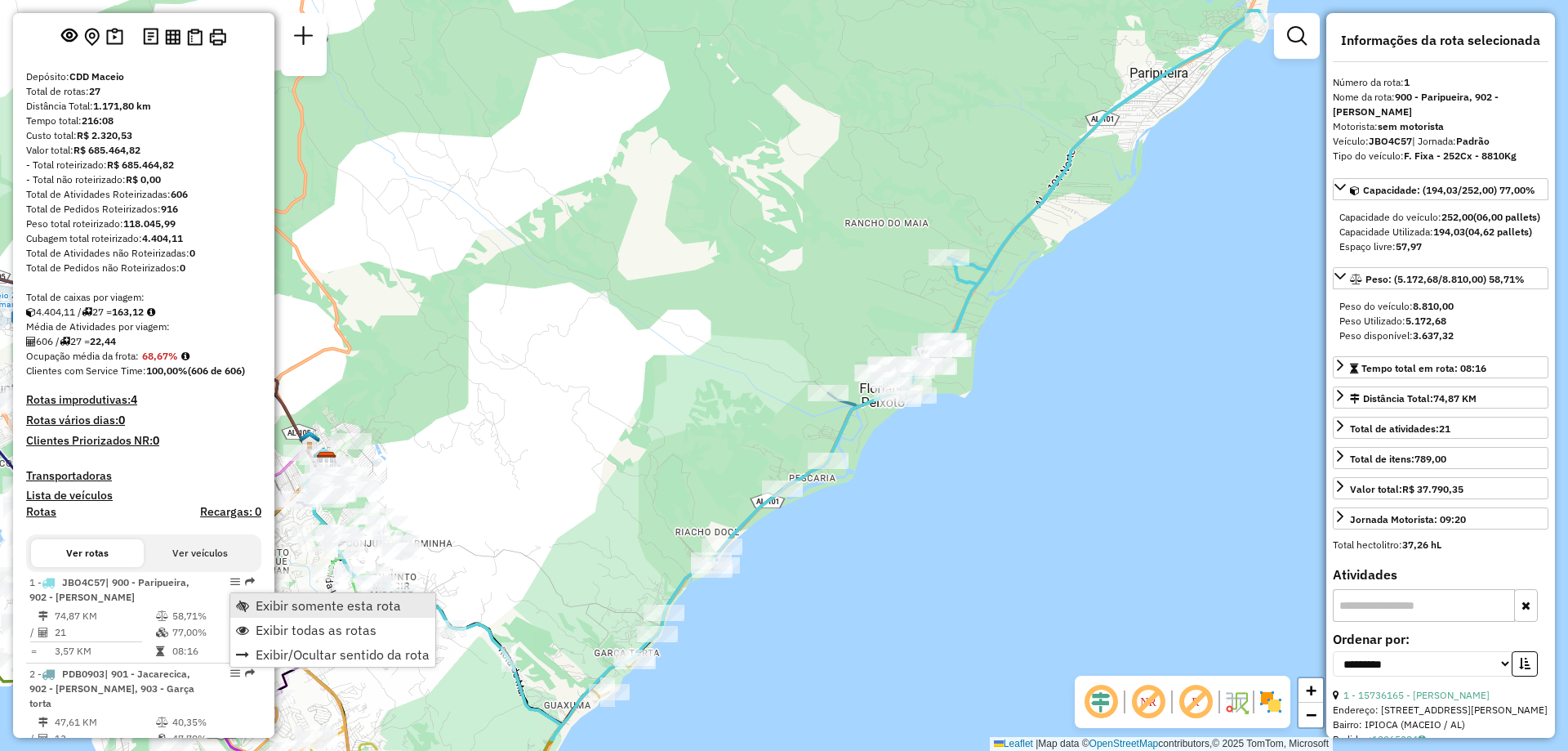
click at [246, 602] on span "Exibir somente esta rota" at bounding box center [243, 605] width 13 height 13
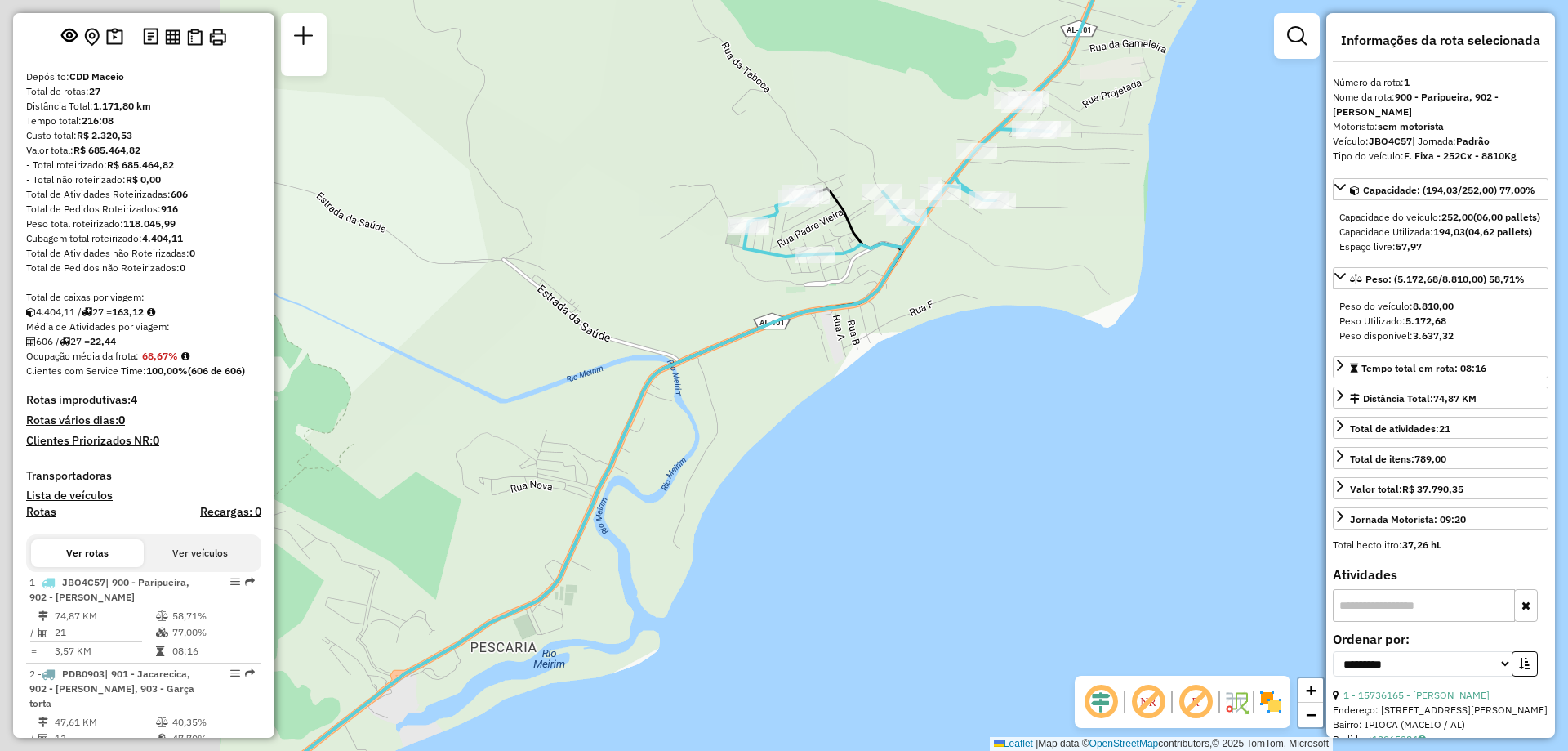
drag, startPoint x: 621, startPoint y: 443, endPoint x: 928, endPoint y: 361, distance: 317.8
click at [928, 361] on div "Janela de atendimento Grade de atendimento Capacidade Transportadoras Veículos …" at bounding box center [784, 376] width 1568 height 751
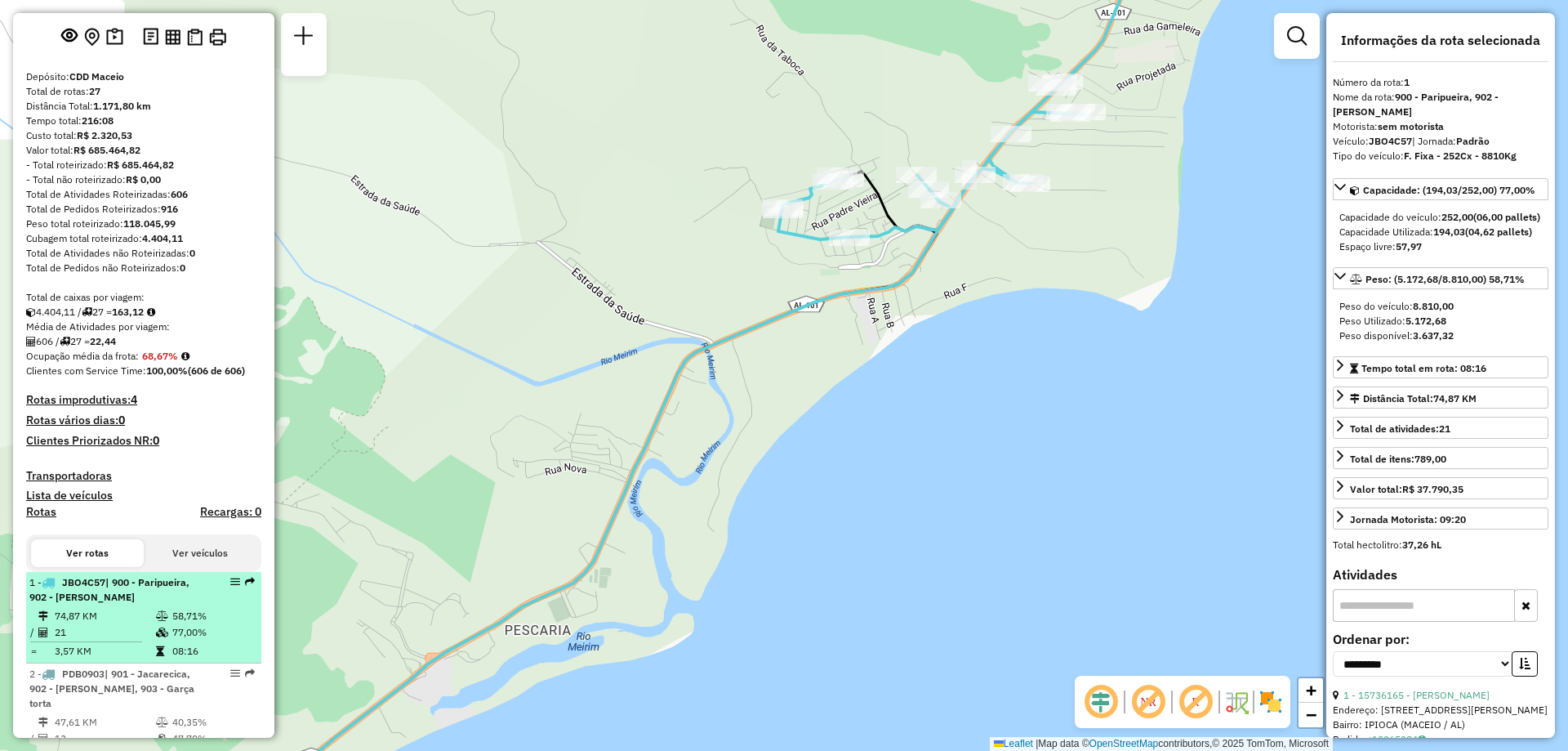
scroll to position [163, 0]
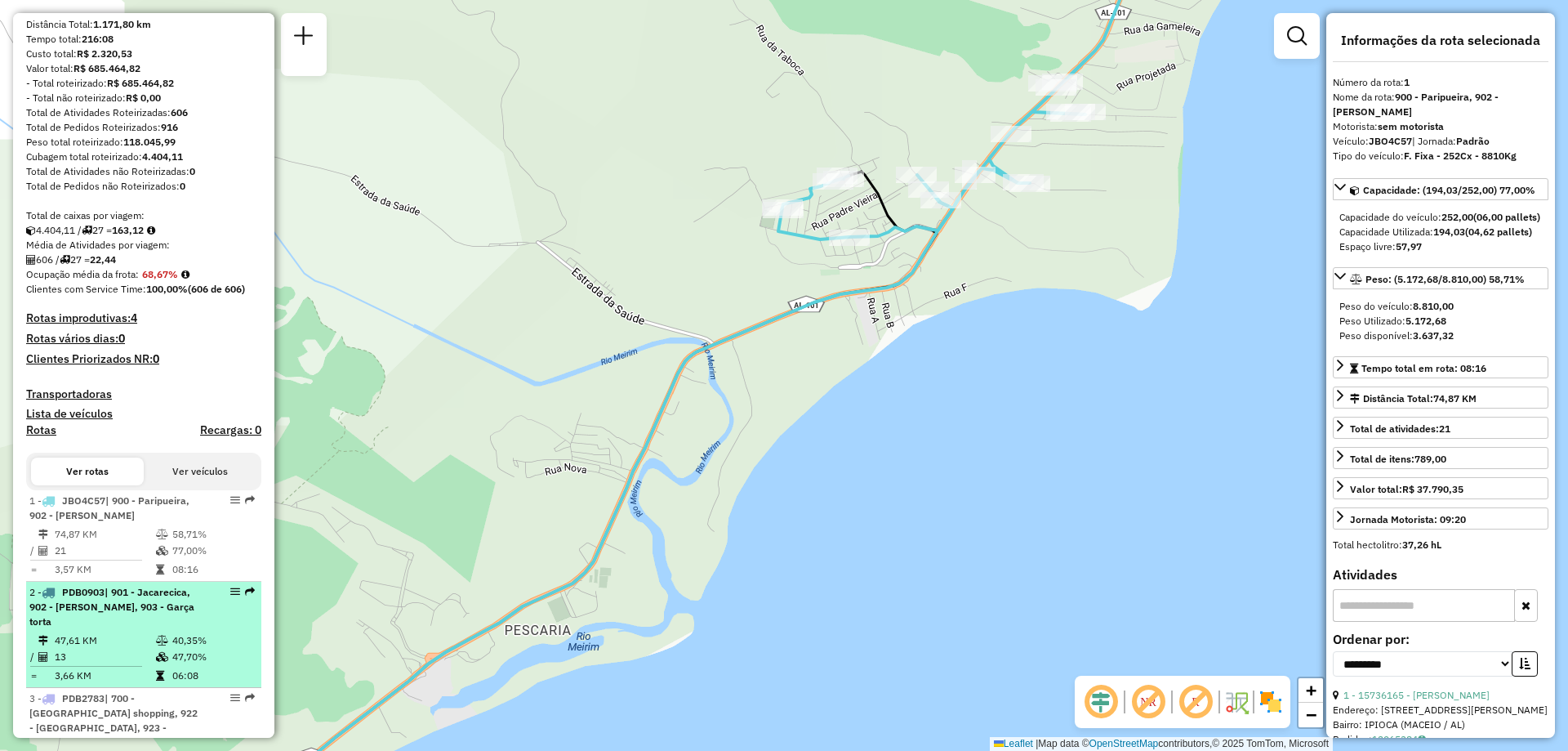
click at [141, 616] on span "| 901 - Jacarecica, 902 - [PERSON_NAME], 903 - Garça torta" at bounding box center [111, 606] width 165 height 42
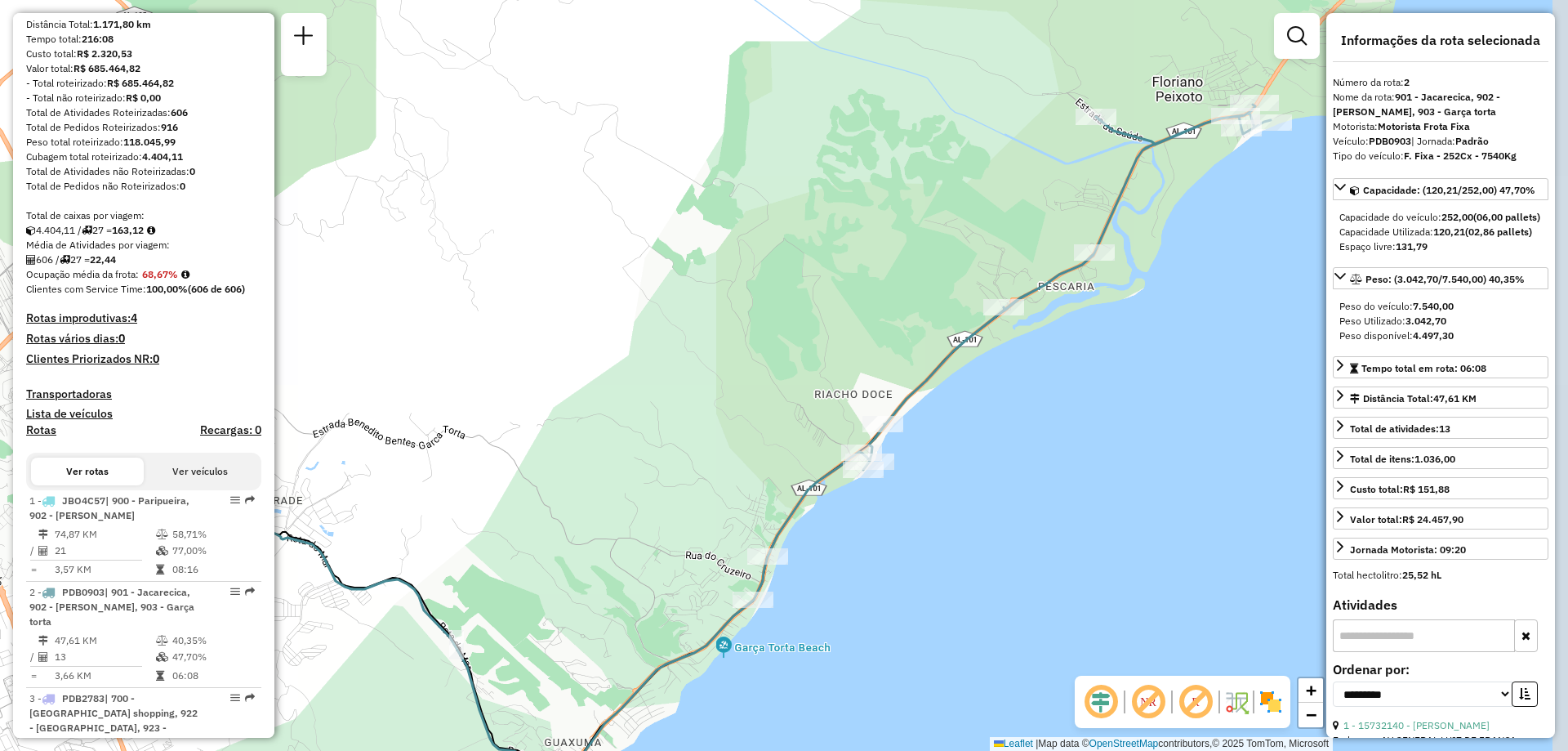
drag, startPoint x: 1187, startPoint y: 346, endPoint x: 1062, endPoint y: 427, distance: 148.9
click at [1062, 427] on div "Janela de atendimento Grade de atendimento Capacidade Transportadoras Veículos …" at bounding box center [784, 376] width 1568 height 751
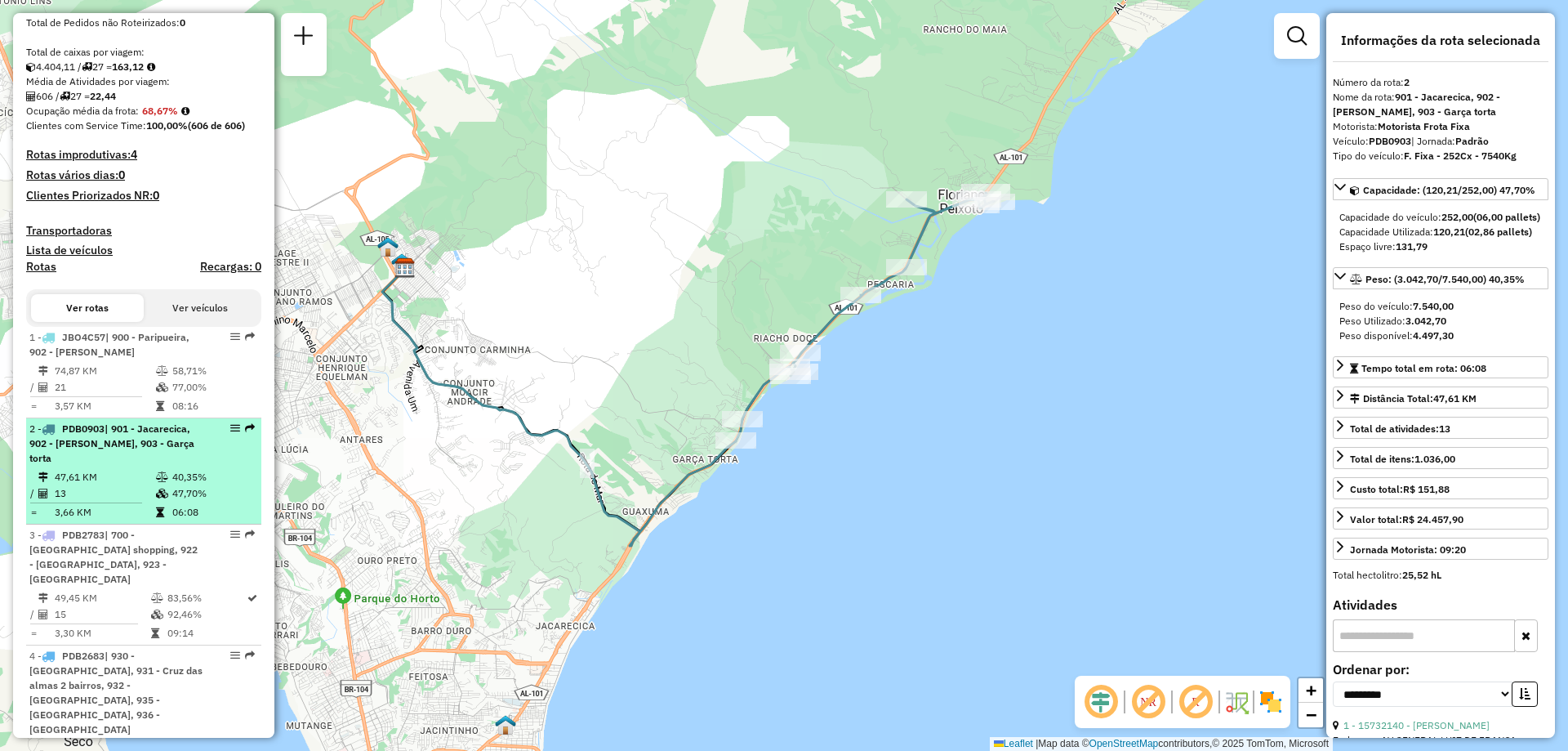
scroll to position [408, 0]
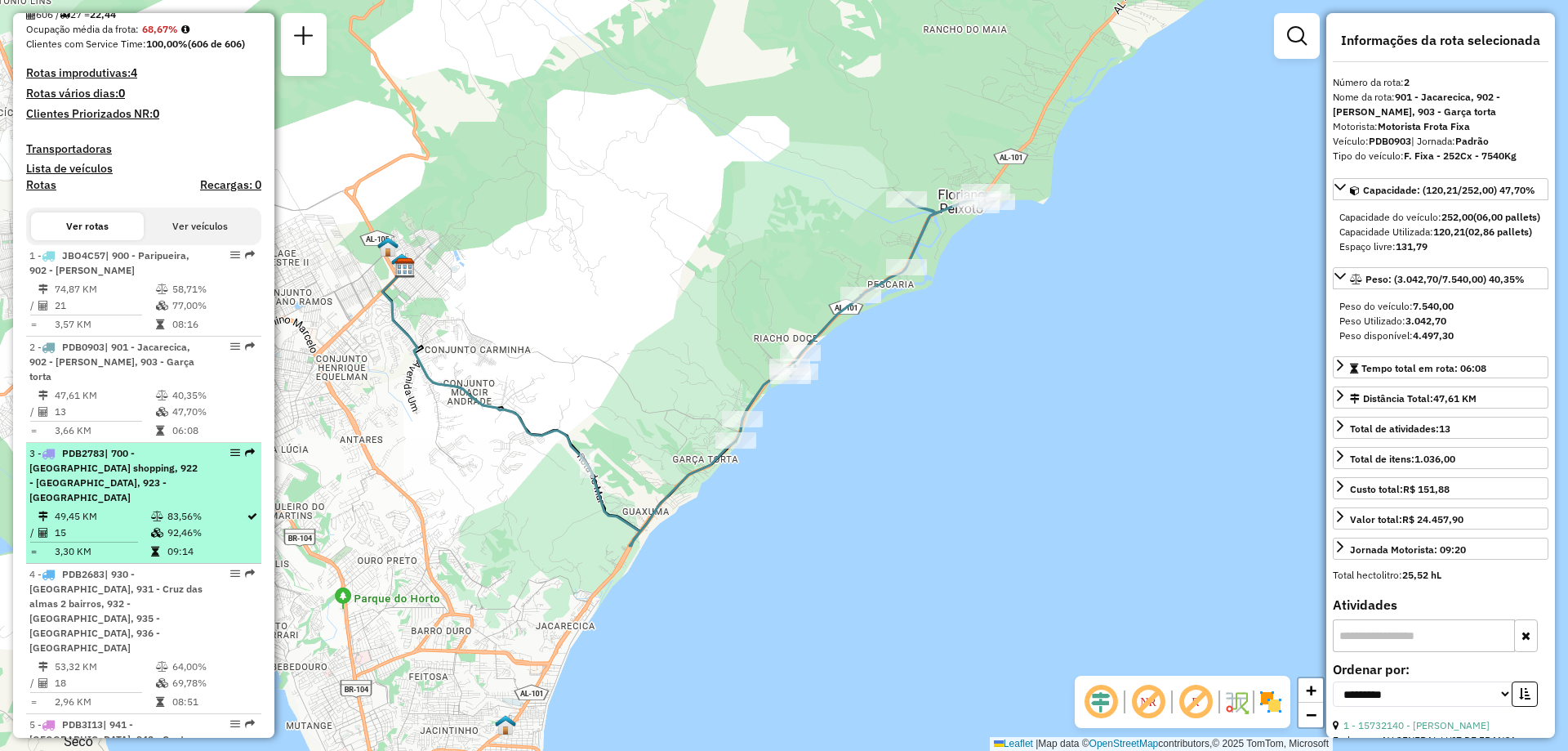
click at [191, 525] on td "92,46%" at bounding box center [205, 531] width 79 height 16
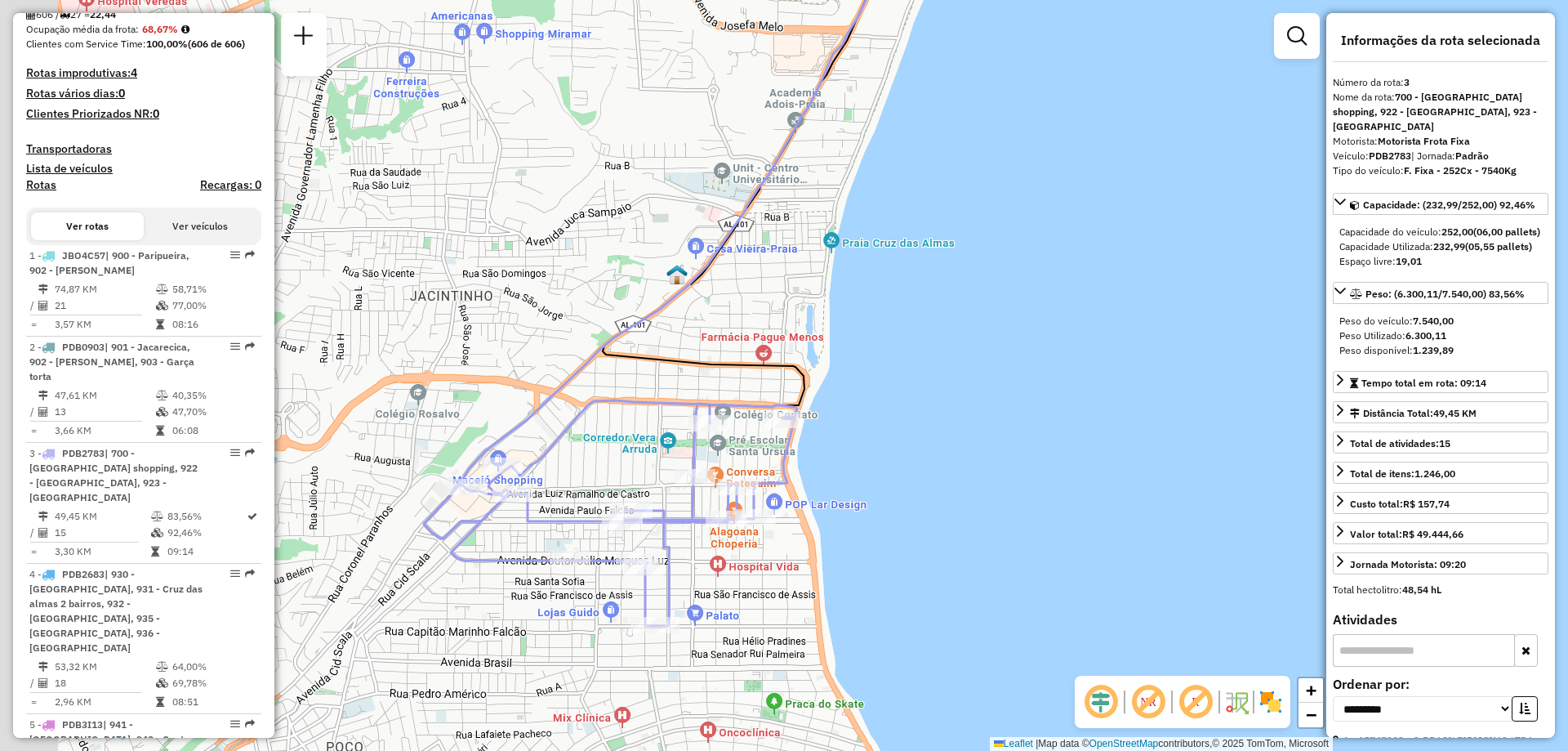
drag, startPoint x: 816, startPoint y: 510, endPoint x: 892, endPoint y: 449, distance: 97.5
click at [892, 449] on div "Janela de atendimento Grade de atendimento Capacidade Transportadoras Veículos …" at bounding box center [784, 376] width 1568 height 751
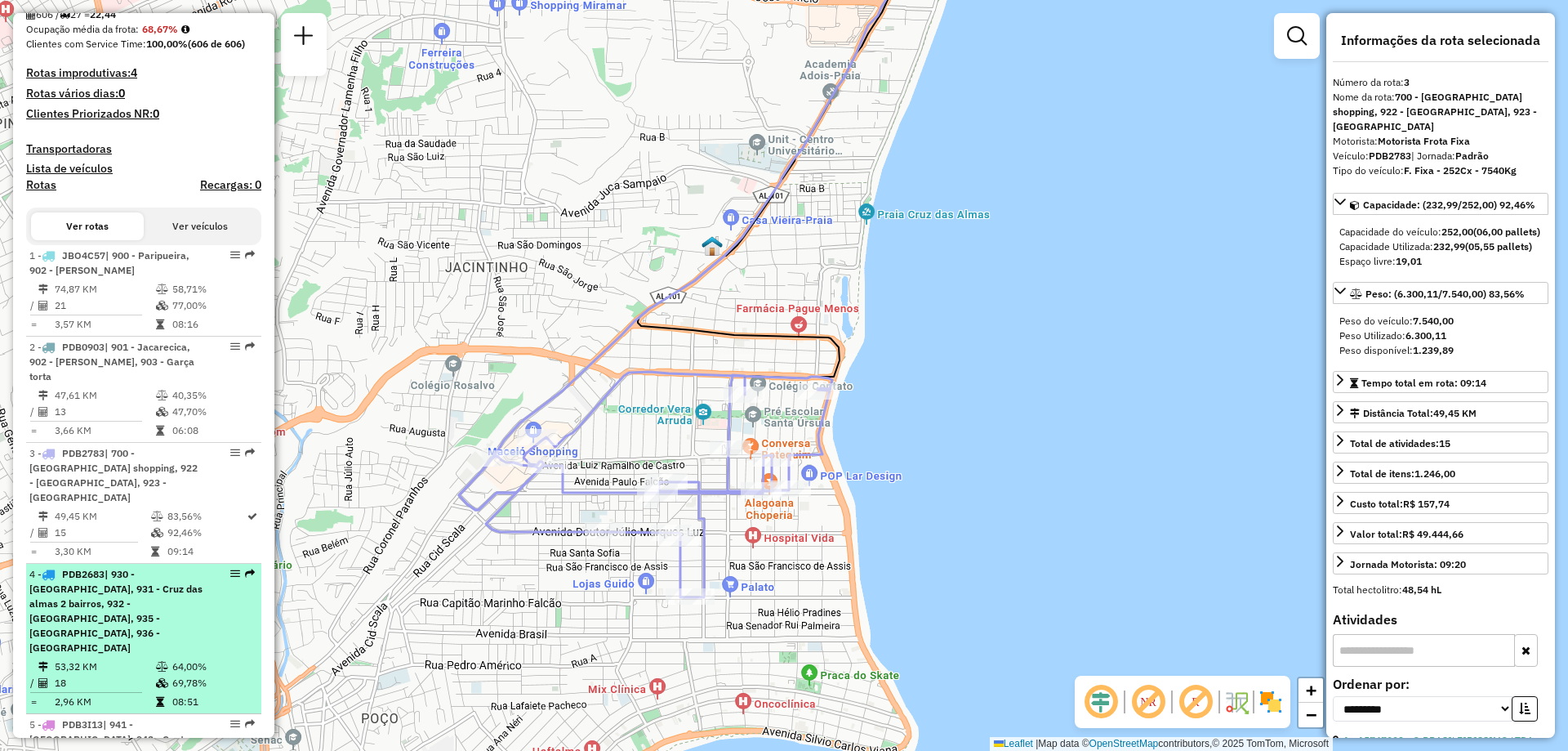
scroll to position [490, 0]
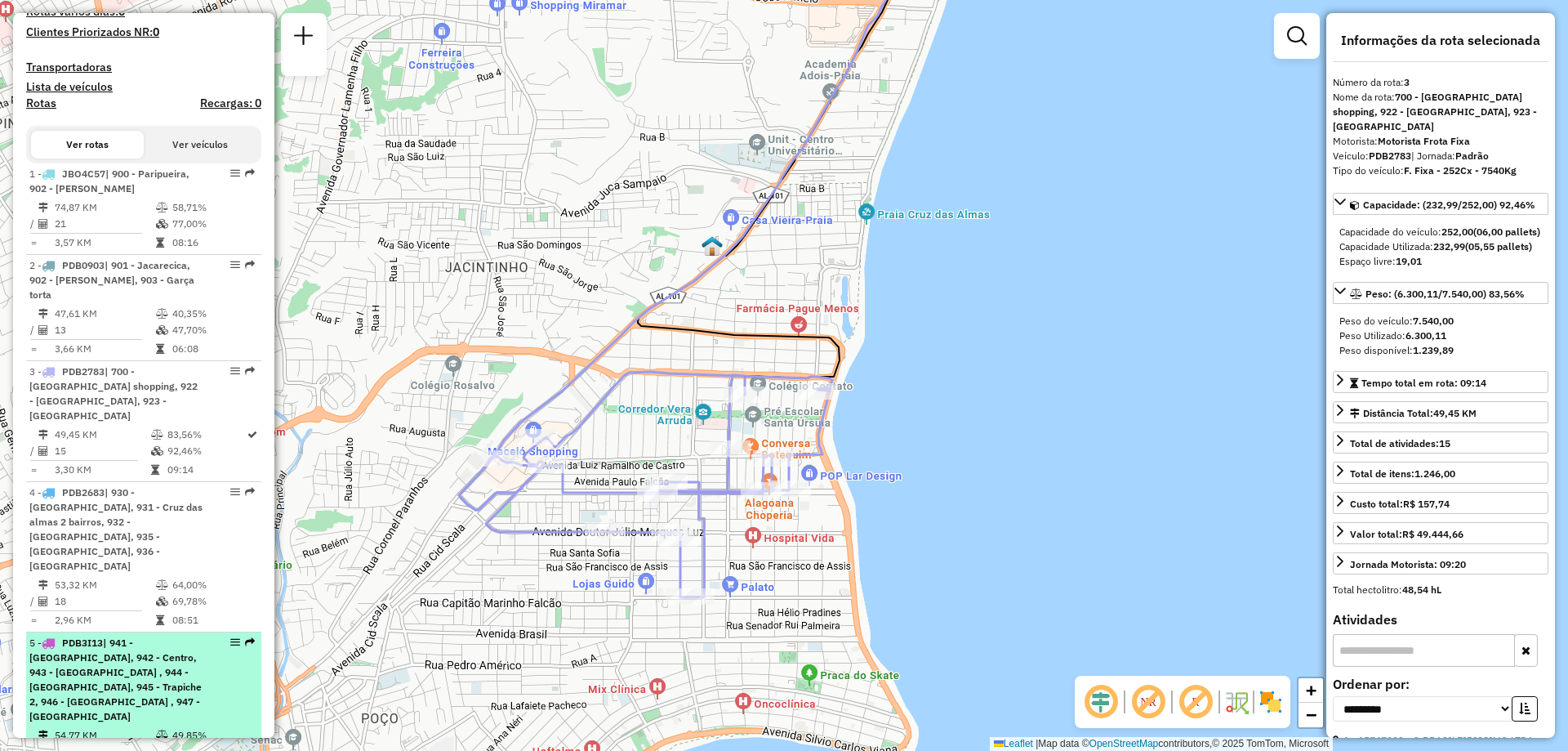
click at [181, 665] on div "5 - PDB3I13 | 941 - [GEOGRAPHIC_DATA], 942 - Centro, 943 - [GEOGRAPHIC_DATA] , …" at bounding box center [115, 679] width 173 height 88
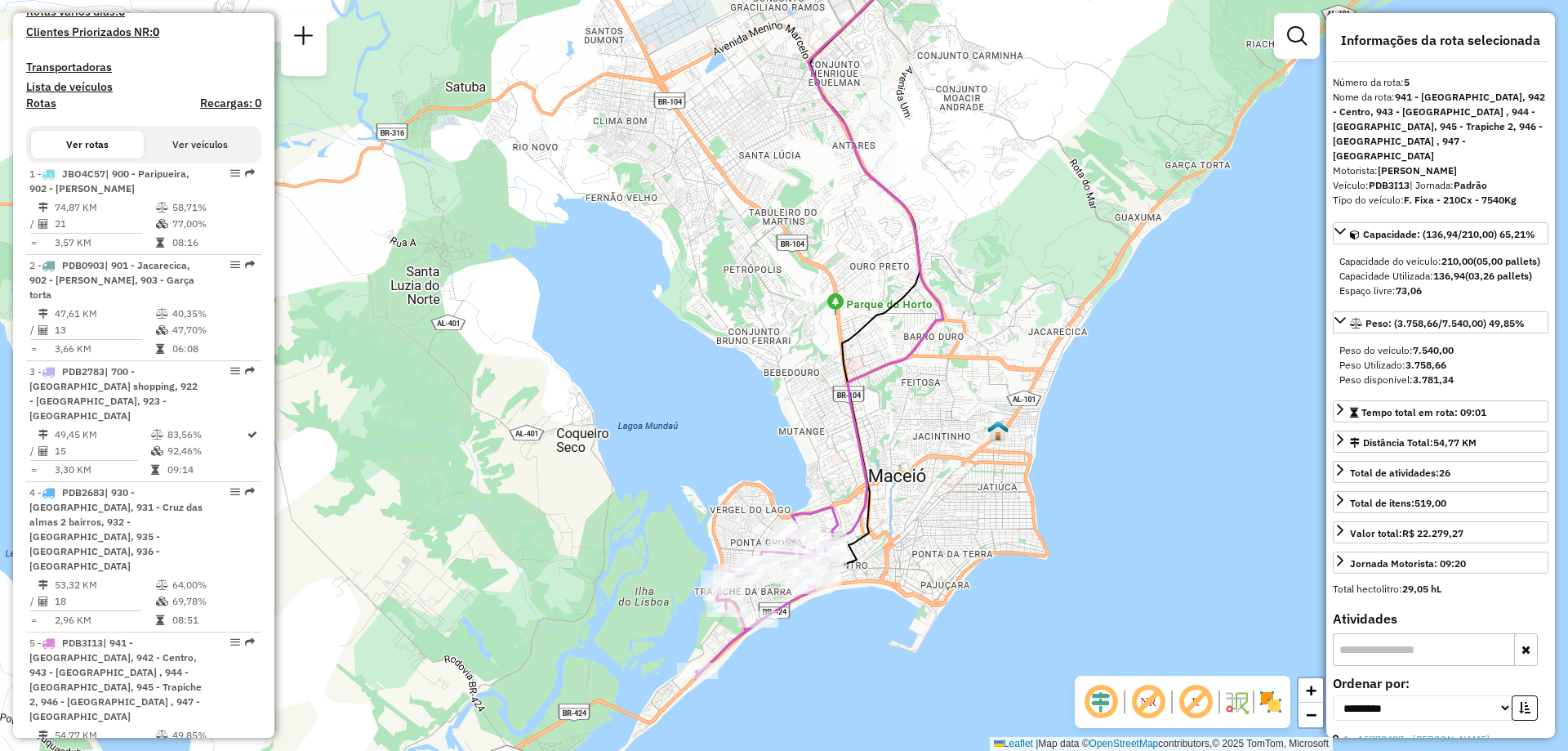
drag, startPoint x: 778, startPoint y: 674, endPoint x: 813, endPoint y: 622, distance: 62.7
click at [813, 622] on div "Janela de atendimento Grade de atendimento Capacidade Transportadoras Veículos …" at bounding box center [784, 376] width 1568 height 751
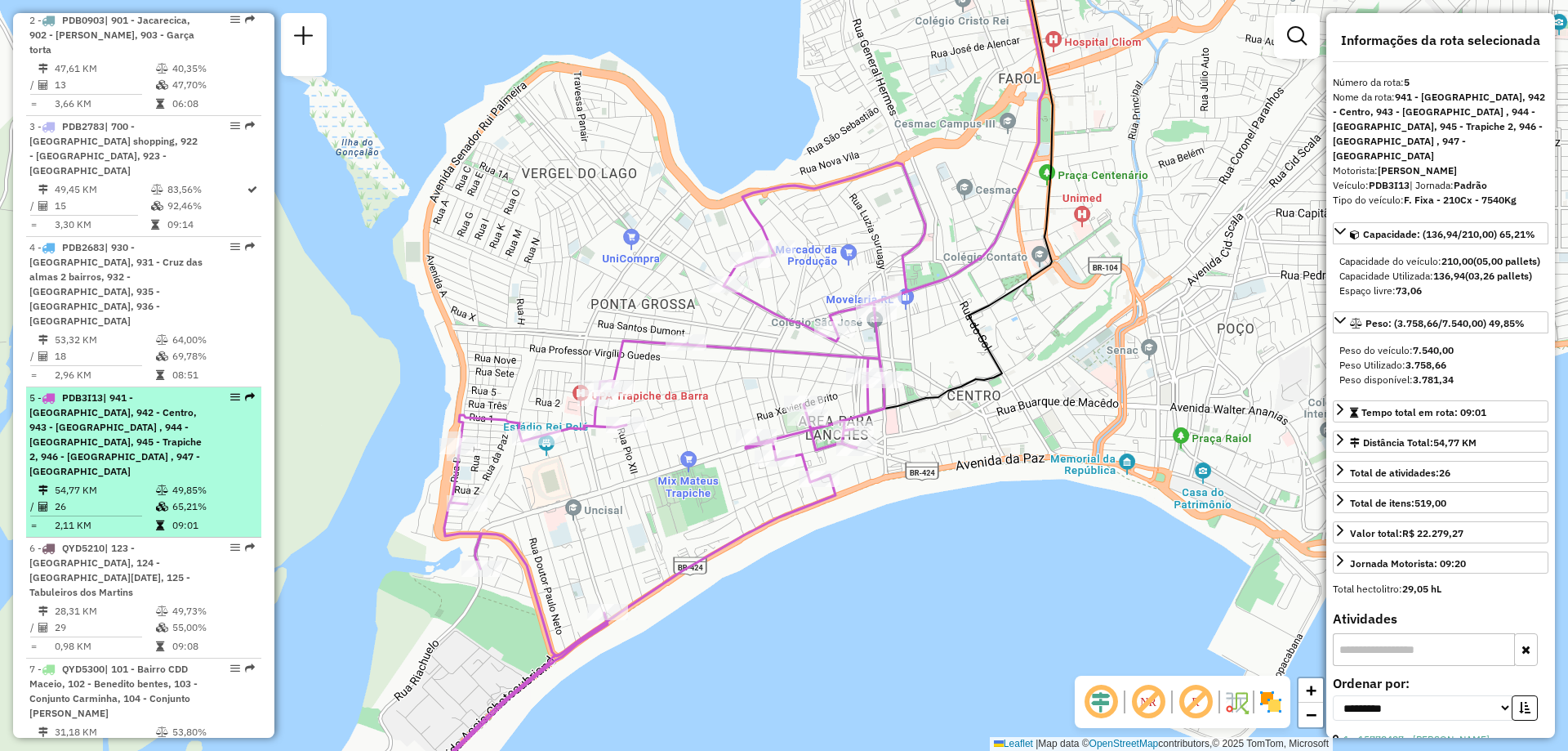
scroll to position [816, 0]
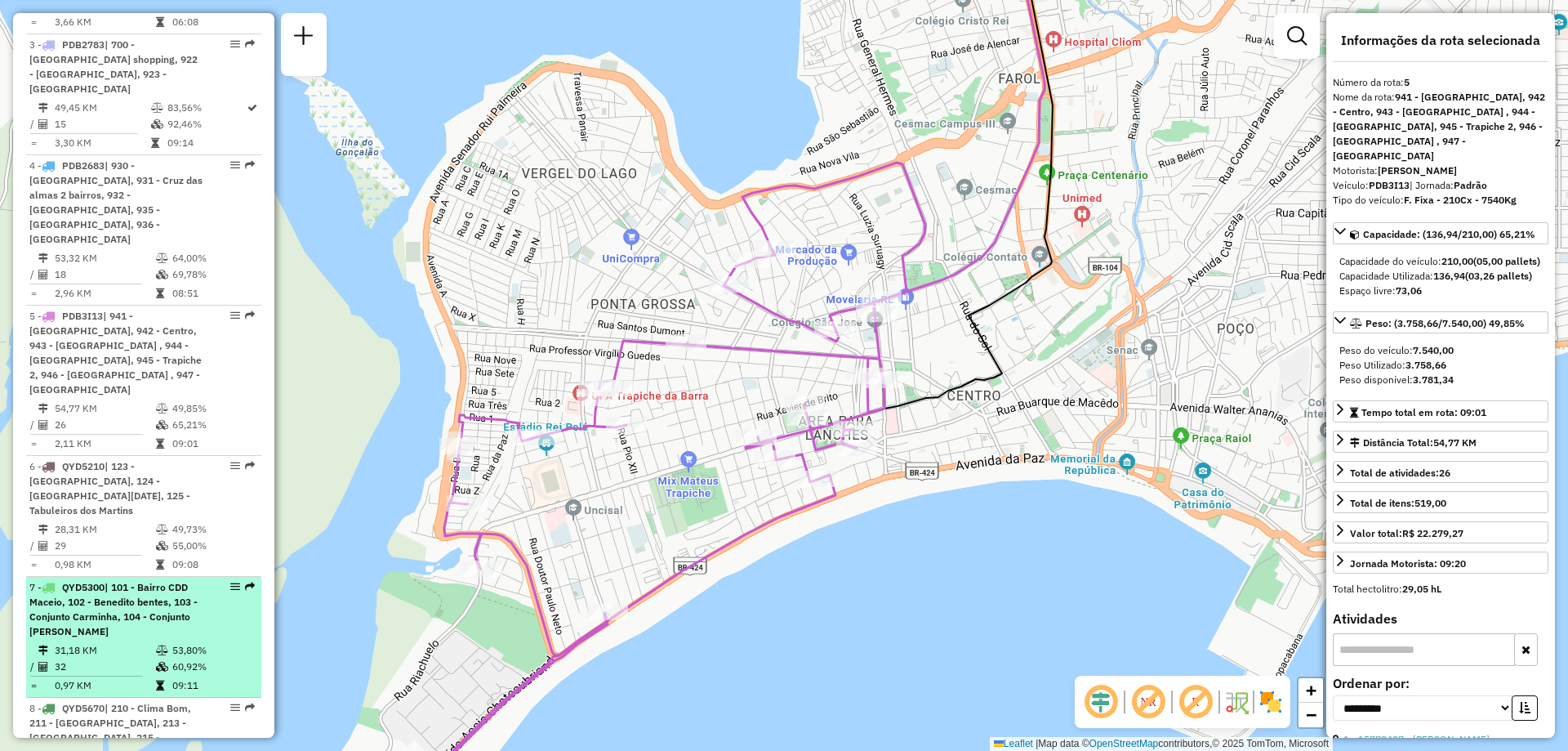
click at [219, 580] on div "7 - QYD5300 | 101 - Bairro CDD Maceio, 102 - Benedito bentes, 103 - Conjunto Ca…" at bounding box center [143, 609] width 229 height 59
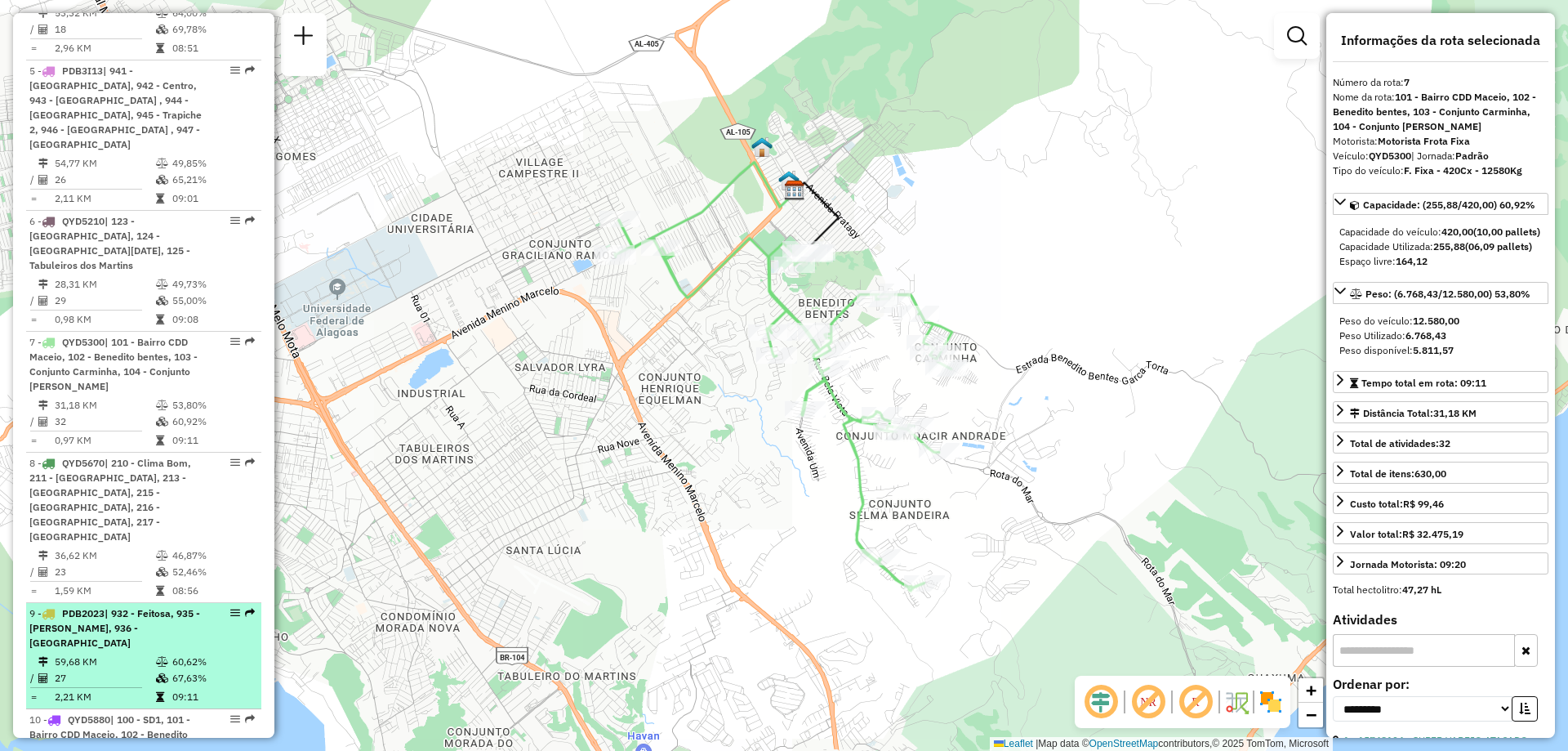
scroll to position [1143, 0]
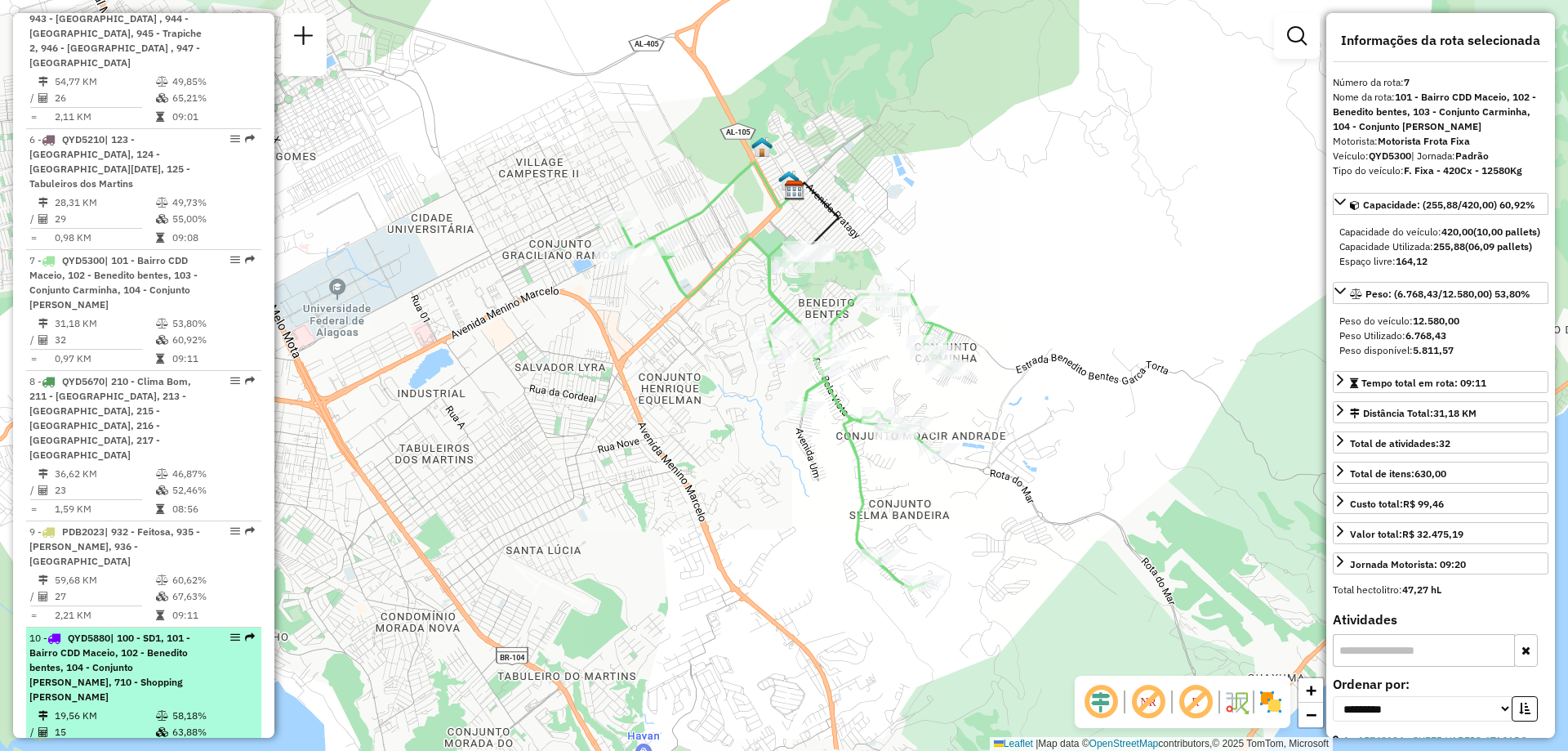
click at [211, 707] on td "58,18%" at bounding box center [213, 715] width 82 height 16
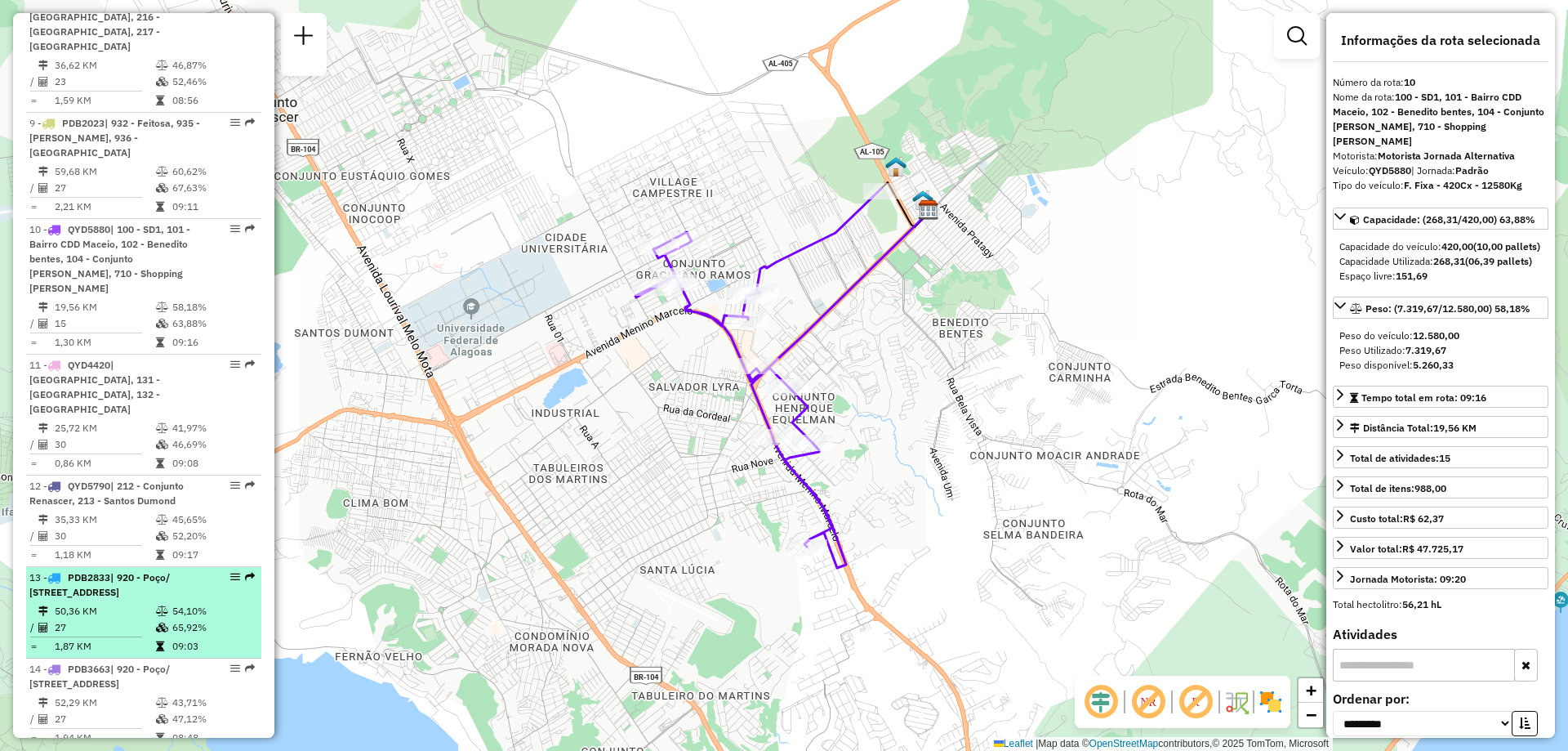
scroll to position [1634, 0]
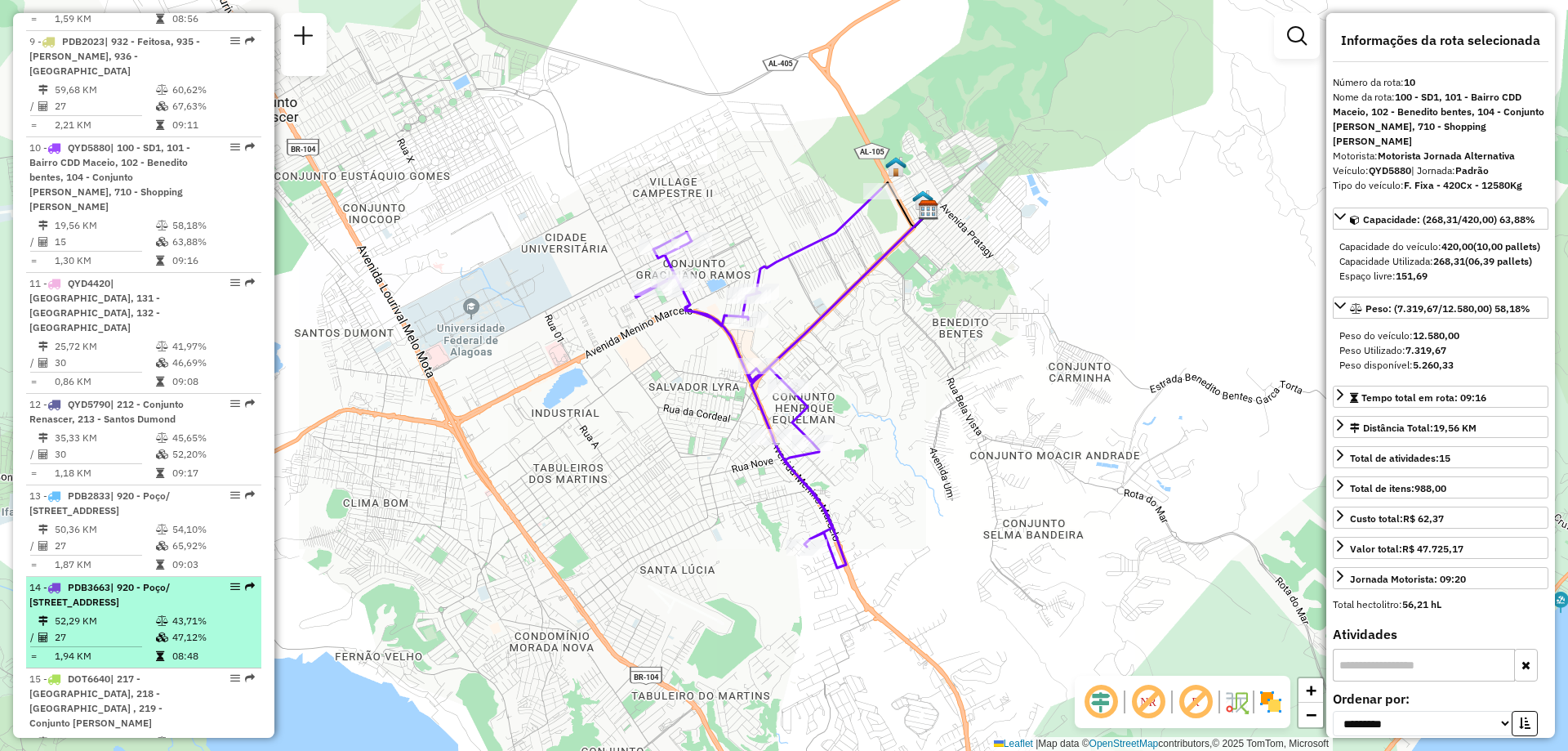
click at [145, 581] on span "| 920 - Poço/ [STREET_ADDRESS]" at bounding box center [99, 594] width 140 height 27
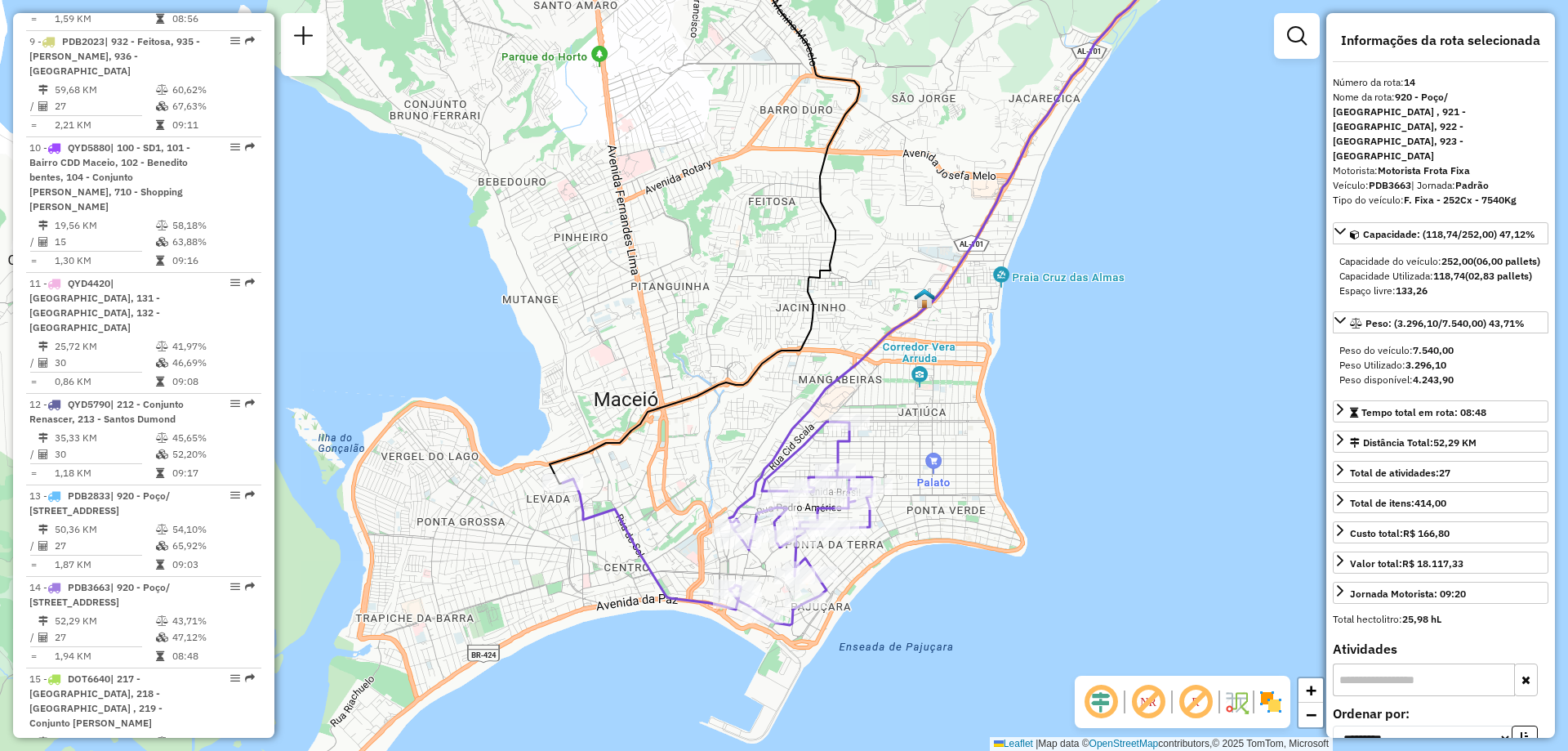
drag, startPoint x: 591, startPoint y: 644, endPoint x: 654, endPoint y: 486, distance: 170.1
click at [654, 486] on div "Janela de atendimento Grade de atendimento Capacidade Transportadoras Veículos …" at bounding box center [784, 376] width 1568 height 751
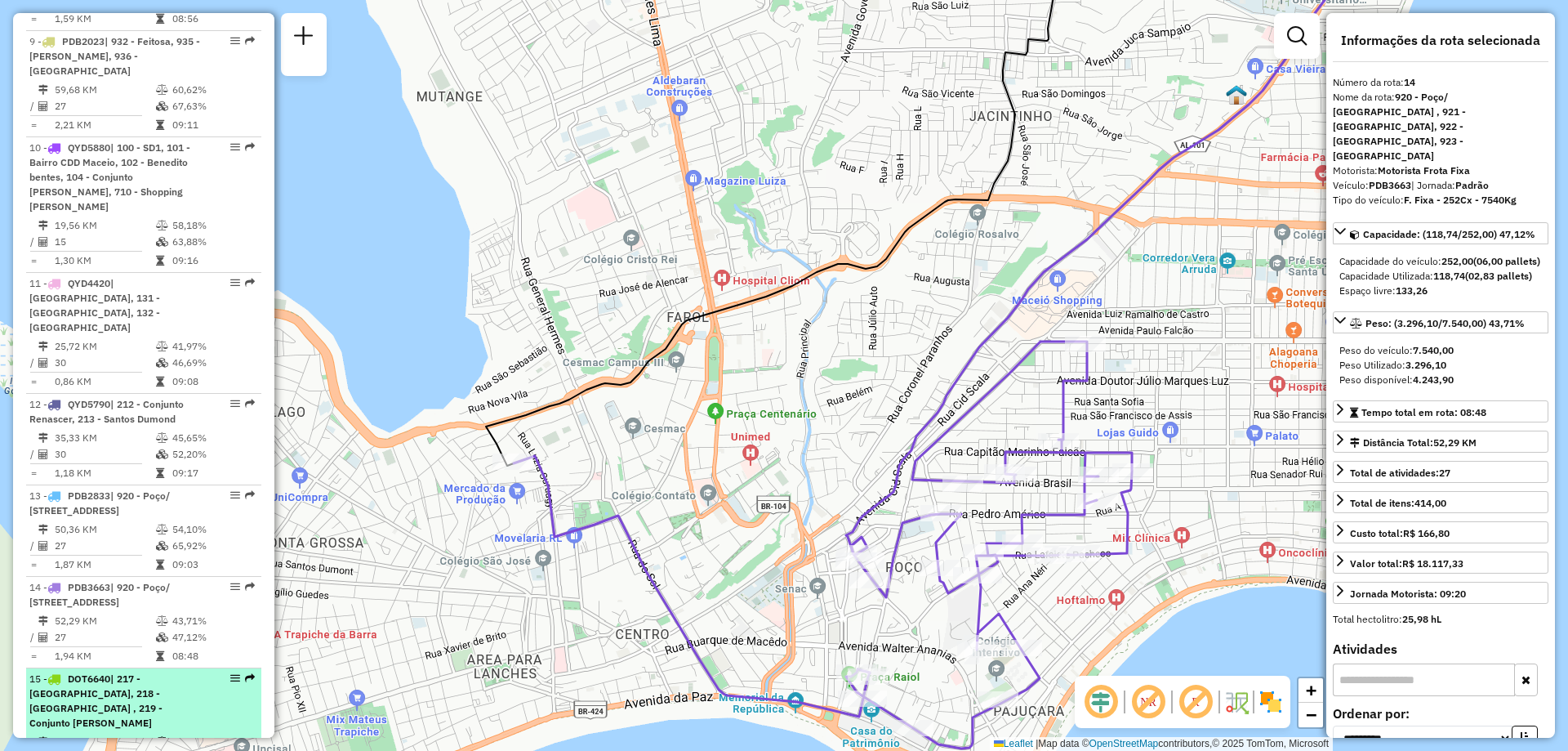
click at [167, 672] on div "15 - DOT6640 | 217 - [GEOGRAPHIC_DATA], 218 - [GEOGRAPHIC_DATA] , 219 - Conjunt…" at bounding box center [115, 701] width 173 height 59
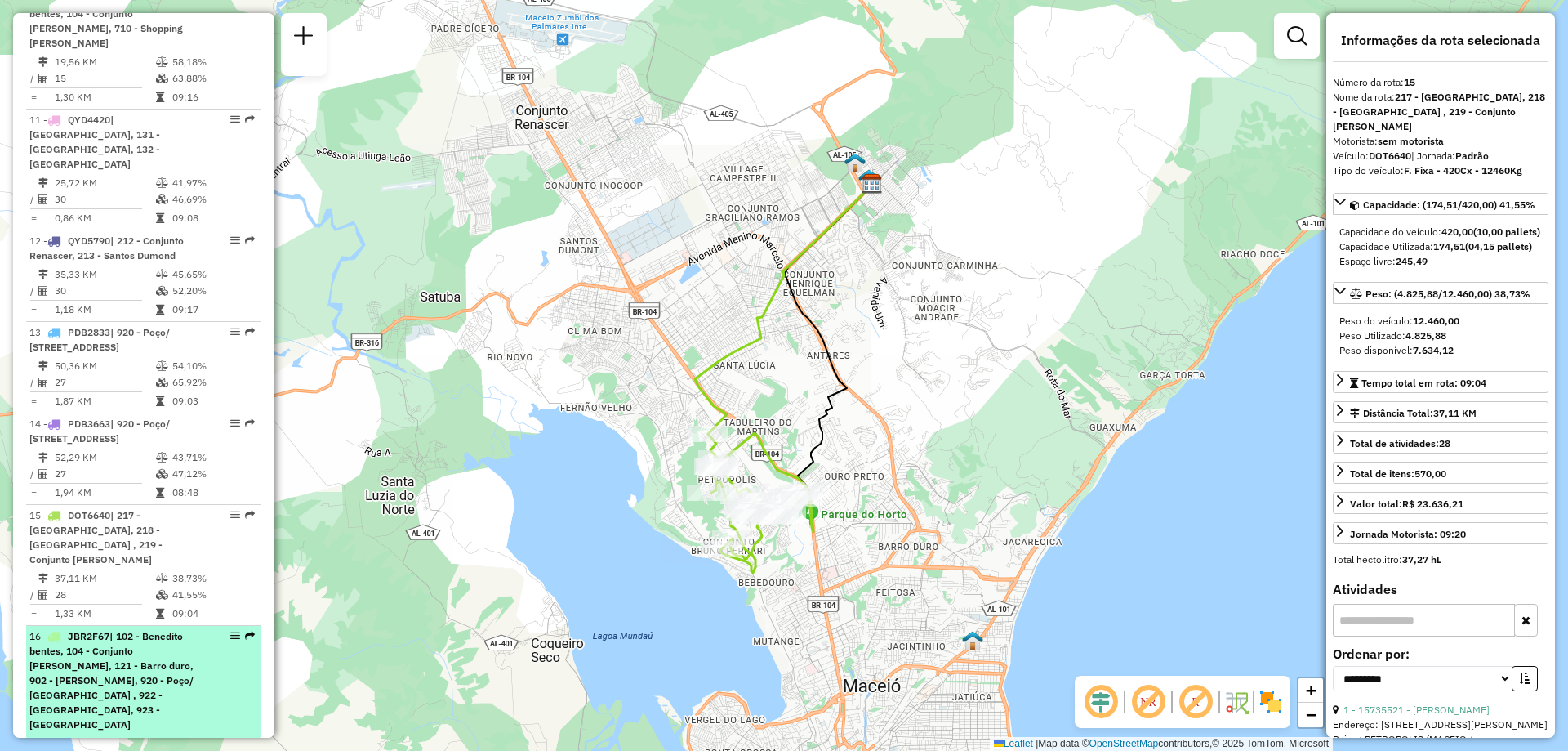
scroll to position [1878, 0]
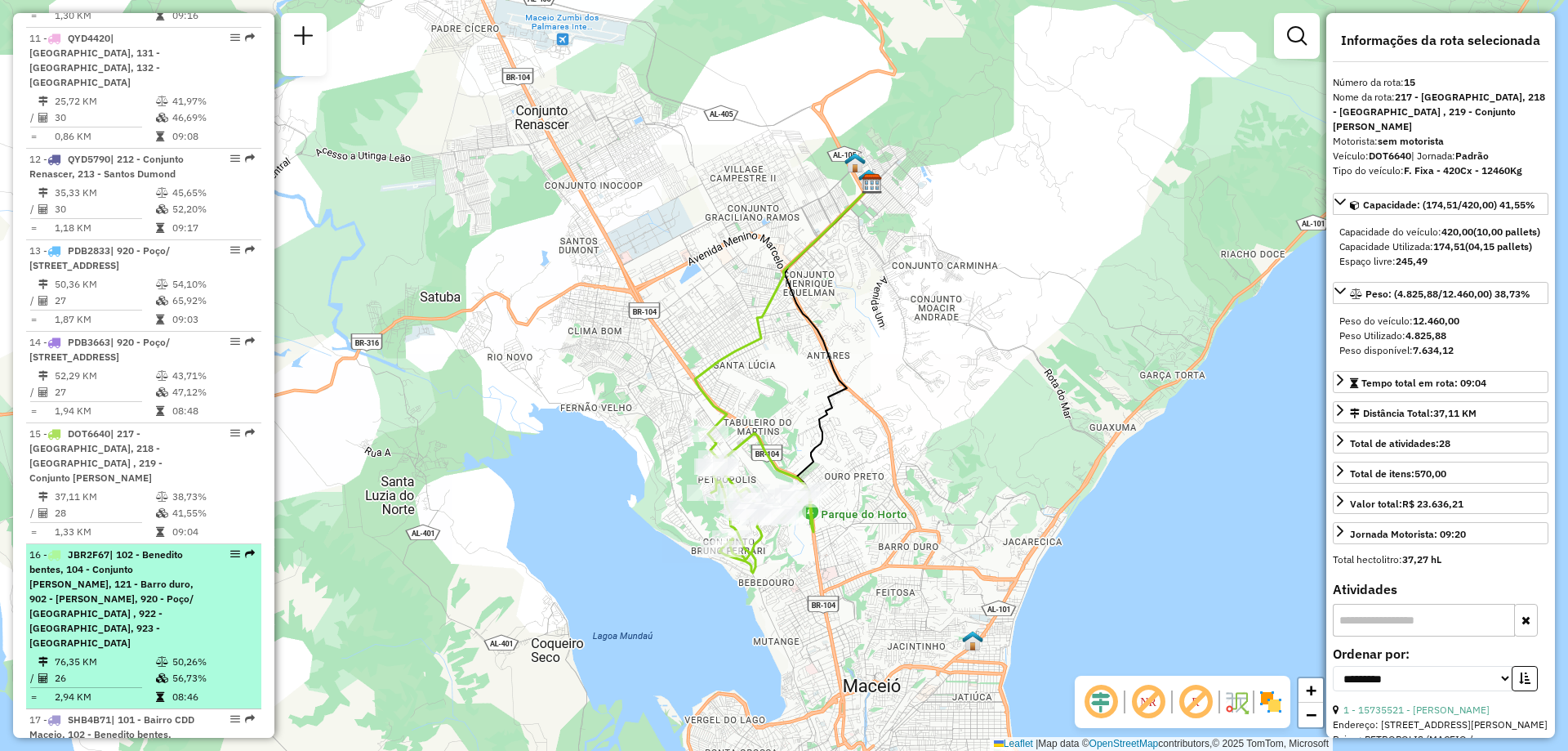
click at [123, 548] on span "| 102 - Benedito bentes, 104 - Conjunto [PERSON_NAME], 121 - Barro duro, 902 - …" at bounding box center [111, 599] width 164 height 101
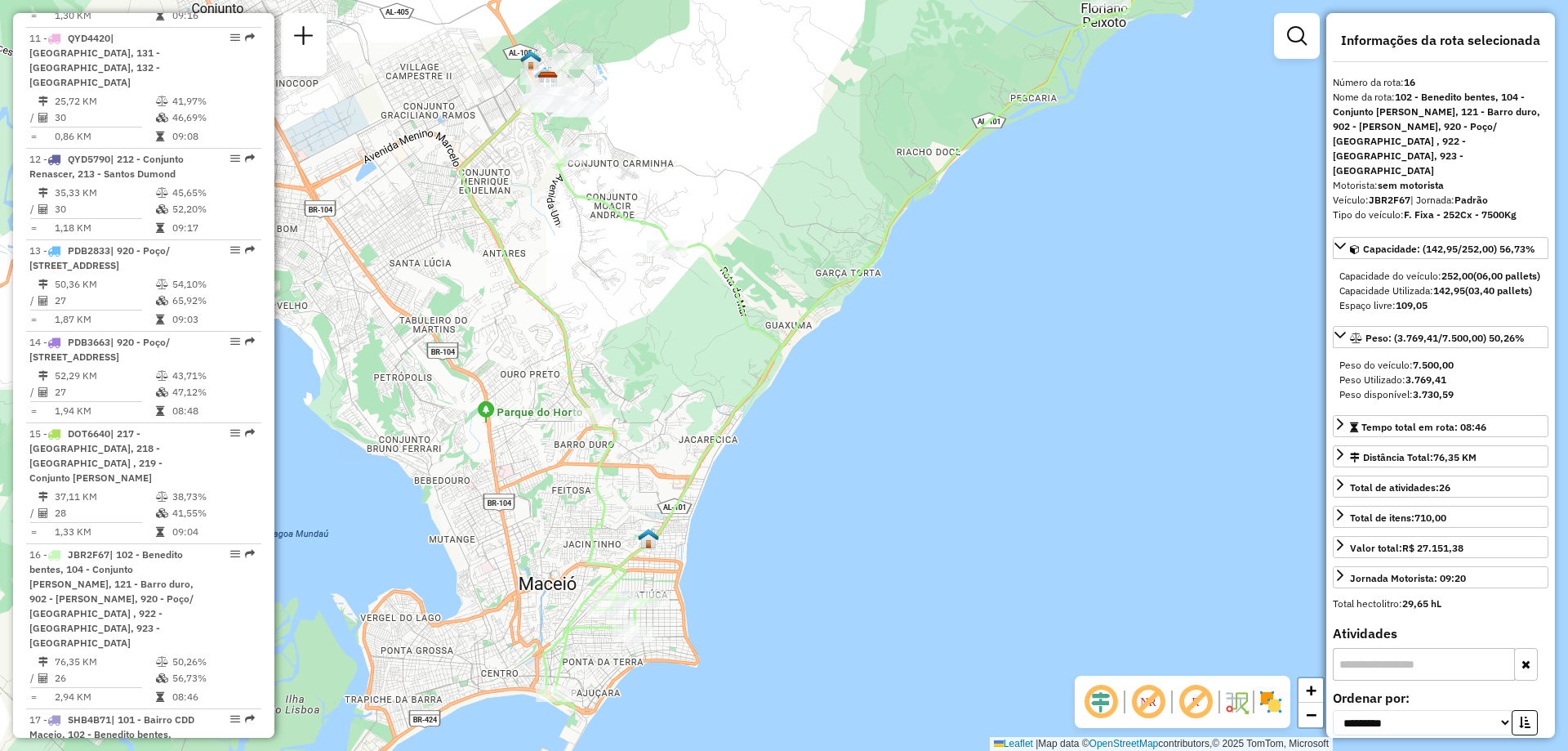
drag, startPoint x: 861, startPoint y: 550, endPoint x: 872, endPoint y: 530, distance: 22.8
click at [872, 530] on div "Janela de atendimento Grade de atendimento Capacidade Transportadoras Veículos …" at bounding box center [784, 376] width 1568 height 751
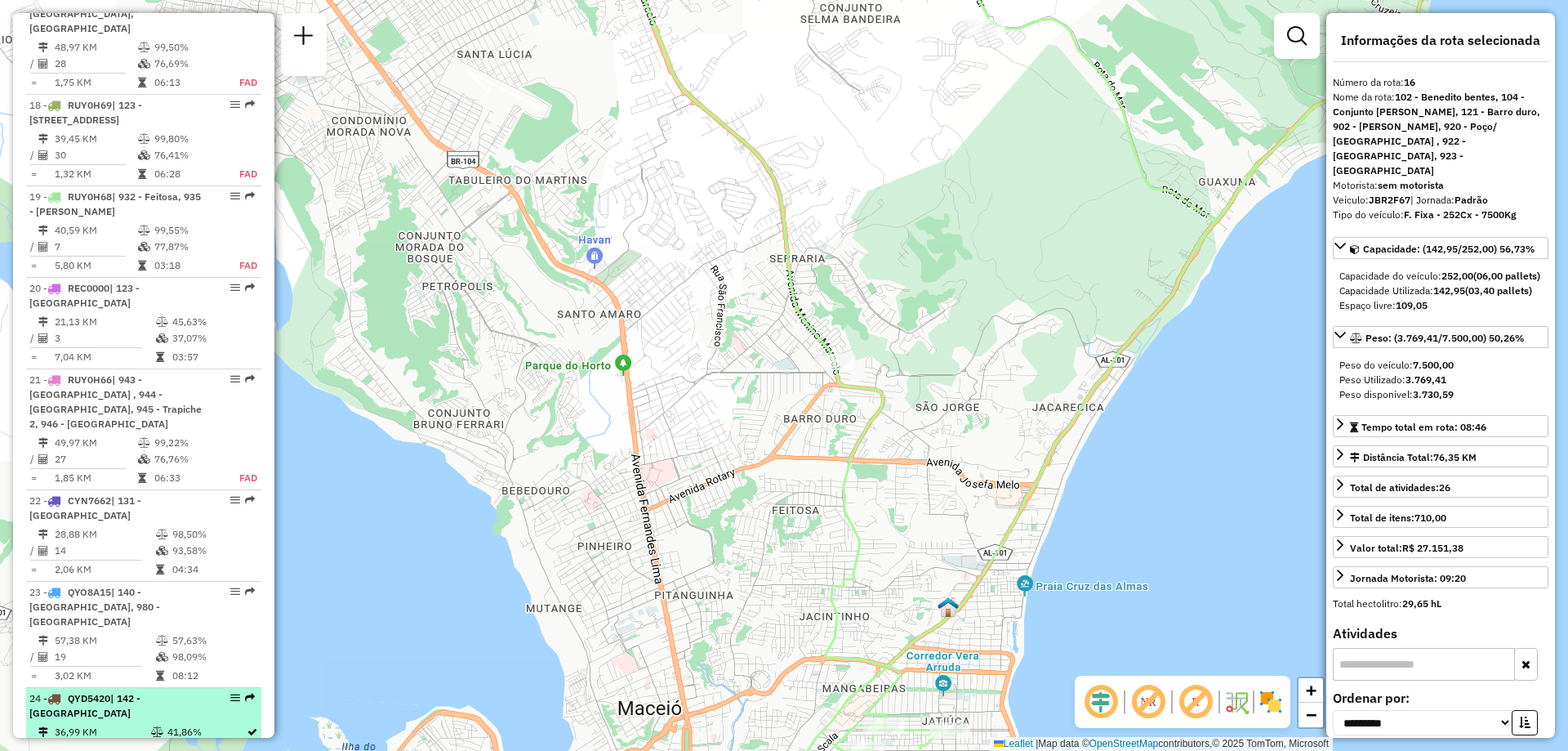
scroll to position [2696, 0]
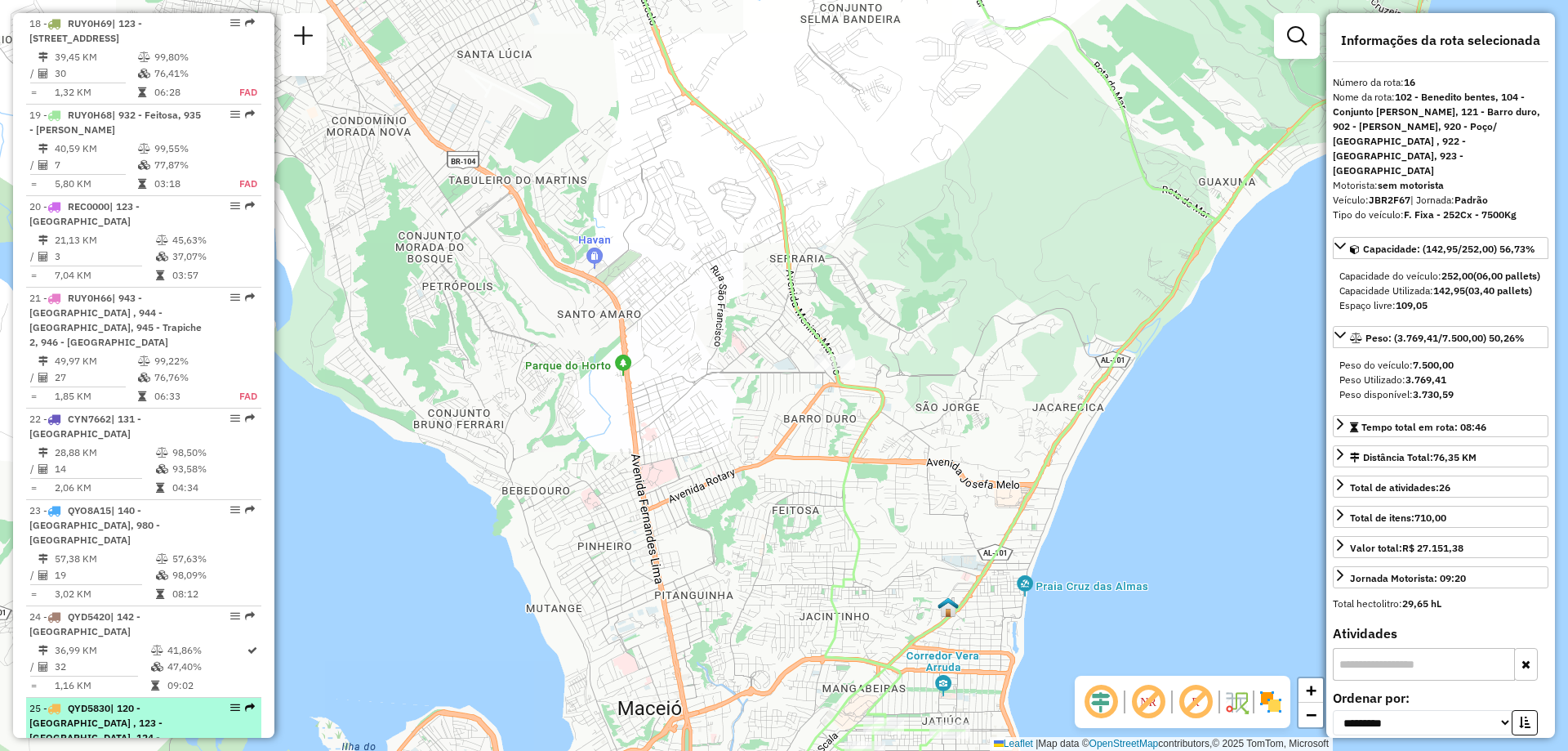
click at [160, 701] on div "25 - QYD5830 | 120 - [GEOGRAPHIC_DATA] , 123 - [GEOGRAPHIC_DATA], 124 - [GEOGRA…" at bounding box center [115, 744] width 173 height 88
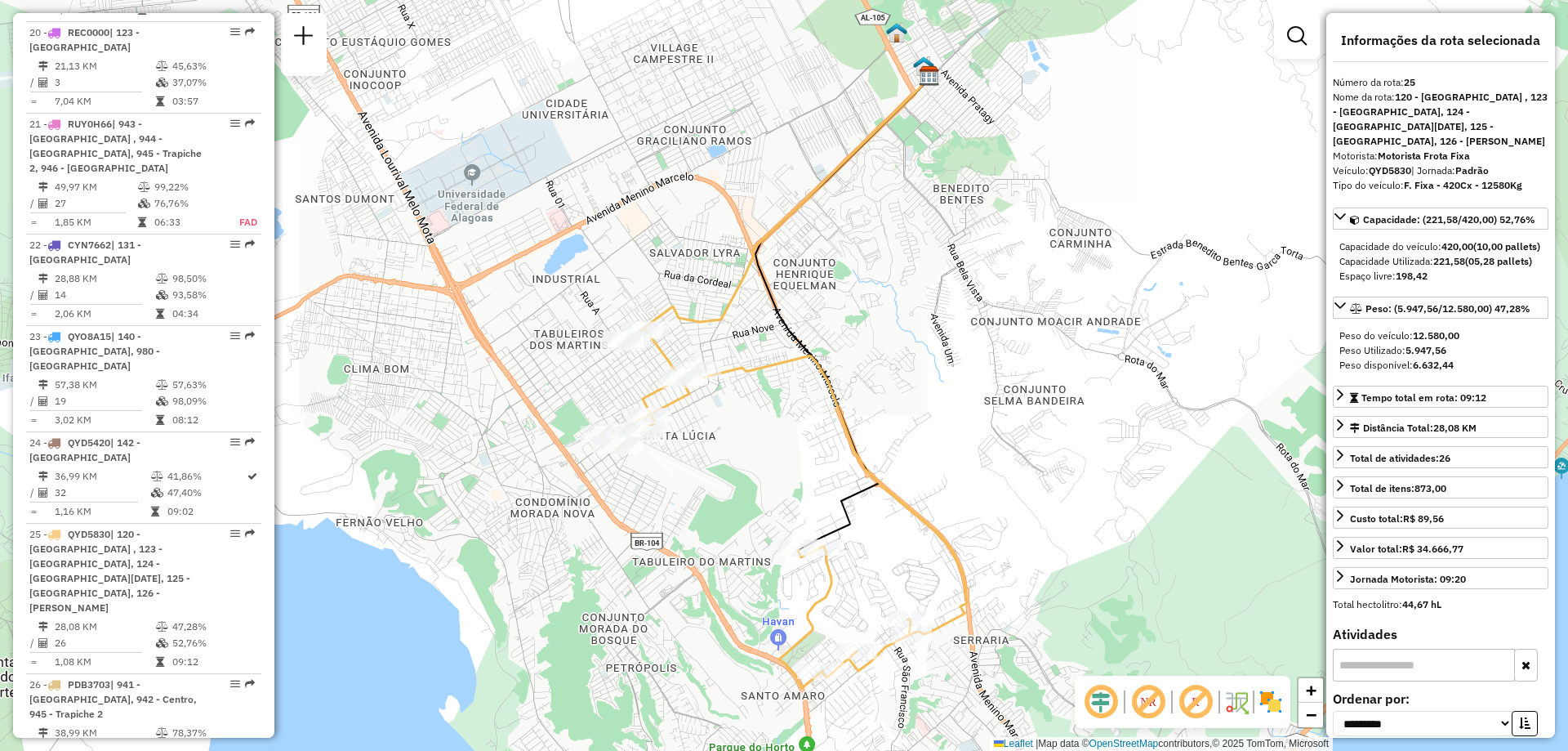
scroll to position [1303, 0]
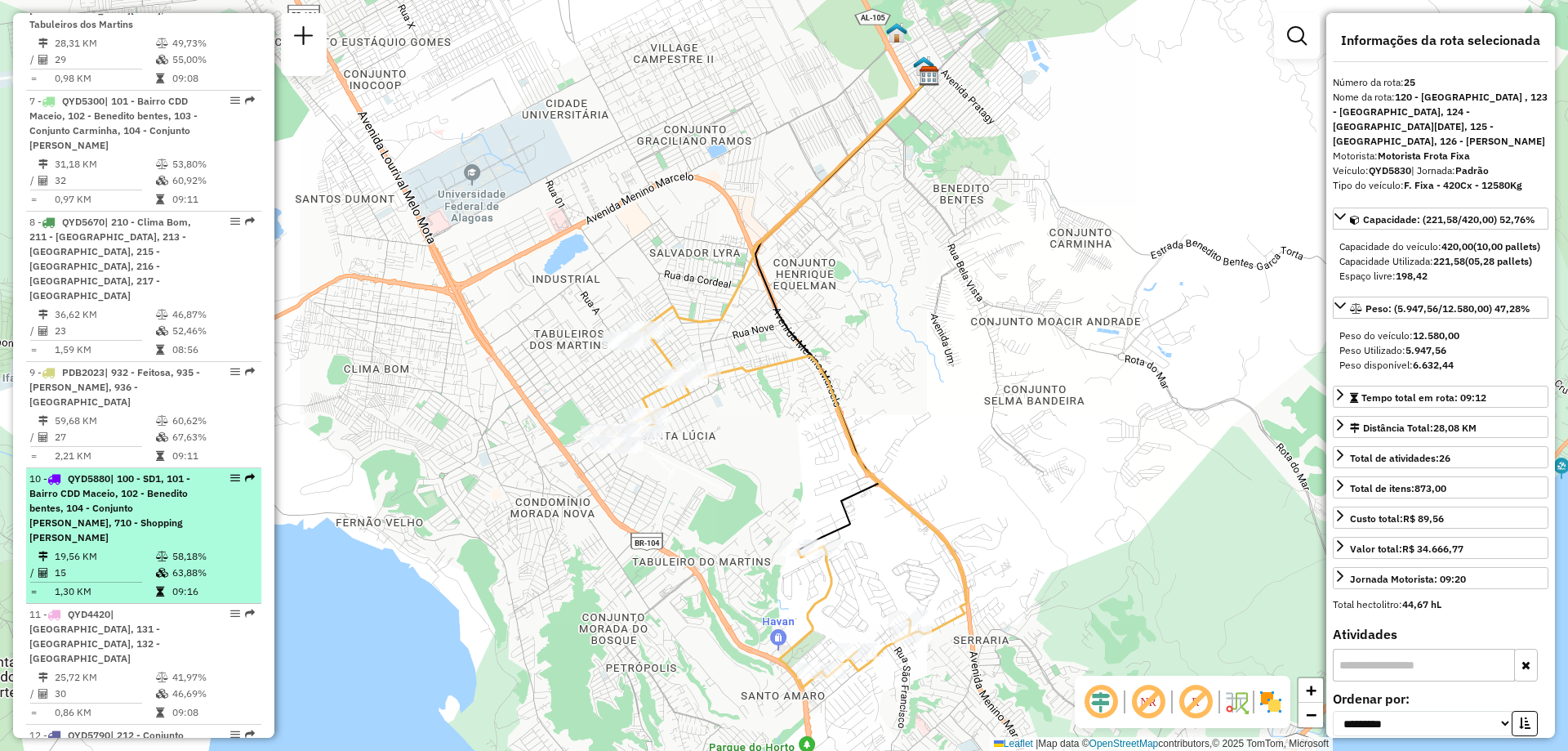
click at [135, 468] on li "10 - QYD5880 | 100 - SD1, 101 - Bairro CDD Maceio, 102 - Benedito bentes, 104 -…" at bounding box center [144, 535] width 235 height 135
